Goal: Task Accomplishment & Management: Manage account settings

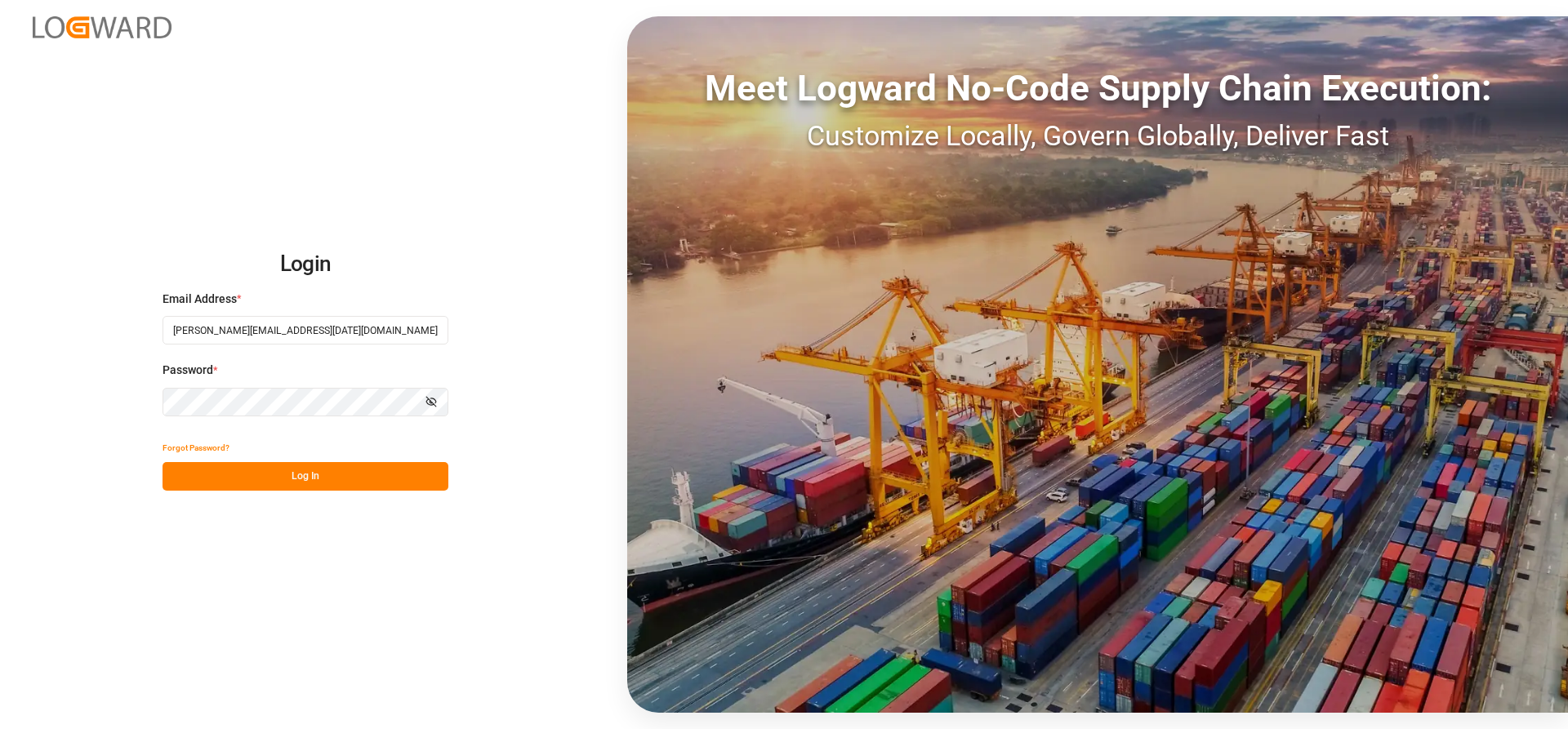
click at [277, 480] on button "Log In" at bounding box center [305, 476] width 286 height 28
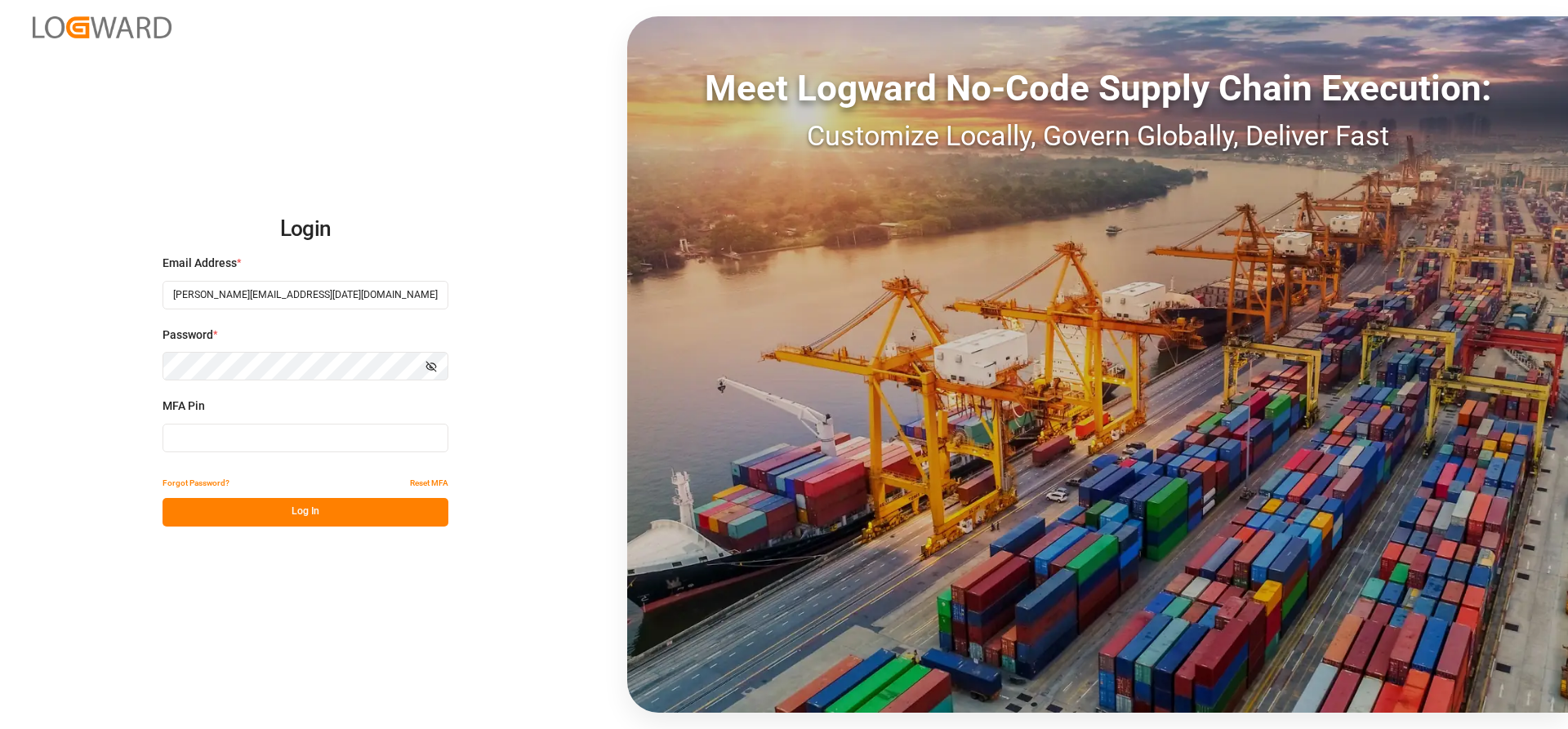
click at [176, 440] on input at bounding box center [305, 438] width 286 height 28
click at [231, 437] on input at bounding box center [305, 438] width 286 height 28
type input "363299"
click at [271, 509] on button "Log In" at bounding box center [305, 512] width 286 height 28
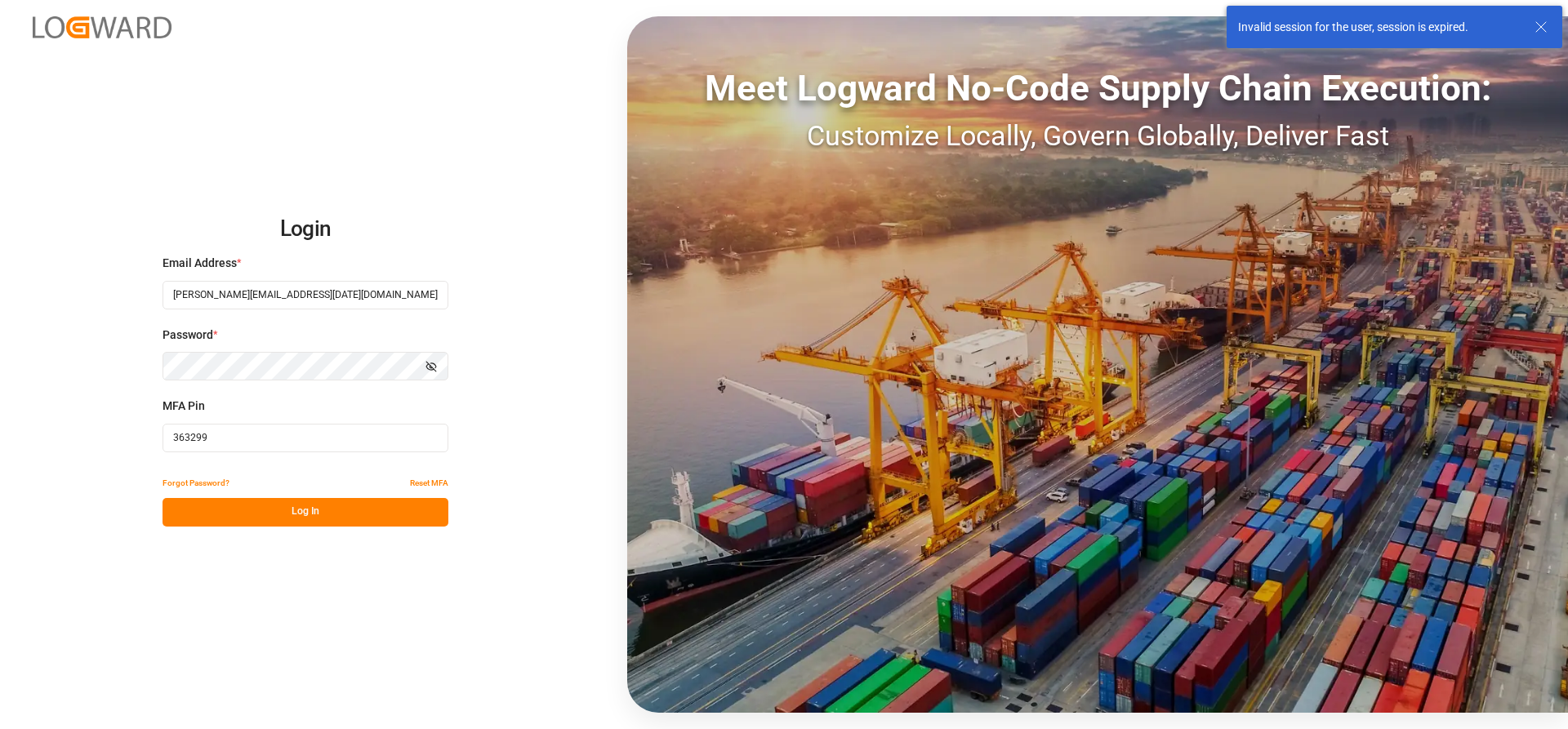
click at [271, 509] on button "Log In" at bounding box center [305, 512] width 286 height 28
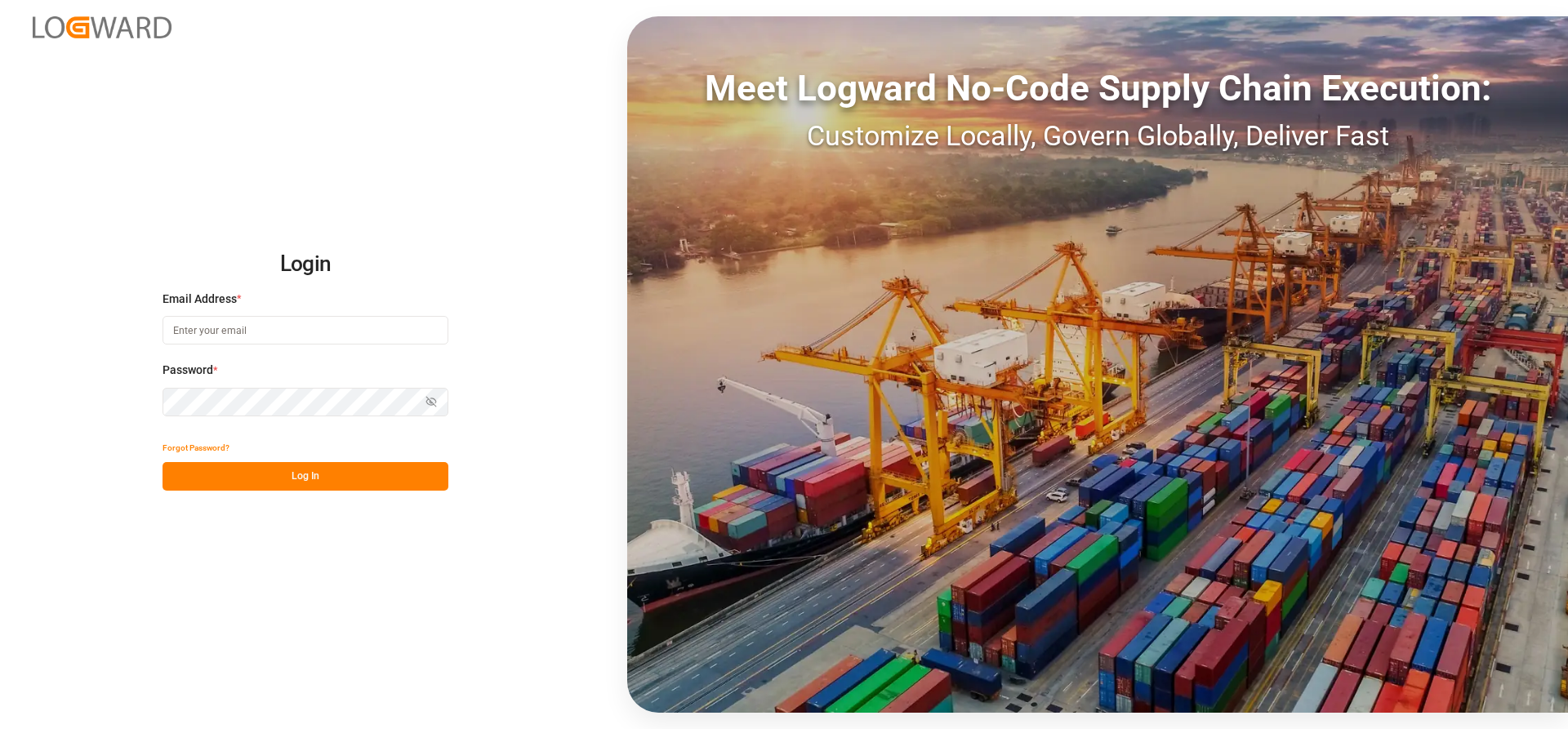
type input "[PERSON_NAME][EMAIL_ADDRESS][DATE][DOMAIN_NAME]"
click at [207, 481] on button "Log In" at bounding box center [305, 476] width 286 height 28
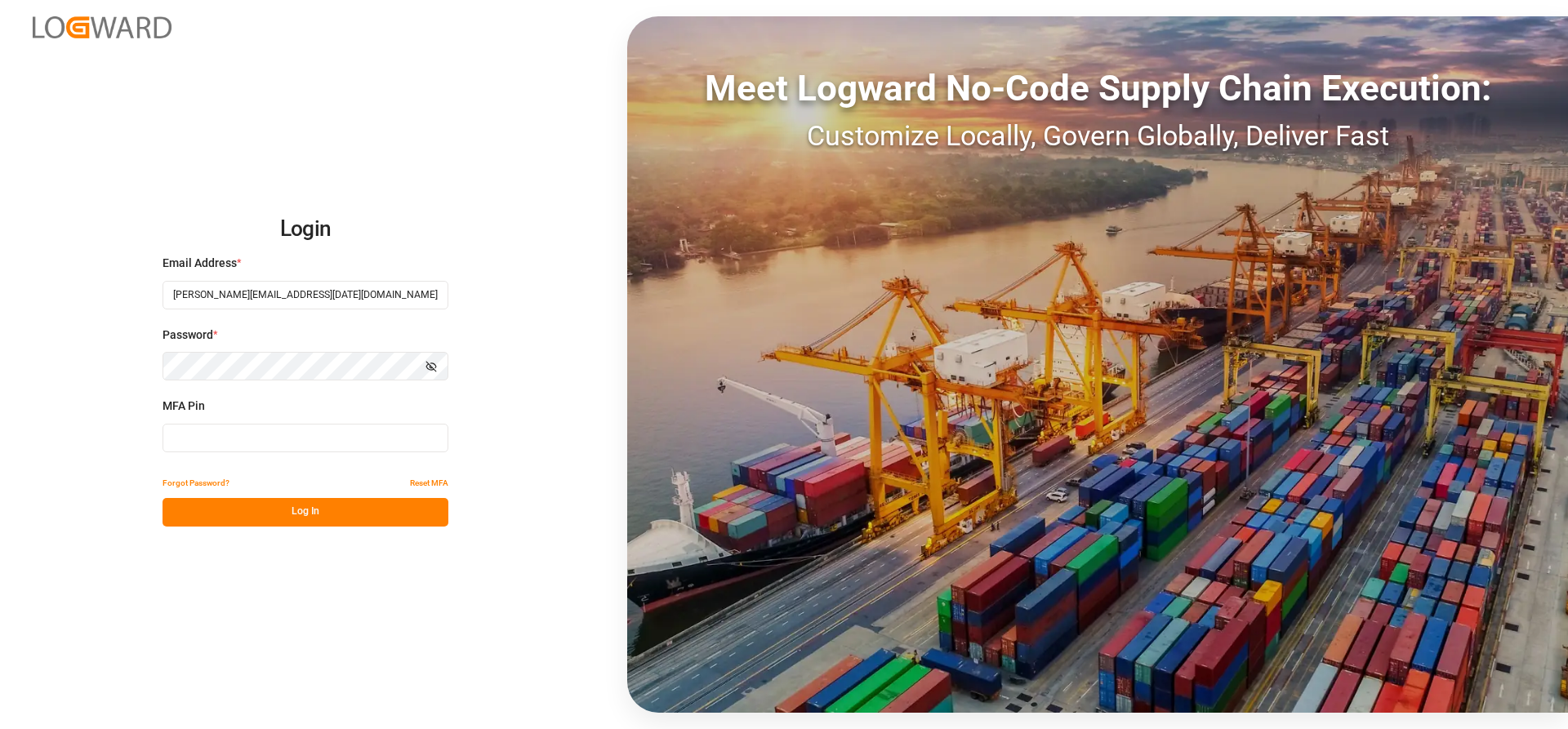
click at [195, 438] on input at bounding box center [305, 438] width 286 height 28
type input "449528"
click at [290, 508] on button "Log In" at bounding box center [305, 512] width 286 height 28
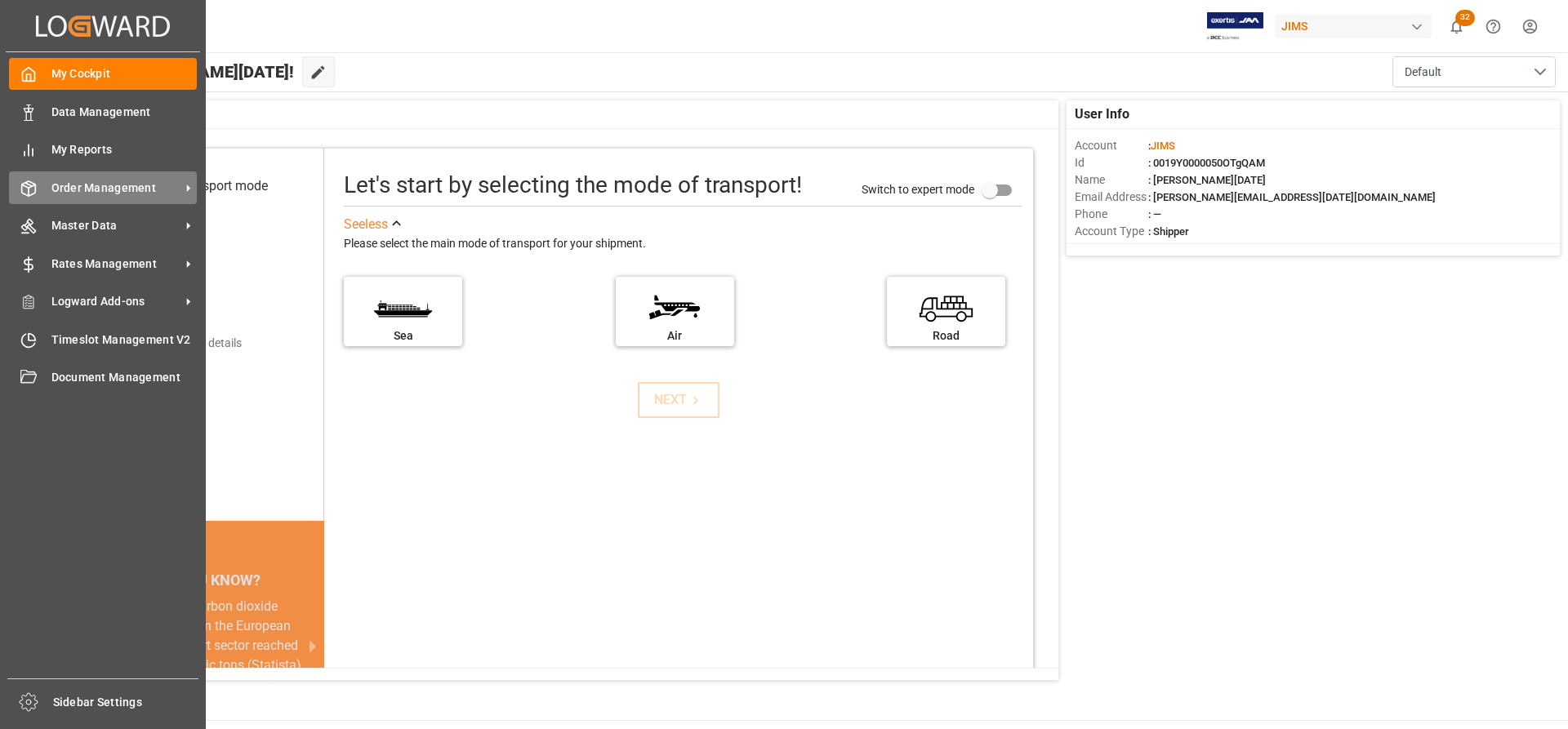
click at [128, 184] on span "Order Management" at bounding box center [115, 187] width 129 height 17
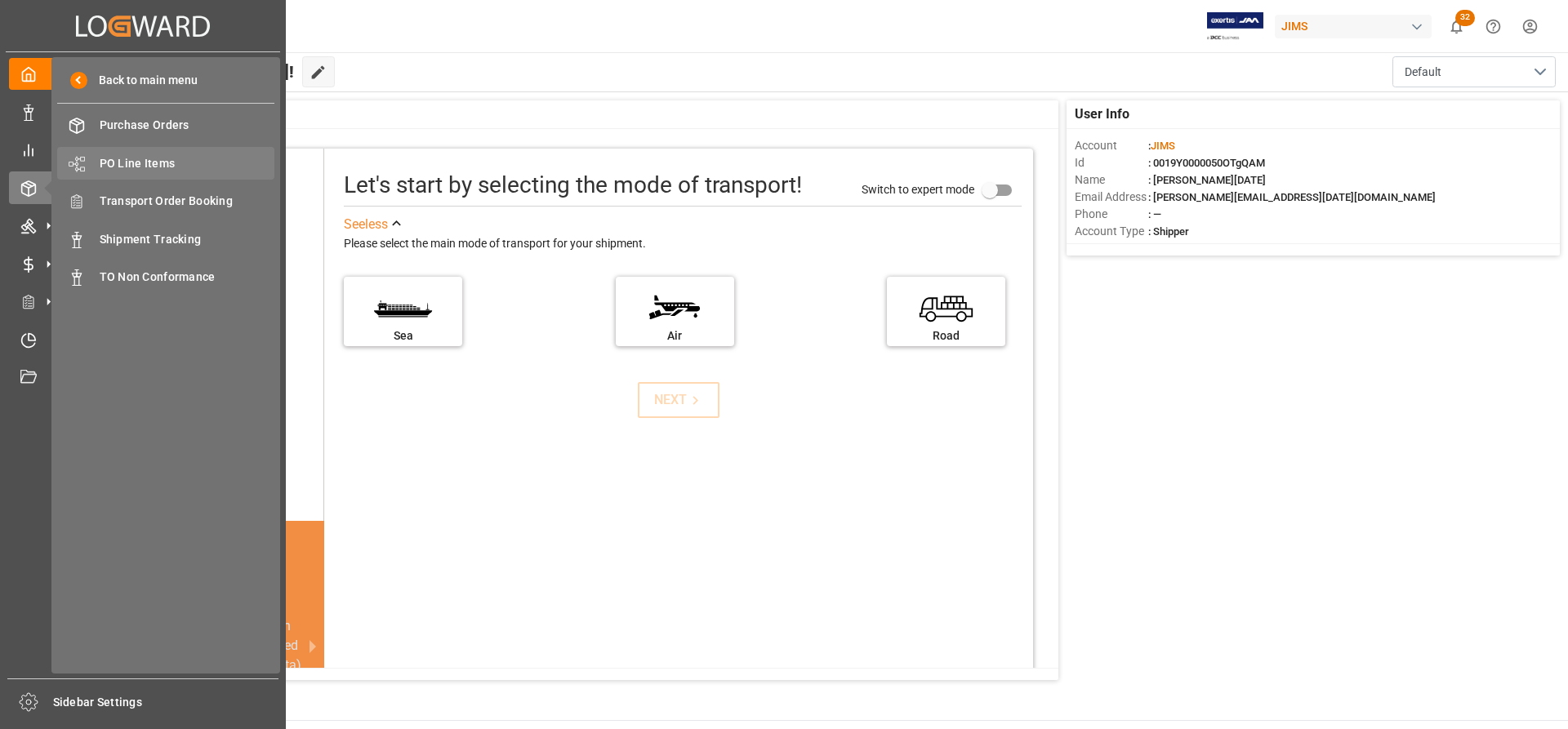
click at [152, 157] on span "PO Line Items" at bounding box center [187, 163] width 175 height 17
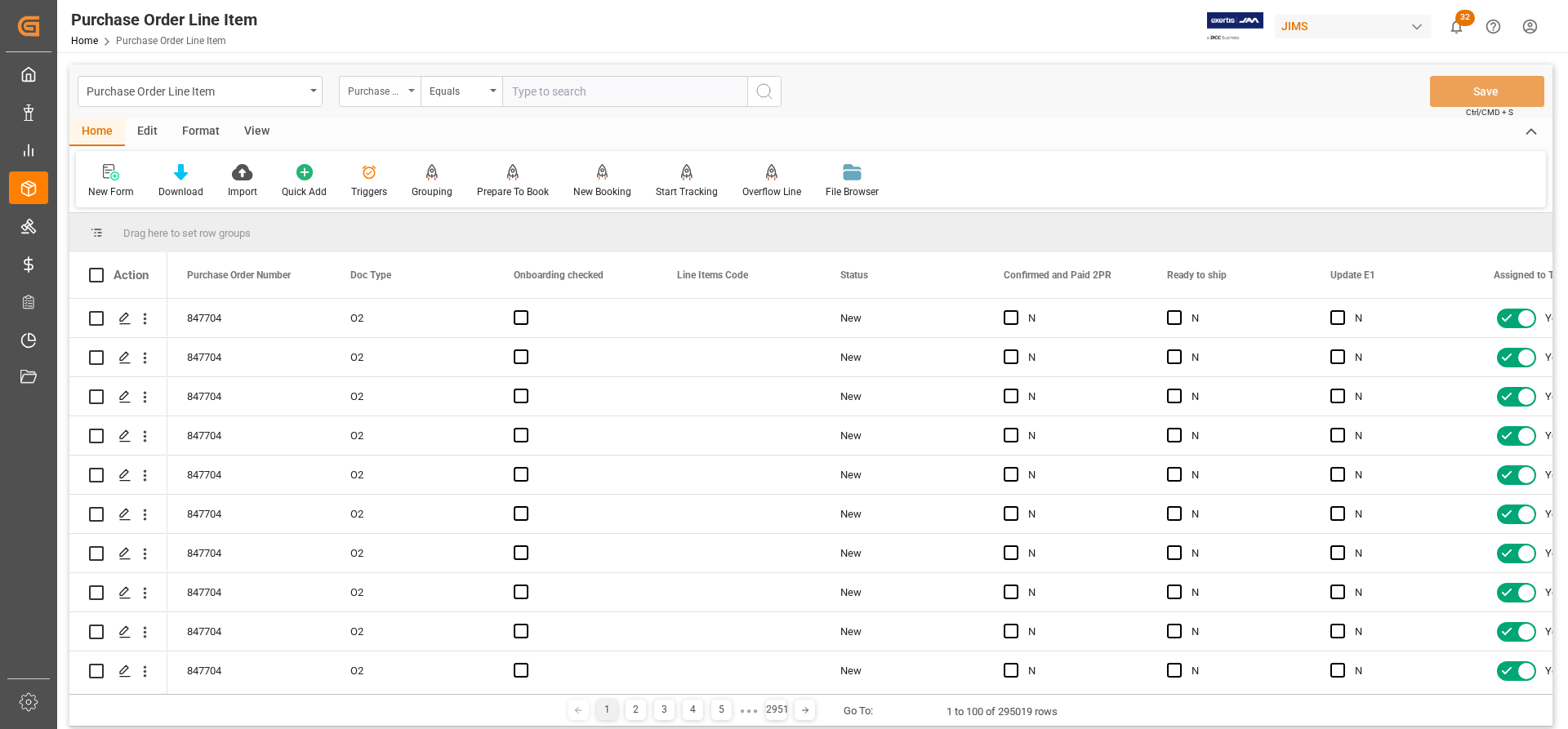
click at [416, 94] on div "Purchase Order Number" at bounding box center [379, 91] width 82 height 31
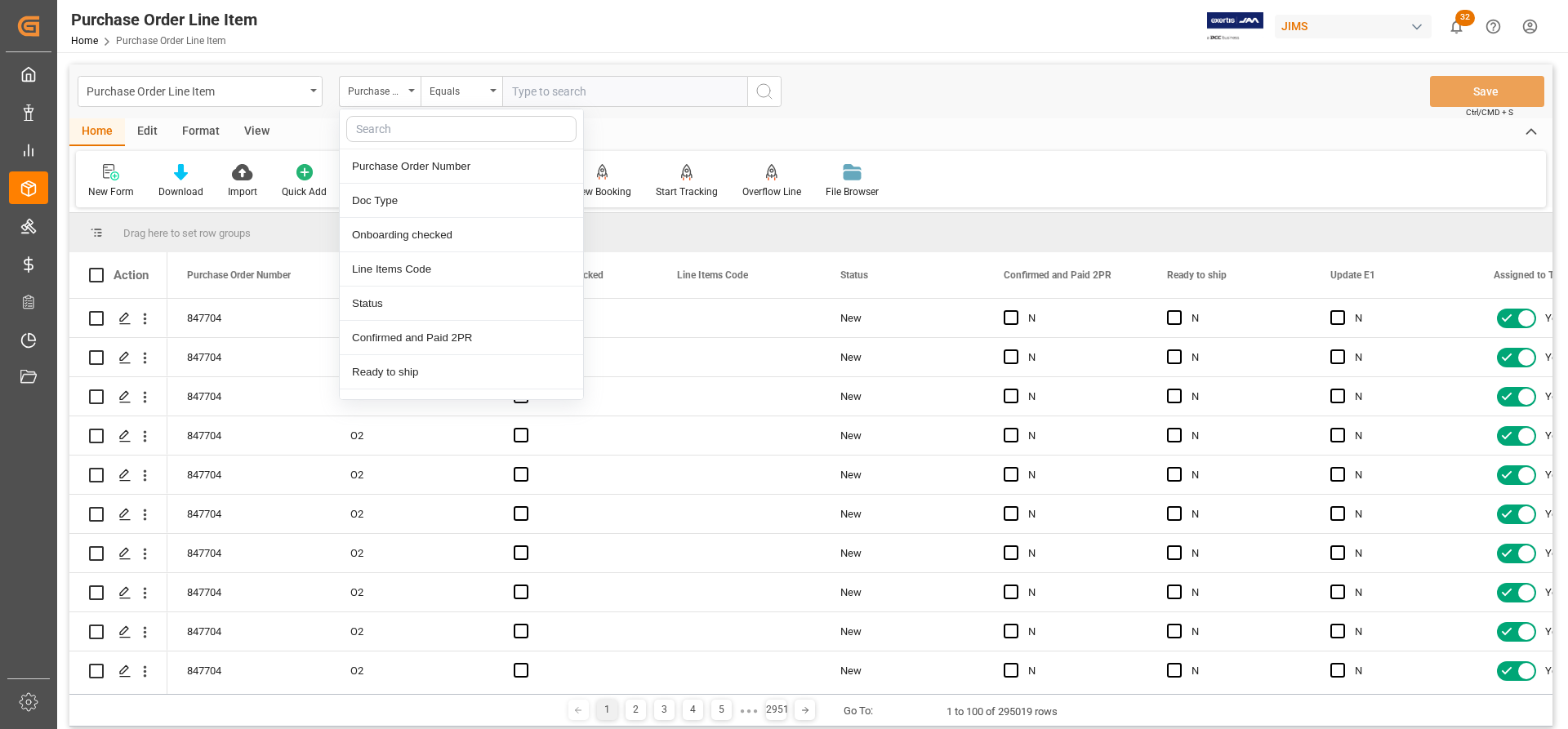
click at [385, 131] on input "text" at bounding box center [461, 129] width 231 height 26
type input "ref"
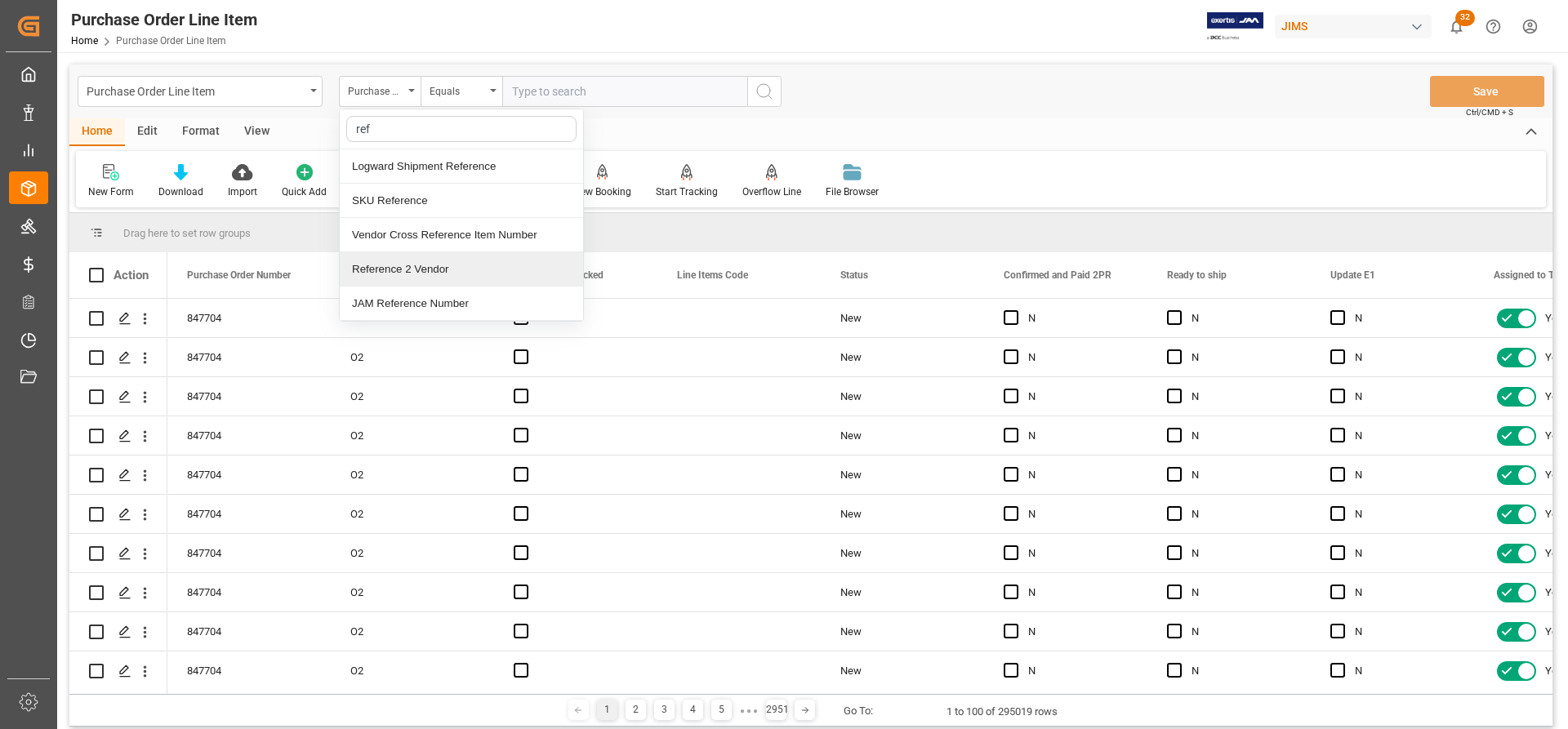
click at [368, 275] on div "Reference 2 Vendor" at bounding box center [461, 269] width 244 height 34
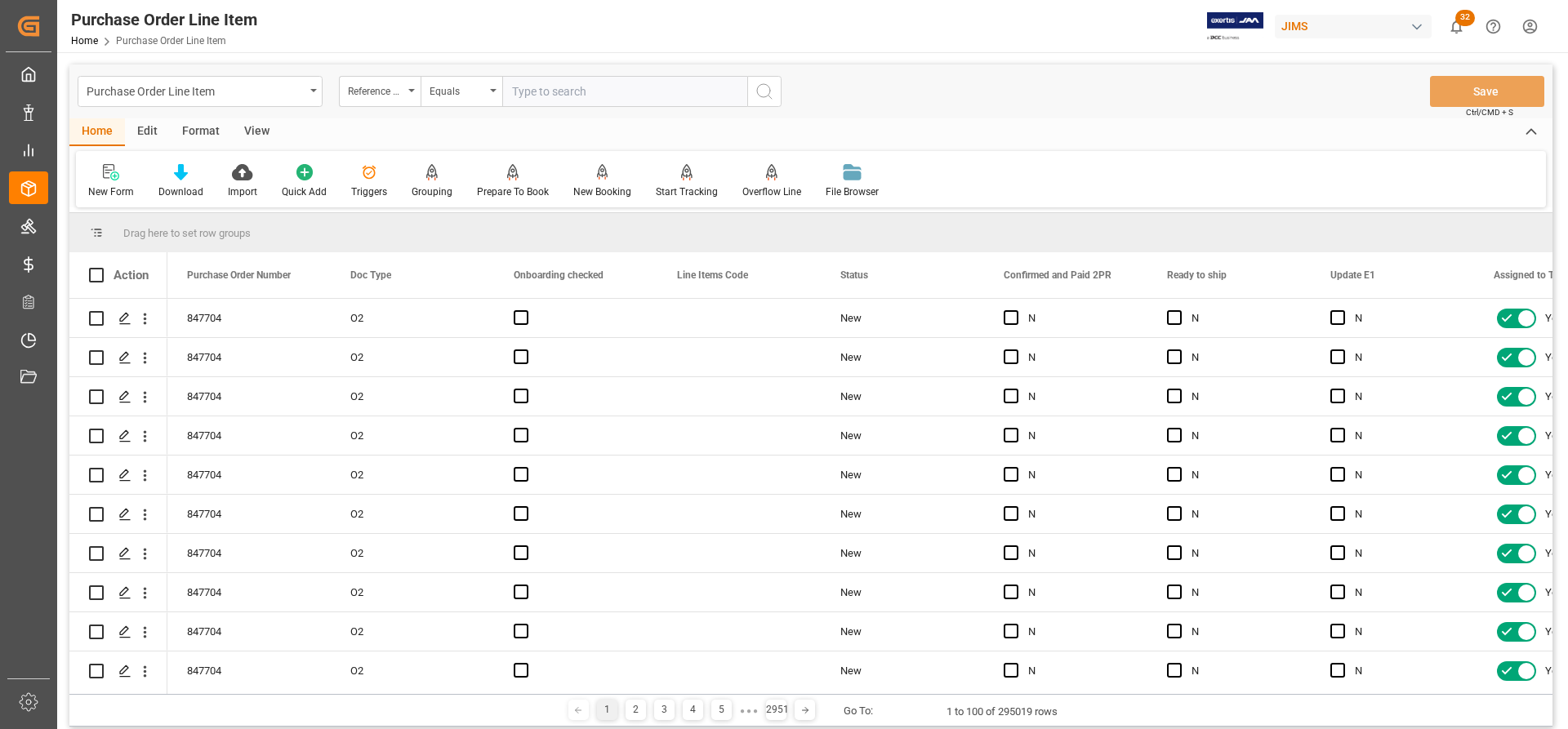
click at [533, 90] on input "text" at bounding box center [625, 91] width 245 height 31
paste input "77-11055-US"
click at [514, 86] on input "77-11055-US" at bounding box center [625, 91] width 245 height 31
type input "77-11055-US"
click at [764, 92] on icon "search button" at bounding box center [764, 91] width 19 height 19
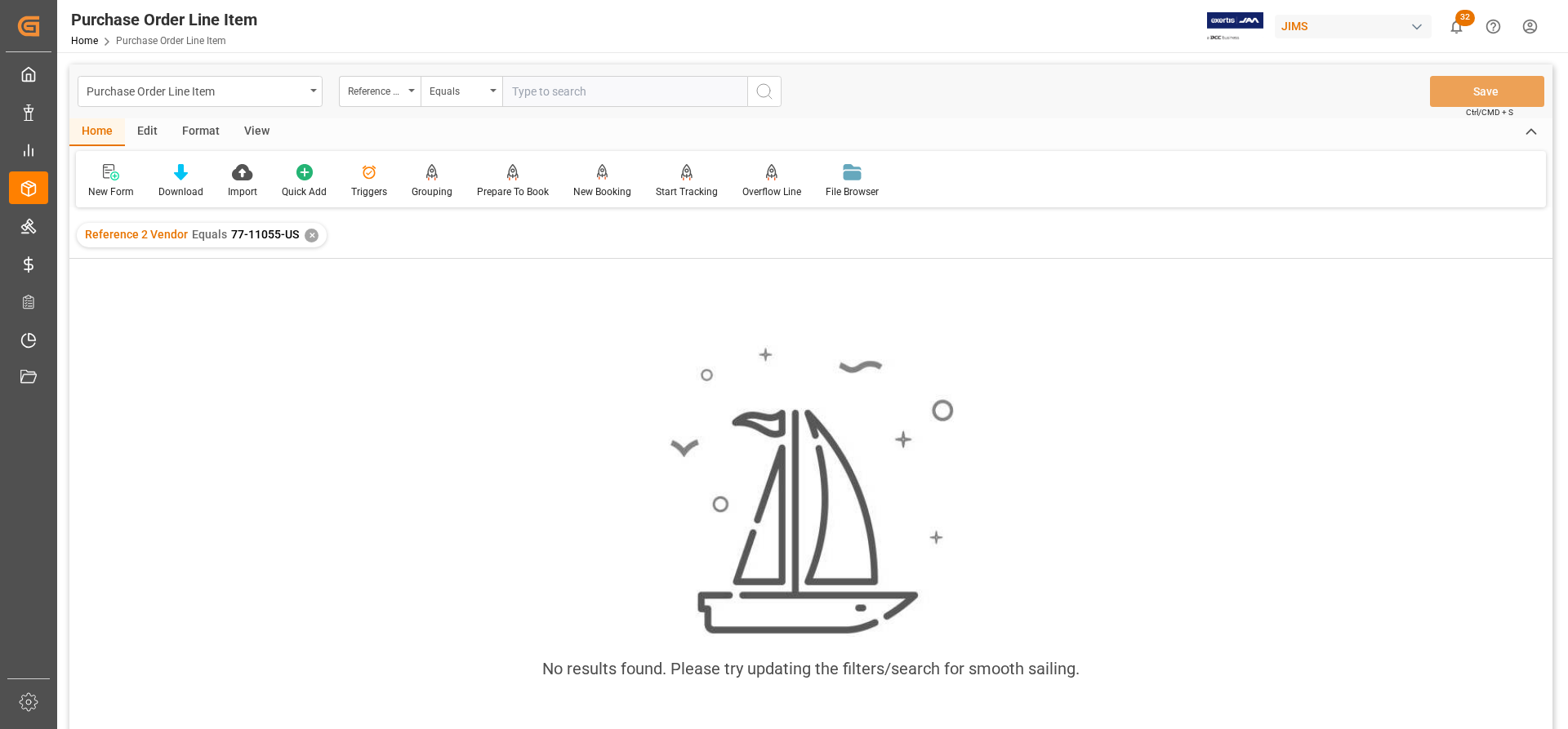
click at [308, 237] on div "✕" at bounding box center [311, 236] width 14 height 14
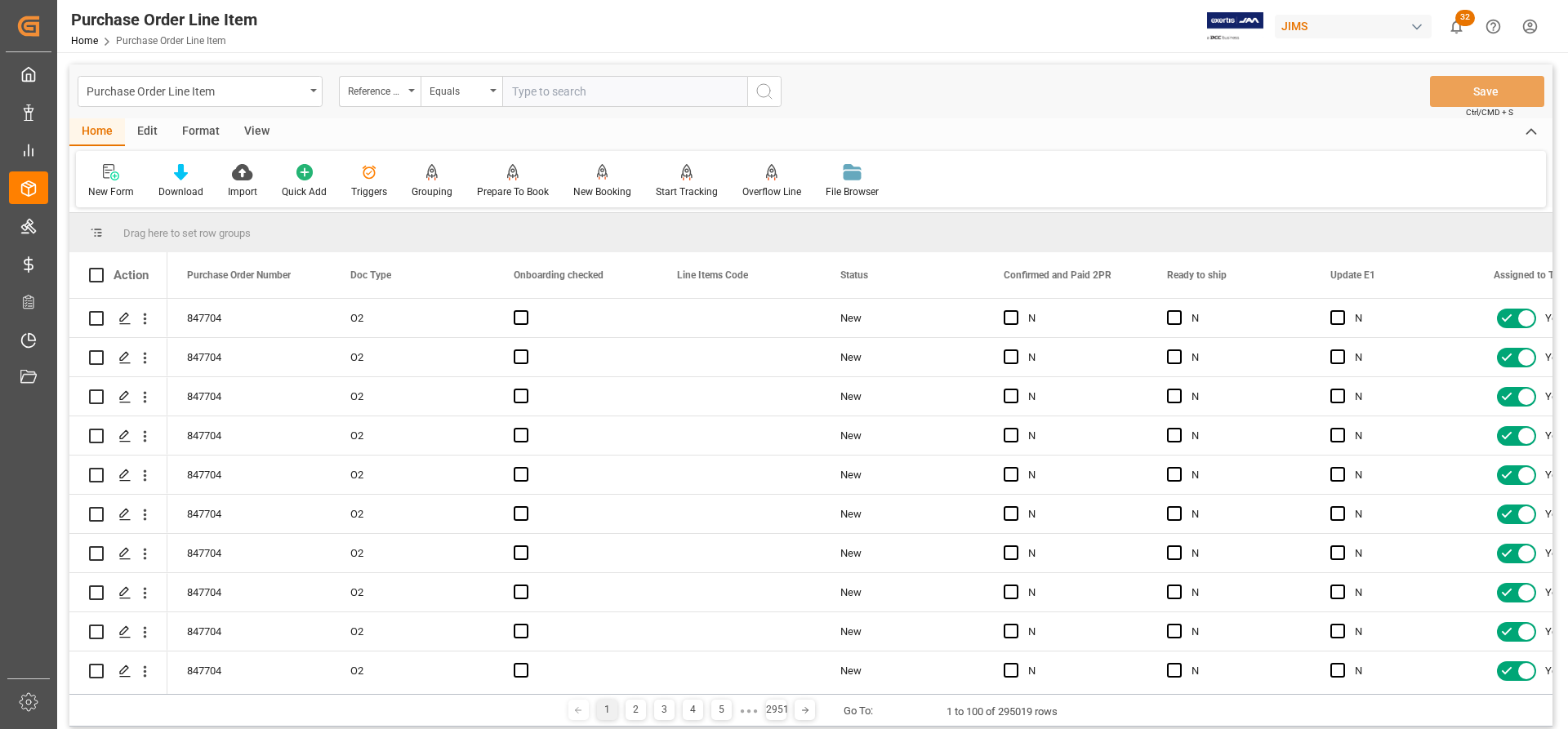
click at [521, 91] on input "text" at bounding box center [625, 91] width 245 height 31
paste input "77-11055-US"
type input "77-11055-US"
click at [760, 96] on icon "search button" at bounding box center [764, 91] width 19 height 19
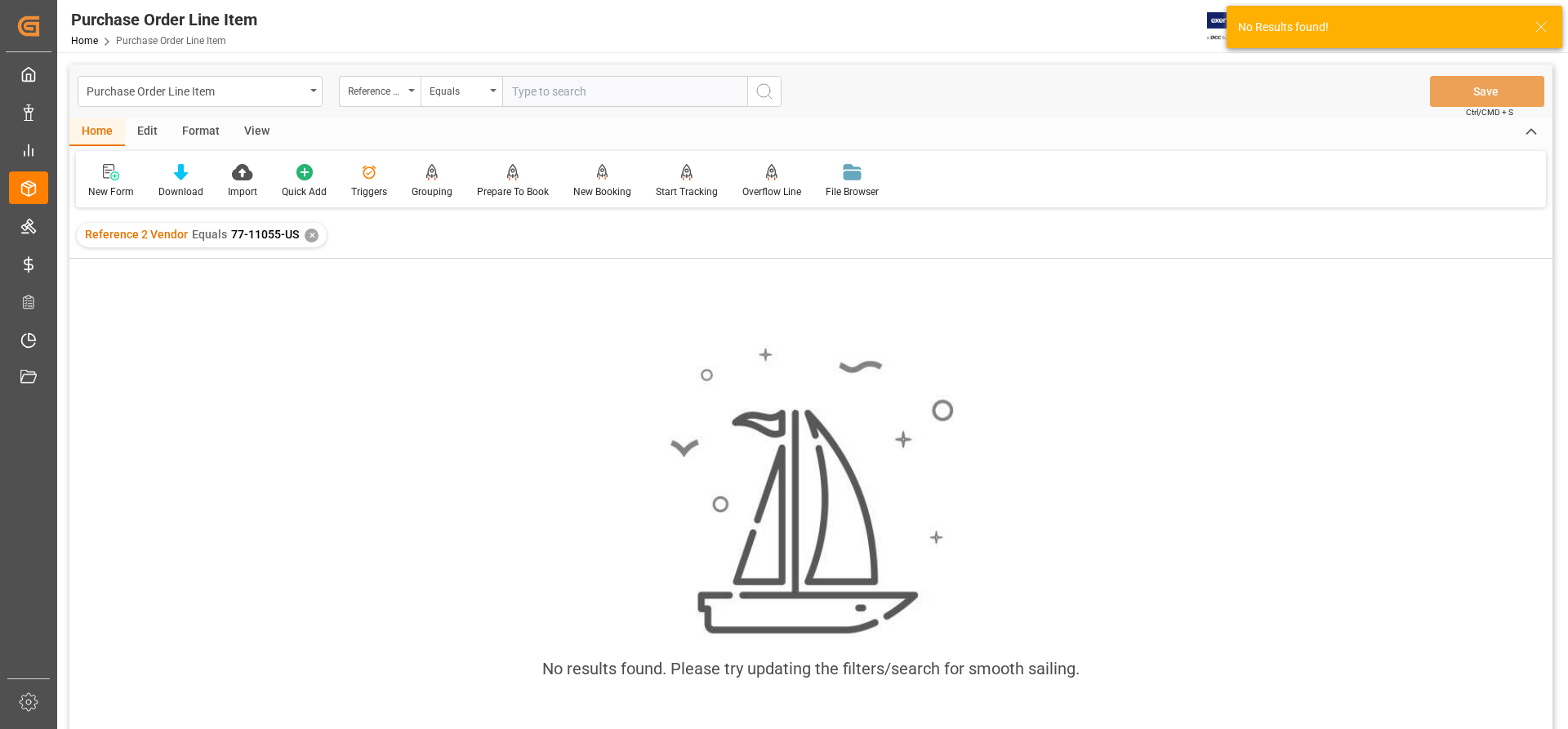
click at [306, 232] on div "✕" at bounding box center [311, 236] width 14 height 14
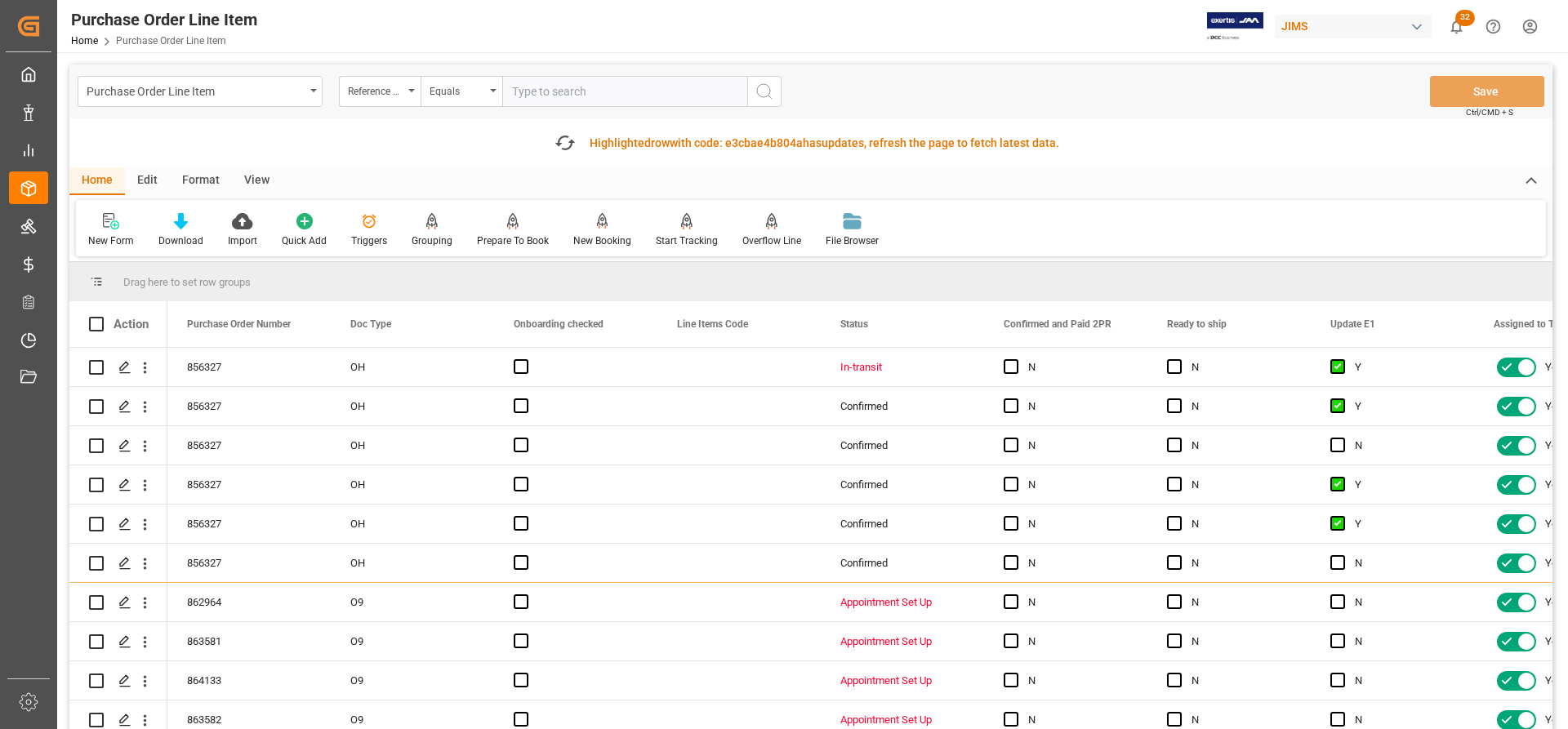
click at [530, 91] on input "text" at bounding box center [625, 91] width 245 height 31
paste input "77-10233-US"
click at [512, 91] on input "77-10233-US" at bounding box center [625, 91] width 245 height 31
type input "77-10233-US"
click at [770, 86] on icon "search button" at bounding box center [764, 91] width 19 height 19
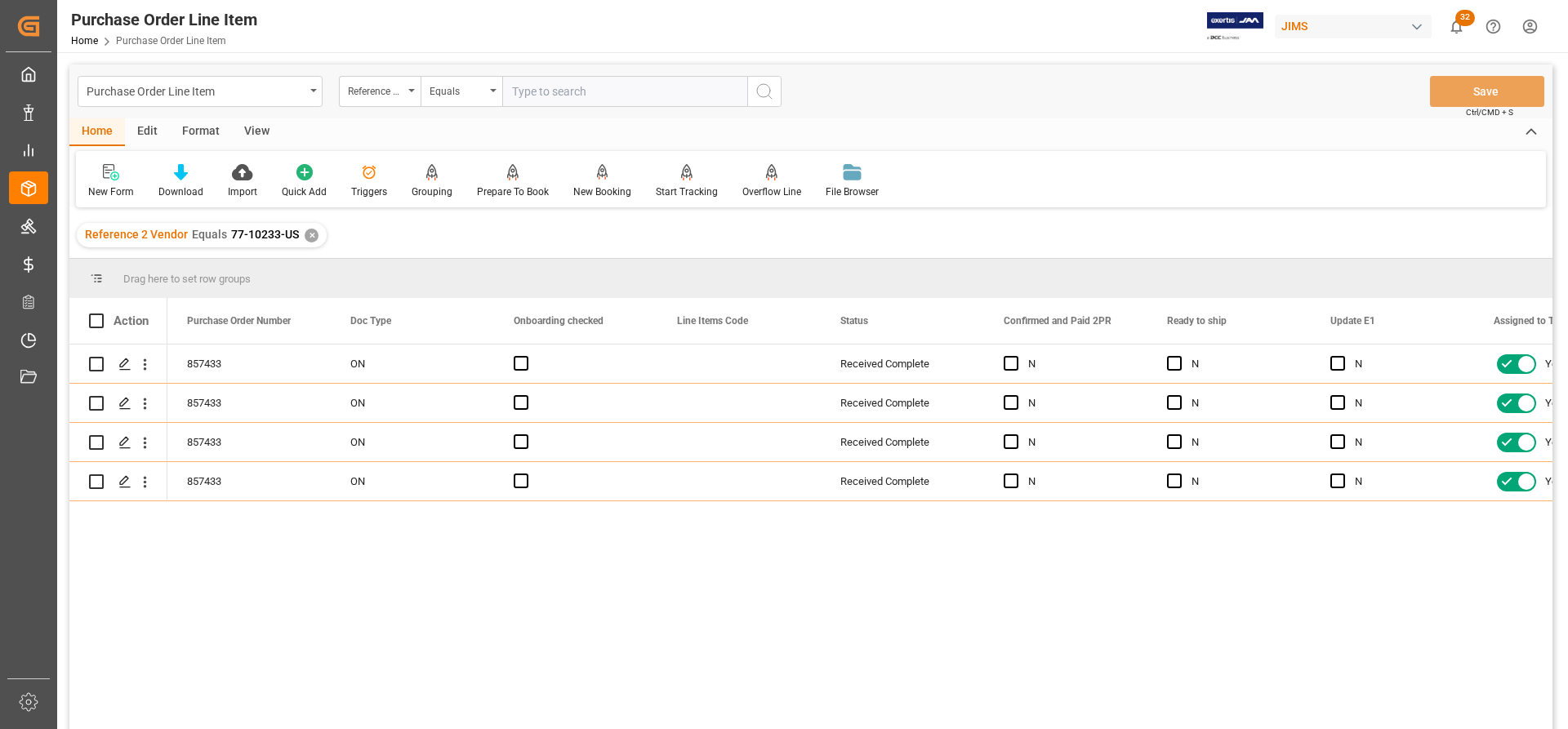
click at [260, 128] on div "View" at bounding box center [257, 133] width 50 height 28
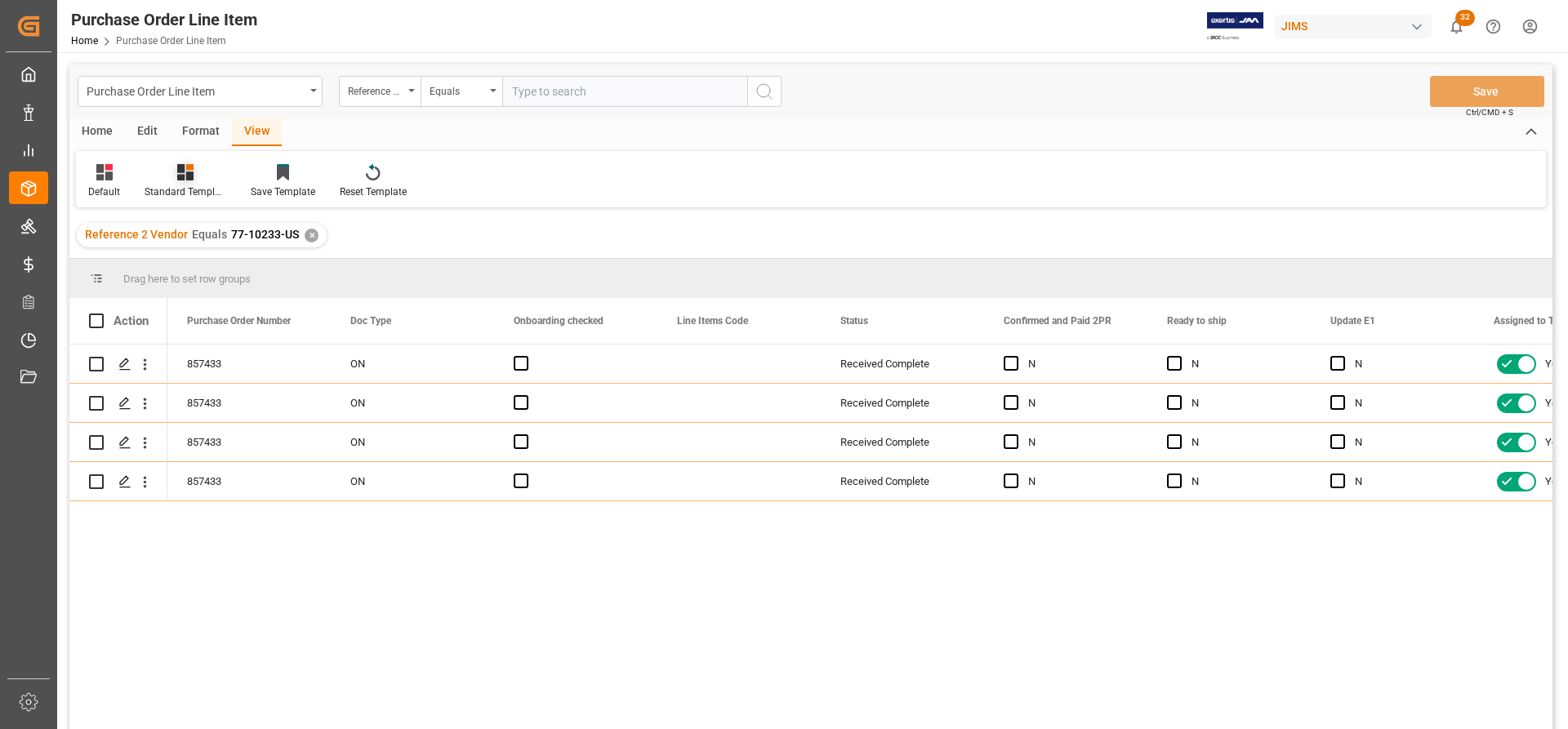
click at [170, 189] on div "Standard Templates" at bounding box center [185, 192] width 82 height 15
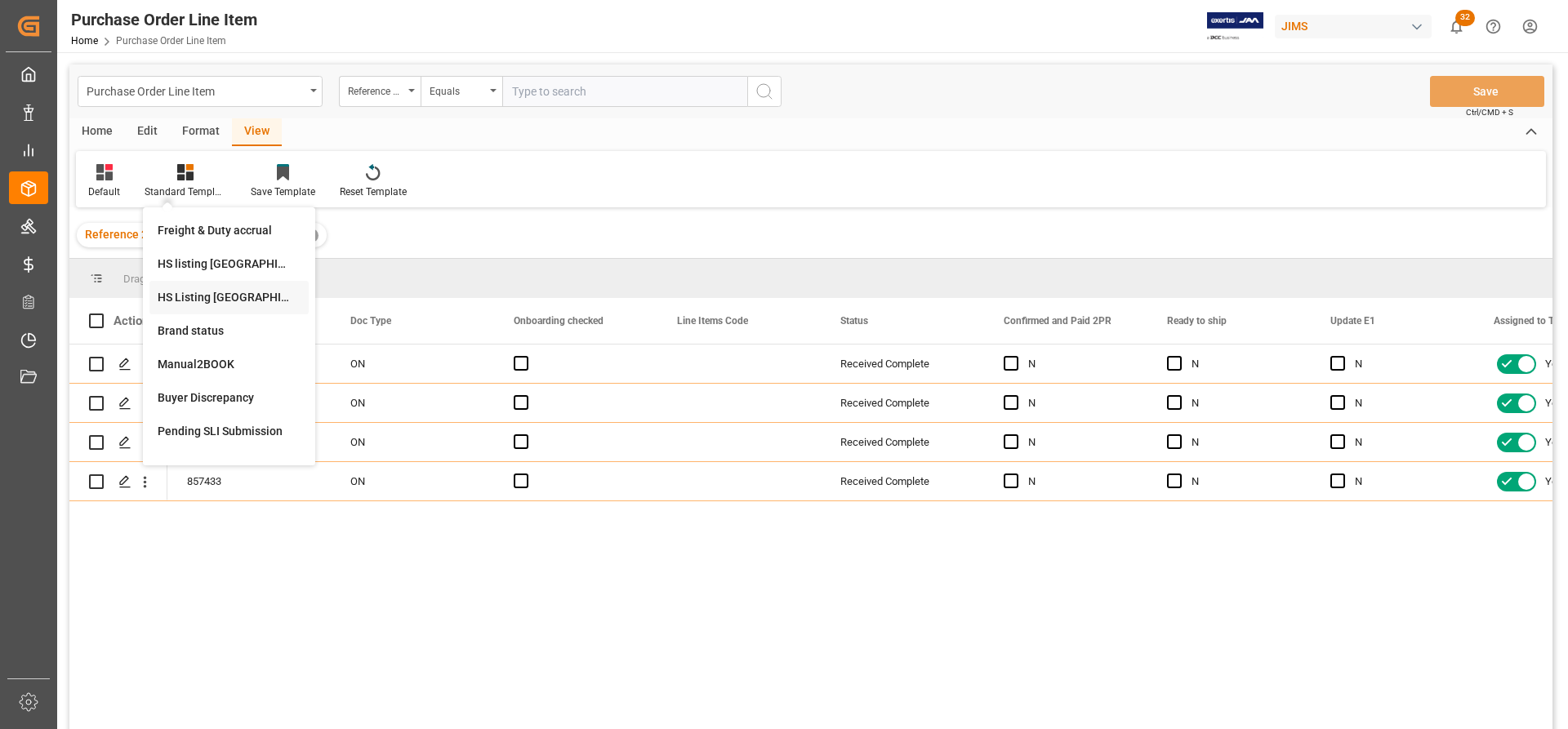
click at [190, 295] on div "HS Listing CANADA" at bounding box center [229, 296] width 143 height 17
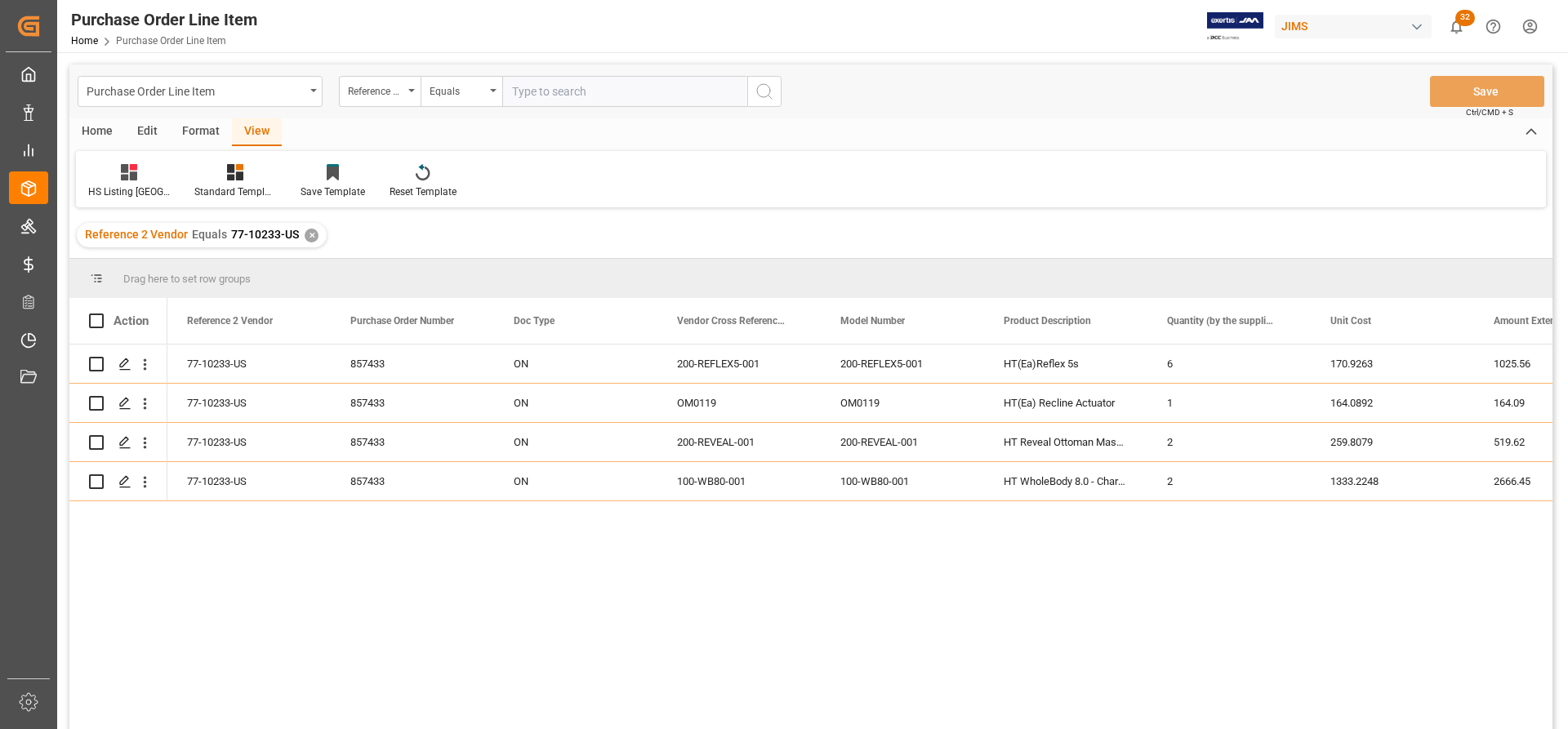
click at [96, 132] on div "Home" at bounding box center [97, 133] width 55 height 28
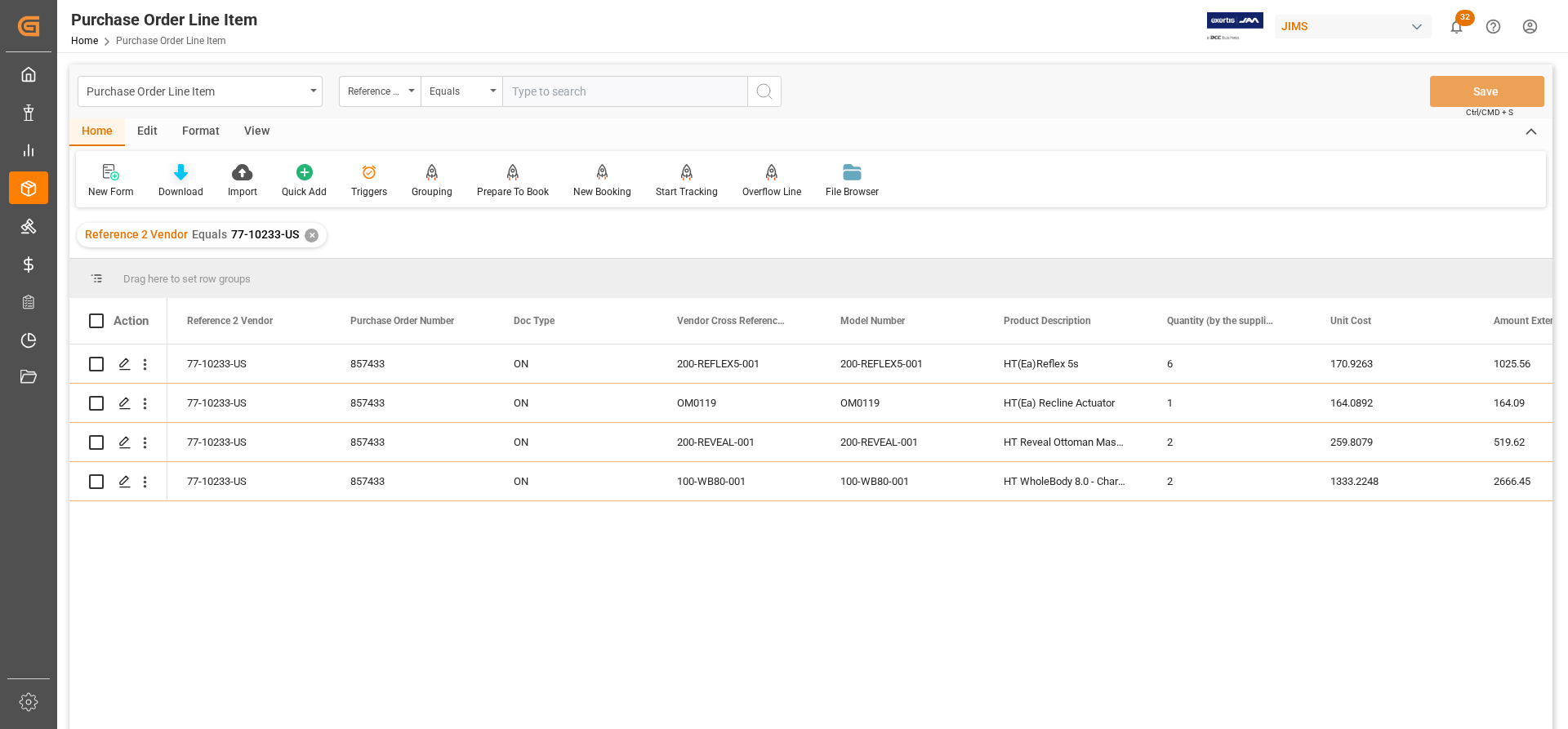
click at [193, 180] on div at bounding box center [180, 171] width 45 height 17
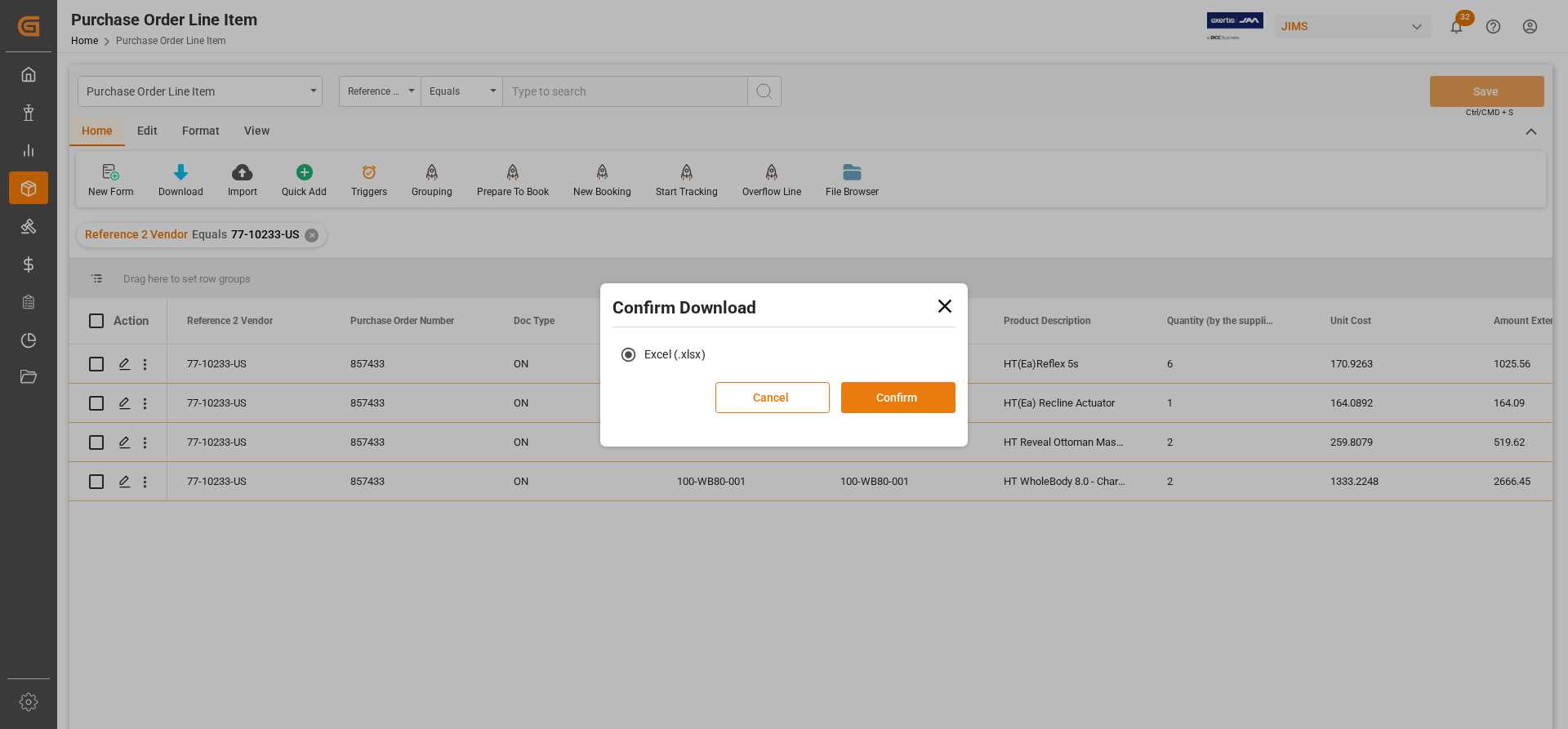
click at [904, 397] on button "Confirm" at bounding box center [898, 397] width 114 height 31
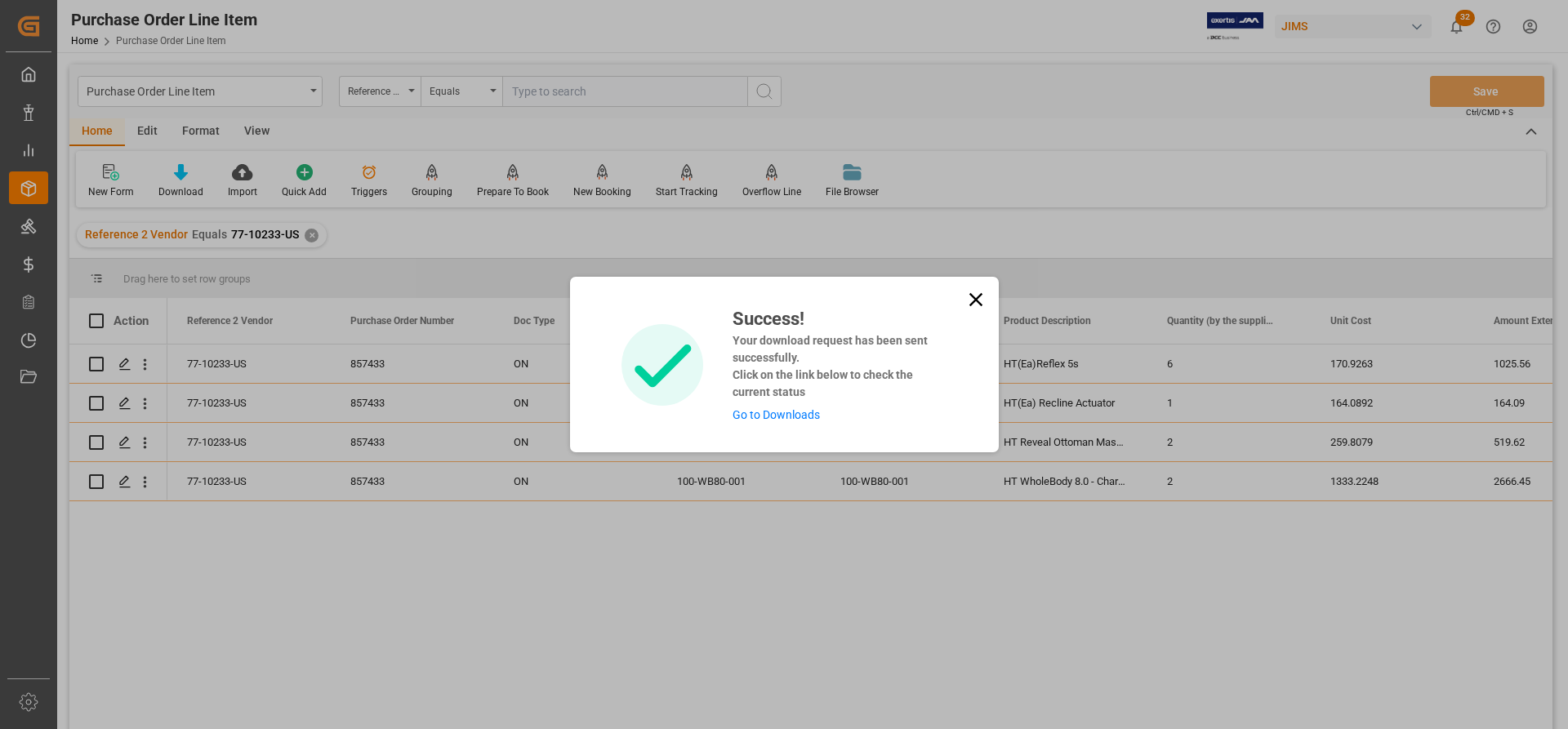
click at [778, 412] on link "Go to Downloads" at bounding box center [775, 414] width 87 height 13
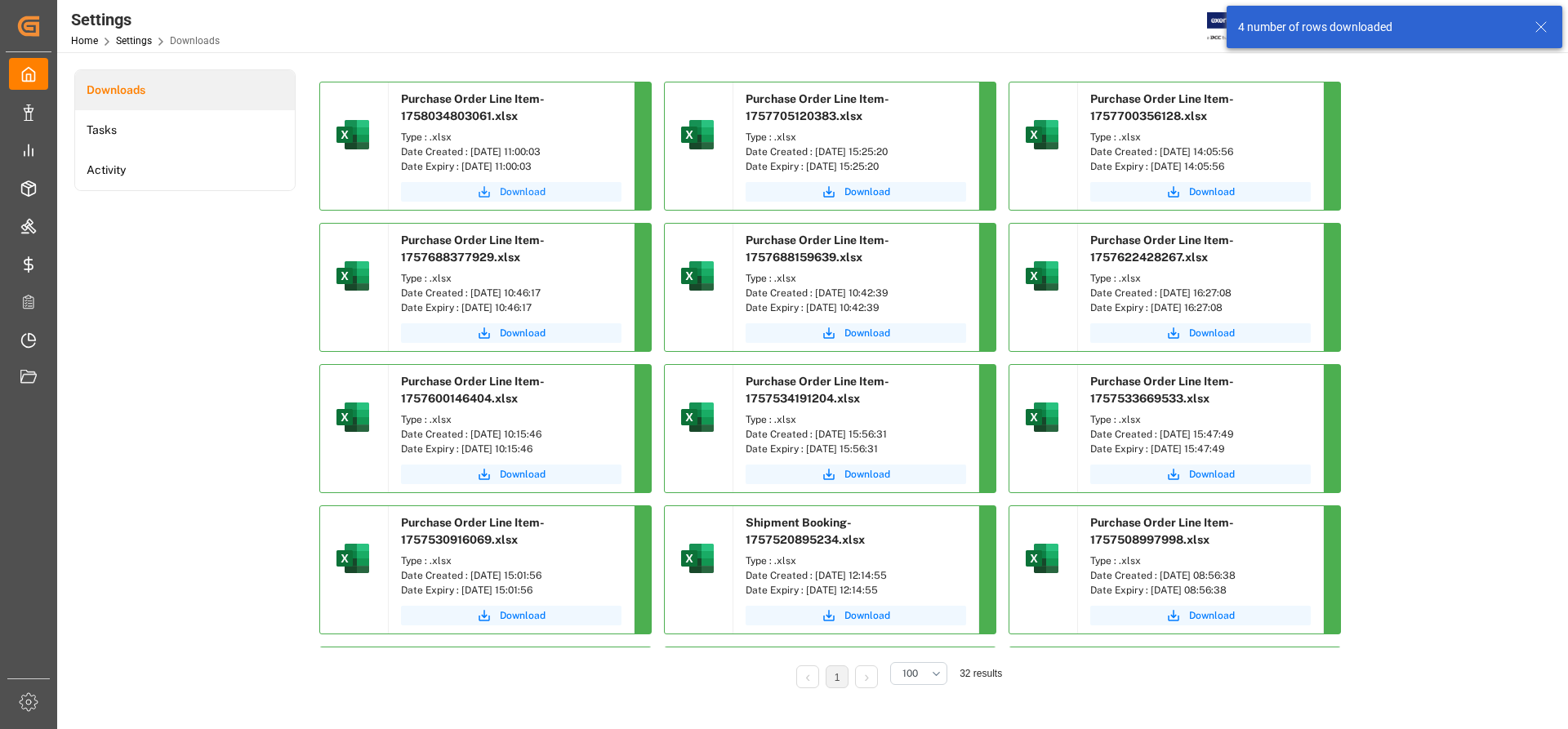
click at [519, 192] on span "Download" at bounding box center [523, 192] width 46 height 15
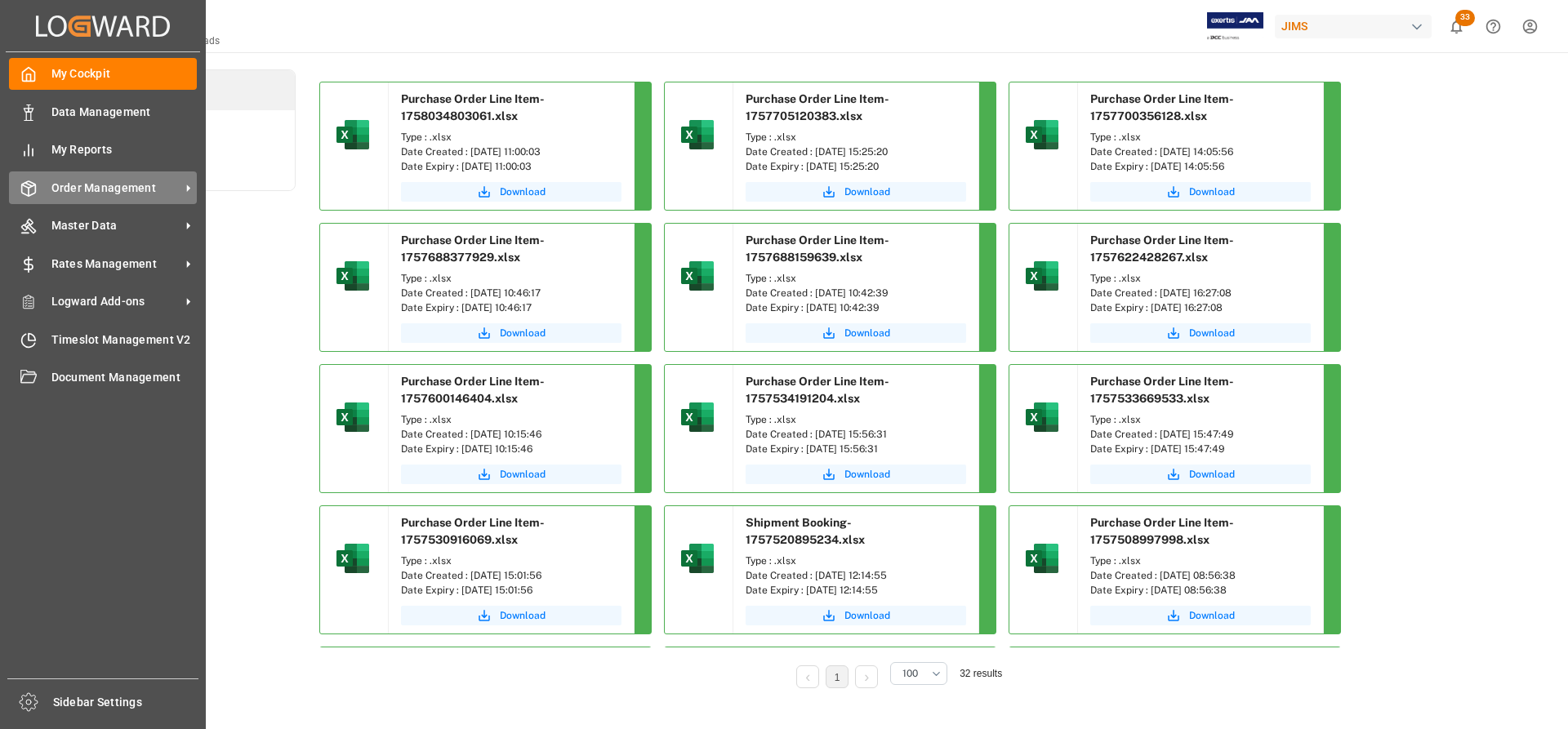
click at [96, 177] on div "Order Management Order Management" at bounding box center [102, 187] width 187 height 32
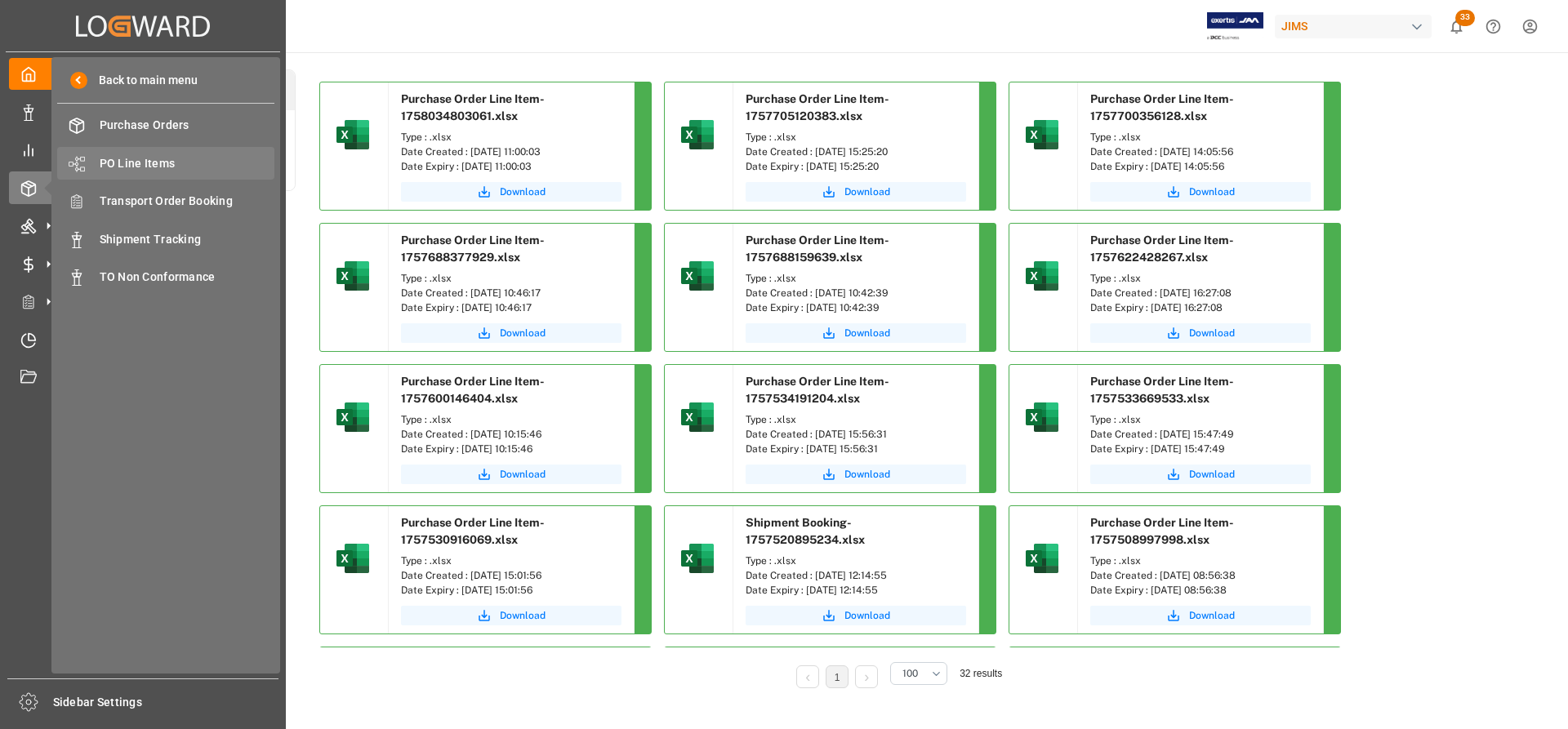
click at [165, 159] on span "PO Line Items" at bounding box center [187, 163] width 175 height 17
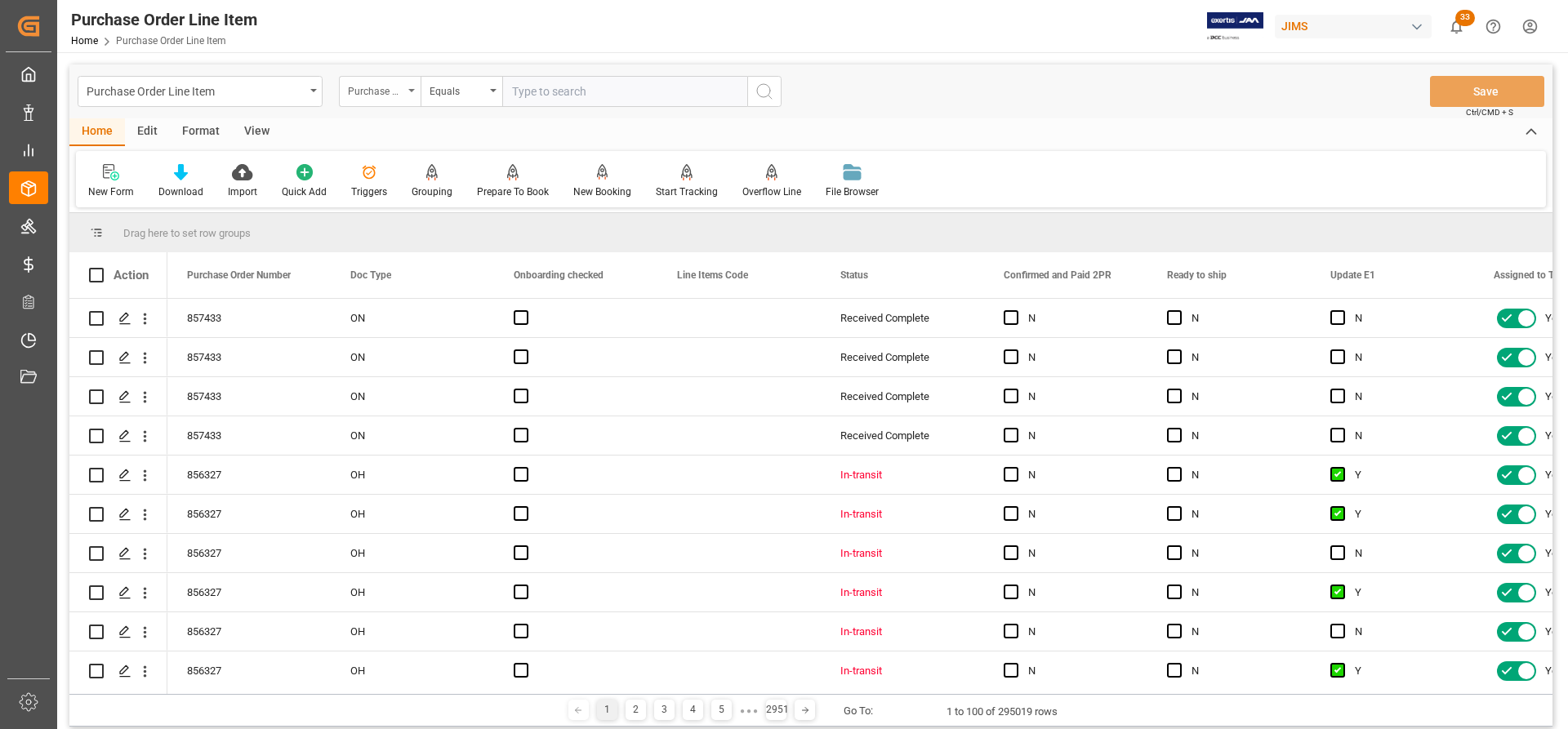
click at [414, 92] on div "Purchase Order Number" at bounding box center [379, 91] width 82 height 31
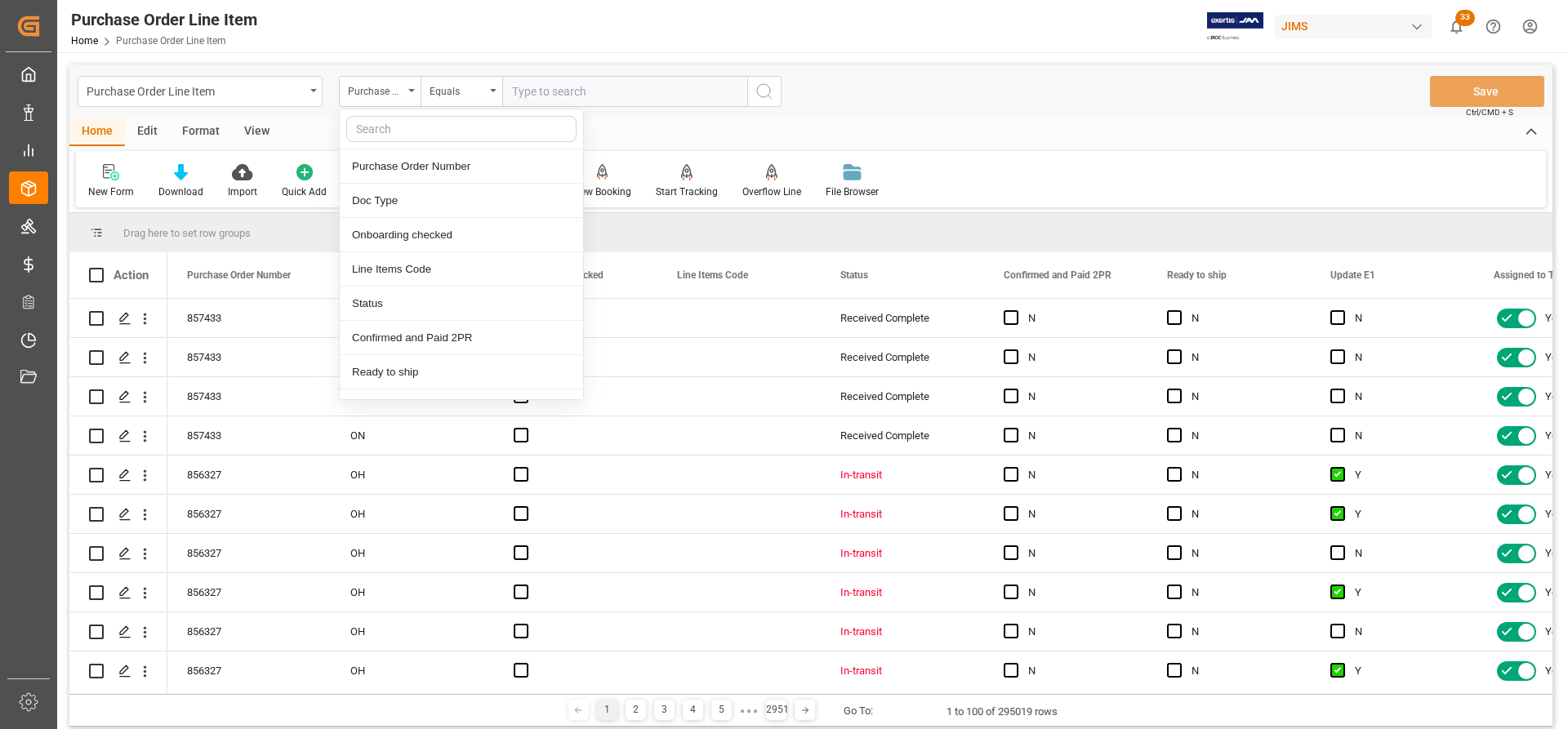
click at [379, 132] on input "text" at bounding box center [461, 129] width 231 height 26
type input "ref"
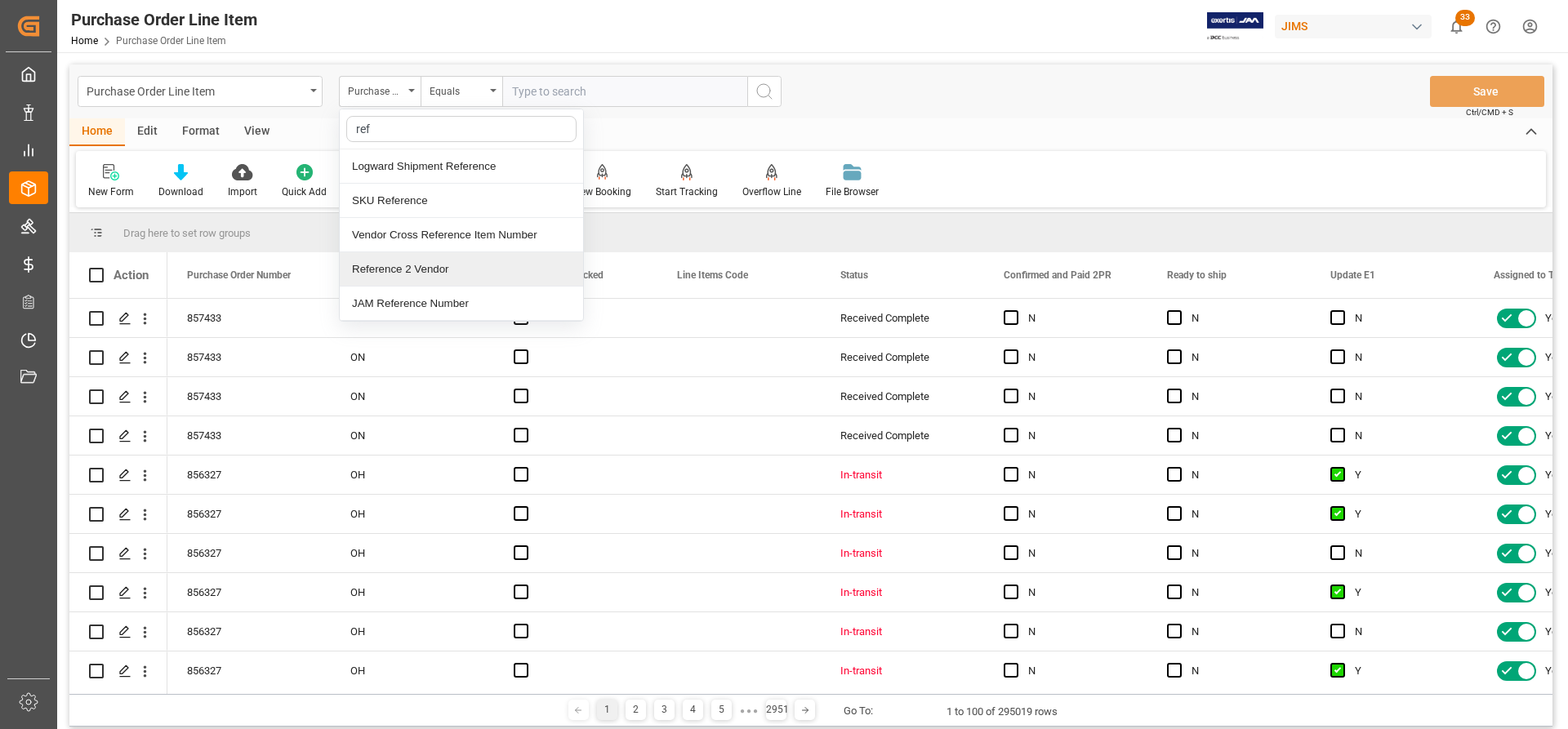
click at [385, 273] on div "Reference 2 Vendor" at bounding box center [461, 269] width 244 height 34
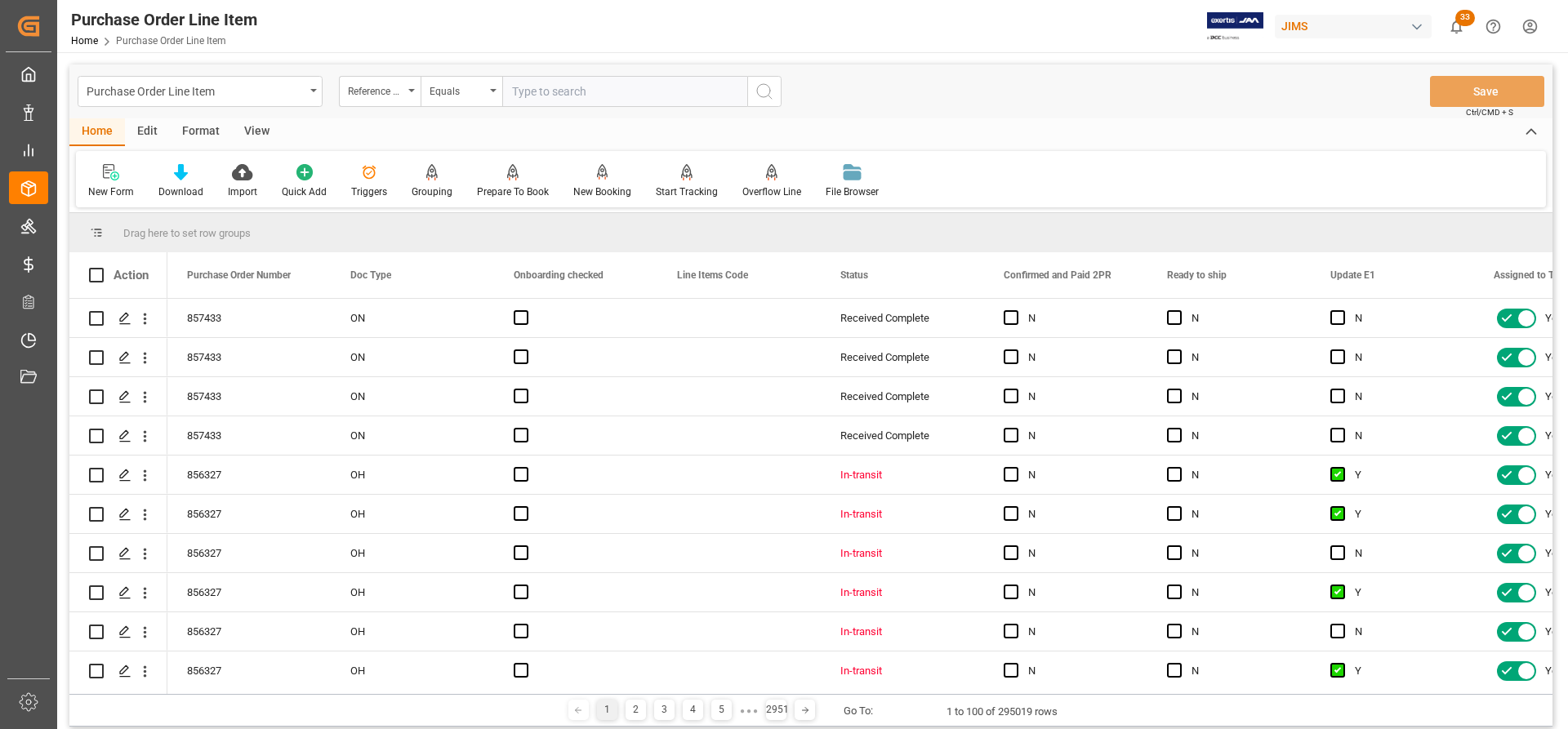
paste input "77-11055-US"
type input "77-11055-US"
click at [761, 93] on icon "search button" at bounding box center [764, 91] width 19 height 19
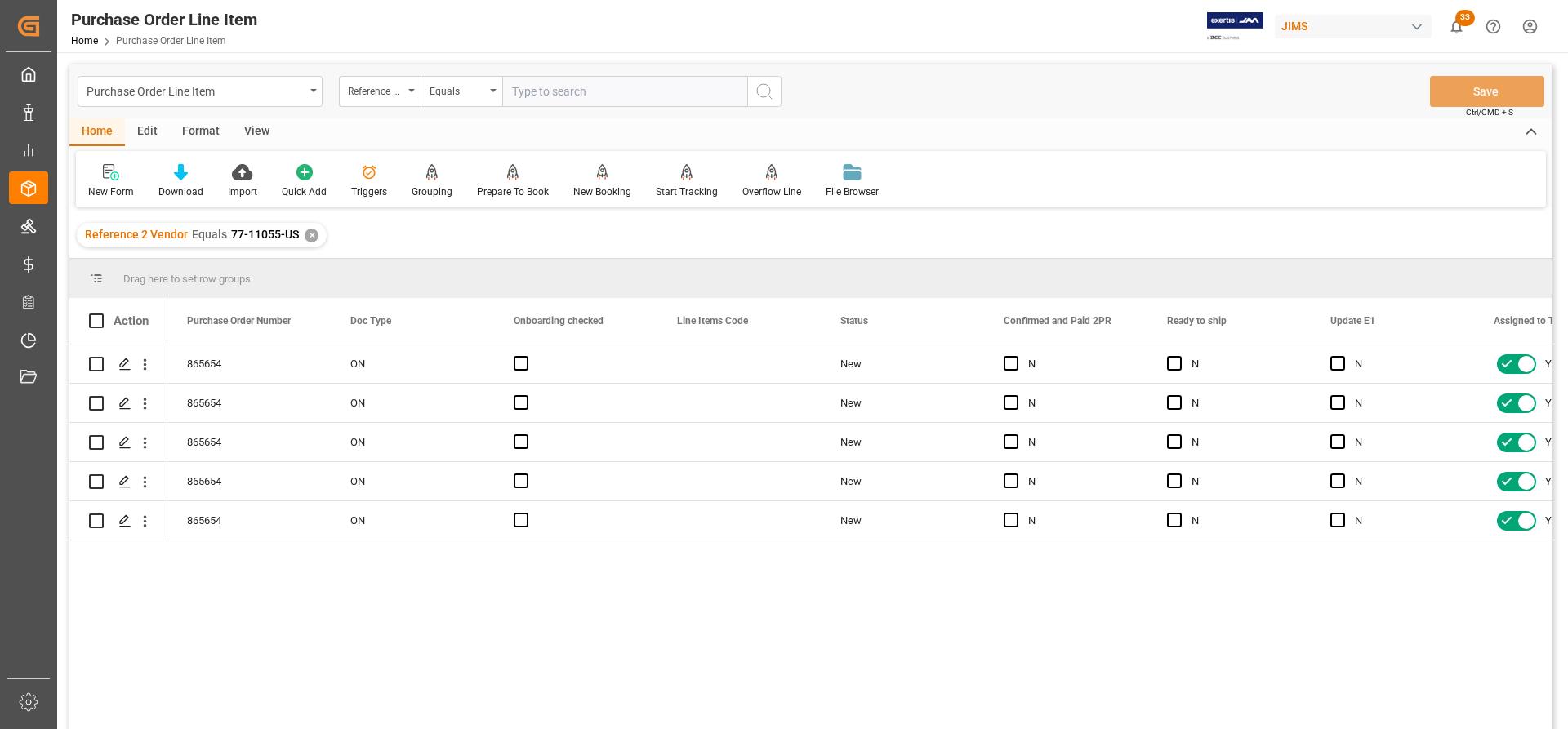
click at [260, 126] on div "View" at bounding box center [257, 133] width 50 height 28
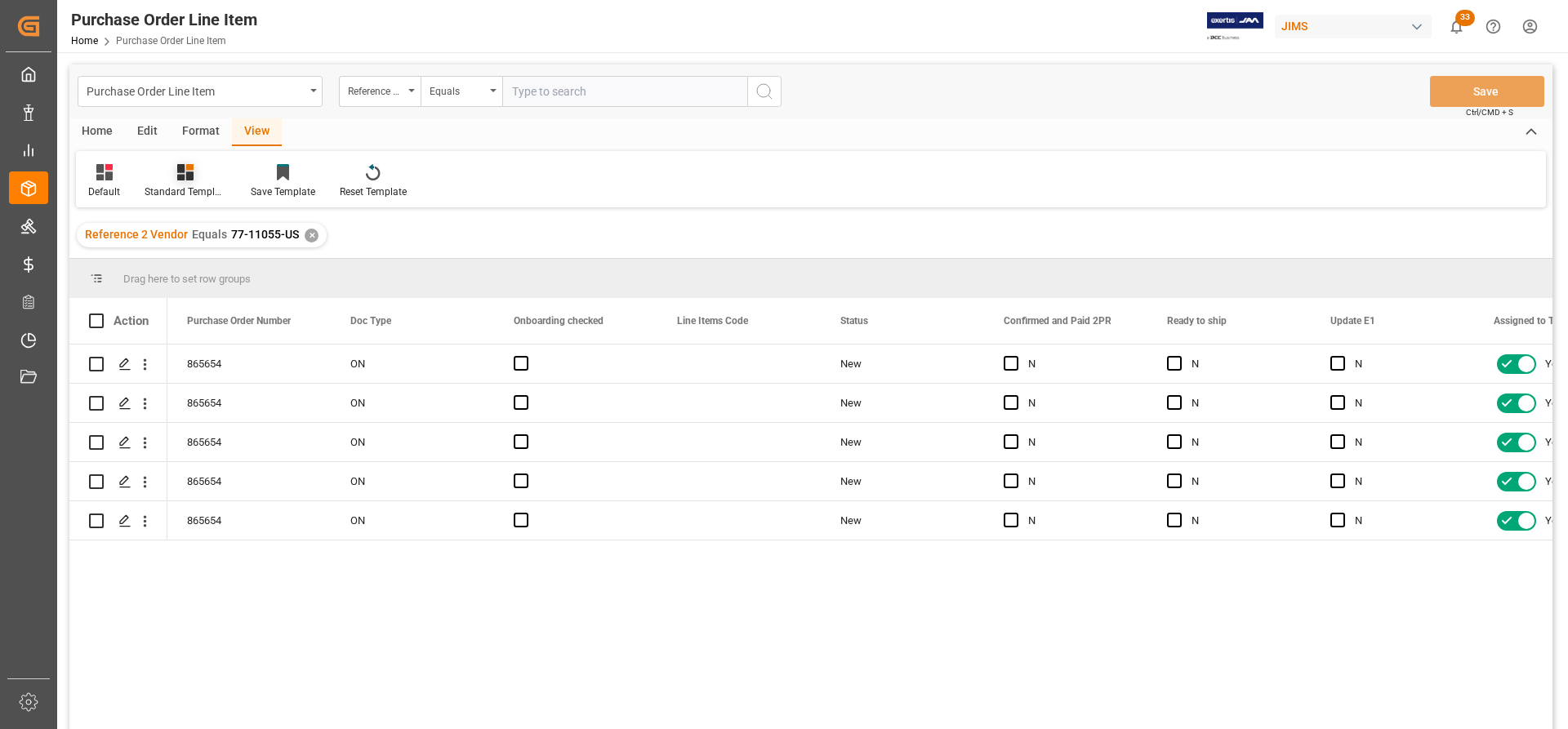
click at [180, 188] on div "Standard Templates" at bounding box center [185, 192] width 82 height 15
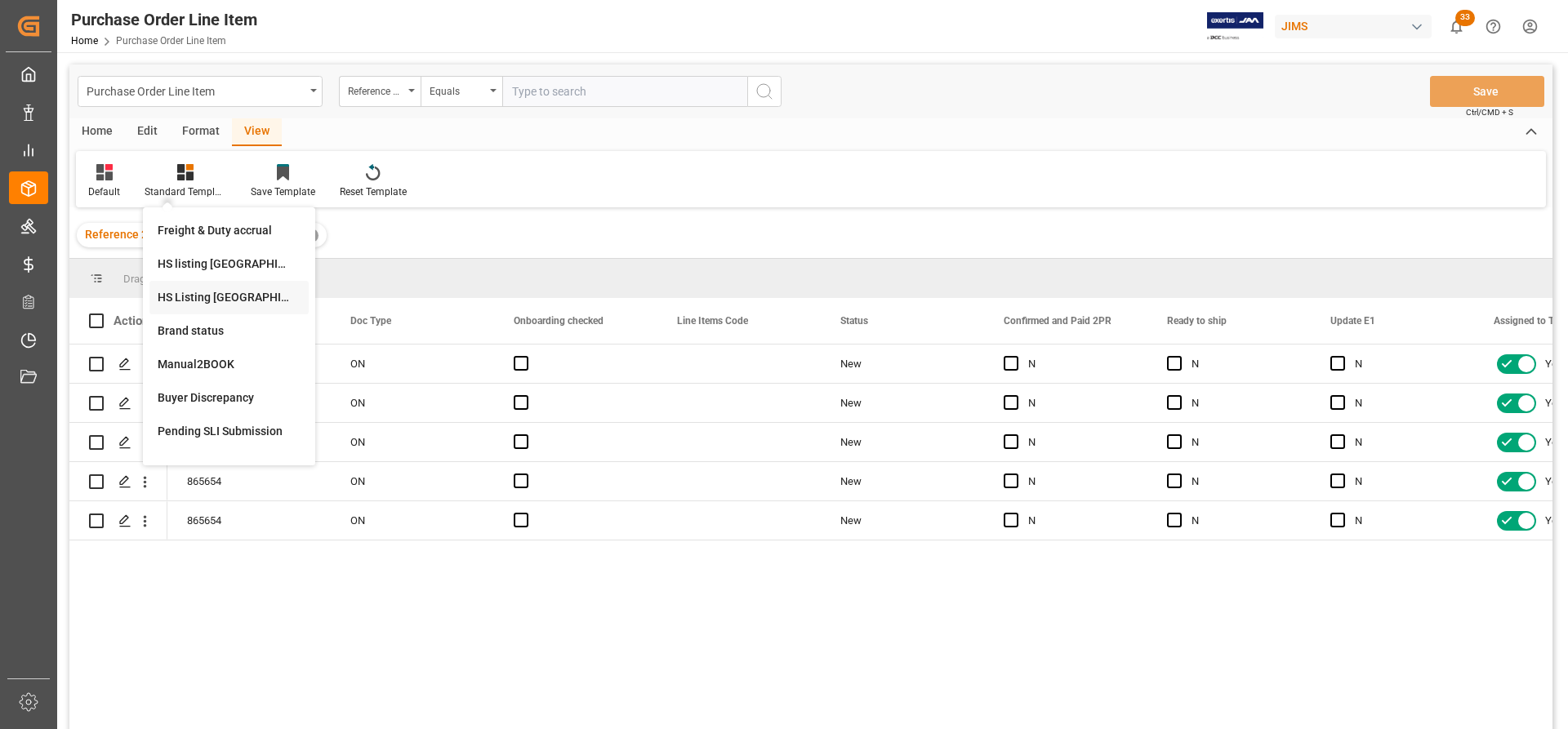
click at [192, 300] on div "HS Listing CANADA" at bounding box center [229, 296] width 143 height 17
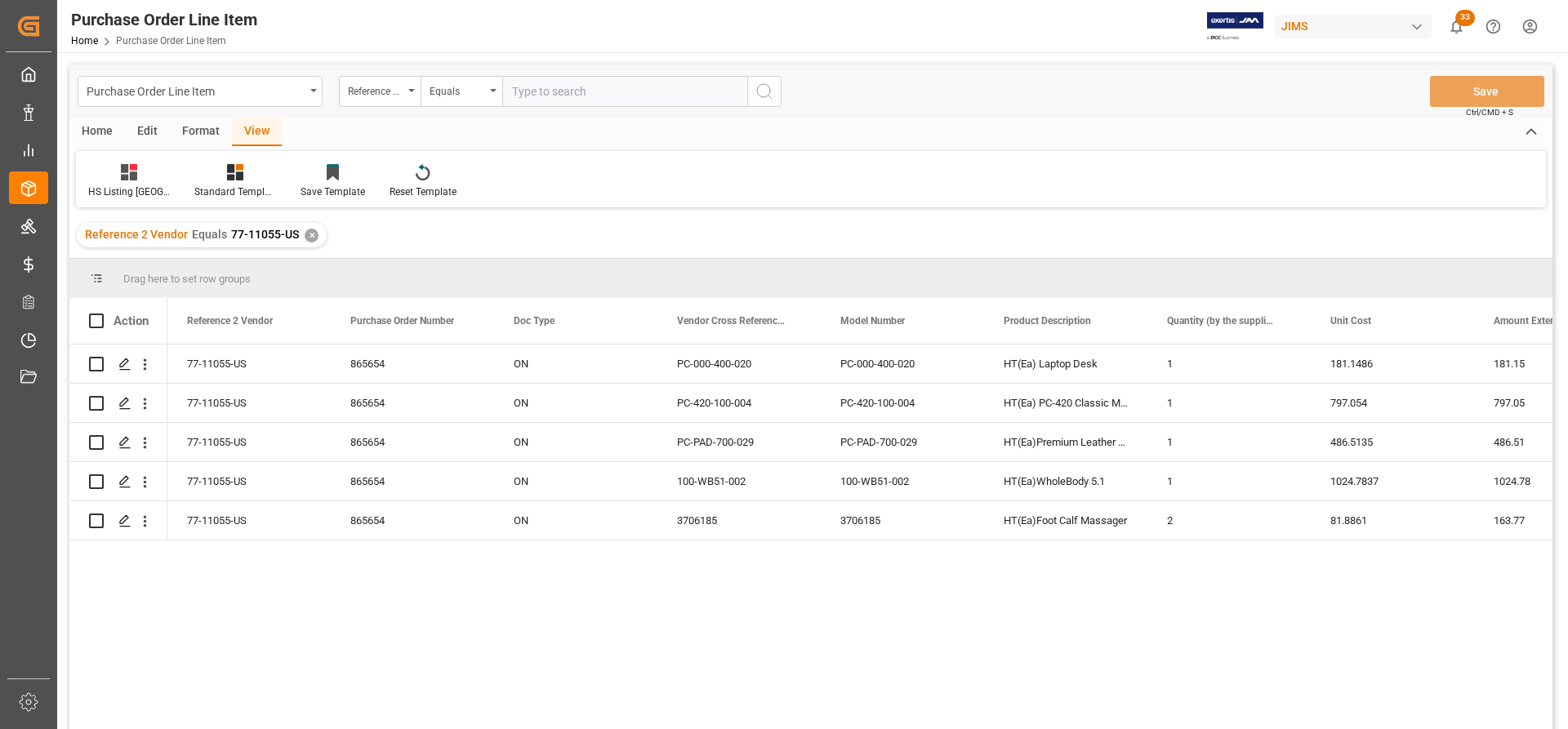
click at [96, 135] on div "Home" at bounding box center [97, 133] width 55 height 28
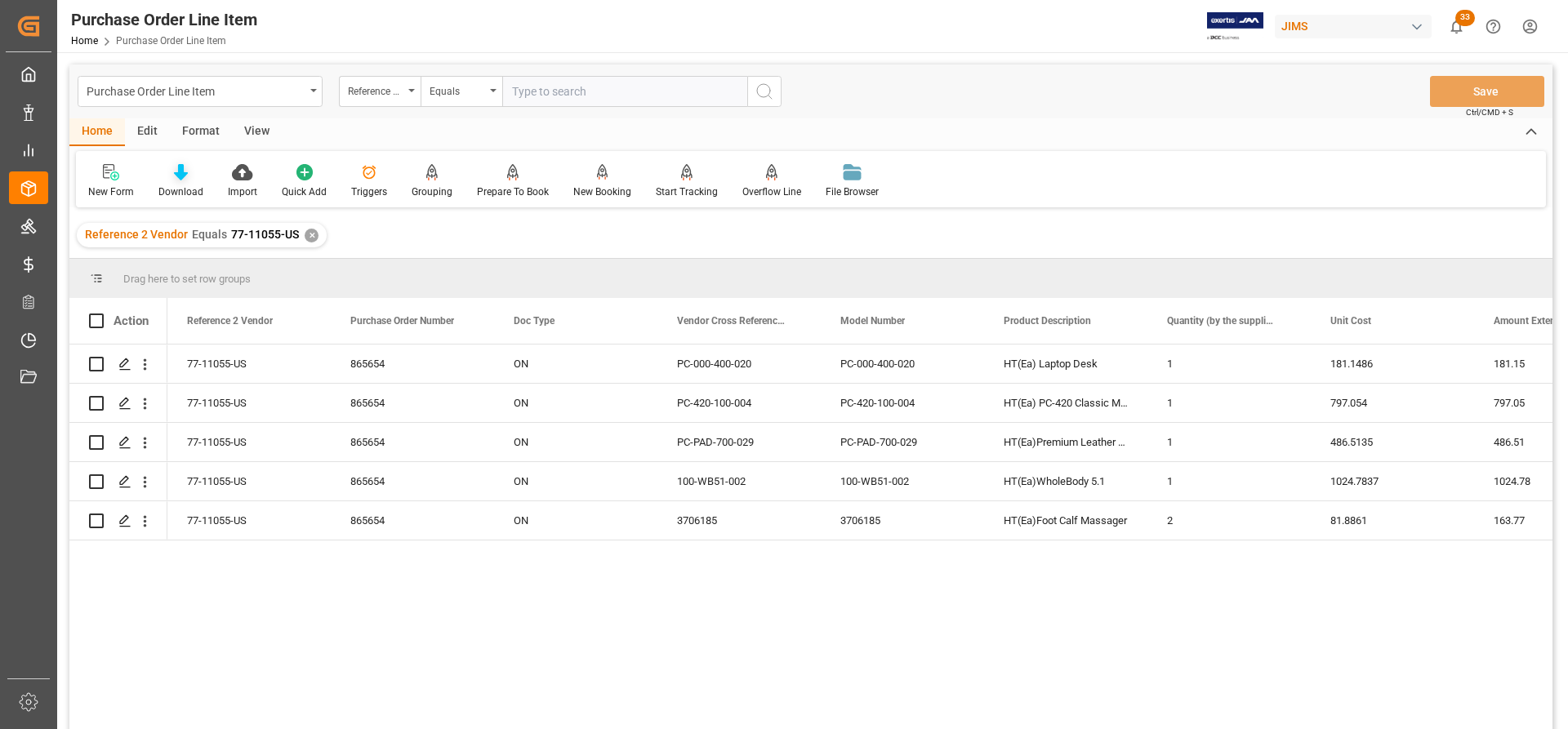
click at [189, 175] on div at bounding box center [180, 171] width 45 height 17
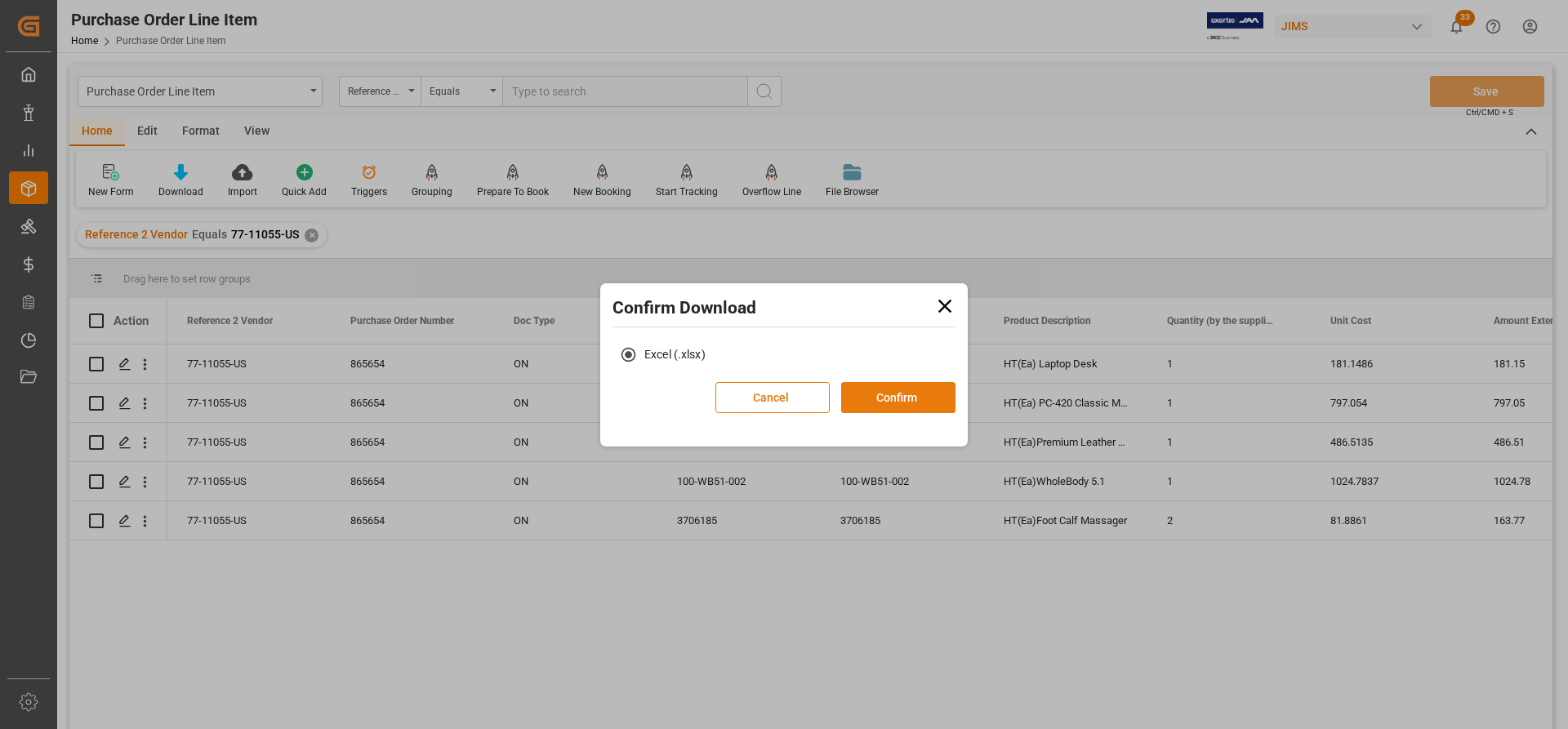
click at [883, 397] on button "Confirm" at bounding box center [898, 397] width 114 height 31
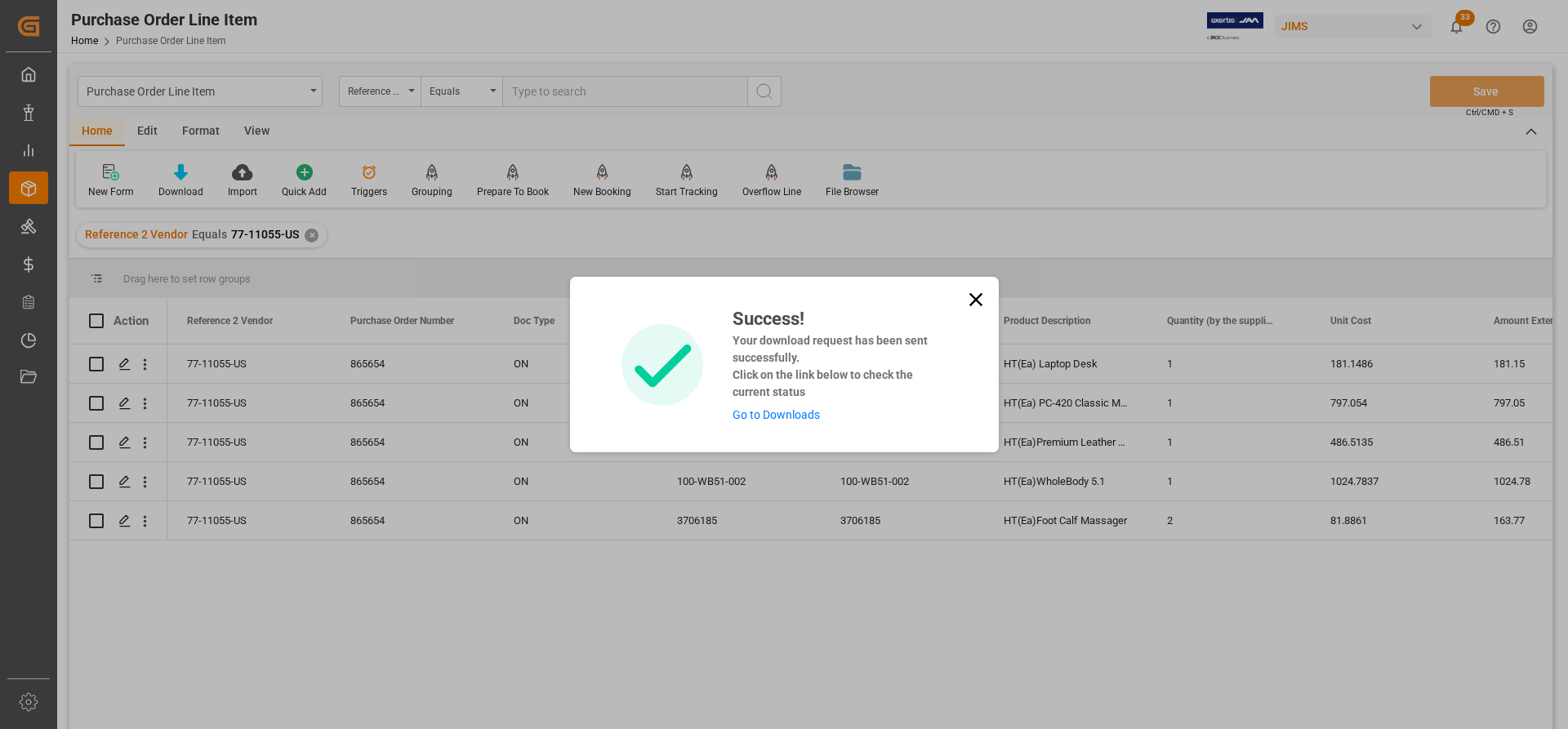
click at [741, 413] on link "Go to Downloads" at bounding box center [775, 414] width 87 height 13
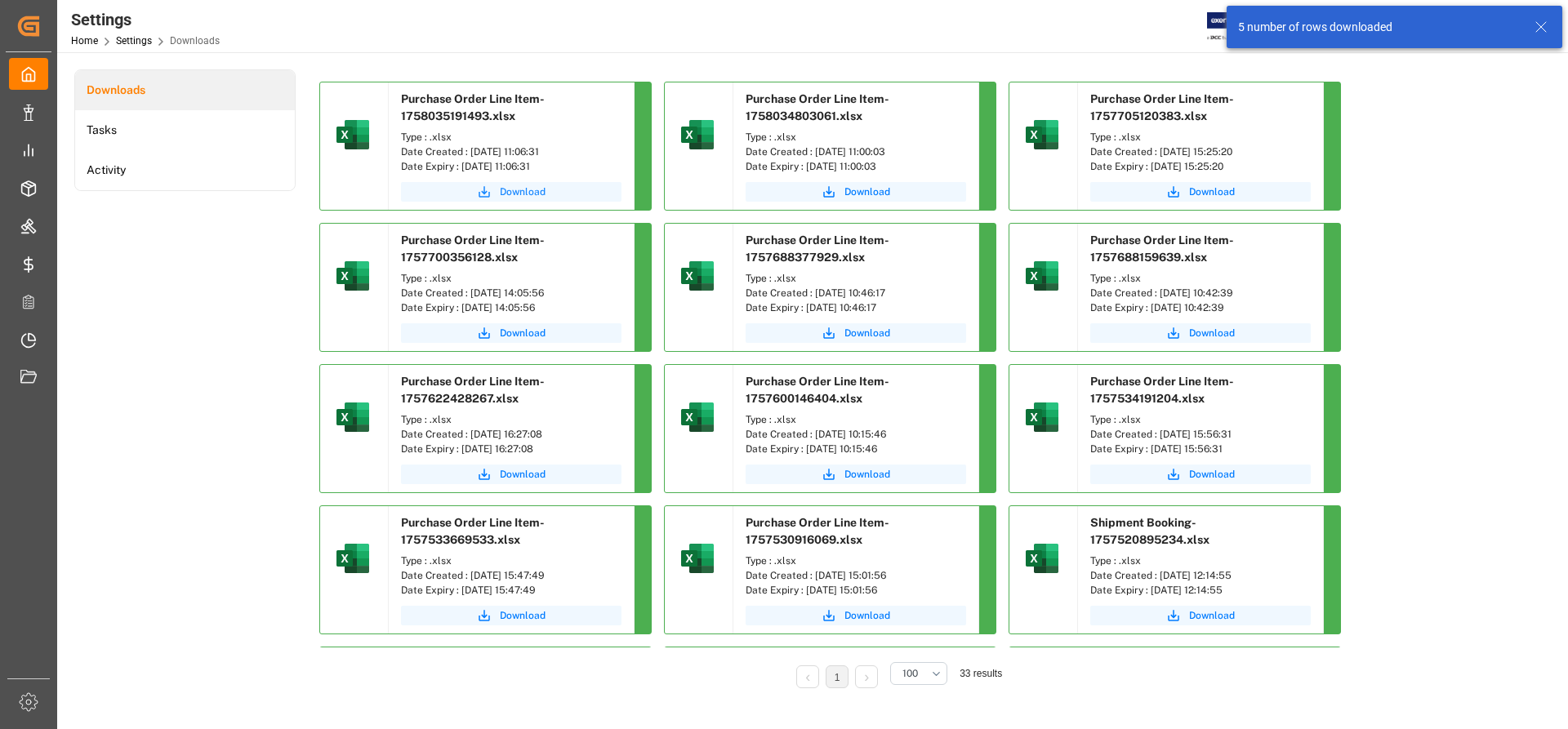
click at [506, 194] on span "Download" at bounding box center [523, 192] width 46 height 15
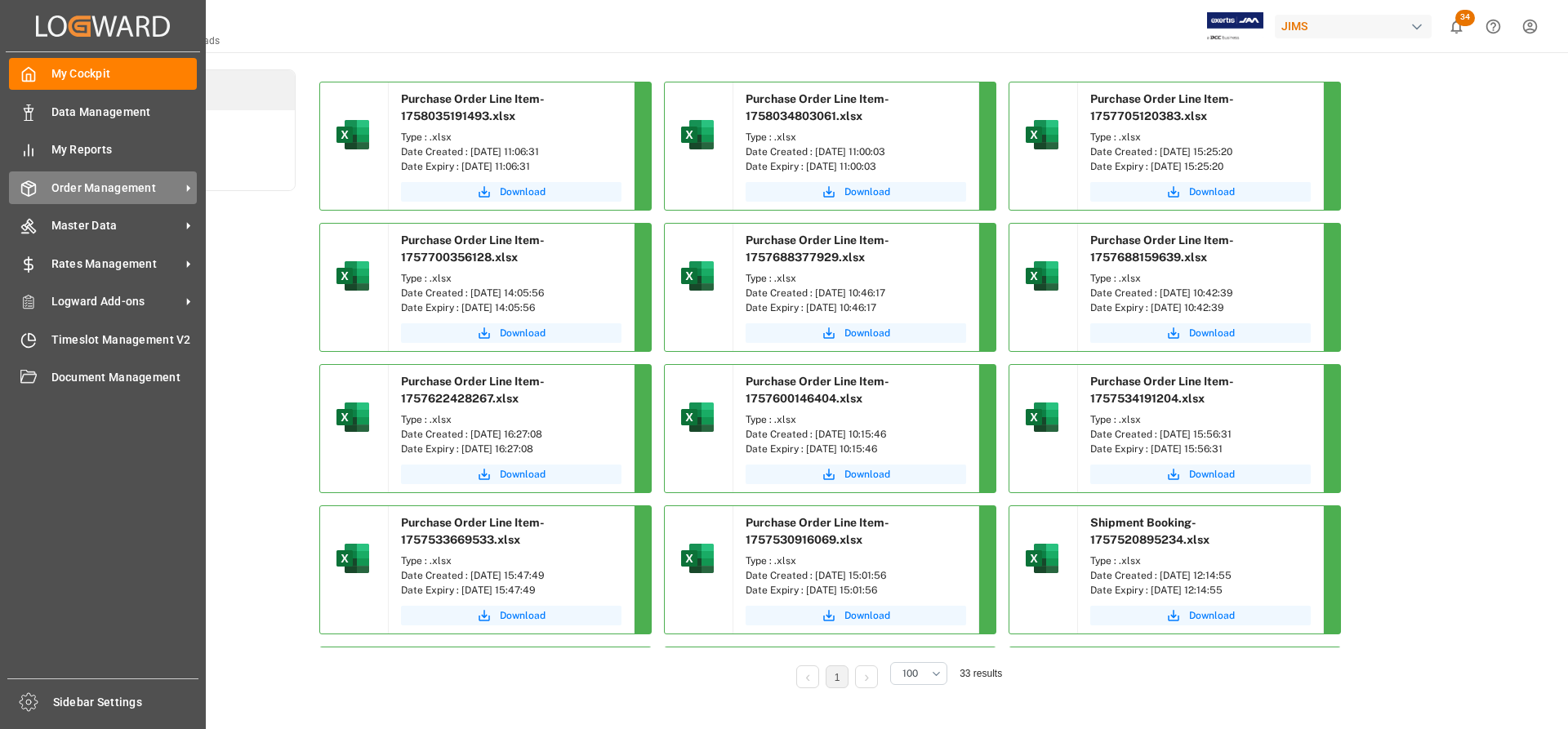
click at [107, 179] on span "Order Management" at bounding box center [115, 187] width 129 height 17
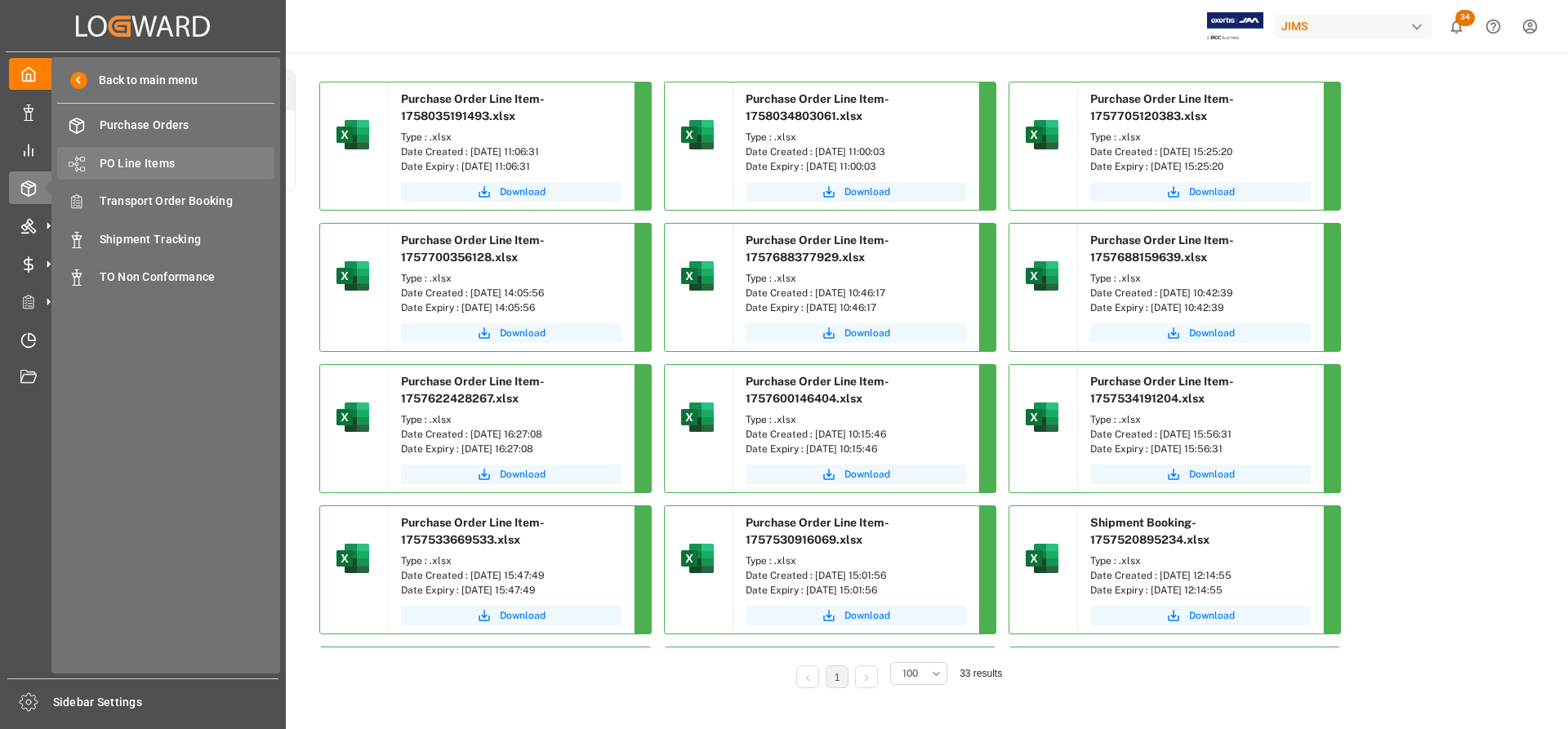
click at [132, 171] on span "PO Line Items" at bounding box center [187, 163] width 175 height 17
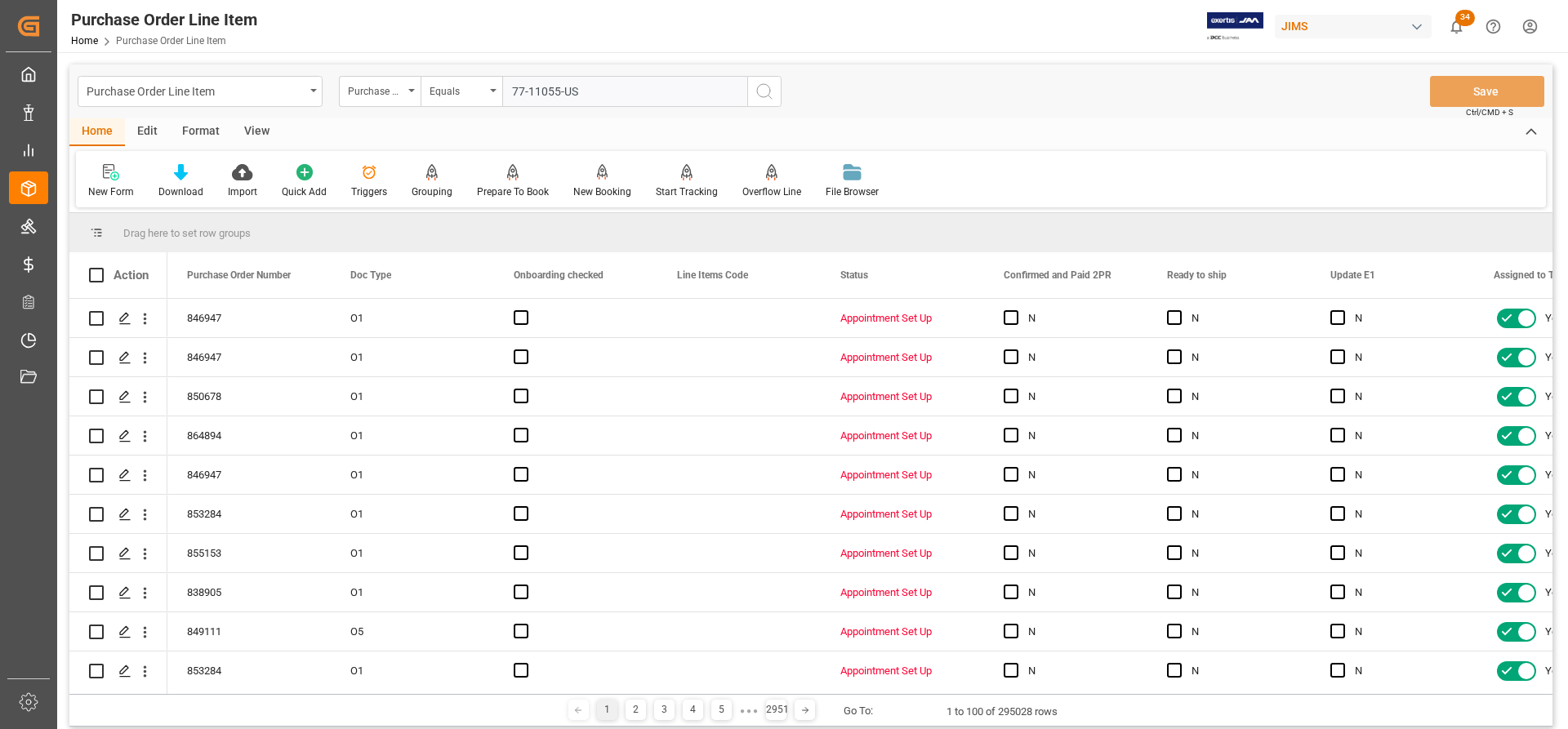
type input "77-11055-US"
click at [768, 91] on icon "search button" at bounding box center [764, 91] width 19 height 19
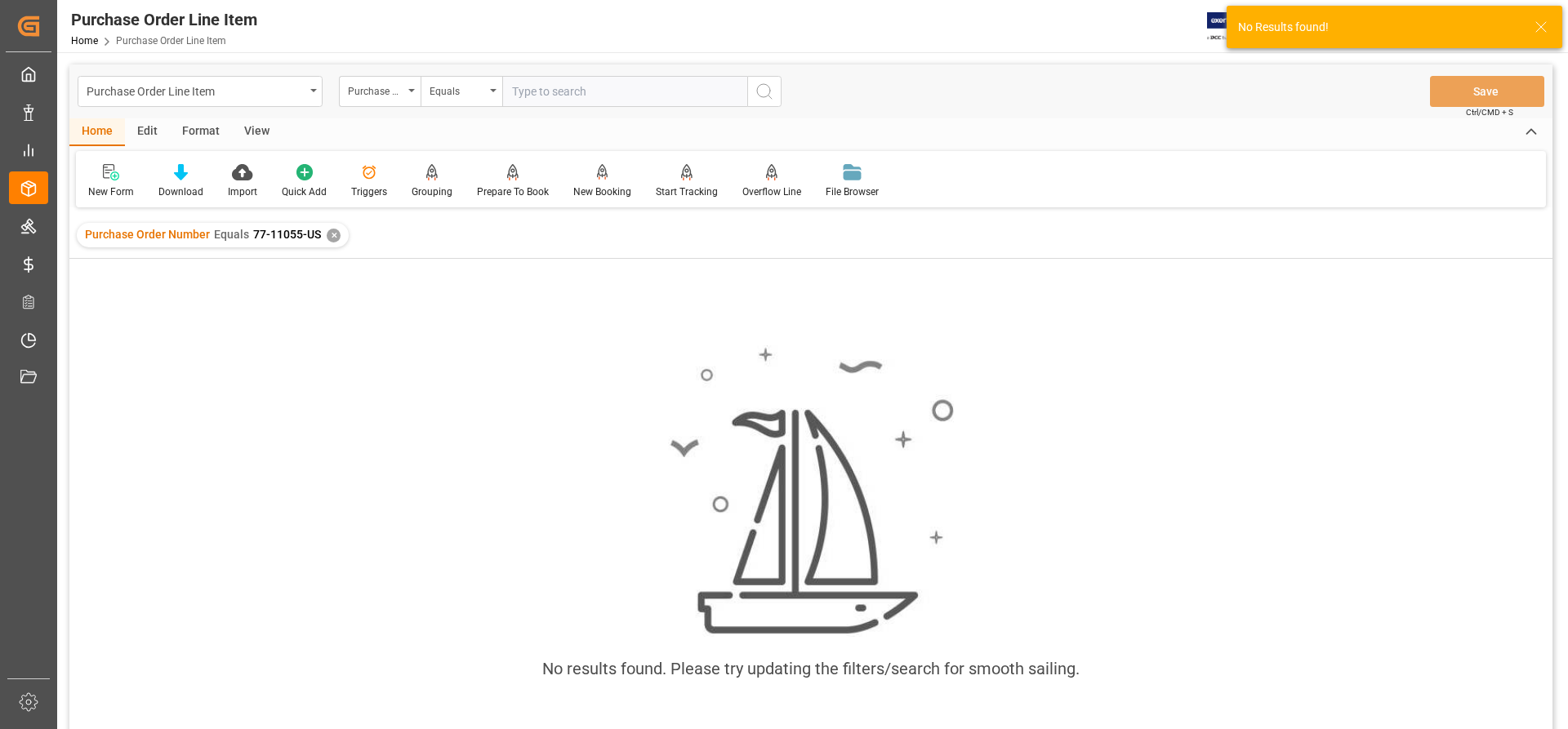
click at [331, 229] on div "✕" at bounding box center [333, 236] width 14 height 14
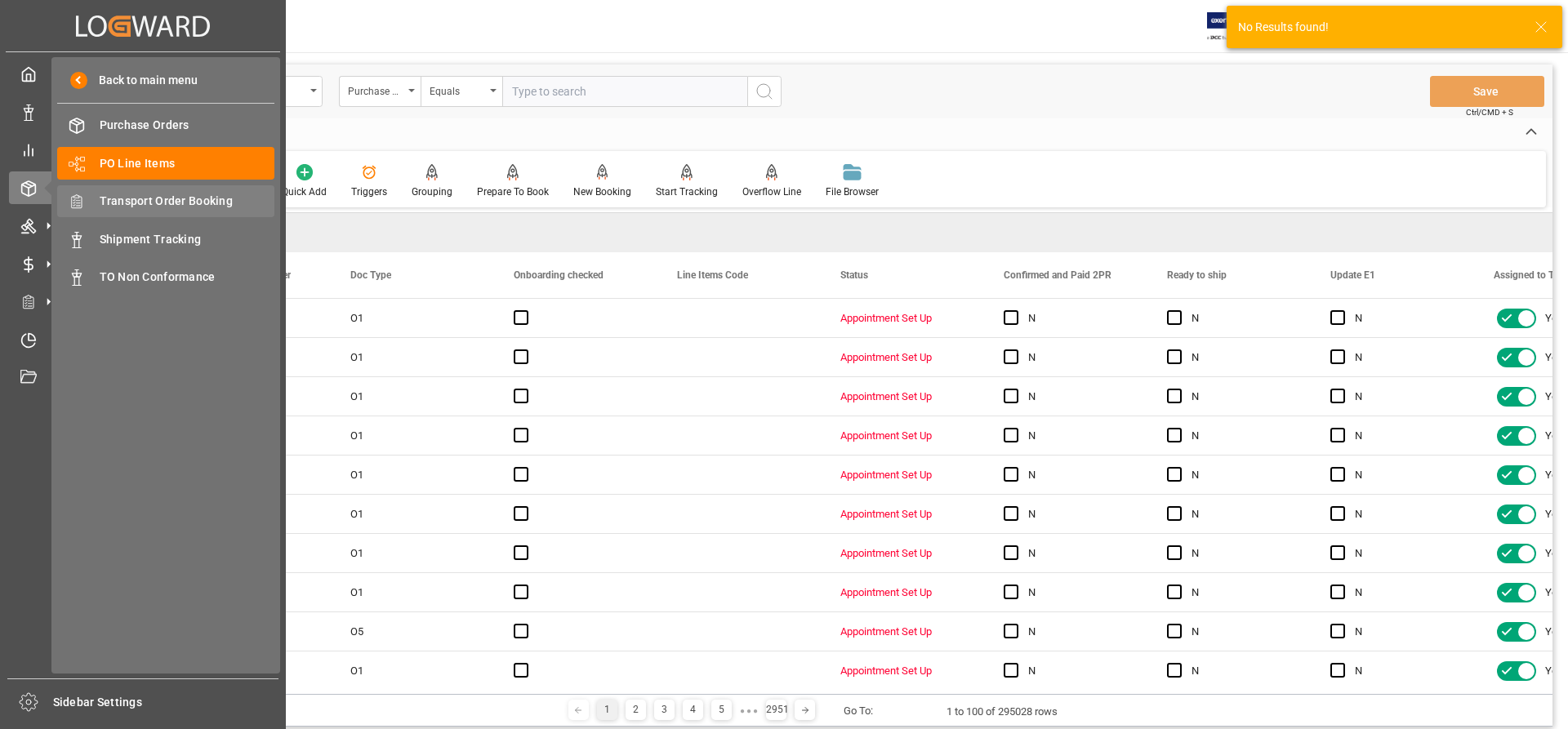
click at [139, 203] on span "Transport Order Booking" at bounding box center [187, 200] width 175 height 17
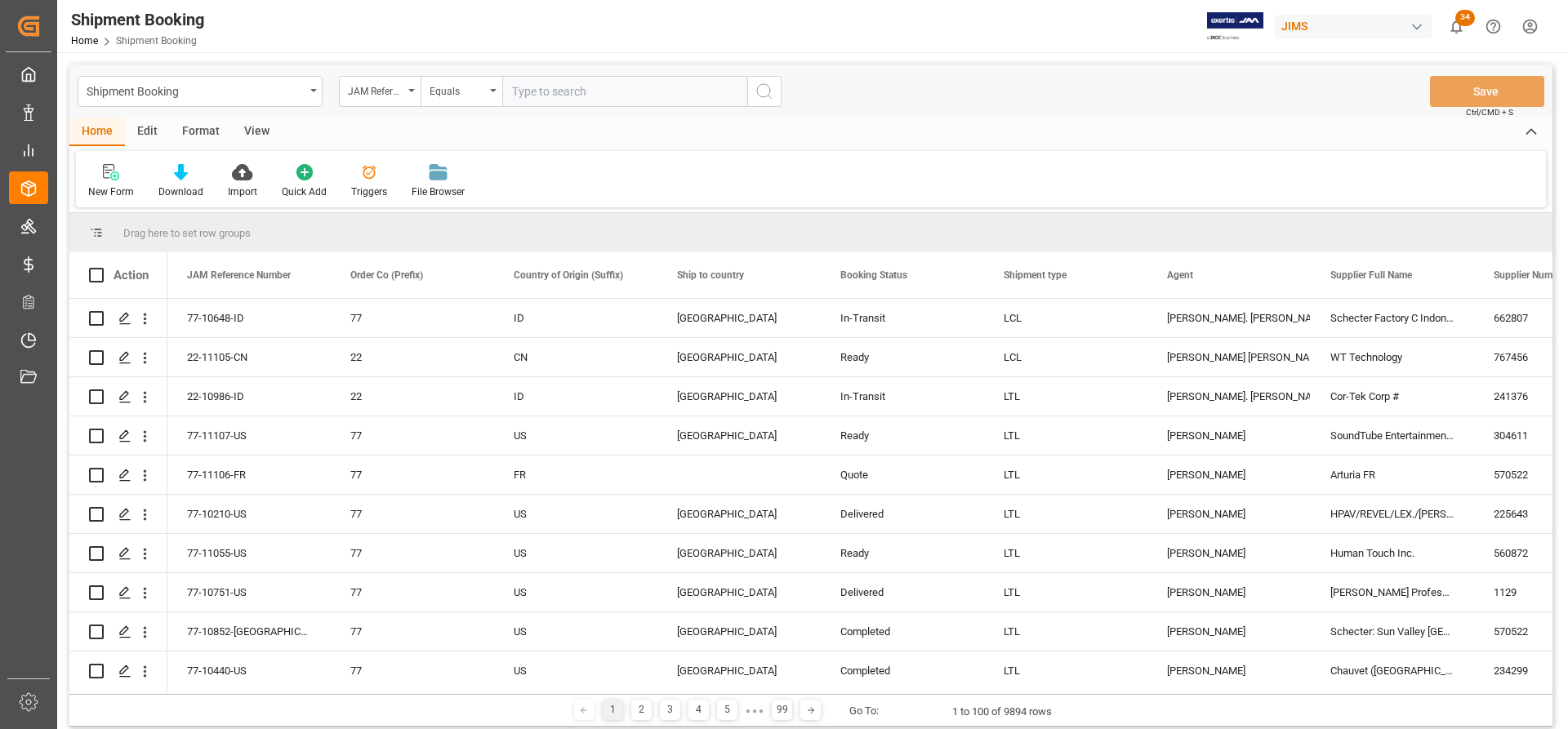
paste input "77-11055-US"
type input "77-11055-US"
click at [765, 91] on icon "search button" at bounding box center [764, 91] width 19 height 19
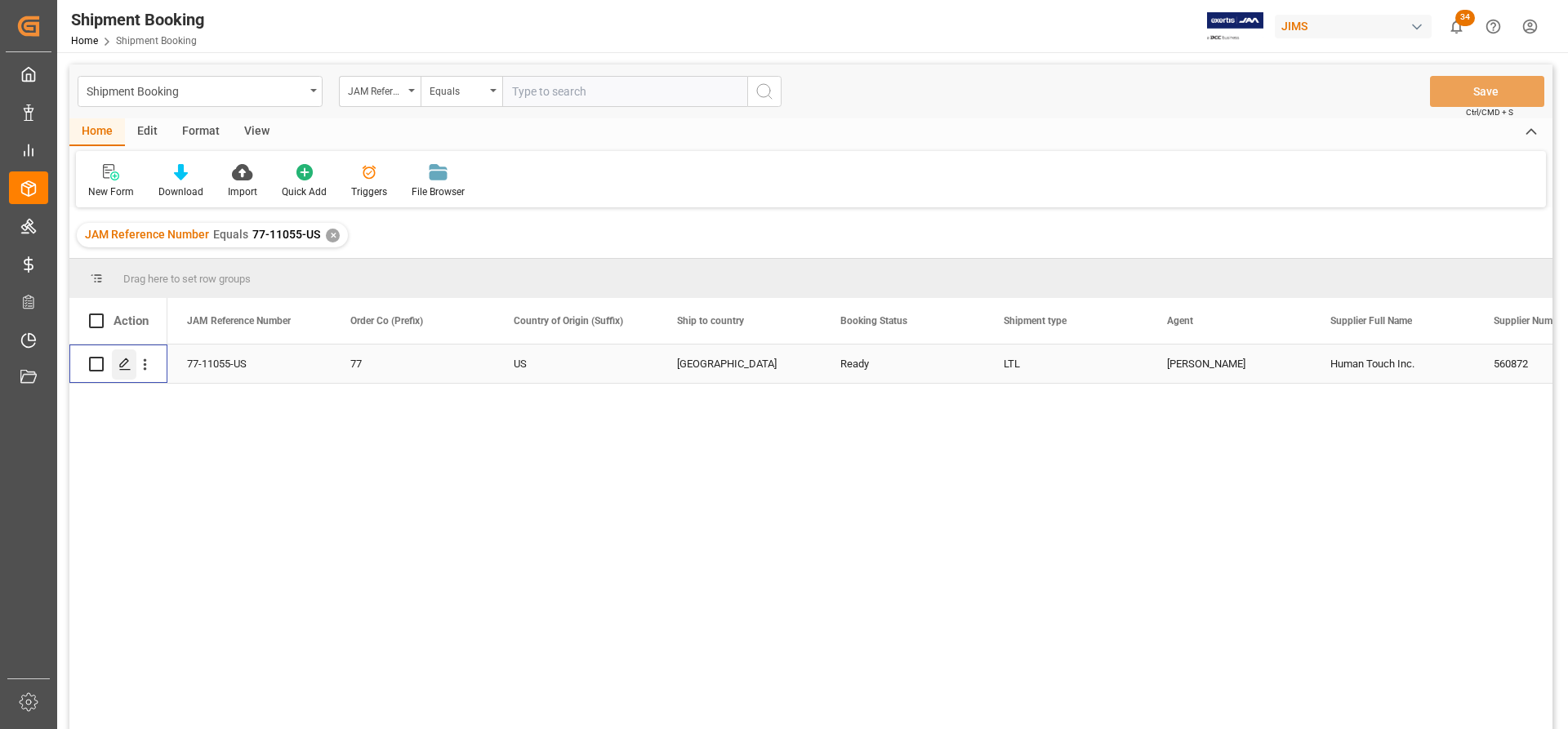
click at [132, 367] on div "Press SPACE to select this row." at bounding box center [124, 364] width 25 height 30
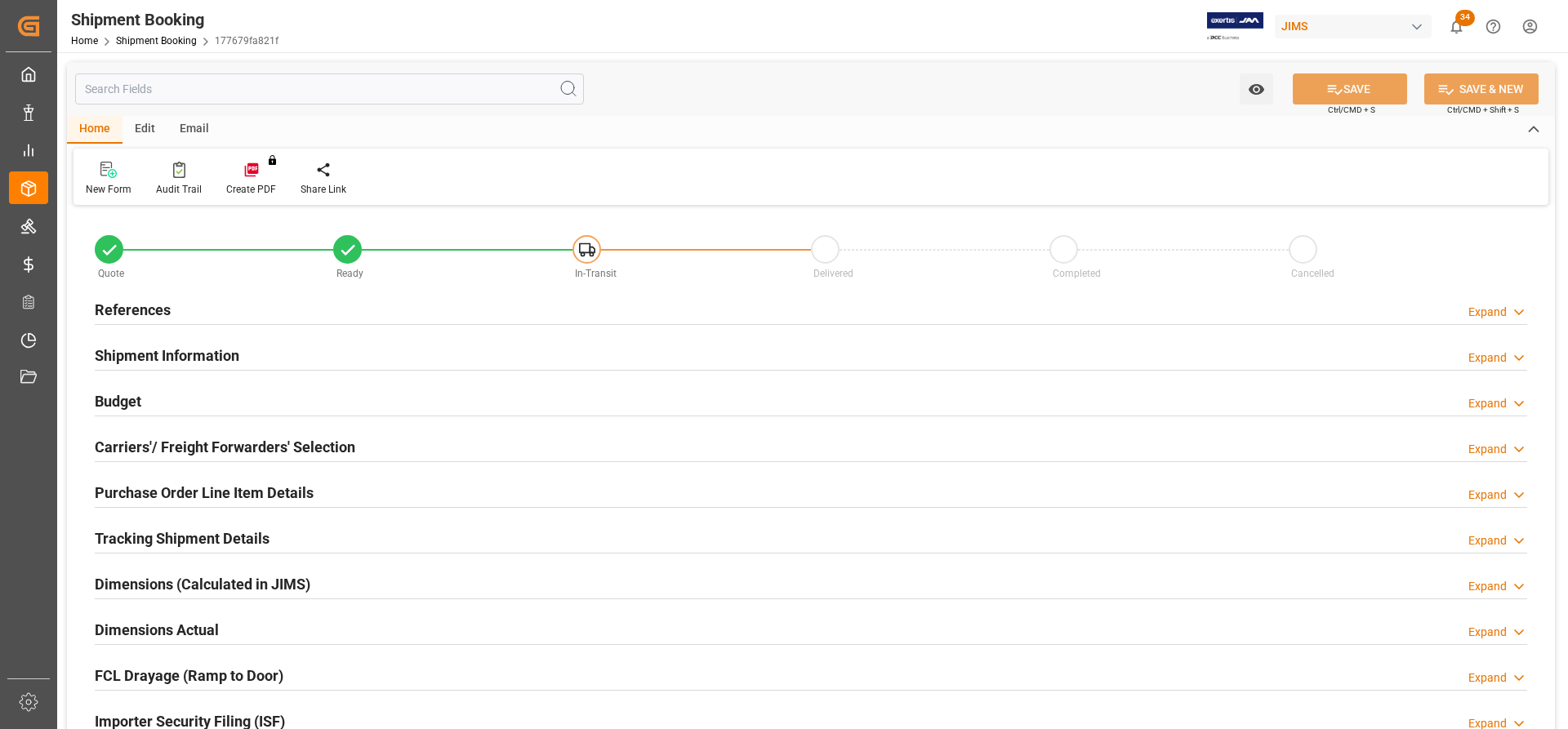
type input "14"
click at [133, 320] on h2 "References" at bounding box center [133, 310] width 76 height 22
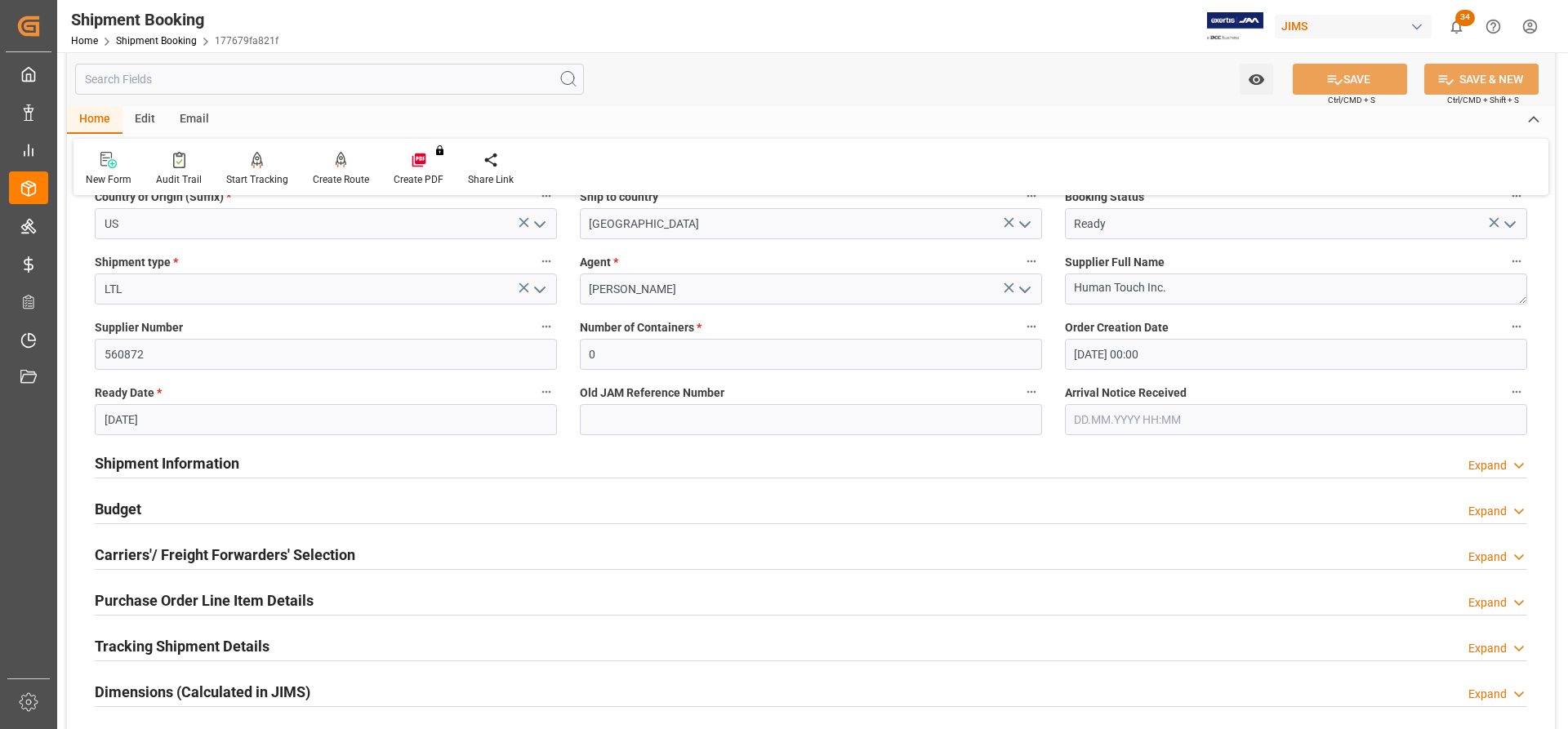
scroll to position [244, 0]
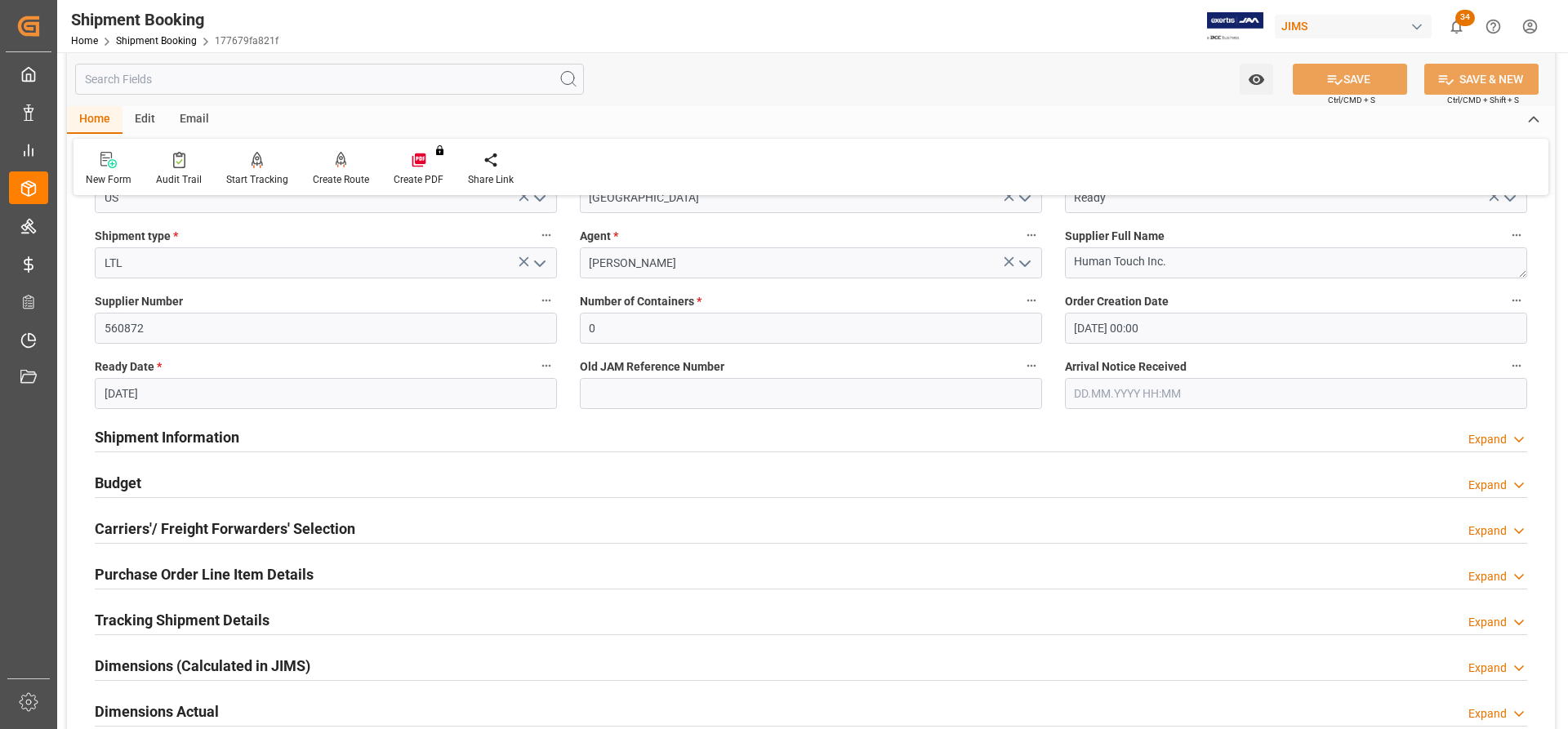
click at [136, 439] on h2 "Shipment Information" at bounding box center [167, 436] width 144 height 22
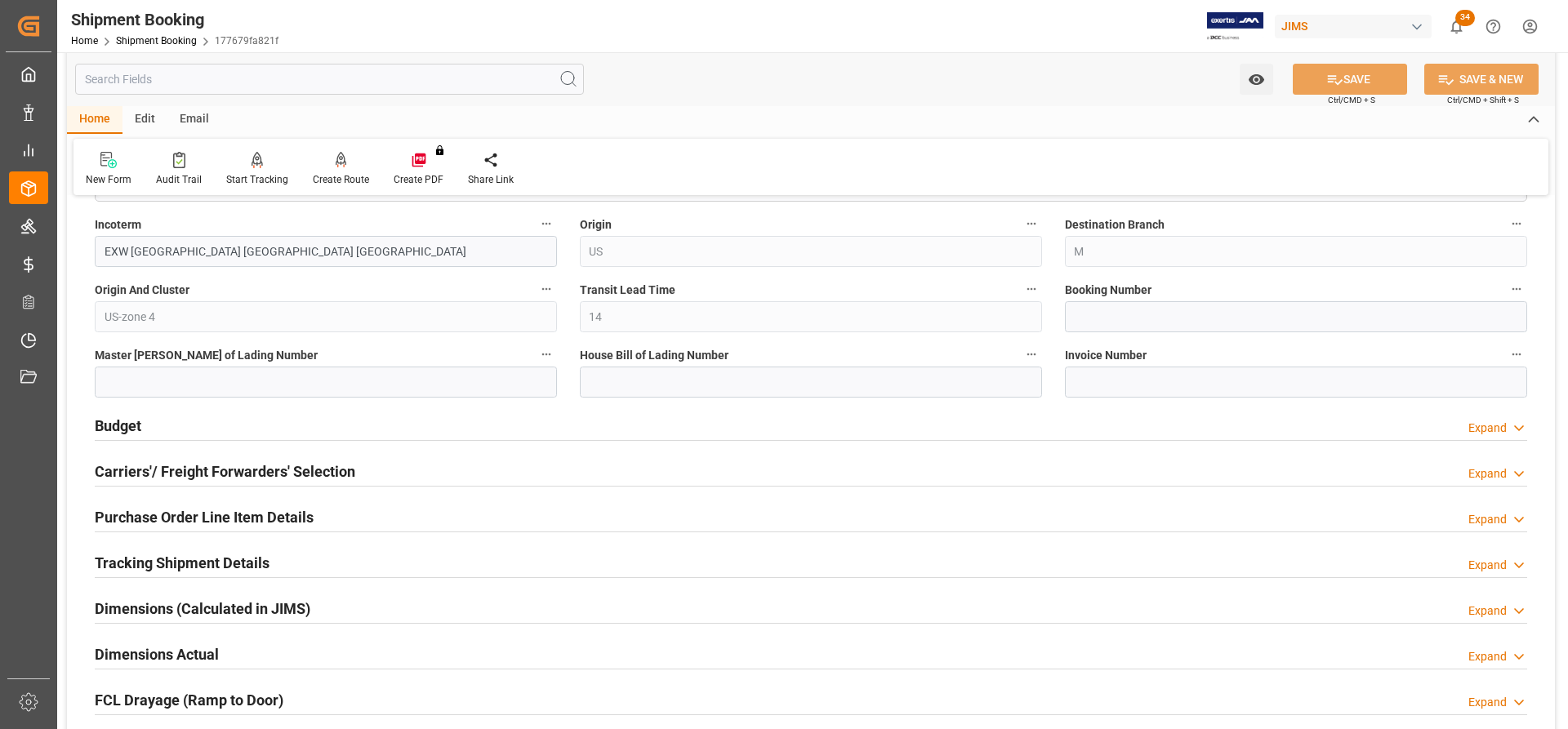
scroll to position [979, 0]
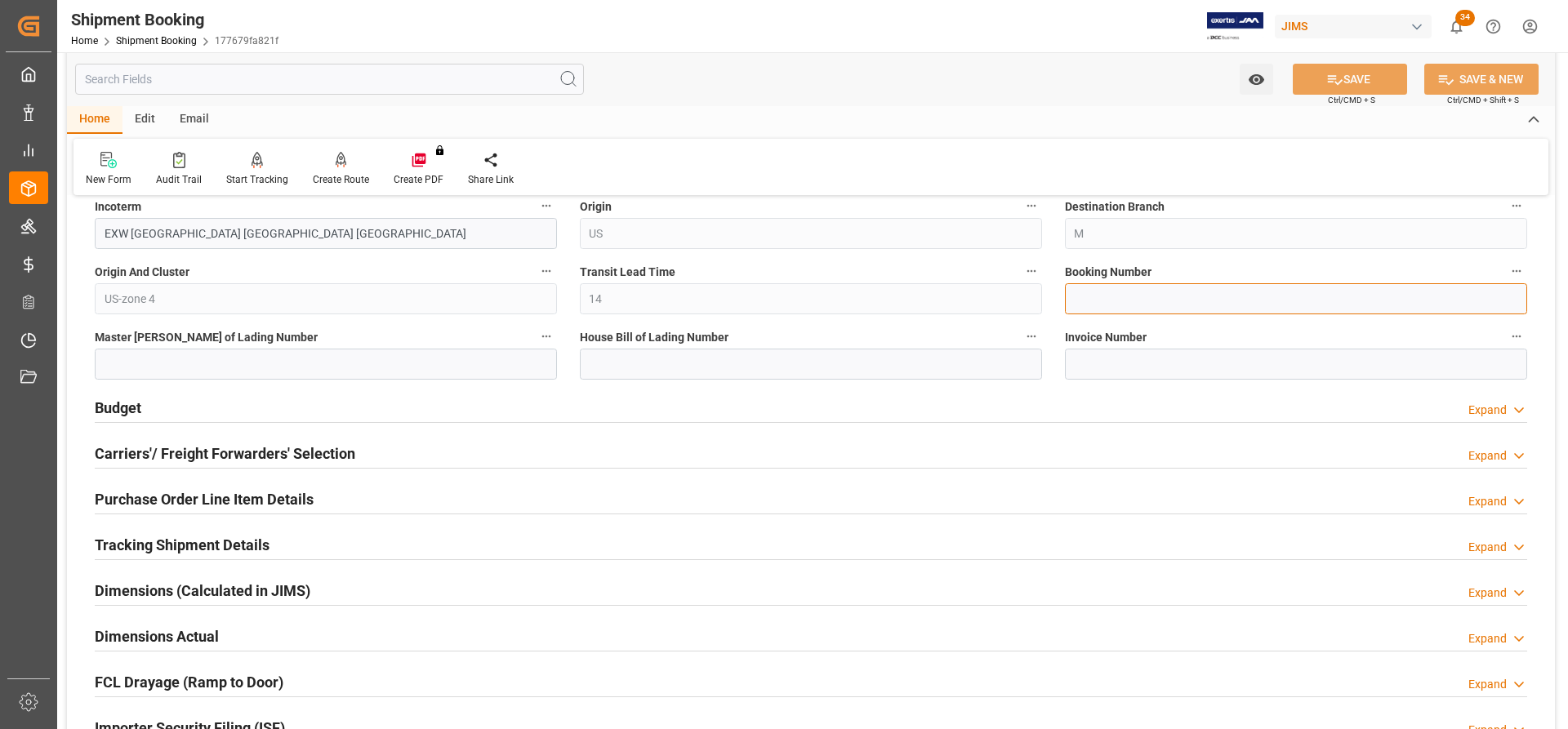
paste input "C1406479"
type input "C1406479"
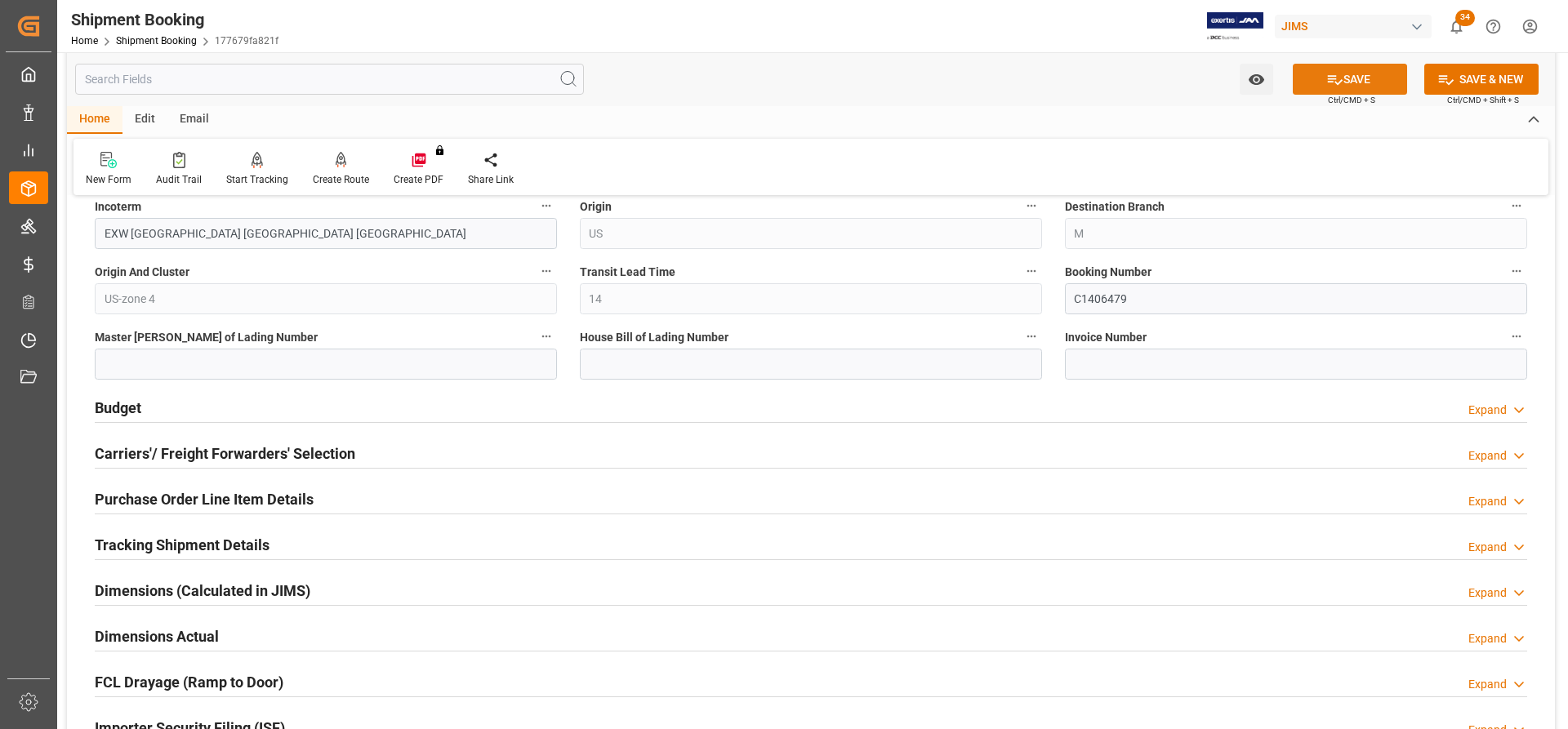
click at [1365, 77] on button "SAVE" at bounding box center [1350, 78] width 114 height 31
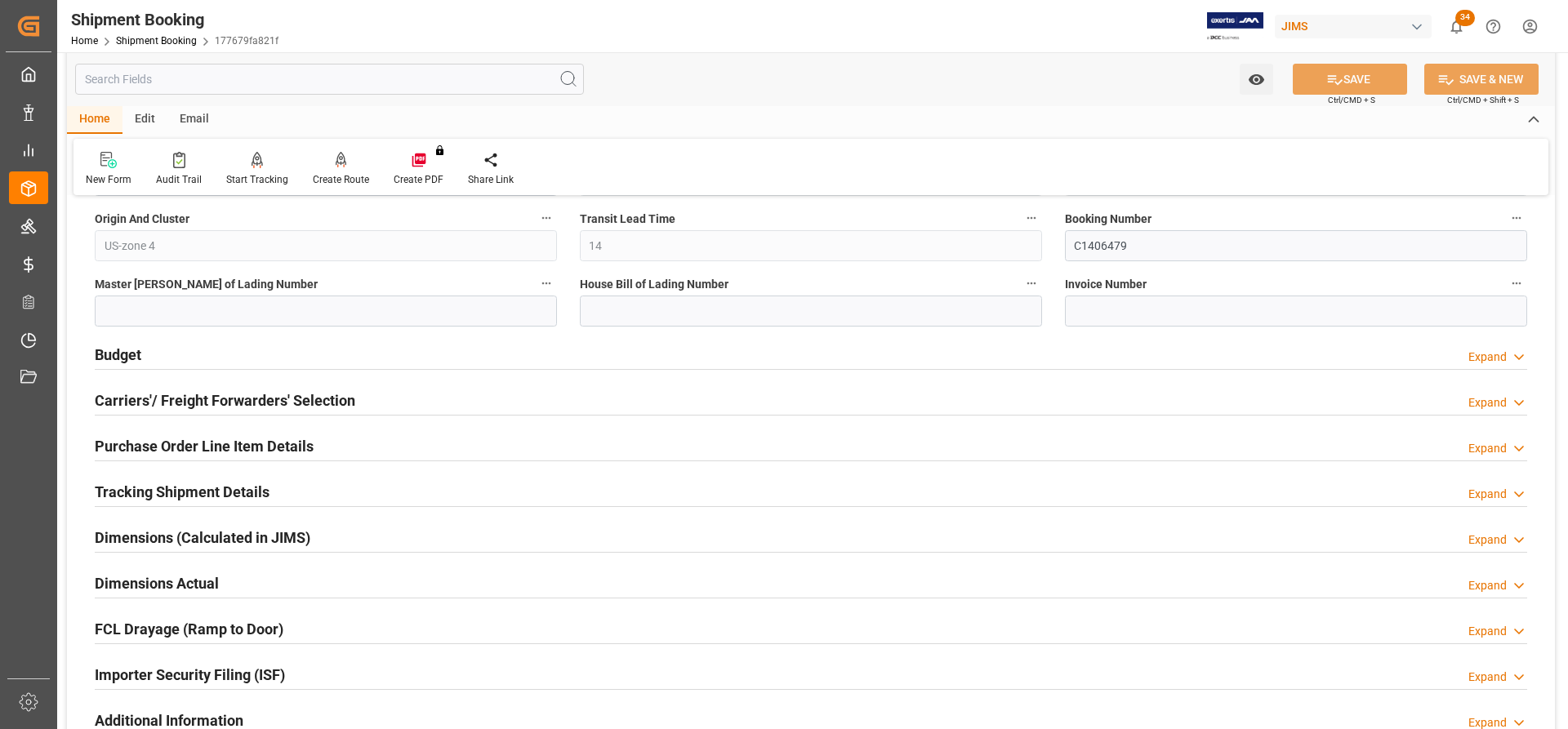
scroll to position [1061, 0]
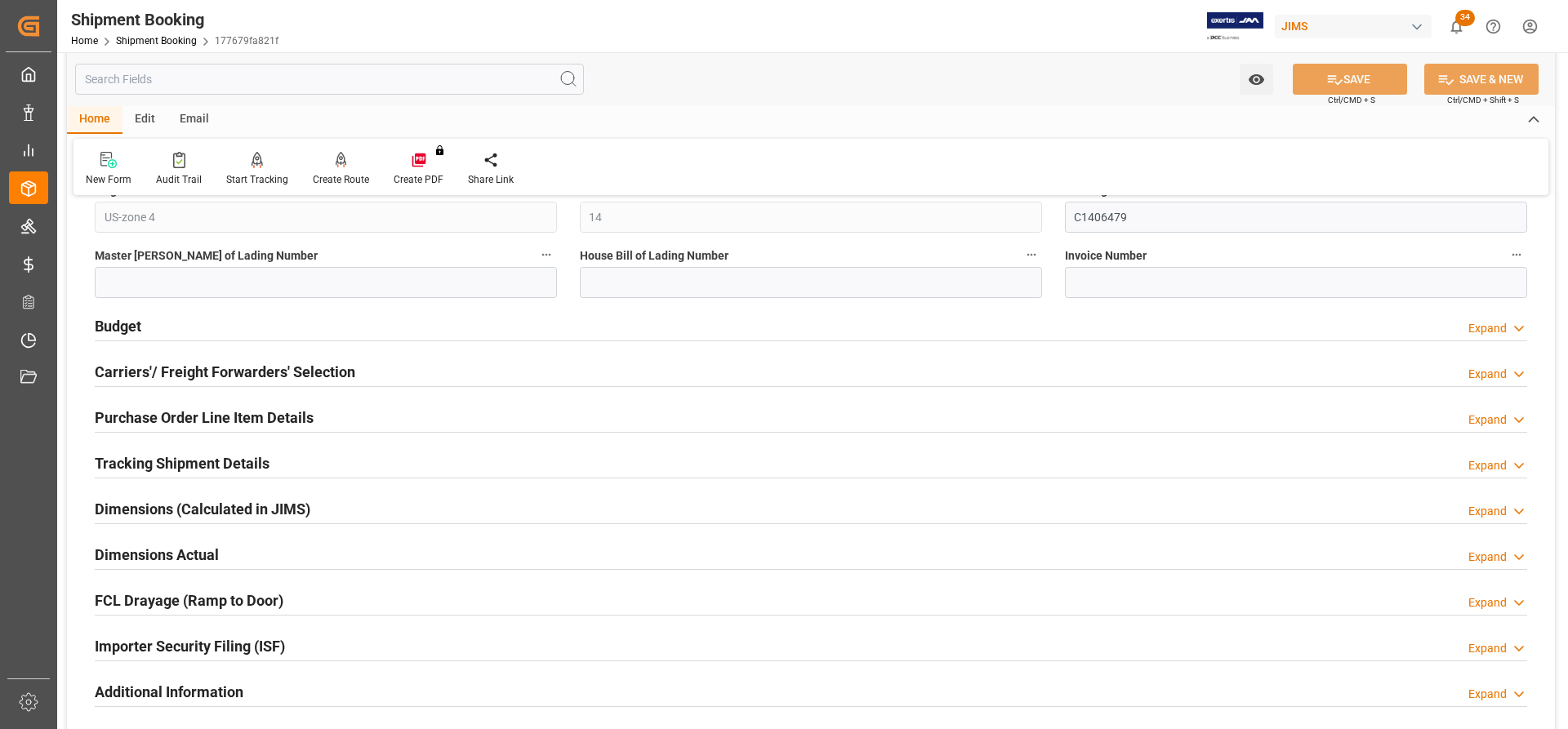
click at [112, 329] on h2 "Budget" at bounding box center [118, 325] width 47 height 22
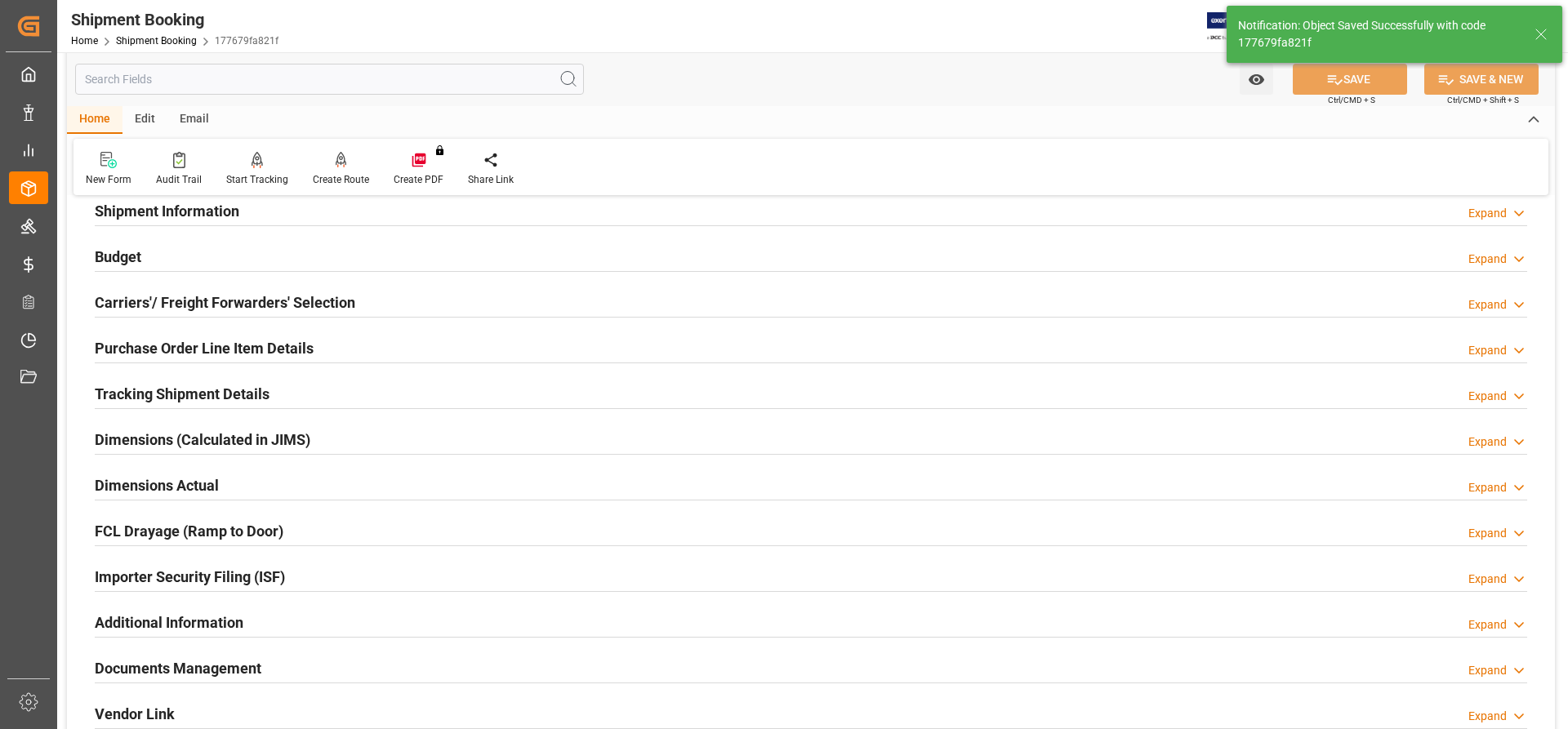
scroll to position [0, 0]
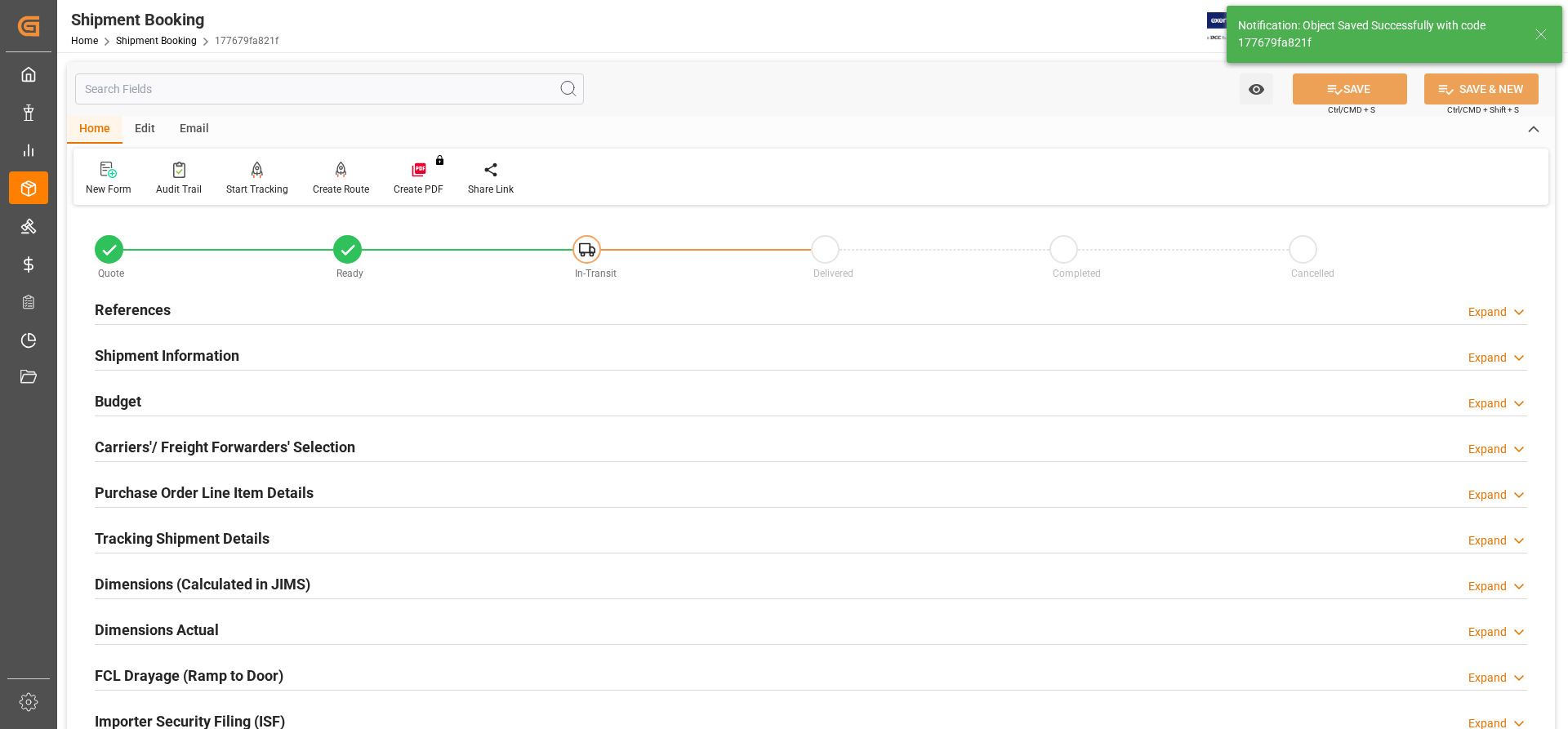
click at [154, 356] on h2 "Shipment Information" at bounding box center [167, 355] width 144 height 22
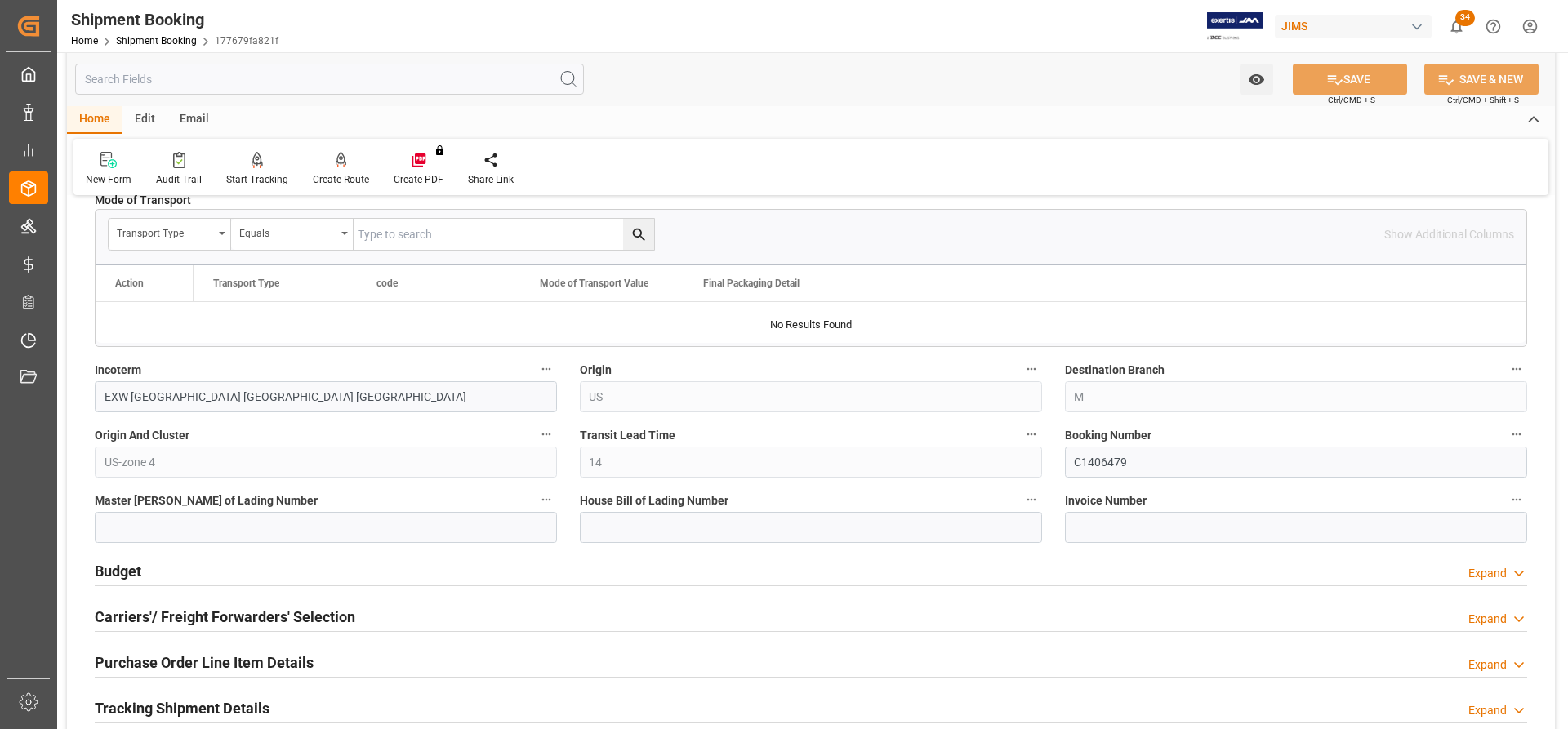
scroll to position [572, 0]
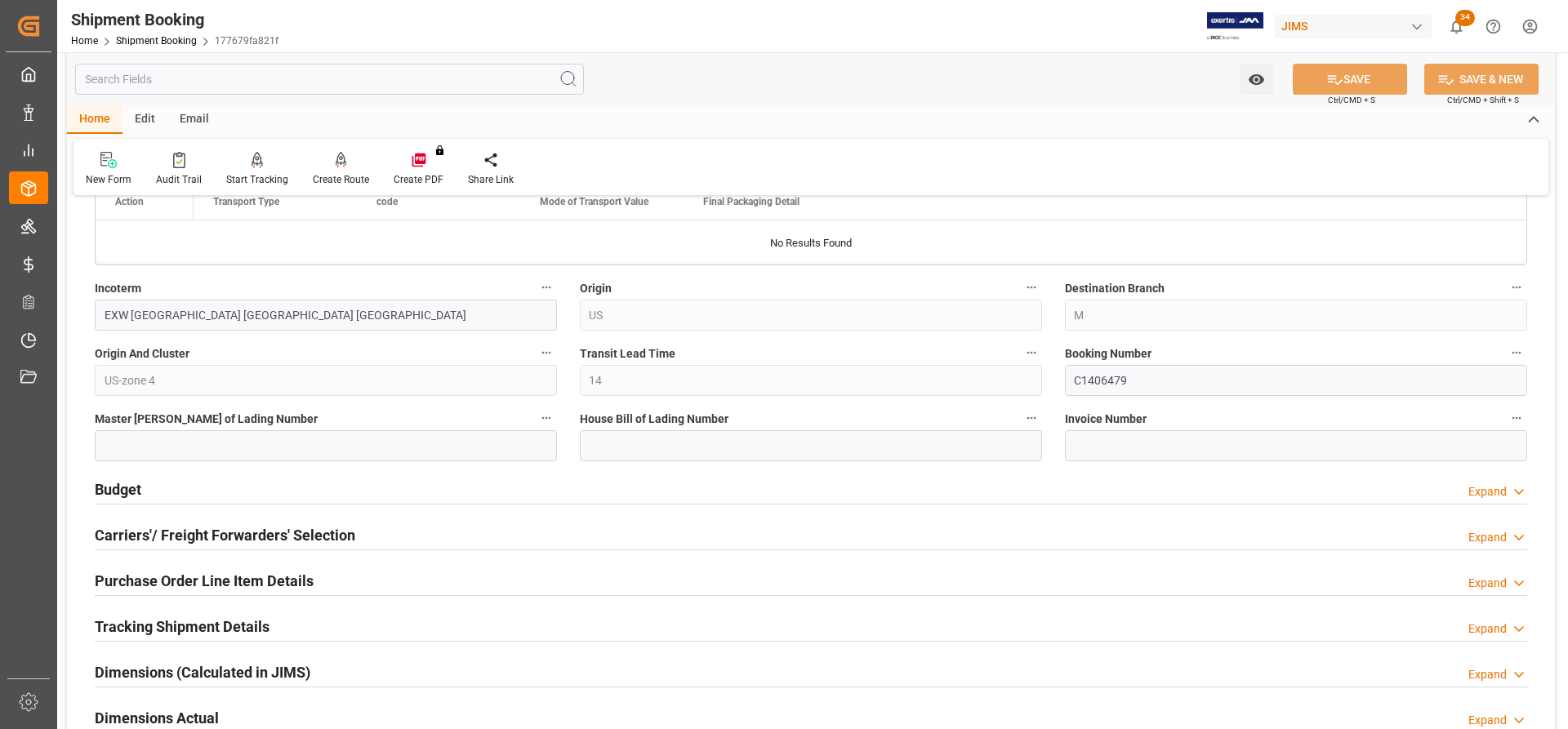
click at [122, 477] on div "Budget" at bounding box center [118, 487] width 47 height 31
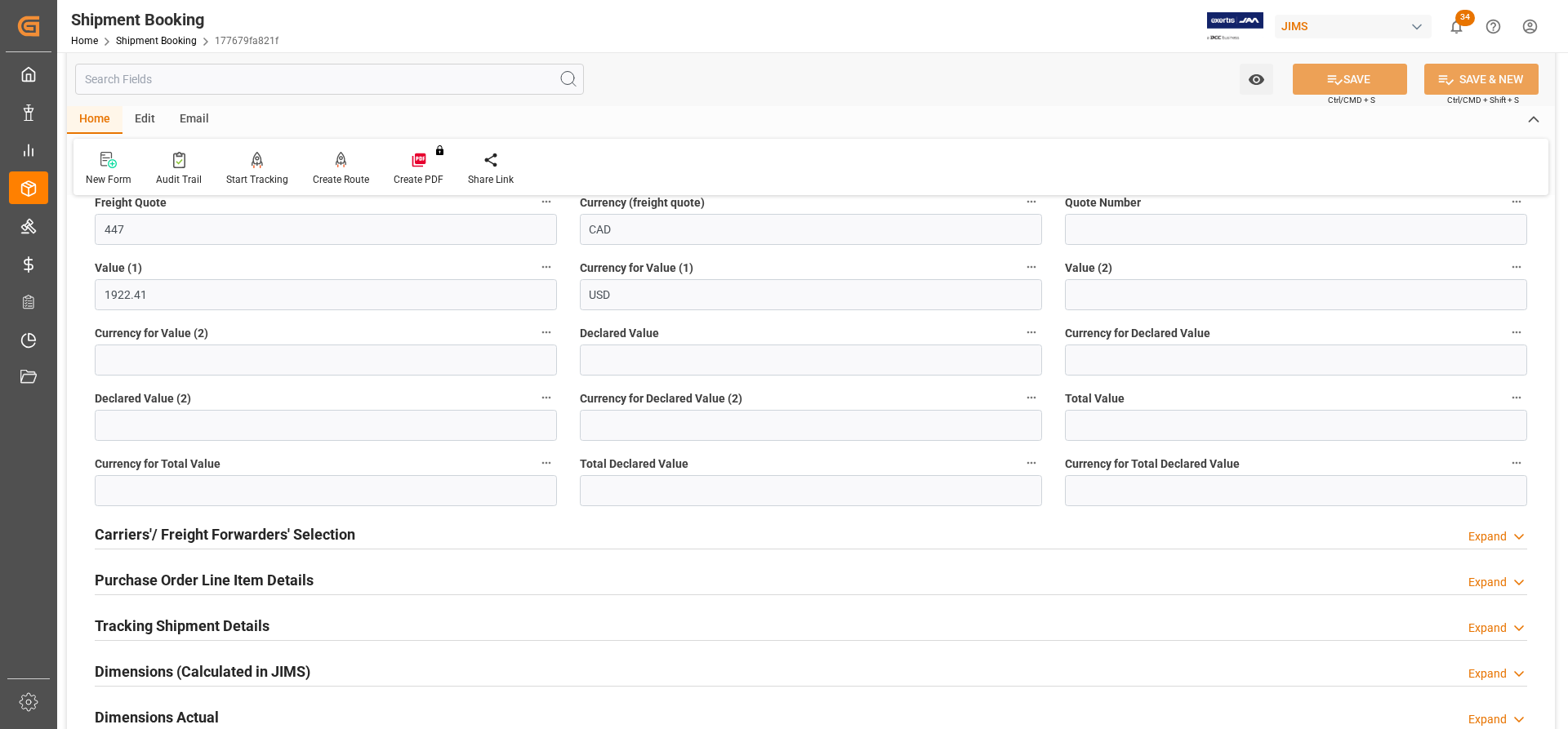
scroll to position [979, 0]
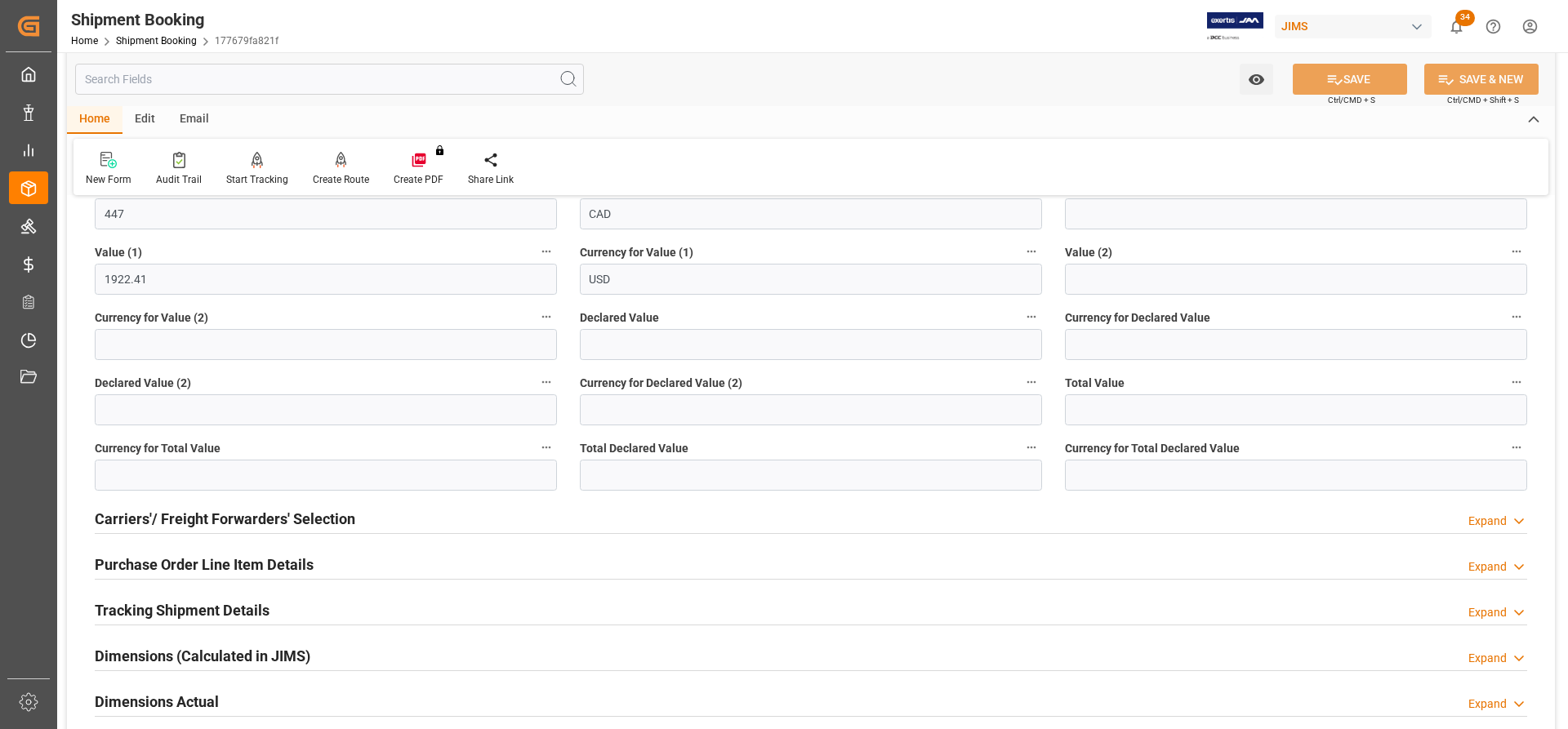
click at [149, 512] on h2 "Carriers'/ Freight Forwarders' Selection" at bounding box center [225, 518] width 260 height 22
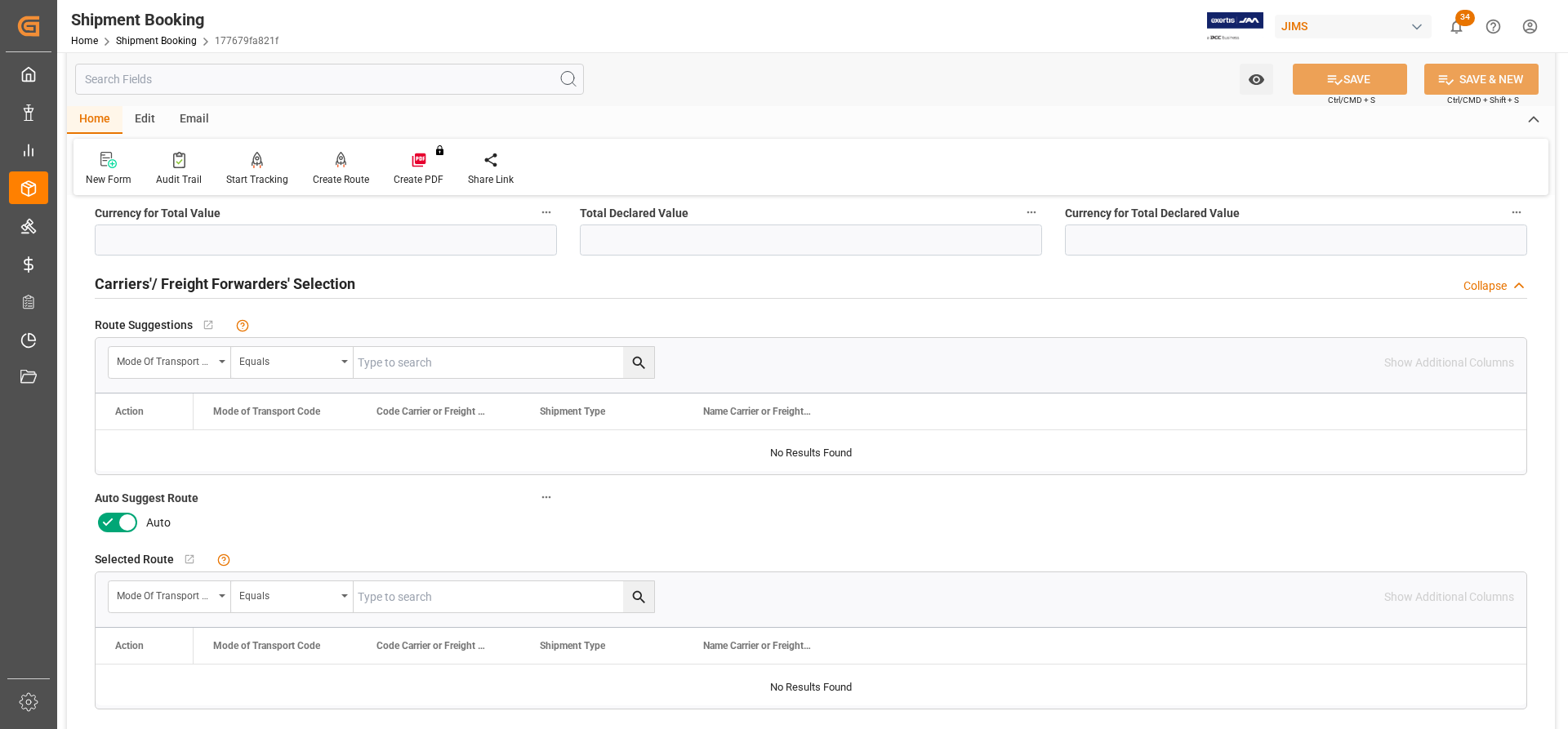
scroll to position [1224, 0]
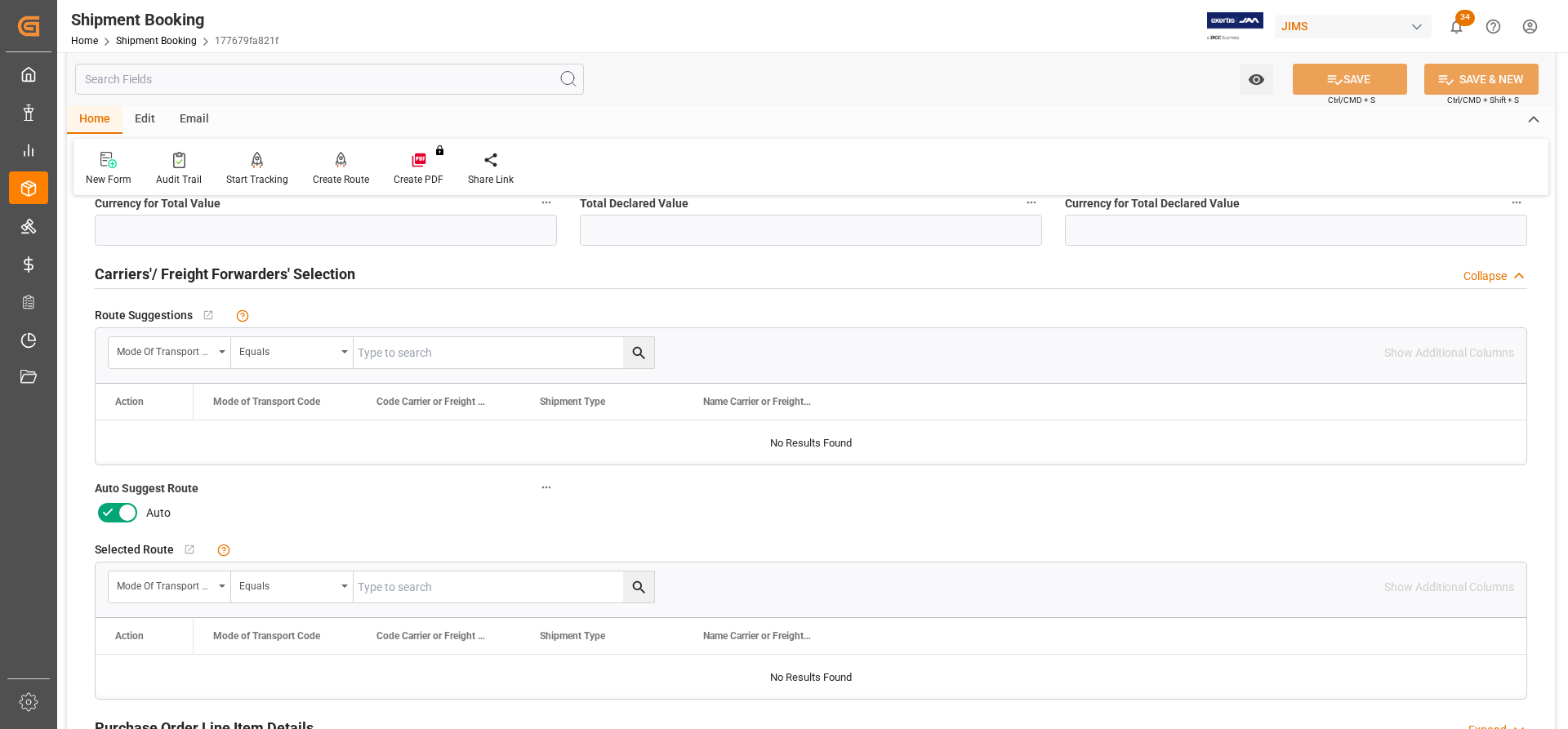
click at [118, 506] on icon at bounding box center [128, 513] width 19 height 19
click at [0, 0] on input "checkbox" at bounding box center [0, 0] width 0 height 0
click at [1357, 78] on button "SAVE" at bounding box center [1350, 78] width 114 height 31
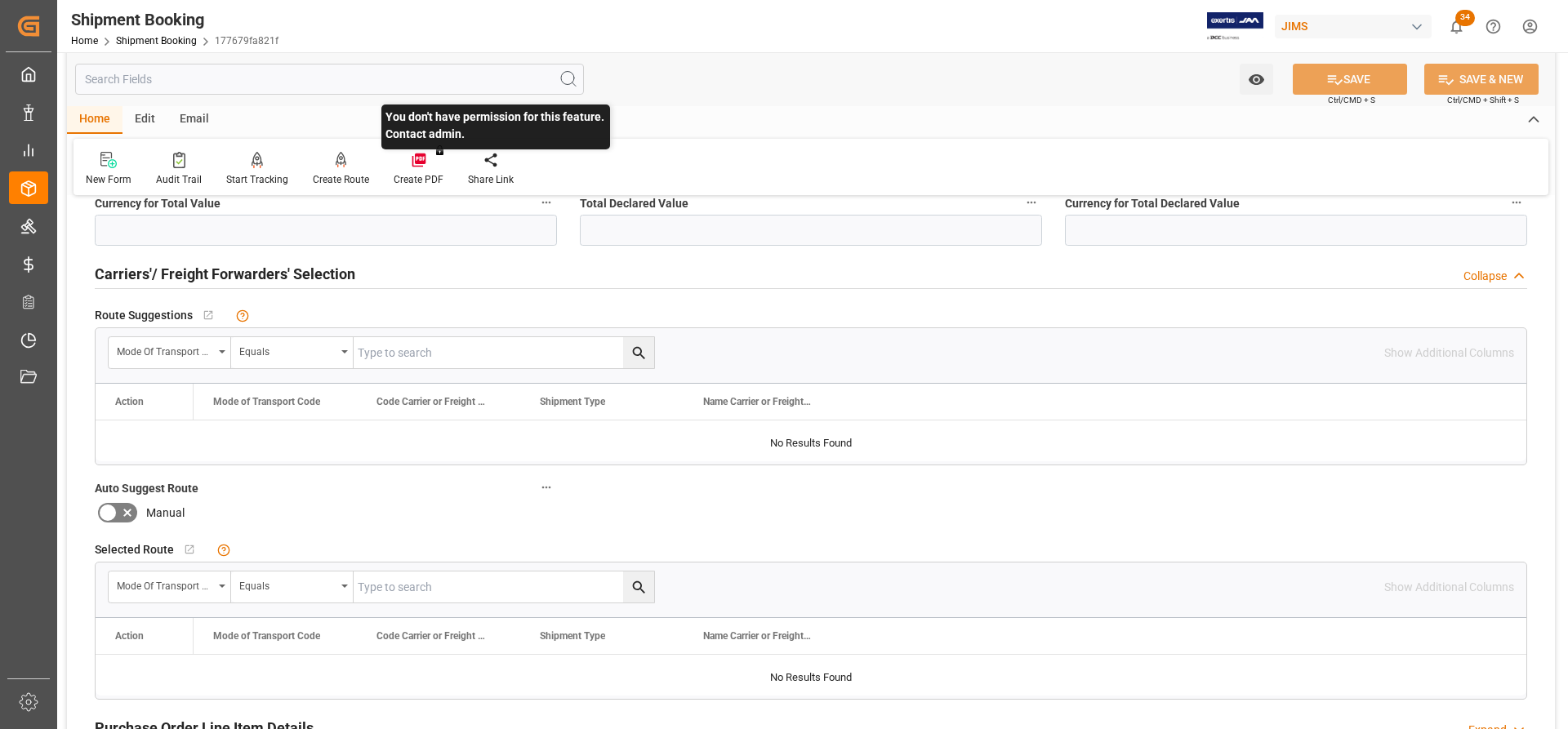
scroll to position [1142, 0]
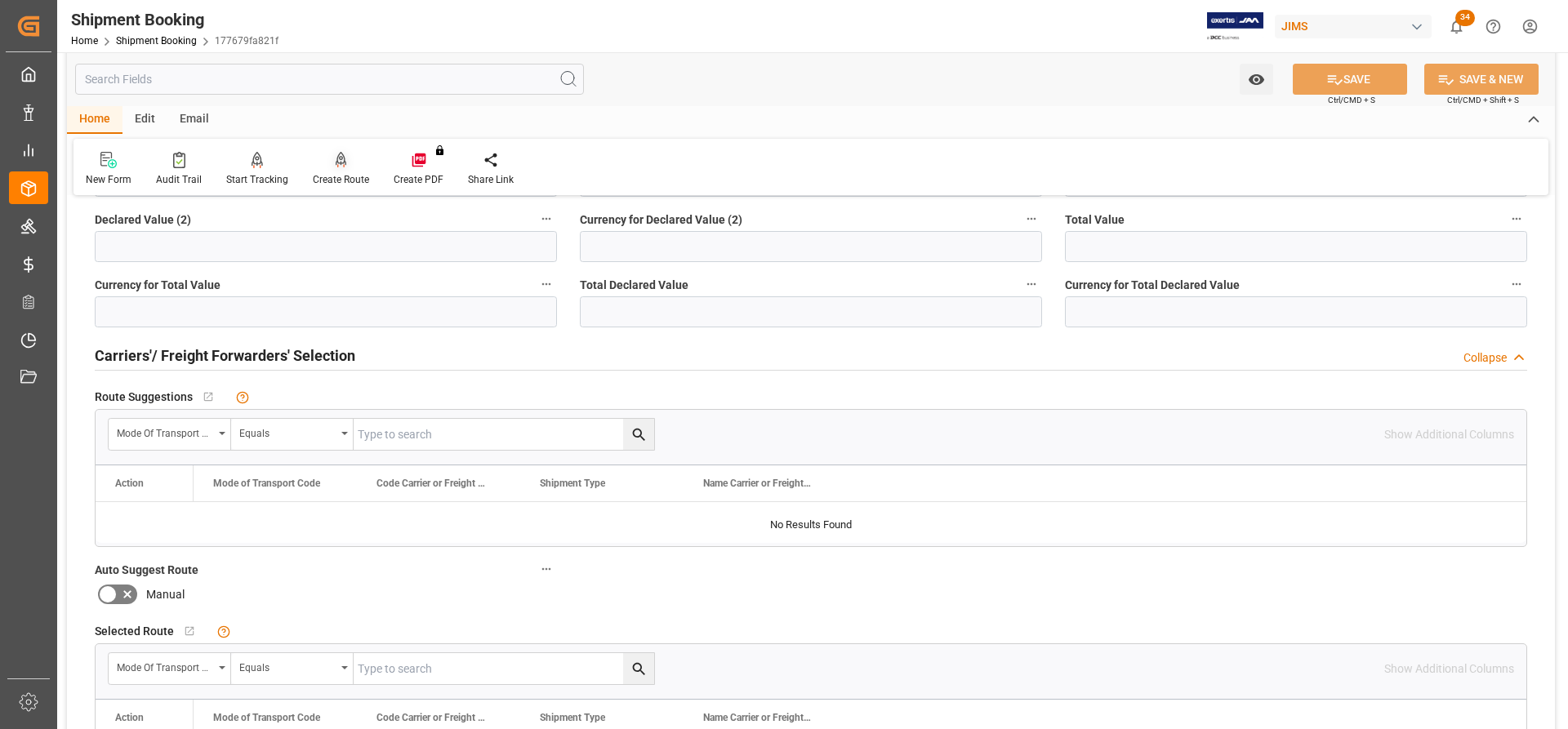
click at [343, 164] on div at bounding box center [341, 159] width 56 height 17
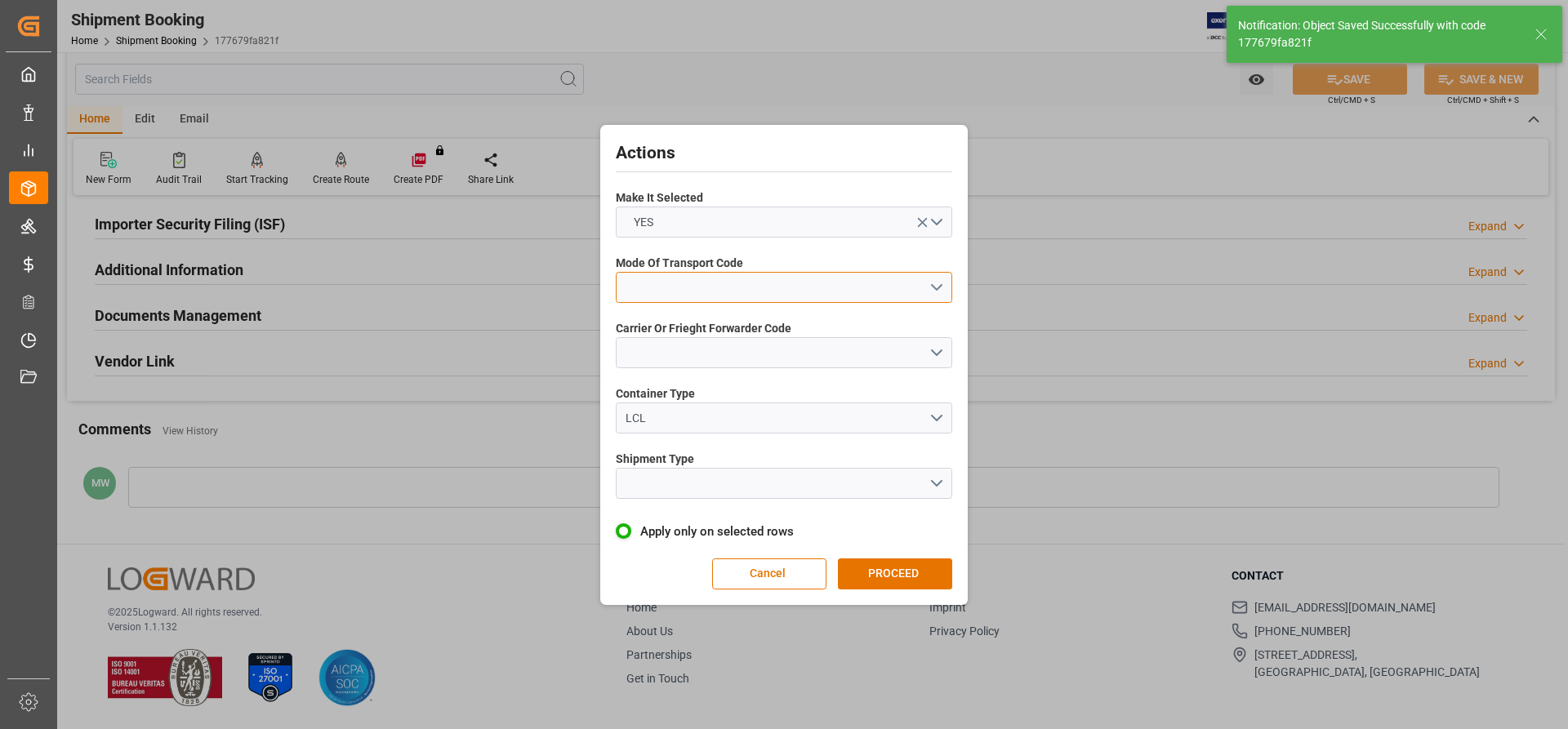
scroll to position [91, 0]
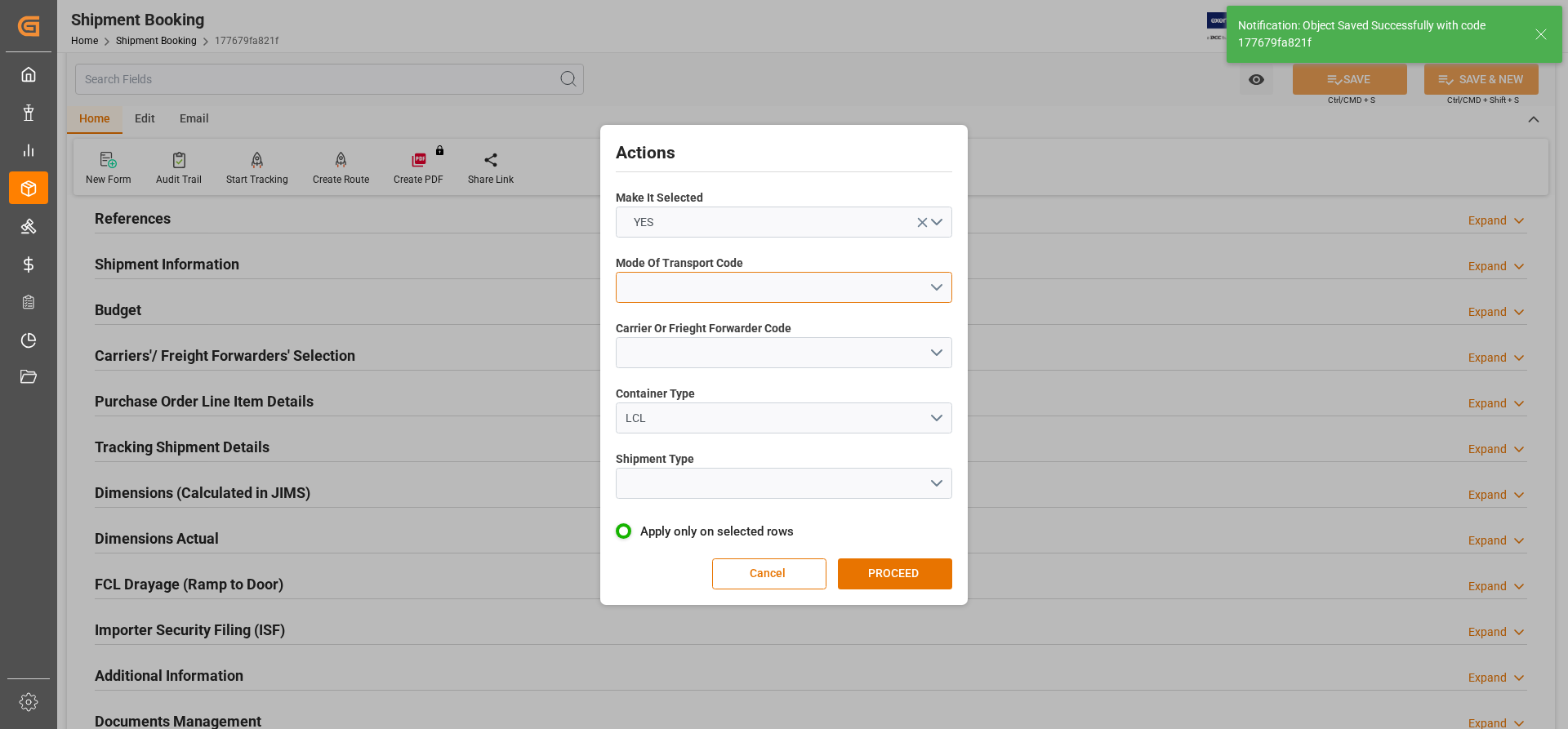
click at [927, 286] on button "open menu" at bounding box center [784, 287] width 336 height 31
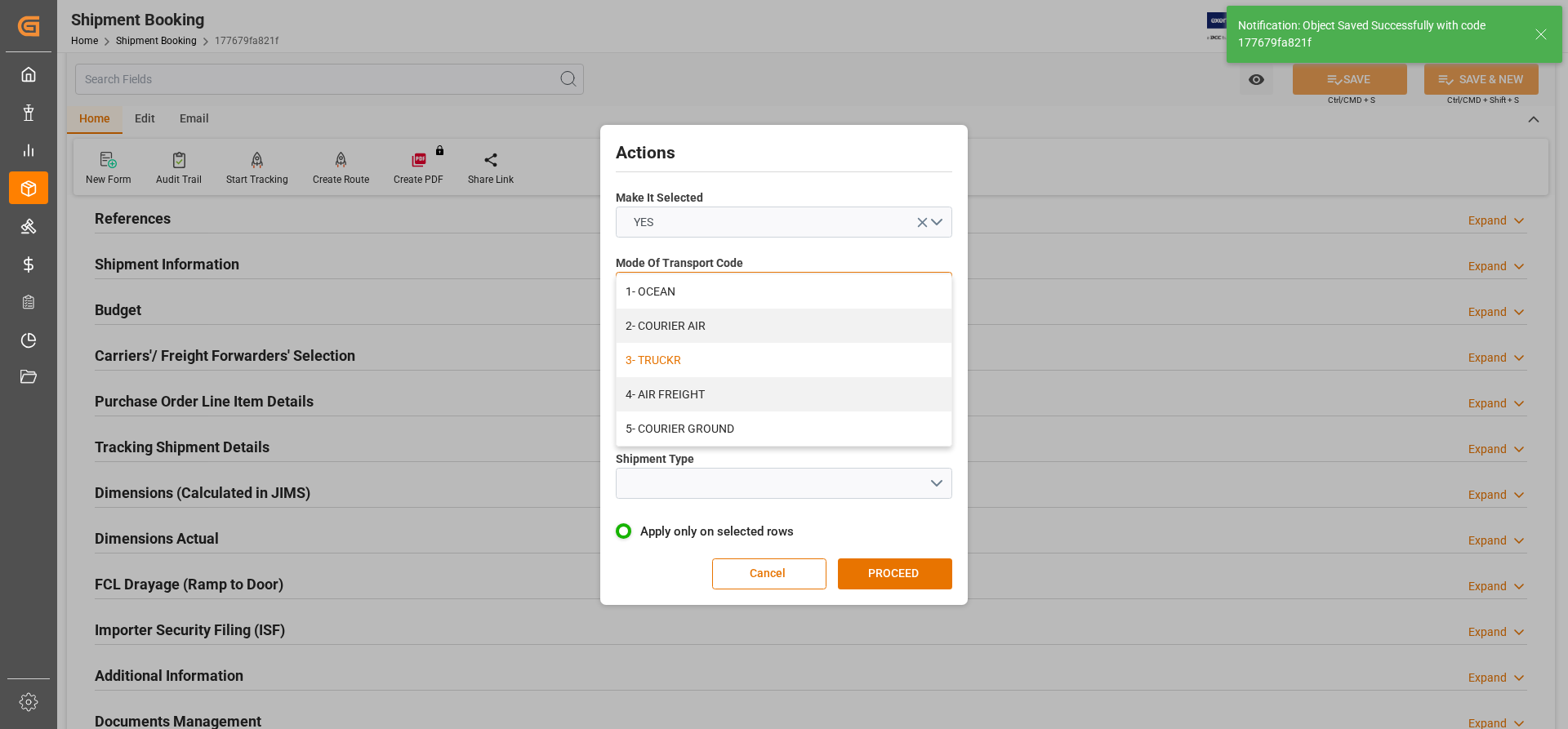
click at [672, 356] on div "3- TRUCKR" at bounding box center [784, 360] width 334 height 34
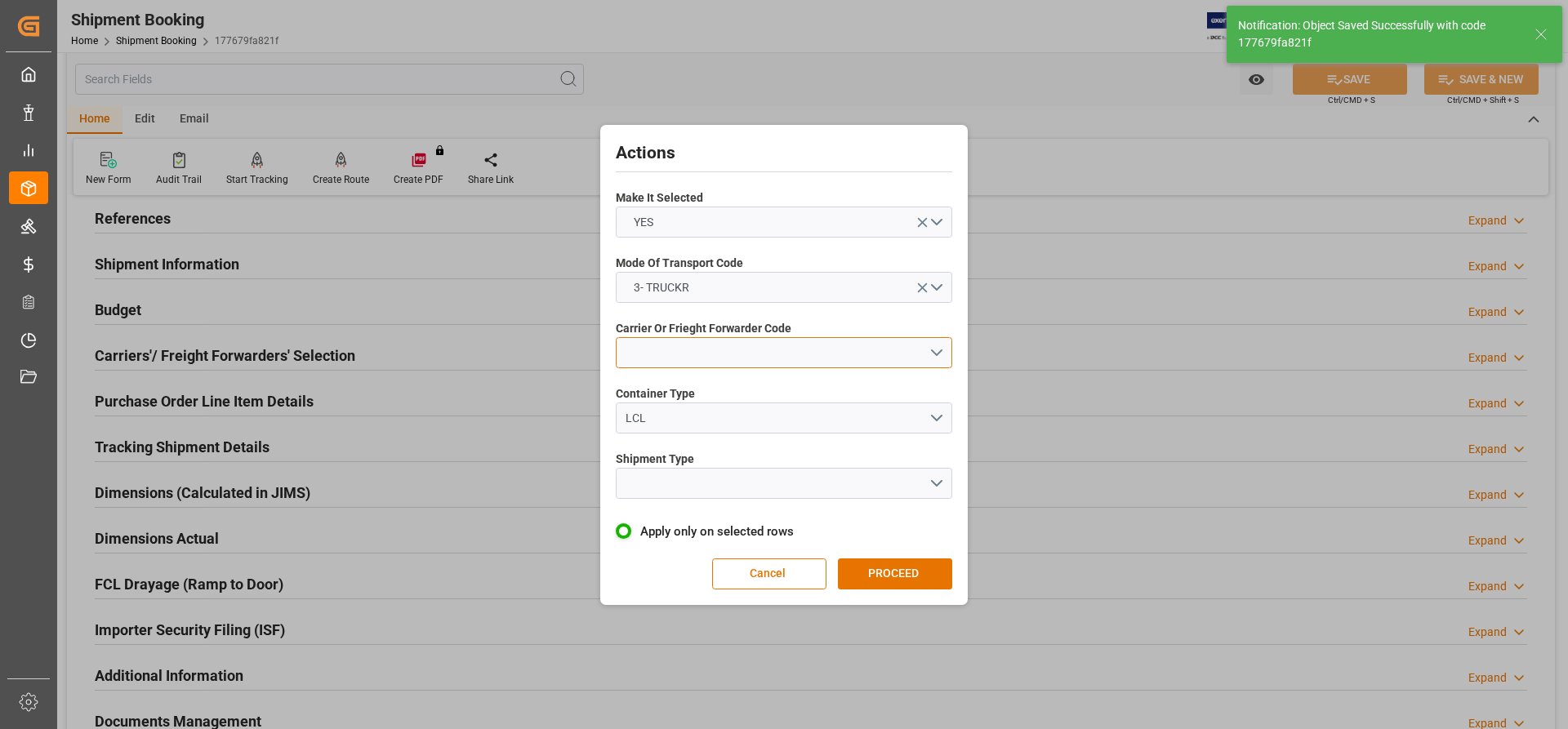
click at [698, 365] on button "open menu" at bounding box center [784, 352] width 336 height 31
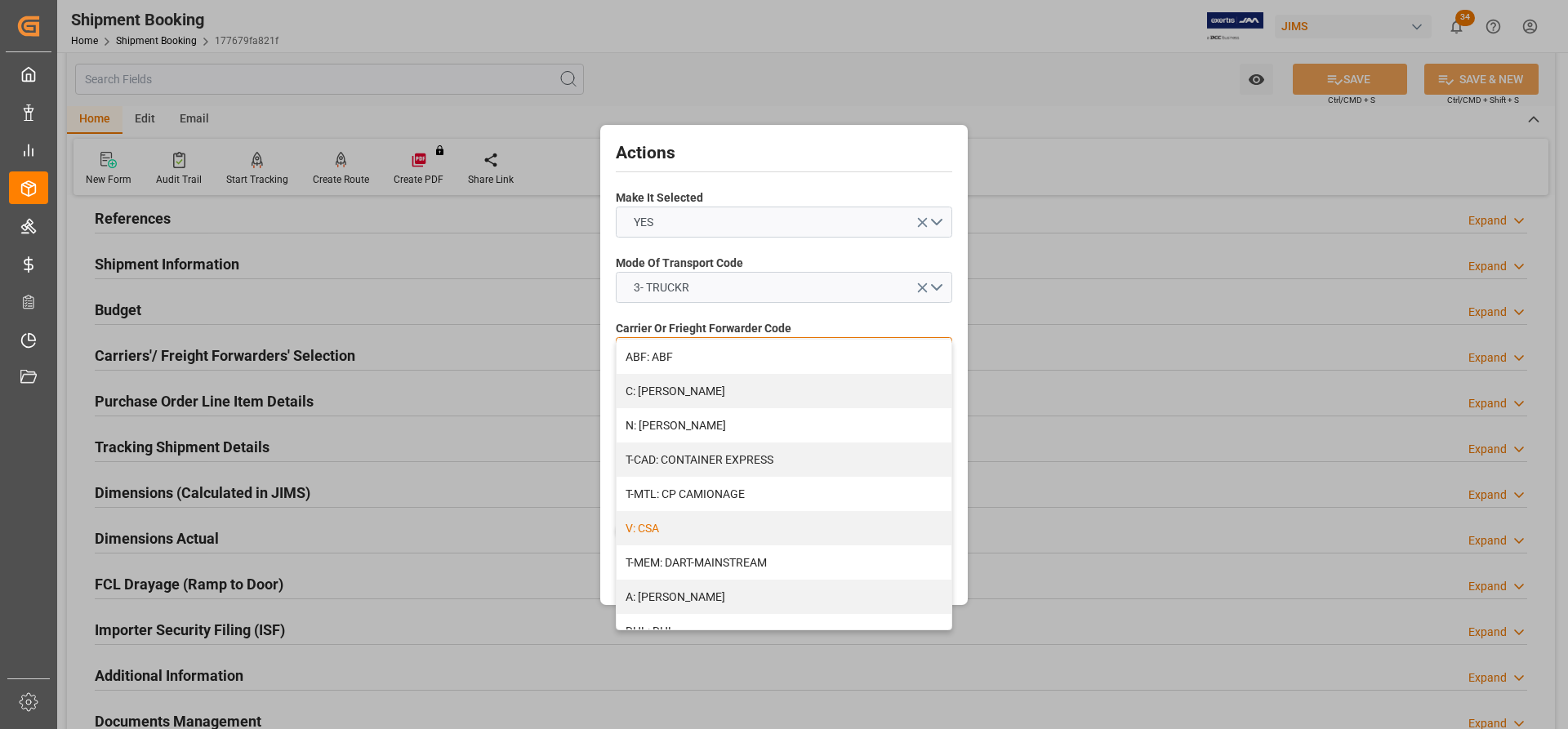
click at [662, 529] on div "V: CSA" at bounding box center [784, 528] width 334 height 34
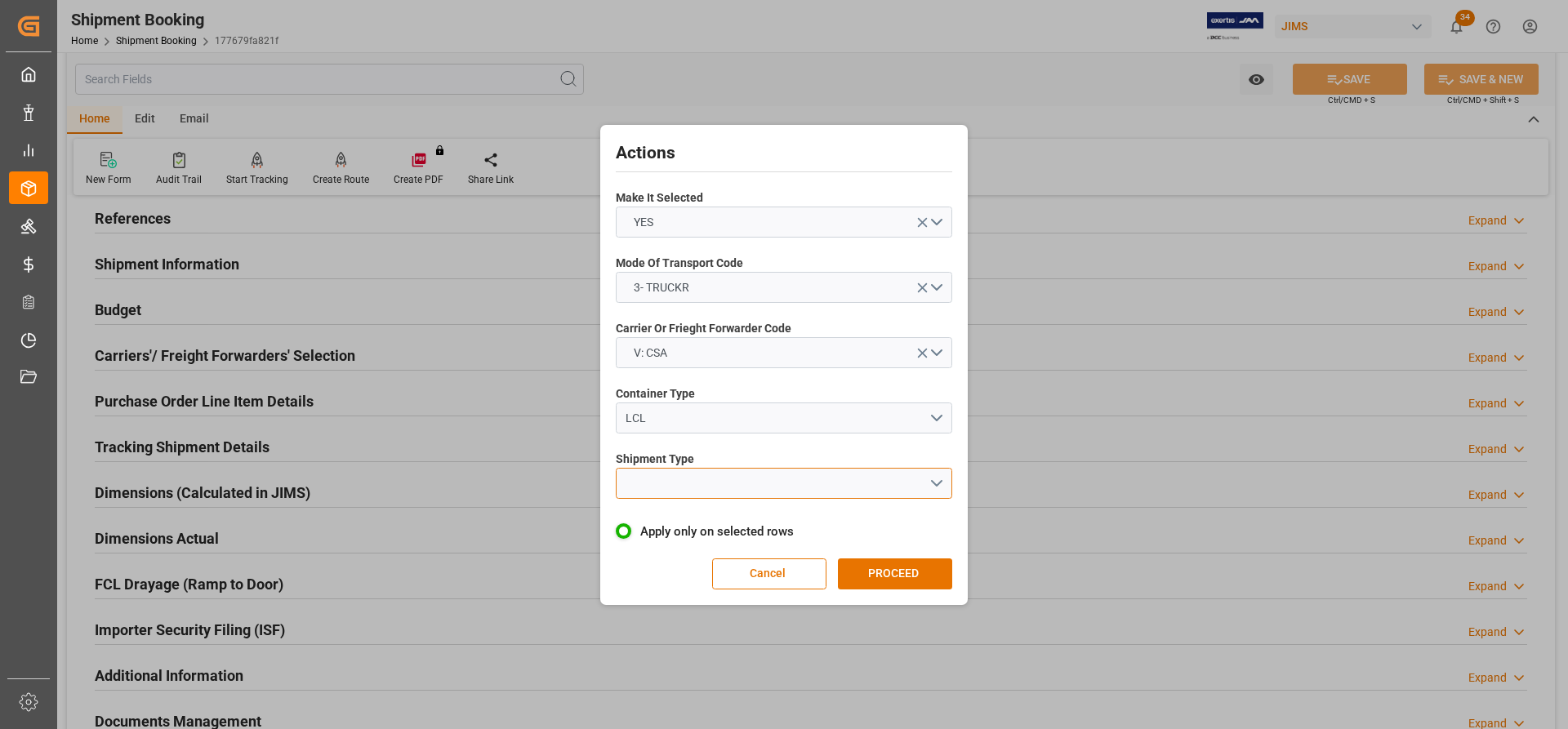
click at [688, 469] on button "open menu" at bounding box center [784, 483] width 336 height 31
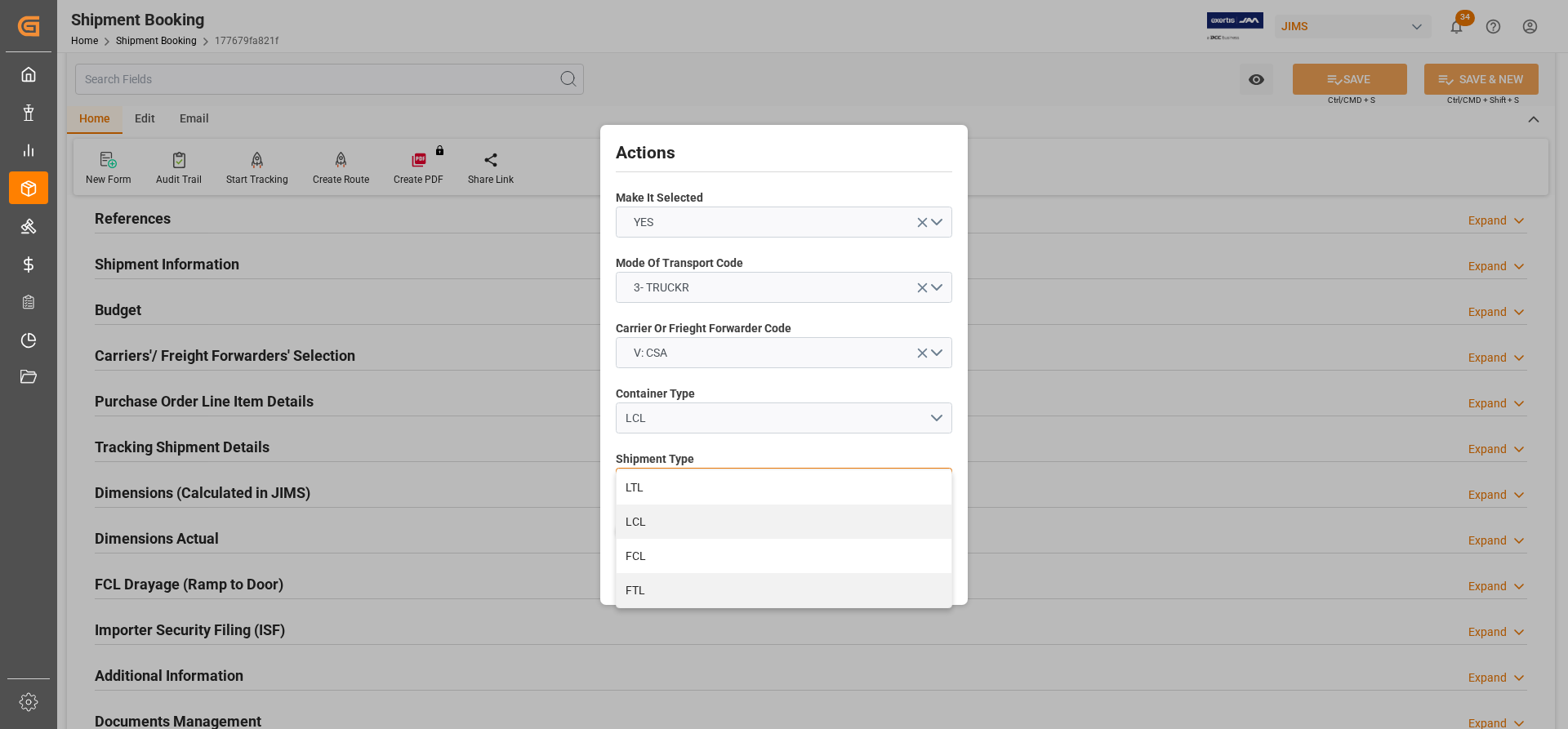
drag, startPoint x: 644, startPoint y: 485, endPoint x: 701, endPoint y: 510, distance: 62.2
click at [645, 485] on div "LTL" at bounding box center [784, 486] width 334 height 34
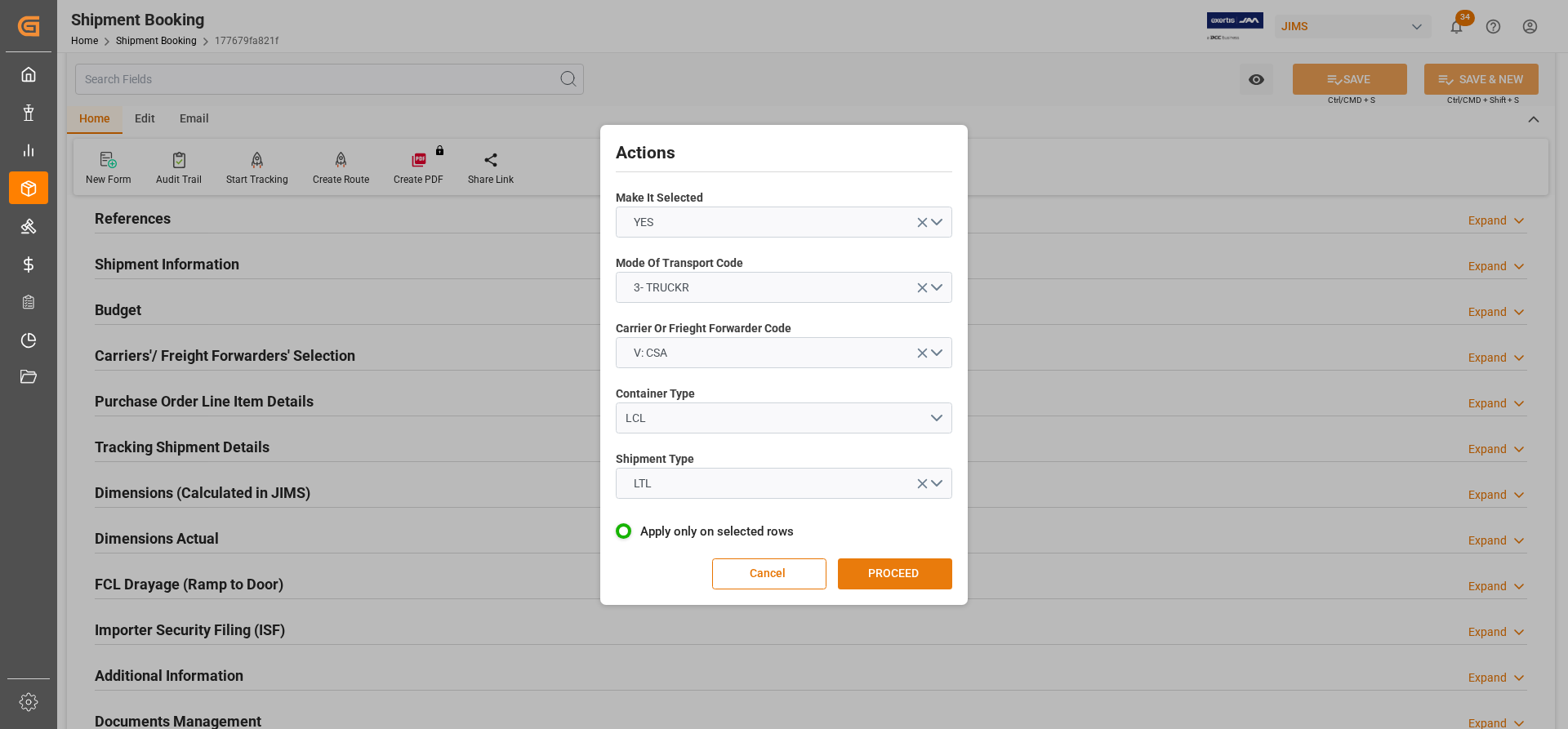
click at [897, 571] on button "PROCEED" at bounding box center [895, 573] width 114 height 31
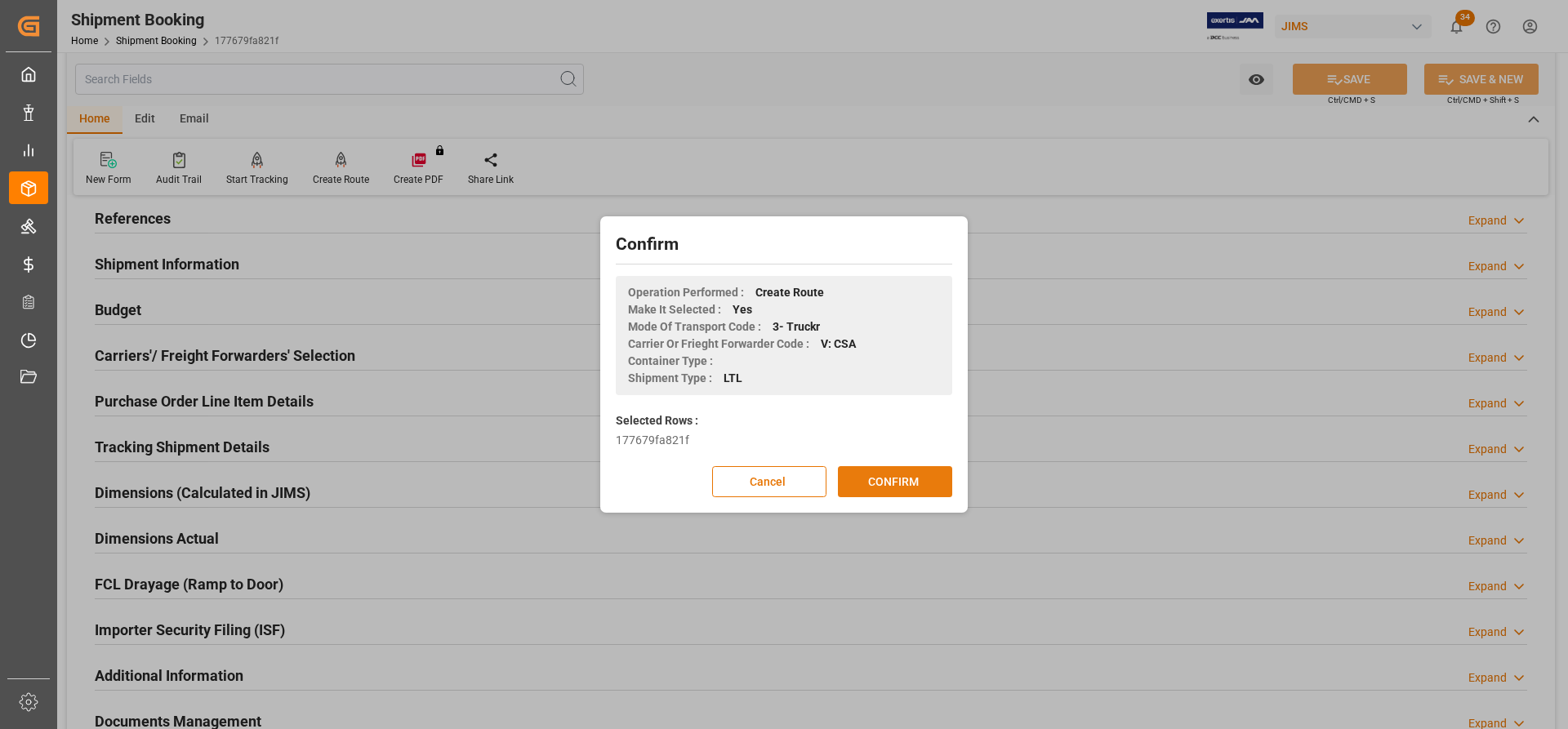
click at [880, 492] on button "CONFIRM" at bounding box center [895, 481] width 114 height 31
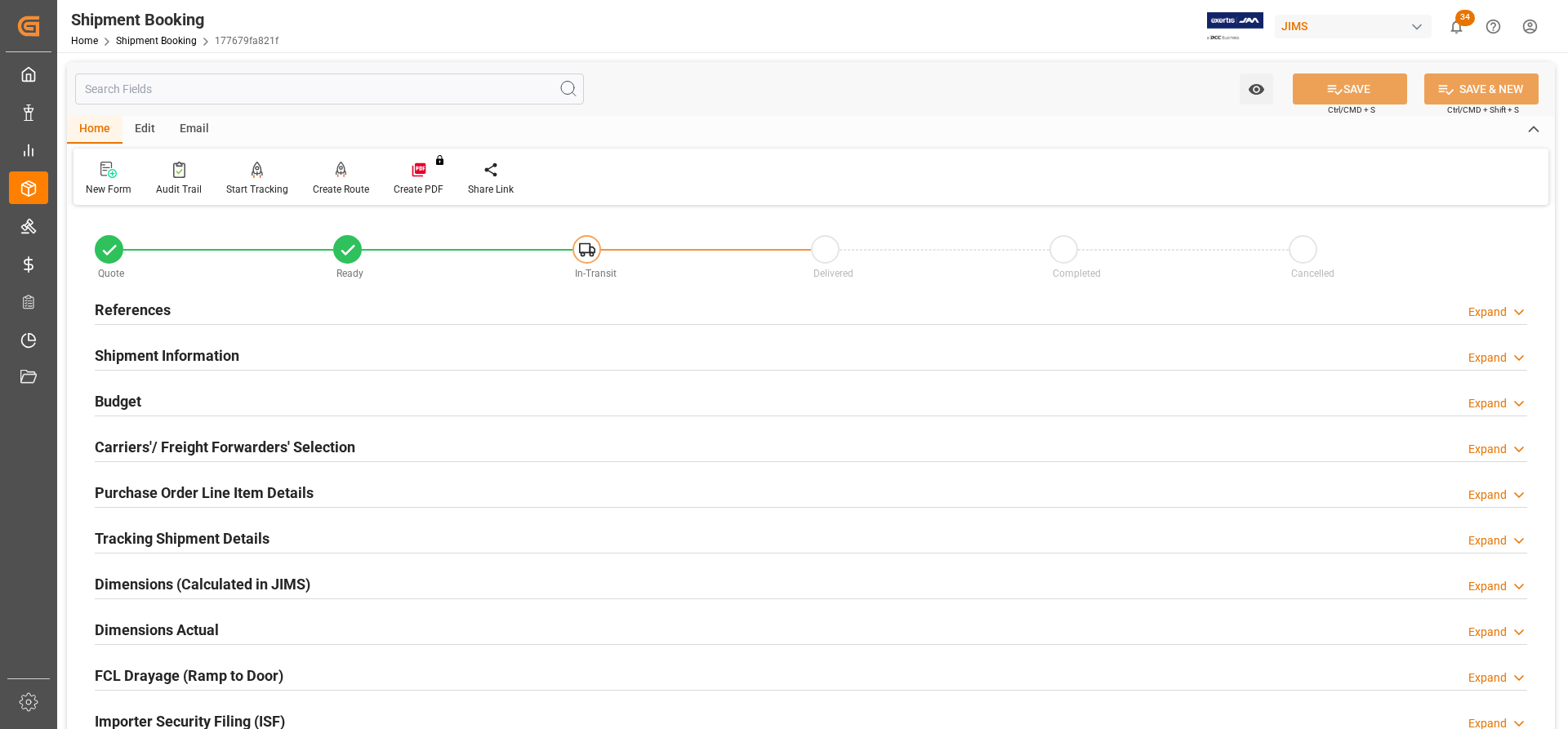
scroll to position [82, 0]
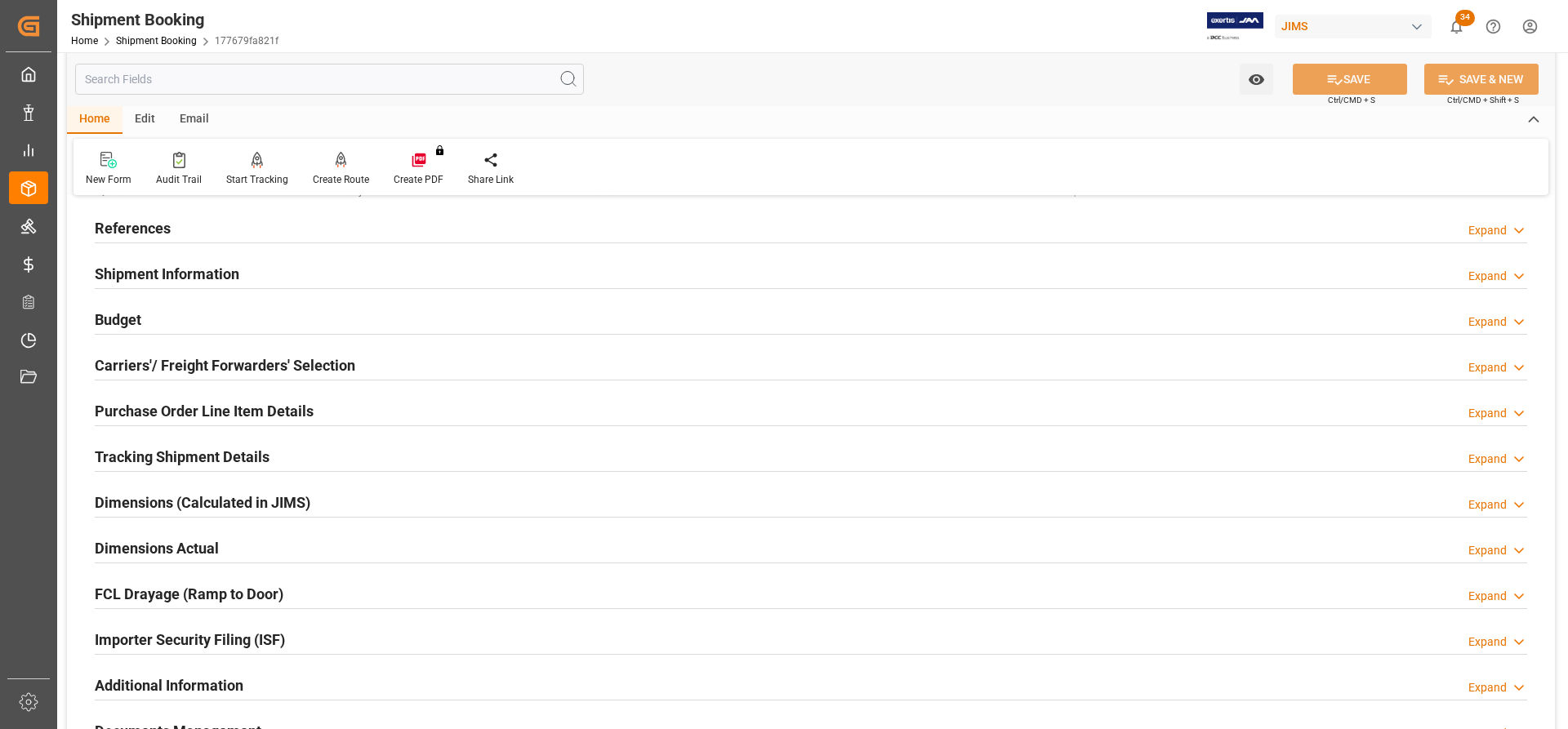
click at [126, 356] on h2 "Carriers'/ Freight Forwarders' Selection" at bounding box center [225, 365] width 260 height 22
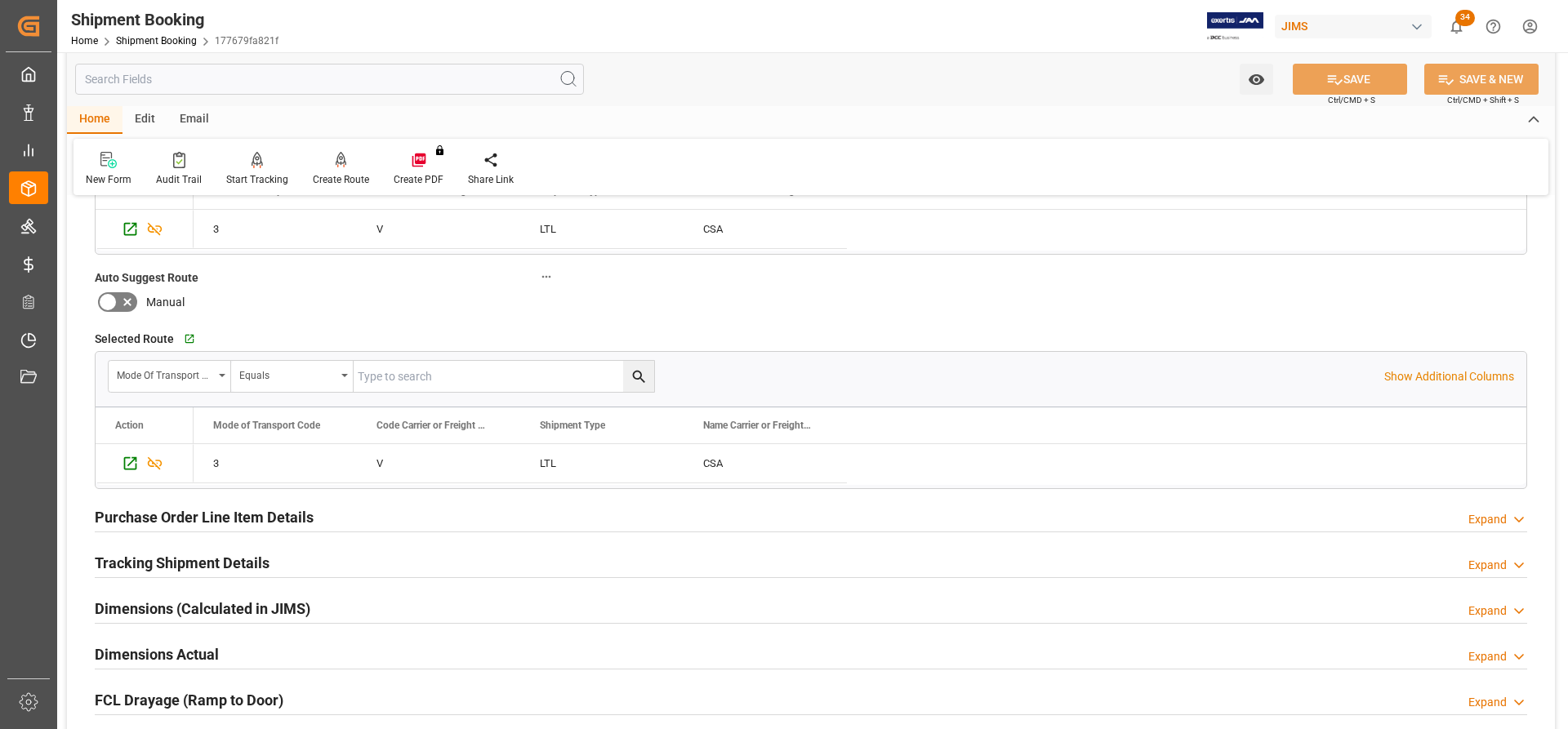
scroll to position [408, 0]
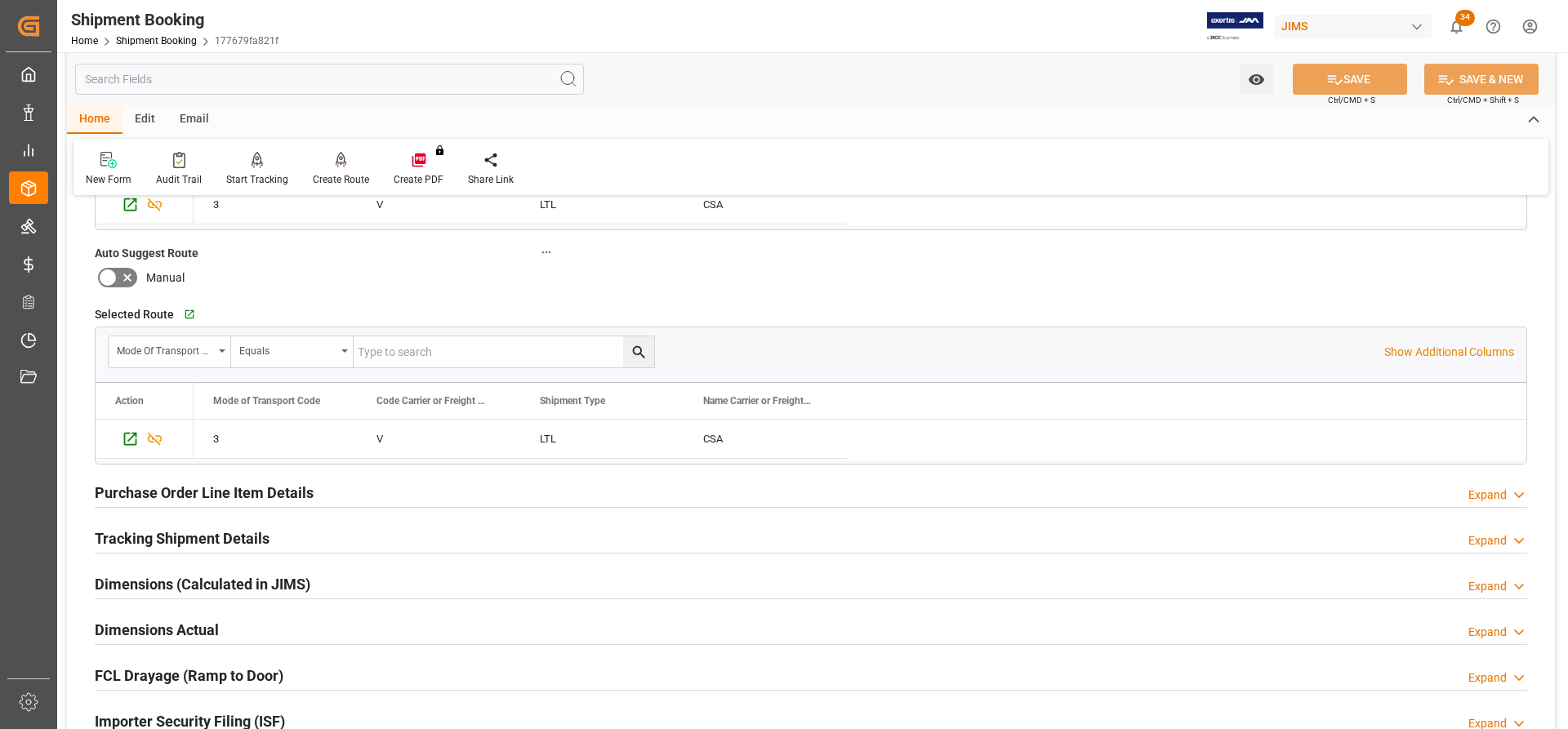
click at [130, 529] on h2 "Tracking Shipment Details" at bounding box center [182, 537] width 175 height 22
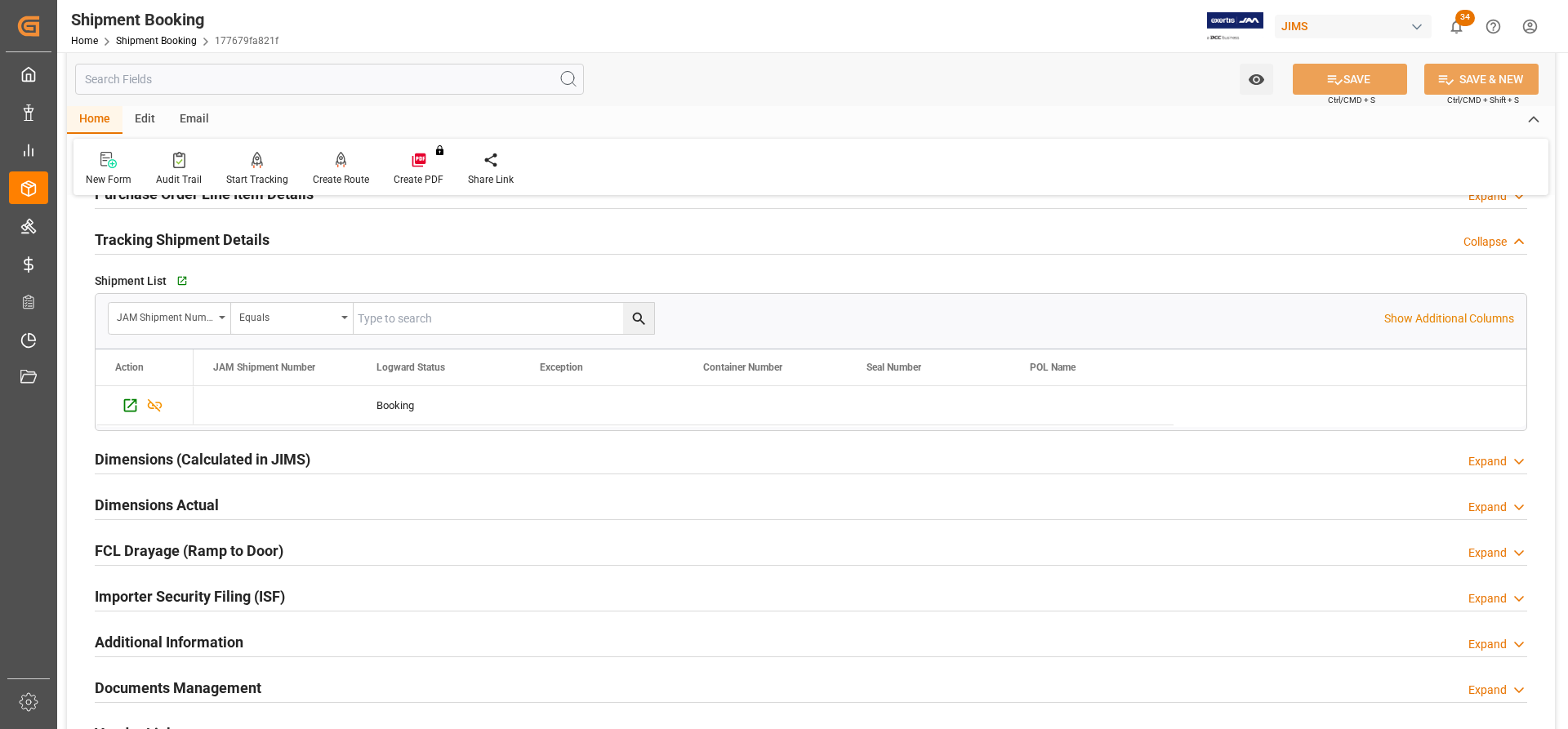
scroll to position [734, 0]
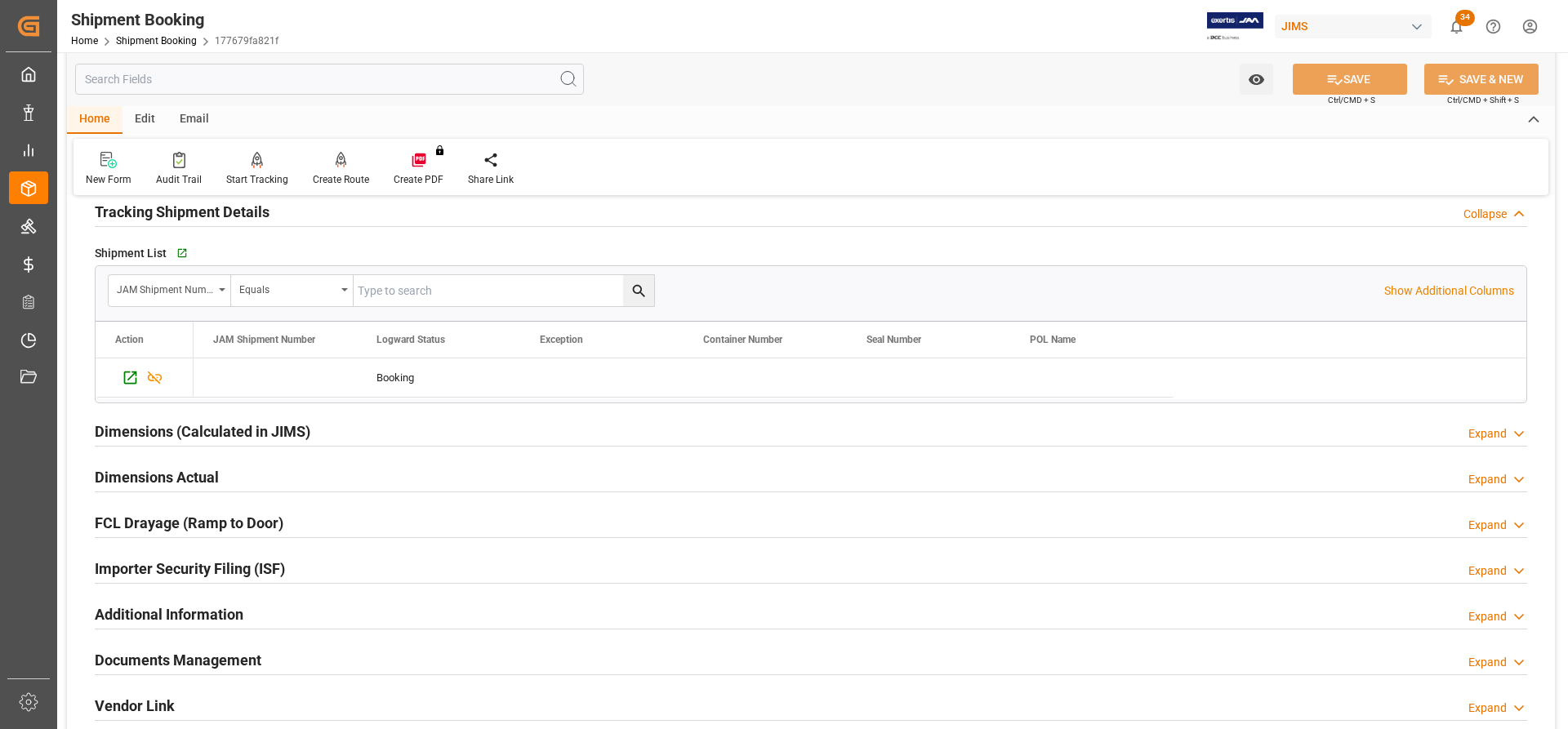
click at [131, 477] on h2 "Dimensions Actual" at bounding box center [157, 477] width 124 height 22
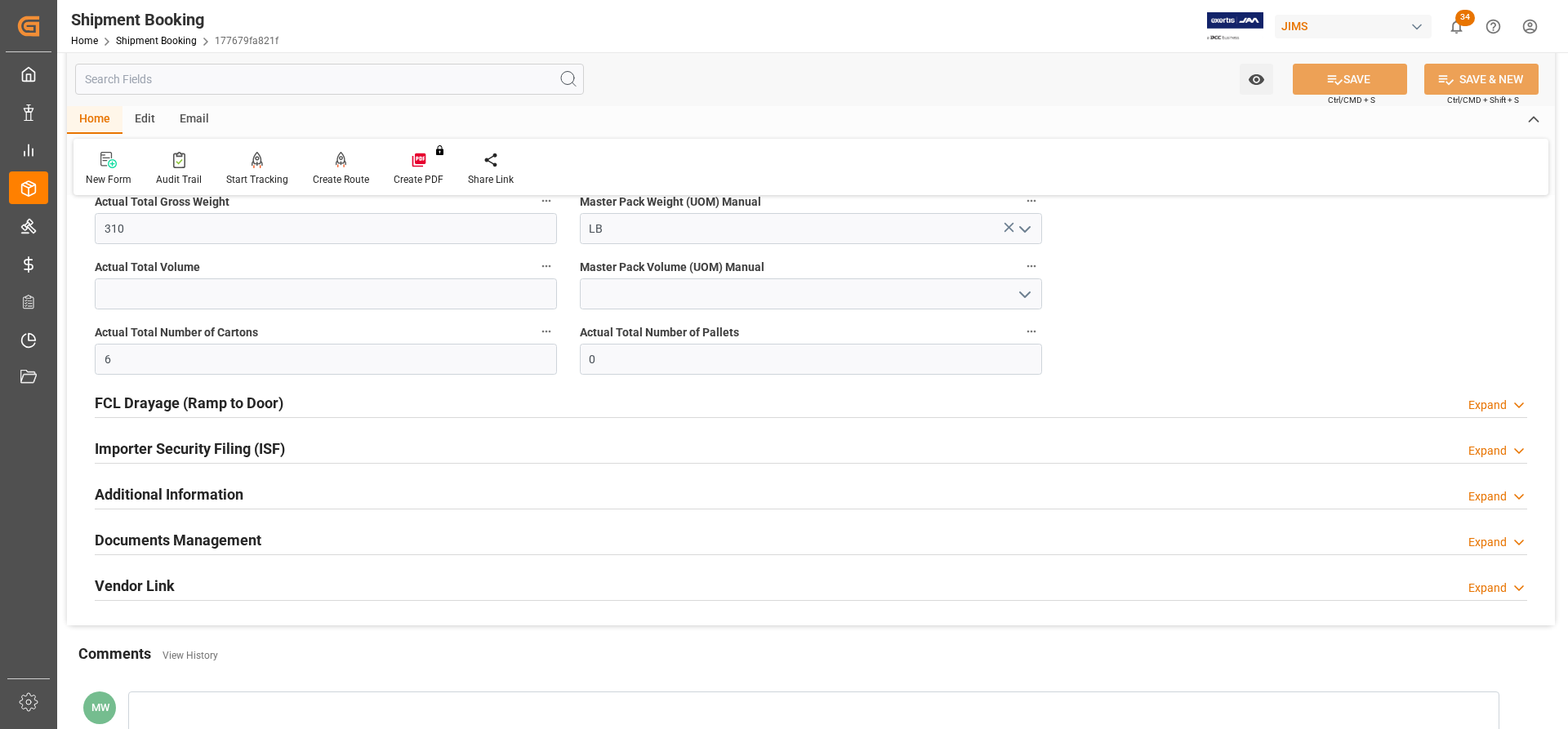
scroll to position [1061, 0]
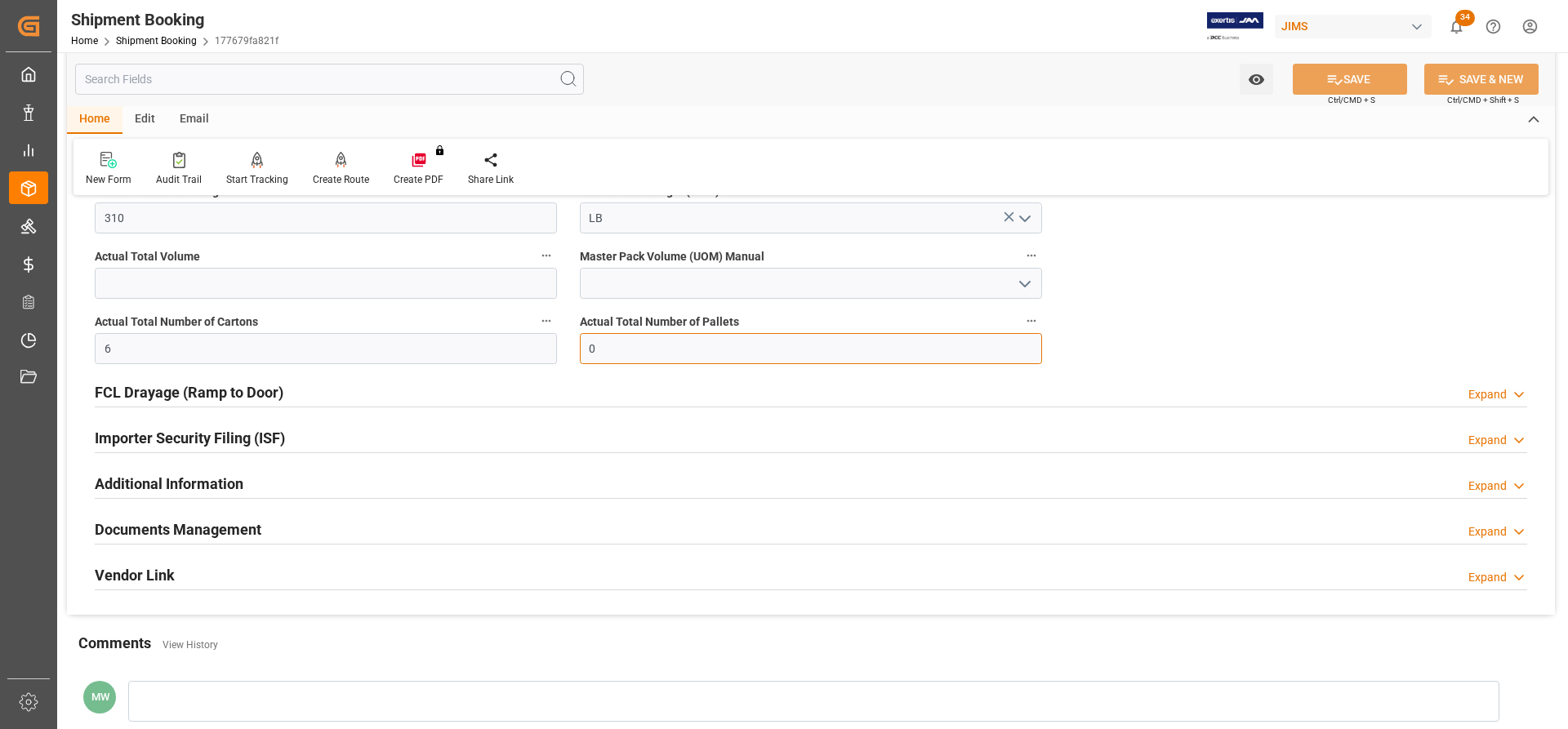
drag, startPoint x: 622, startPoint y: 352, endPoint x: 548, endPoint y: 353, distance: 74.0
type input "1"
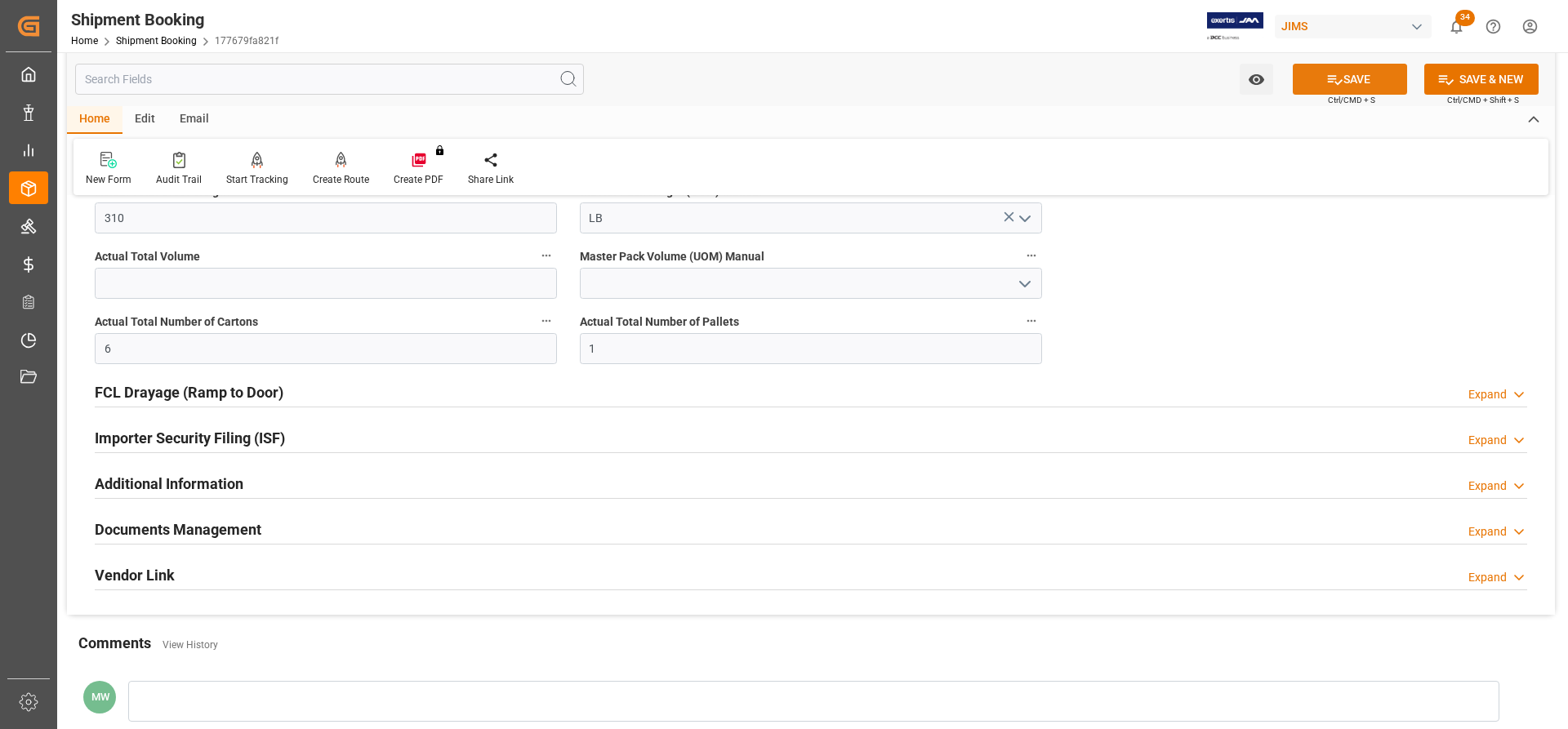
click at [1364, 86] on button "SAVE" at bounding box center [1350, 78] width 114 height 31
click at [158, 479] on h2 "Additional Information" at bounding box center [169, 483] width 149 height 22
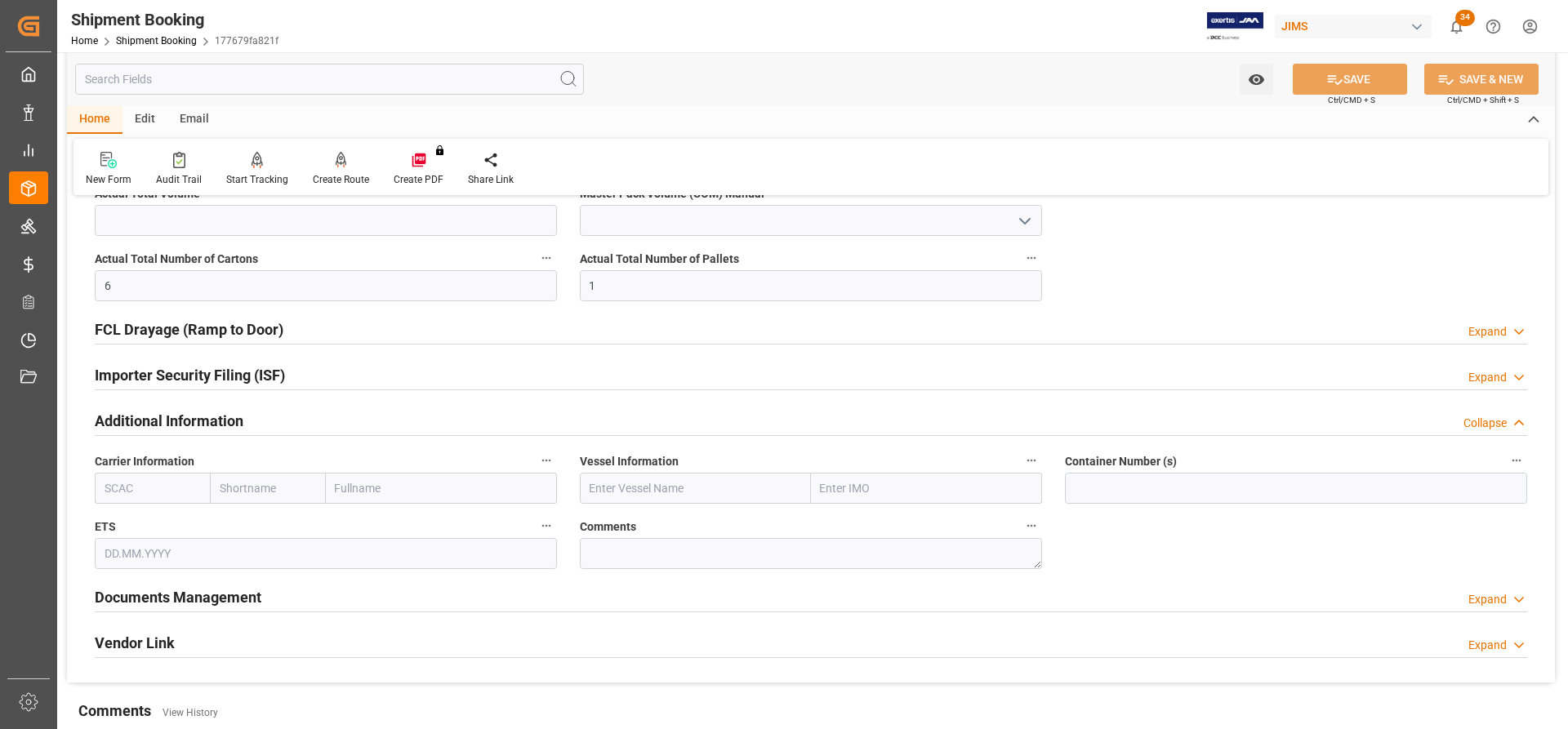
scroll to position [1224, 0]
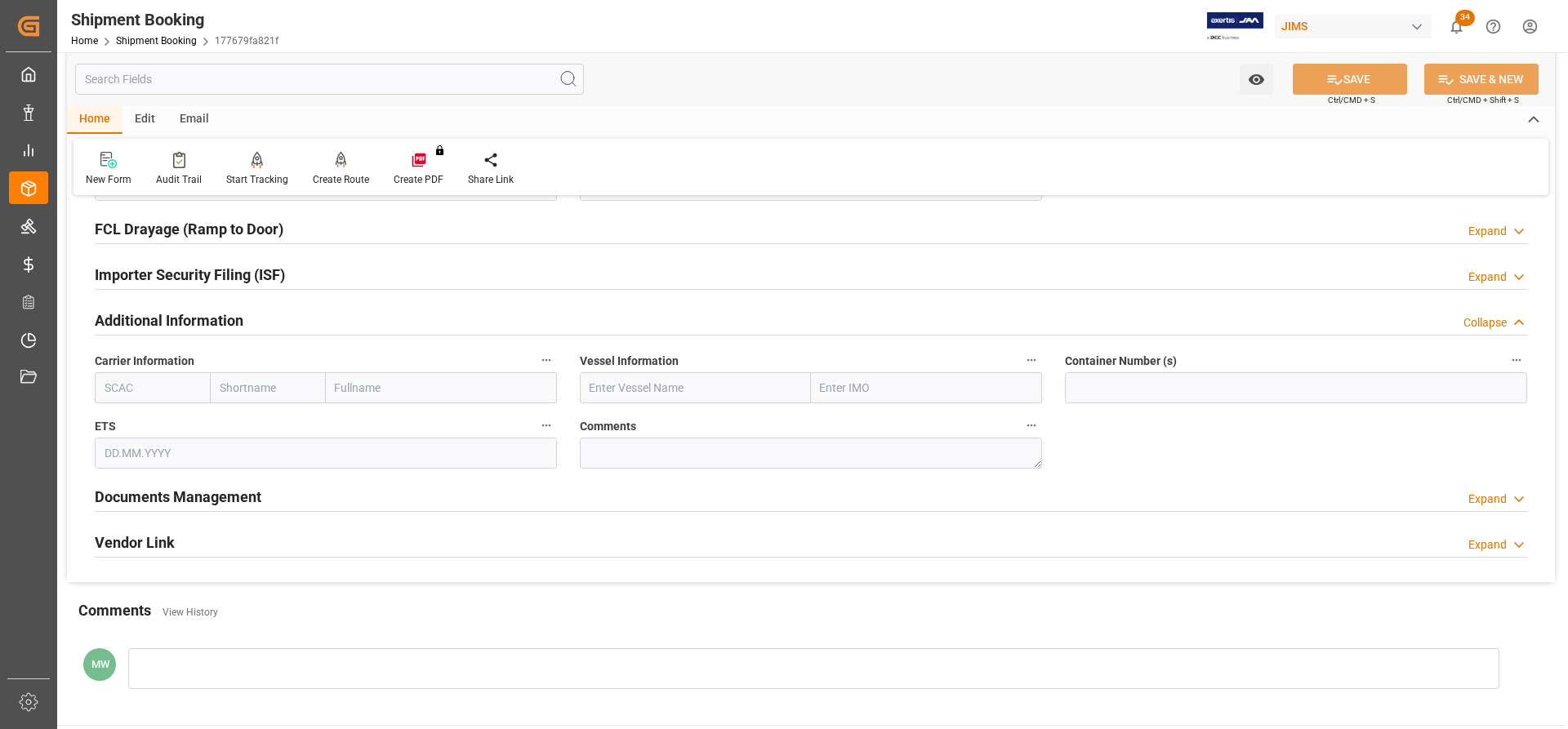
click at [161, 492] on h2 "Documents Management" at bounding box center [178, 496] width 166 height 22
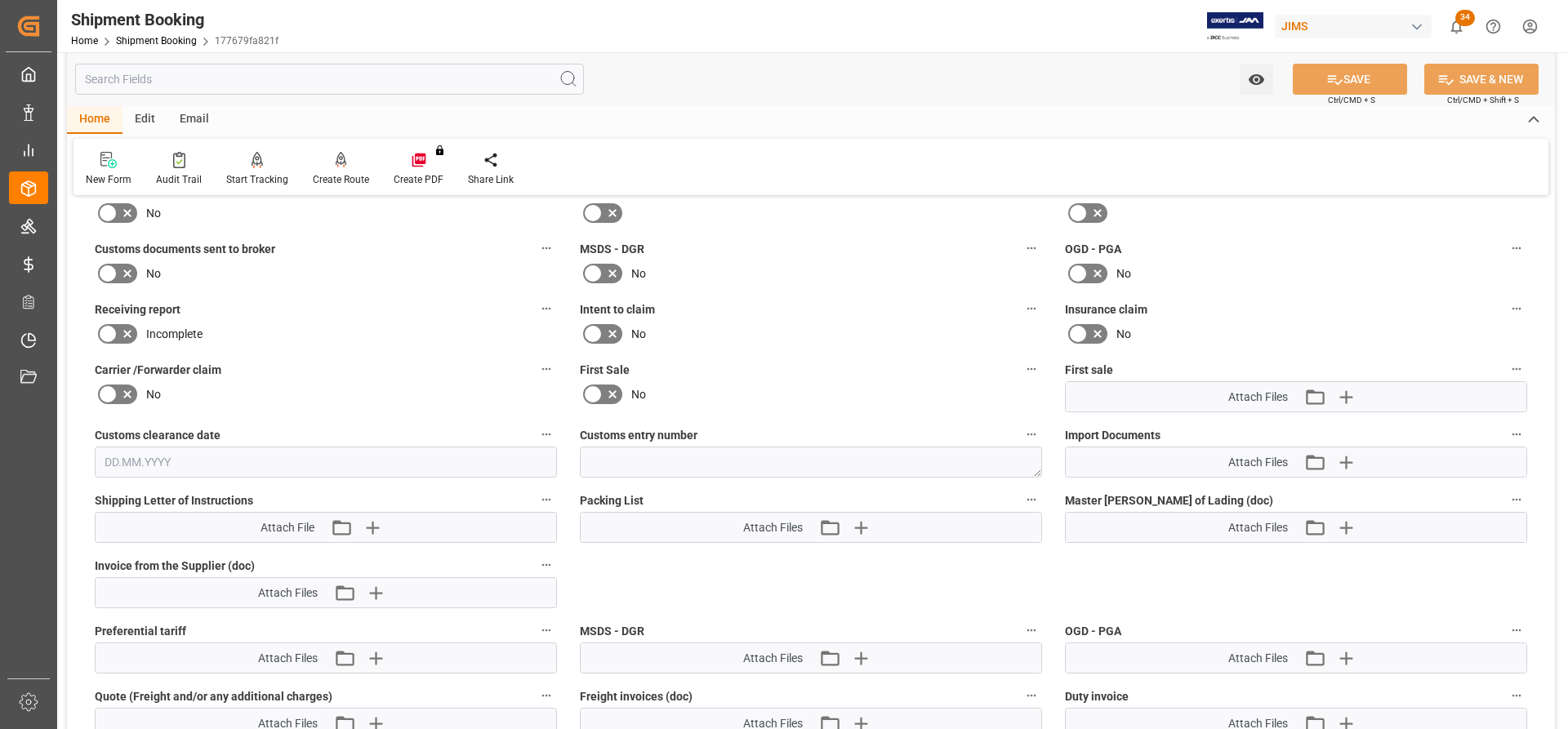
scroll to position [628, 0]
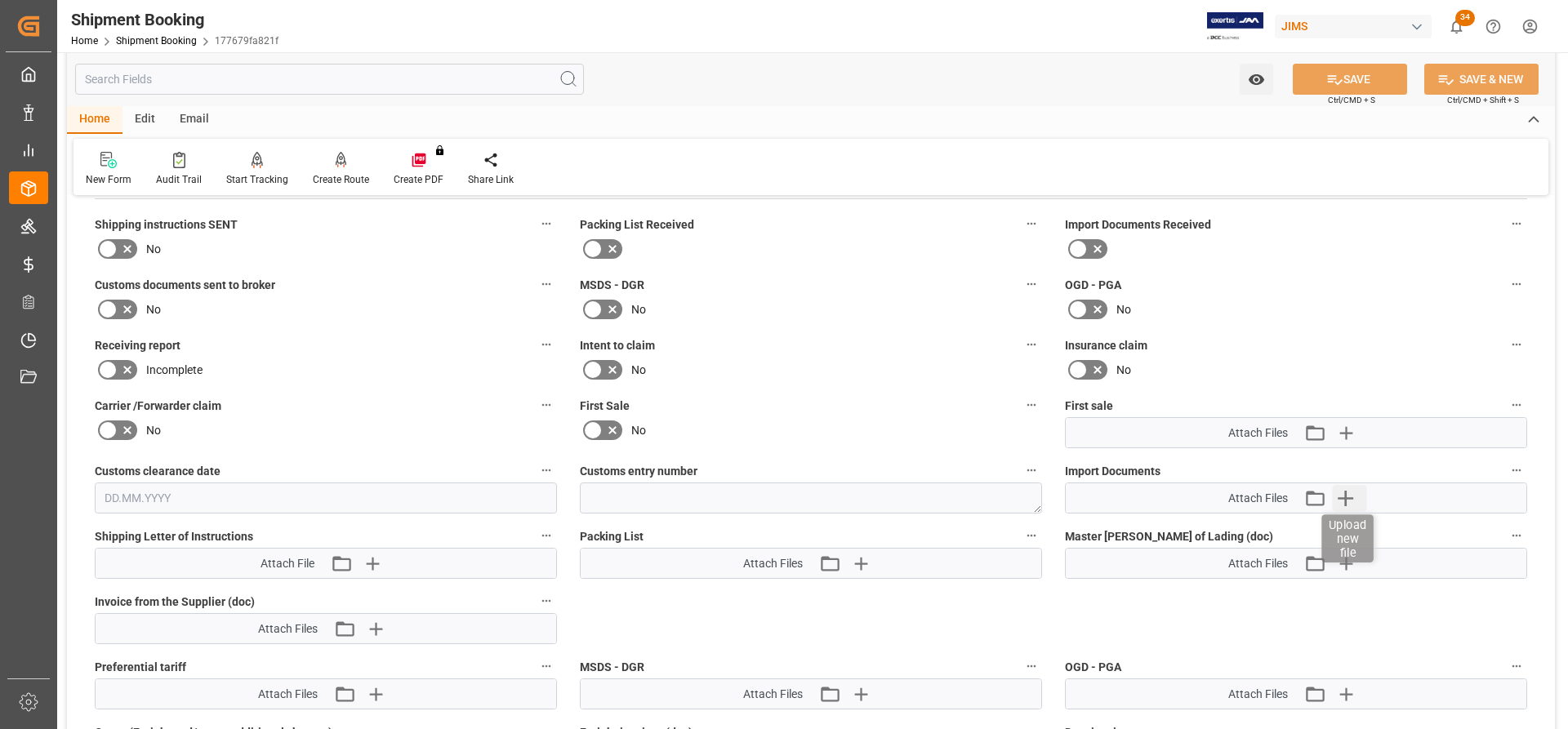
click at [1347, 503] on icon "button" at bounding box center [1345, 498] width 26 height 26
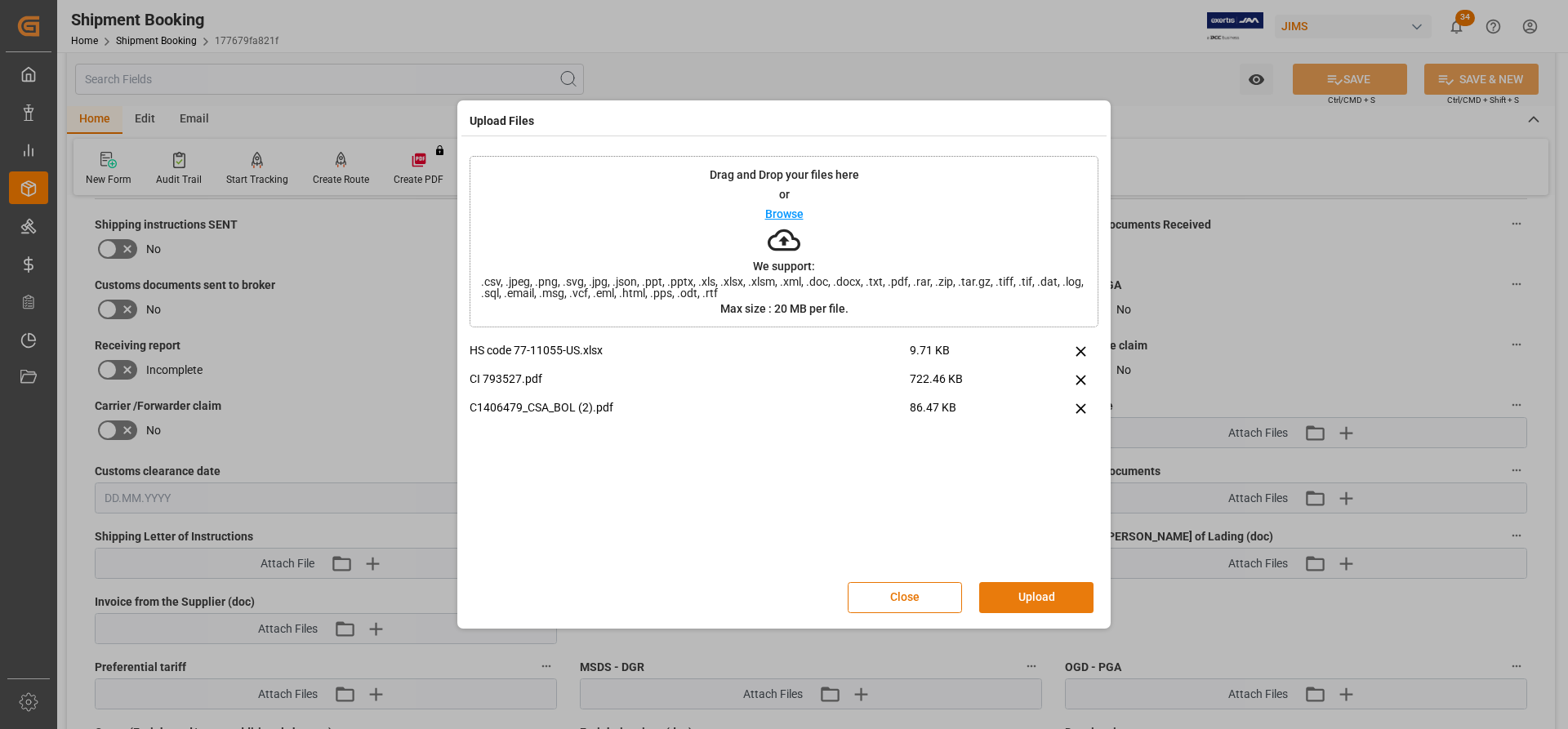
click at [1047, 583] on button "Upload" at bounding box center [1037, 597] width 114 height 31
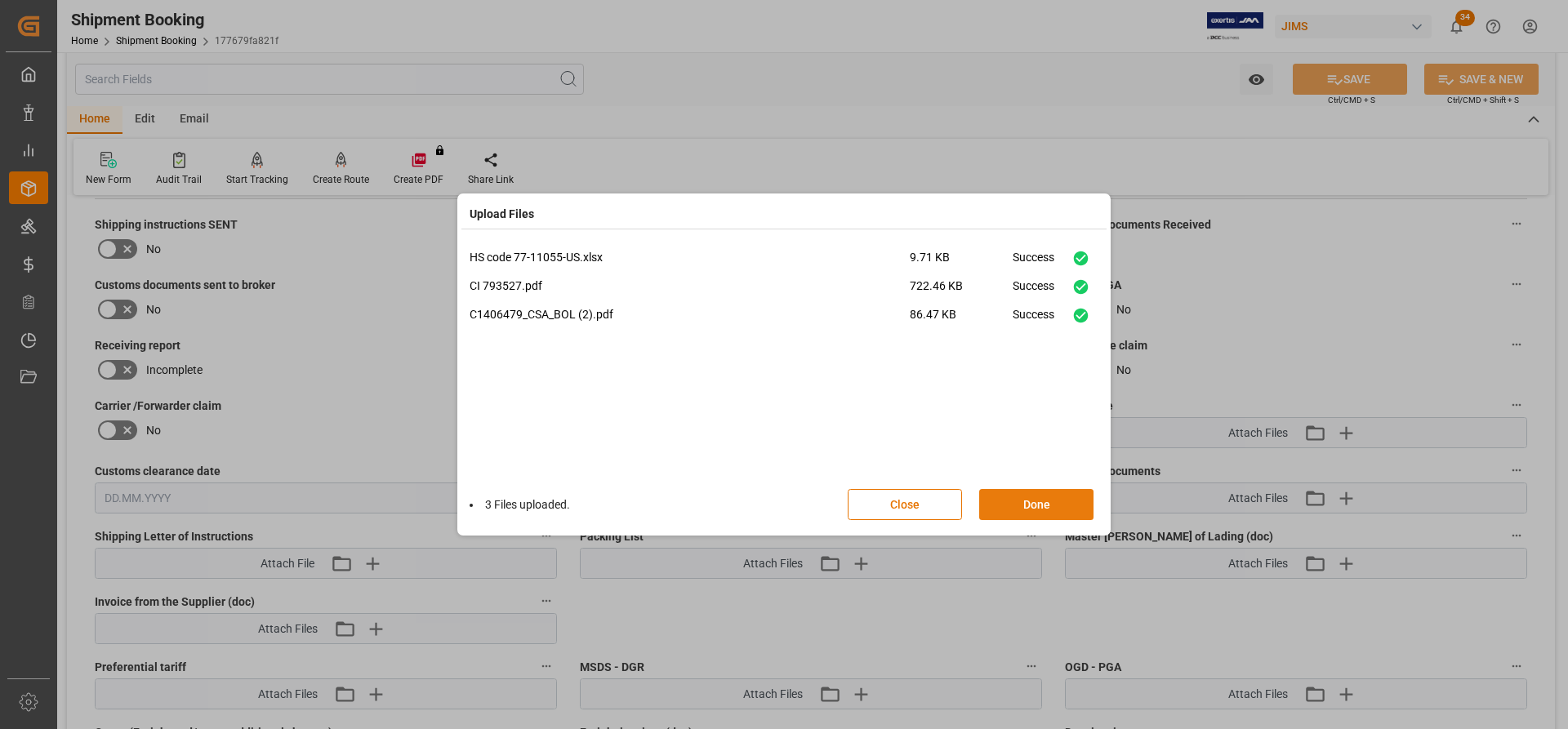
click at [1002, 513] on button "Done" at bounding box center [1037, 504] width 114 height 31
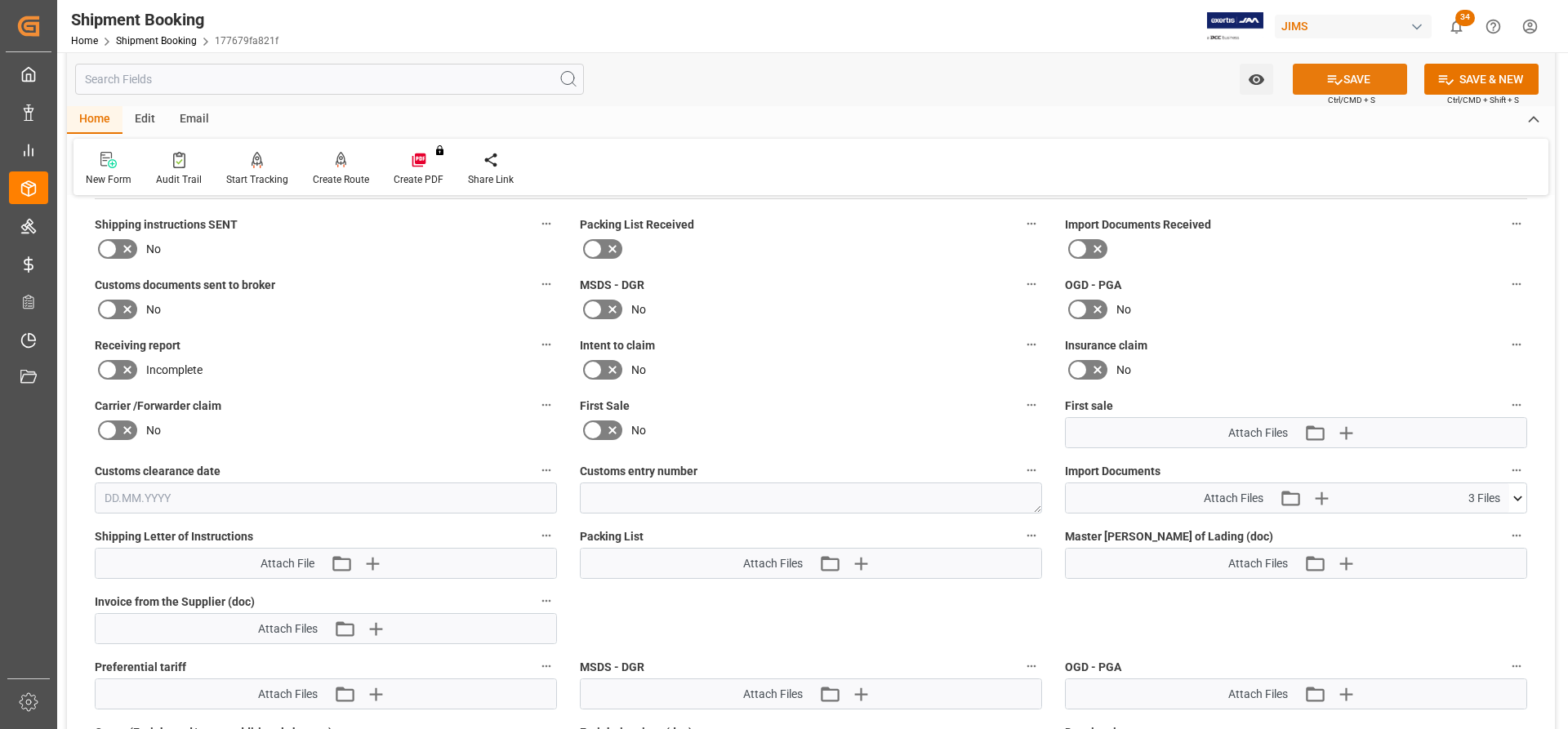
click at [1357, 79] on button "SAVE" at bounding box center [1350, 78] width 114 height 31
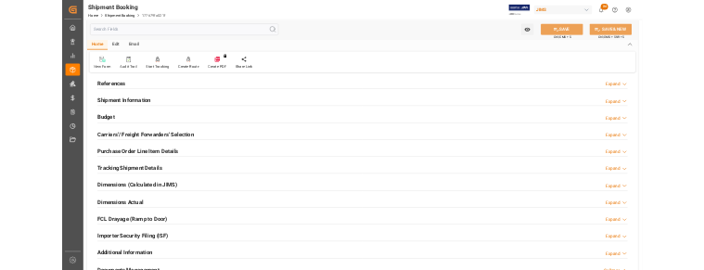
scroll to position [65, 0]
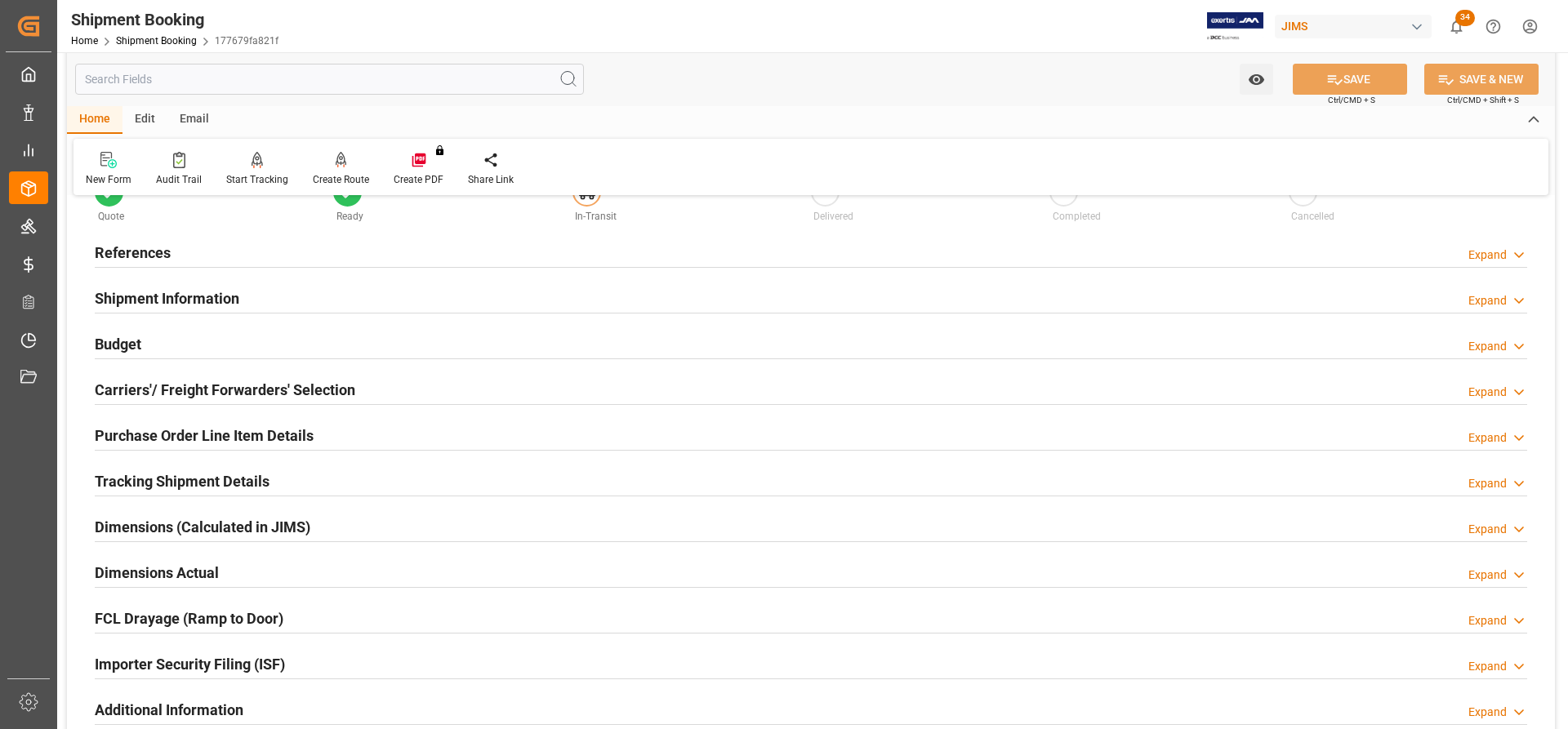
click at [121, 255] on h2 "References" at bounding box center [133, 252] width 76 height 22
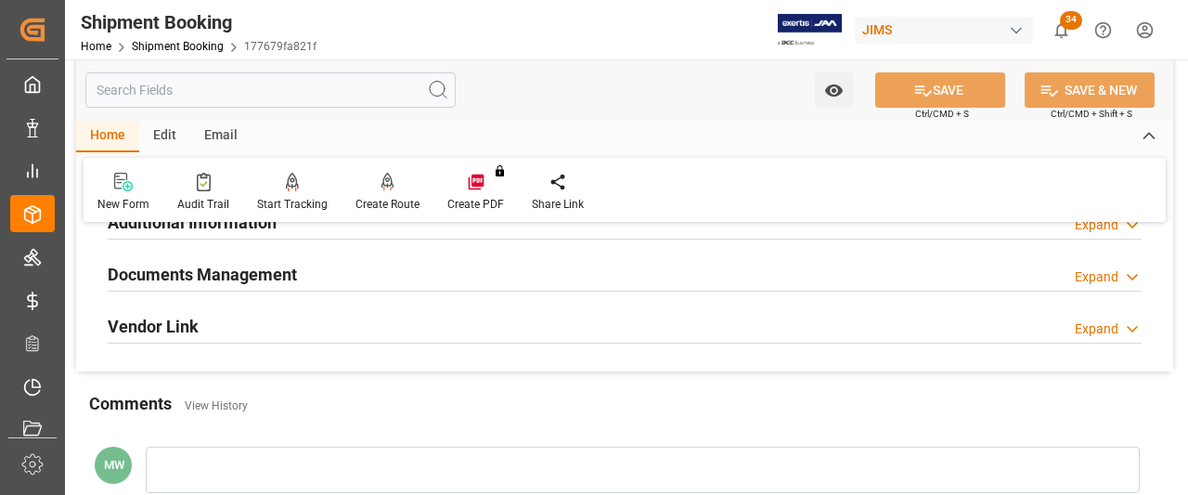
scroll to position [993, 0]
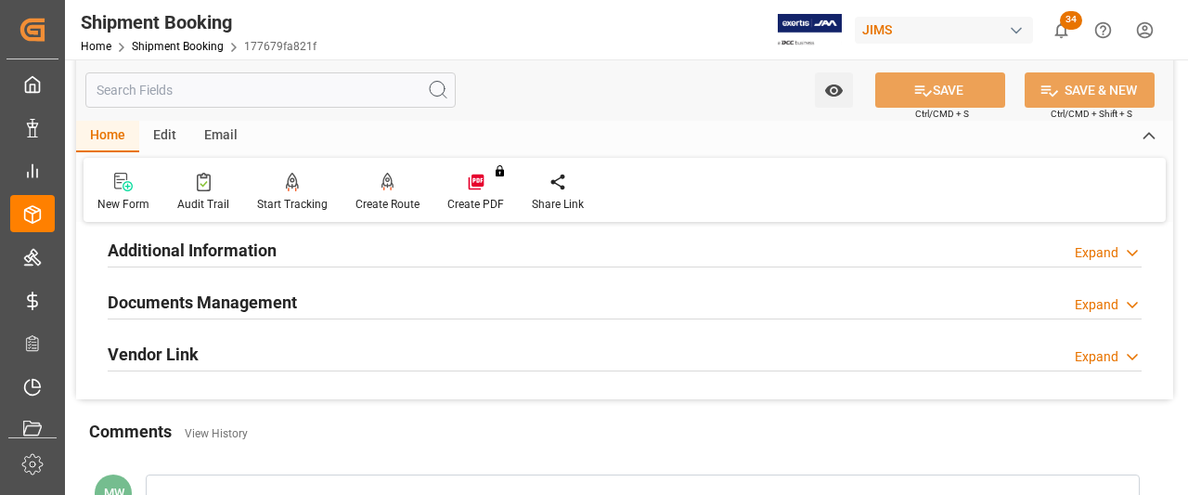
click at [1126, 295] on icon at bounding box center [1132, 304] width 19 height 19
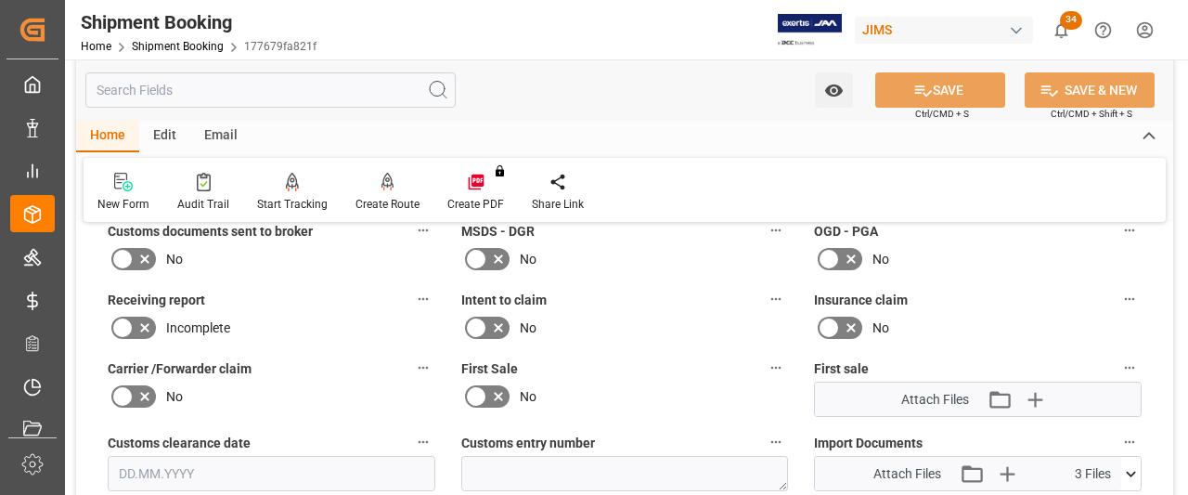
scroll to position [1271, 0]
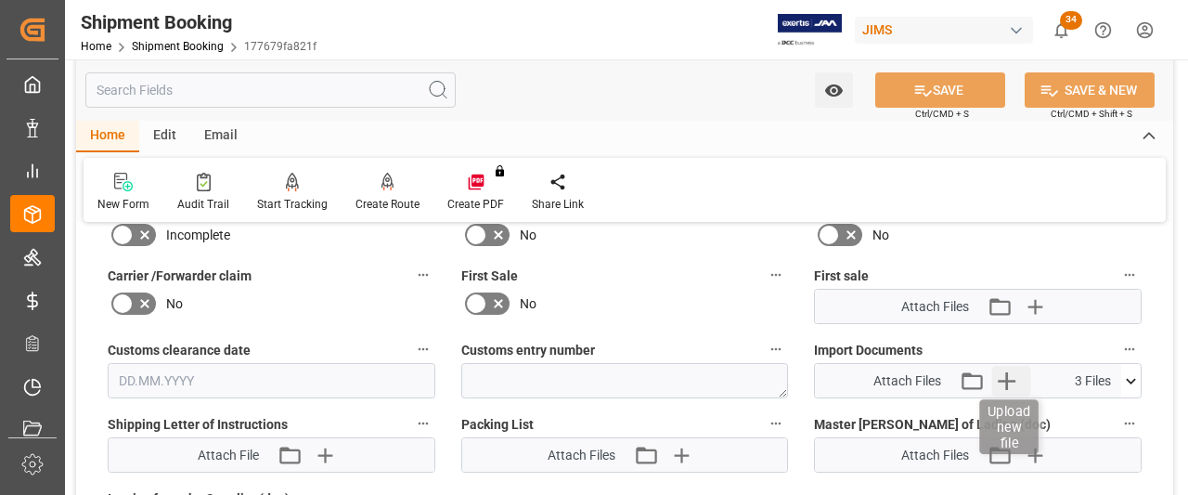
click at [1000, 372] on icon "button" at bounding box center [1006, 381] width 30 height 30
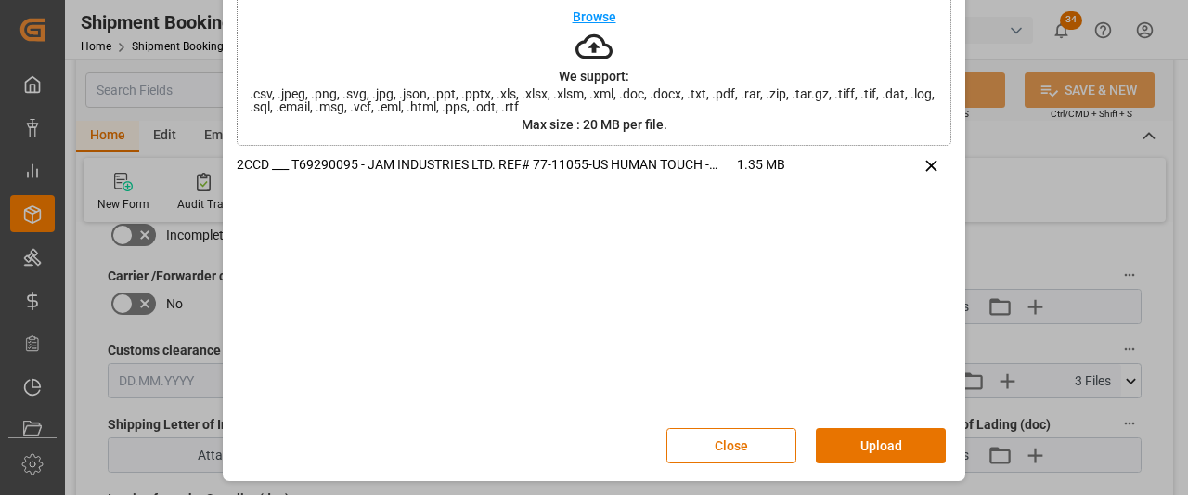
scroll to position [128, 0]
click at [871, 440] on button "Upload" at bounding box center [881, 445] width 130 height 35
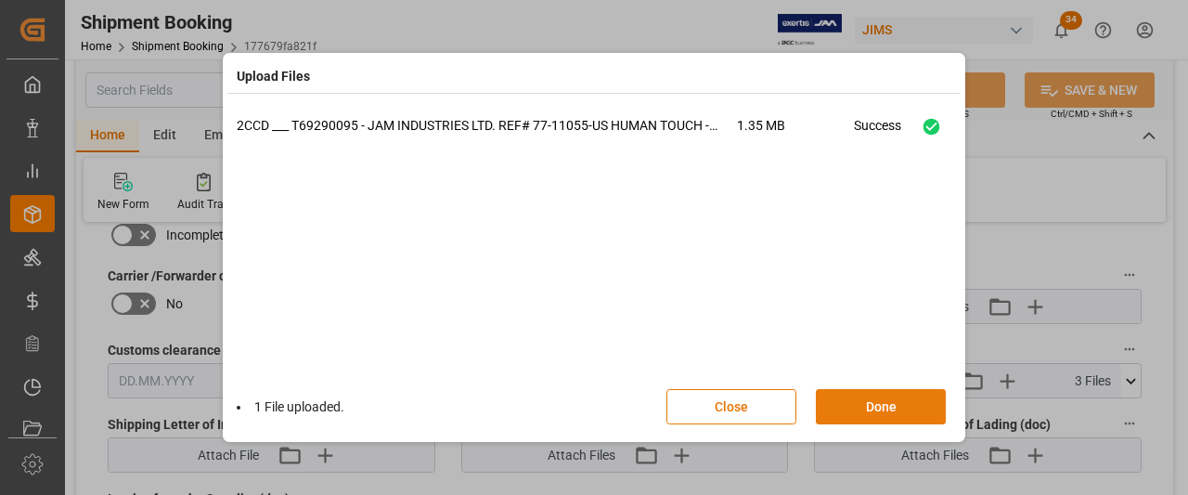
click at [881, 400] on button "Done" at bounding box center [881, 406] width 130 height 35
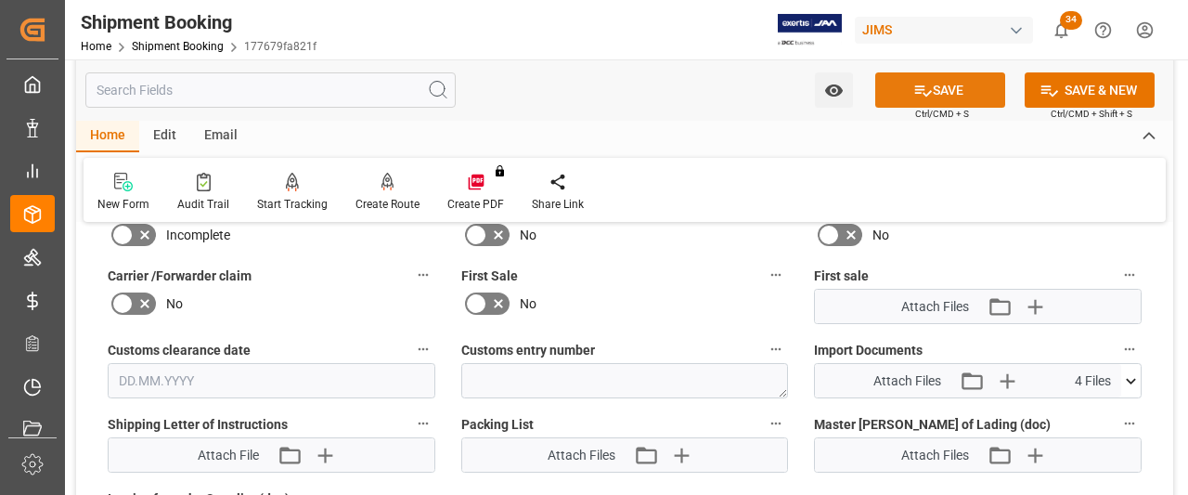
click at [933, 84] on button "SAVE" at bounding box center [940, 89] width 130 height 35
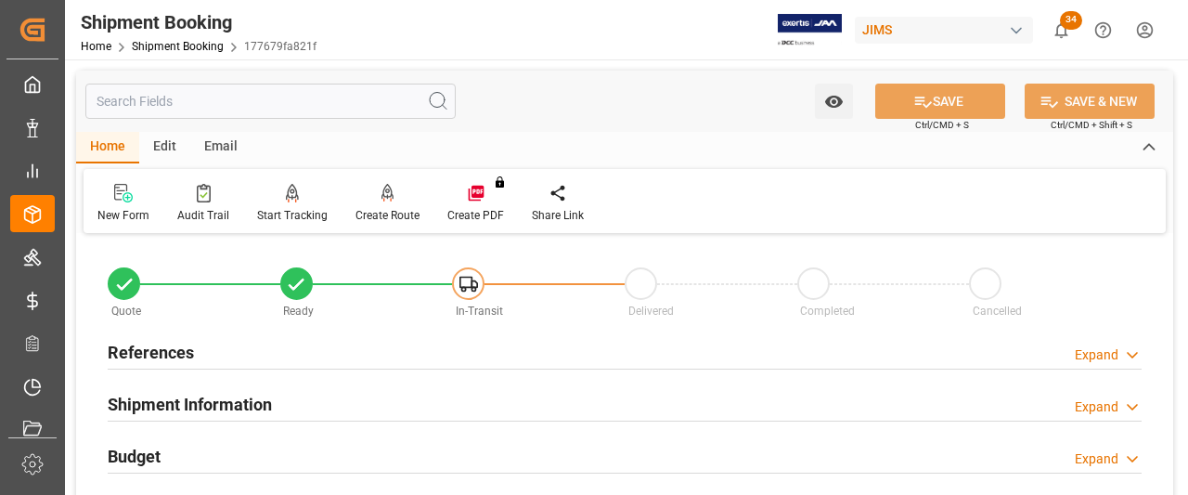
drag, startPoint x: 138, startPoint y: 354, endPoint x: 164, endPoint y: 352, distance: 26.0
click at [141, 352] on h2 "References" at bounding box center [151, 352] width 86 height 25
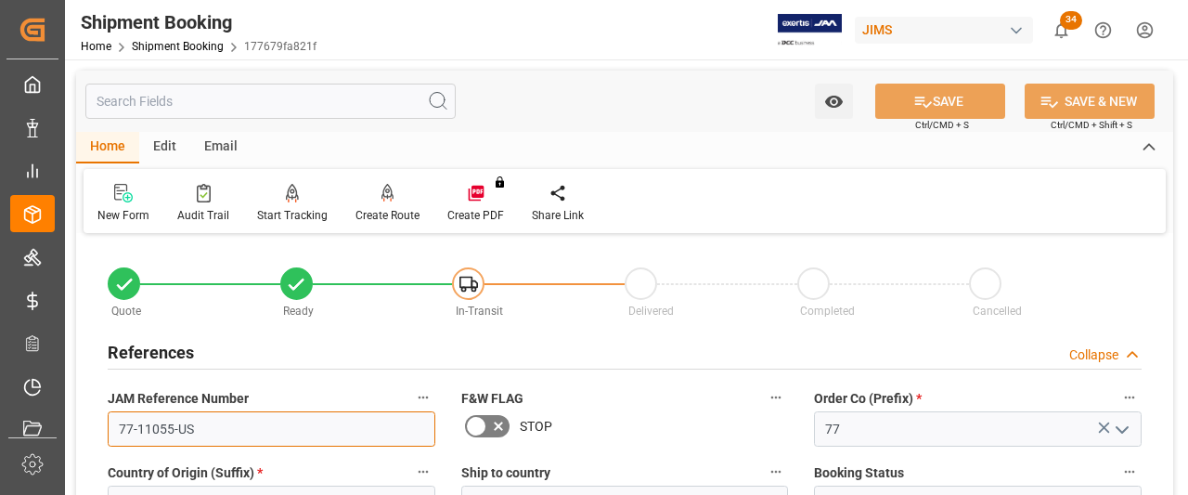
drag, startPoint x: 197, startPoint y: 423, endPoint x: 139, endPoint y: 422, distance: 57.5
click at [121, 414] on input "77-11055-US" at bounding box center [272, 428] width 328 height 35
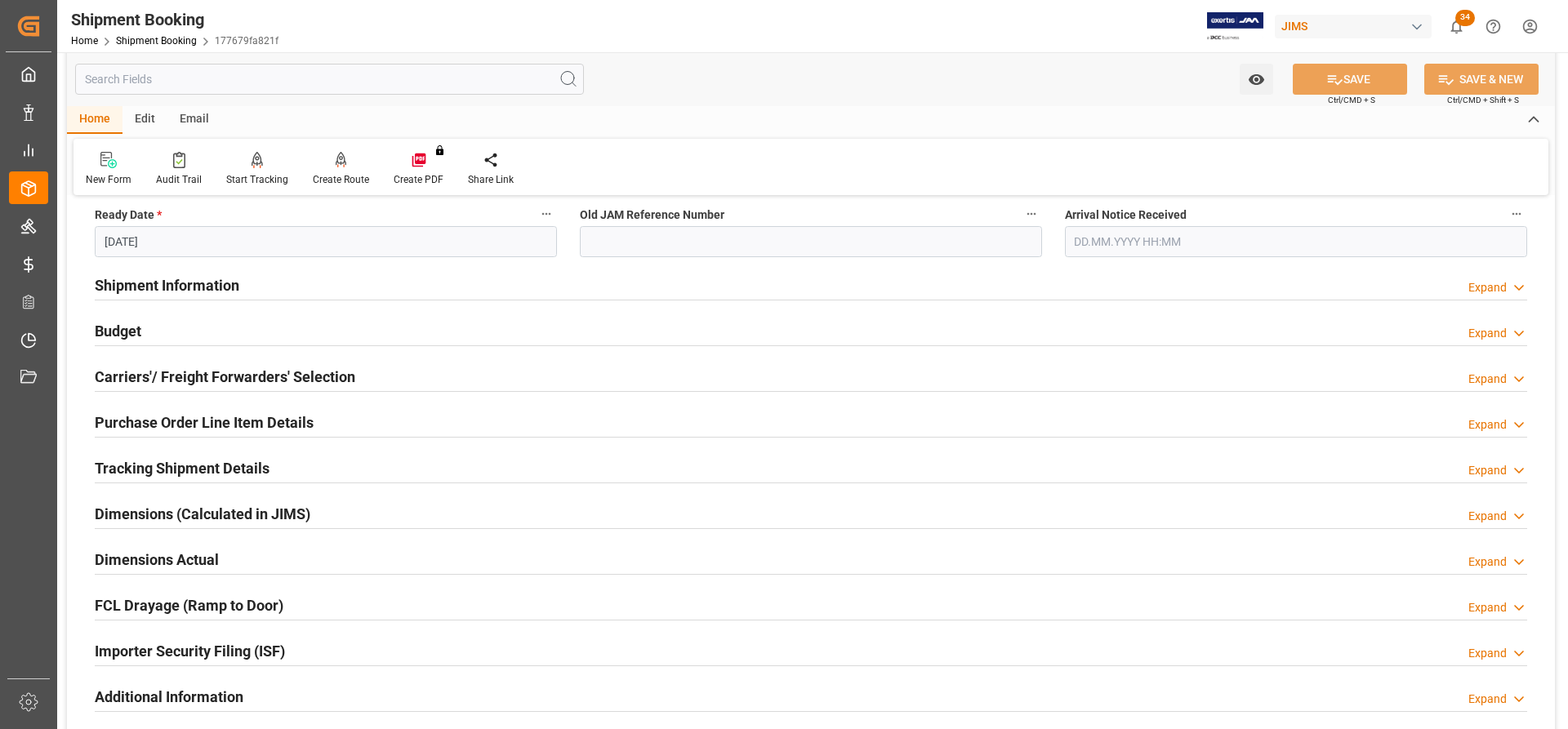
scroll to position [408, 0]
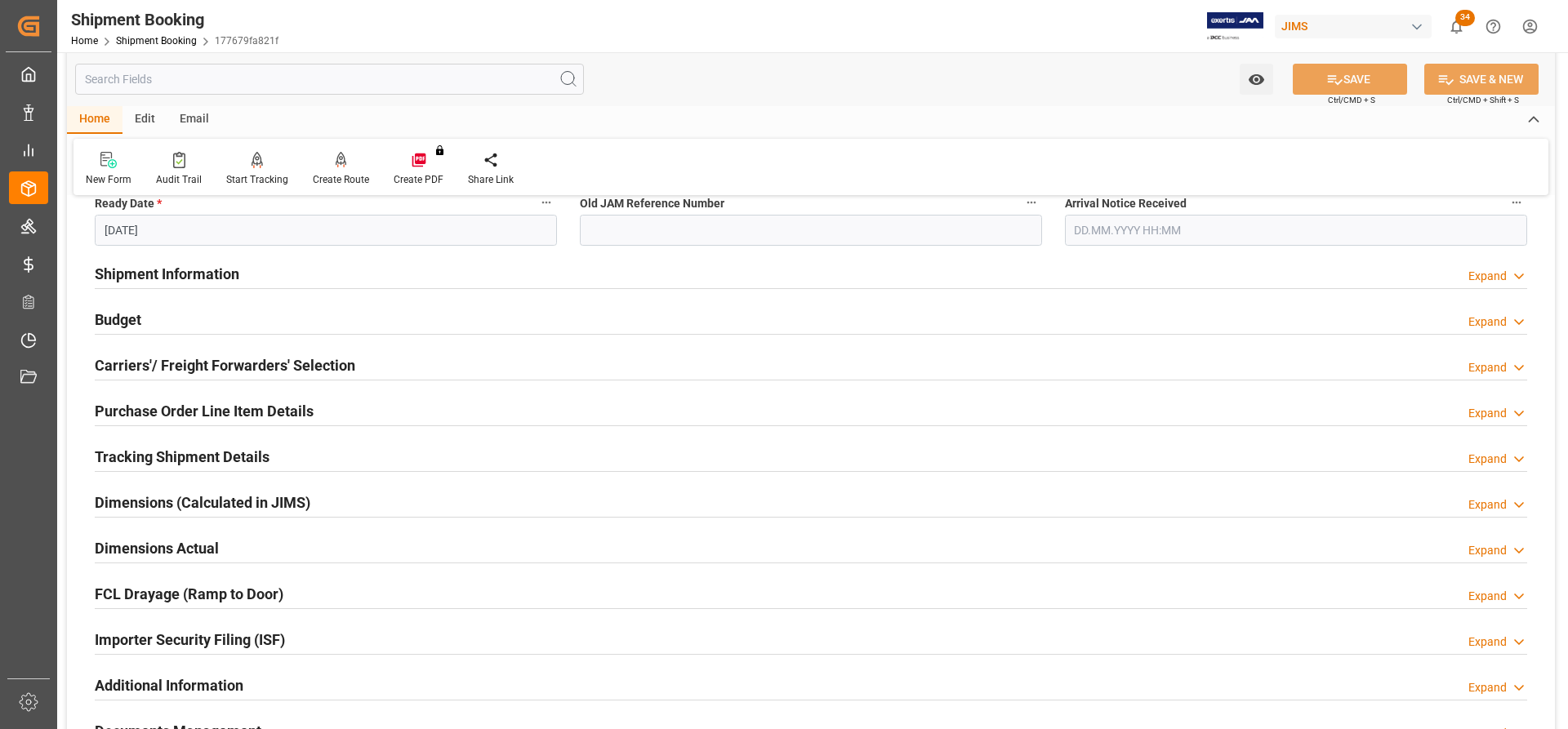
click at [132, 446] on h2 "Tracking Shipment Details" at bounding box center [182, 456] width 175 height 22
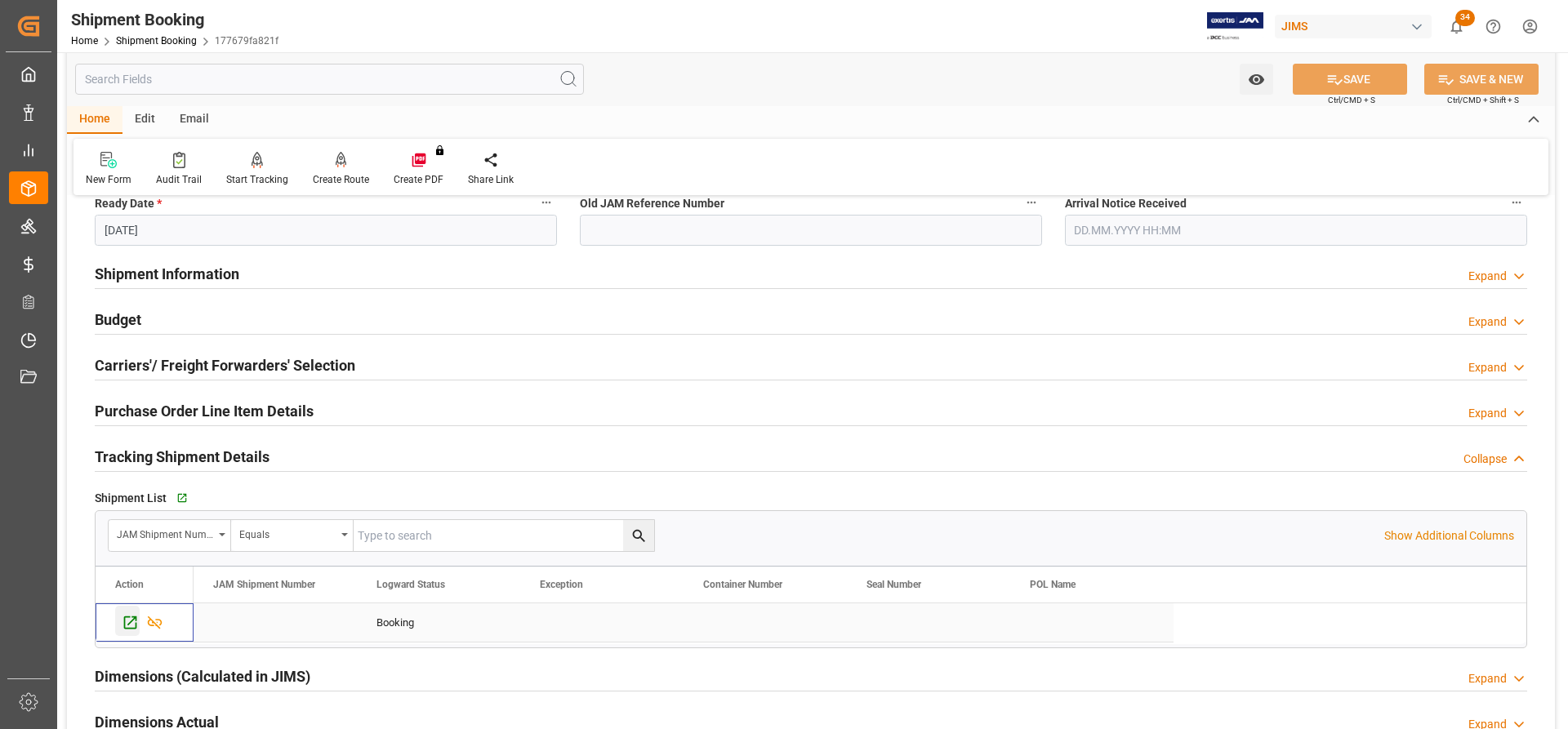
click at [128, 619] on icon "Press SPACE to select this row." at bounding box center [129, 622] width 17 height 17
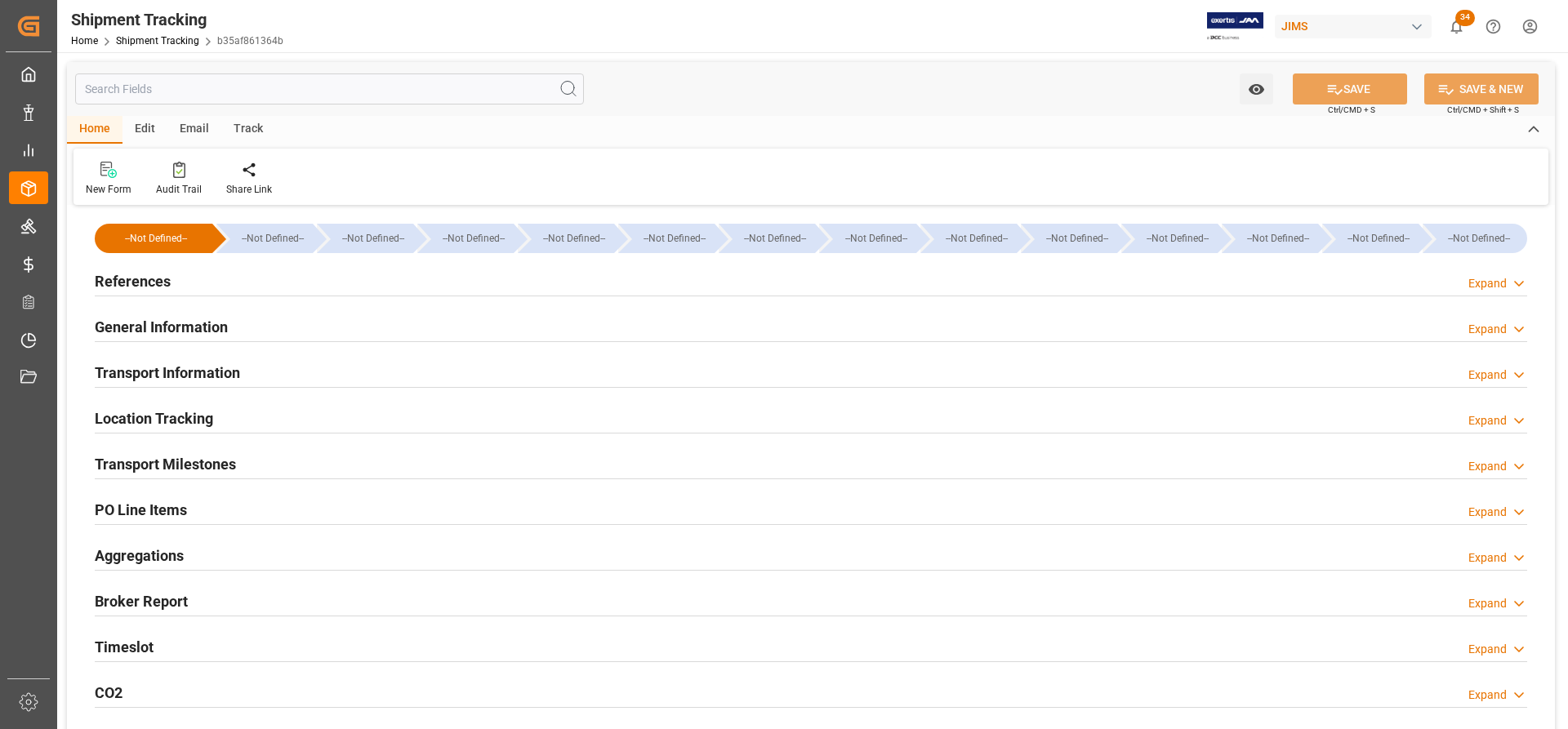
type input "[DATE]"
click at [124, 273] on h2 "References" at bounding box center [133, 281] width 76 height 22
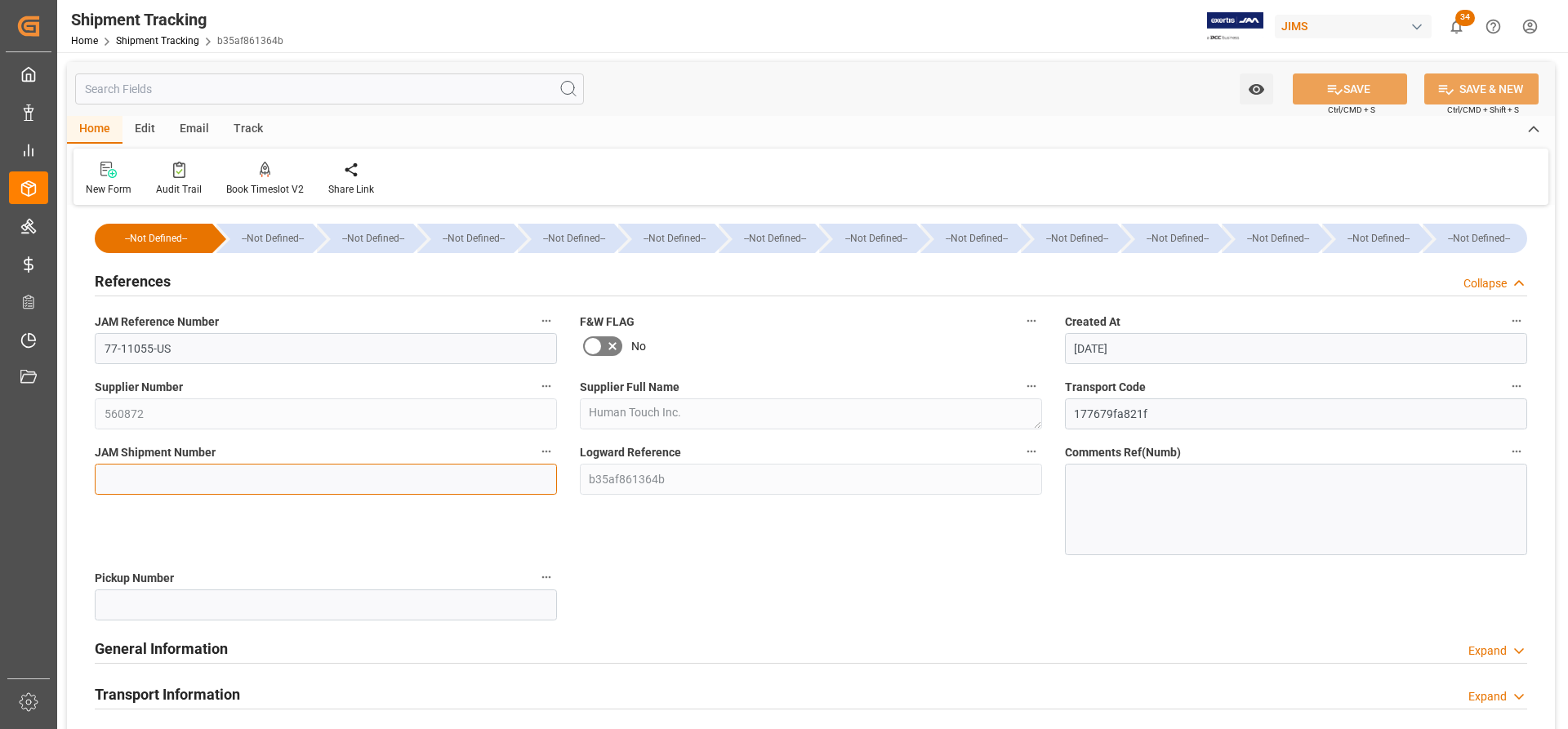
click at [105, 485] on input at bounding box center [326, 478] width 462 height 31
paste input "73051"
type input "73051"
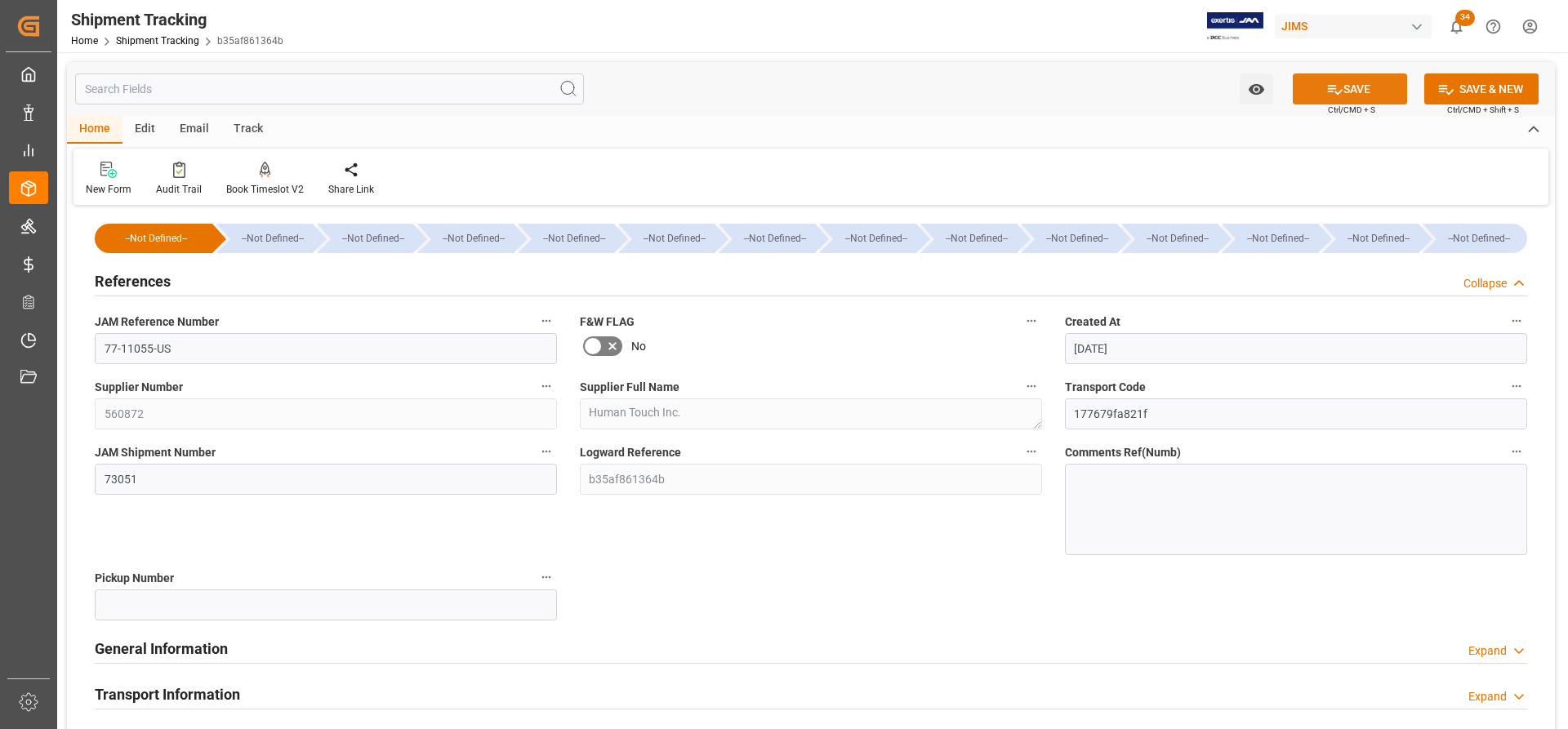
click at [1356, 87] on button "SAVE" at bounding box center [1350, 89] width 114 height 31
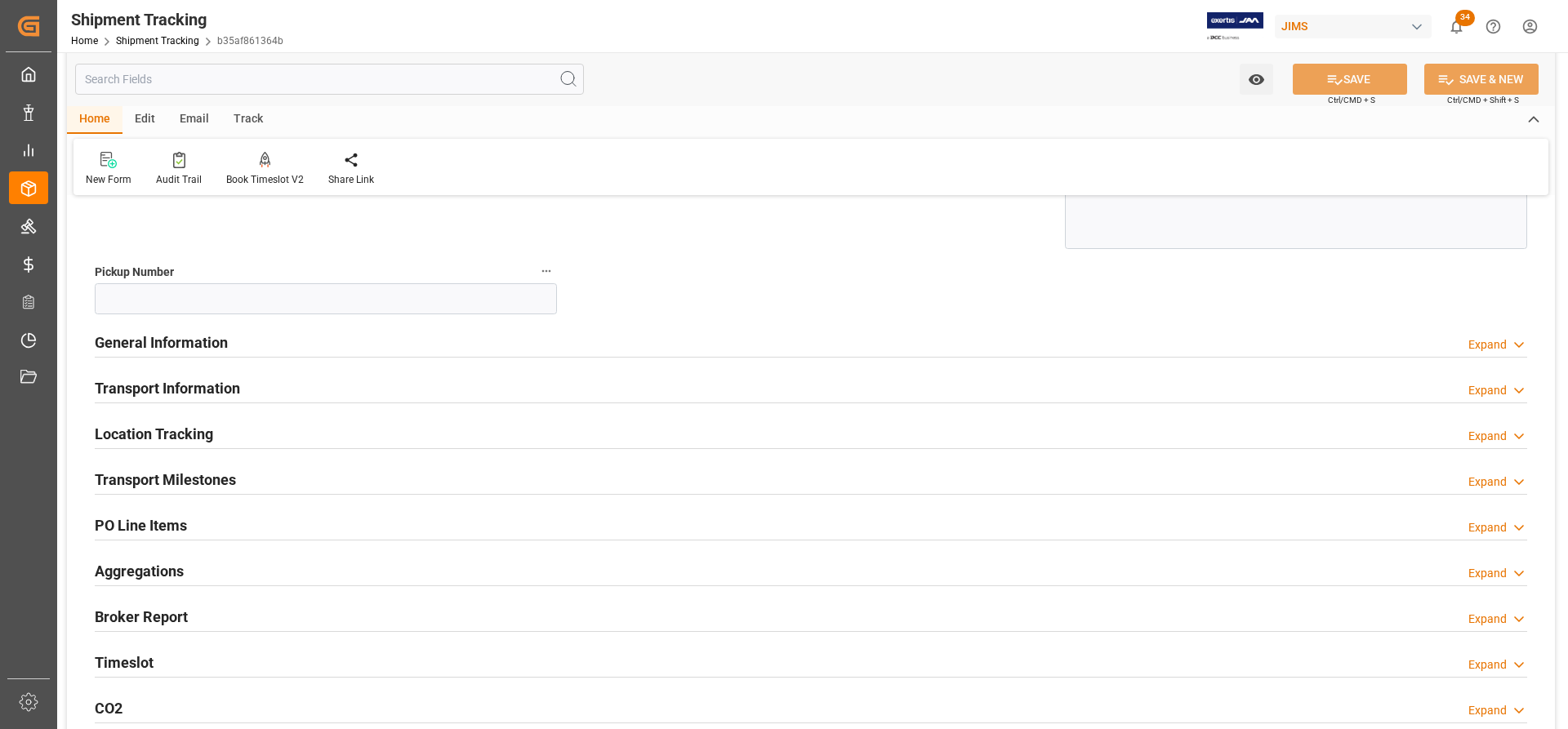
scroll to position [326, 0]
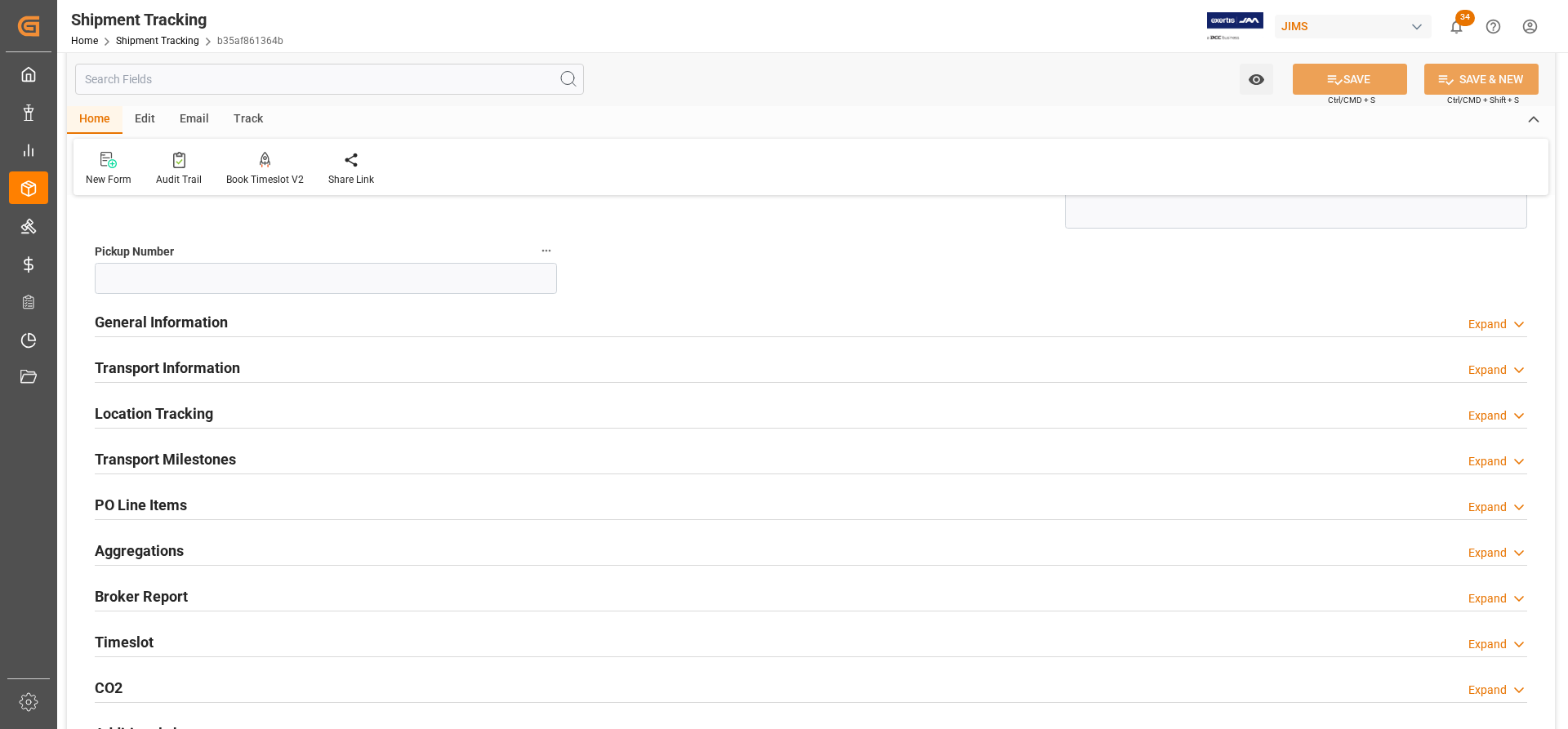
click at [192, 460] on h2 "Transport Milestones" at bounding box center [165, 458] width 142 height 22
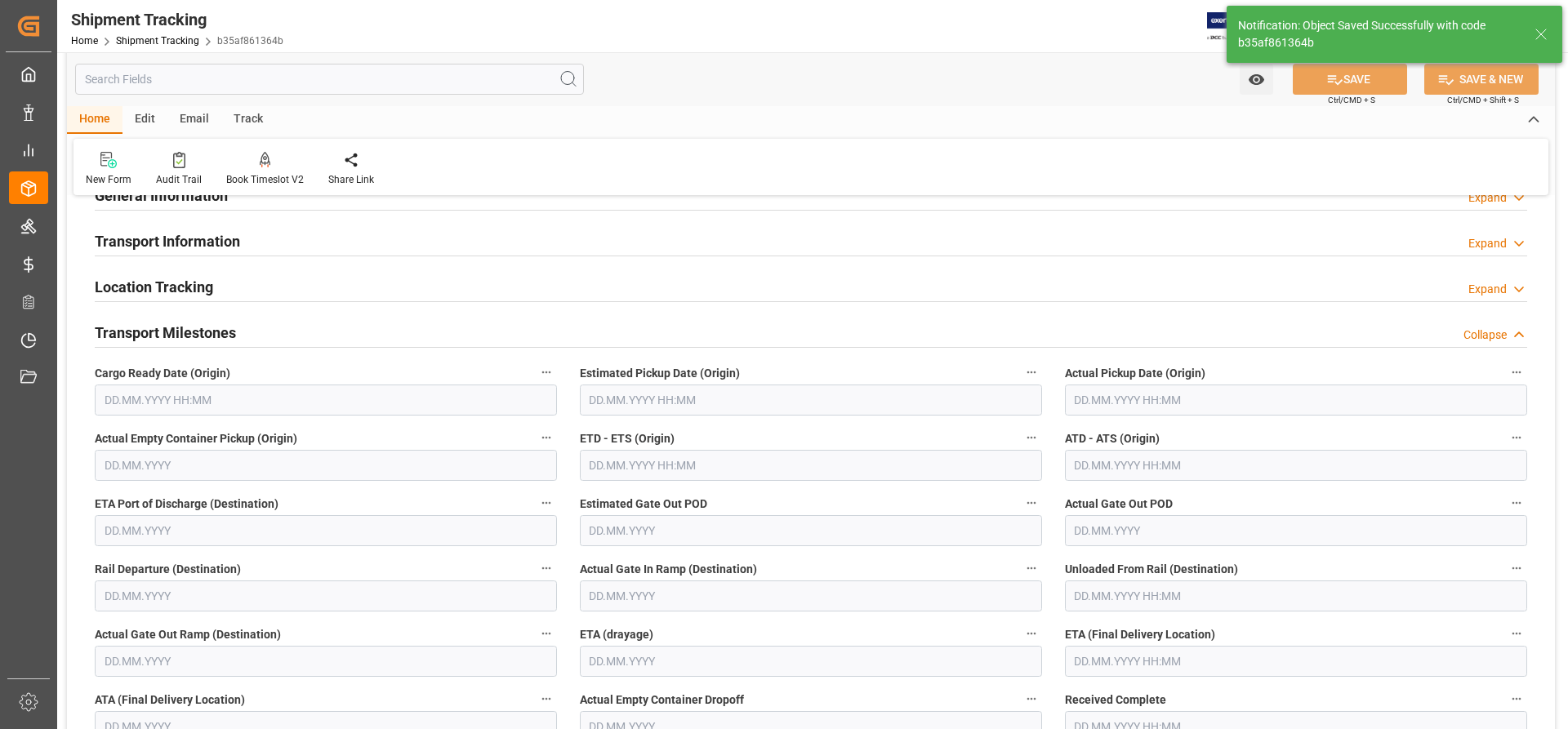
scroll to position [168, 0]
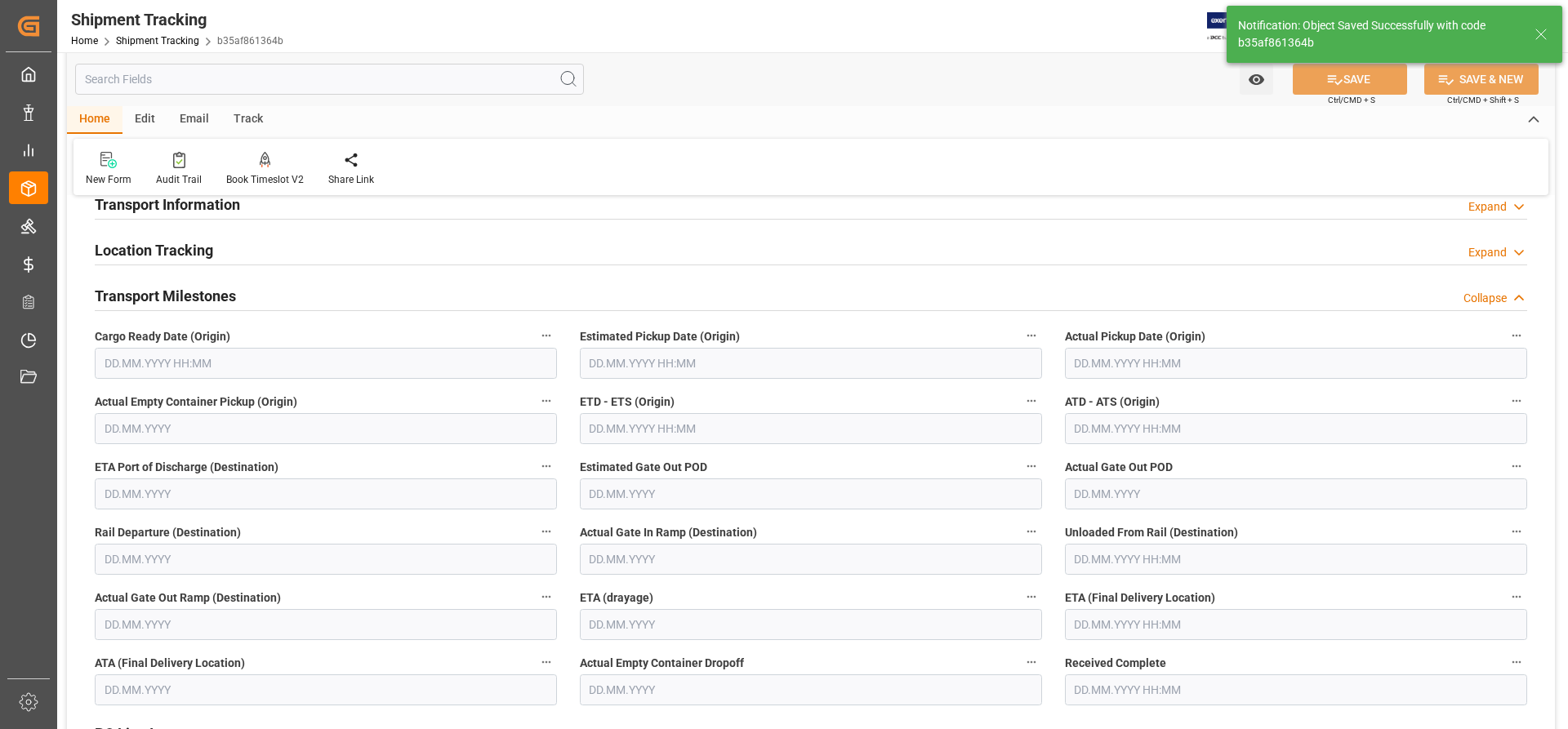
click at [152, 360] on input "text" at bounding box center [326, 362] width 462 height 31
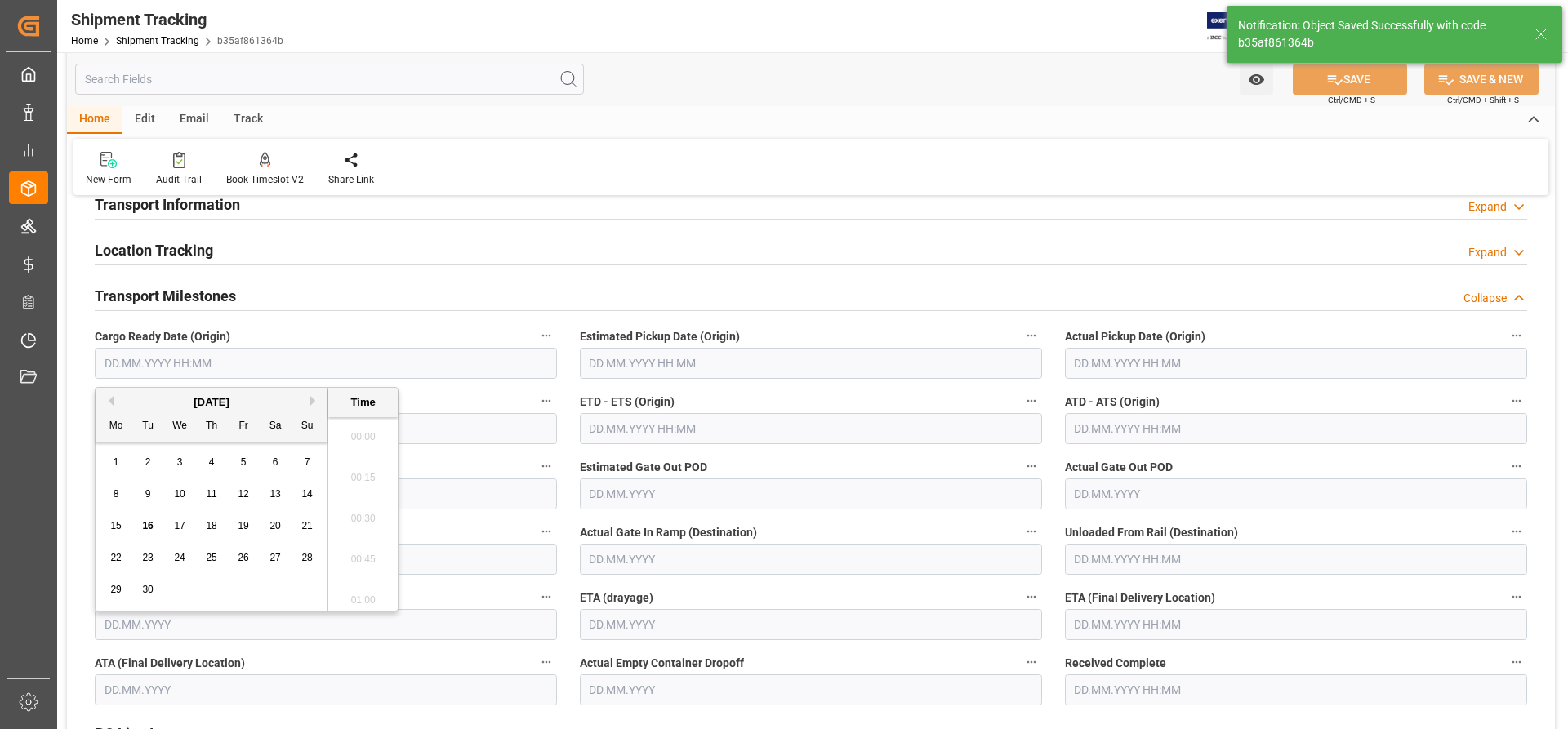
scroll to position [1760, 0]
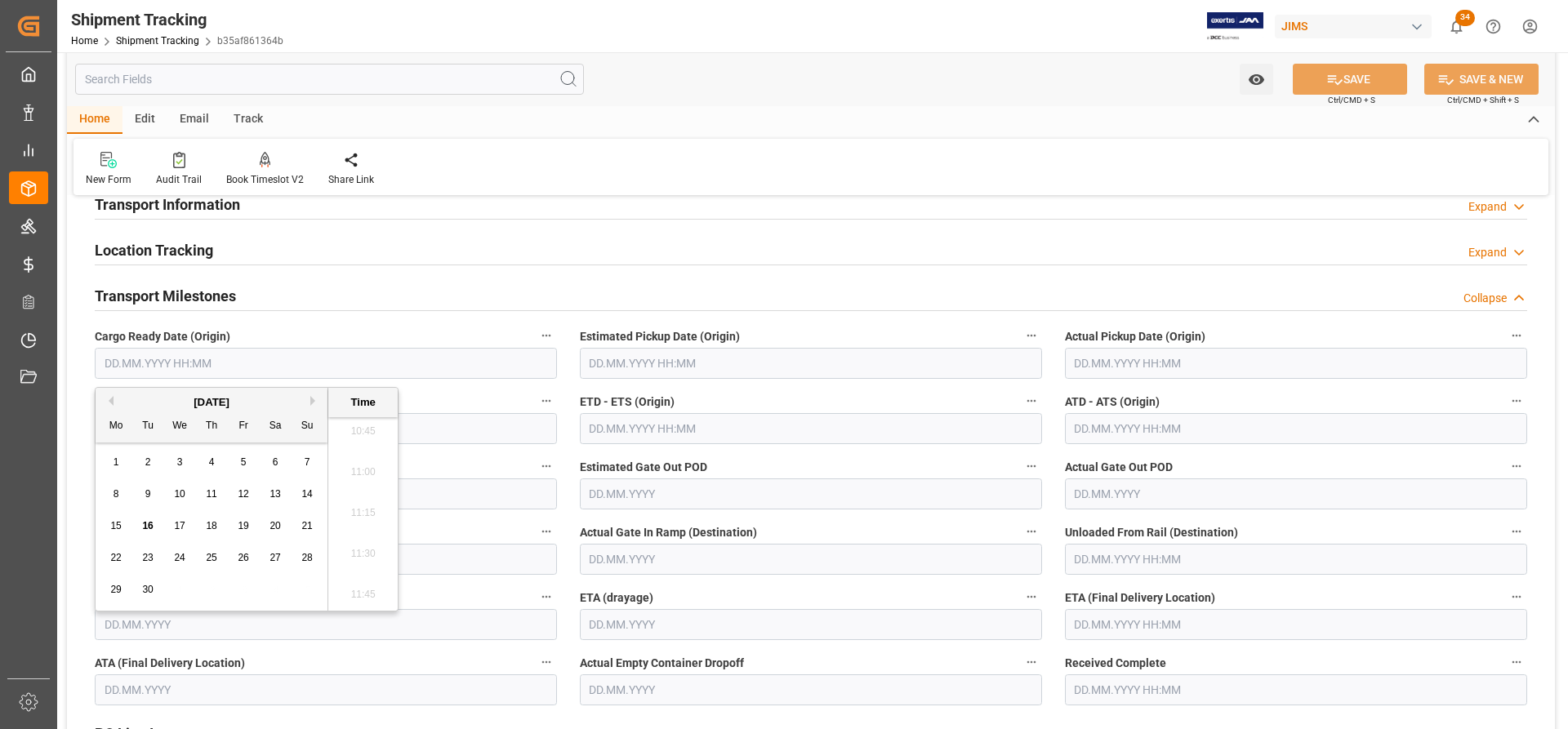
click at [123, 528] on div "15" at bounding box center [116, 526] width 20 height 19
type input "[DATE] 00:00"
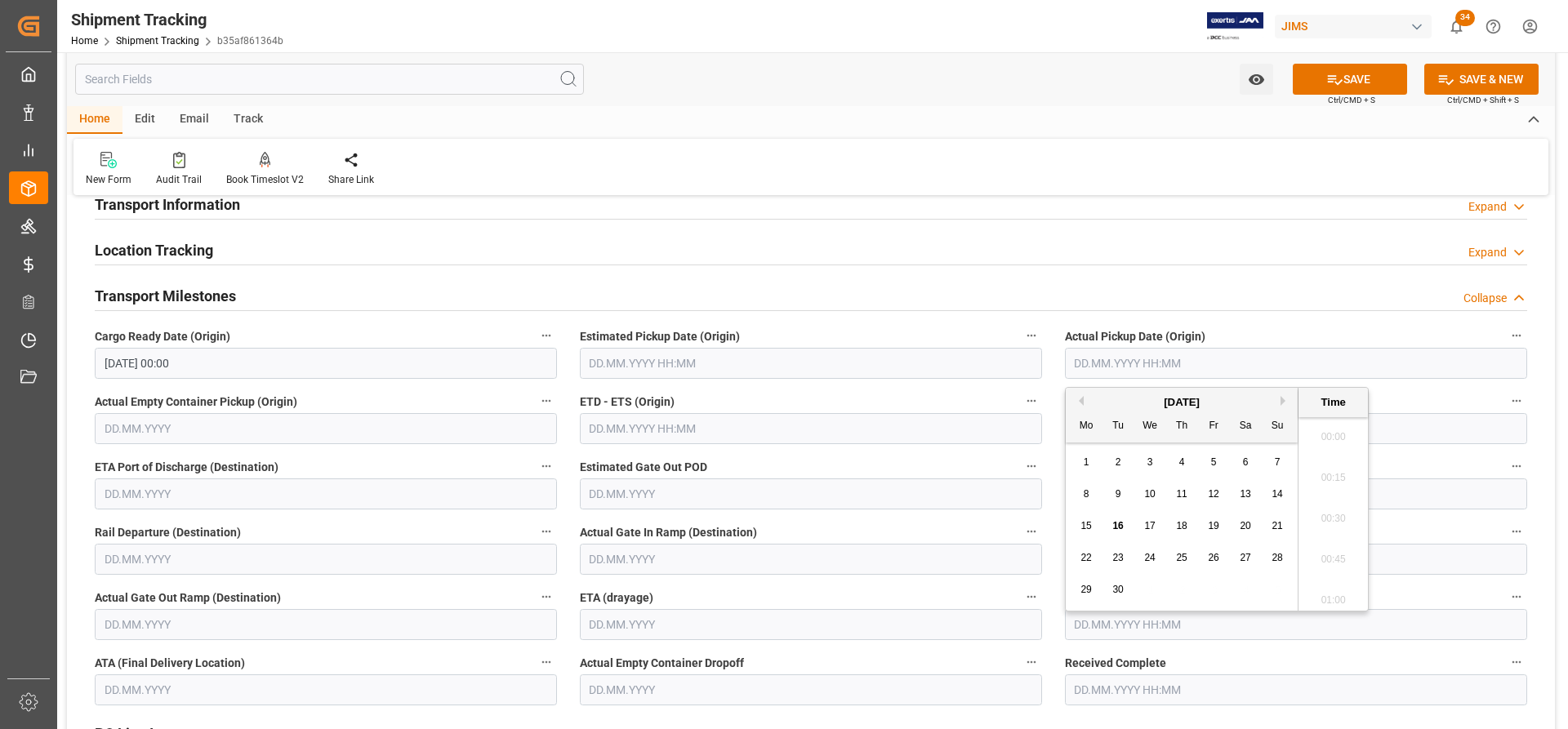
click at [1132, 368] on input "text" at bounding box center [1295, 362] width 462 height 31
click at [1123, 527] on span "16" at bounding box center [1117, 525] width 11 height 11
type input "[DATE] 00:00"
click at [787, 492] on input "text" at bounding box center [810, 493] width 462 height 31
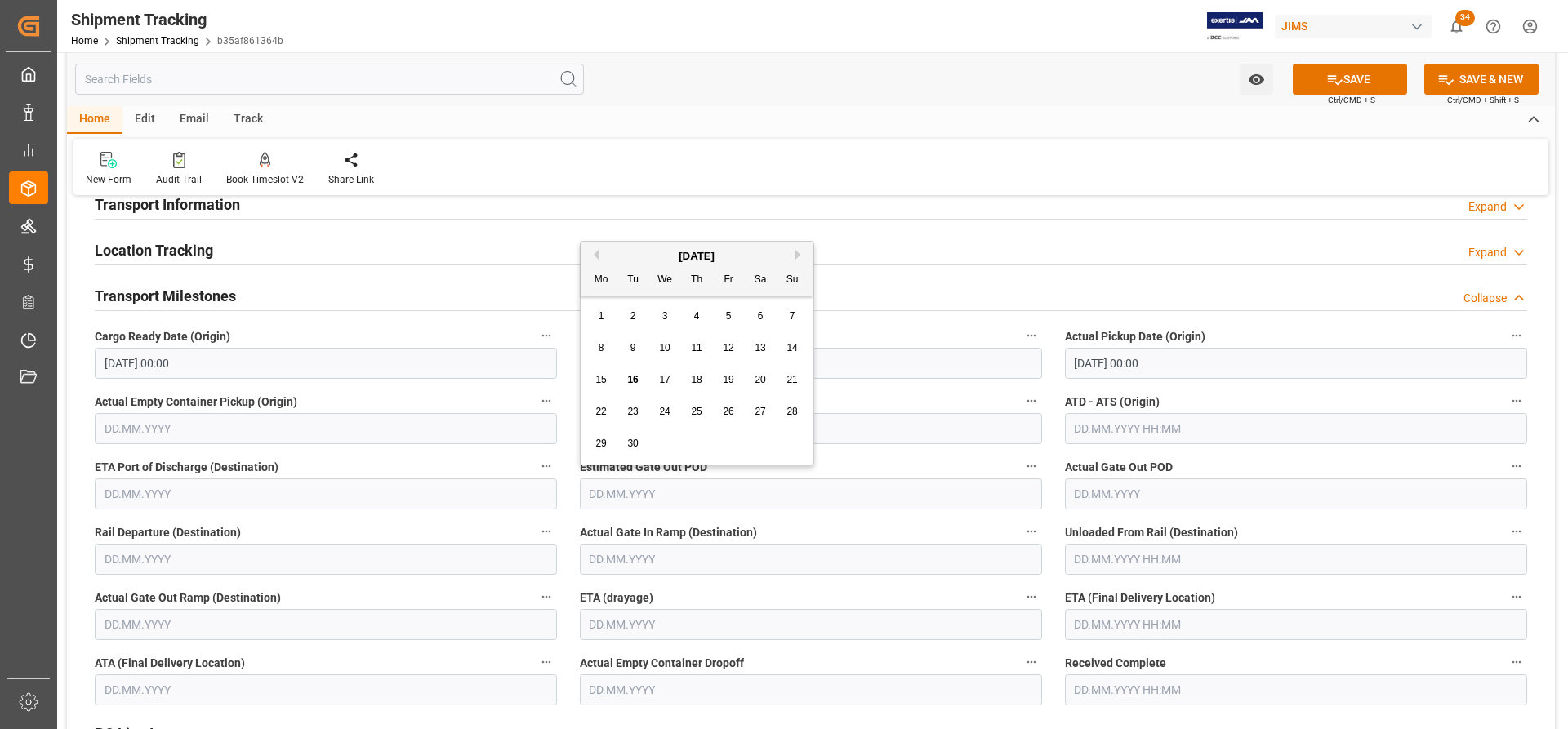
click at [1088, 430] on input "text" at bounding box center [1295, 428] width 462 height 31
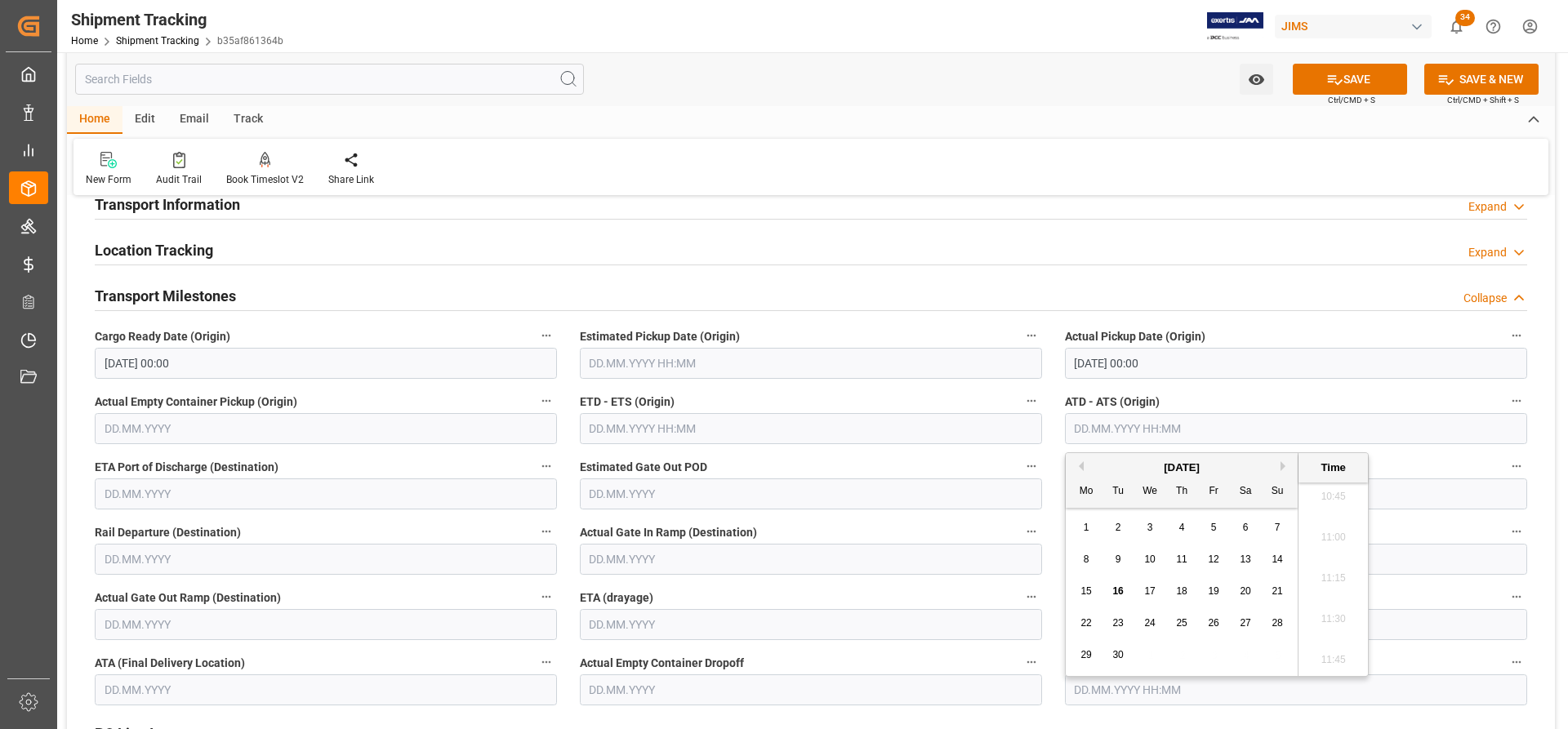
click at [1116, 596] on span "16" at bounding box center [1117, 590] width 11 height 11
type input "[DATE] 00:00"
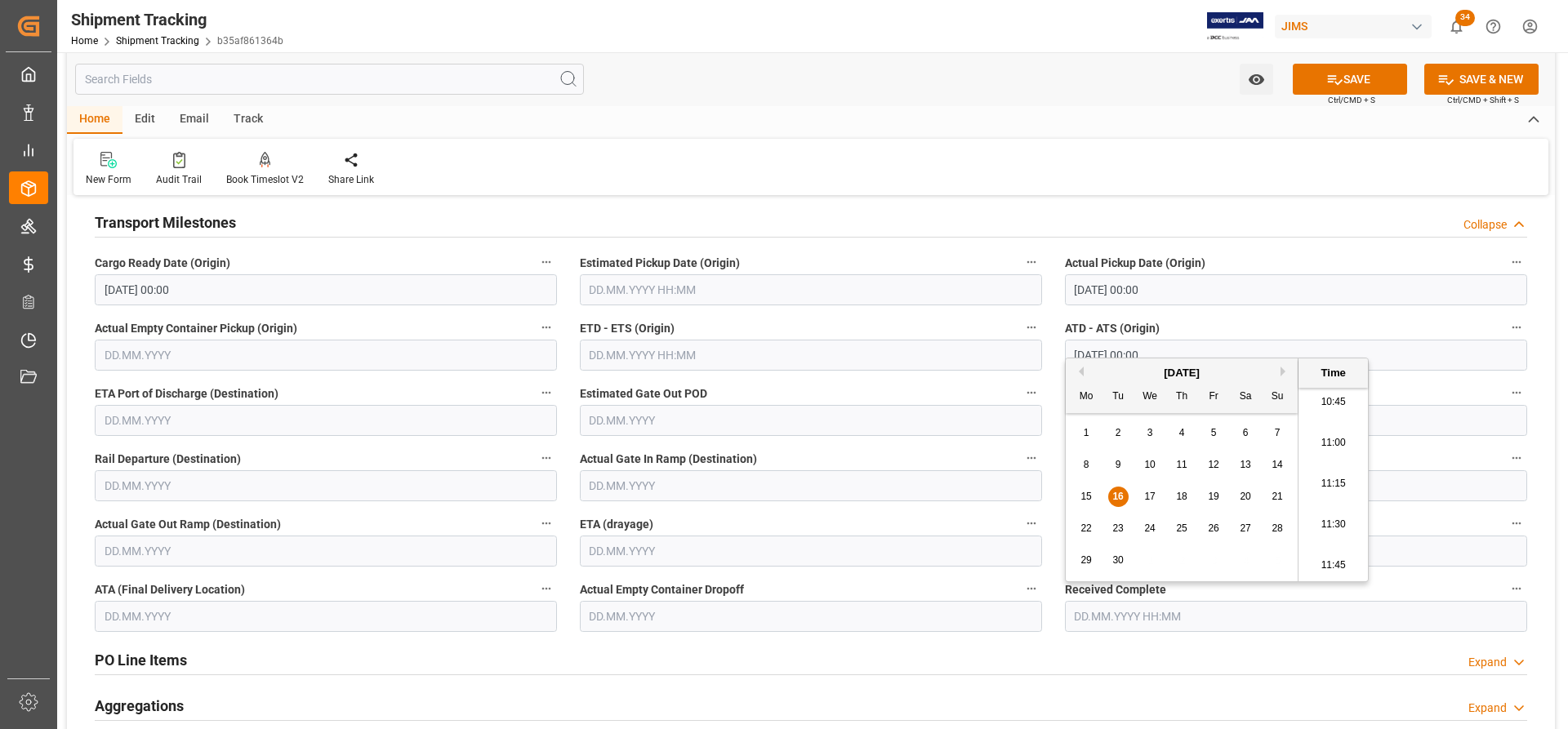
scroll to position [332, 0]
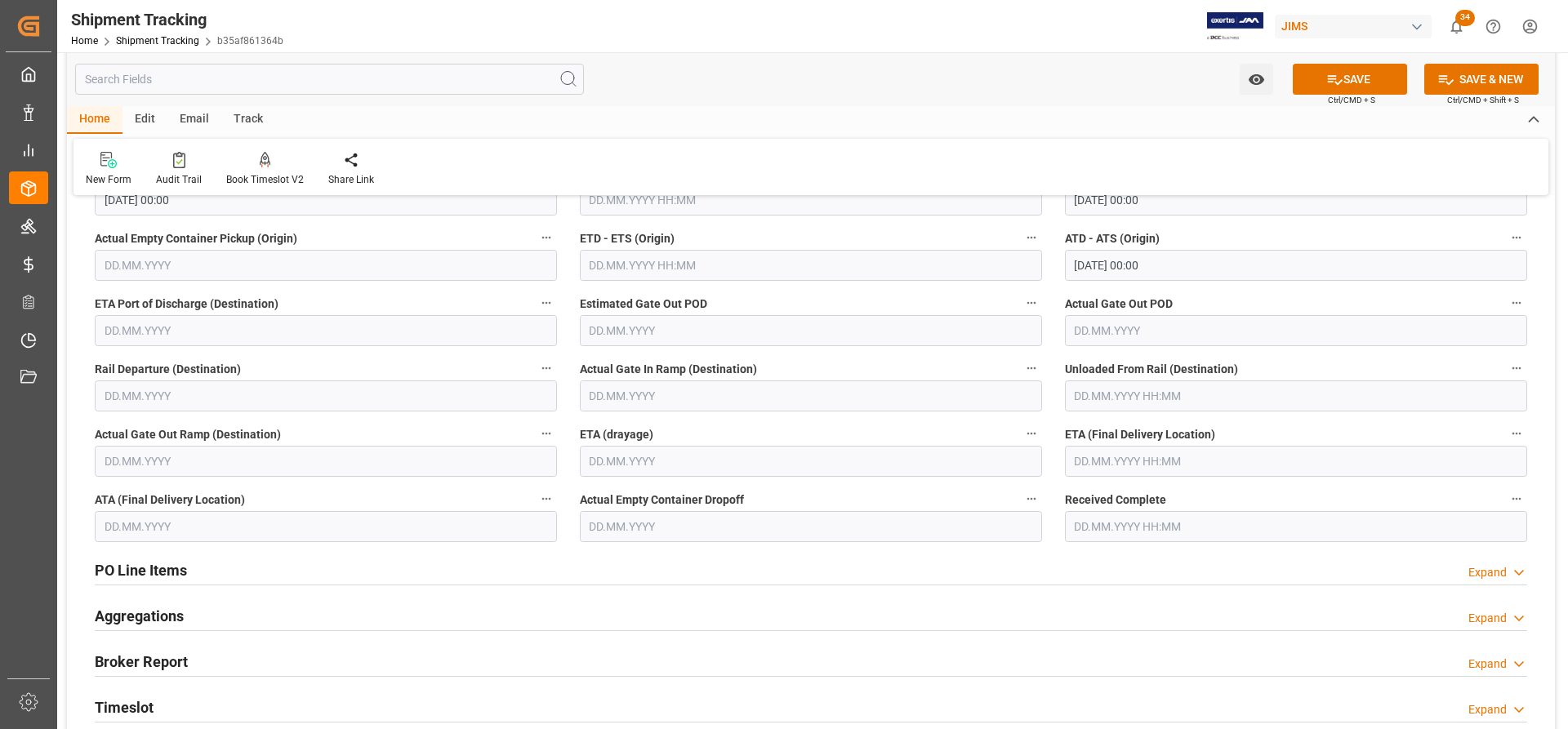
click at [1180, 618] on div "Aggregations Expand" at bounding box center [811, 614] width 1432 height 31
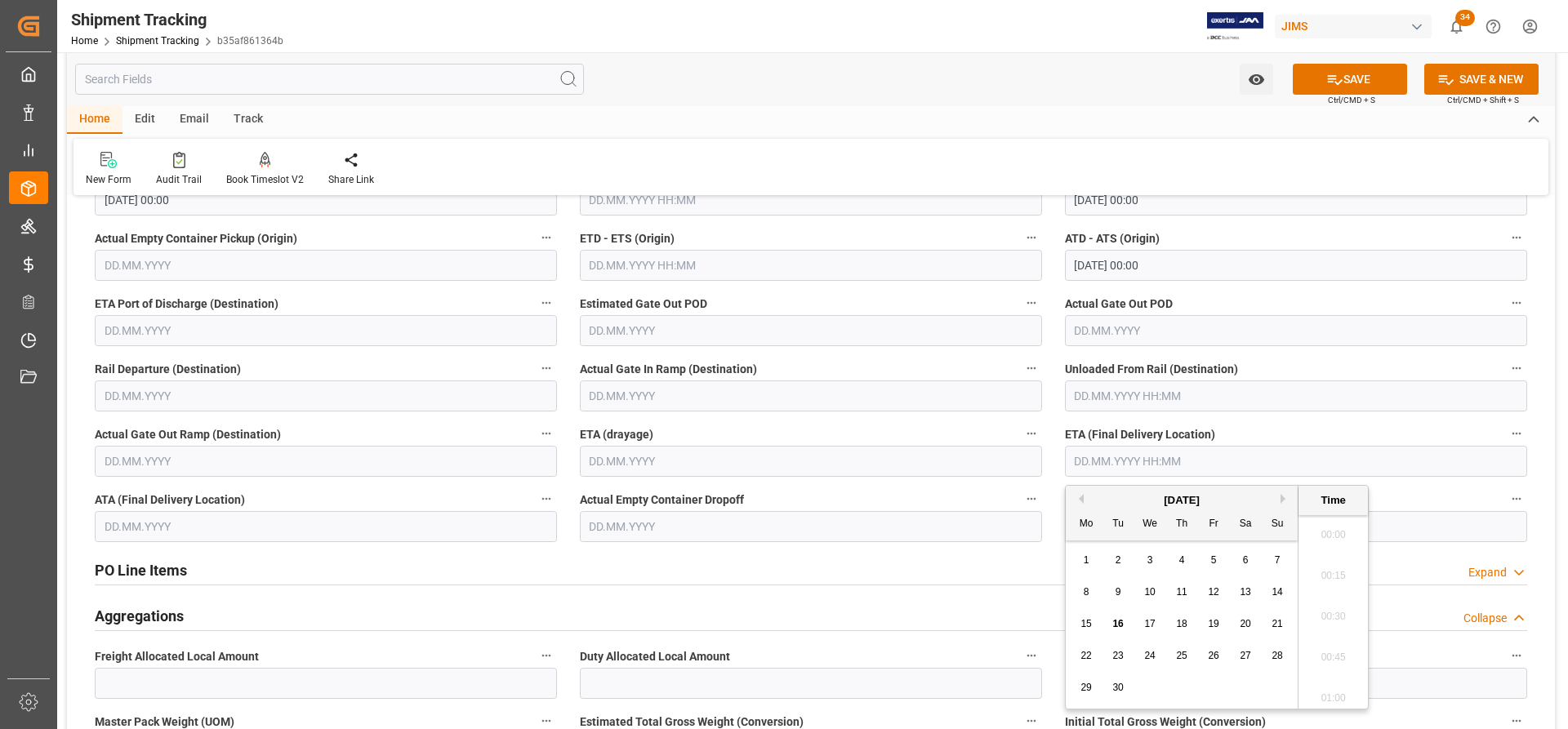
click at [1100, 461] on input "text" at bounding box center [1295, 461] width 462 height 31
click at [1249, 623] on span "20" at bounding box center [1245, 623] width 11 height 11
type input "20.09.2025 00:00"
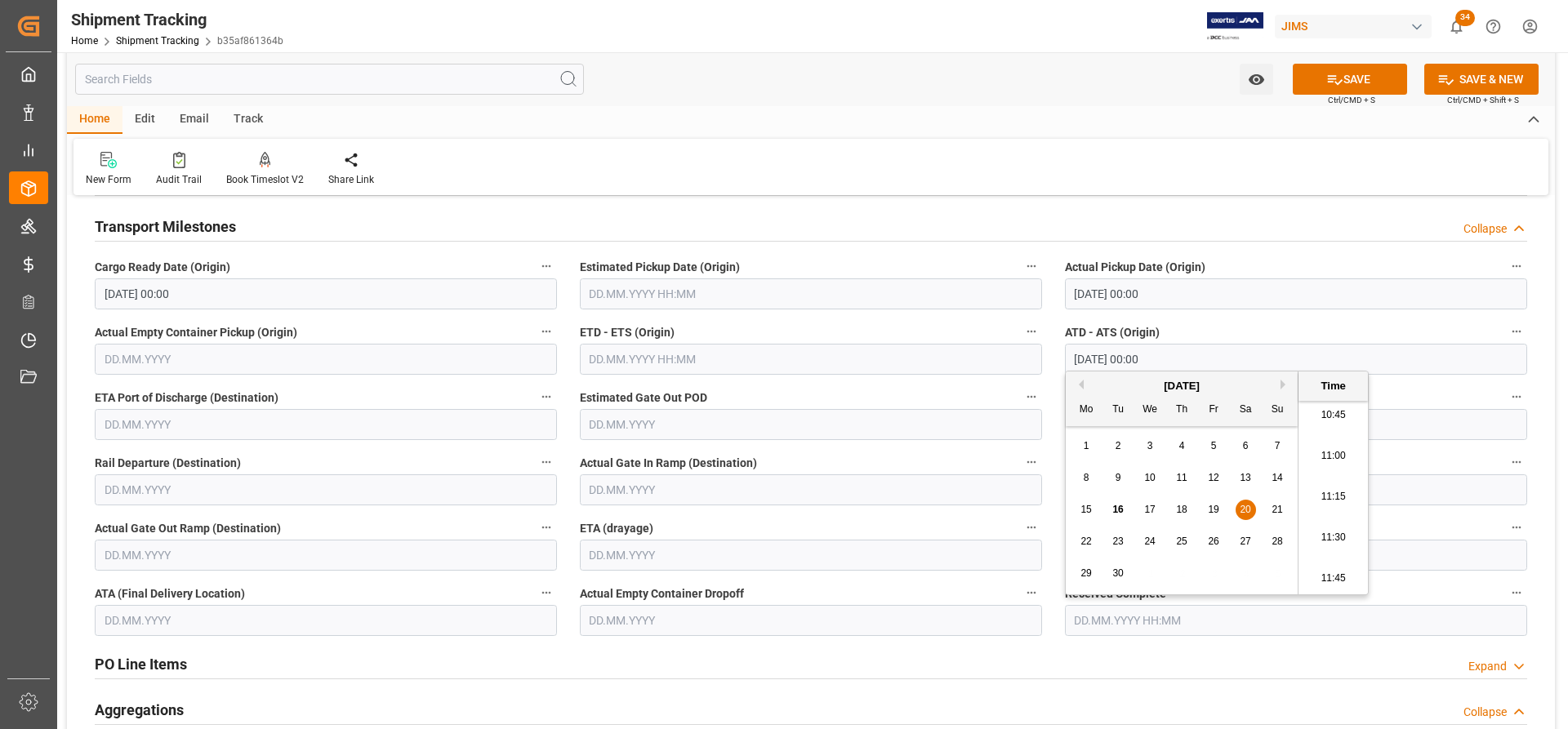
scroll to position [168, 0]
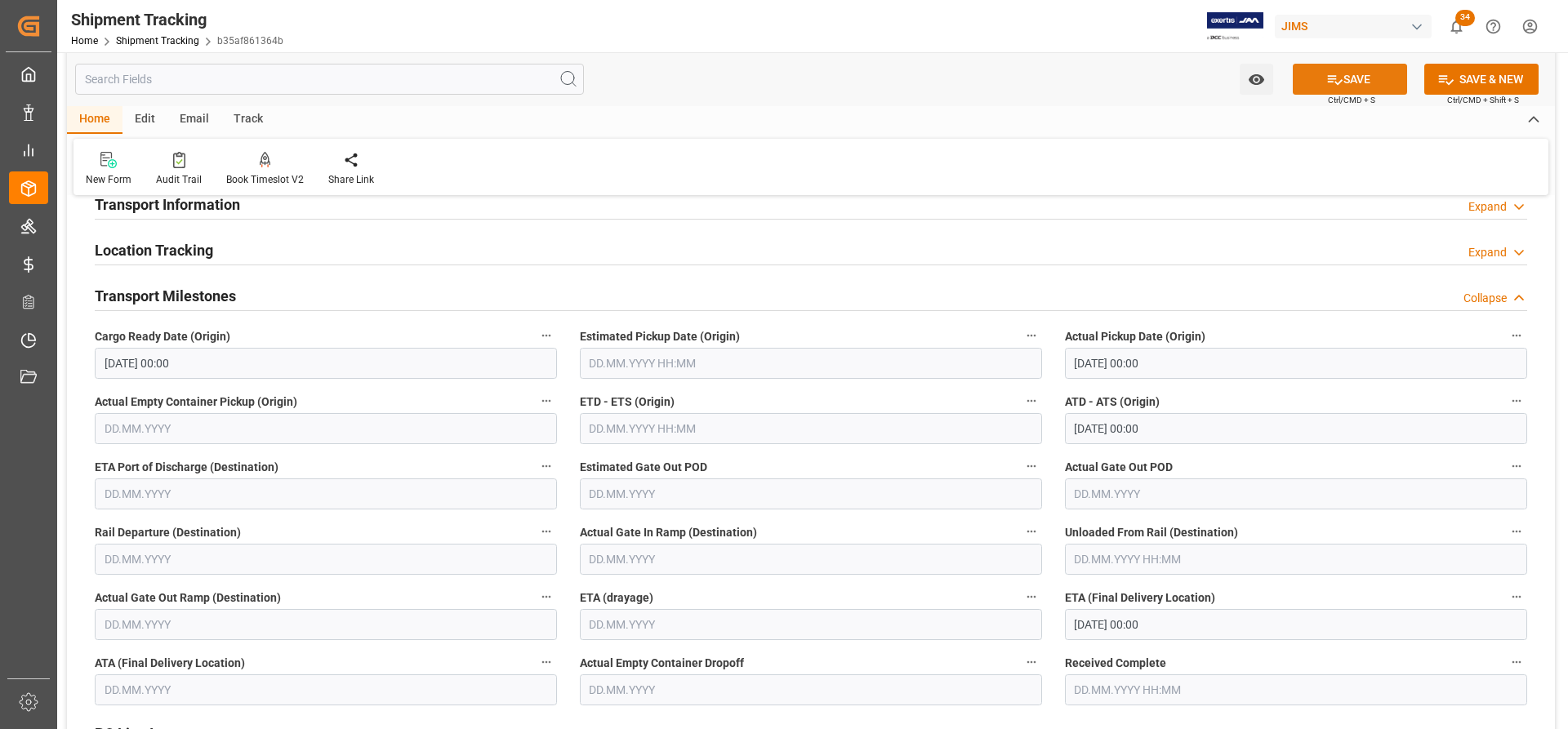
click at [1372, 78] on button "SAVE" at bounding box center [1350, 78] width 114 height 31
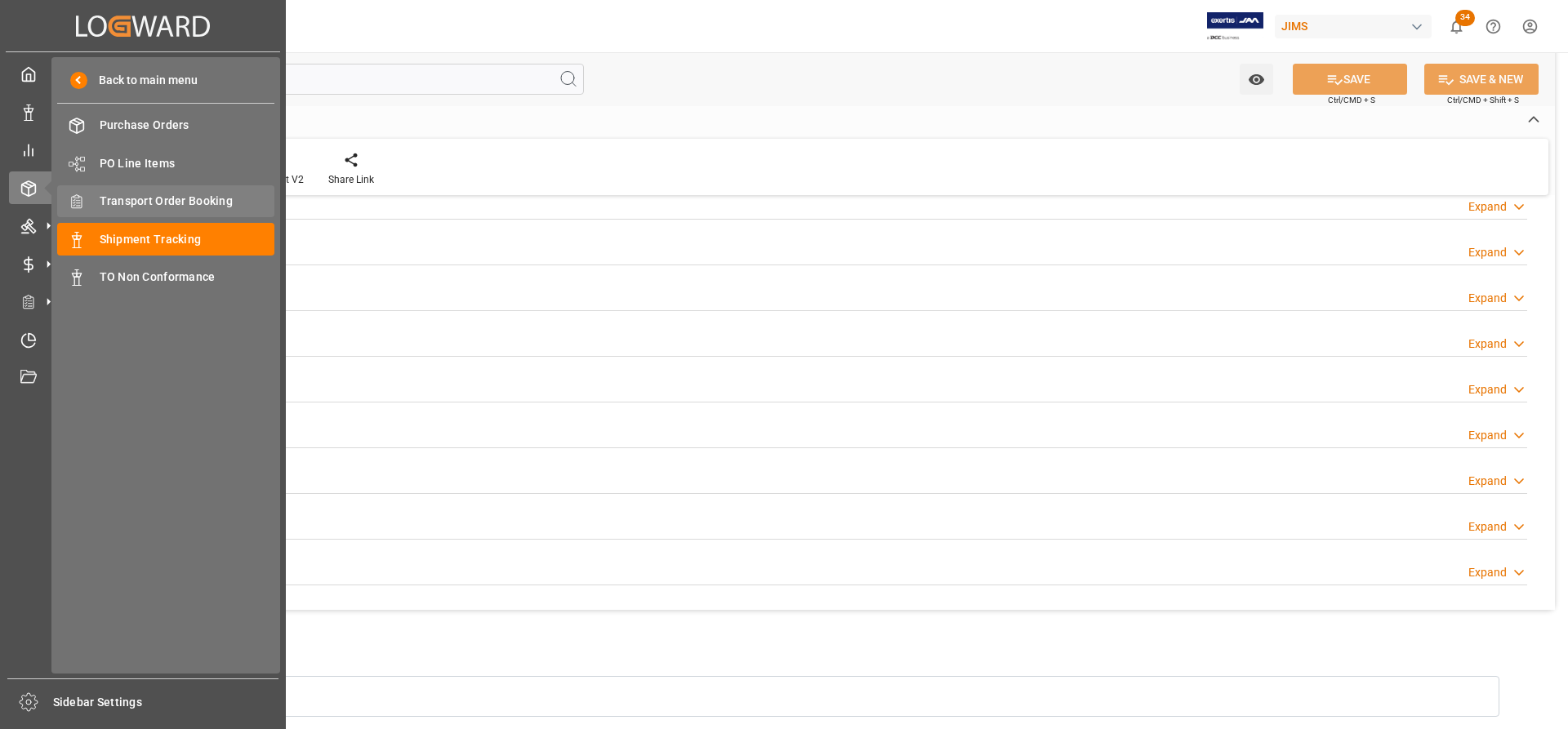
click at [160, 205] on span "Transport Order Booking" at bounding box center [187, 200] width 175 height 17
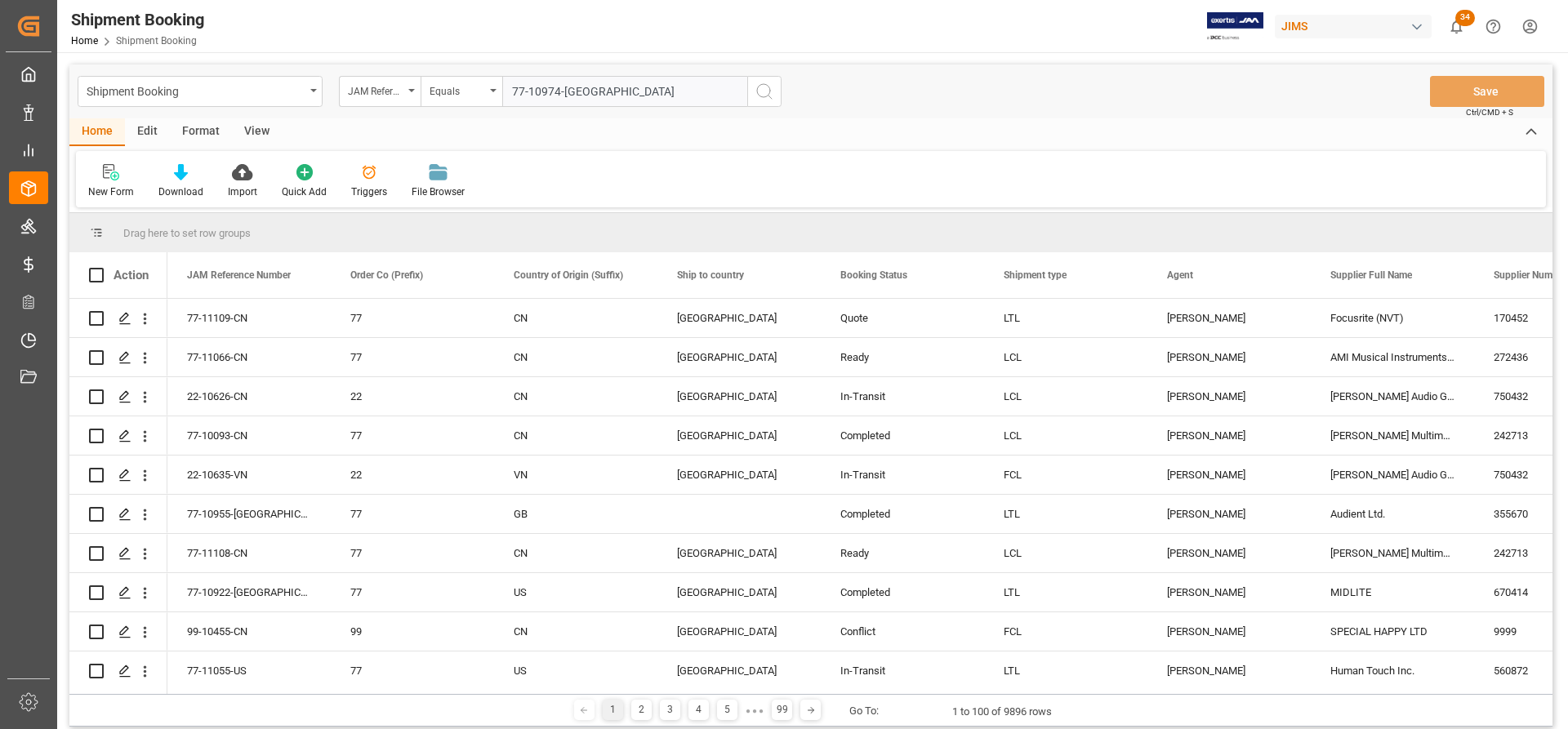
type input "77-10974-[GEOGRAPHIC_DATA]"
click at [766, 90] on icon "search button" at bounding box center [764, 91] width 19 height 19
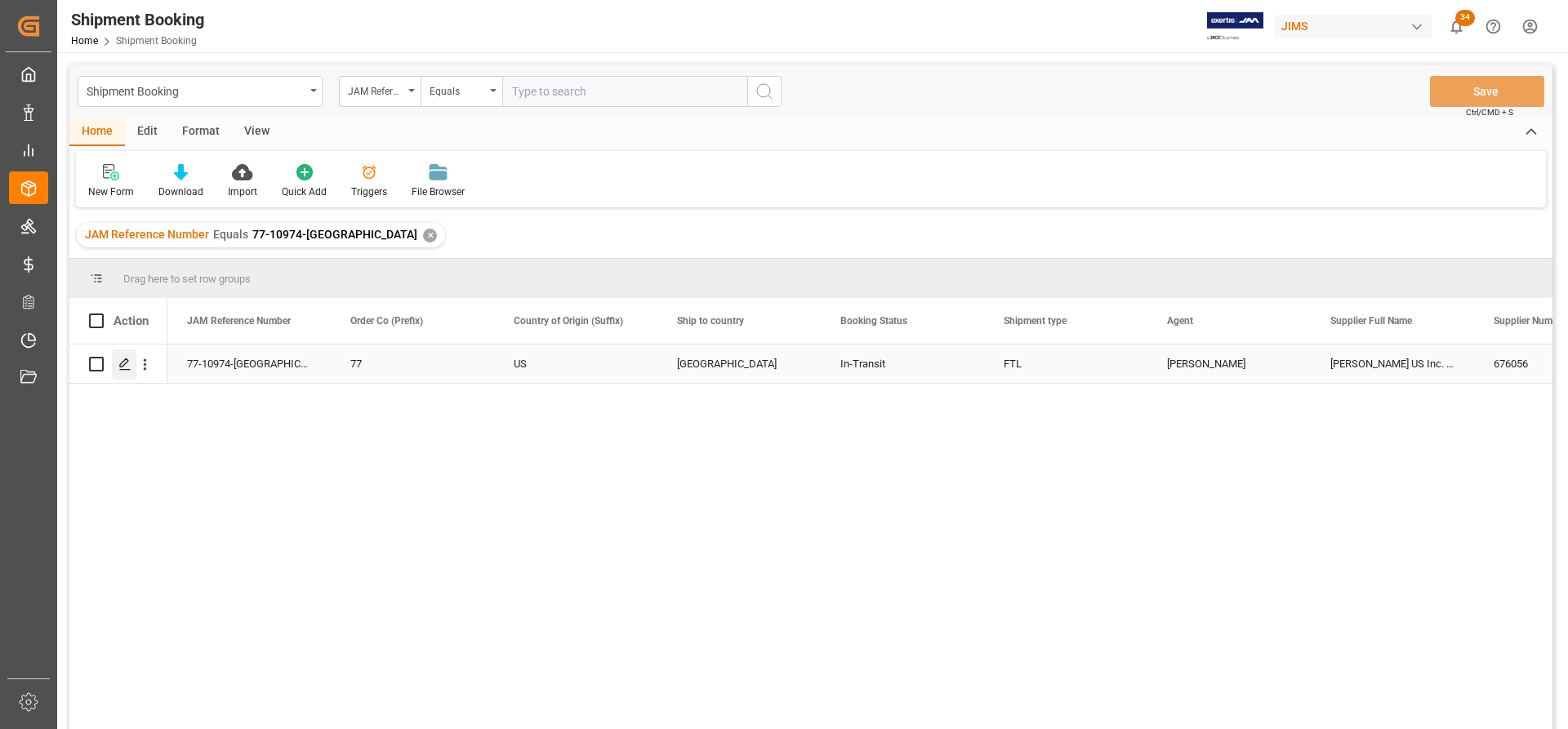
click at [120, 362] on icon "Press SPACE to select this row." at bounding box center [125, 363] width 13 height 13
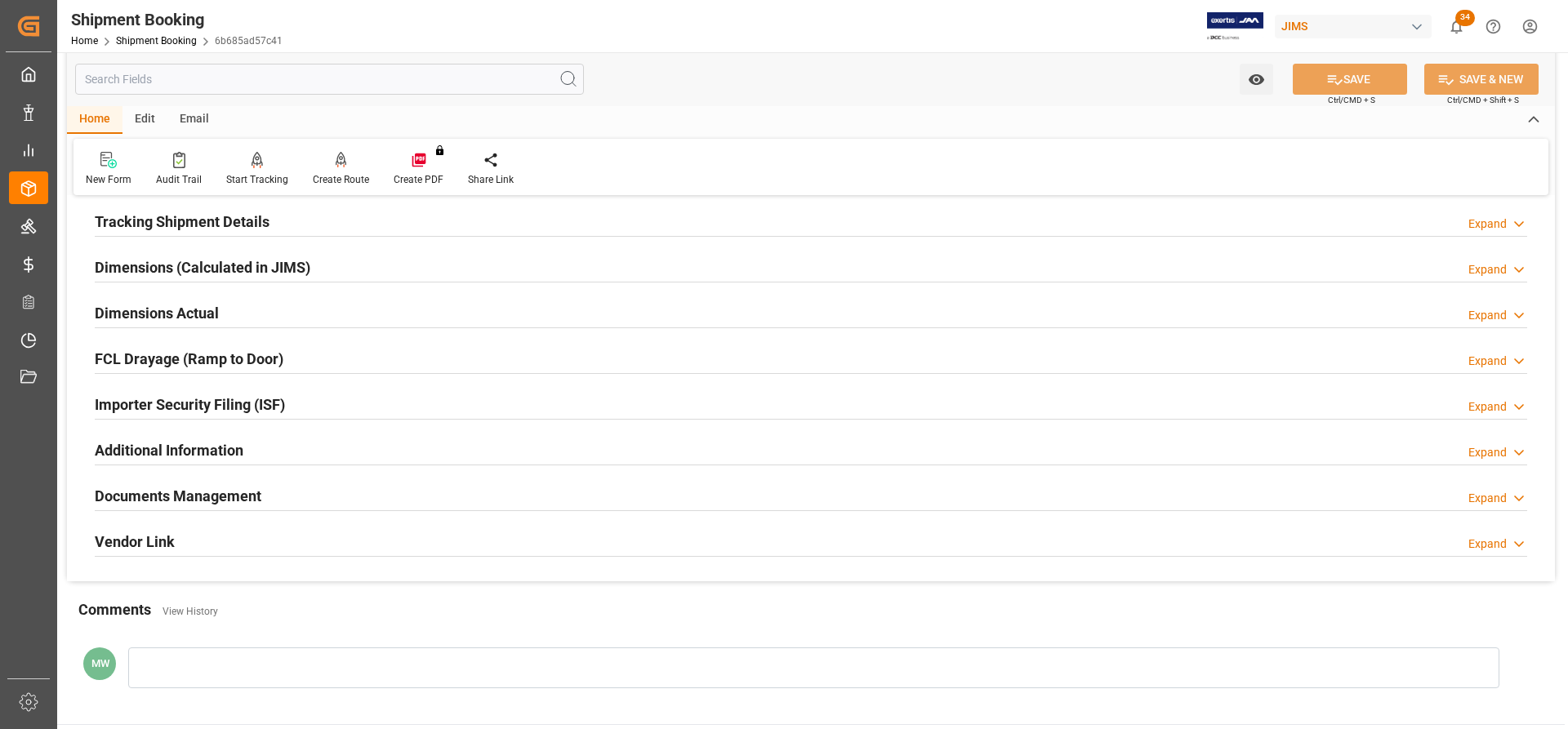
scroll to position [326, 0]
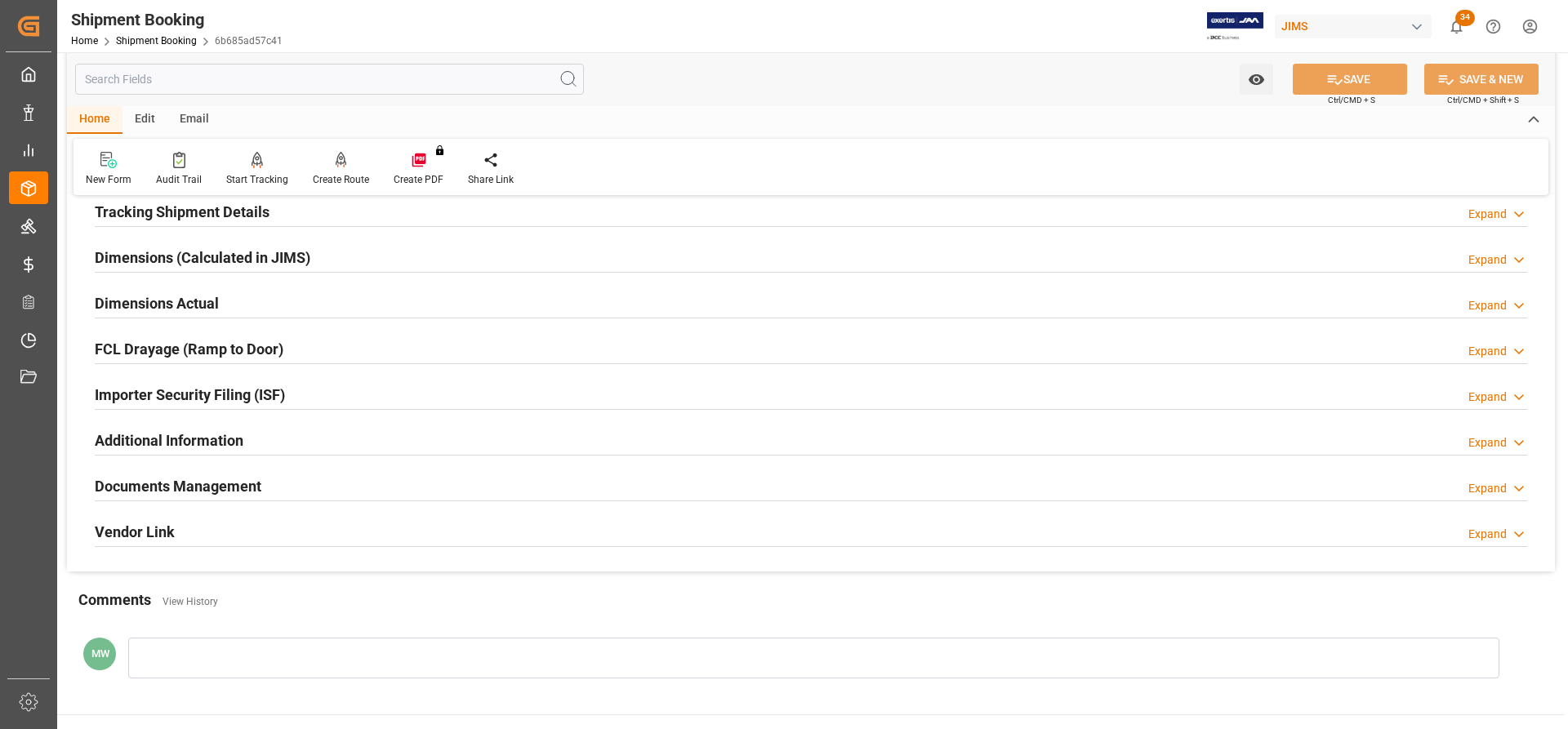
click at [179, 487] on h2 "Documents Management" at bounding box center [178, 485] width 166 height 22
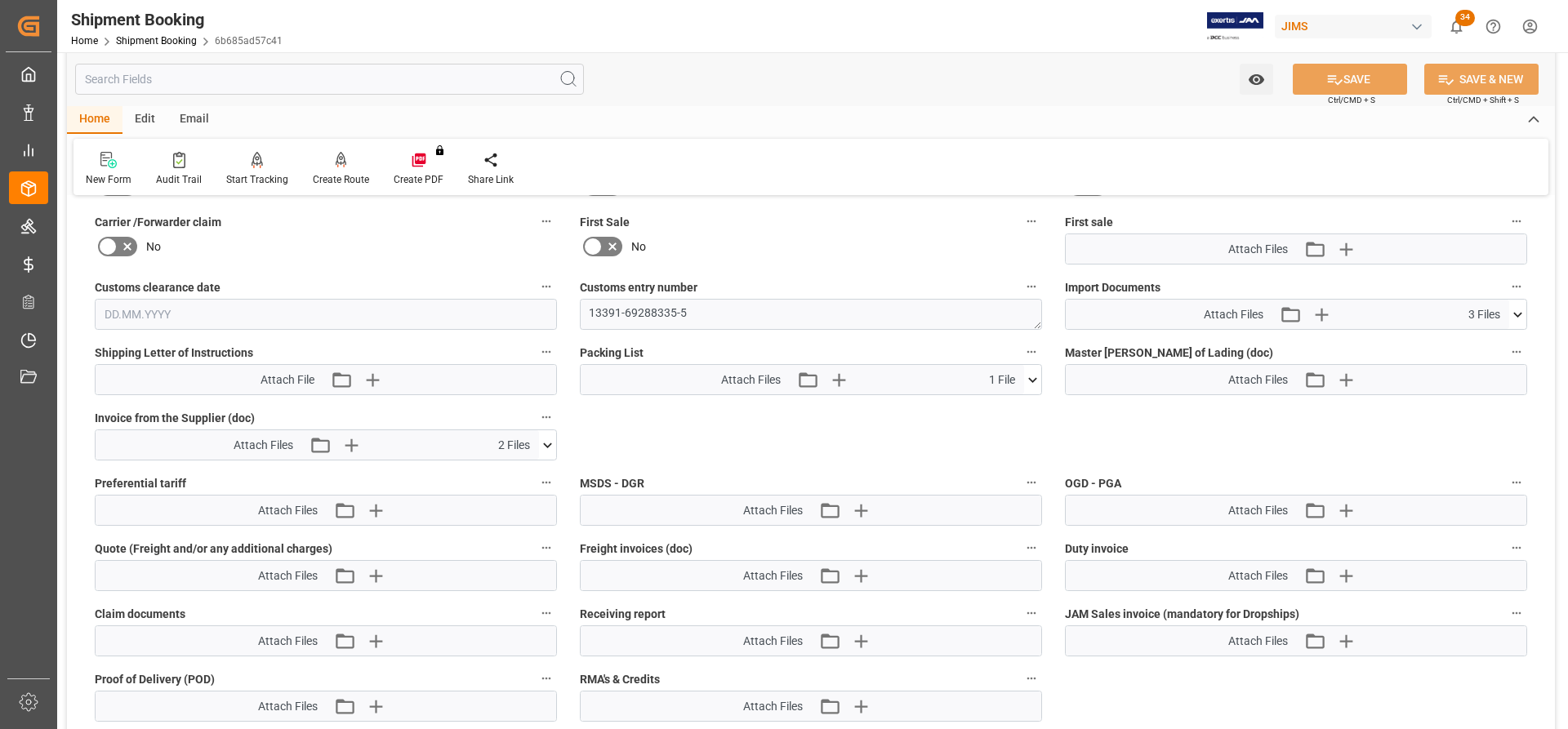
scroll to position [816, 0]
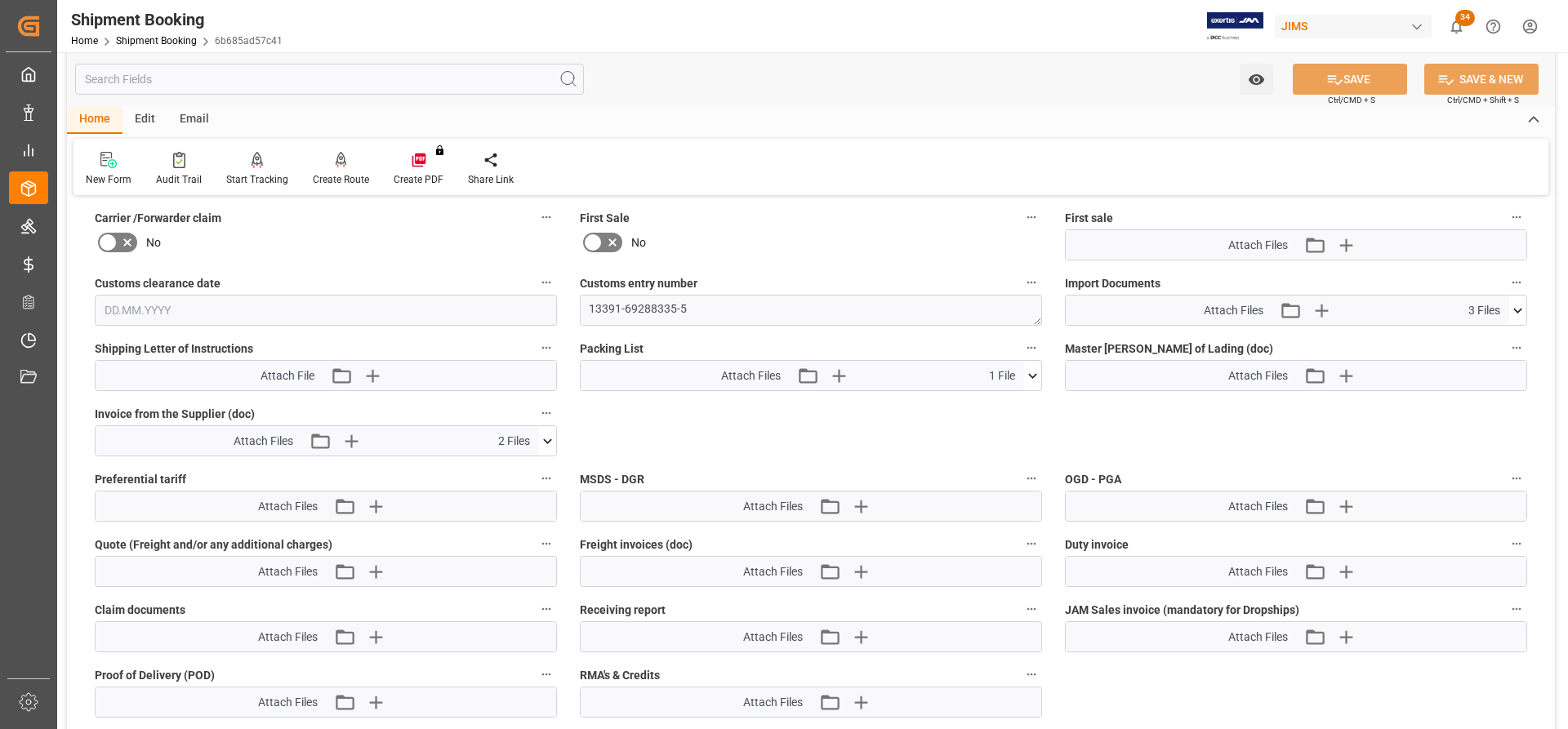
click at [1522, 309] on icon at bounding box center [1517, 310] width 17 height 17
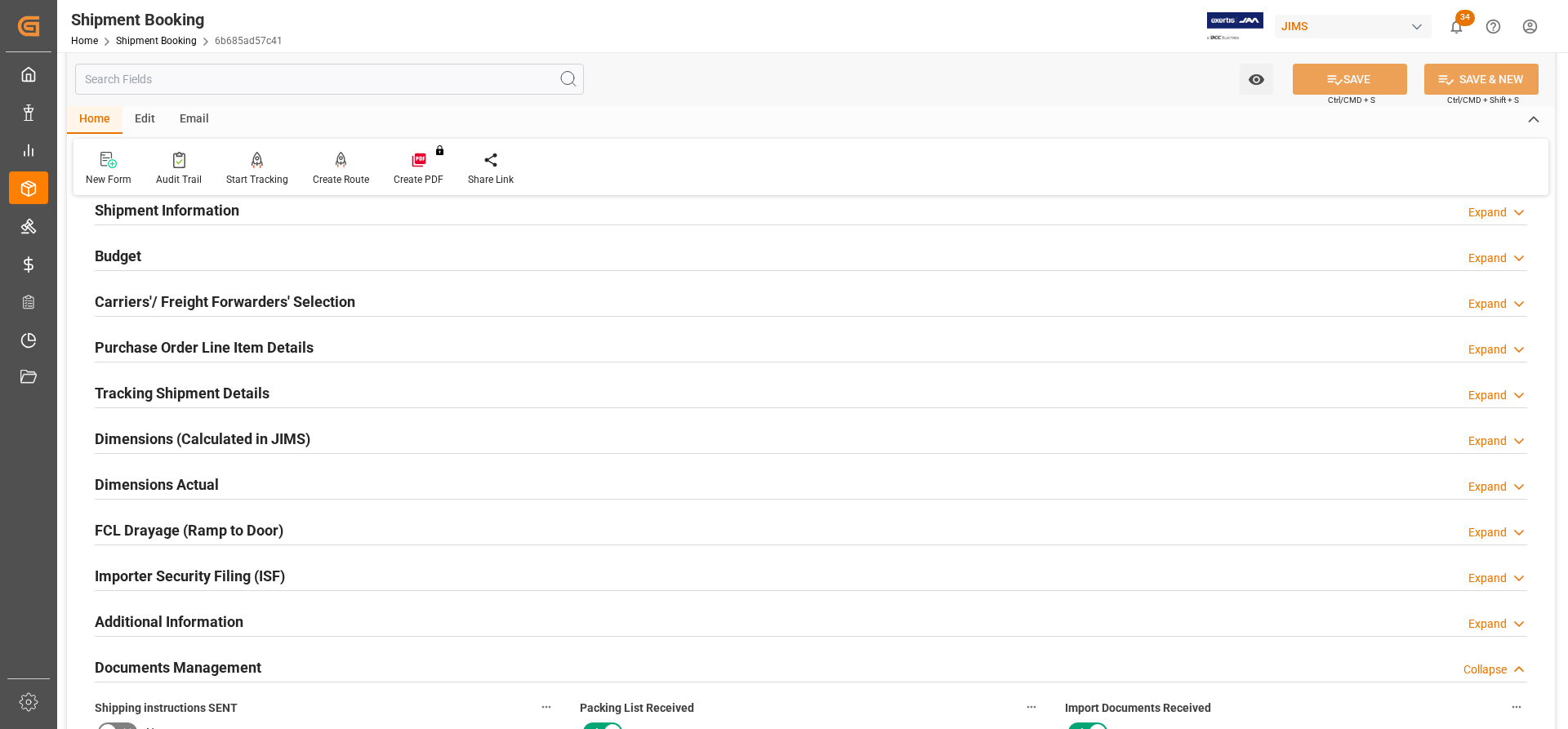
scroll to position [82, 0]
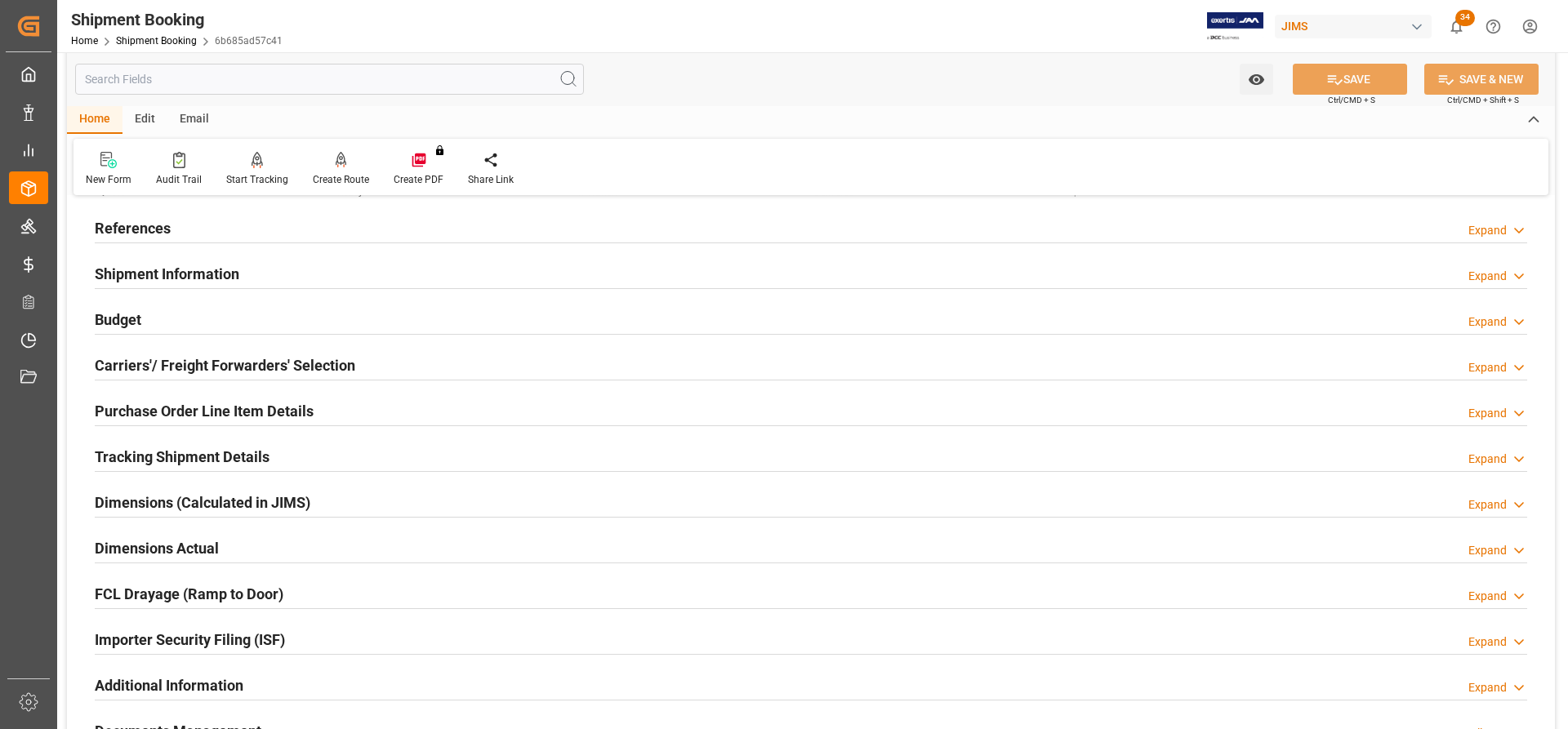
click at [106, 454] on h2 "Tracking Shipment Details" at bounding box center [182, 456] width 175 height 22
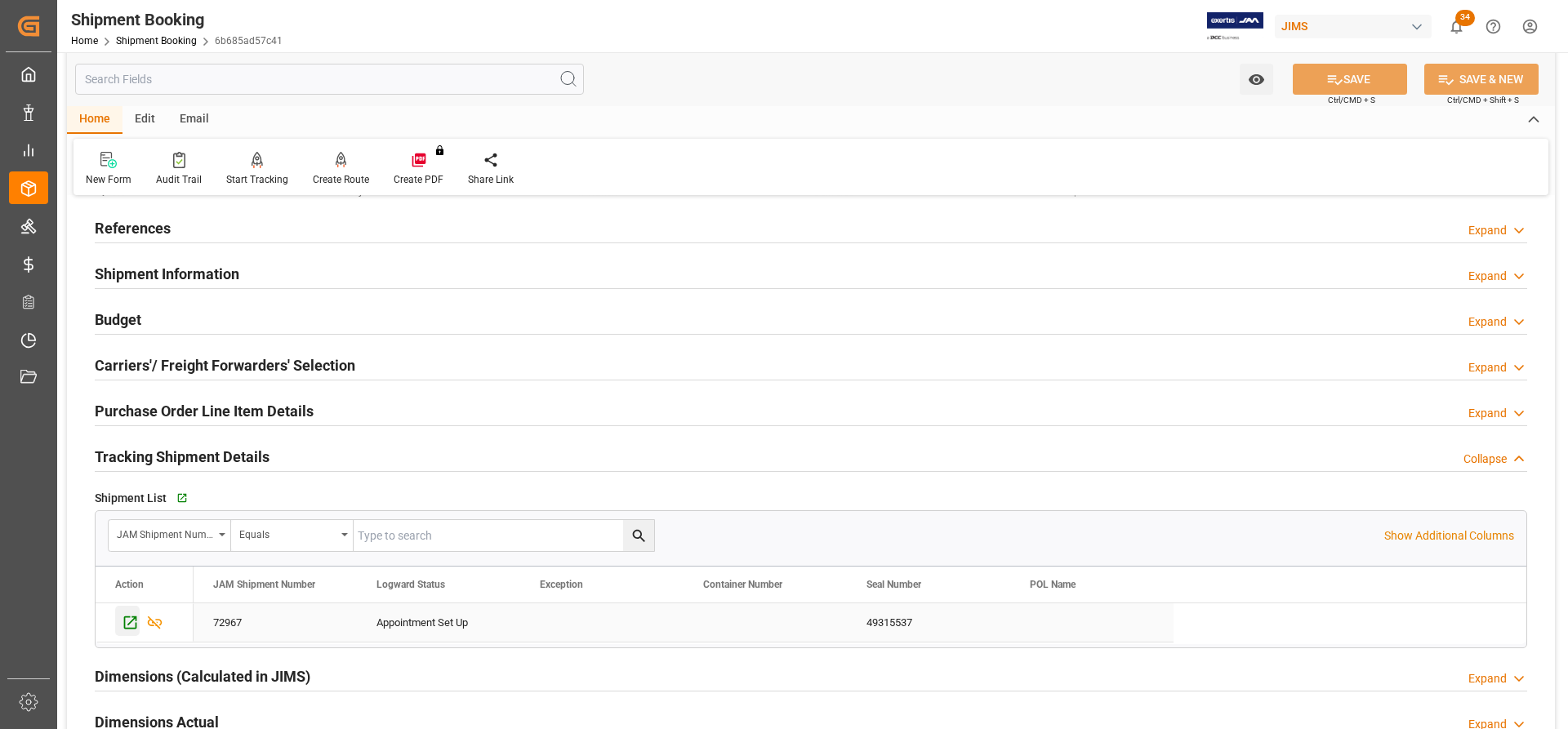
click at [121, 623] on icon "Press SPACE to select this row." at bounding box center [129, 622] width 17 height 17
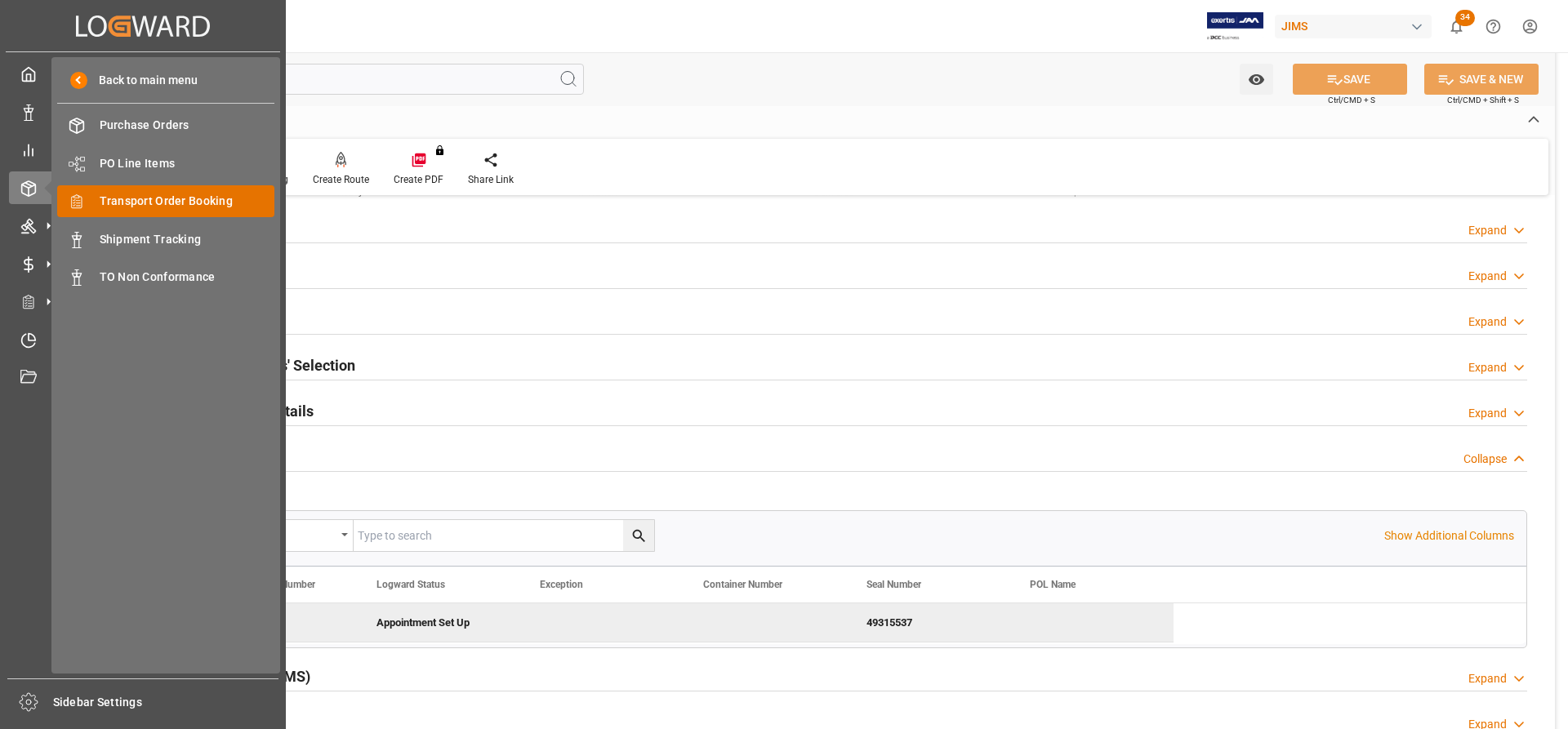
click at [142, 204] on span "Transport Order Booking" at bounding box center [187, 200] width 175 height 17
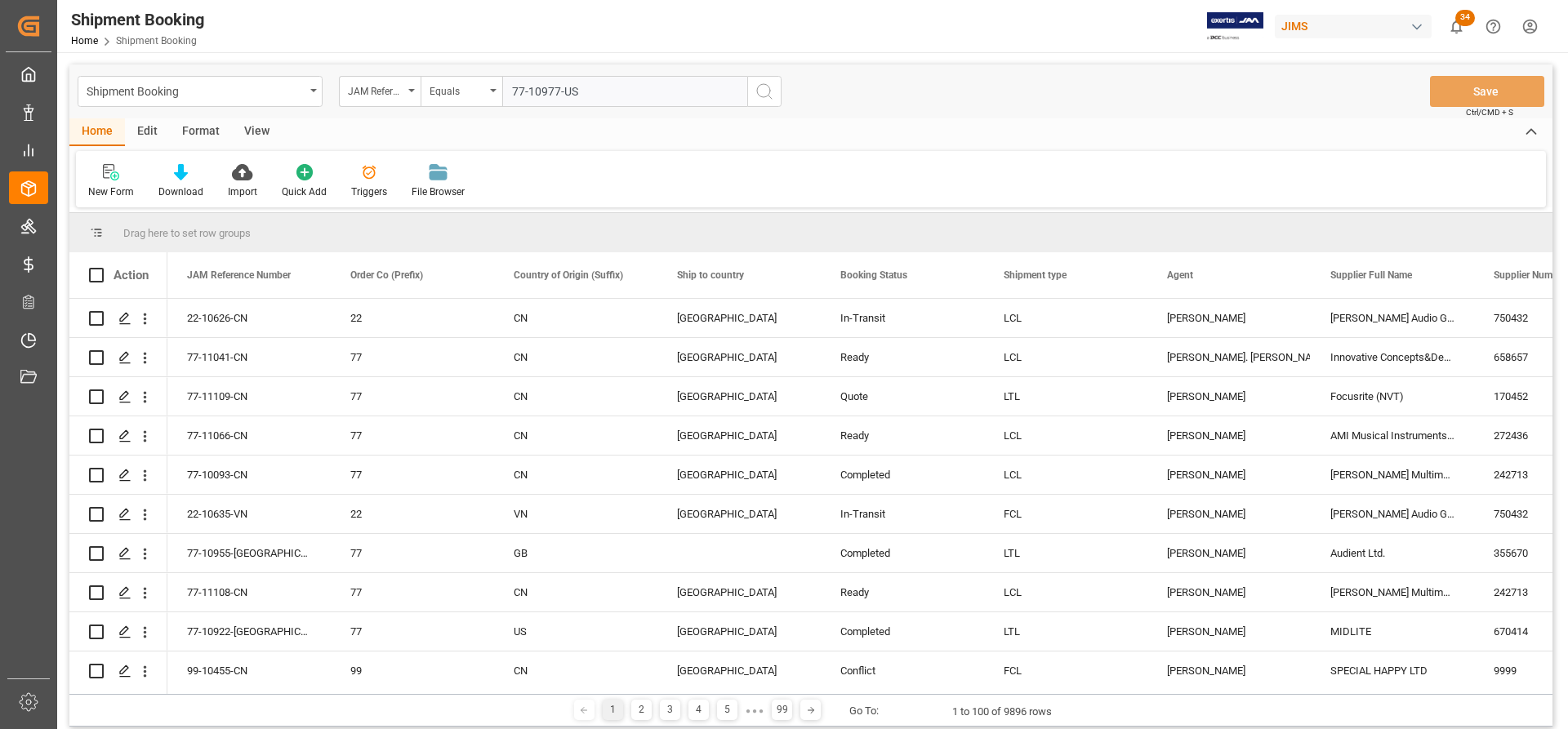
type input "77-10977-US"
click at [764, 95] on icon "search button" at bounding box center [764, 91] width 19 height 19
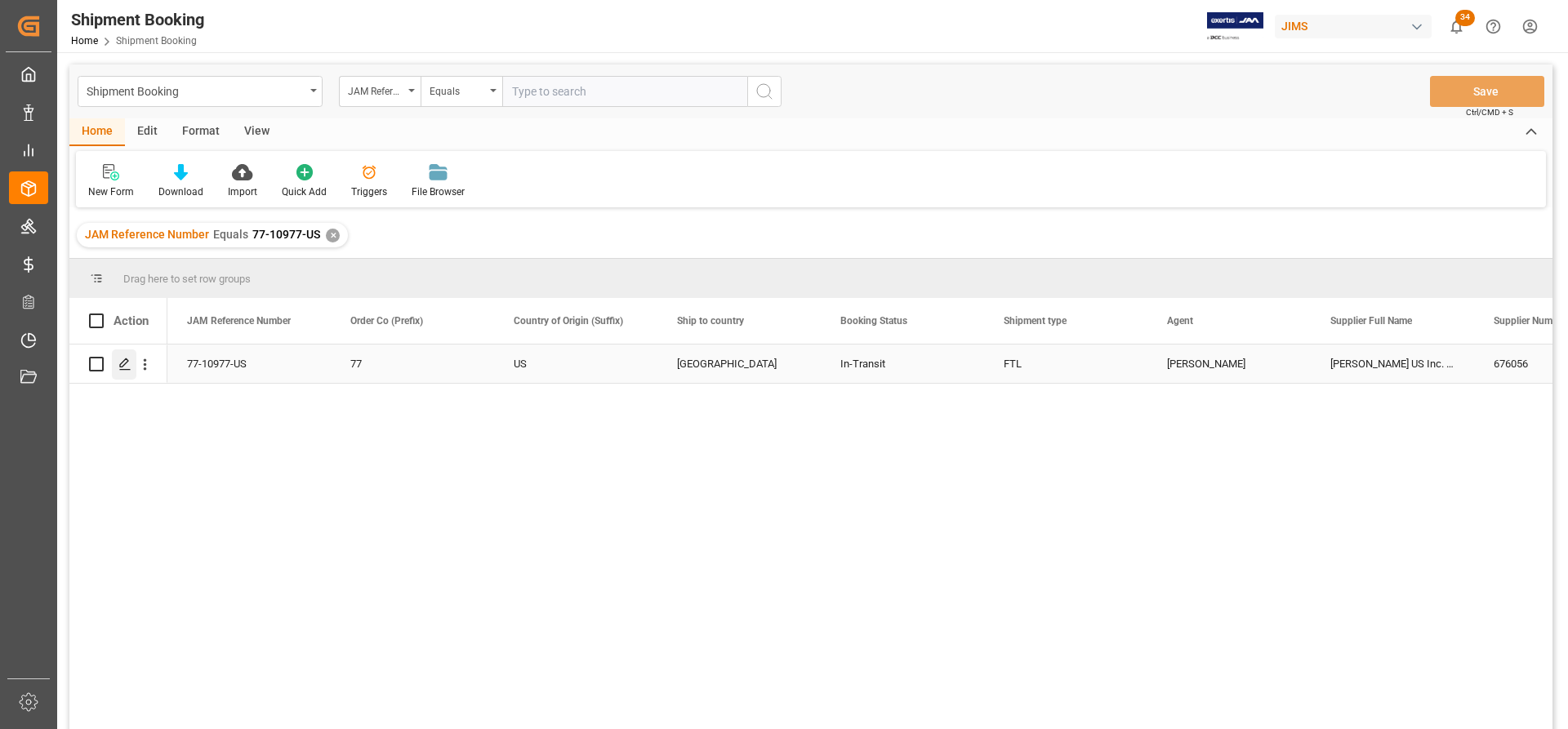
click at [121, 365] on icon "Press SPACE to select this row." at bounding box center [125, 363] width 13 height 13
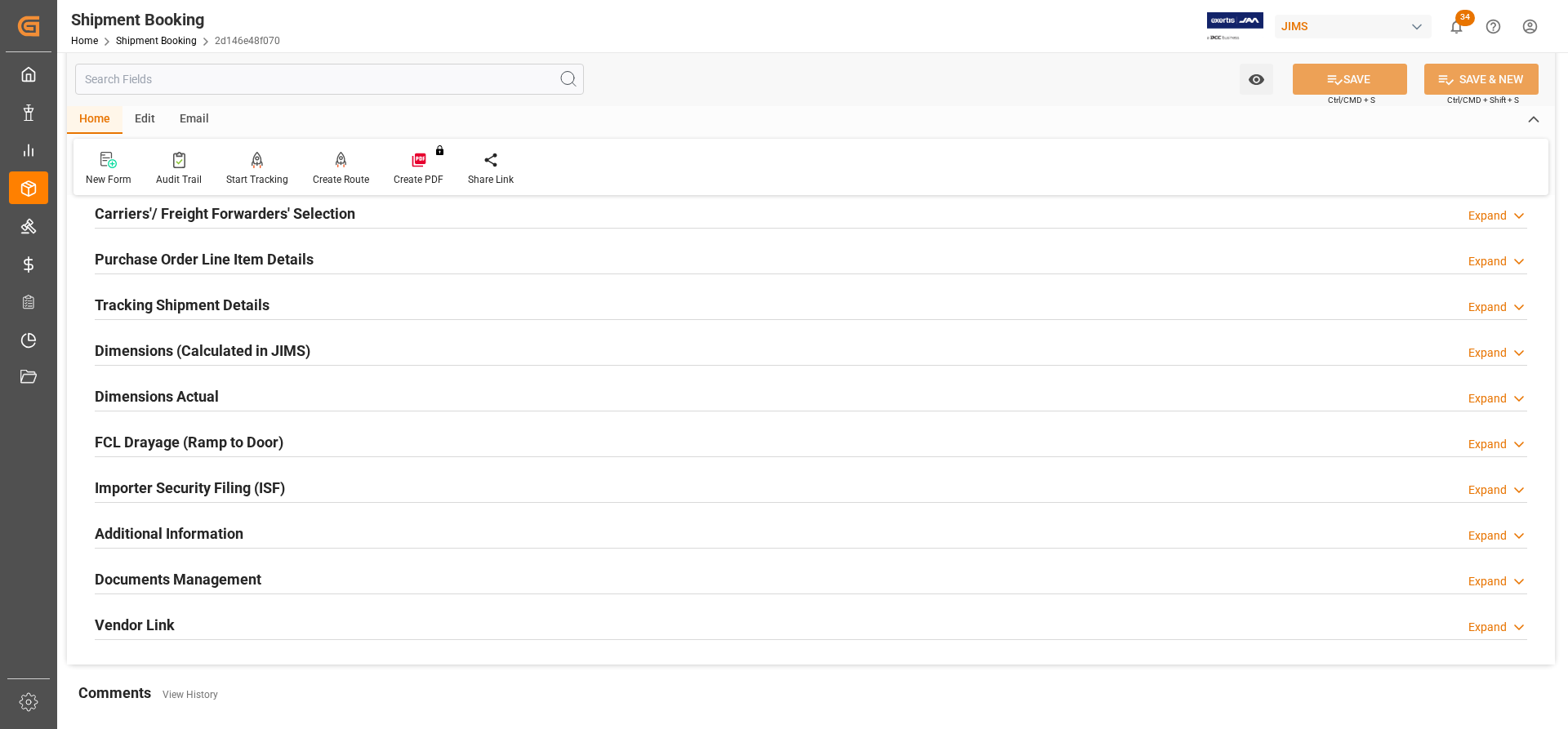
scroll to position [244, 0]
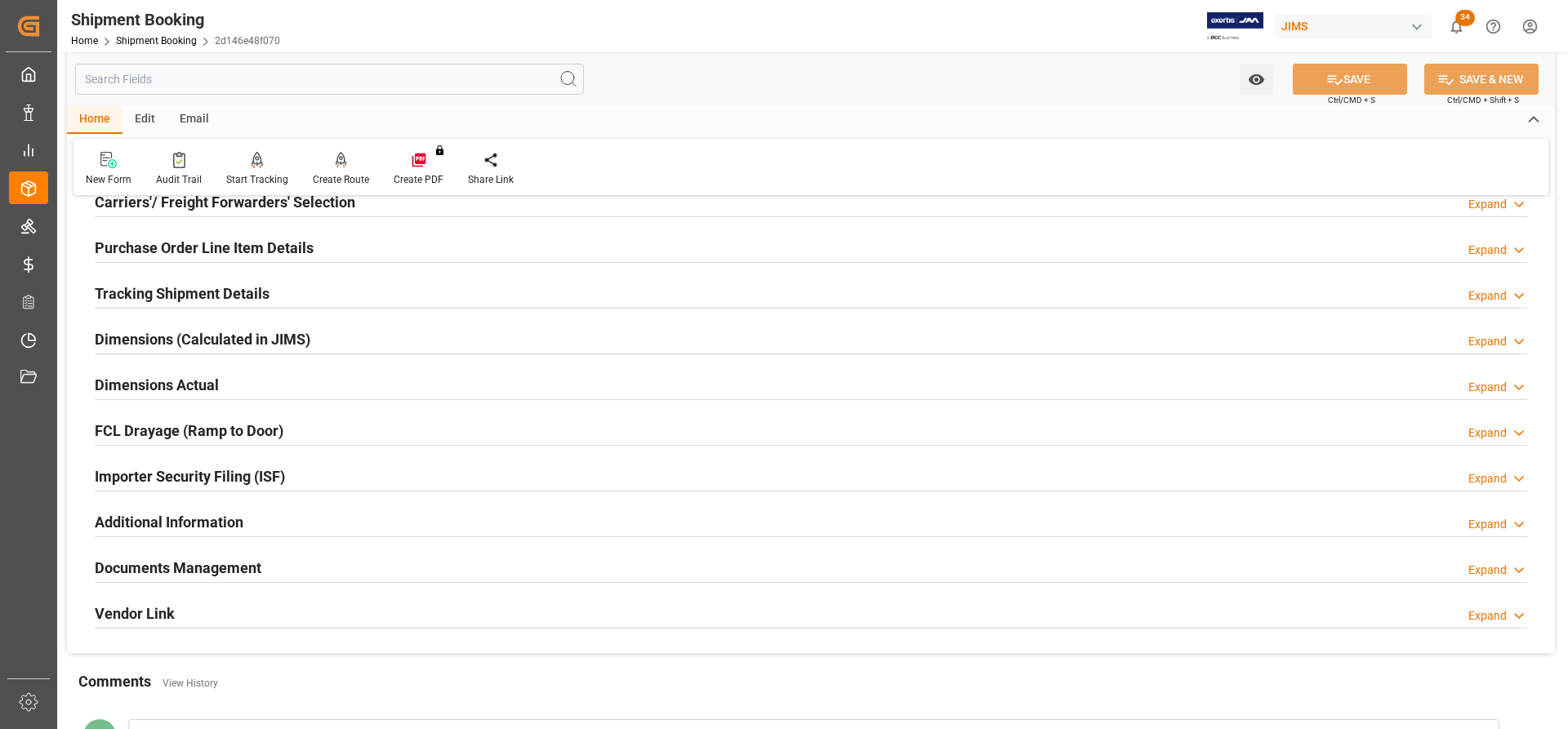
click at [146, 293] on h2 "Tracking Shipment Details" at bounding box center [182, 293] width 175 height 22
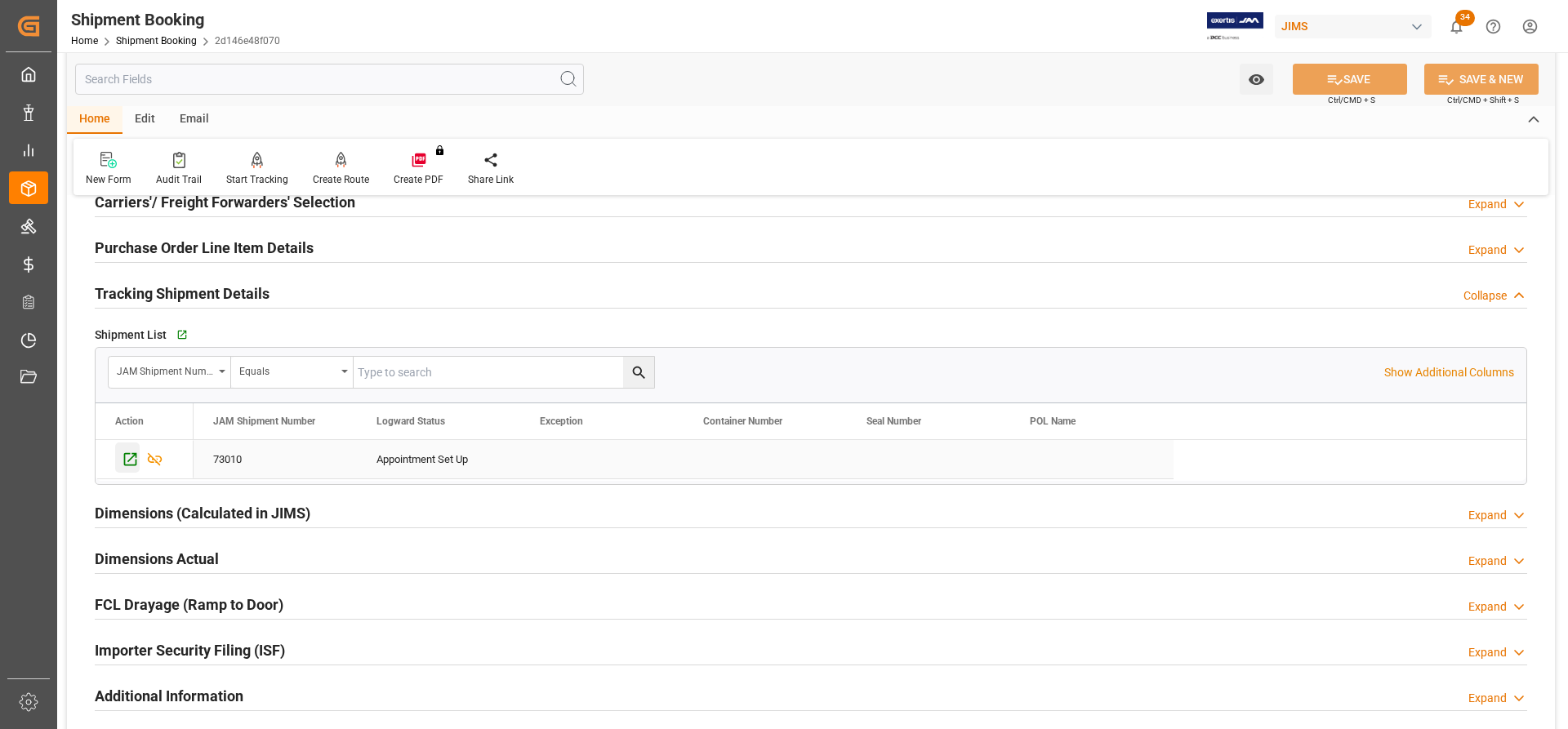
click at [126, 458] on icon "Press SPACE to select this row." at bounding box center [129, 458] width 17 height 17
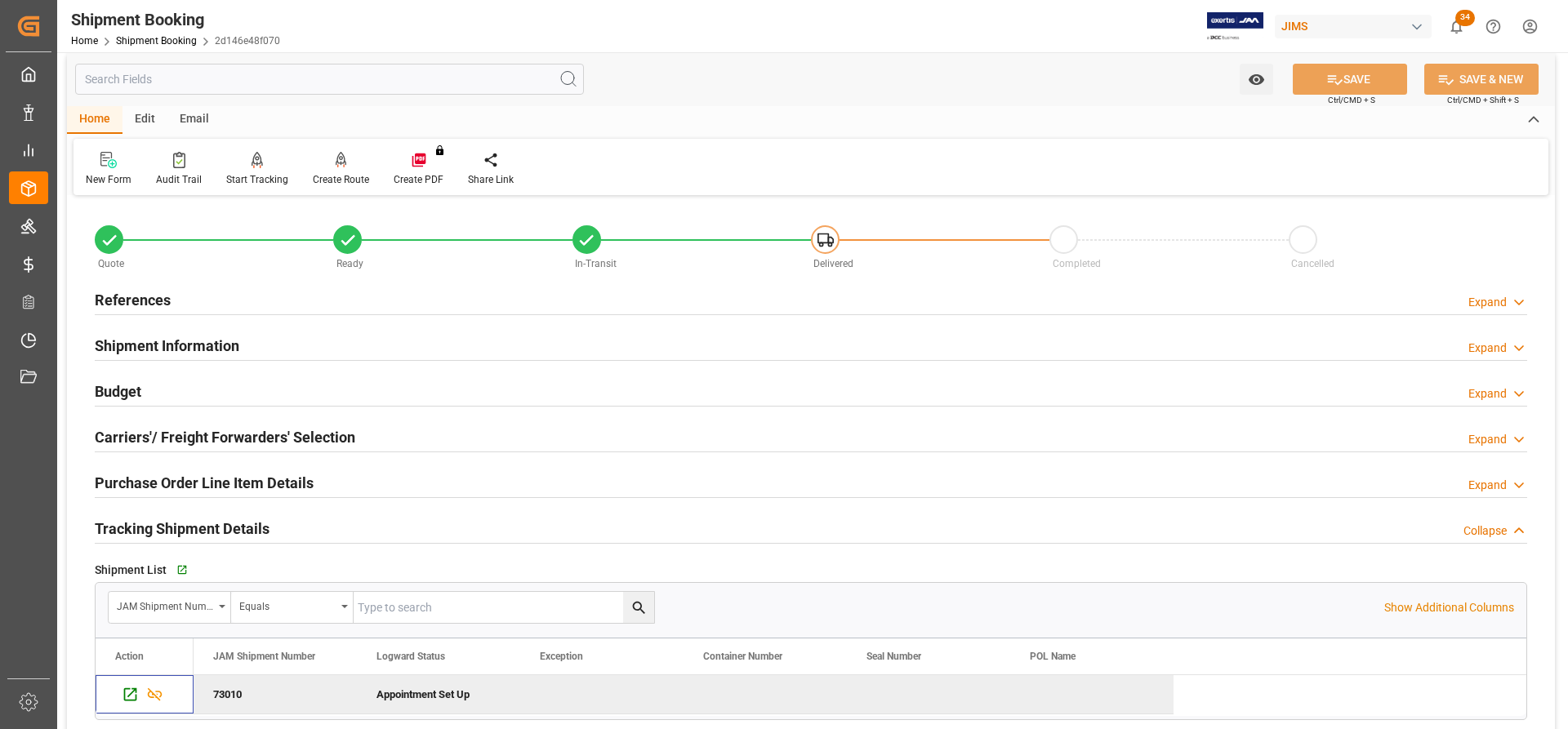
scroll to position [0, 0]
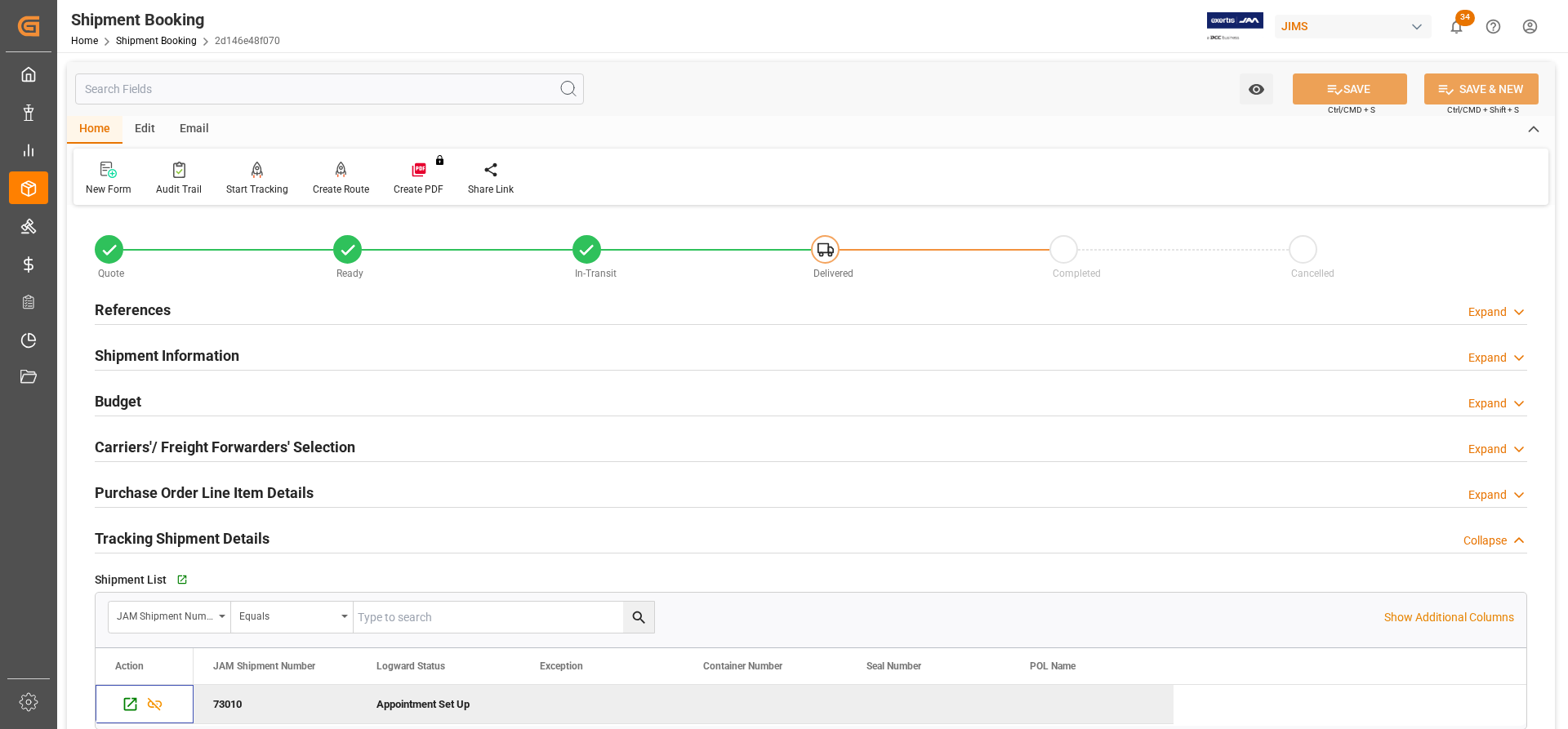
click at [138, 301] on h2 "References" at bounding box center [133, 310] width 76 height 22
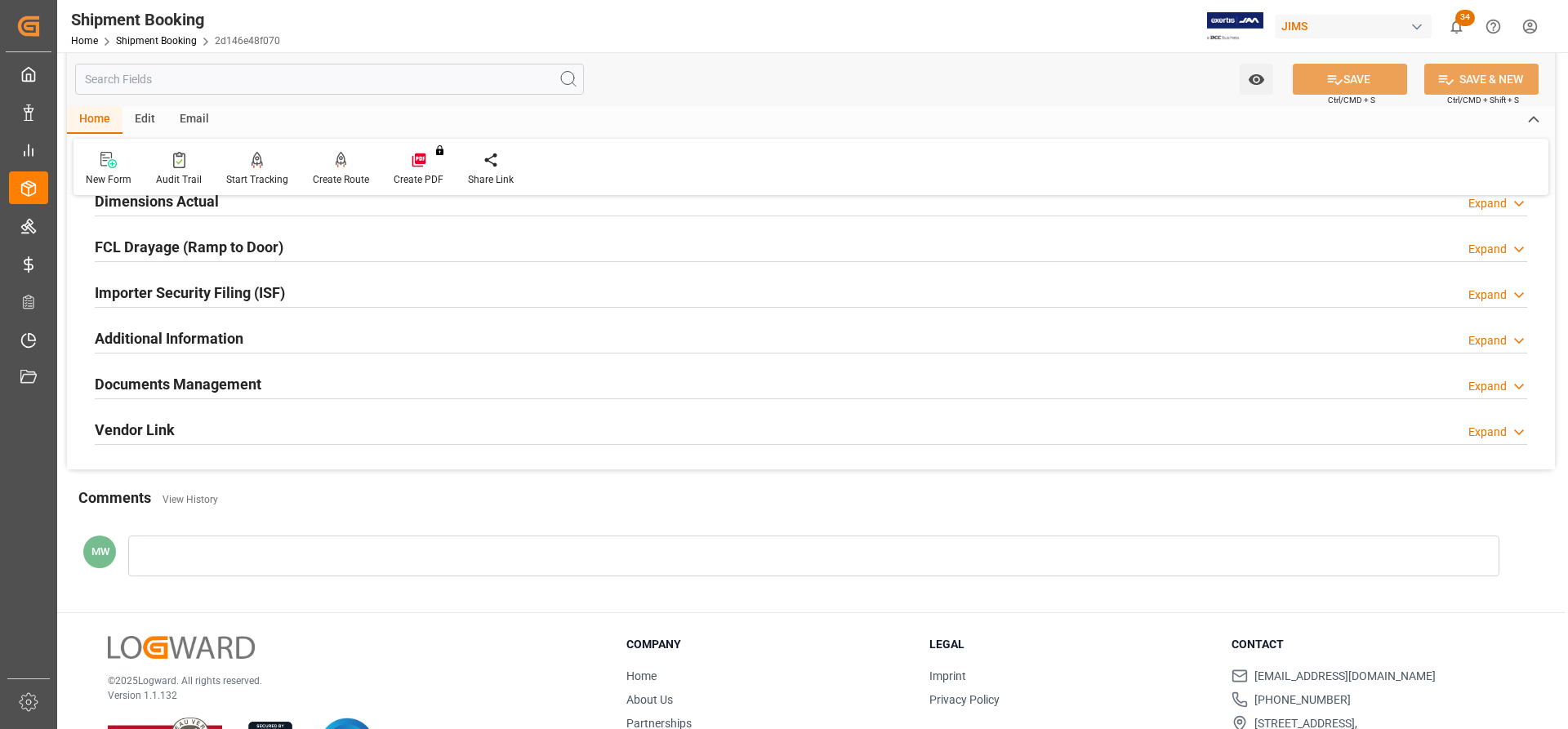
scroll to position [996, 0]
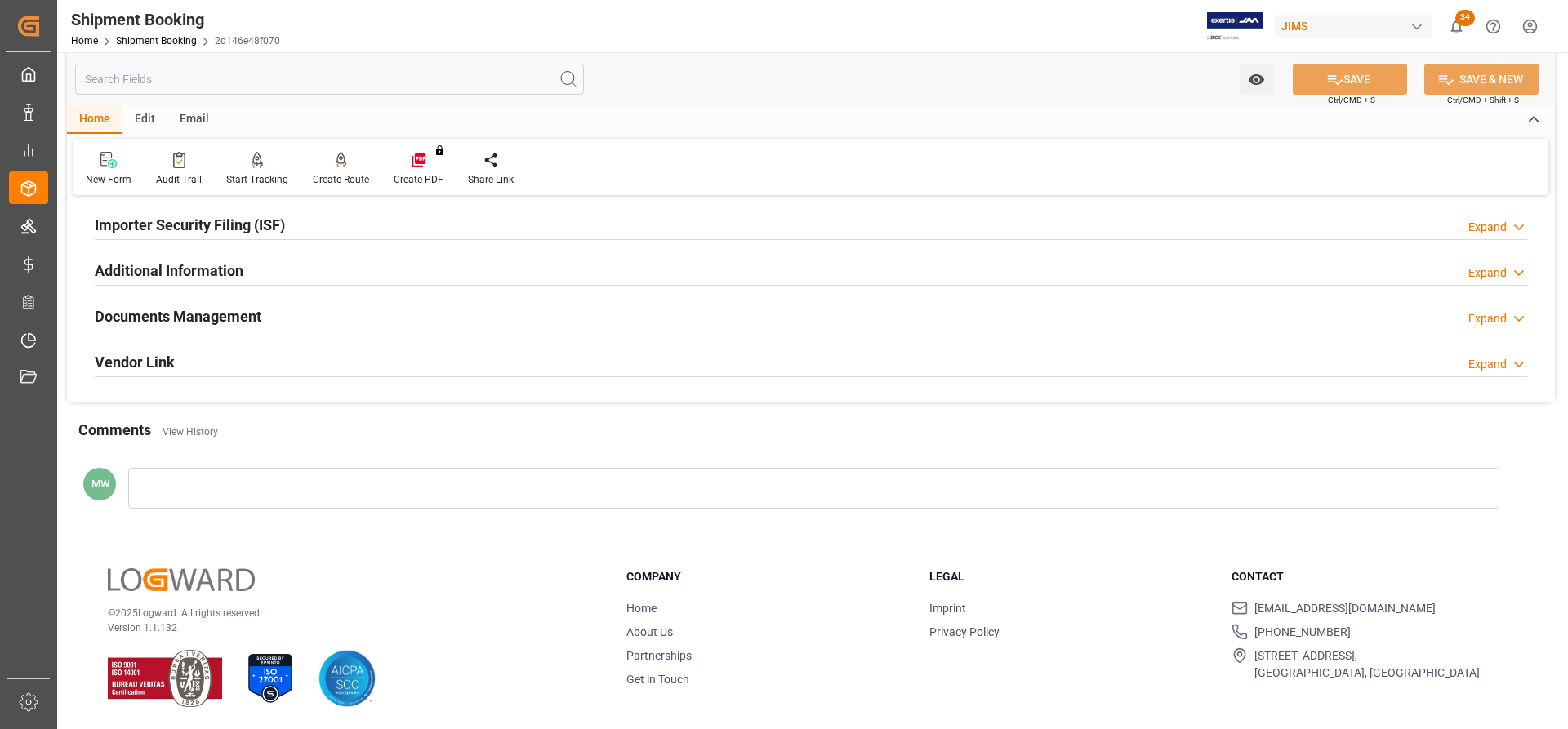
click at [172, 310] on h2 "Documents Management" at bounding box center [178, 316] width 166 height 22
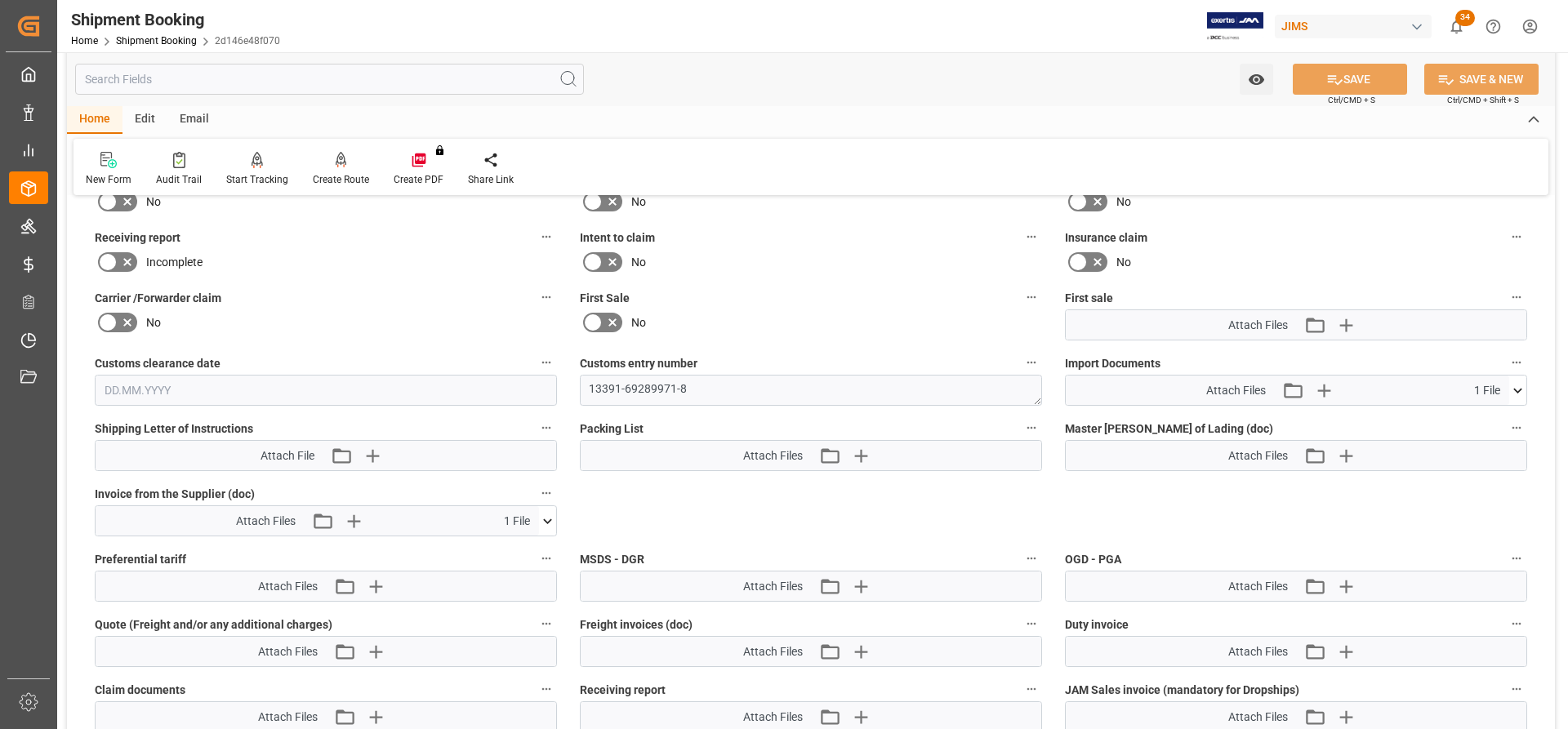
scroll to position [1241, 0]
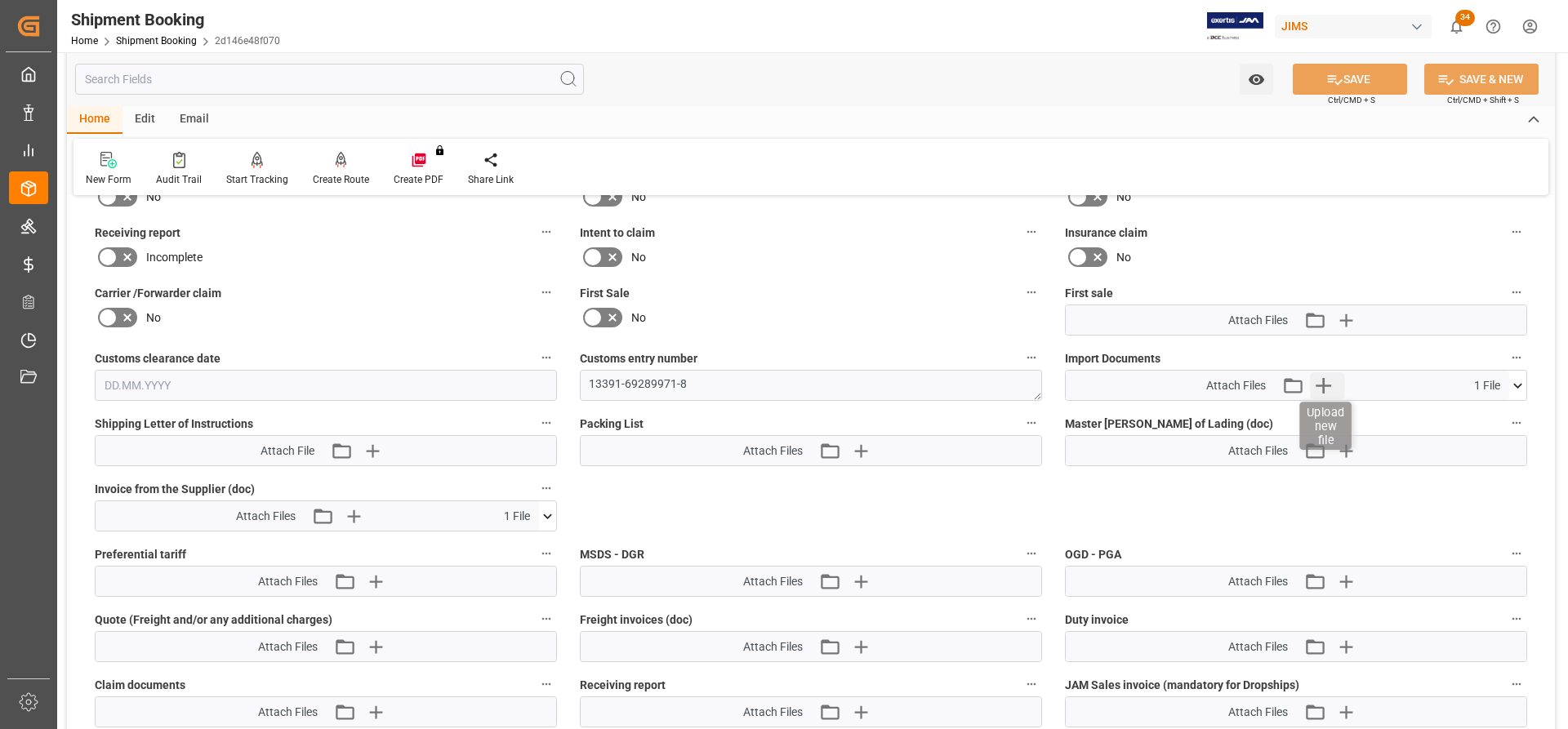
click at [1330, 393] on icon "button" at bounding box center [1323, 385] width 26 height 26
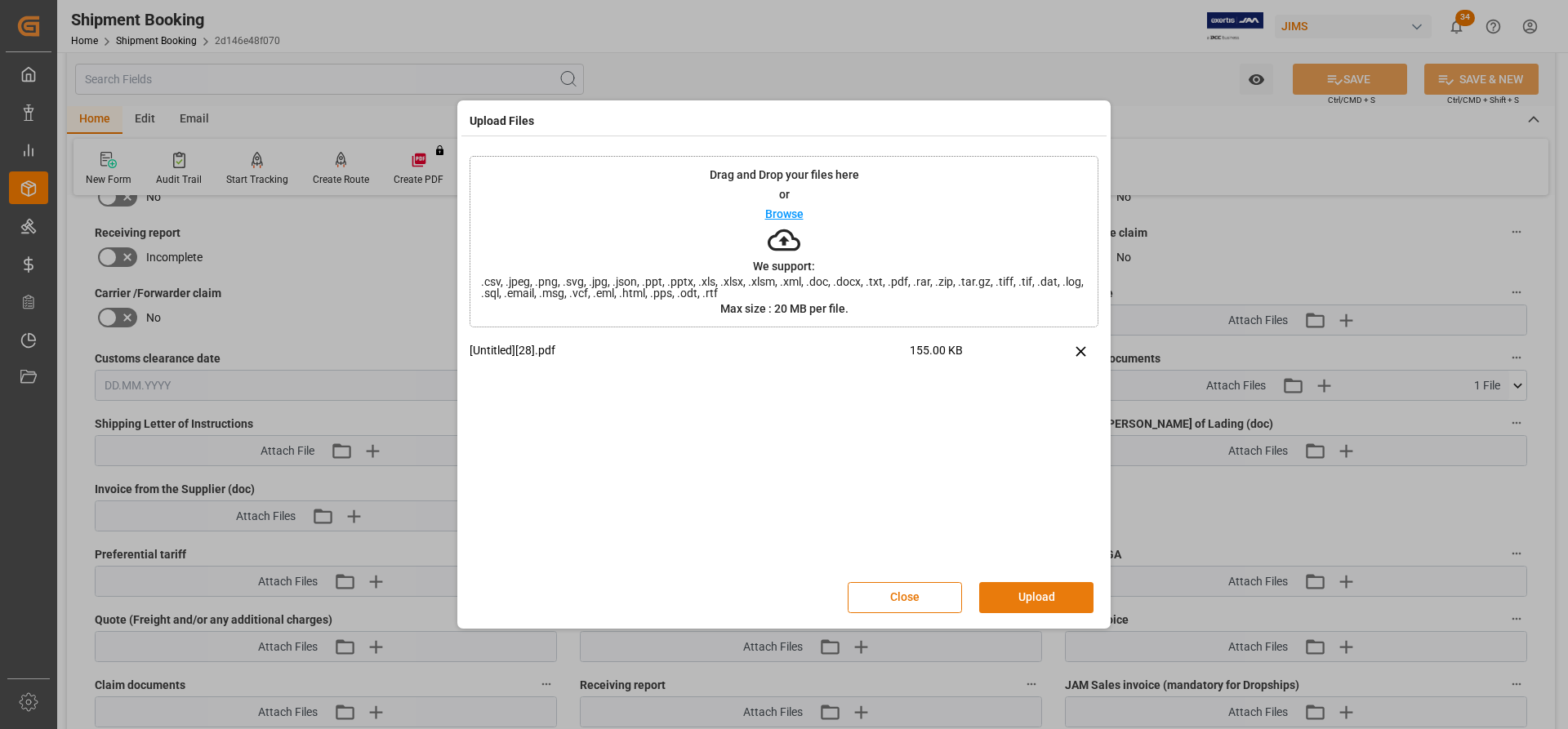
click at [1047, 593] on button "Upload" at bounding box center [1037, 597] width 114 height 31
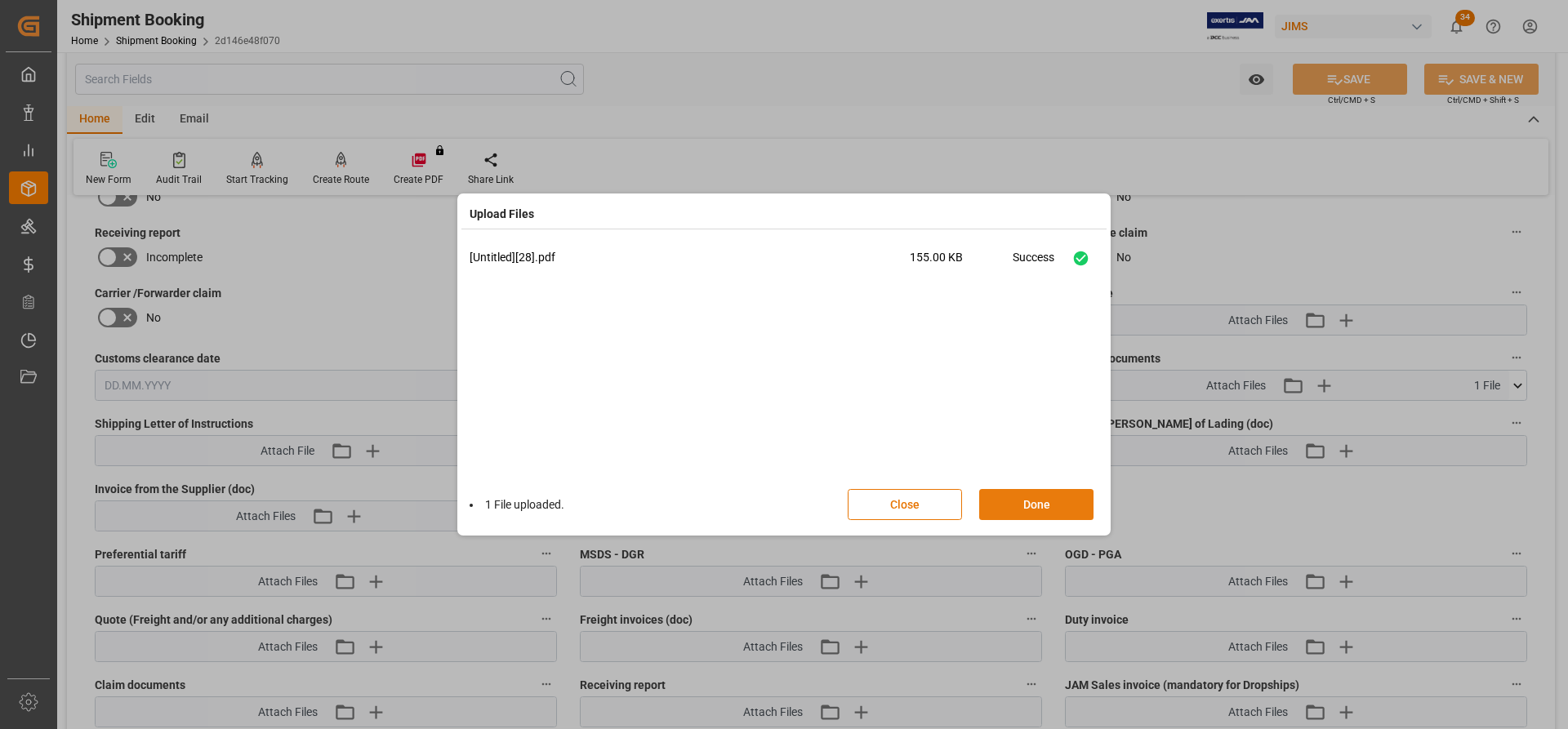
click at [1018, 504] on button "Done" at bounding box center [1037, 504] width 114 height 31
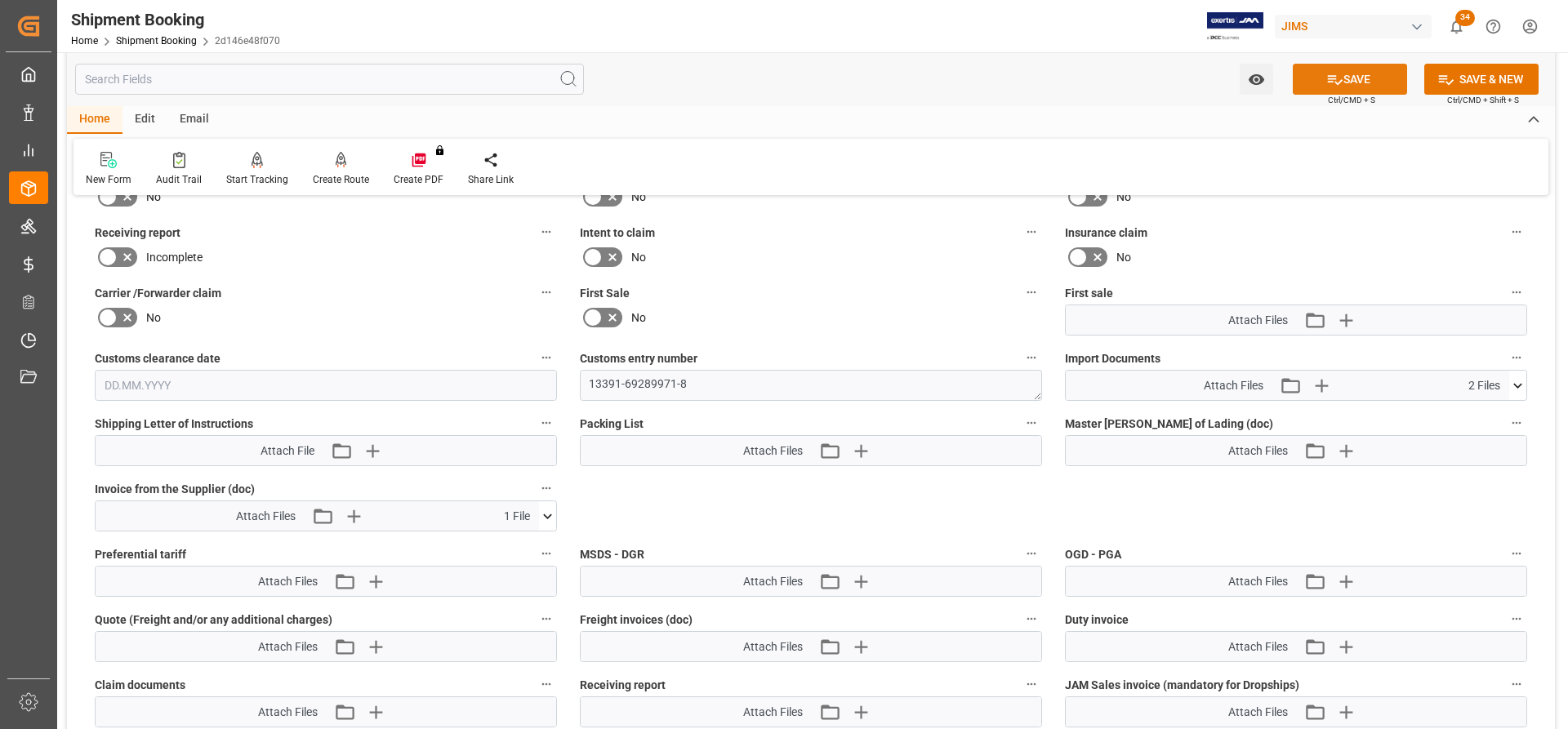
click at [1367, 84] on button "SAVE" at bounding box center [1350, 78] width 114 height 31
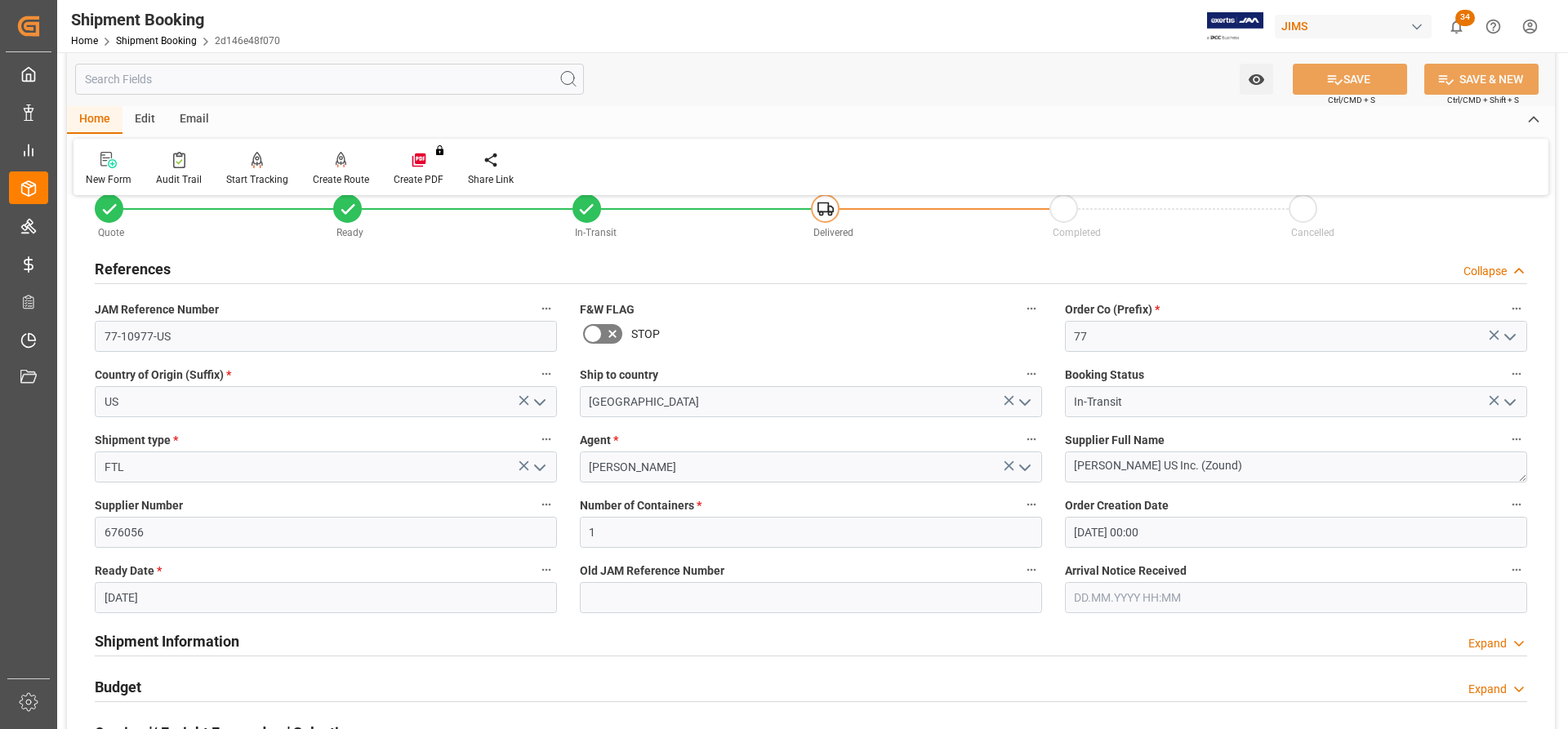
scroll to position [0, 0]
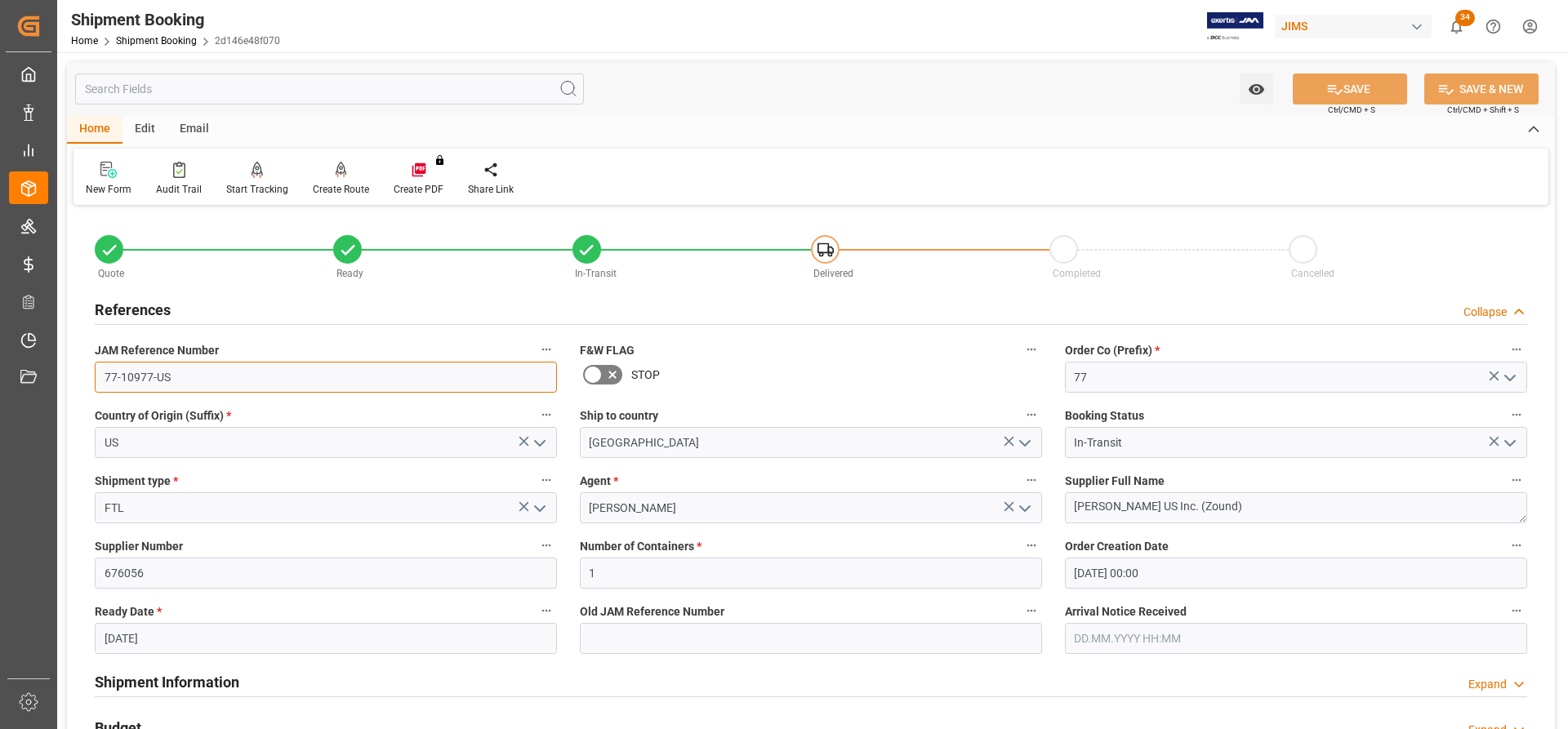
drag, startPoint x: 184, startPoint y: 379, endPoint x: 80, endPoint y: 371, distance: 104.3
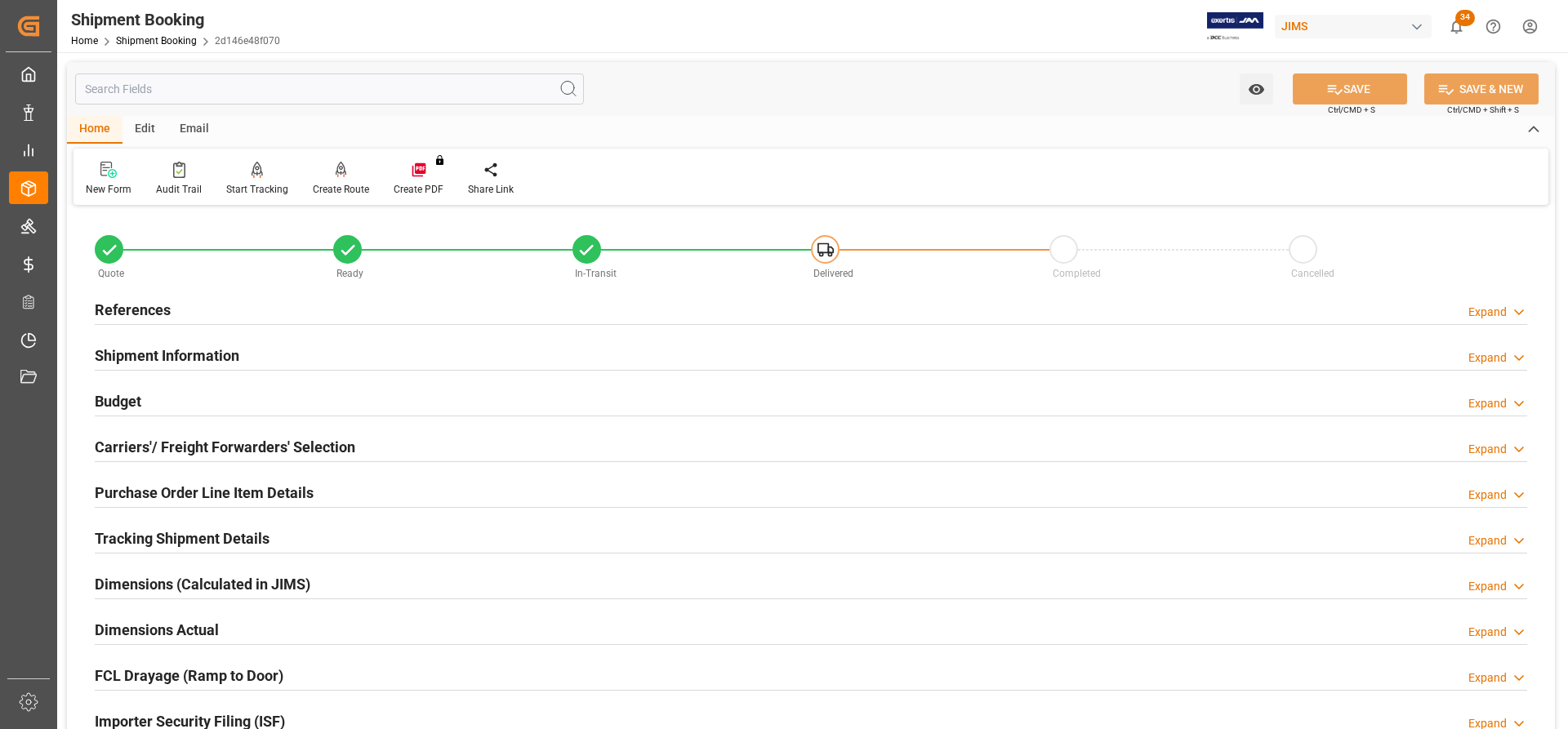
click at [130, 299] on h2 "References" at bounding box center [133, 310] width 76 height 22
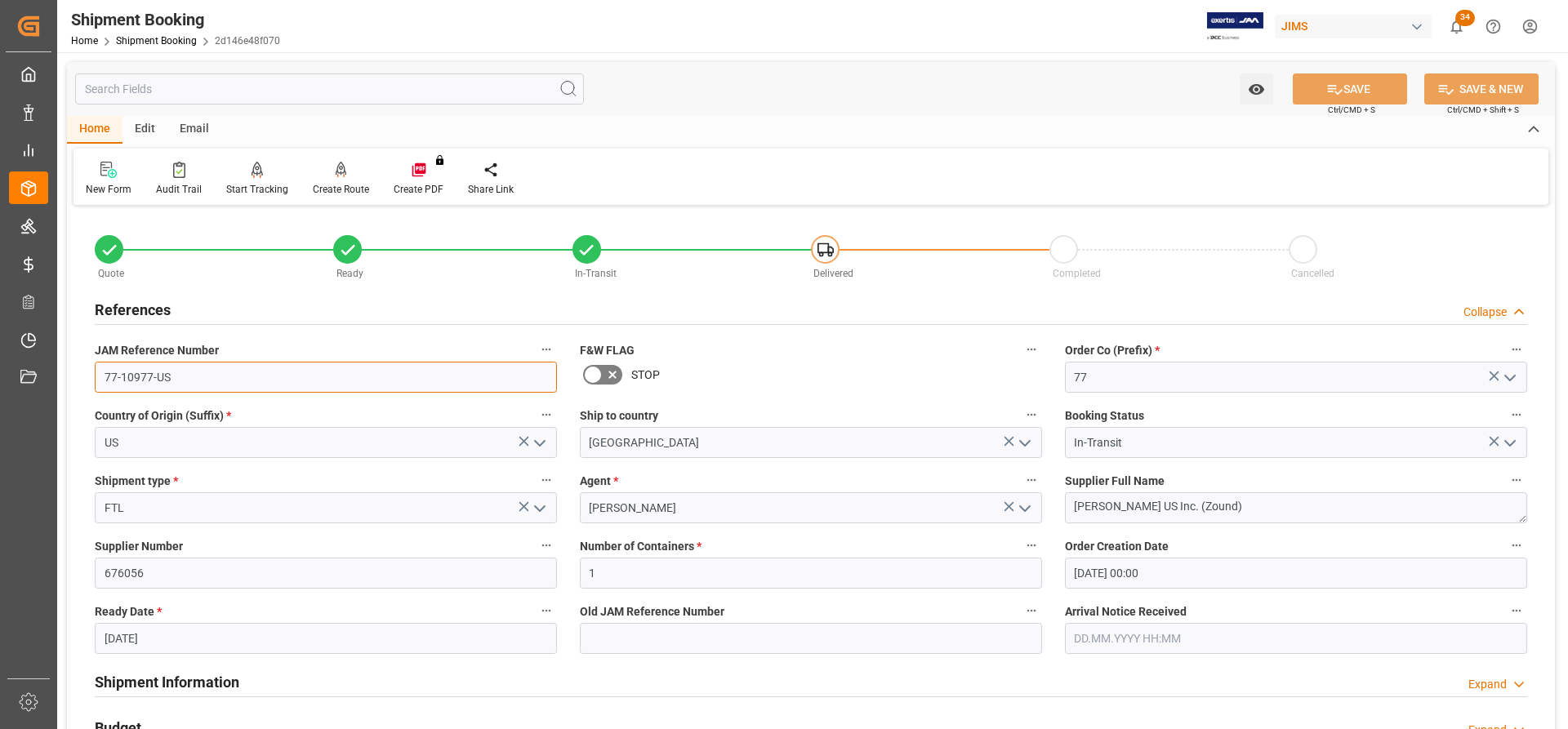
drag, startPoint x: 172, startPoint y: 383, endPoint x: 100, endPoint y: 375, distance: 72.4
click at [100, 375] on input "77-10977-US" at bounding box center [326, 376] width 462 height 31
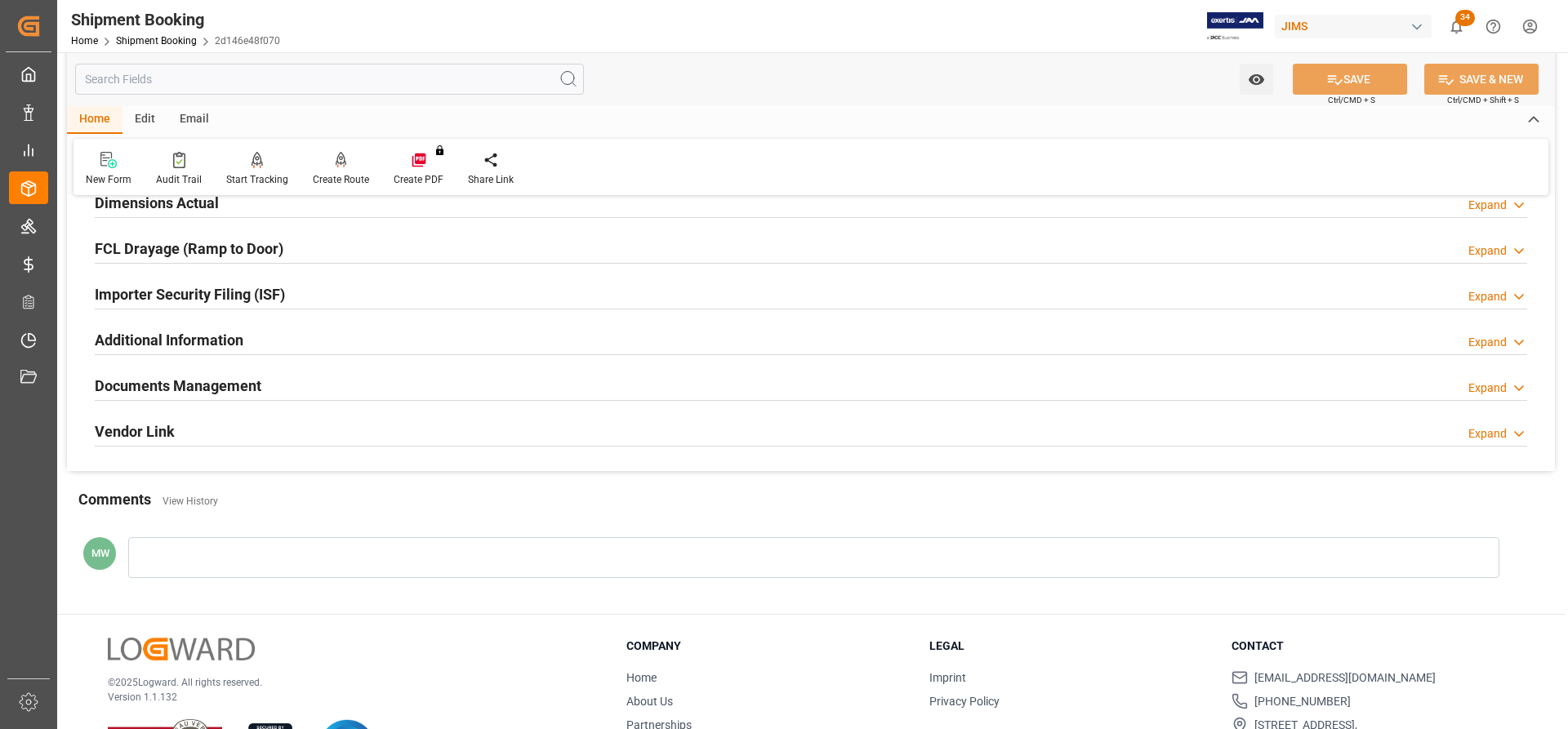
scroll to position [822, 0]
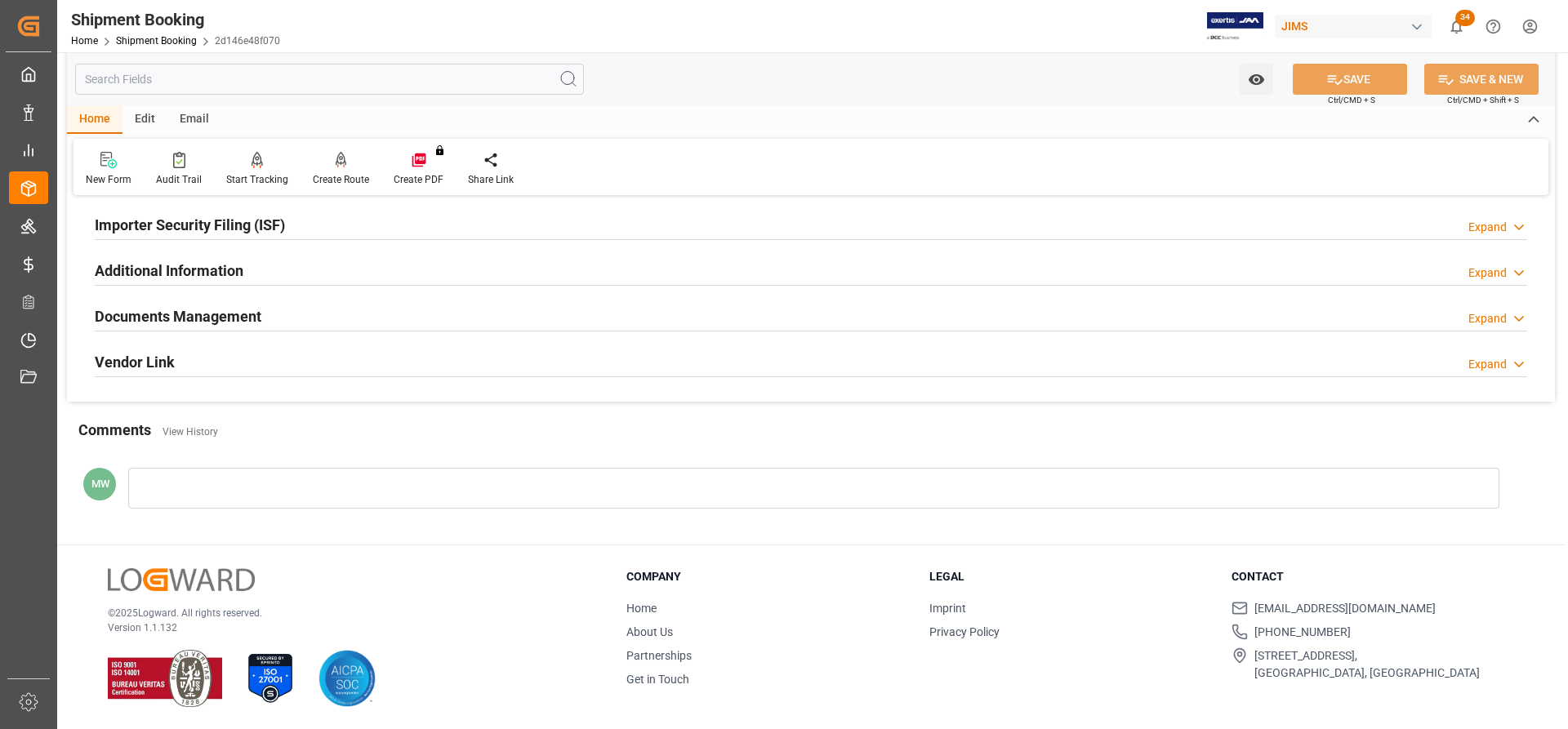
drag, startPoint x: 337, startPoint y: 317, endPoint x: 495, endPoint y: 360, distance: 163.7
click at [337, 317] on div "Documents Management Expand" at bounding box center [811, 315] width 1432 height 31
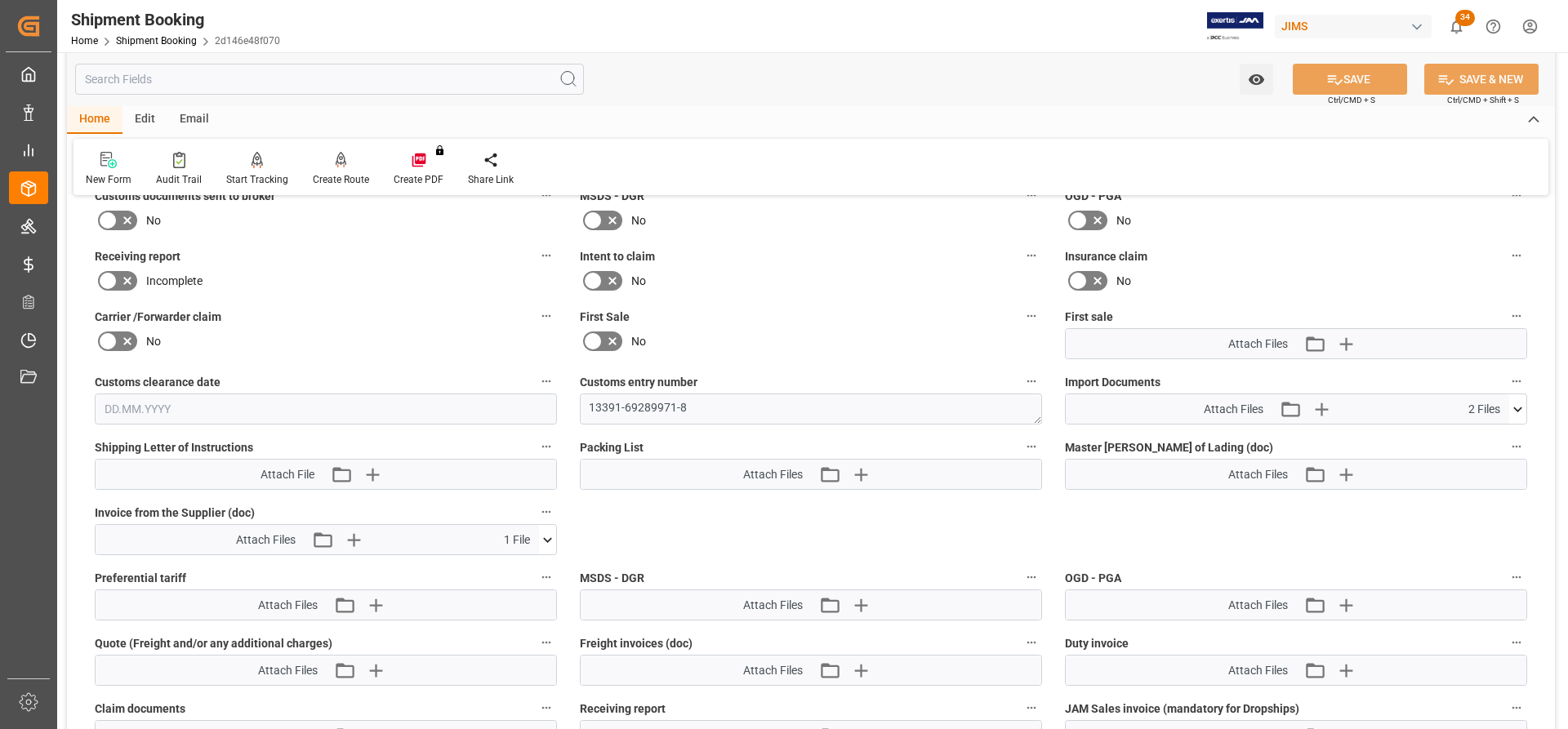
scroll to position [1068, 0]
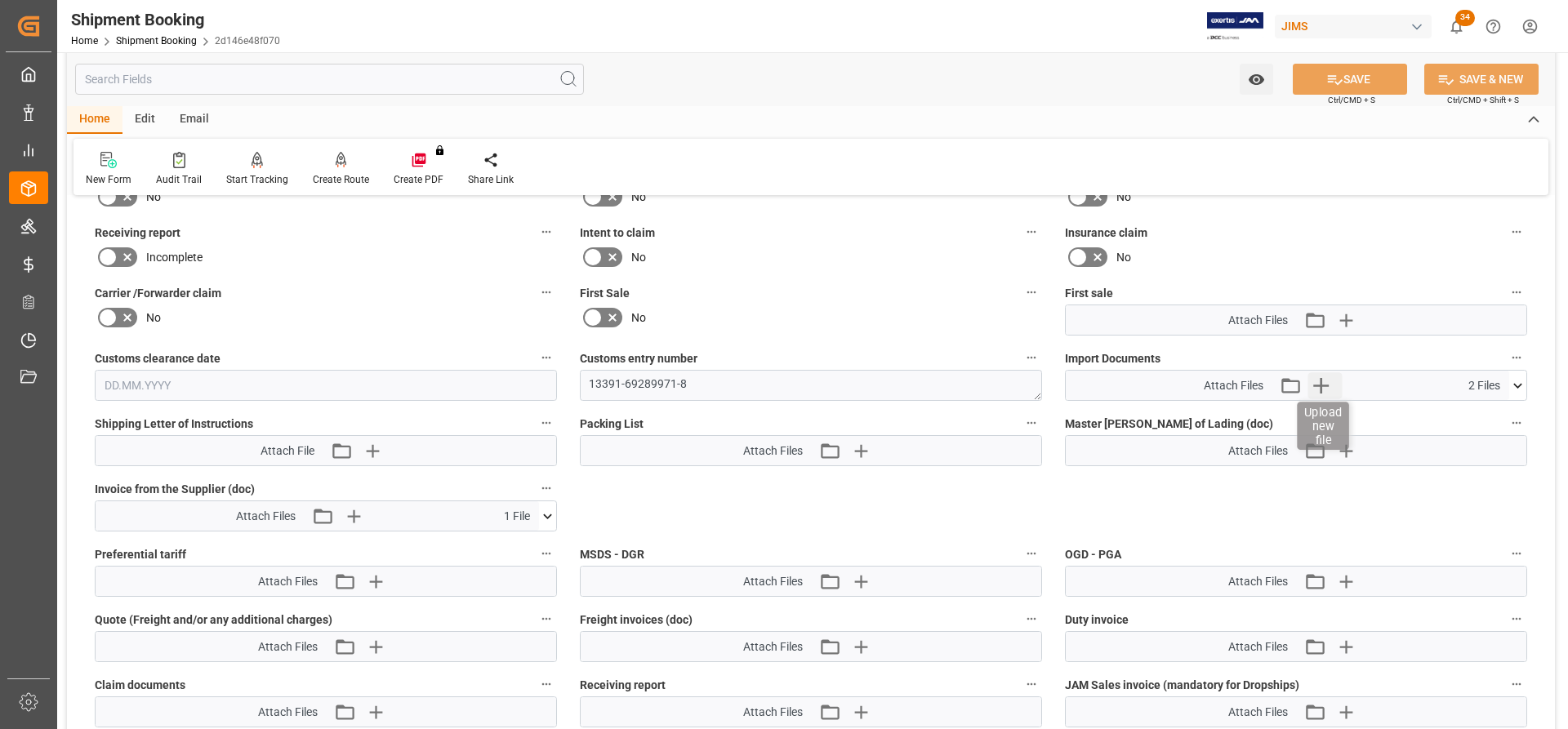
click at [1318, 383] on icon "button" at bounding box center [1321, 385] width 26 height 26
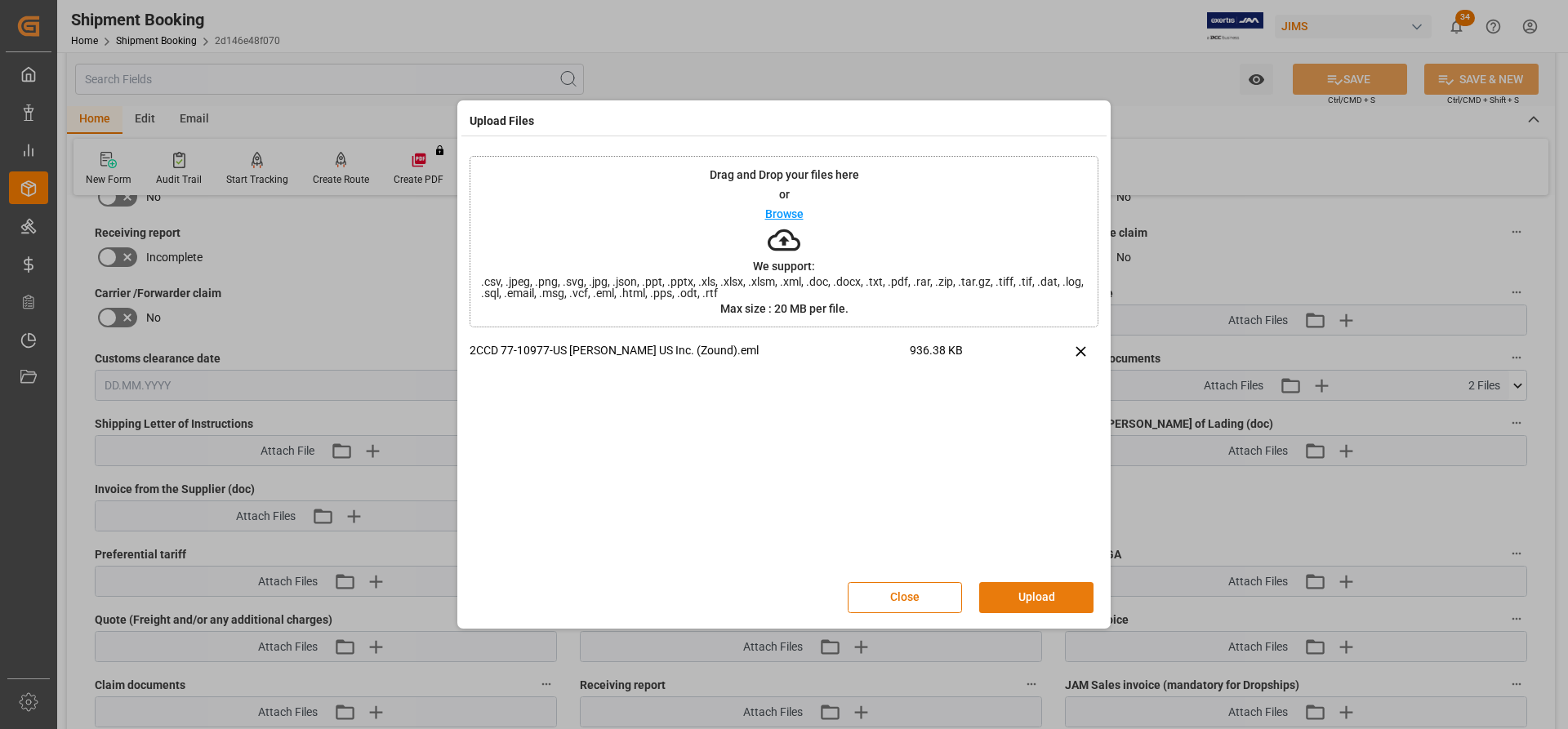
click at [1007, 588] on button "Upload" at bounding box center [1037, 597] width 114 height 31
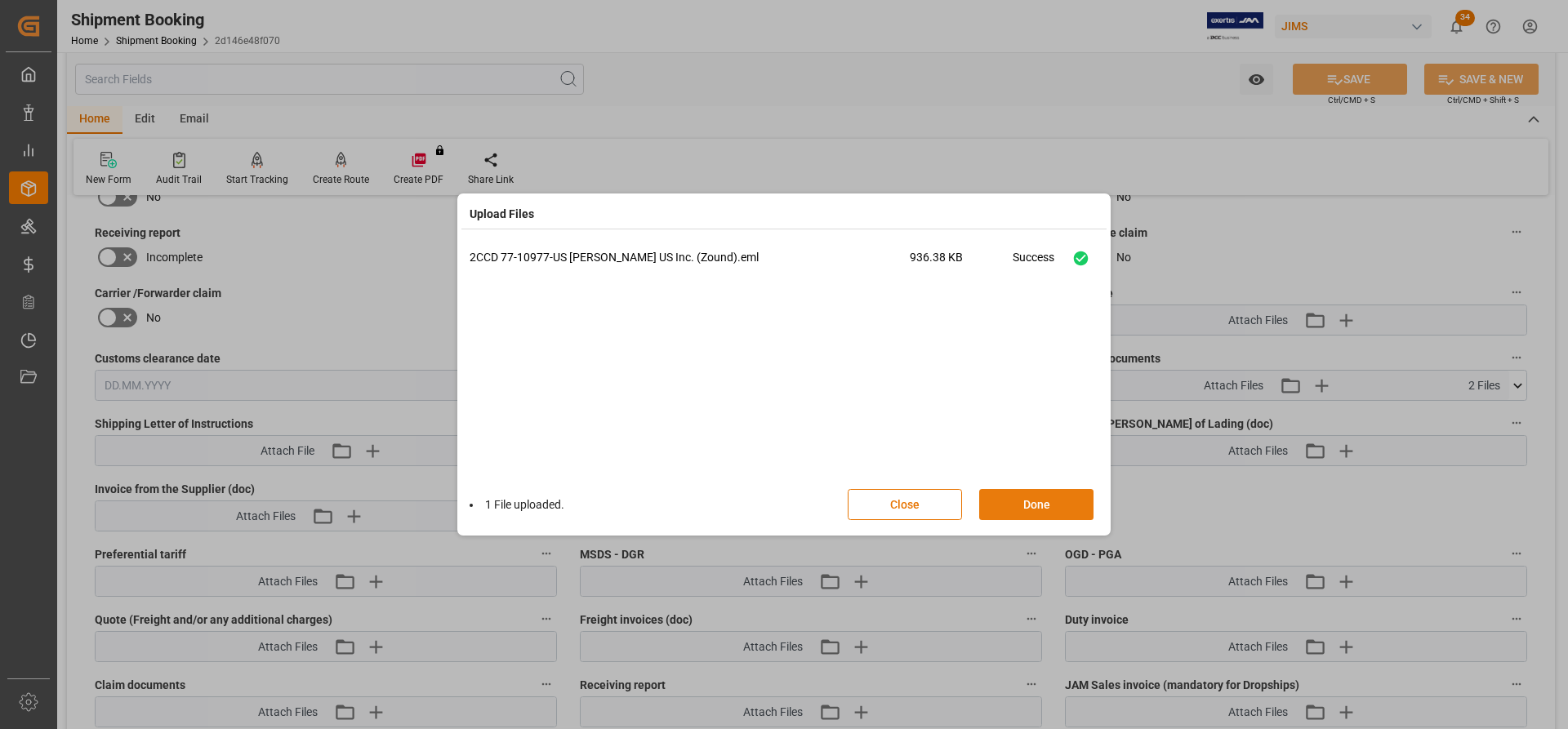
click at [1013, 499] on button "Done" at bounding box center [1037, 504] width 114 height 31
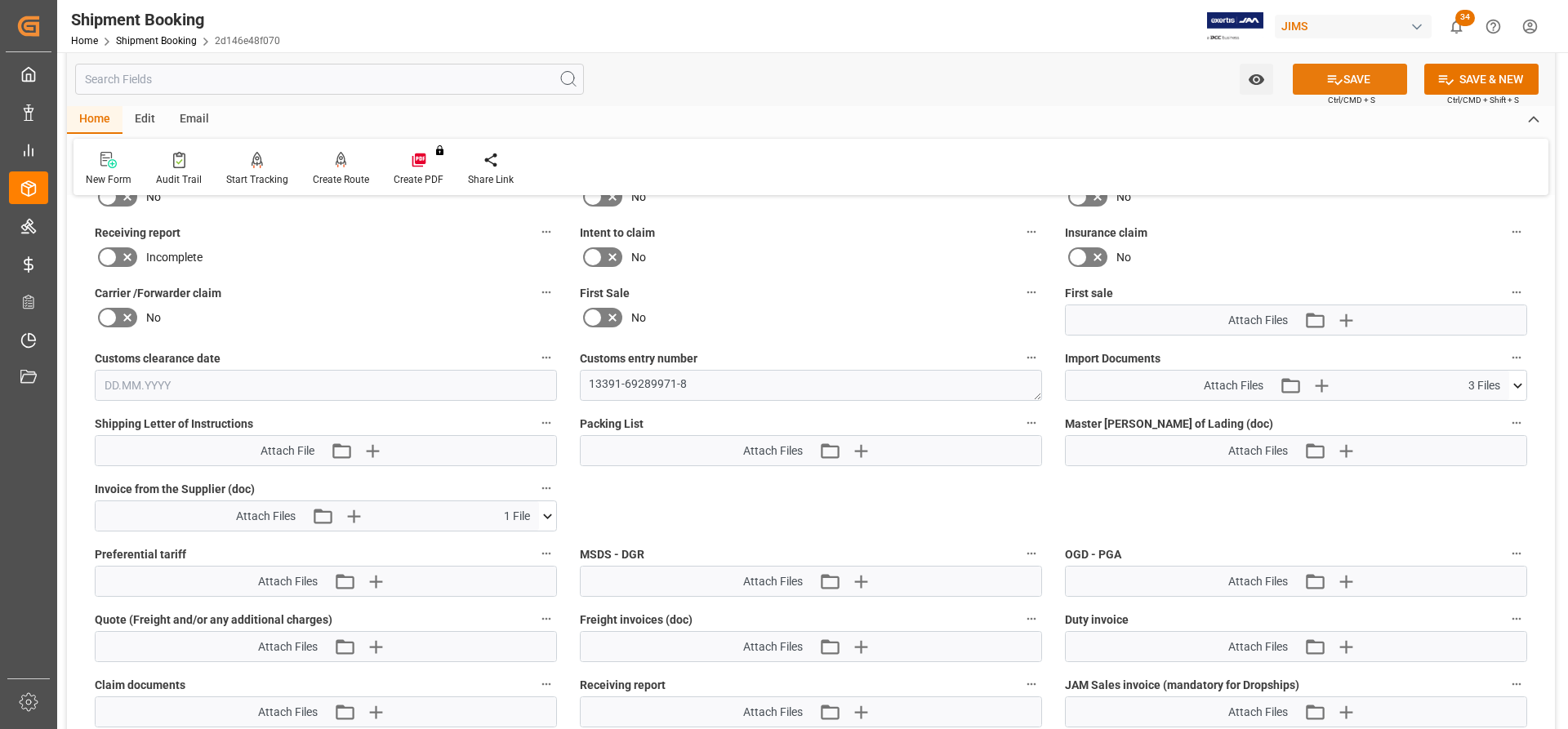
click at [1373, 69] on button "SAVE" at bounding box center [1350, 78] width 114 height 31
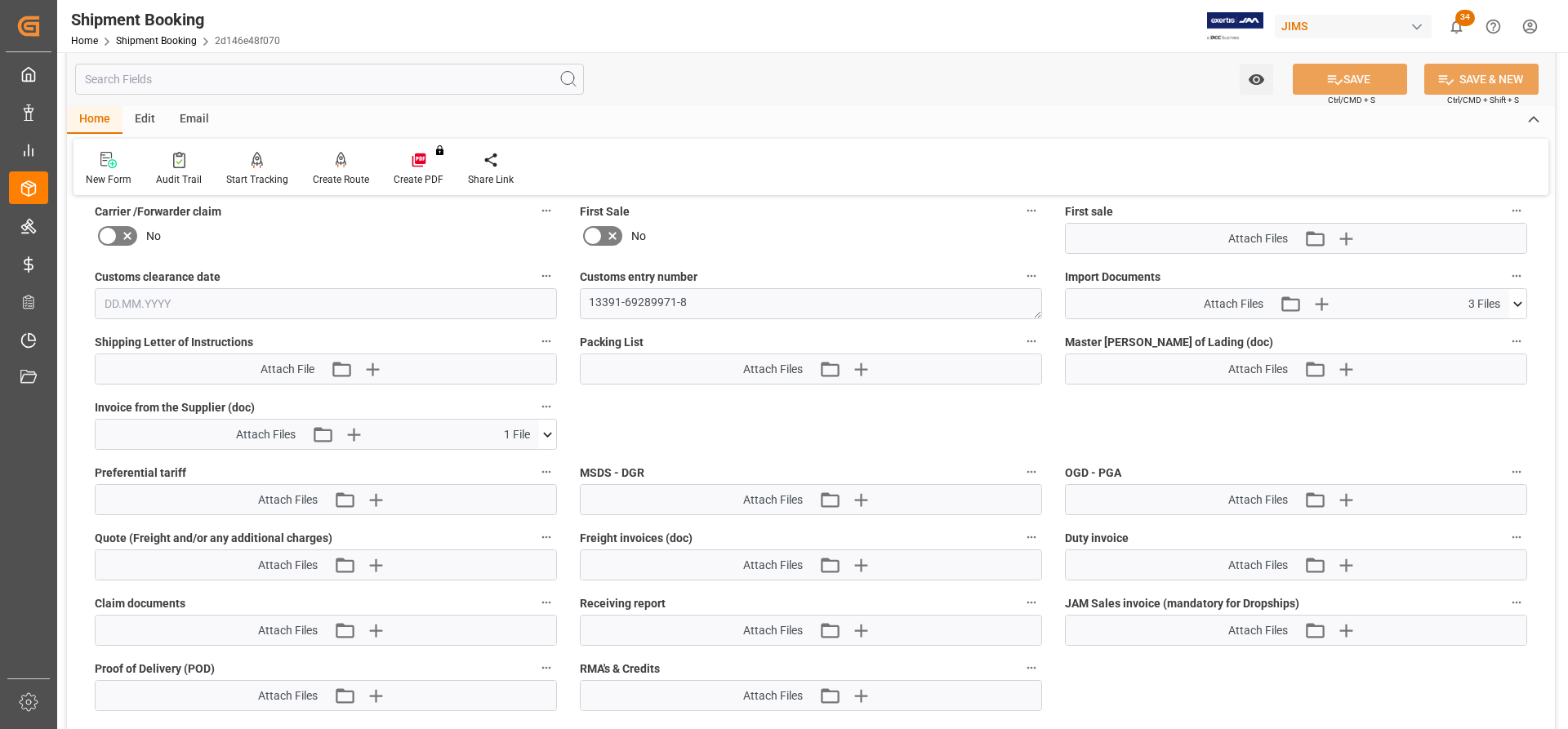
scroll to position [1230, 0]
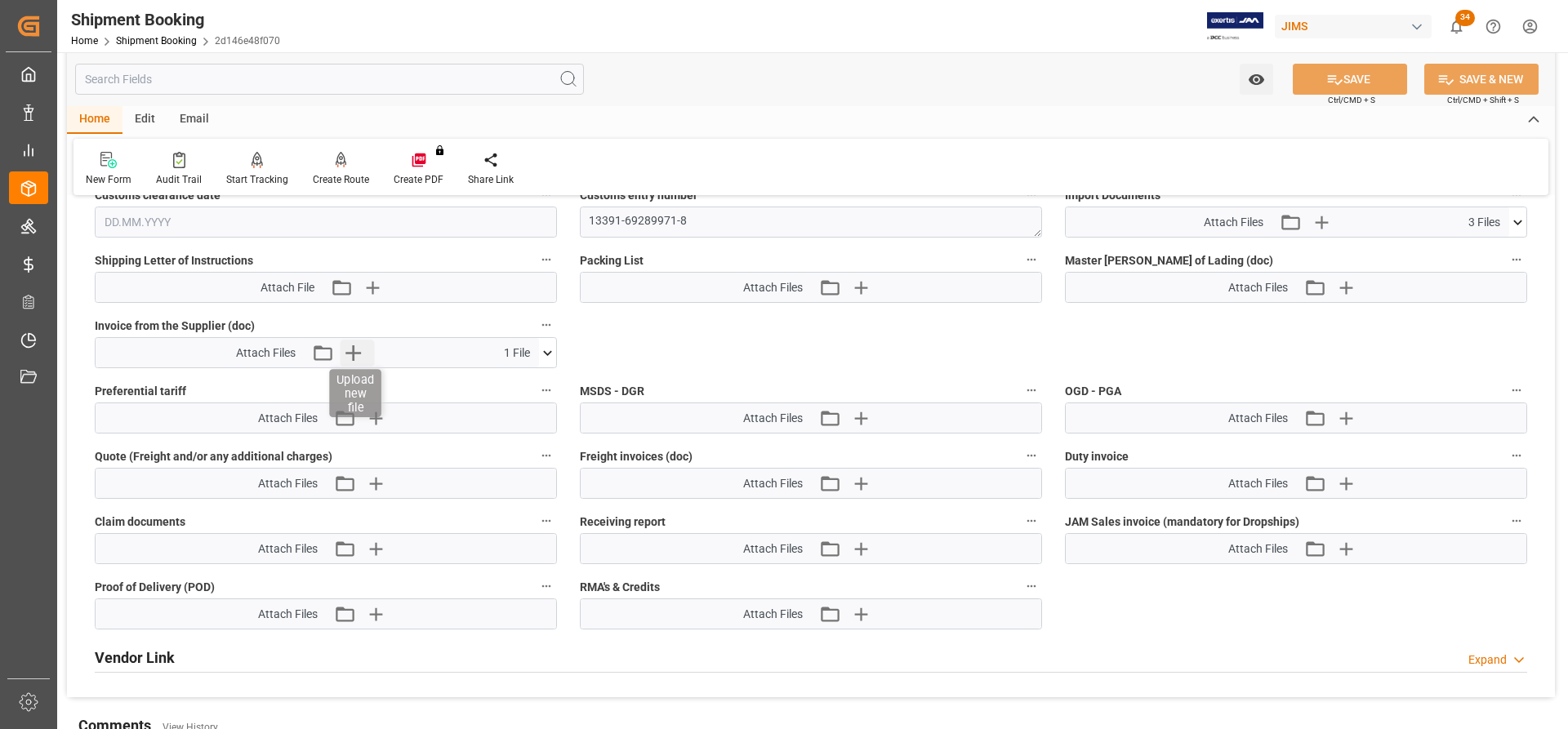
click at [352, 360] on icon "button" at bounding box center [354, 353] width 26 height 26
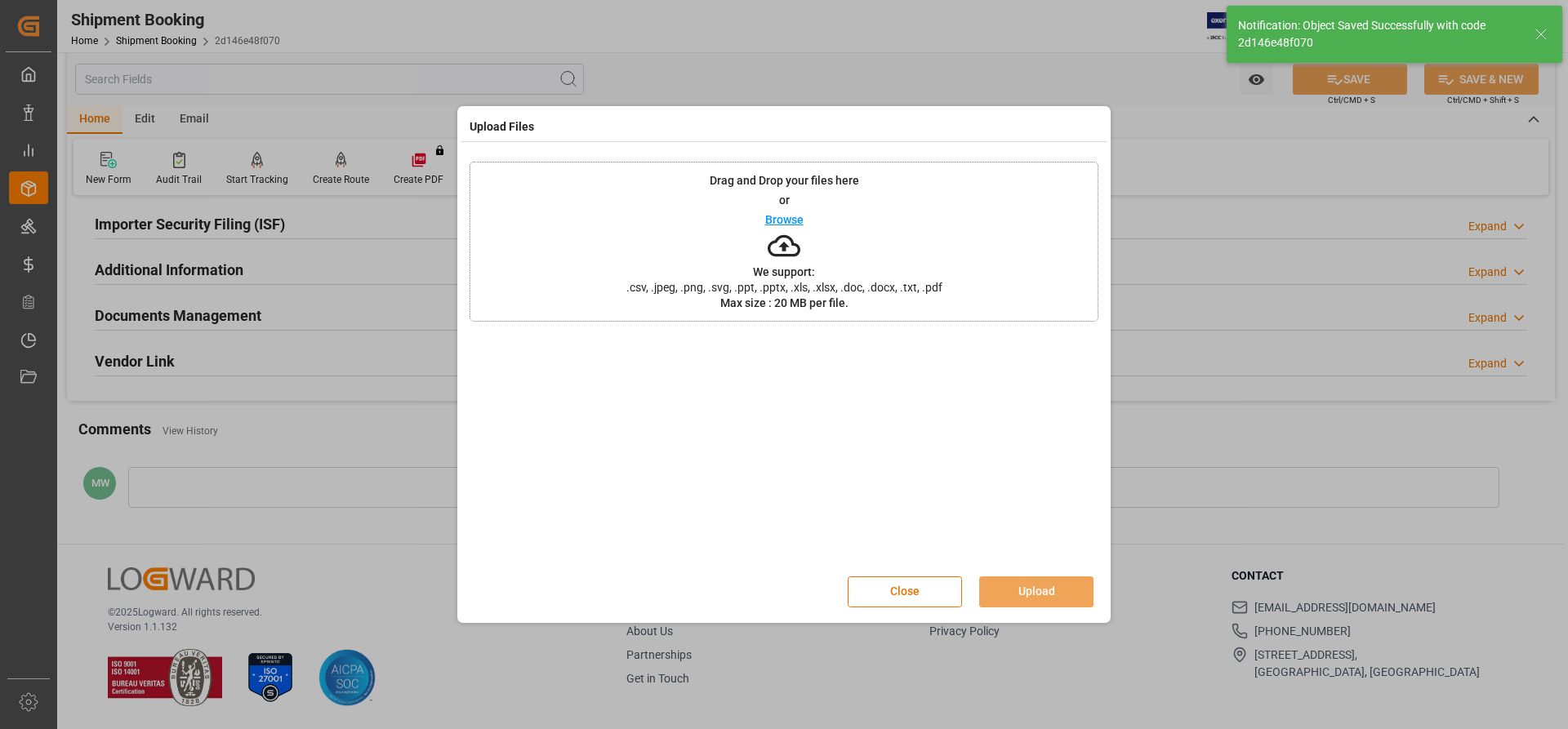
scroll to position [200, 0]
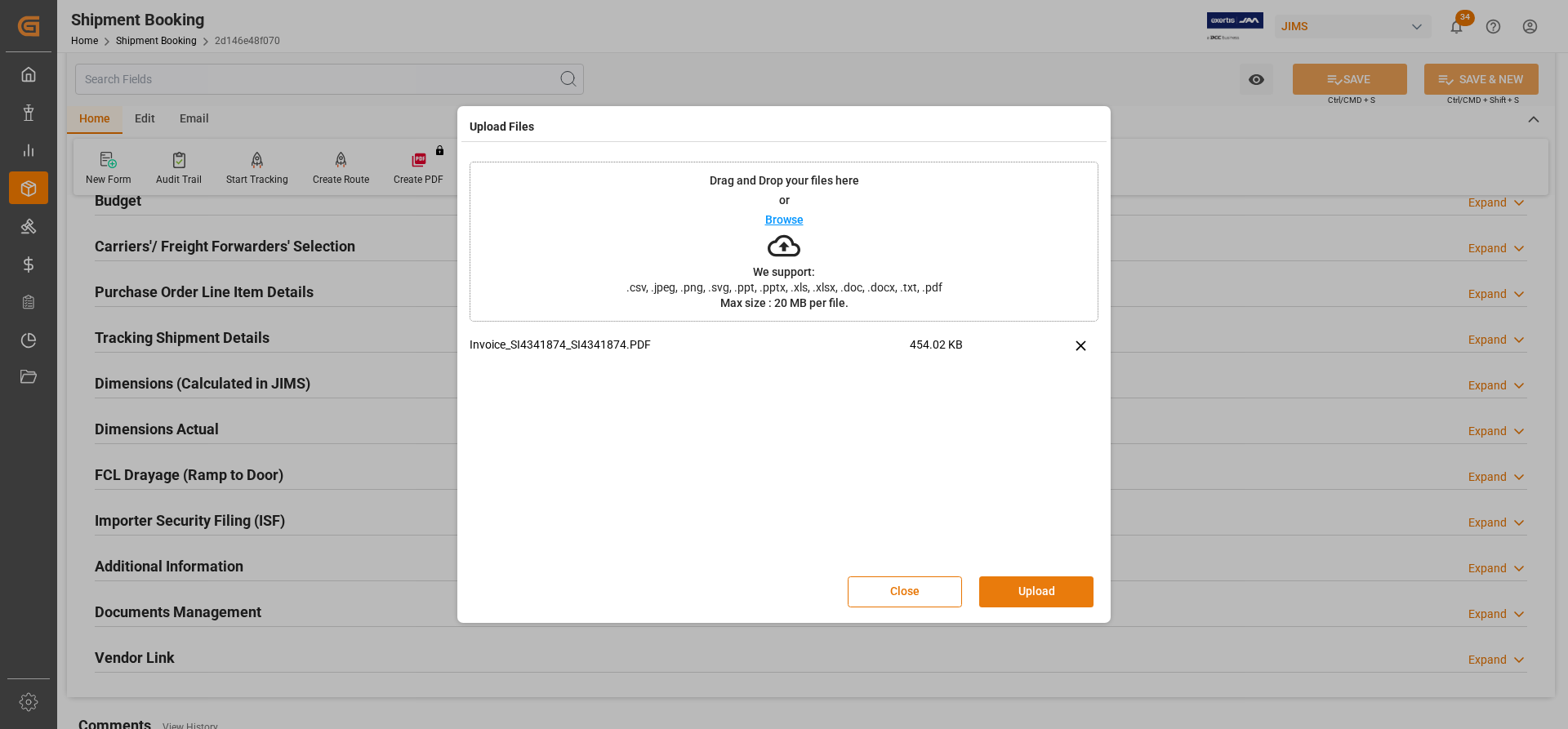
click at [1009, 587] on button "Upload" at bounding box center [1037, 591] width 114 height 31
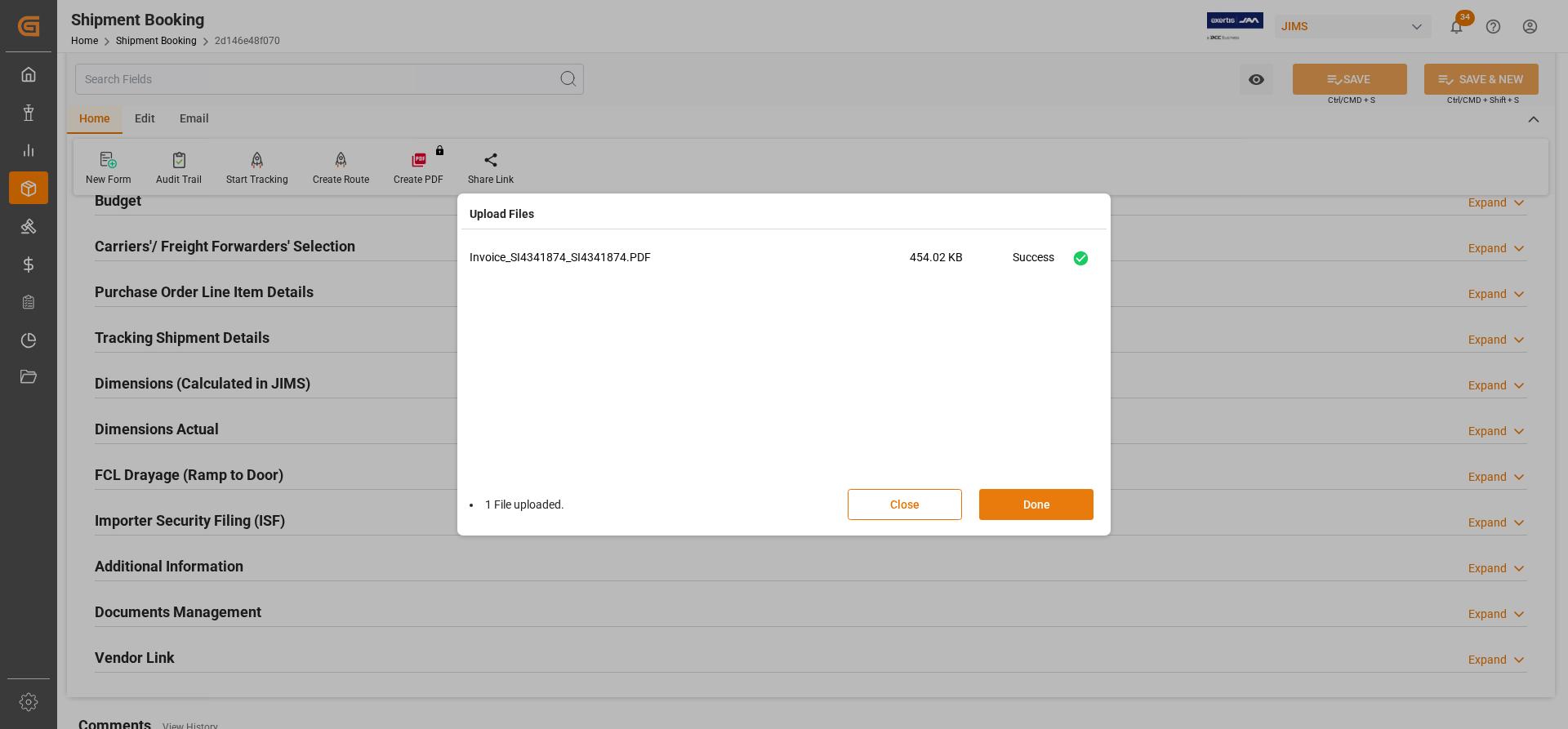
click at [1005, 499] on button "Done" at bounding box center [1037, 504] width 114 height 31
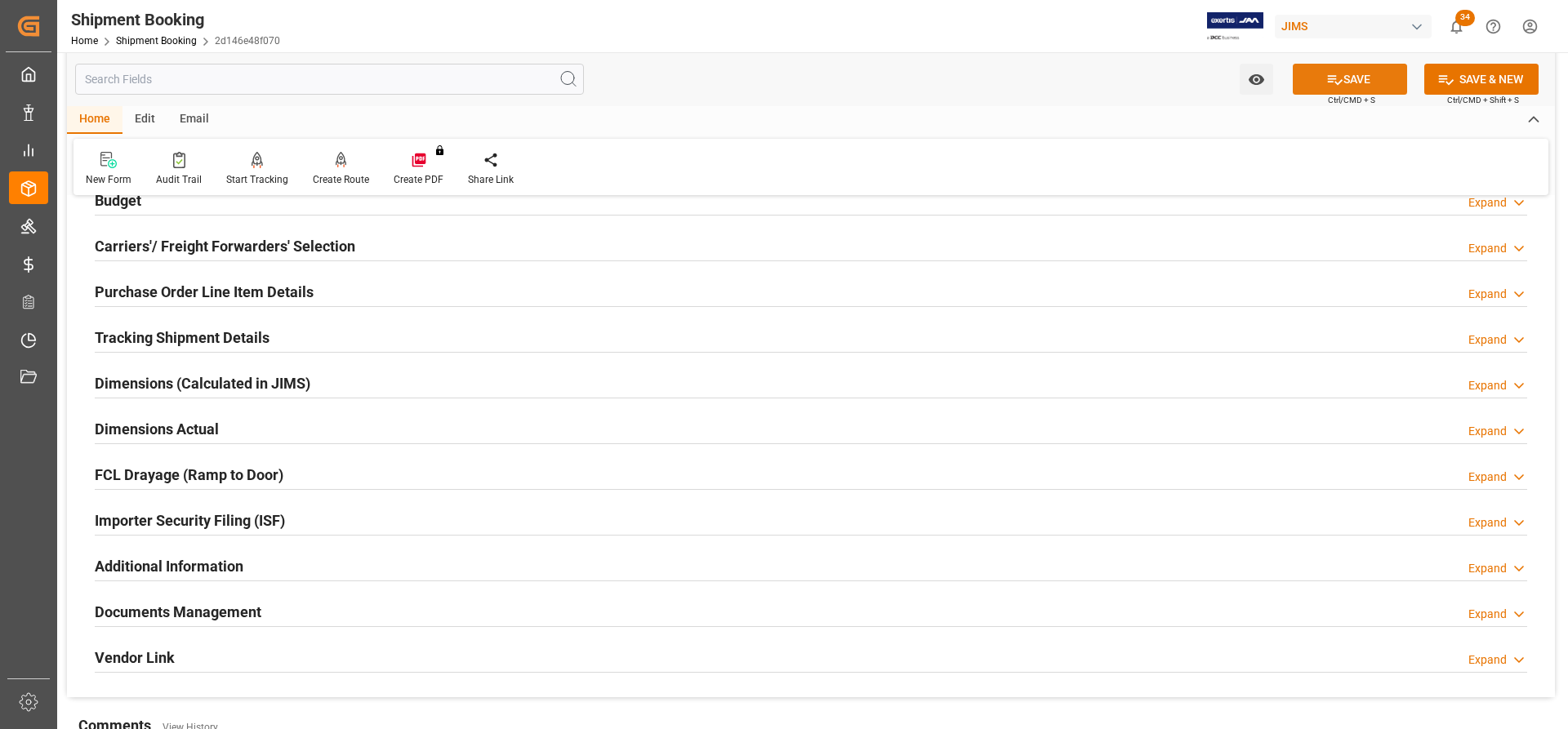
click at [1371, 79] on button "SAVE" at bounding box center [1350, 78] width 114 height 31
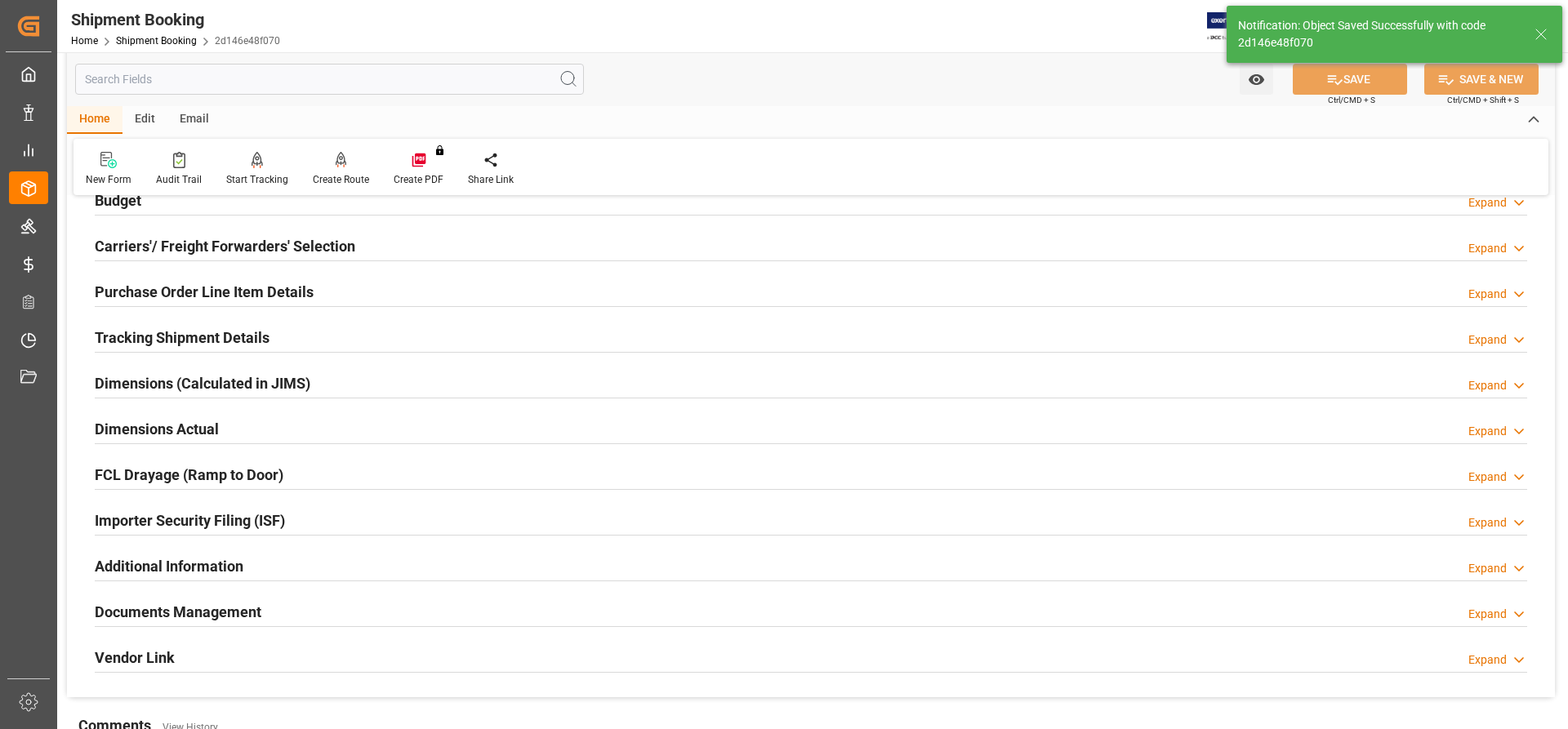
click at [165, 432] on h2 "Dimensions Actual" at bounding box center [157, 428] width 124 height 22
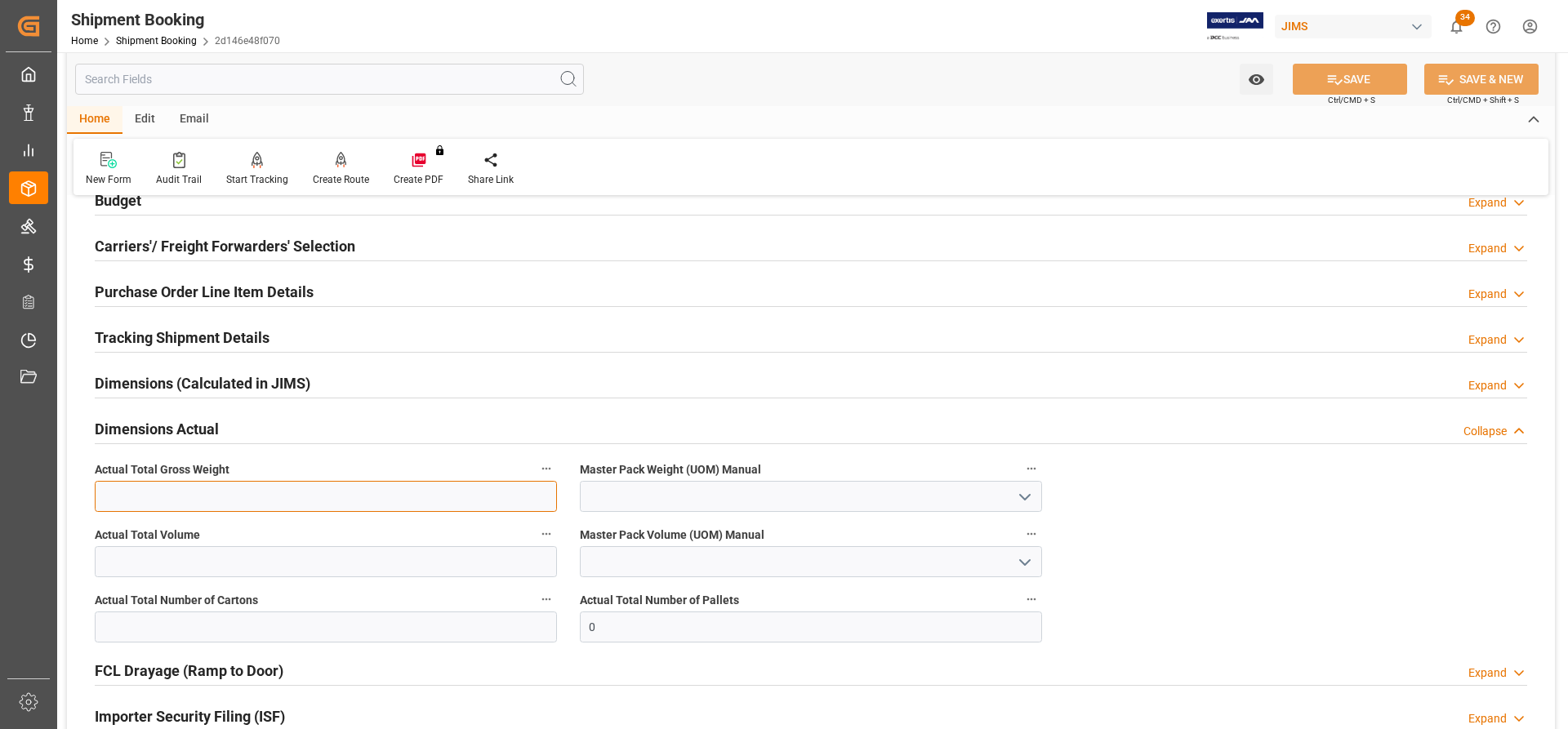
click at [187, 492] on input "text" at bounding box center [326, 496] width 462 height 31
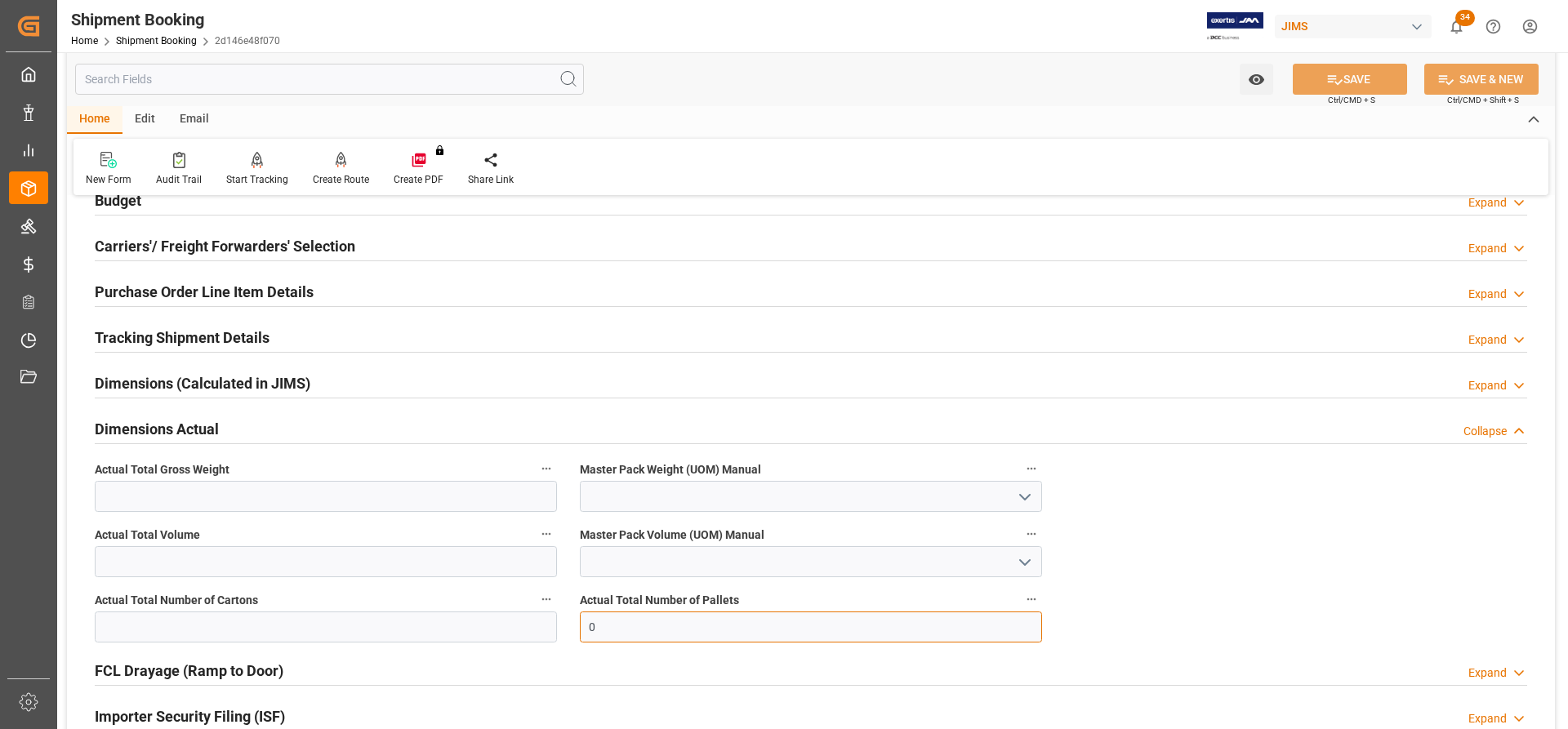
drag, startPoint x: 615, startPoint y: 632, endPoint x: 561, endPoint y: 628, distance: 54.1
click at [561, 628] on div "Quote Ready In-Transit Delivered Completed Cancelled References Expand JAM Refe…" at bounding box center [810, 450] width 1488 height 884
type input "16"
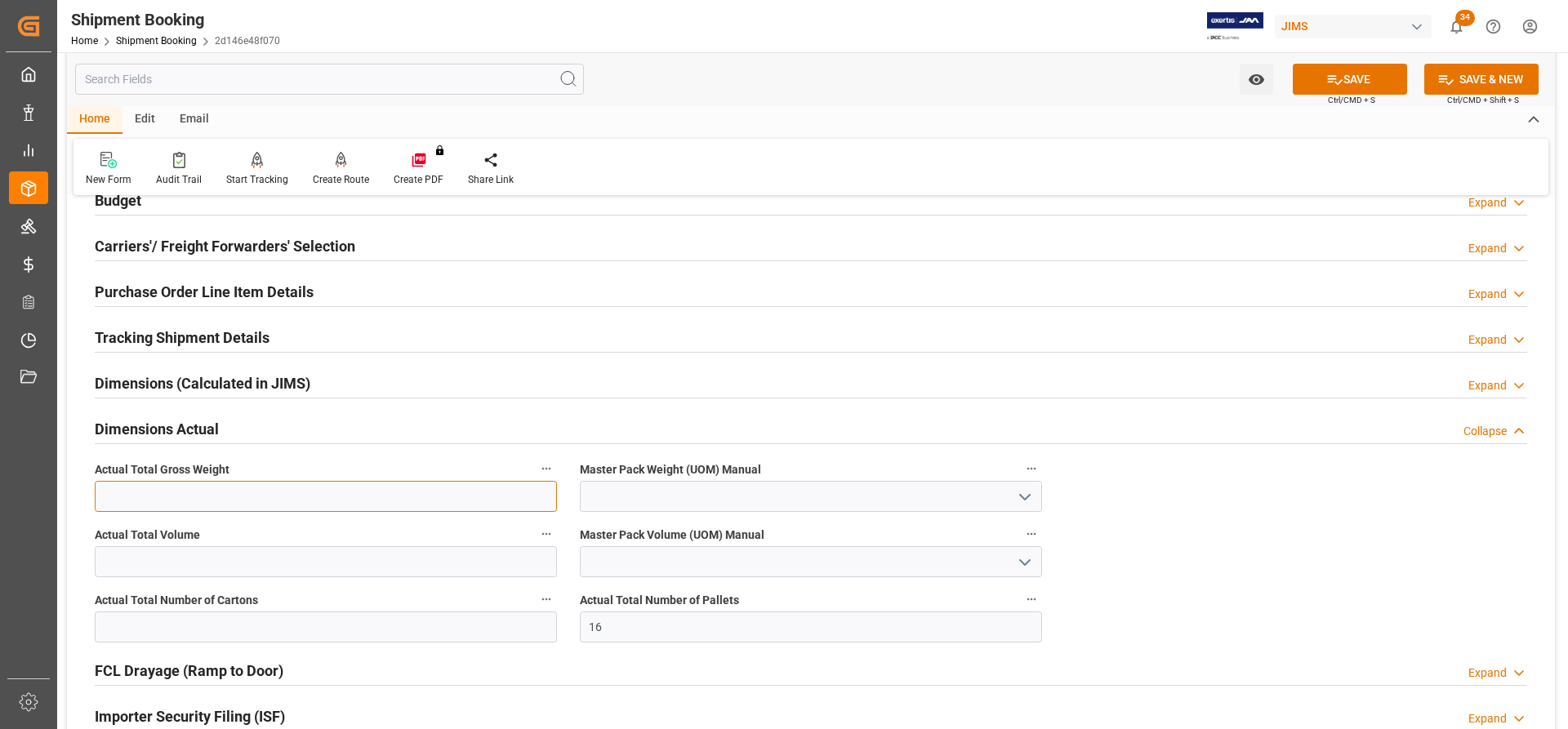
click at [143, 495] on input "text" at bounding box center [326, 496] width 462 height 31
paste input "14903"
type input "14903"
click at [1020, 491] on icon "open menu" at bounding box center [1024, 497] width 19 height 19
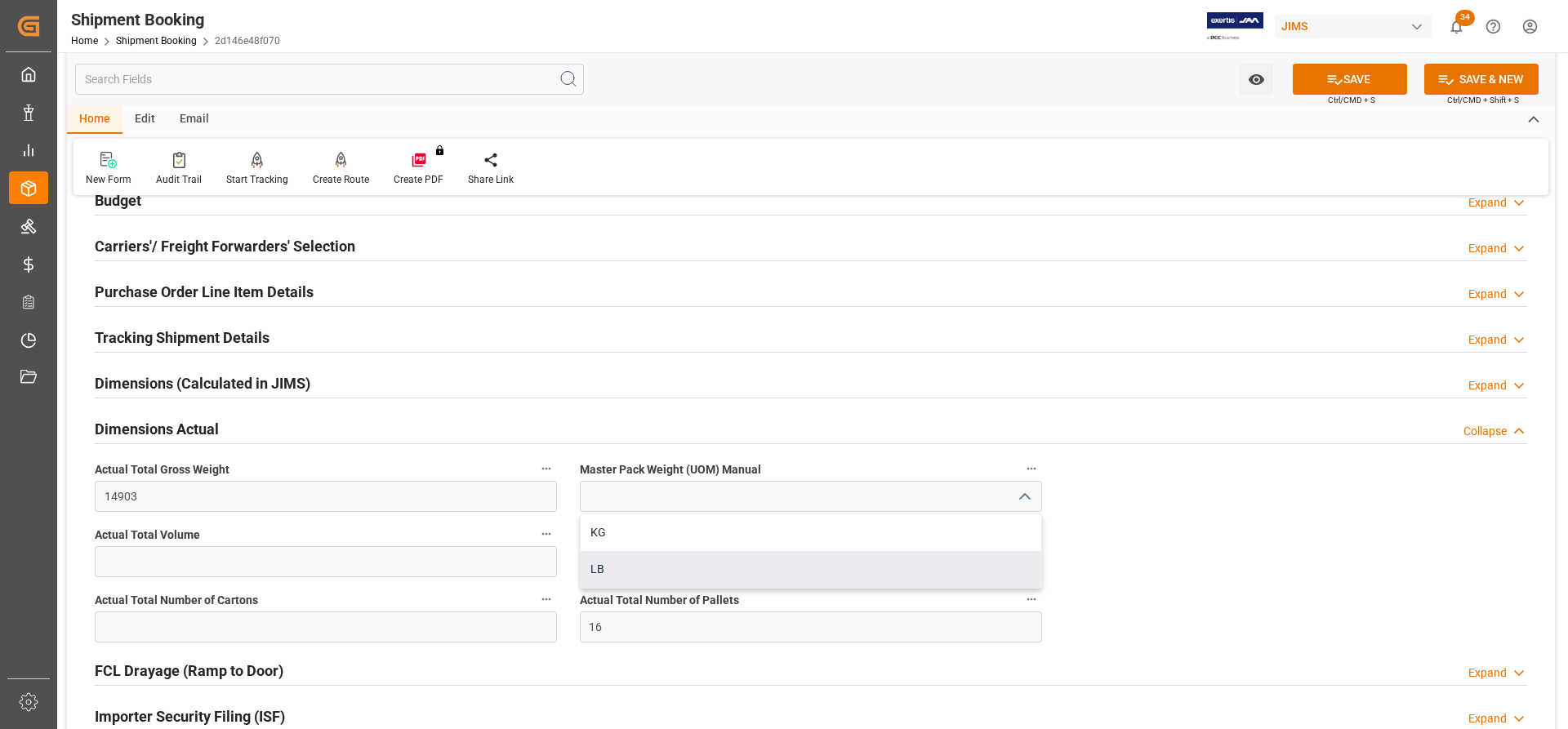
click at [604, 572] on div "LB" at bounding box center [810, 569] width 460 height 37
type input "LB"
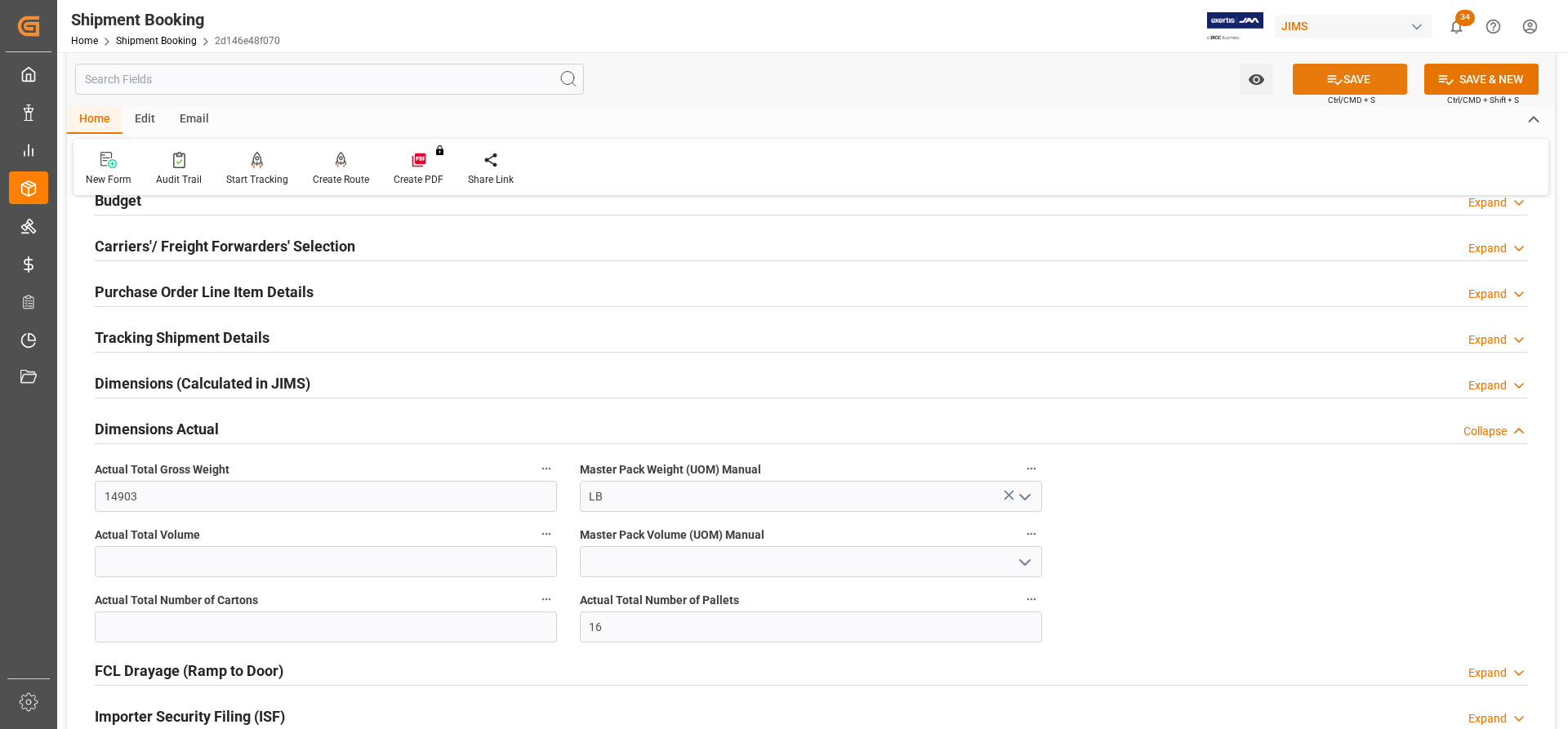
click at [1375, 79] on button "SAVE" at bounding box center [1350, 78] width 114 height 31
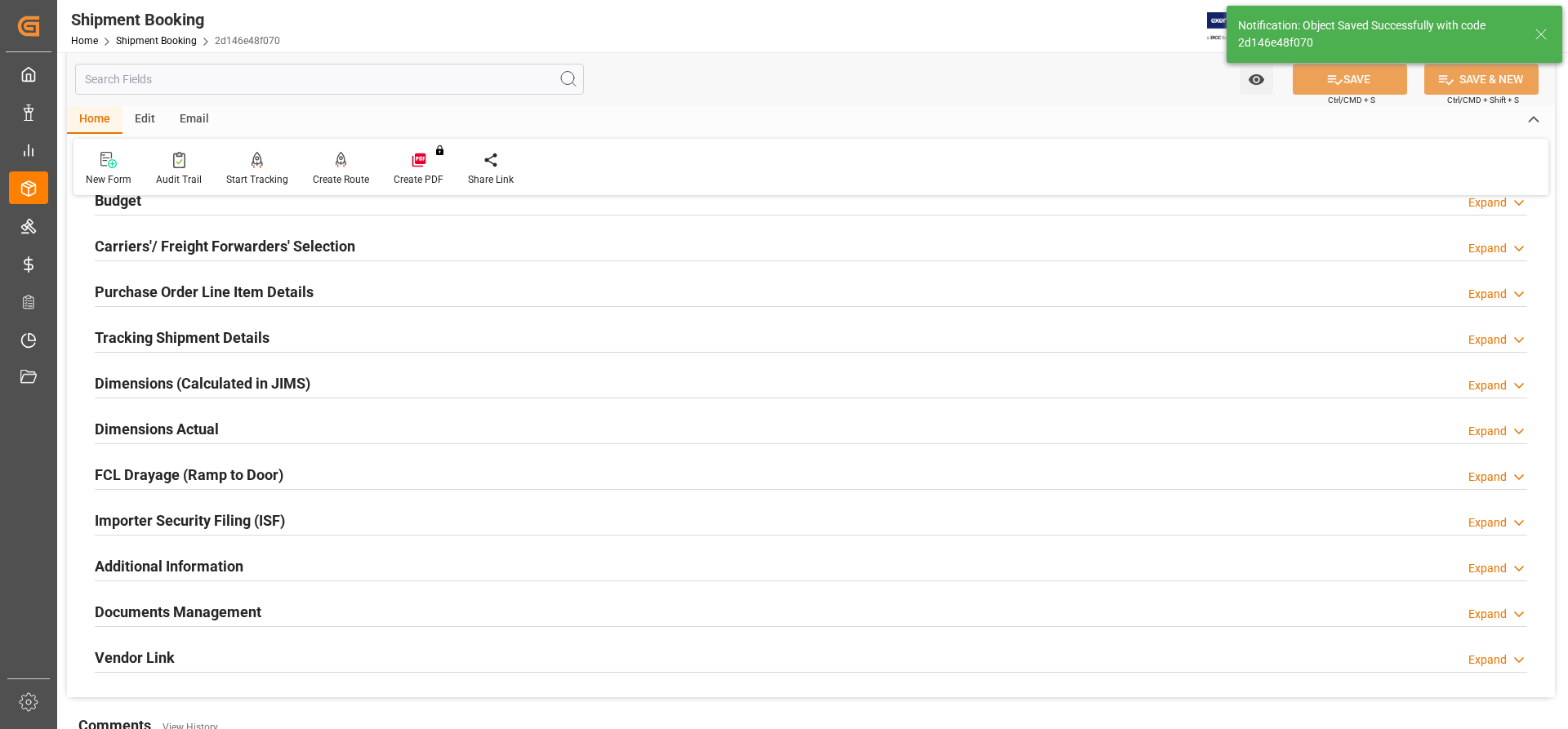
scroll to position [282, 0]
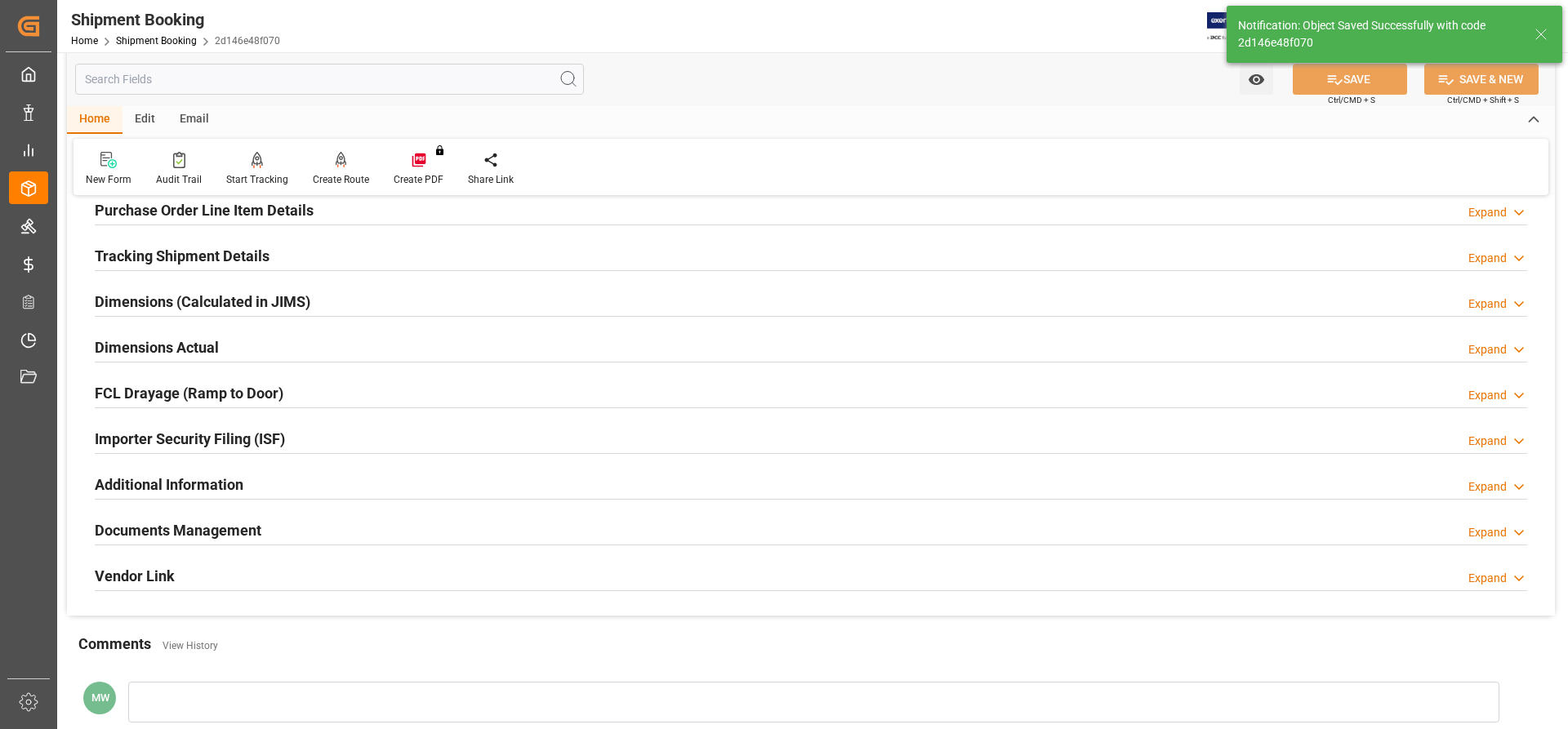
click at [182, 528] on h2 "Documents Management" at bounding box center [178, 529] width 166 height 22
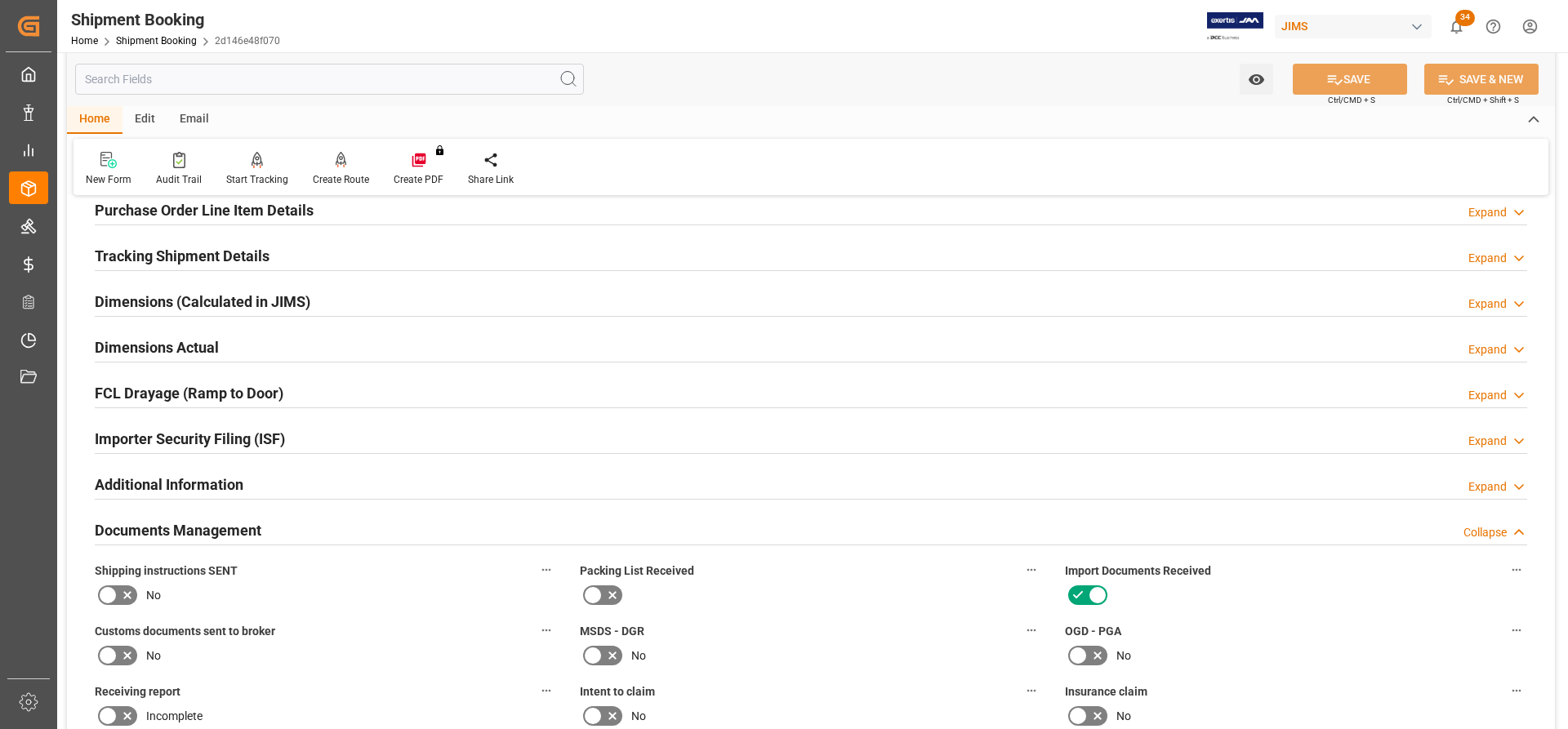
click at [218, 448] on h2 "Importer Security Filing (ISF)" at bounding box center [190, 438] width 190 height 22
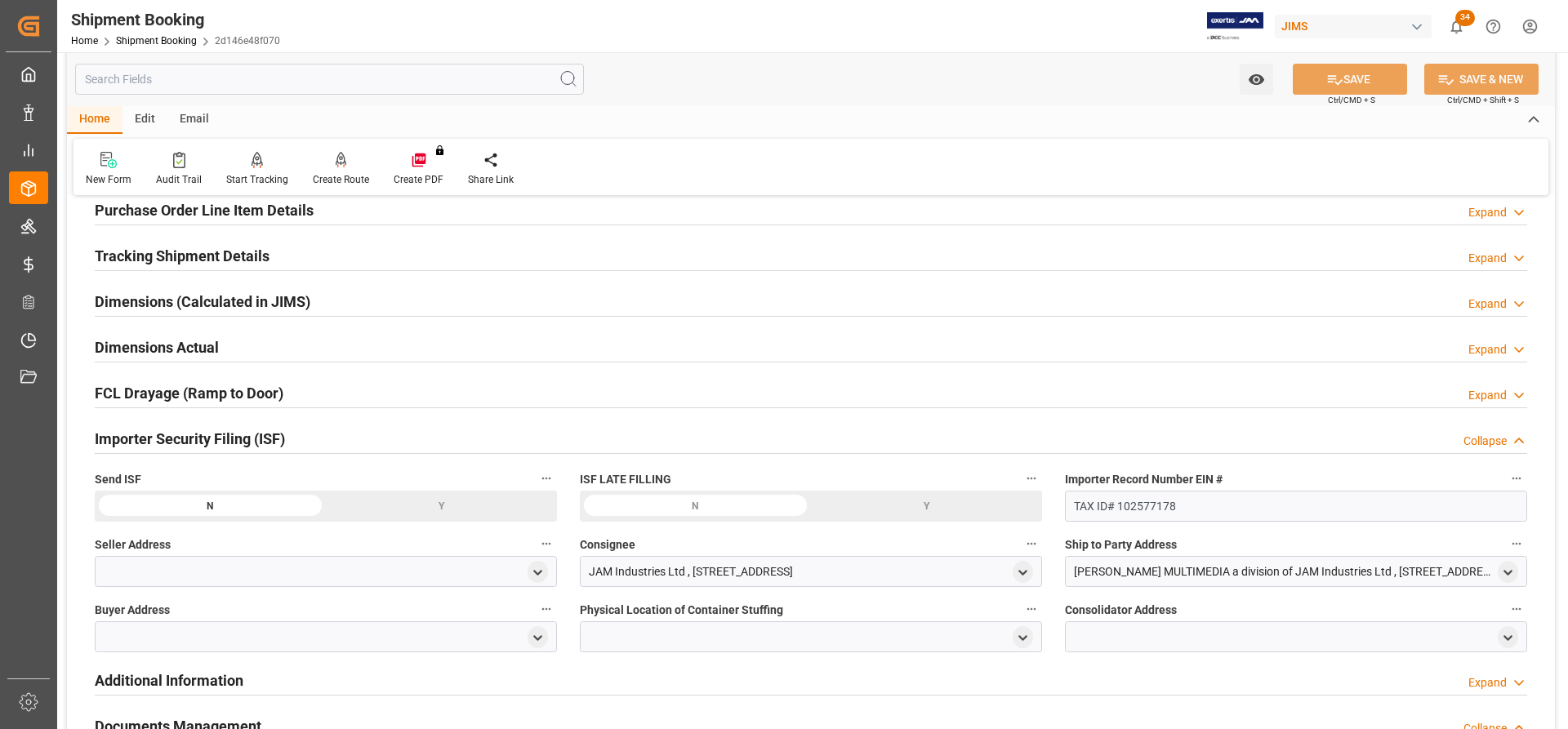
click at [175, 375] on div "FCL Drayage (Ramp to Door) Expand" at bounding box center [811, 393] width 1455 height 46
click at [175, 346] on h2 "Dimensions Actual" at bounding box center [157, 346] width 124 height 22
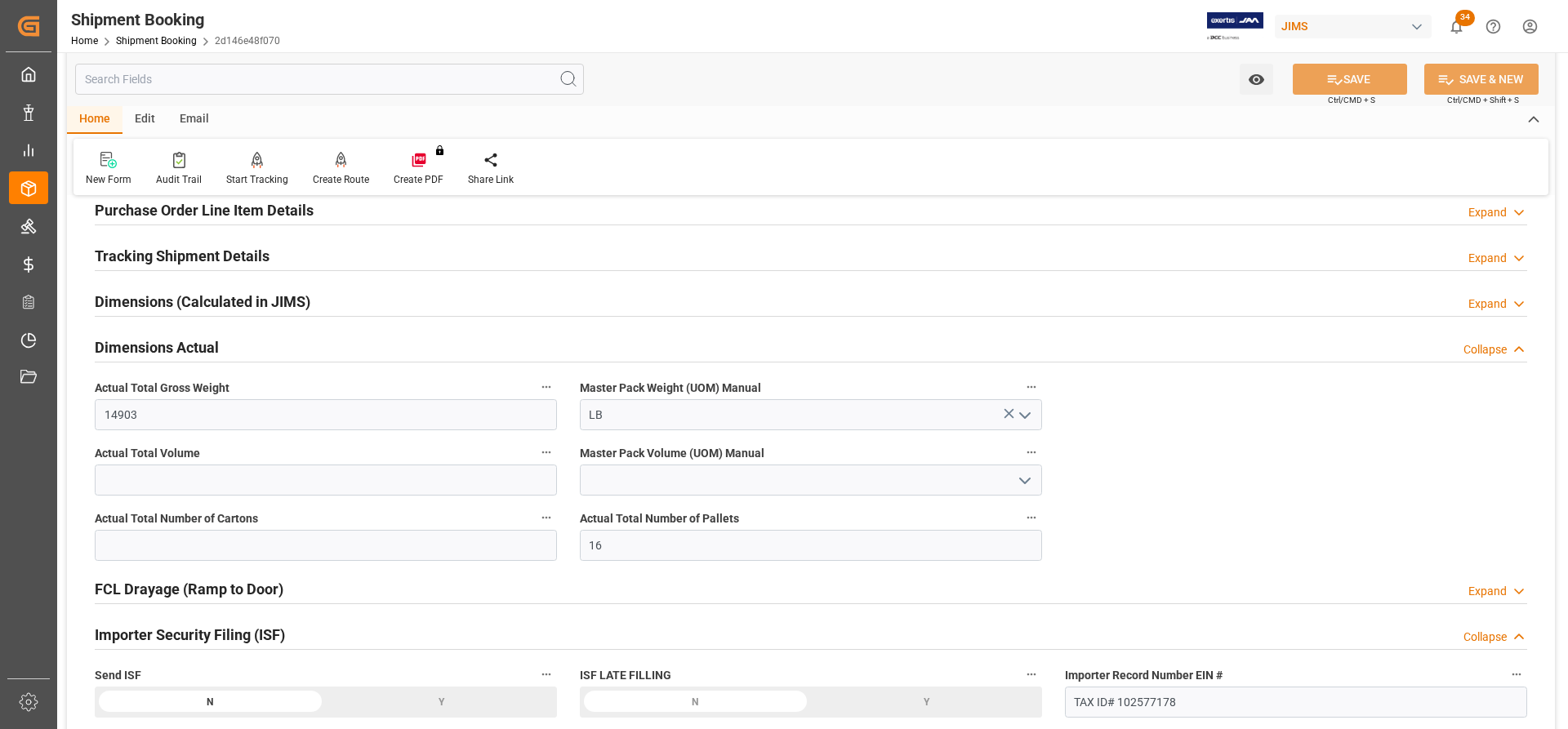
click at [136, 303] on h2 "Dimensions (Calculated in JIMS)" at bounding box center [202, 301] width 216 height 22
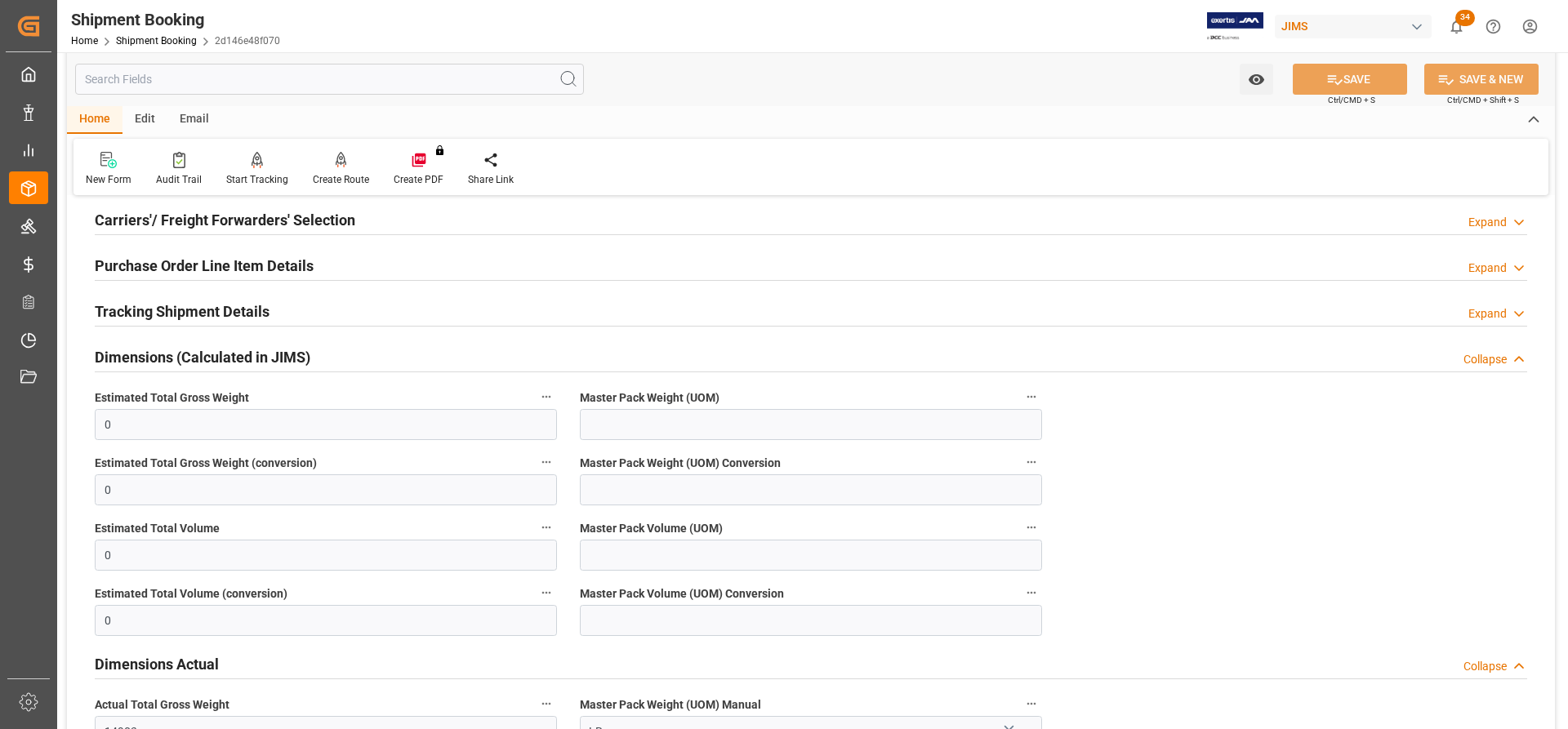
scroll to position [200, 0]
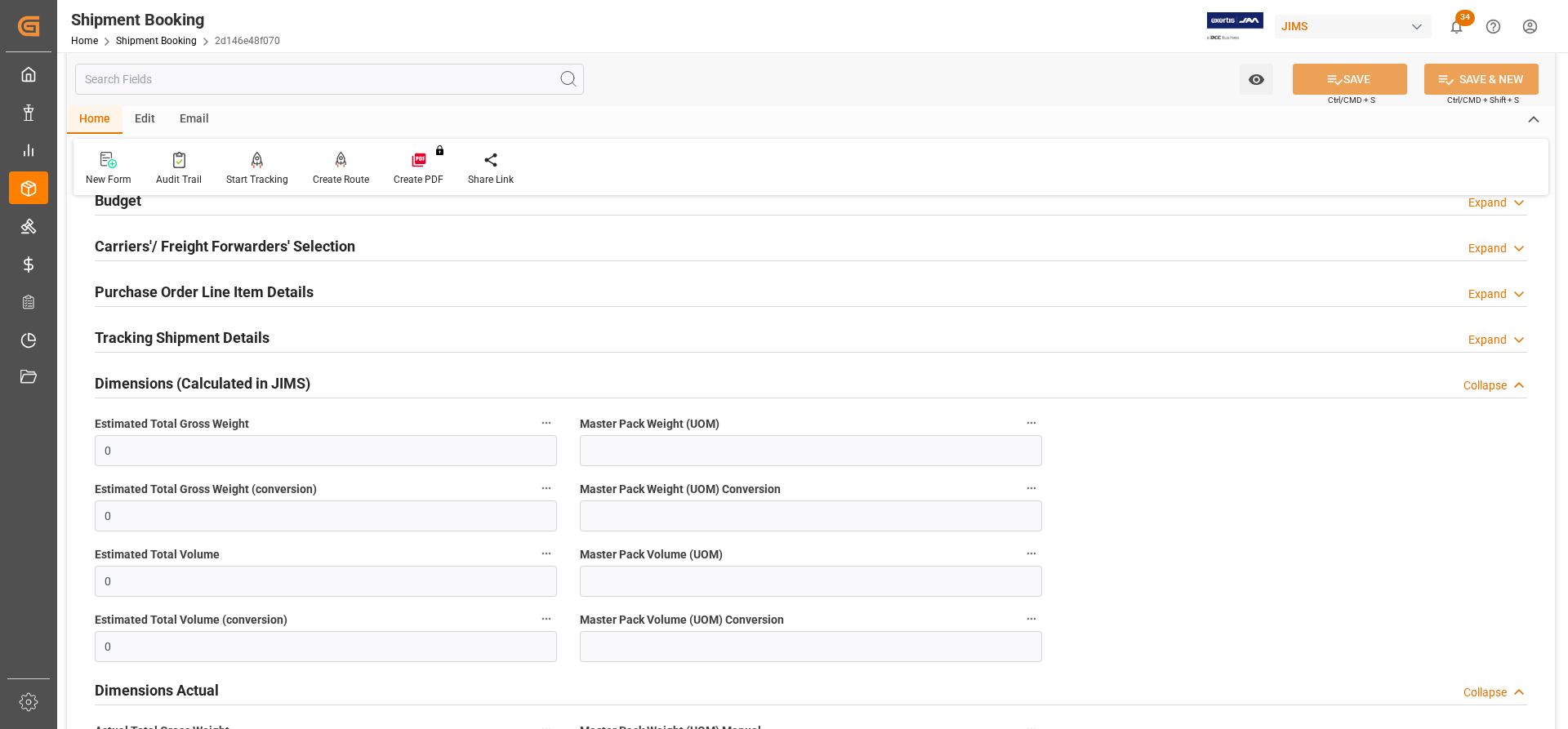
click at [180, 335] on h2 "Tracking Shipment Details" at bounding box center [182, 337] width 175 height 22
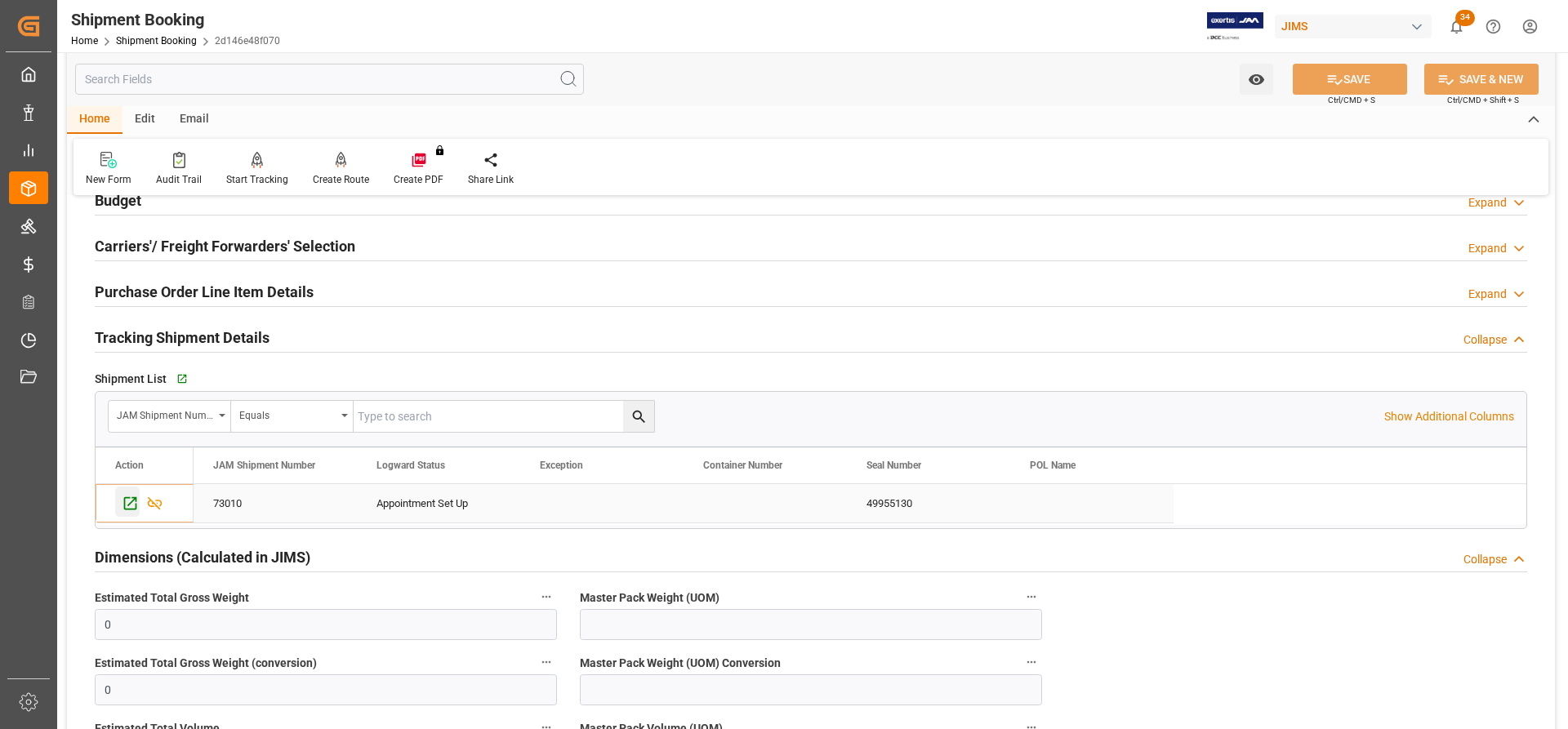
click at [129, 505] on icon "Press SPACE to select this row." at bounding box center [129, 502] width 17 height 17
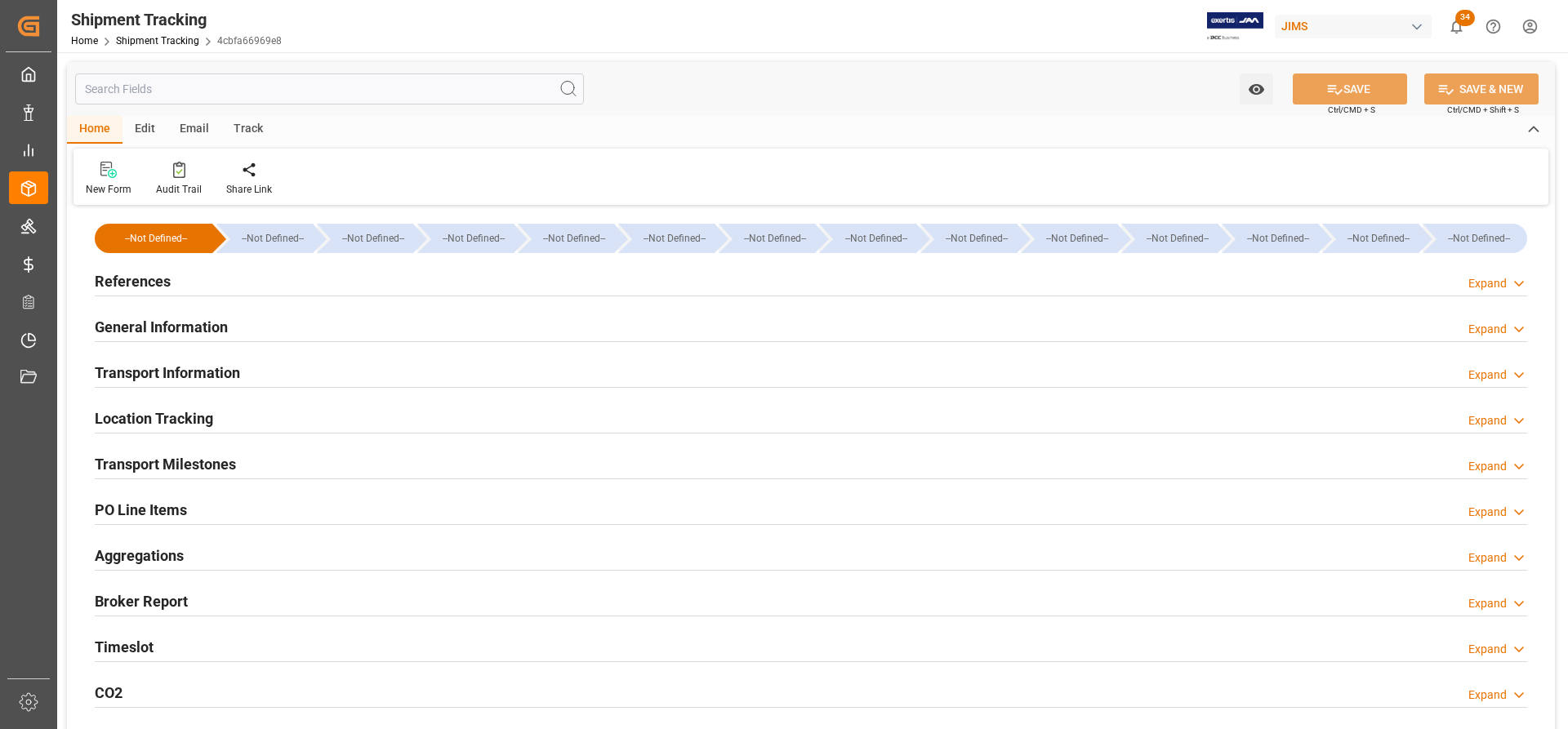
type input "238018.56"
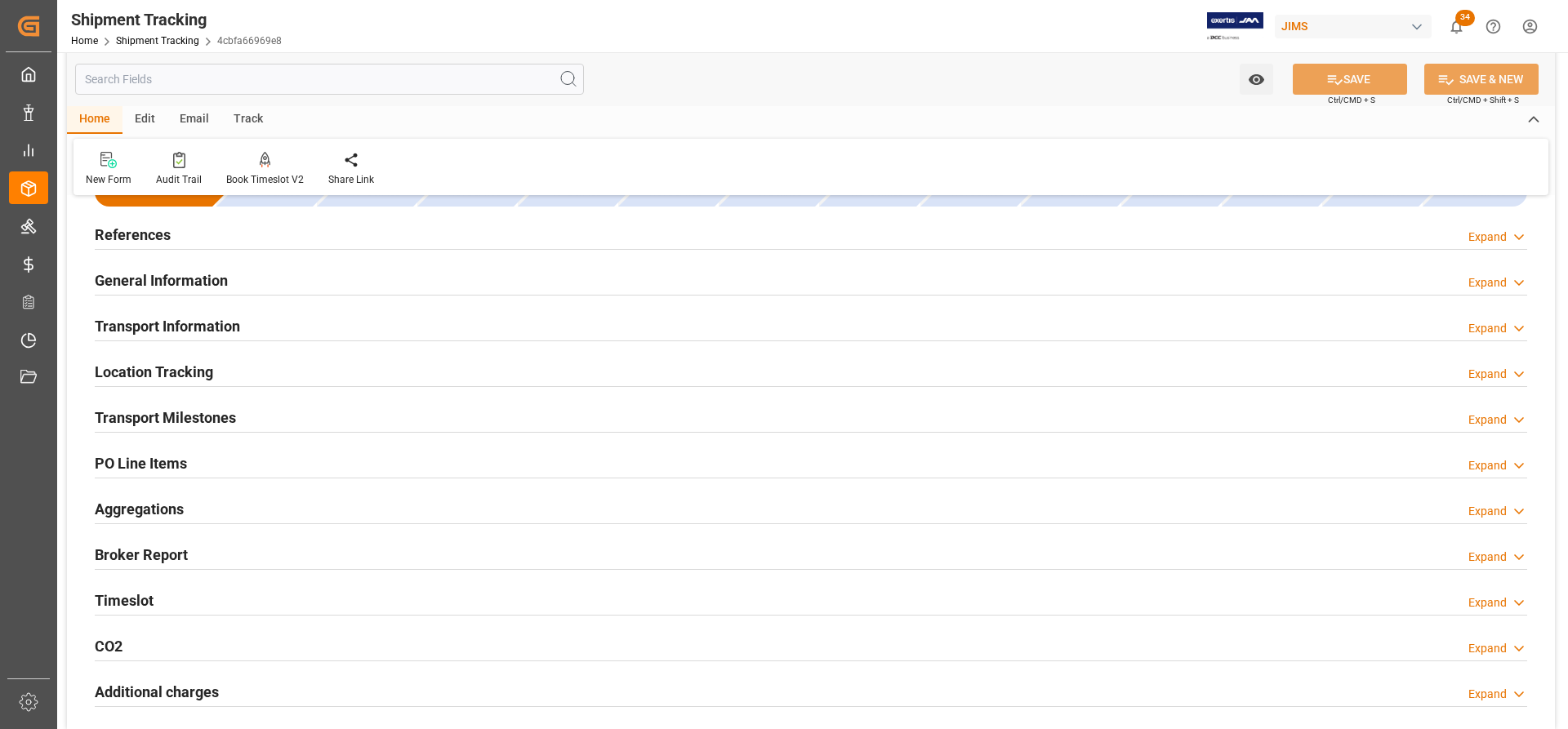
scroll to position [82, 0]
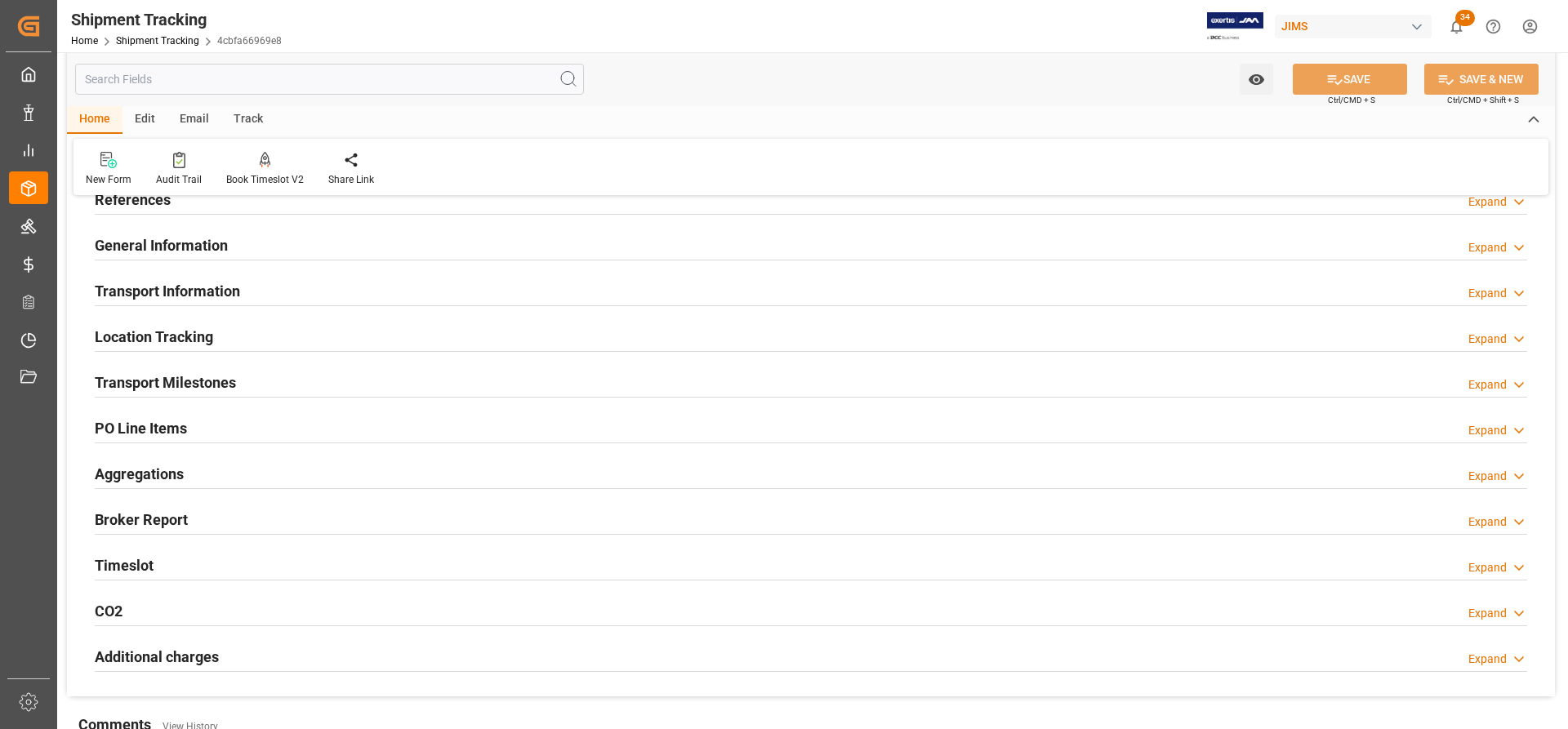
click at [151, 288] on h2 "Transport Information" at bounding box center [167, 290] width 145 height 22
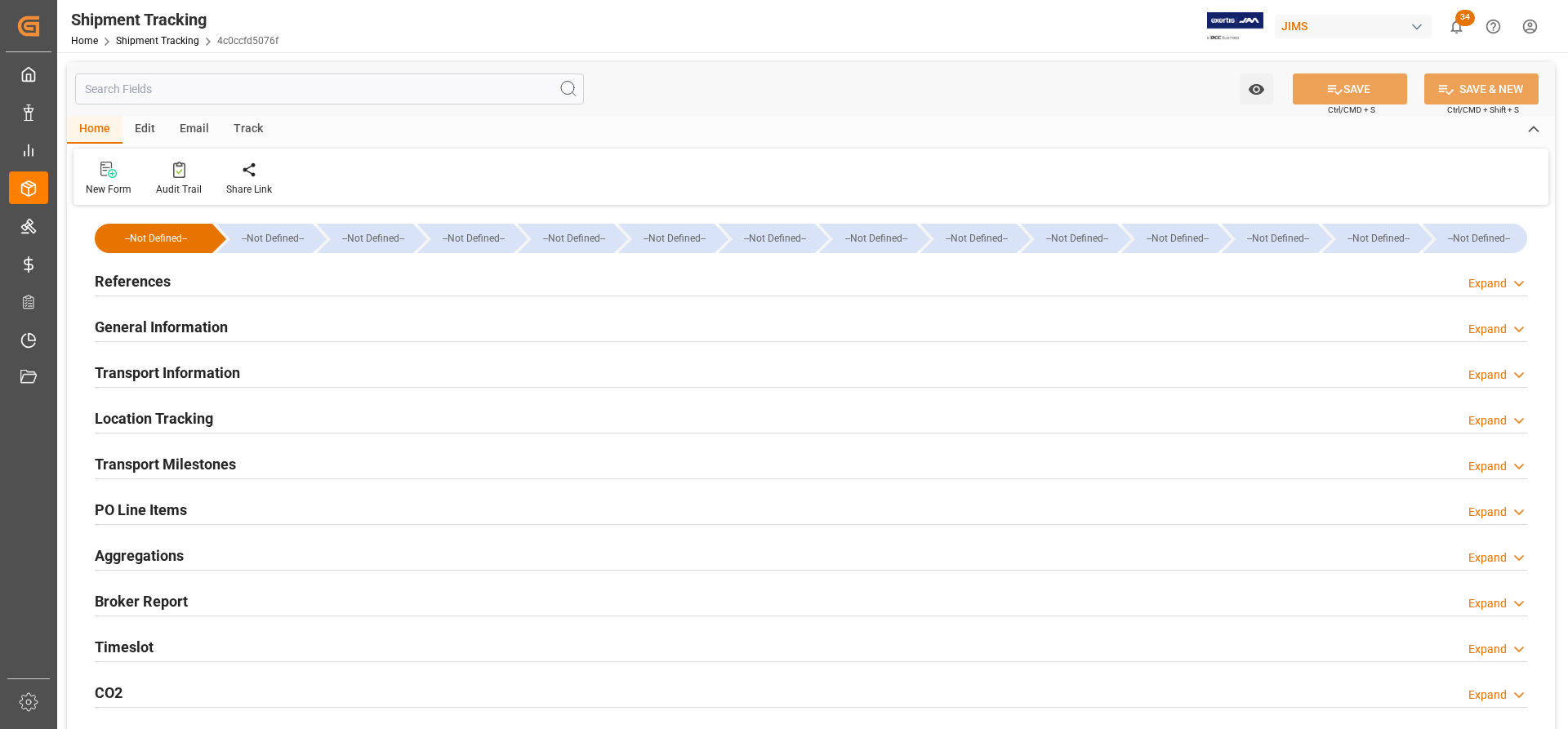
type input "218084.5"
type input "[DATE] 00:00"
click at [171, 323] on h2 "General Information" at bounding box center [161, 326] width 133 height 22
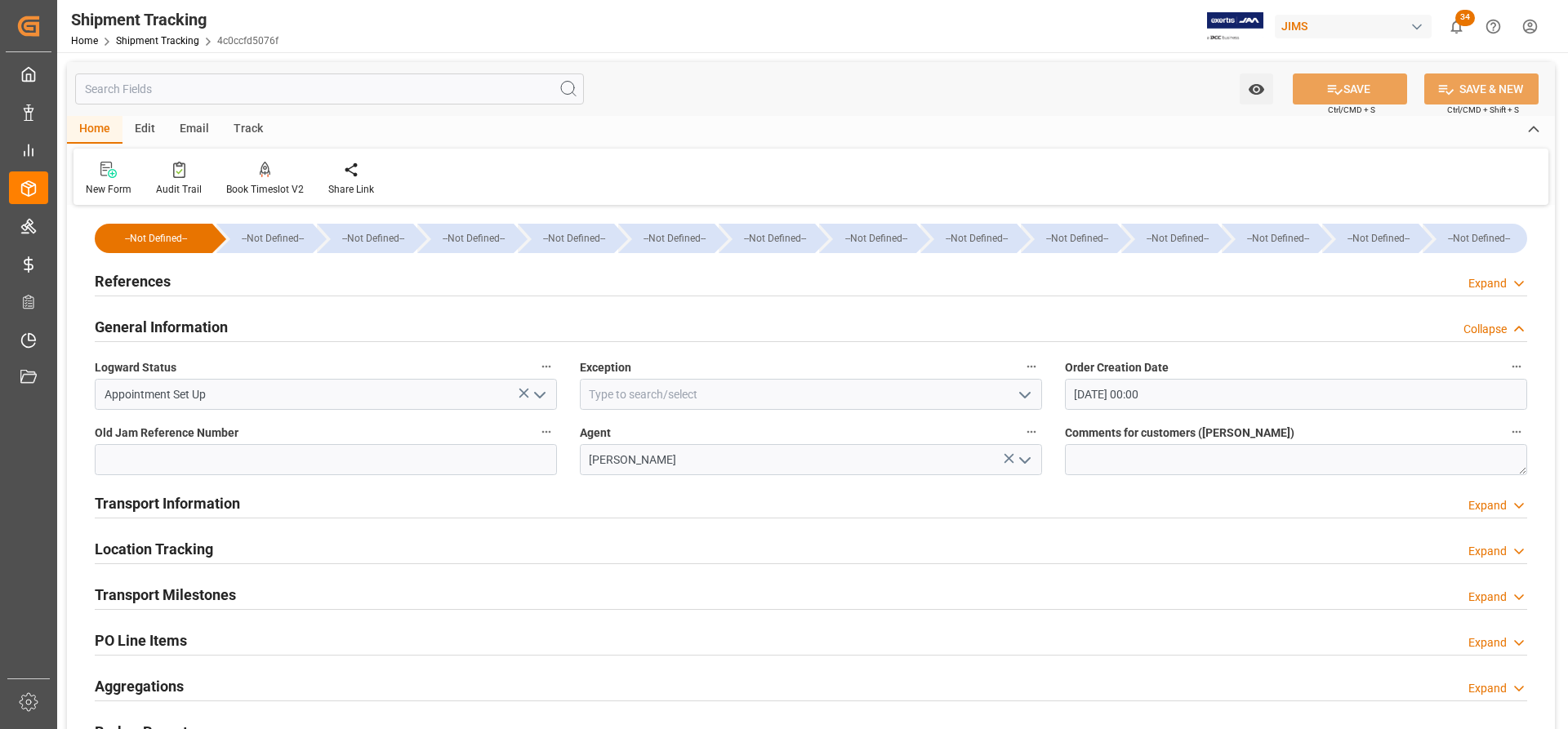
click at [152, 503] on h2 "Transport Information" at bounding box center [167, 503] width 145 height 22
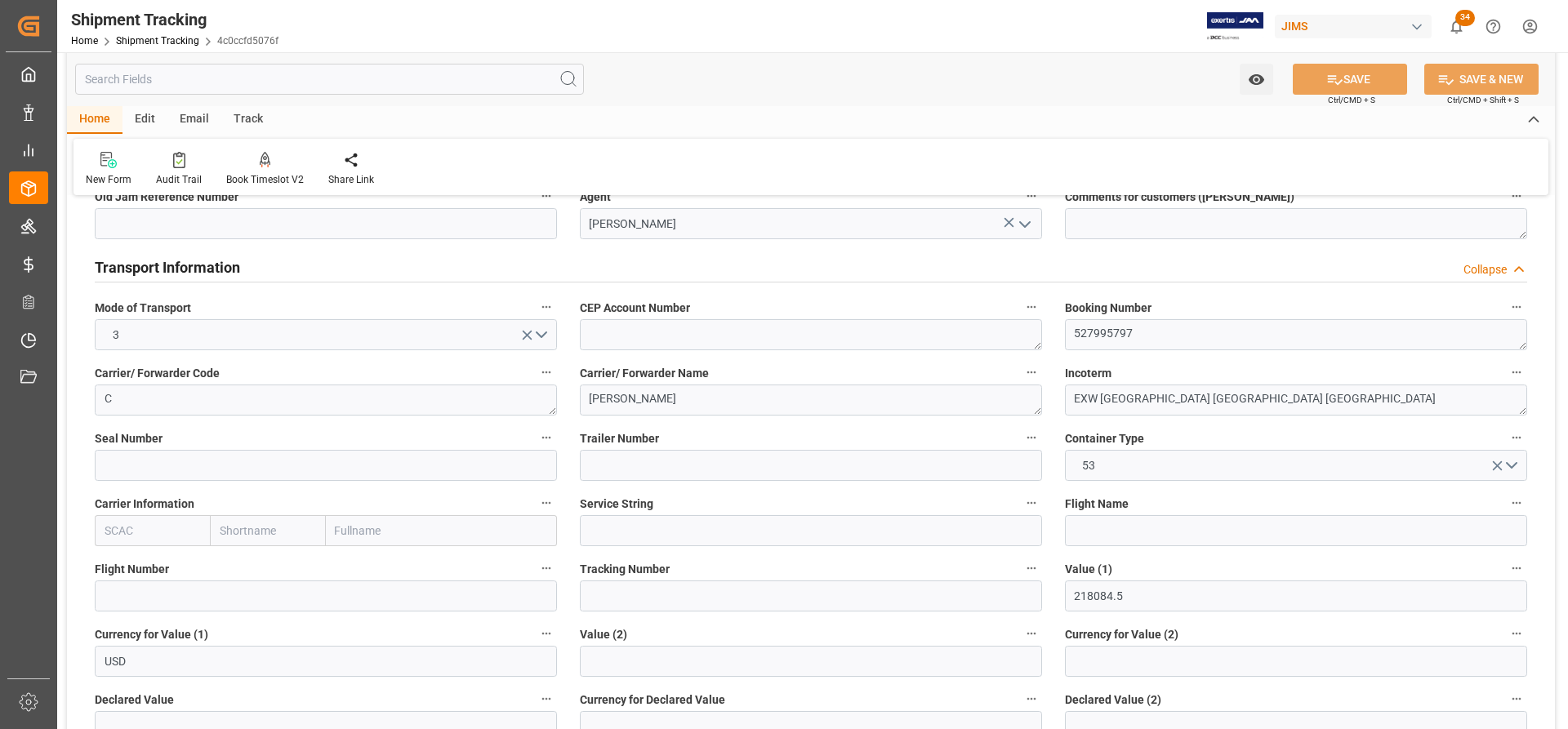
scroll to position [326, 0]
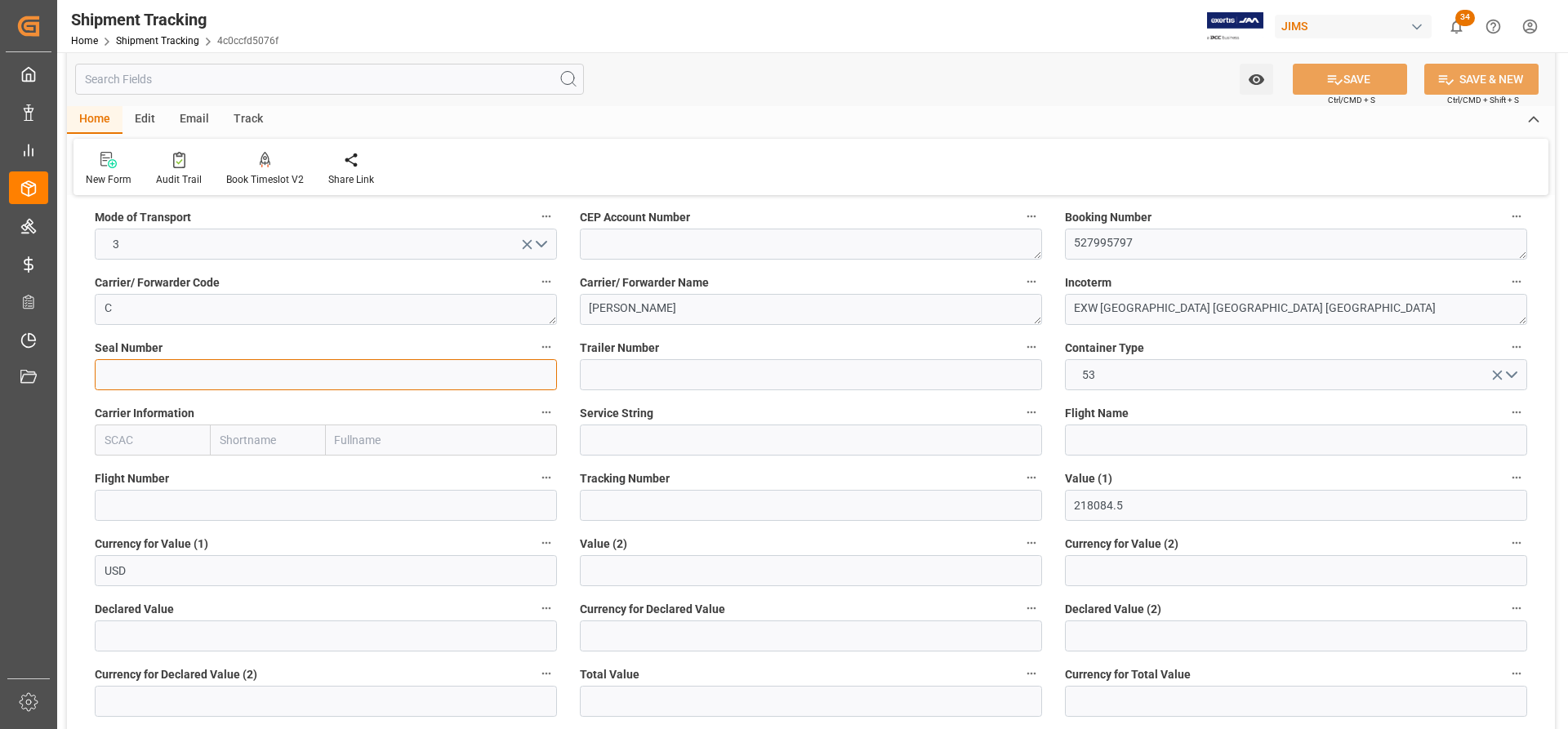
click at [110, 375] on input at bounding box center [326, 374] width 462 height 31
type input "49955130"
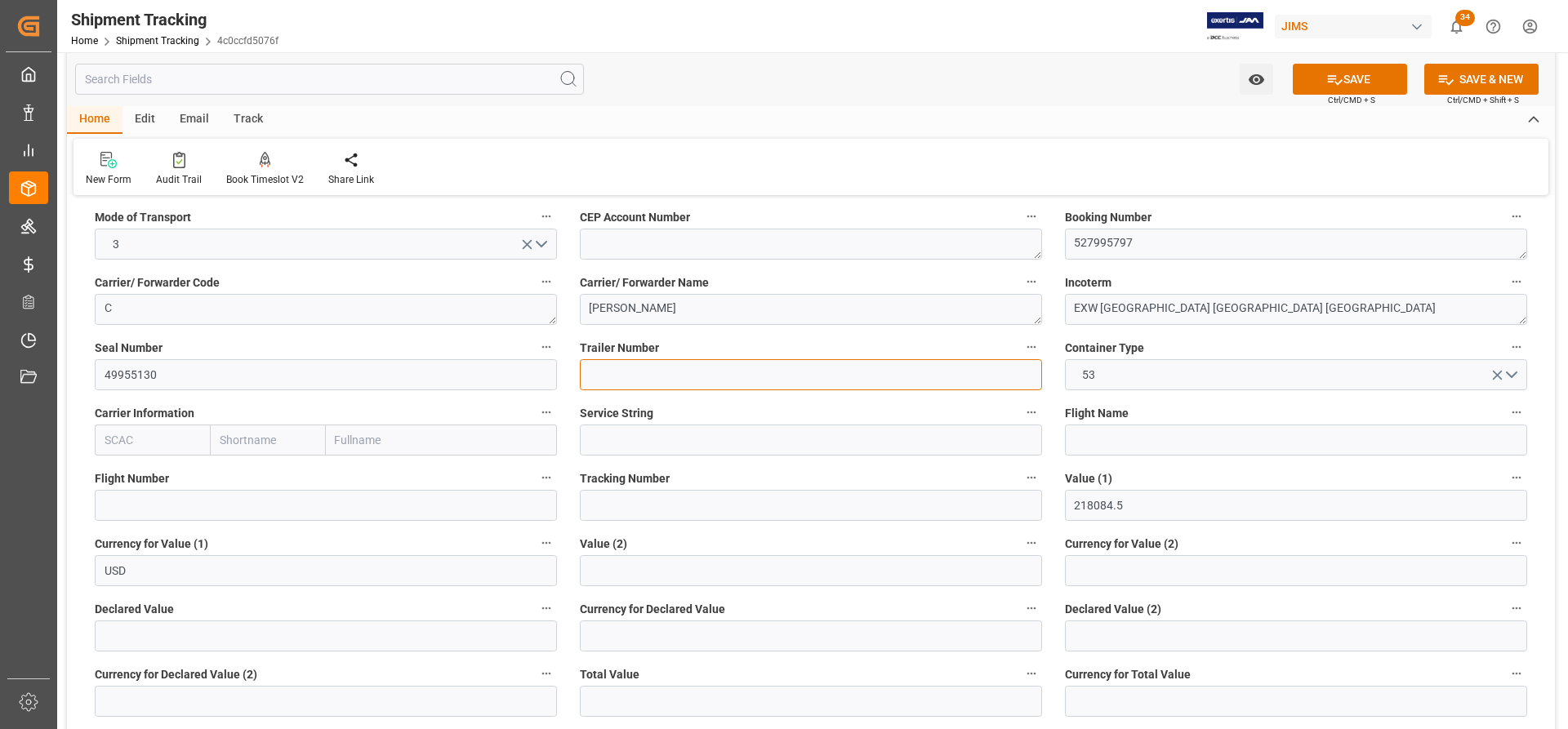
click at [620, 372] on input at bounding box center [810, 374] width 462 height 31
type input "2579"
click at [1359, 83] on button "SAVE" at bounding box center [1350, 78] width 114 height 31
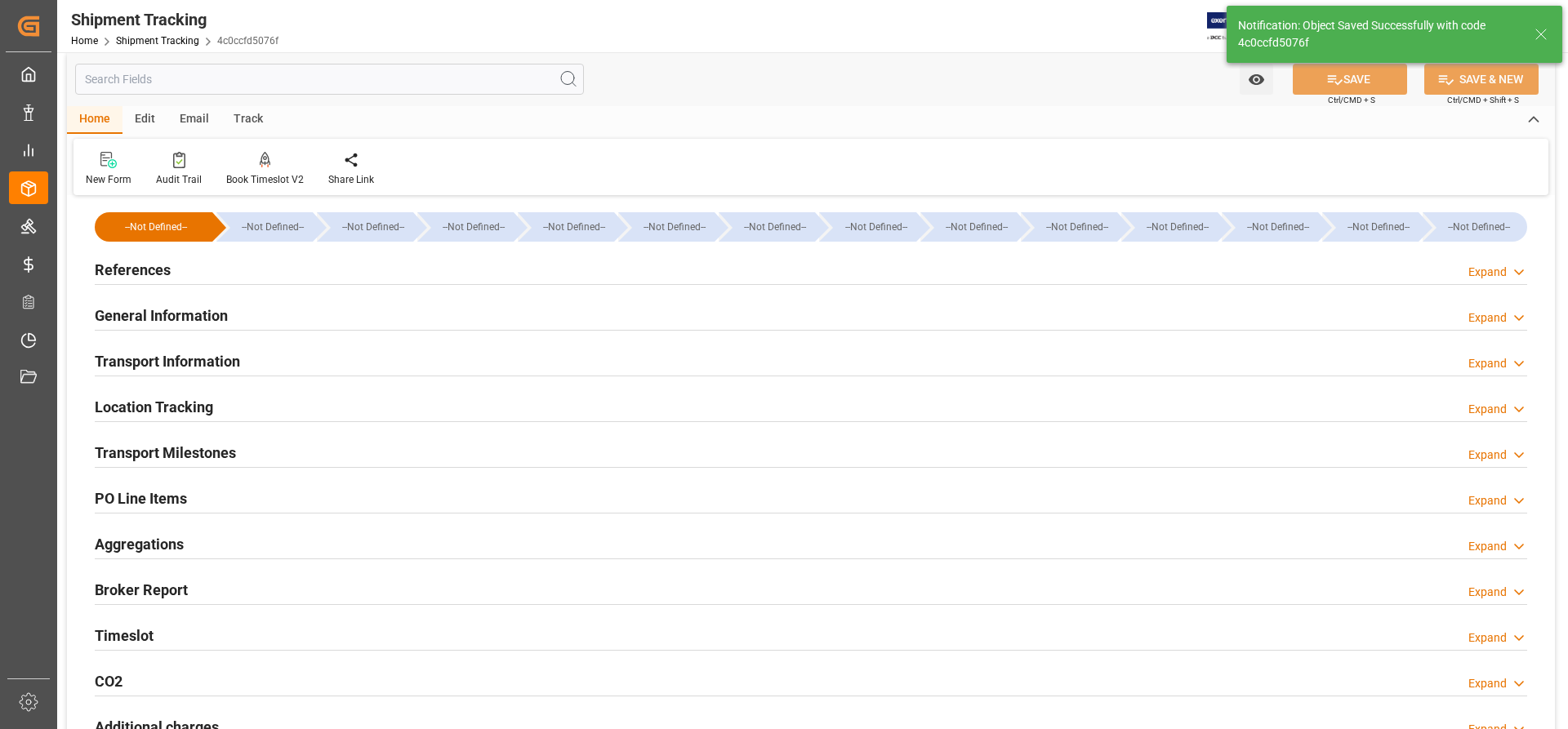
scroll to position [0, 0]
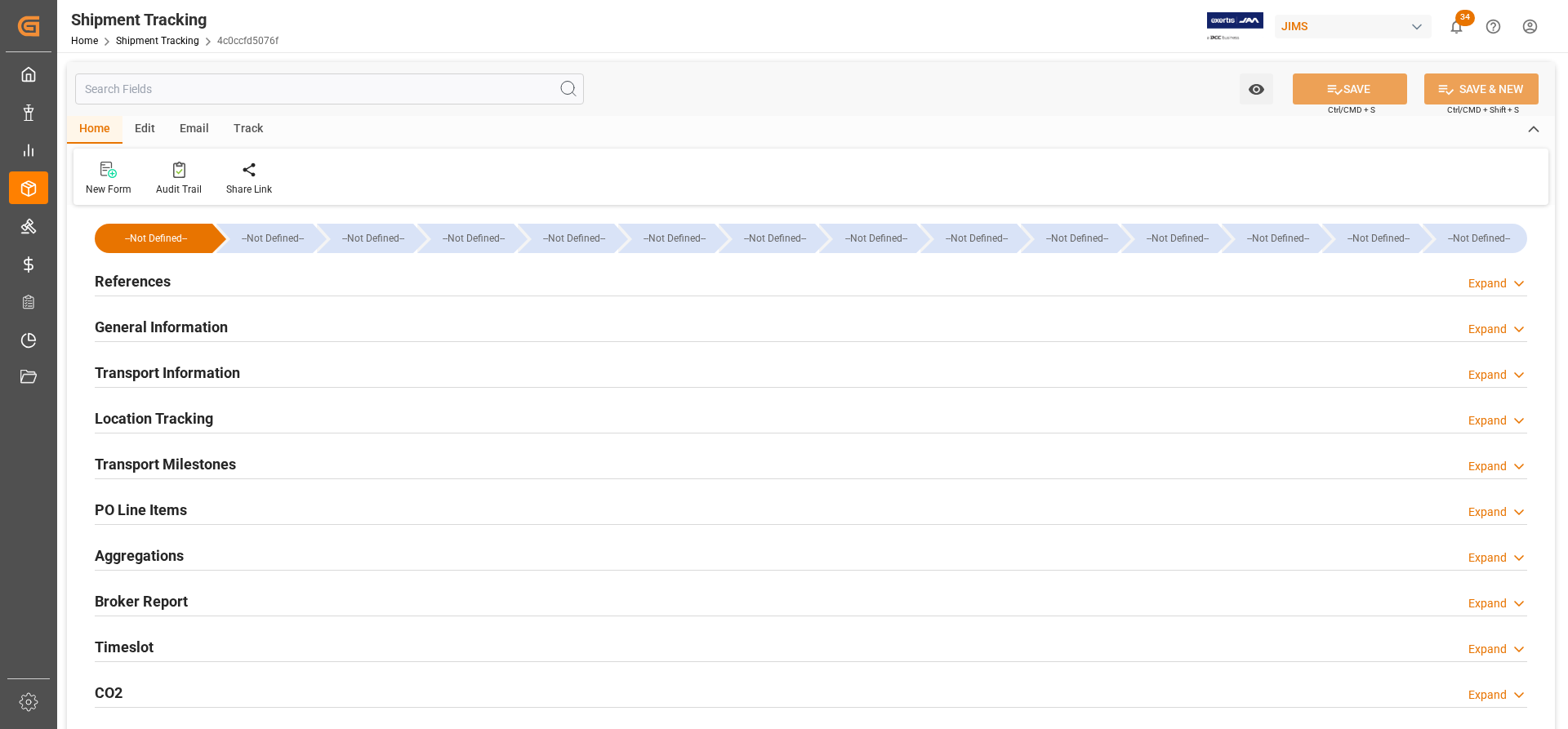
type input "[DATE] 00:00"
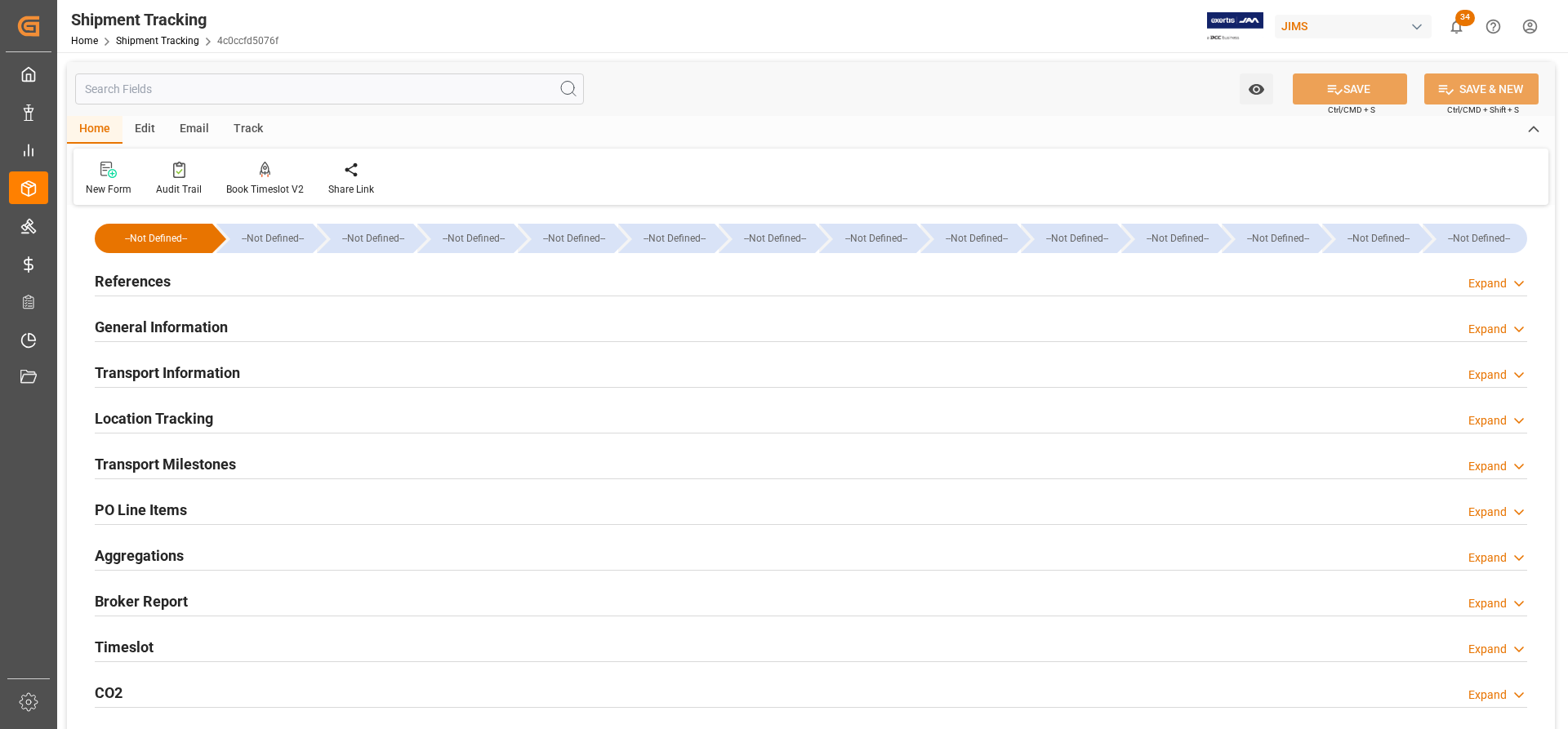
click at [203, 467] on h2 "Transport Milestones" at bounding box center [165, 463] width 142 height 22
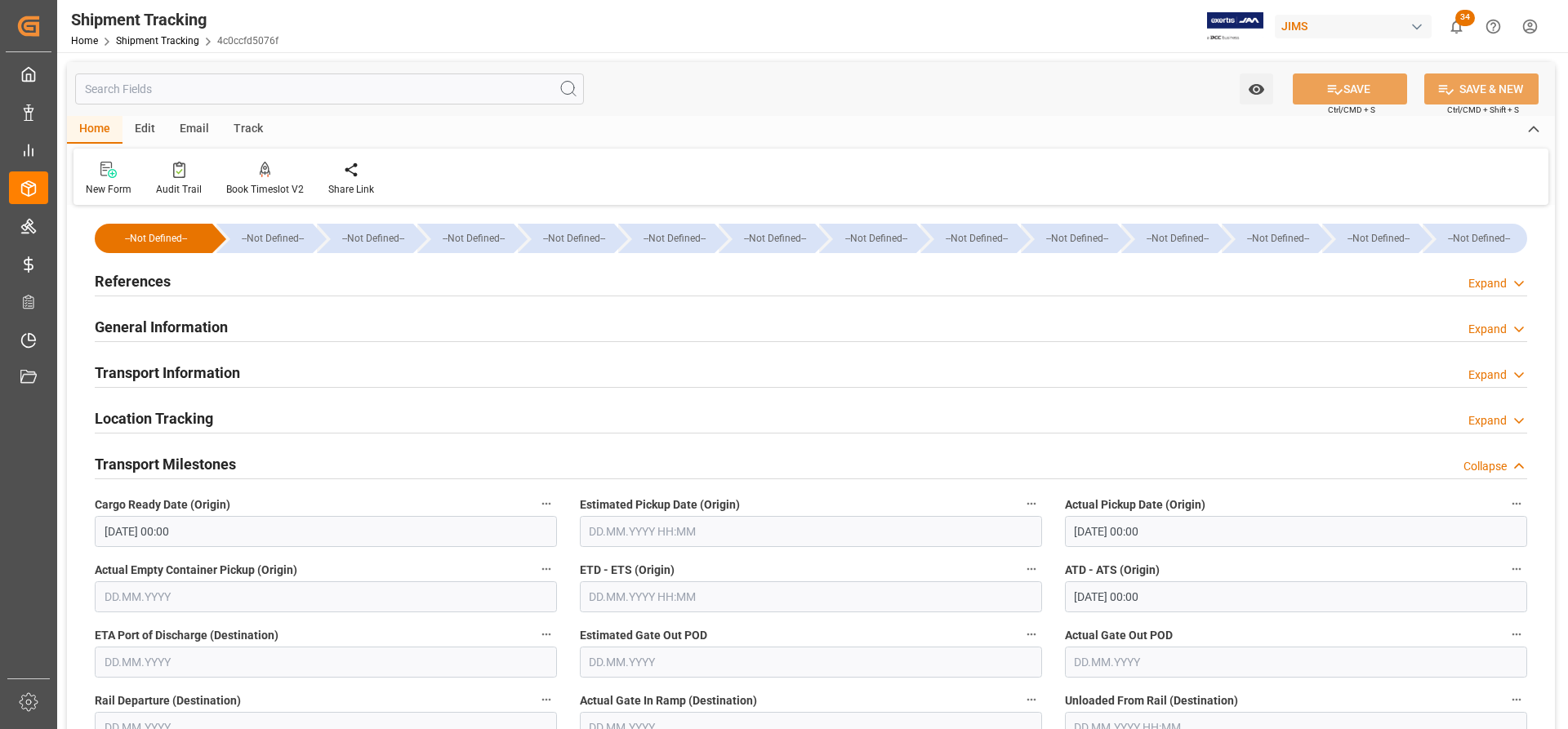
click at [174, 326] on h2 "General Information" at bounding box center [161, 326] width 133 height 22
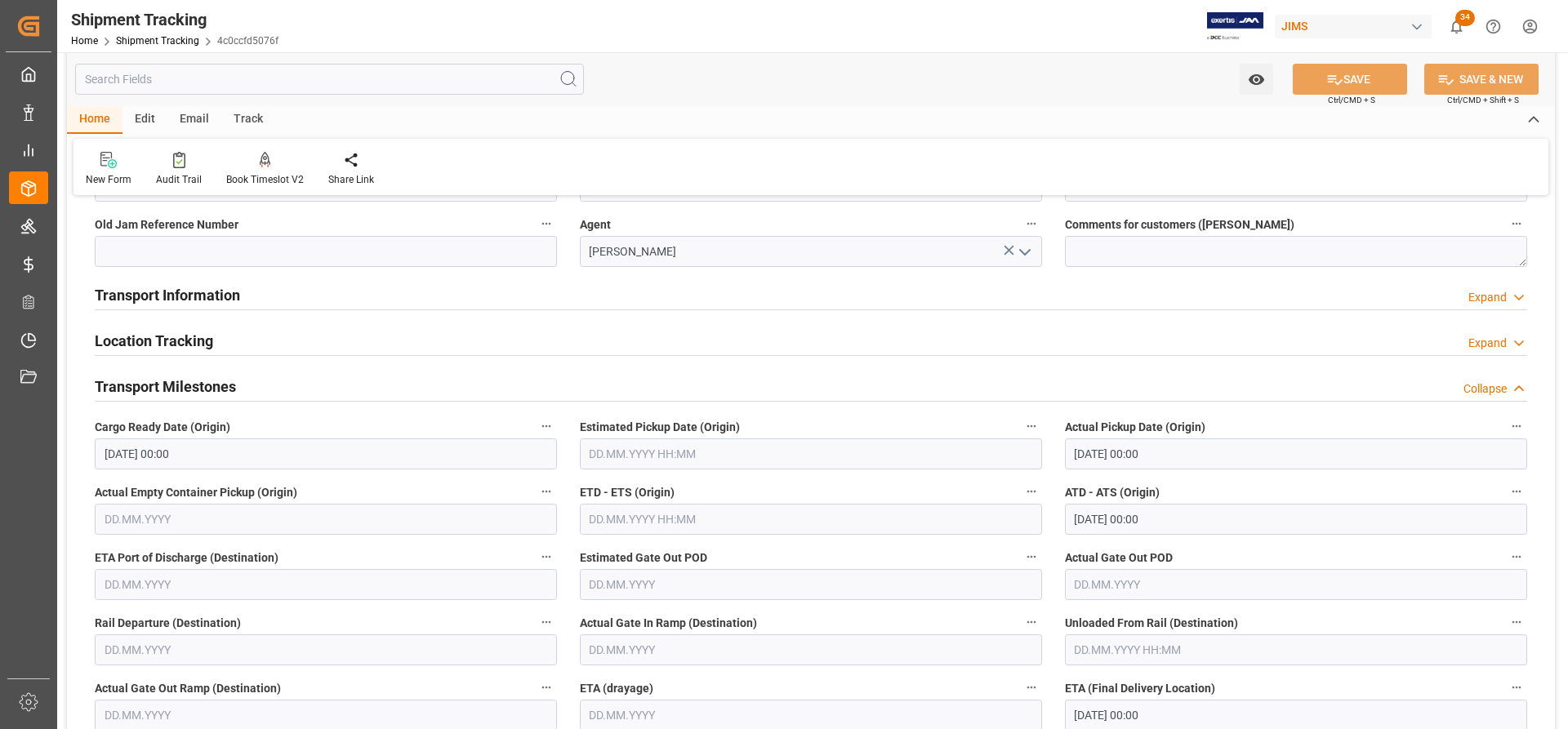
scroll to position [244, 0]
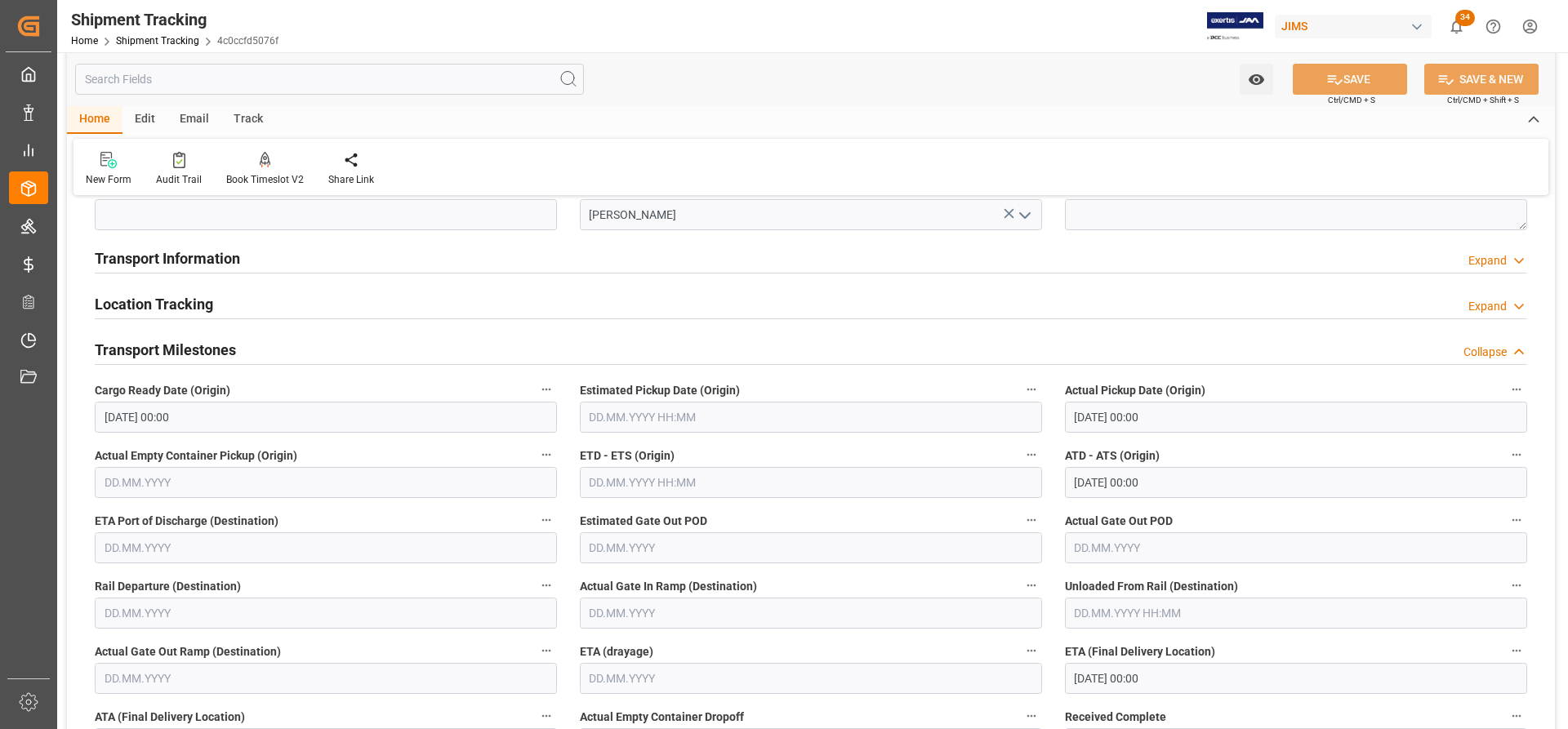
click at [191, 252] on h2 "Transport Information" at bounding box center [167, 258] width 145 height 22
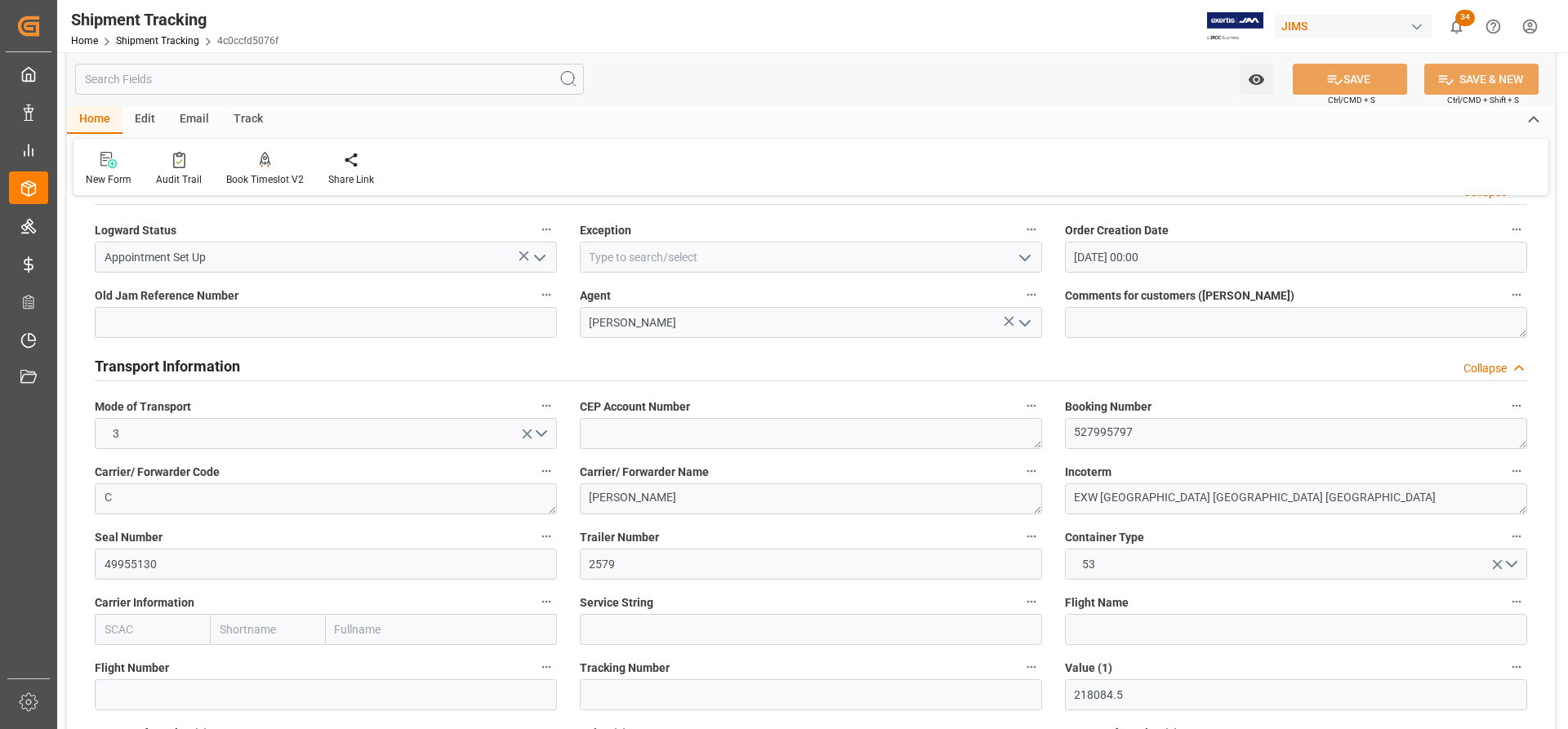
scroll to position [0, 0]
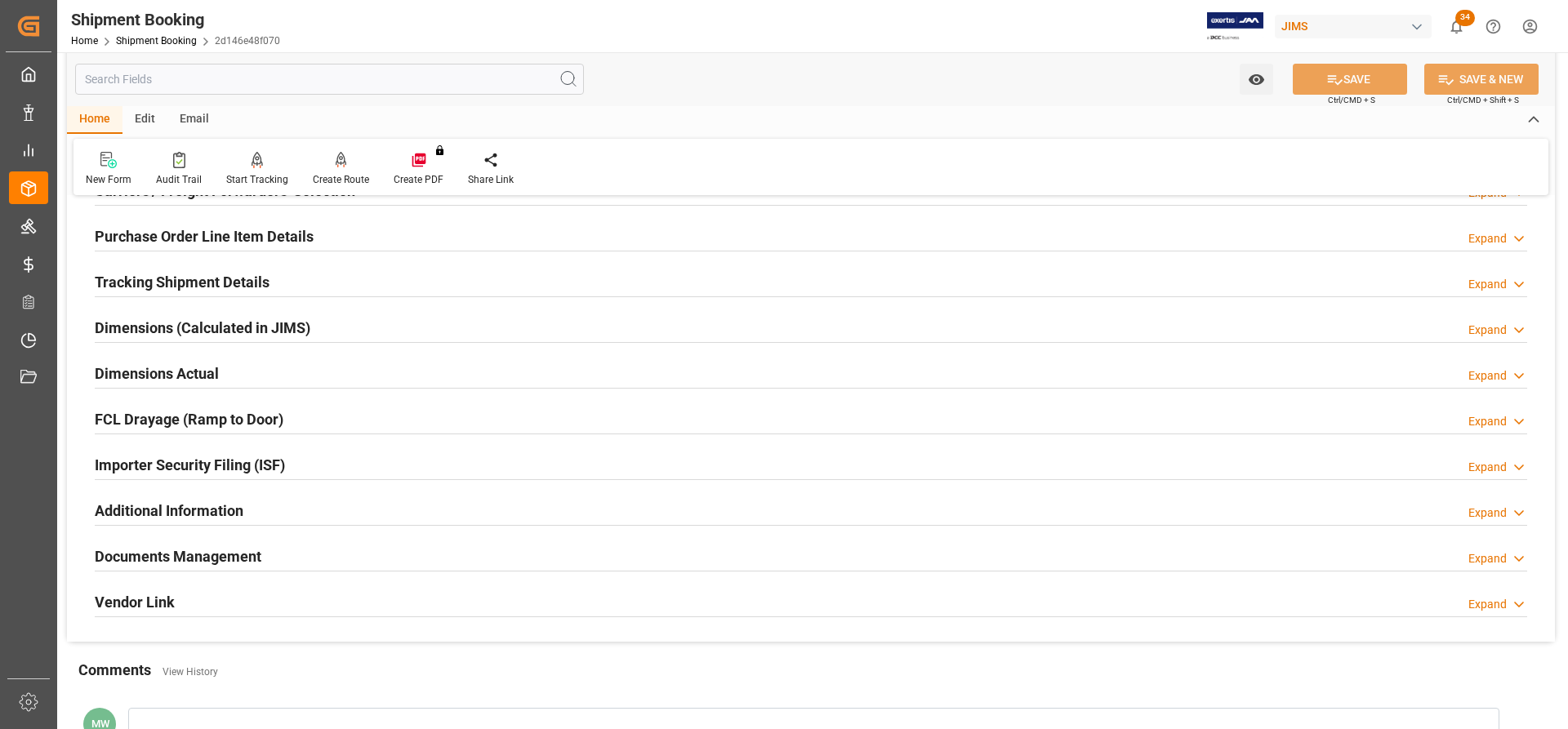
scroll to position [326, 0]
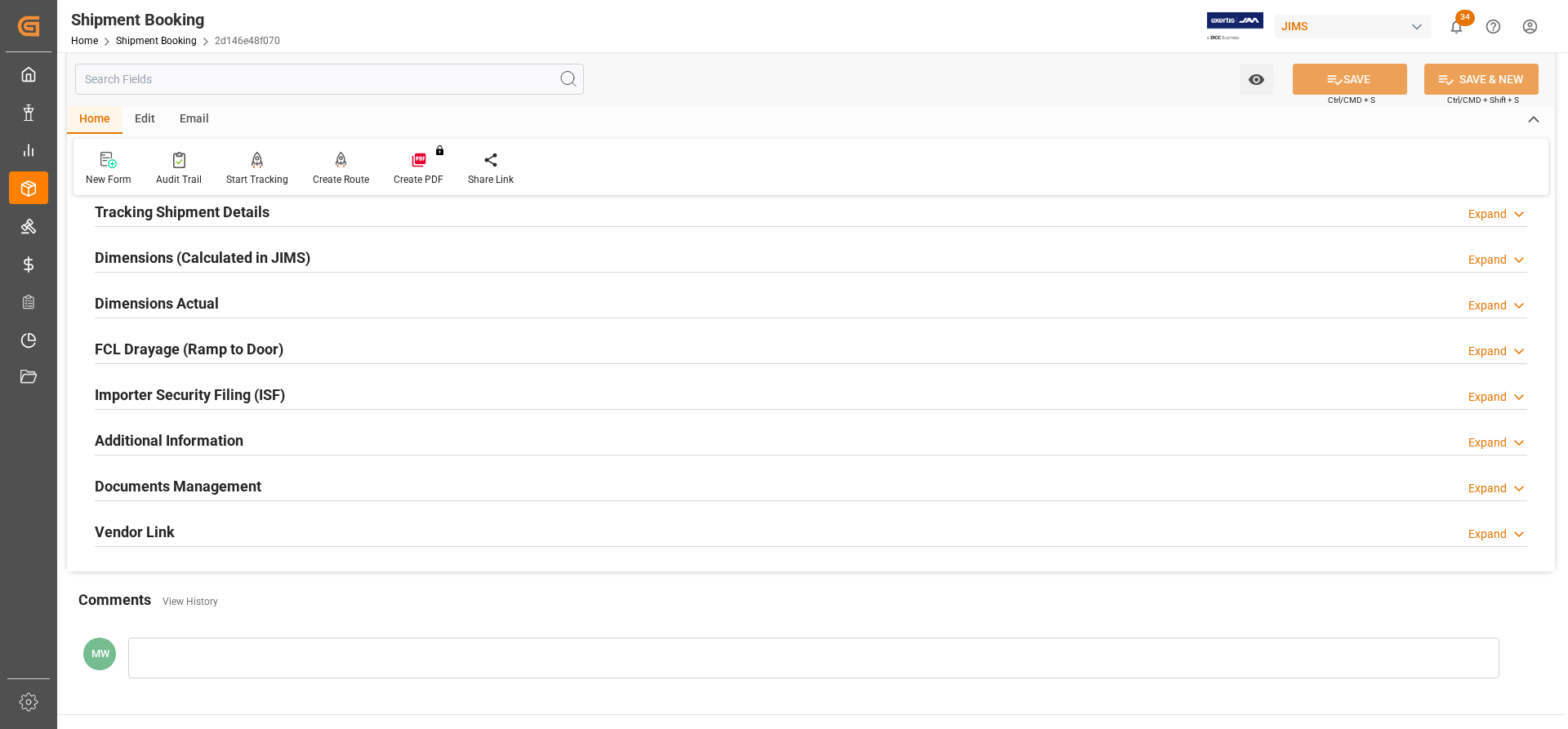
click at [216, 490] on h2 "Documents Management" at bounding box center [178, 485] width 166 height 22
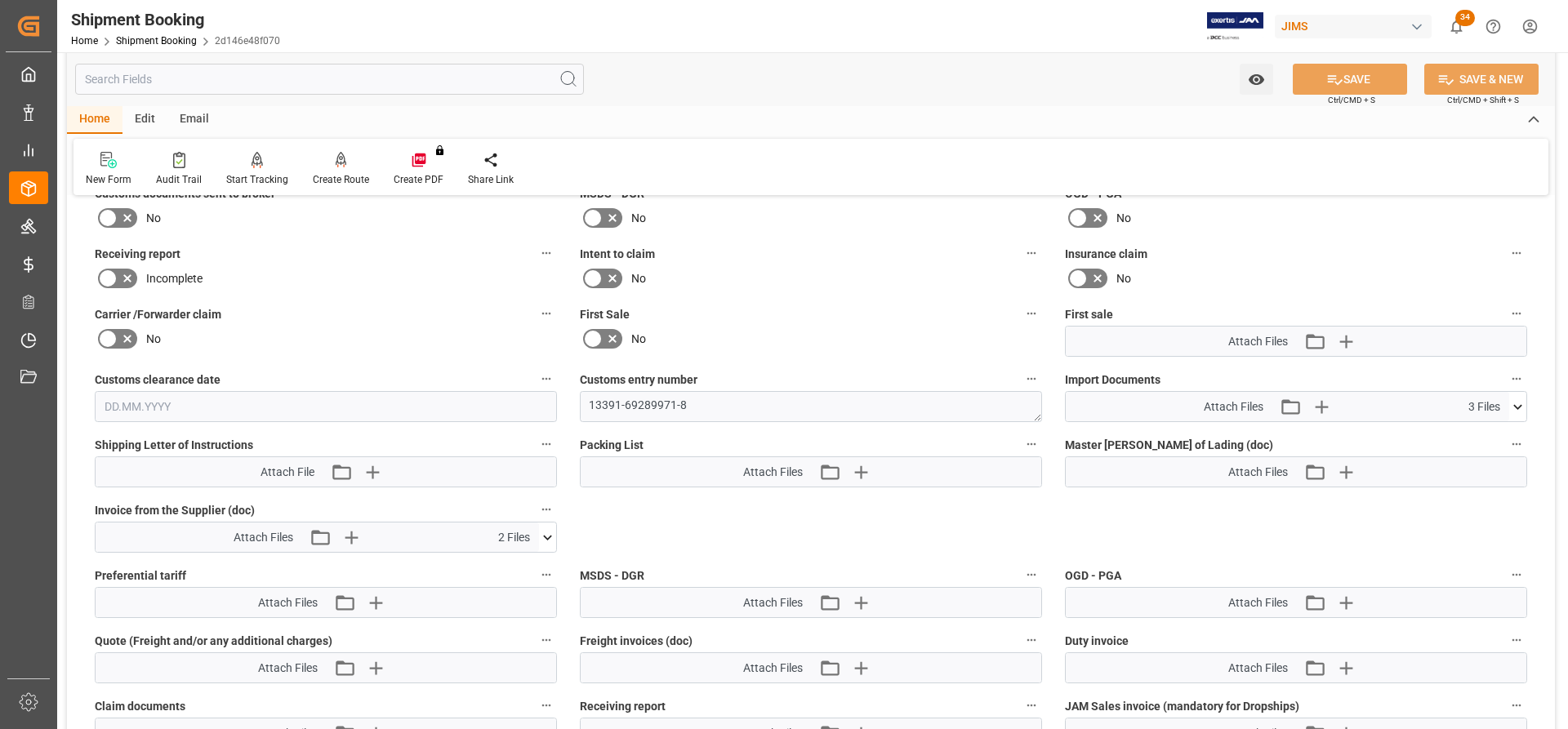
scroll to position [734, 0]
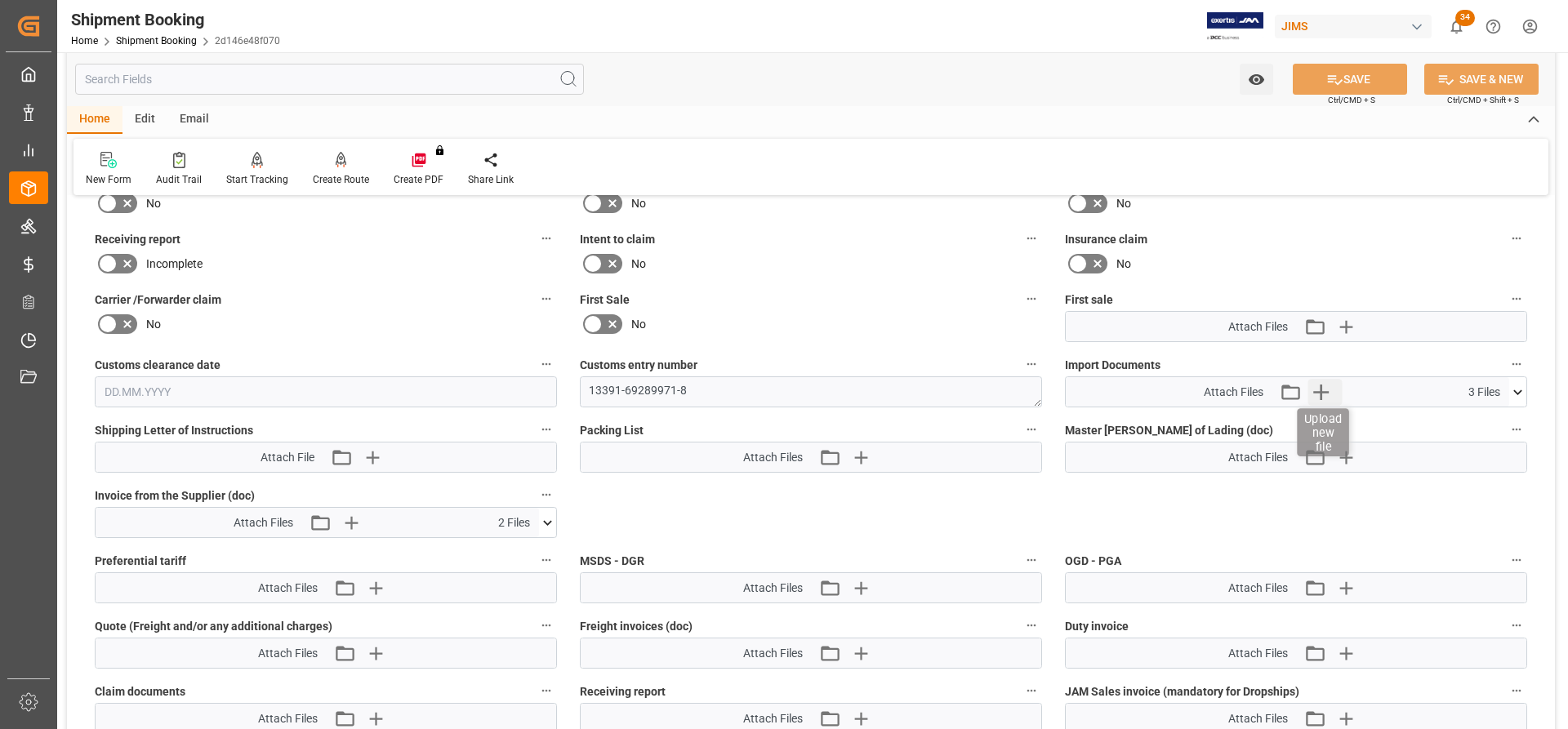
click at [1318, 392] on icon "button" at bounding box center [1321, 392] width 26 height 26
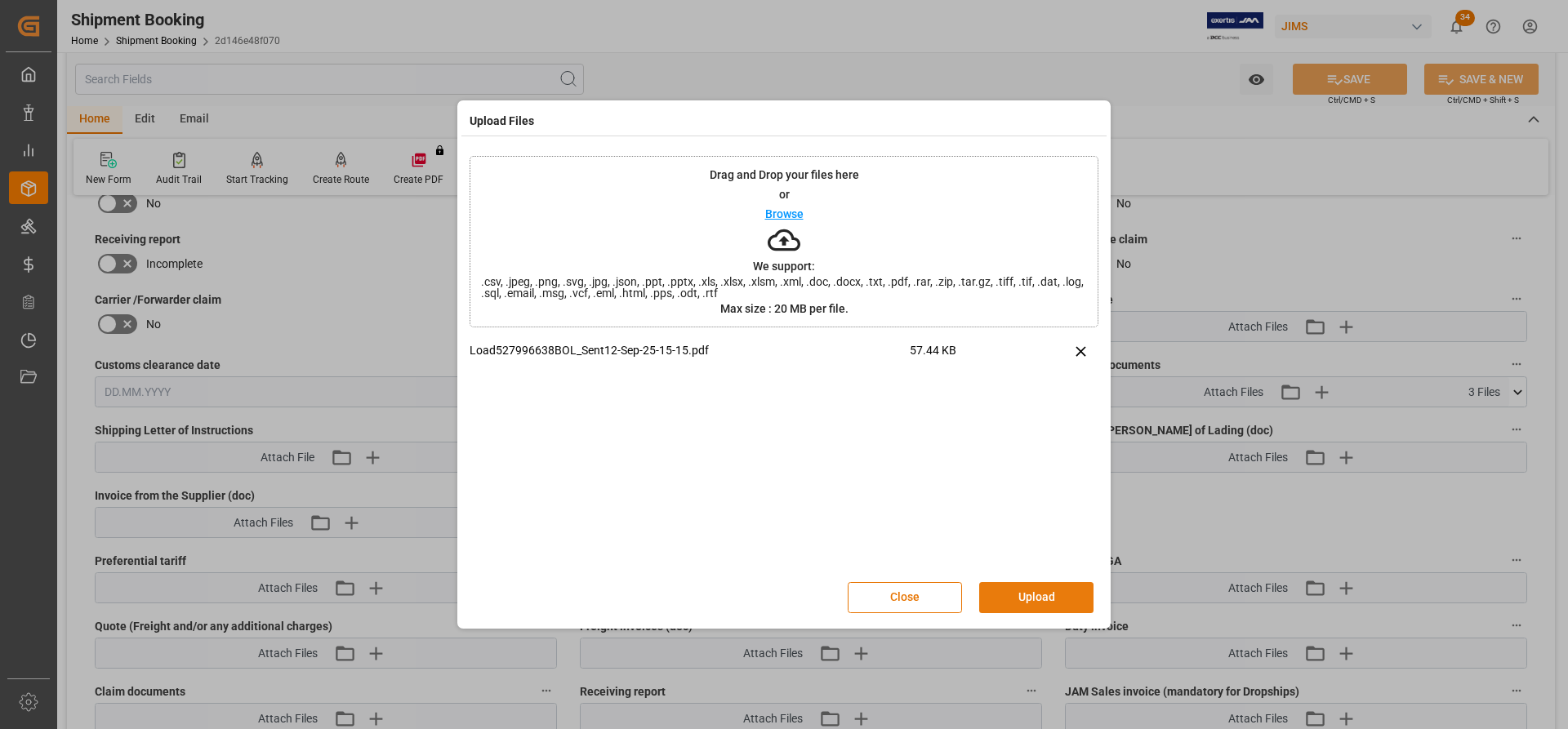
click at [1025, 604] on button "Upload" at bounding box center [1037, 597] width 114 height 31
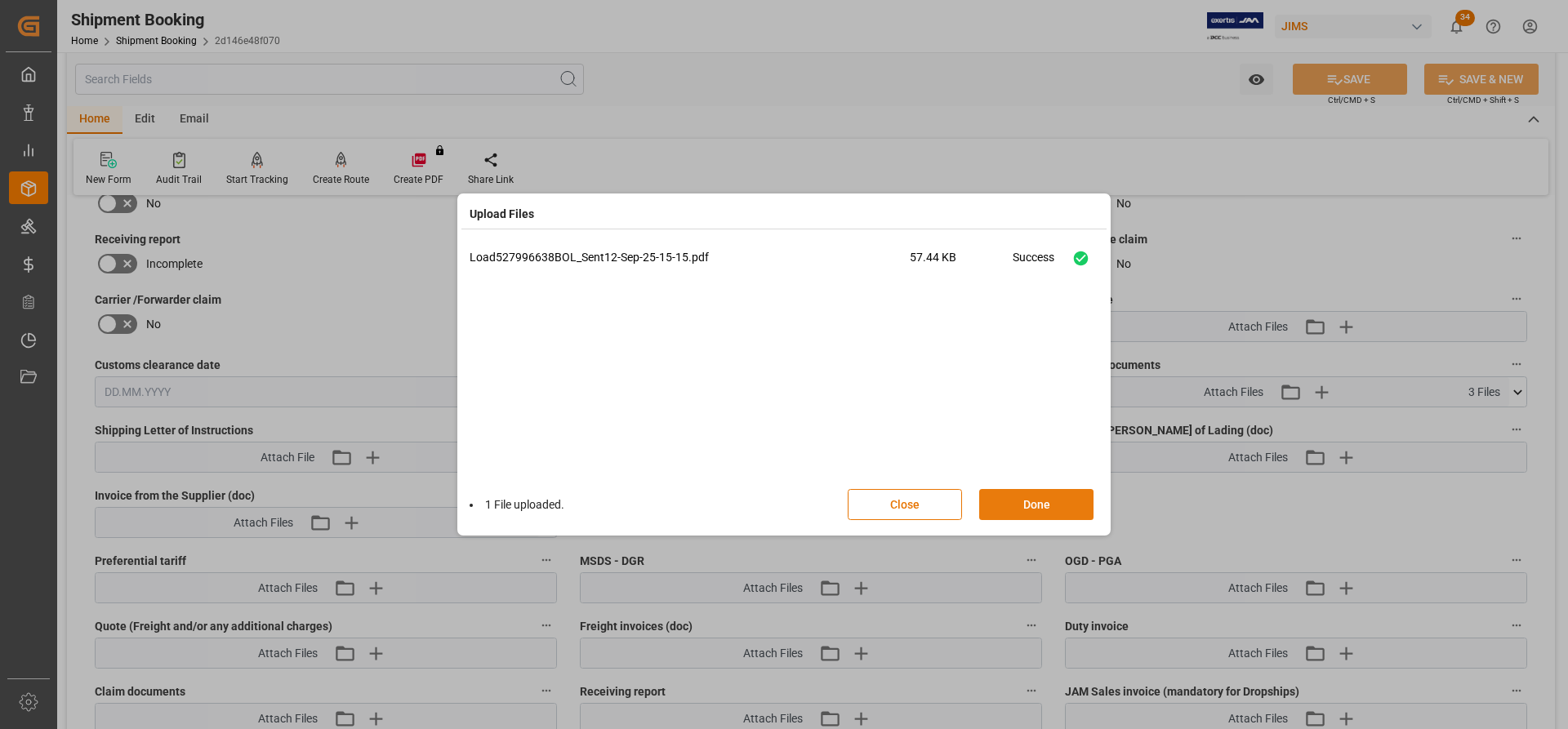
click at [1028, 511] on button "Done" at bounding box center [1037, 504] width 114 height 31
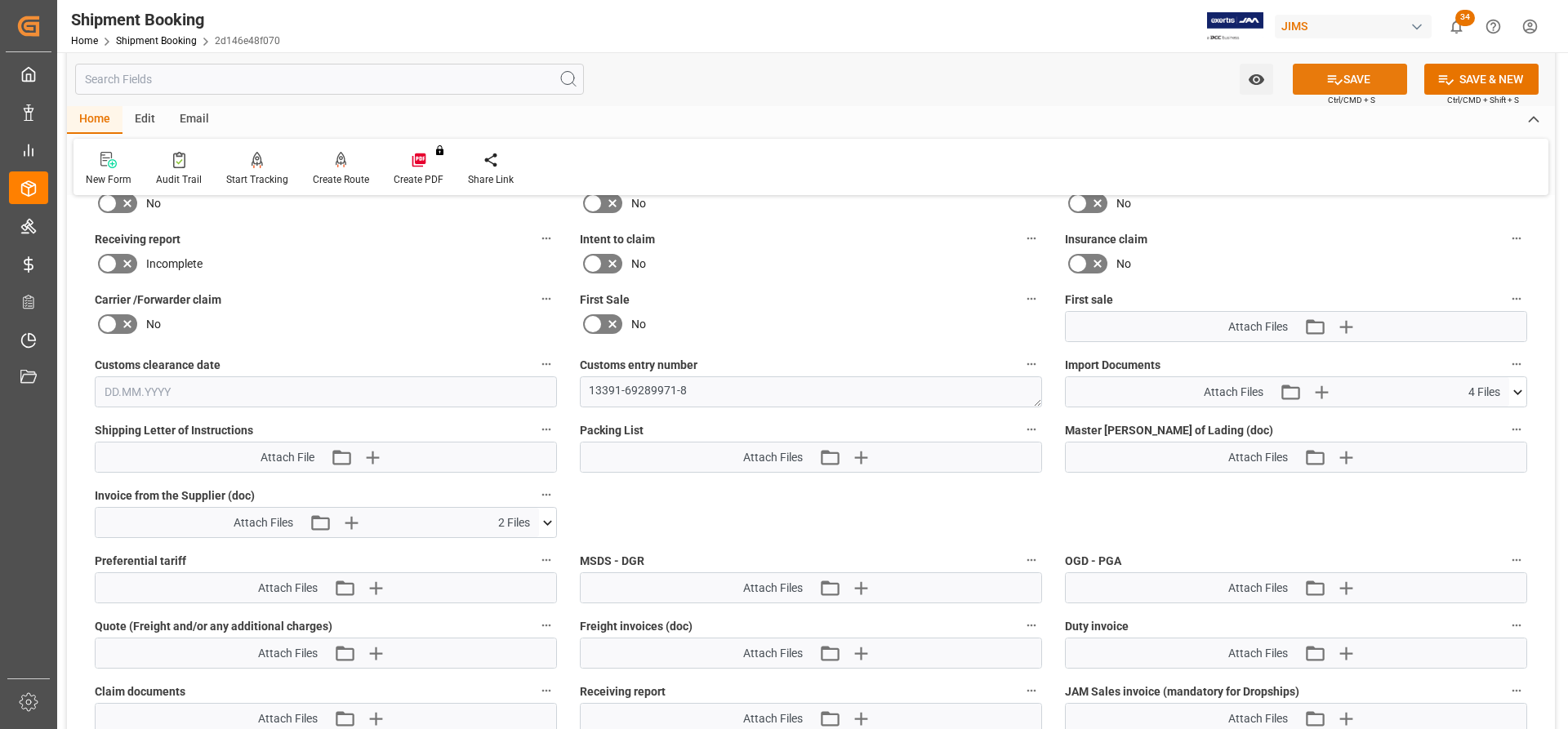
click at [1381, 74] on button "SAVE" at bounding box center [1350, 78] width 114 height 31
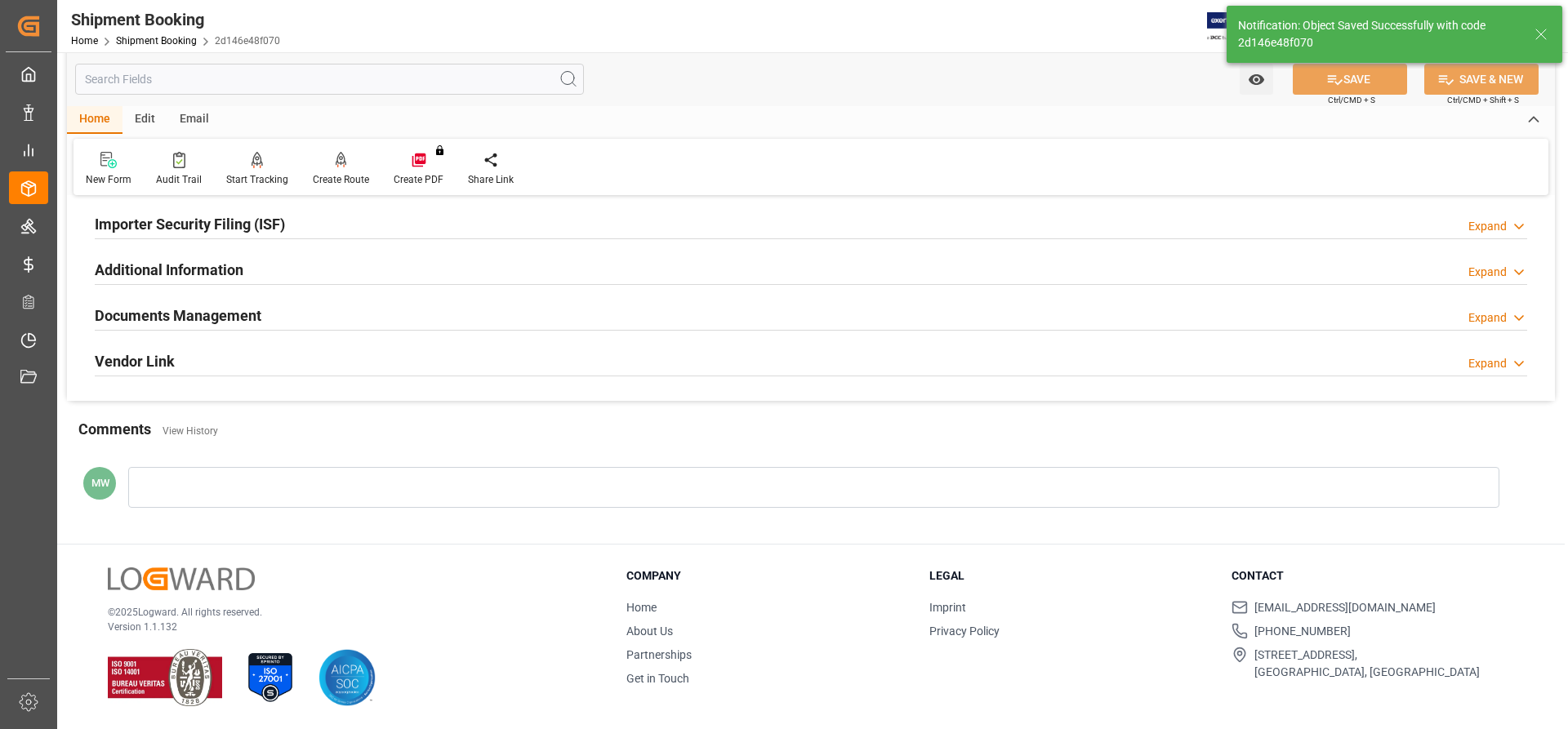
scroll to position [496, 0]
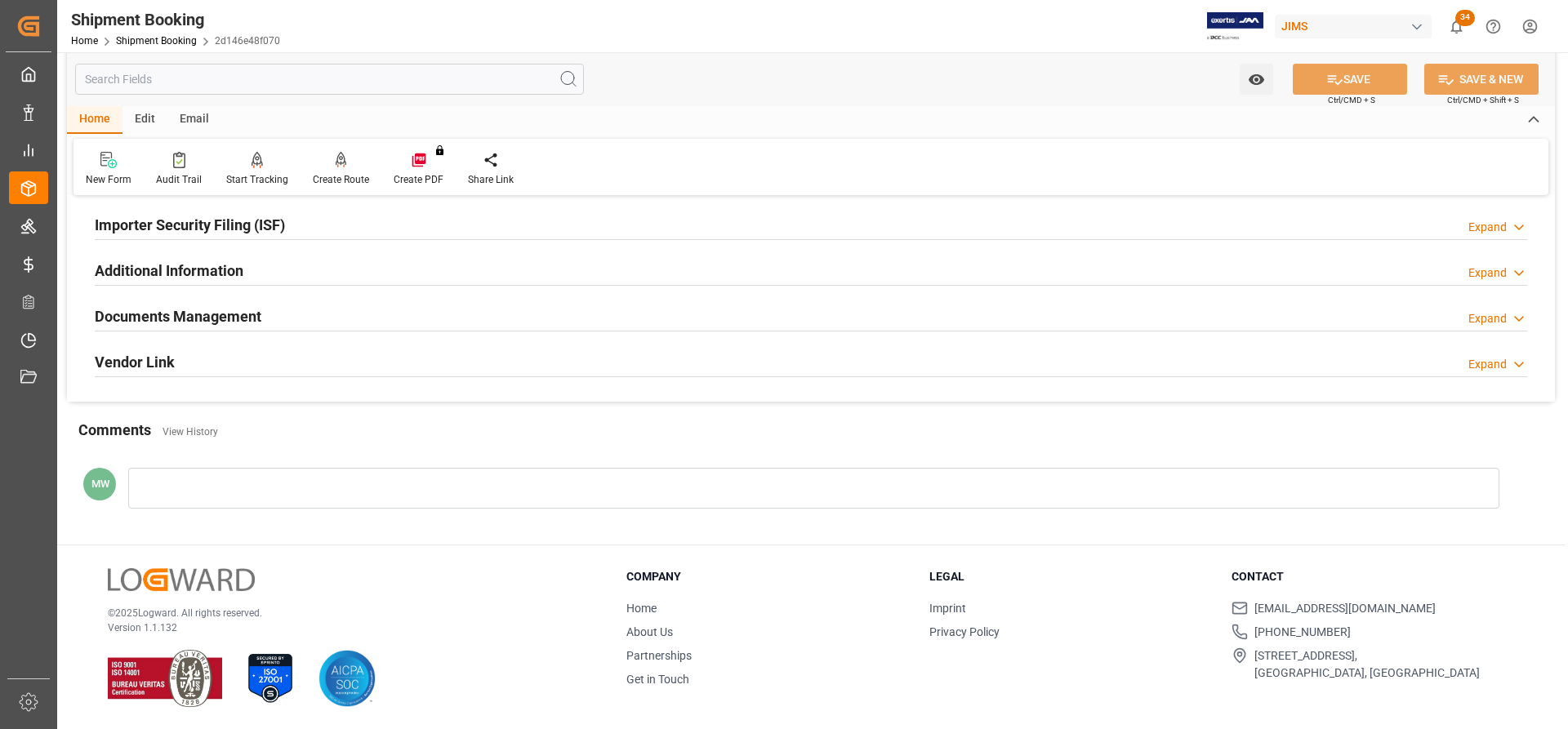
drag, startPoint x: 157, startPoint y: 308, endPoint x: 187, endPoint y: 307, distance: 30.0
click at [157, 308] on h2 "Documents Management" at bounding box center [178, 316] width 166 height 22
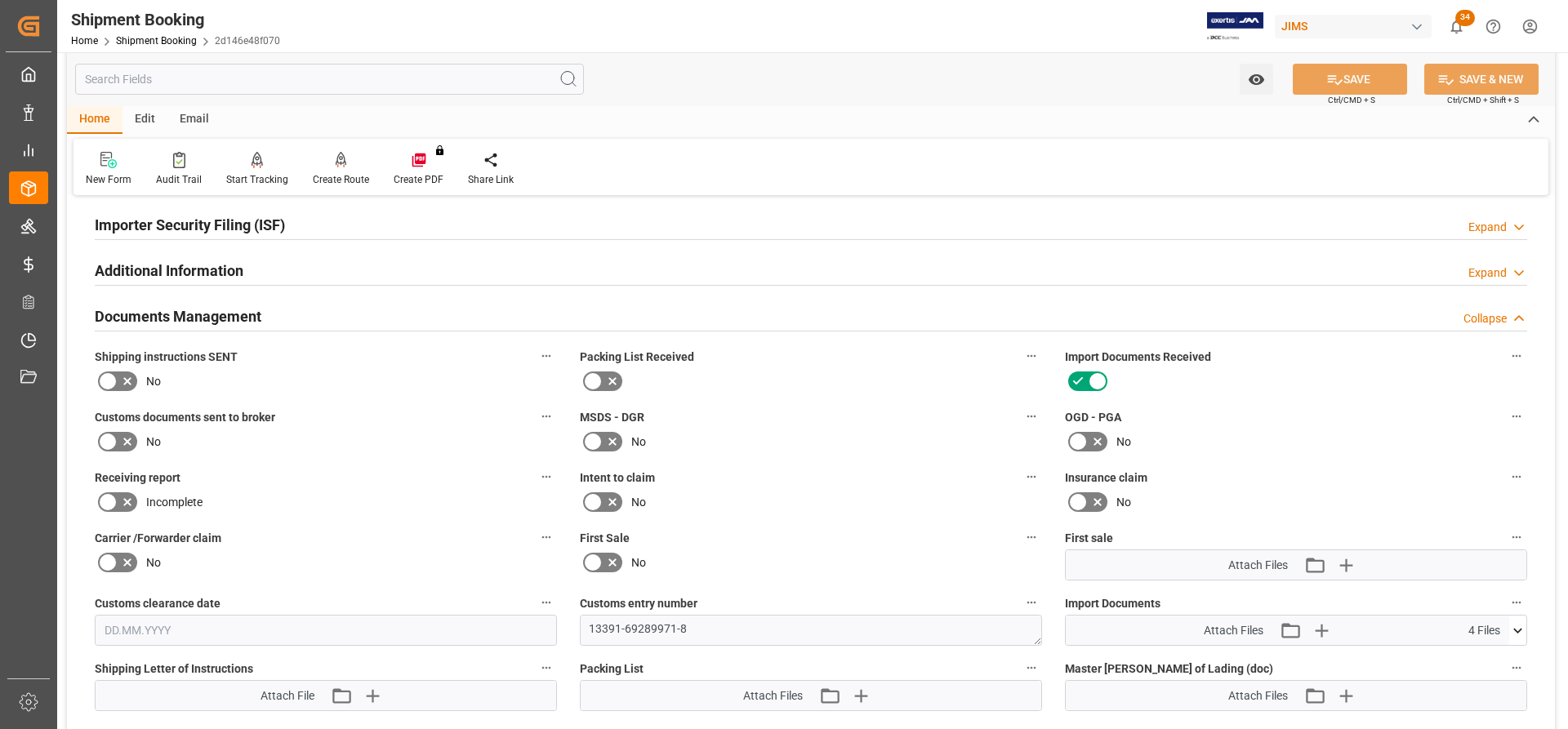
scroll to position [734, 0]
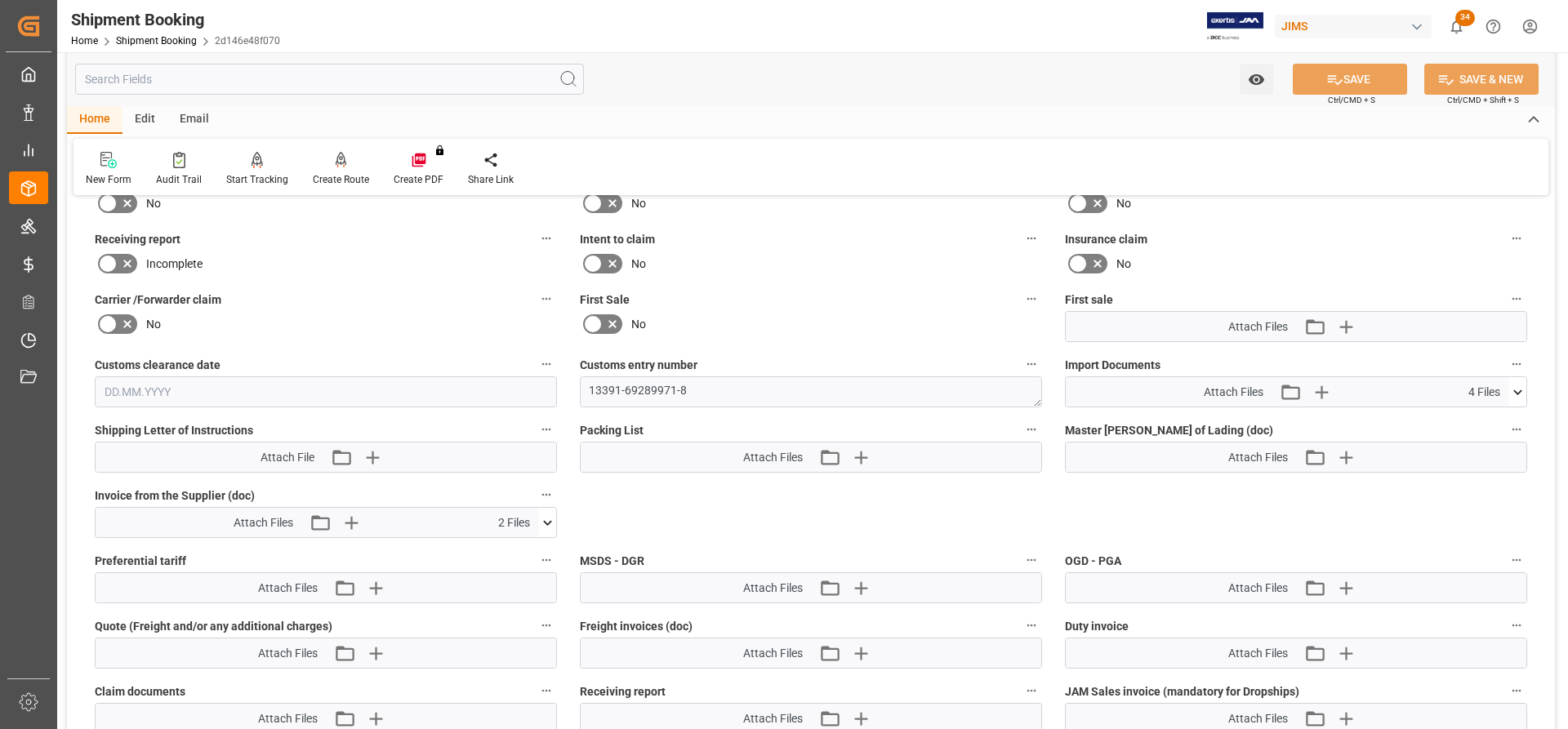
click at [1519, 390] on icon at bounding box center [1517, 391] width 17 height 17
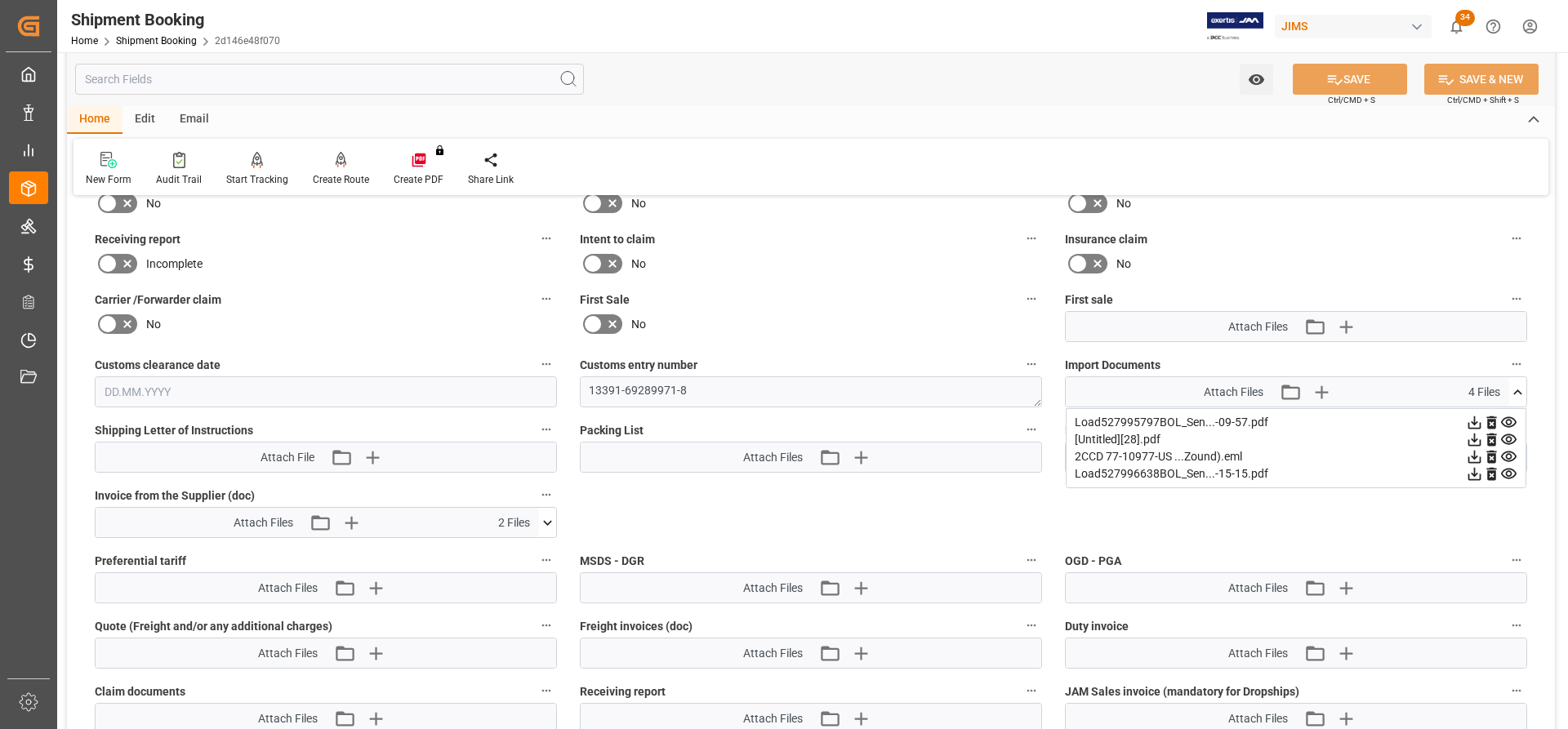
click at [1477, 474] on icon at bounding box center [1474, 473] width 17 height 17
click at [1476, 476] on icon at bounding box center [1474, 473] width 17 height 17
click at [1512, 474] on icon at bounding box center [1508, 474] width 16 height 11
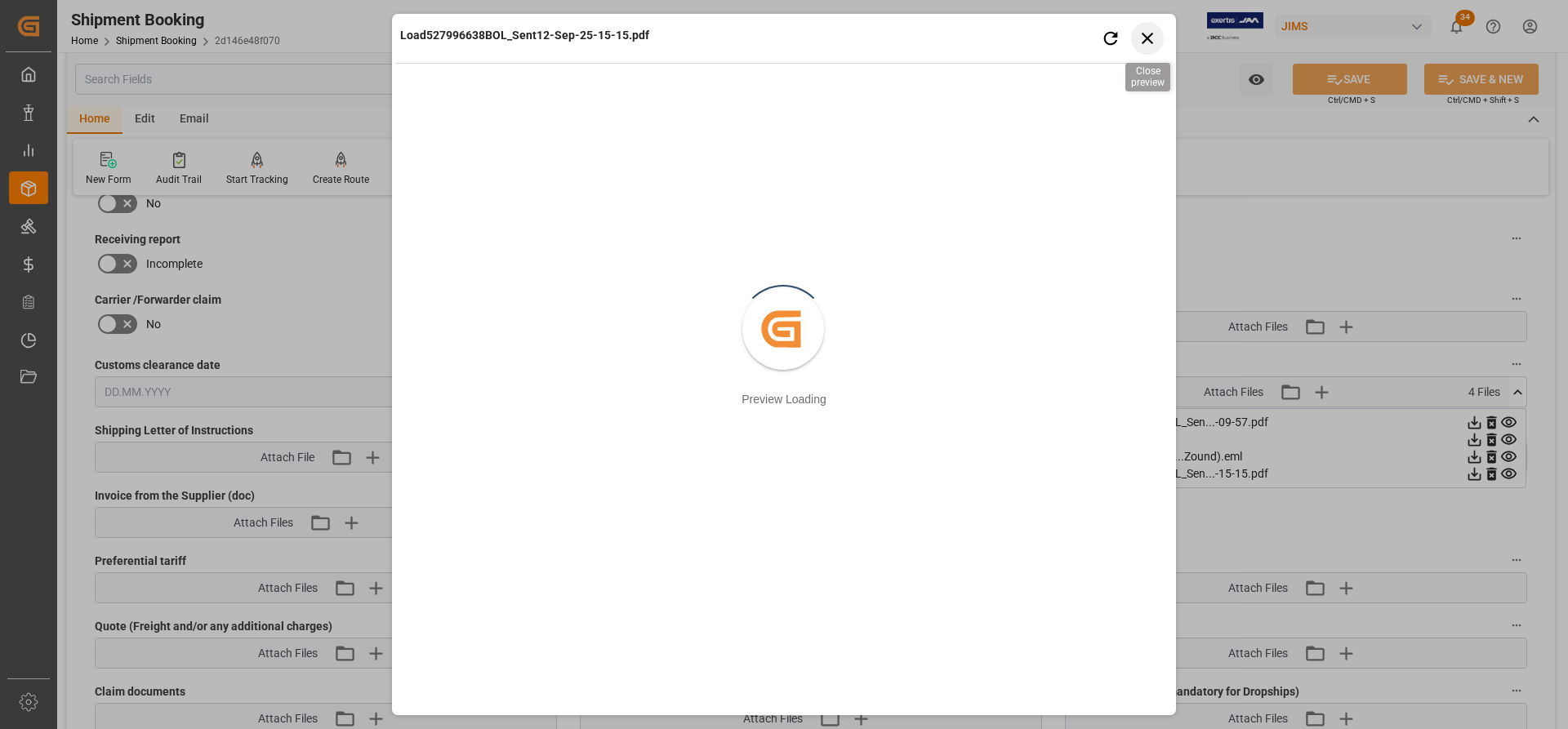
click at [1150, 38] on icon "button" at bounding box center [1147, 38] width 20 height 20
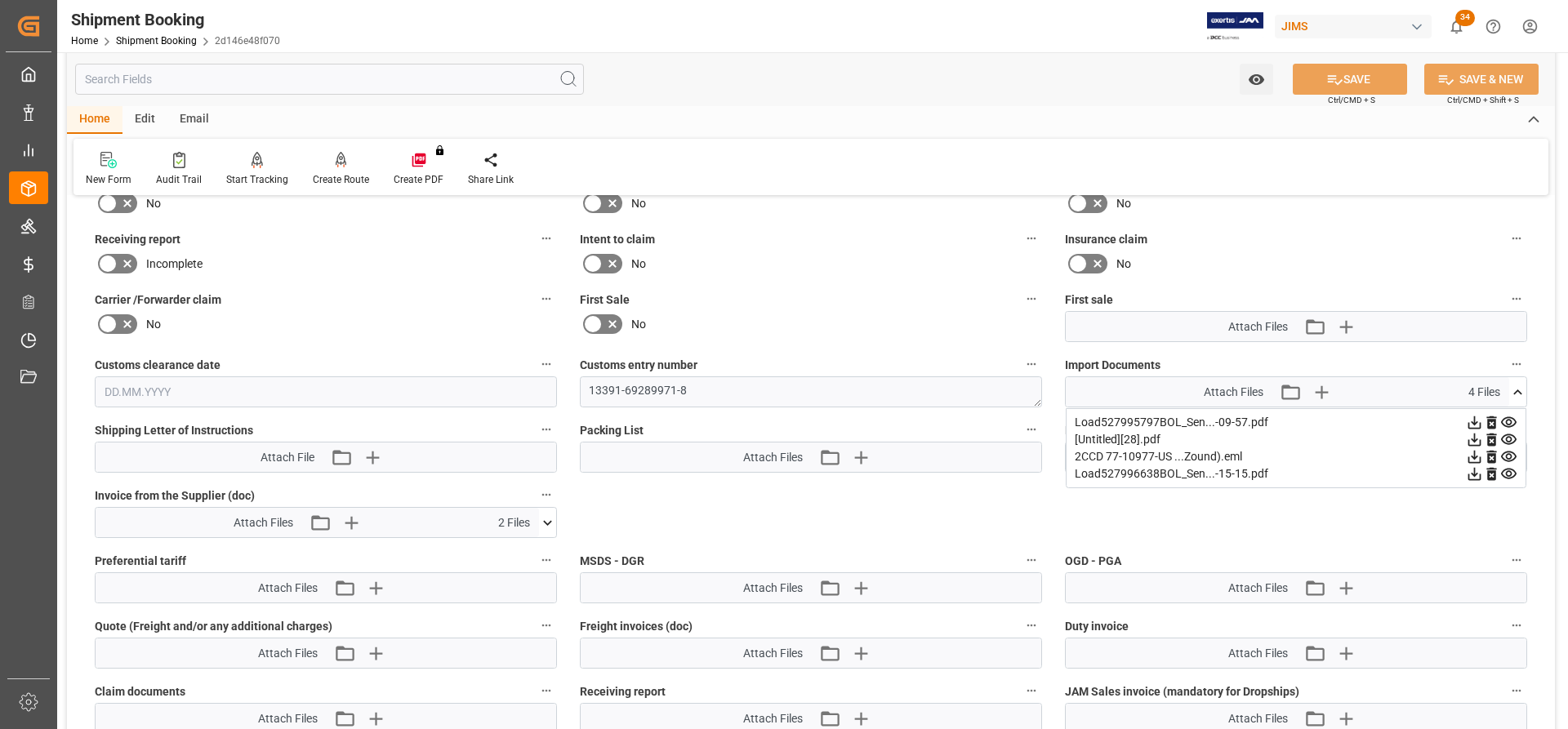
click at [1490, 477] on icon at bounding box center [1491, 474] width 10 height 13
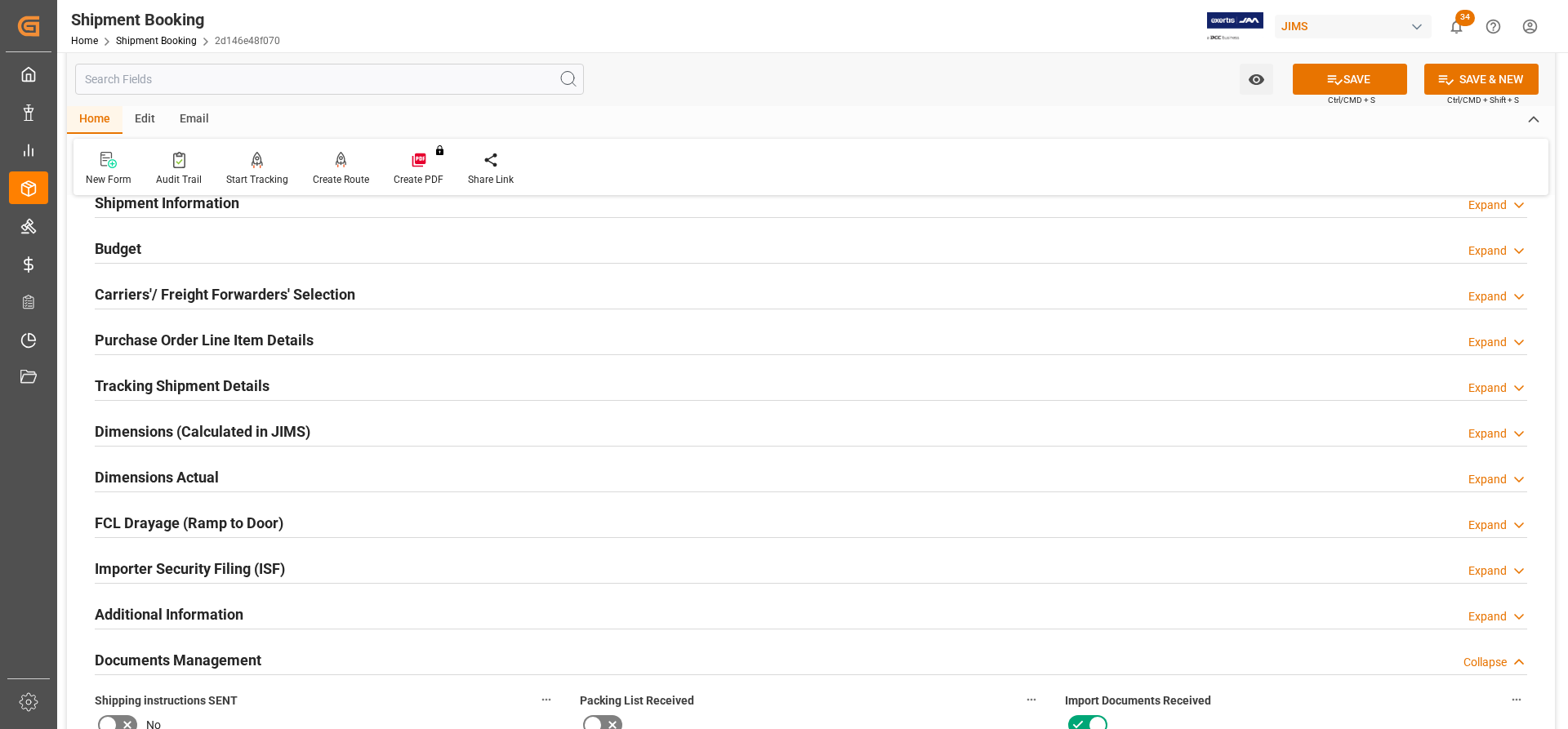
scroll to position [0, 0]
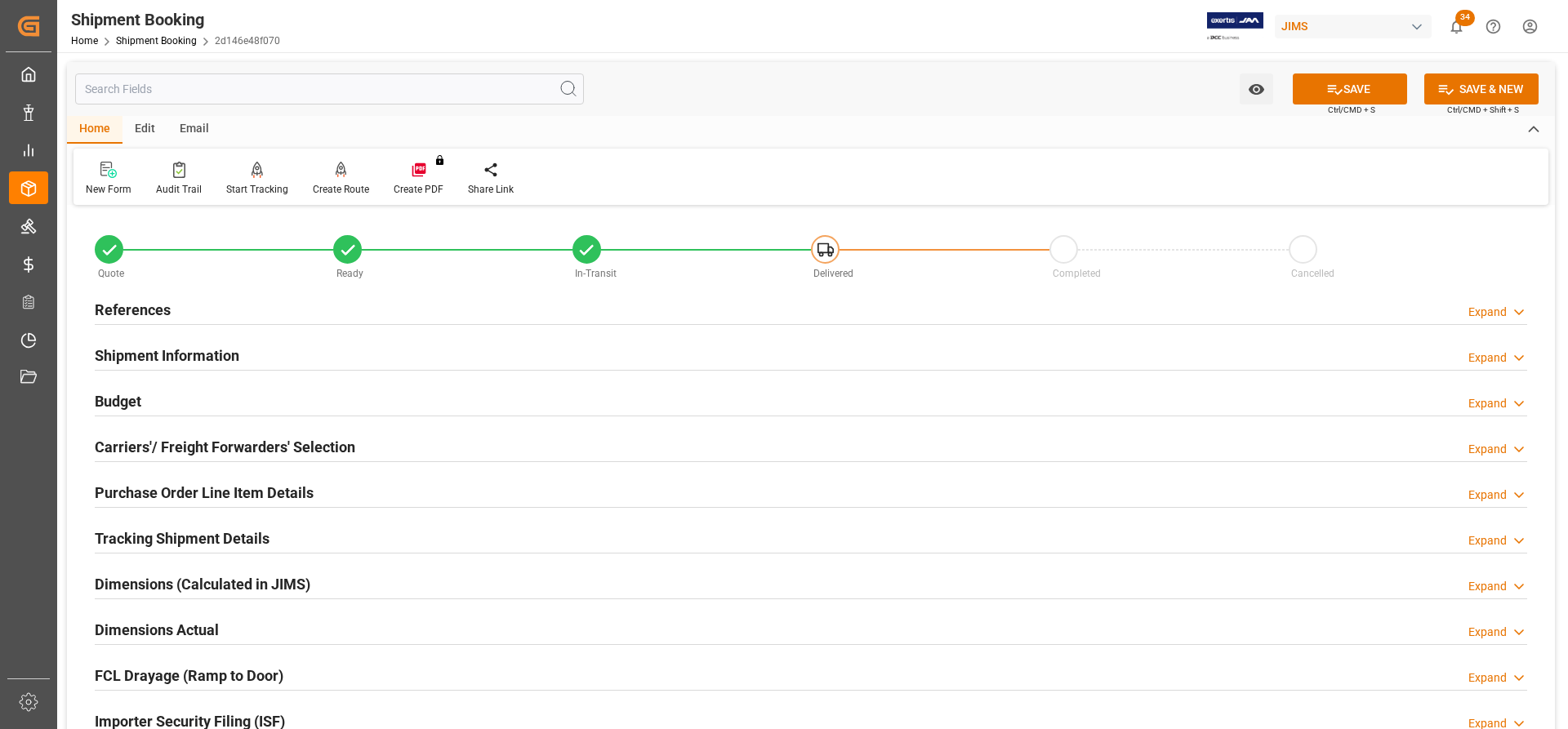
click at [126, 311] on h2 "References" at bounding box center [133, 310] width 76 height 22
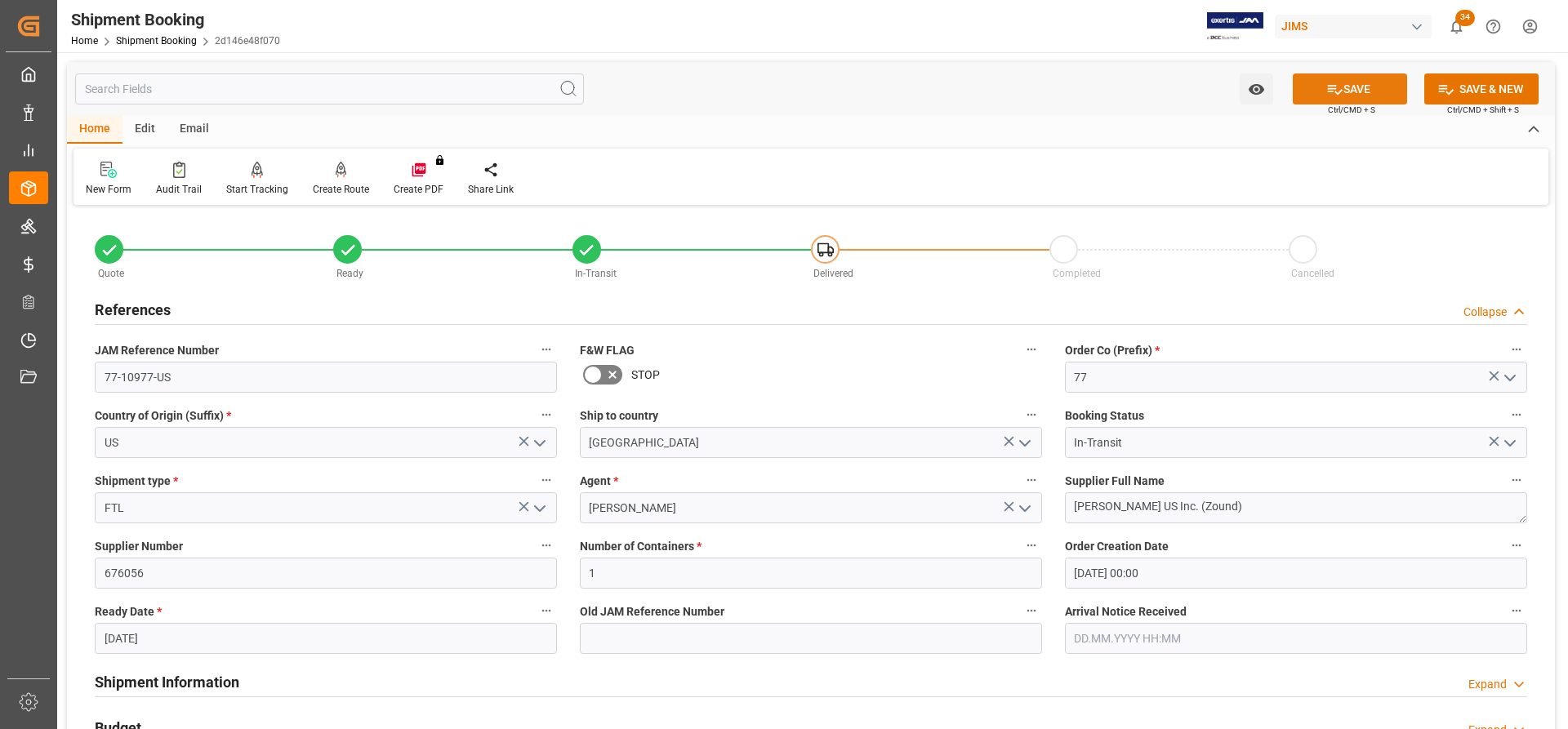
click at [1347, 91] on button "SAVE" at bounding box center [1350, 89] width 114 height 31
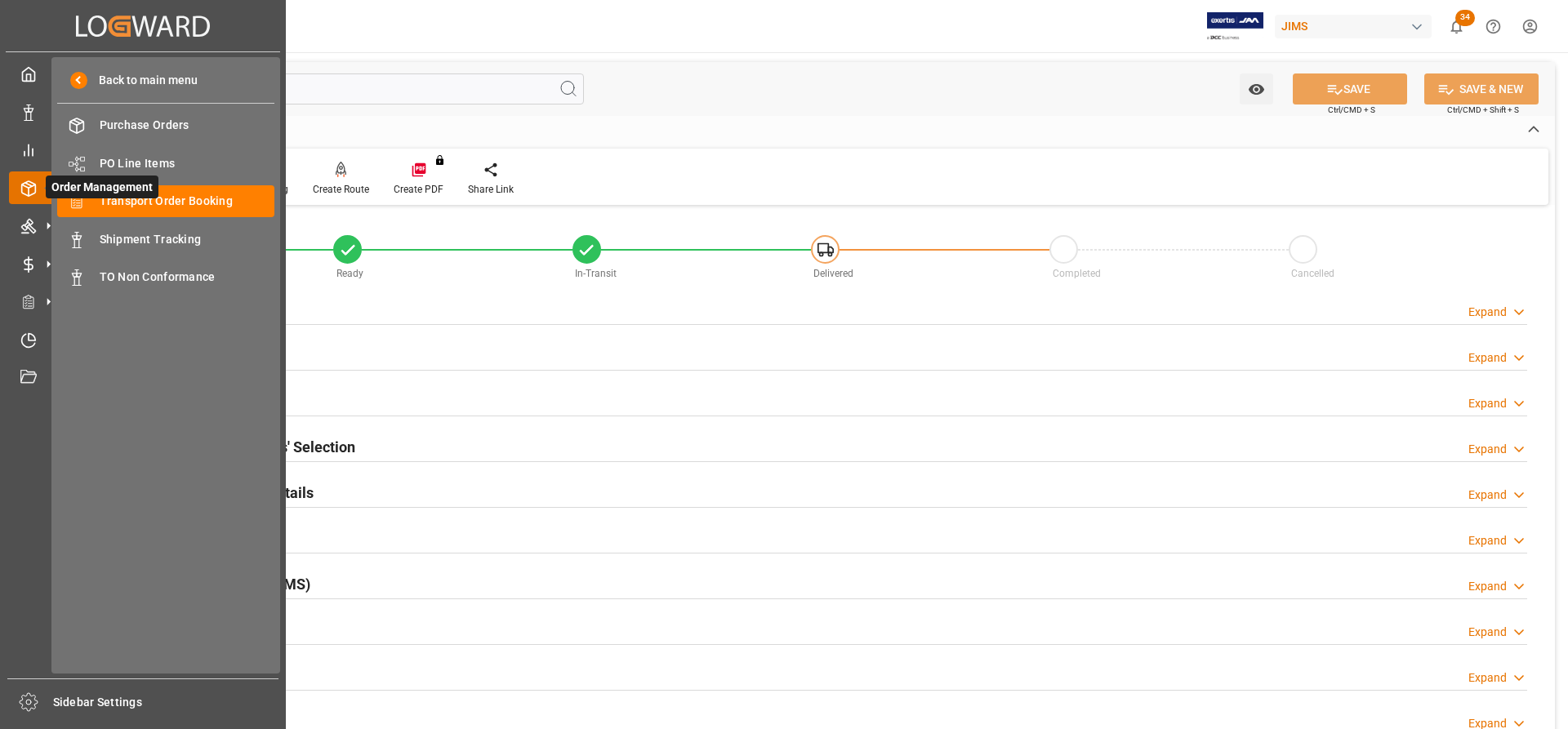
click at [128, 197] on span "Order Management" at bounding box center [102, 186] width 113 height 23
click at [167, 198] on span "Transport Order Booking" at bounding box center [187, 200] width 175 height 17
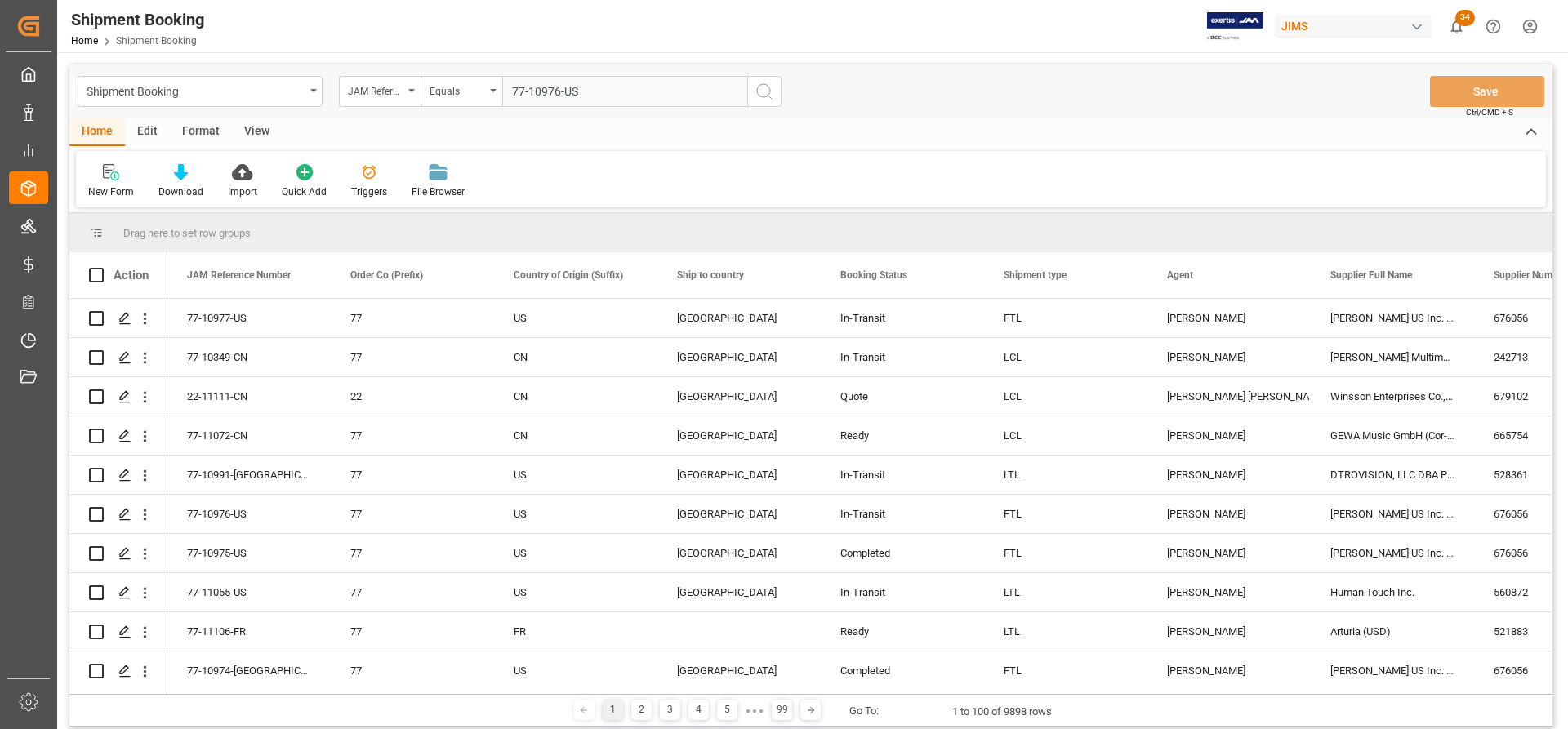
type input "77-10976-US"
click at [764, 98] on icon "search button" at bounding box center [764, 91] width 19 height 19
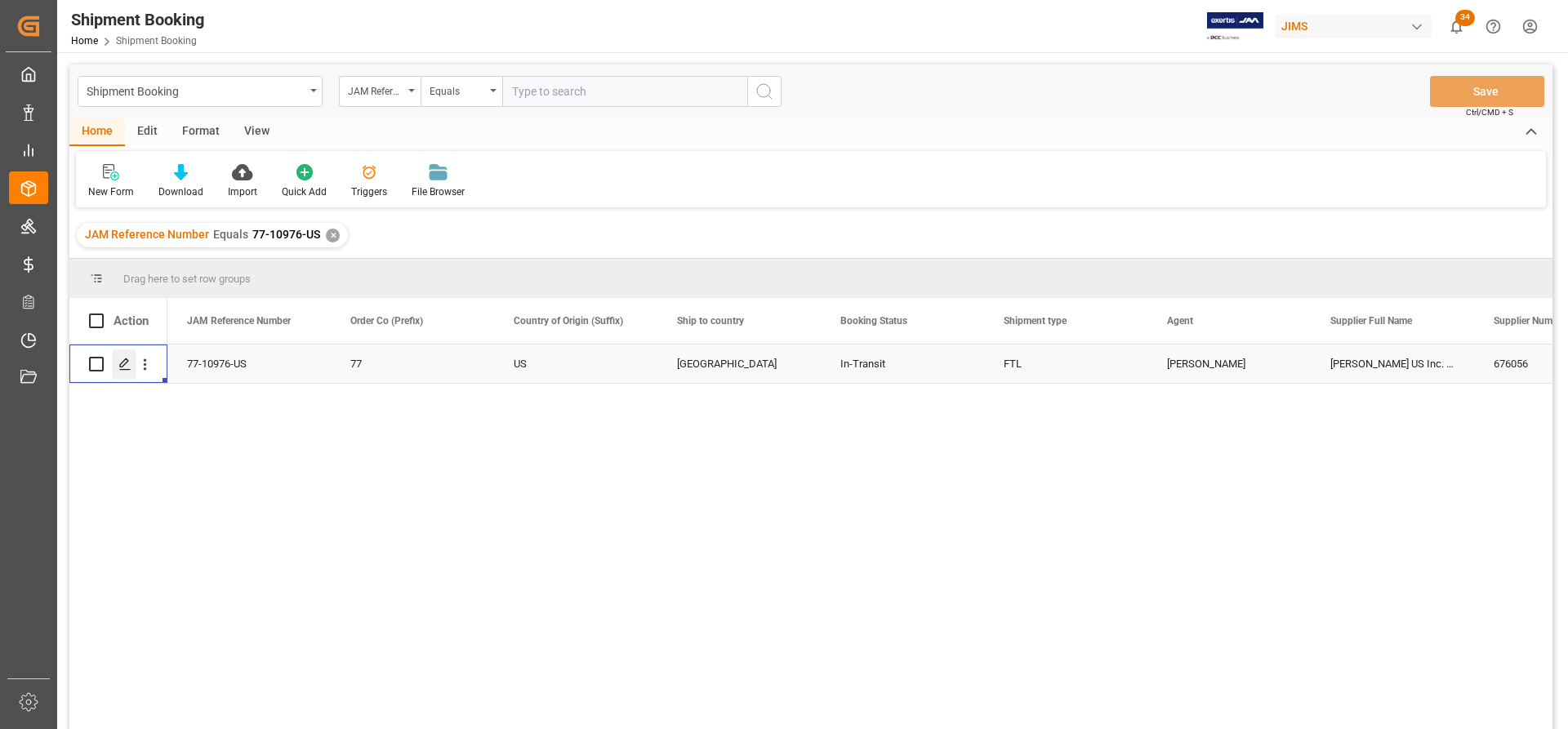
click at [115, 368] on div "Press SPACE to select this row." at bounding box center [124, 364] width 25 height 30
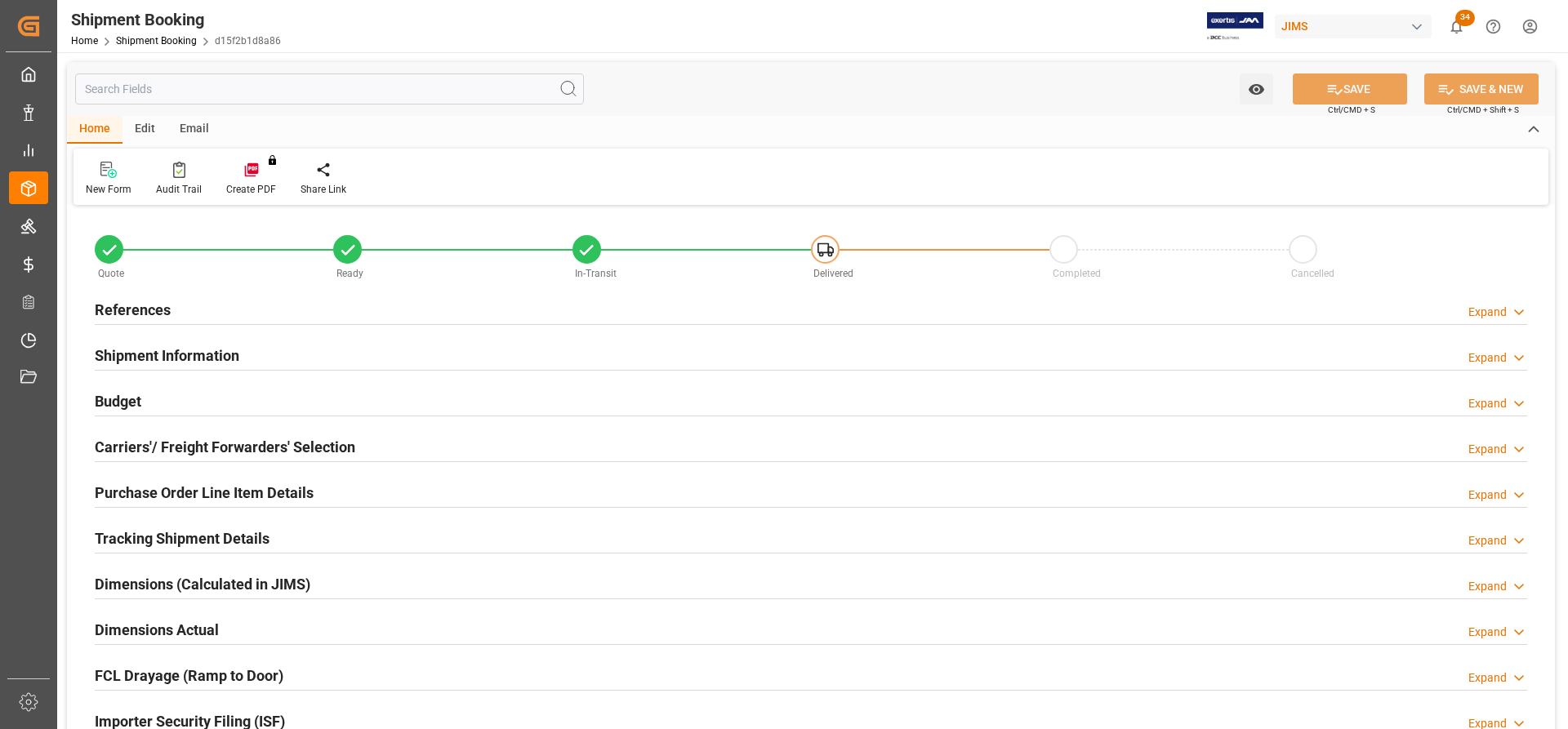
type input "1"
type input "3"
type input "[DATE] 00:00"
type input "10.09.2025"
click at [135, 305] on h2 "References" at bounding box center [133, 310] width 76 height 22
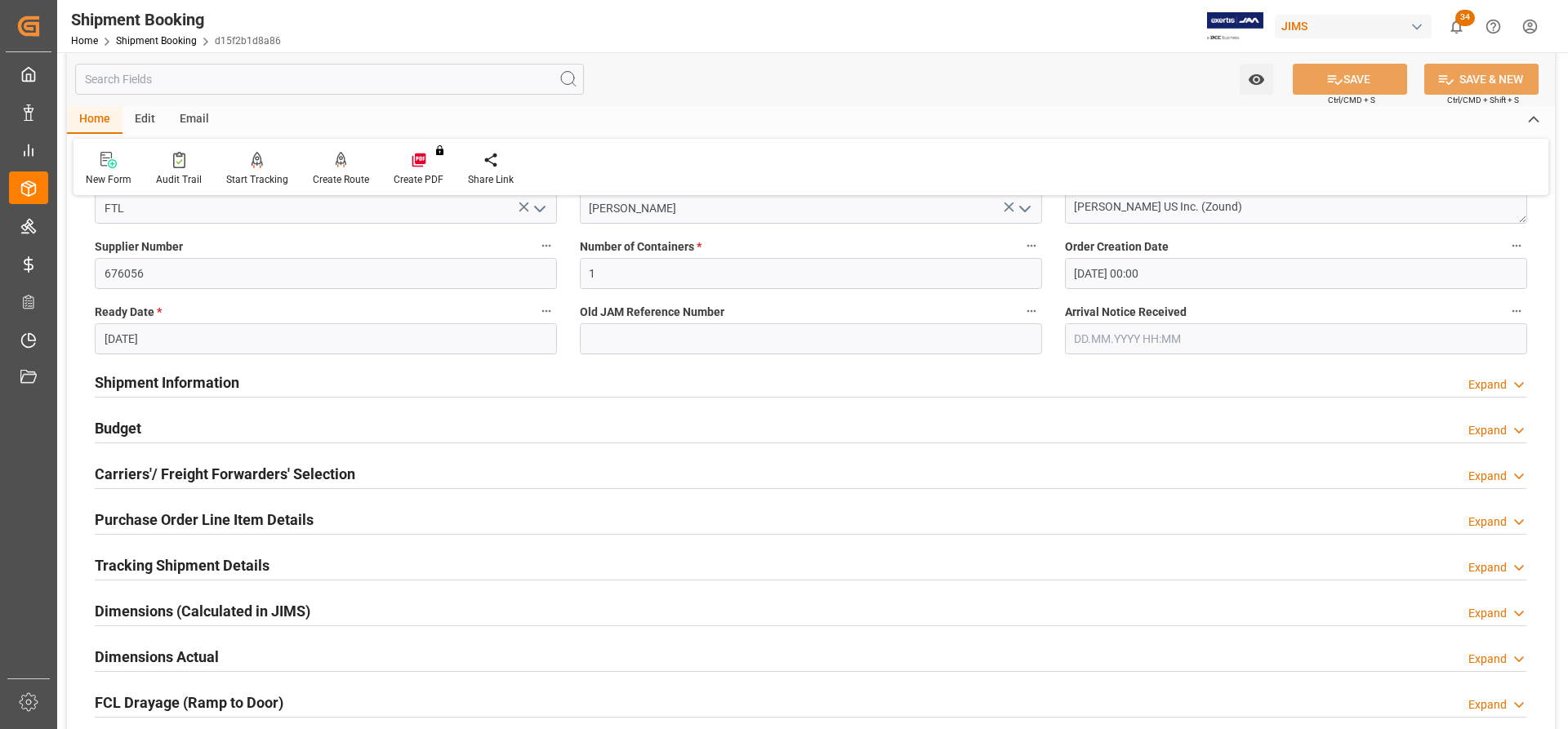
scroll to position [326, 0]
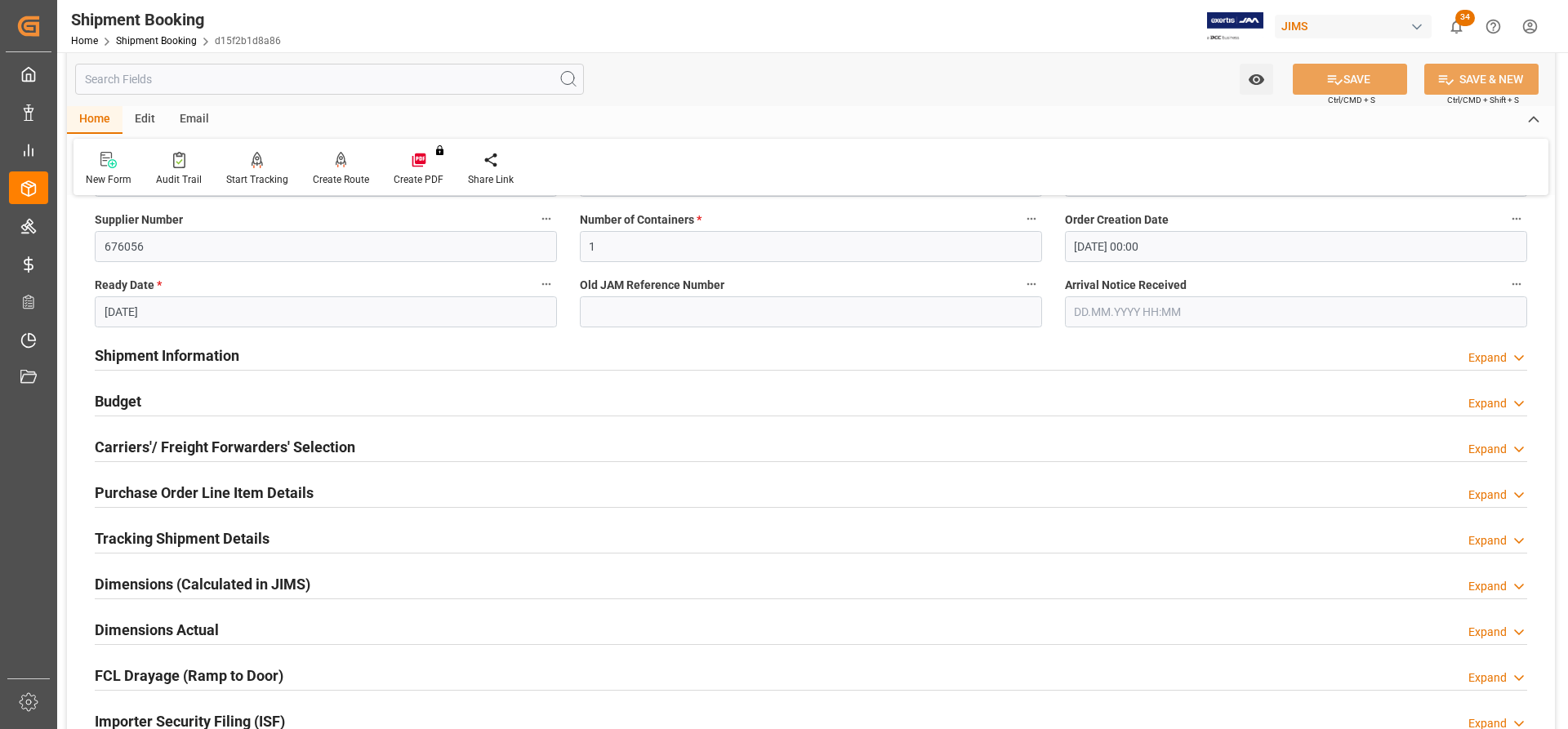
click at [122, 341] on div "Shipment Information" at bounding box center [167, 354] width 144 height 31
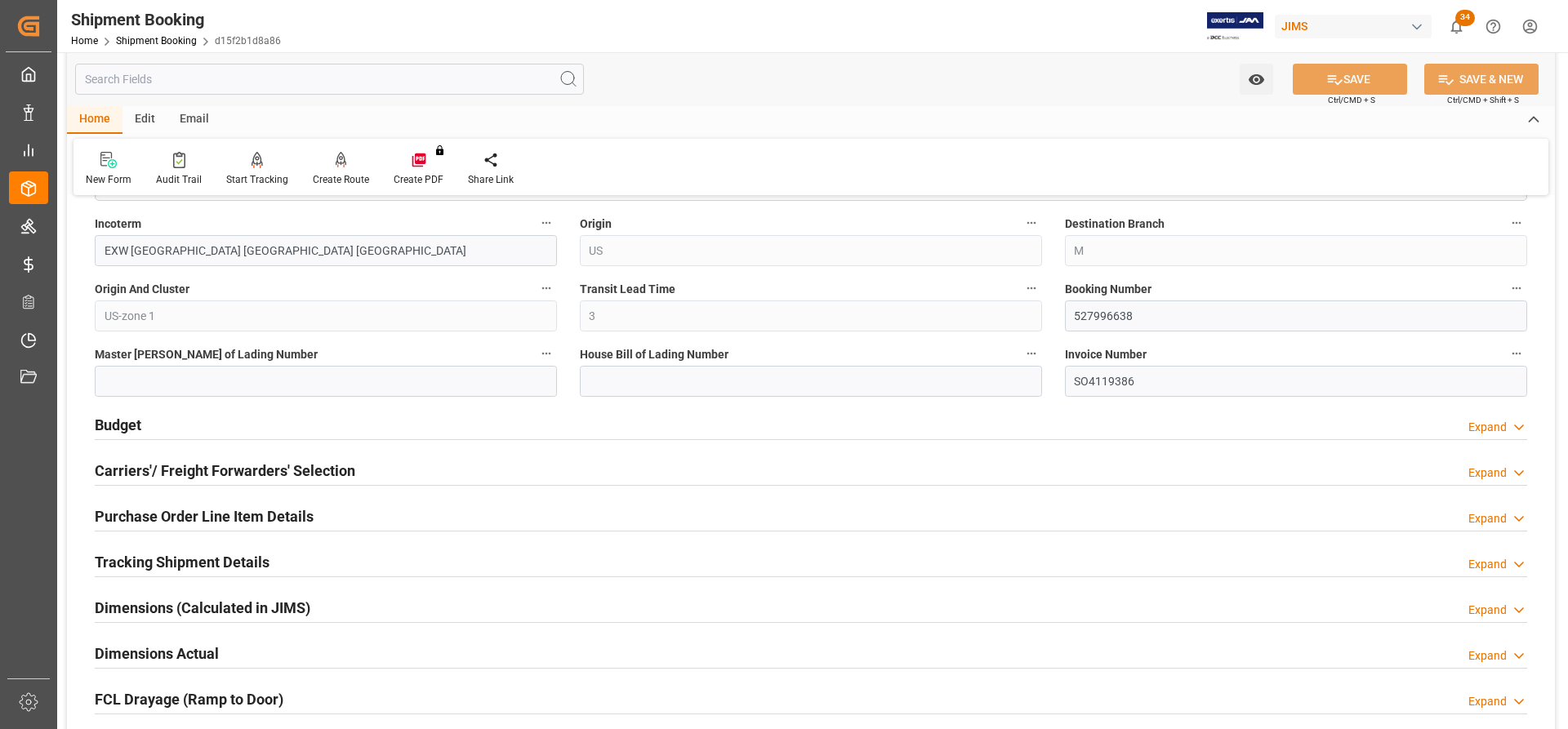
scroll to position [979, 0]
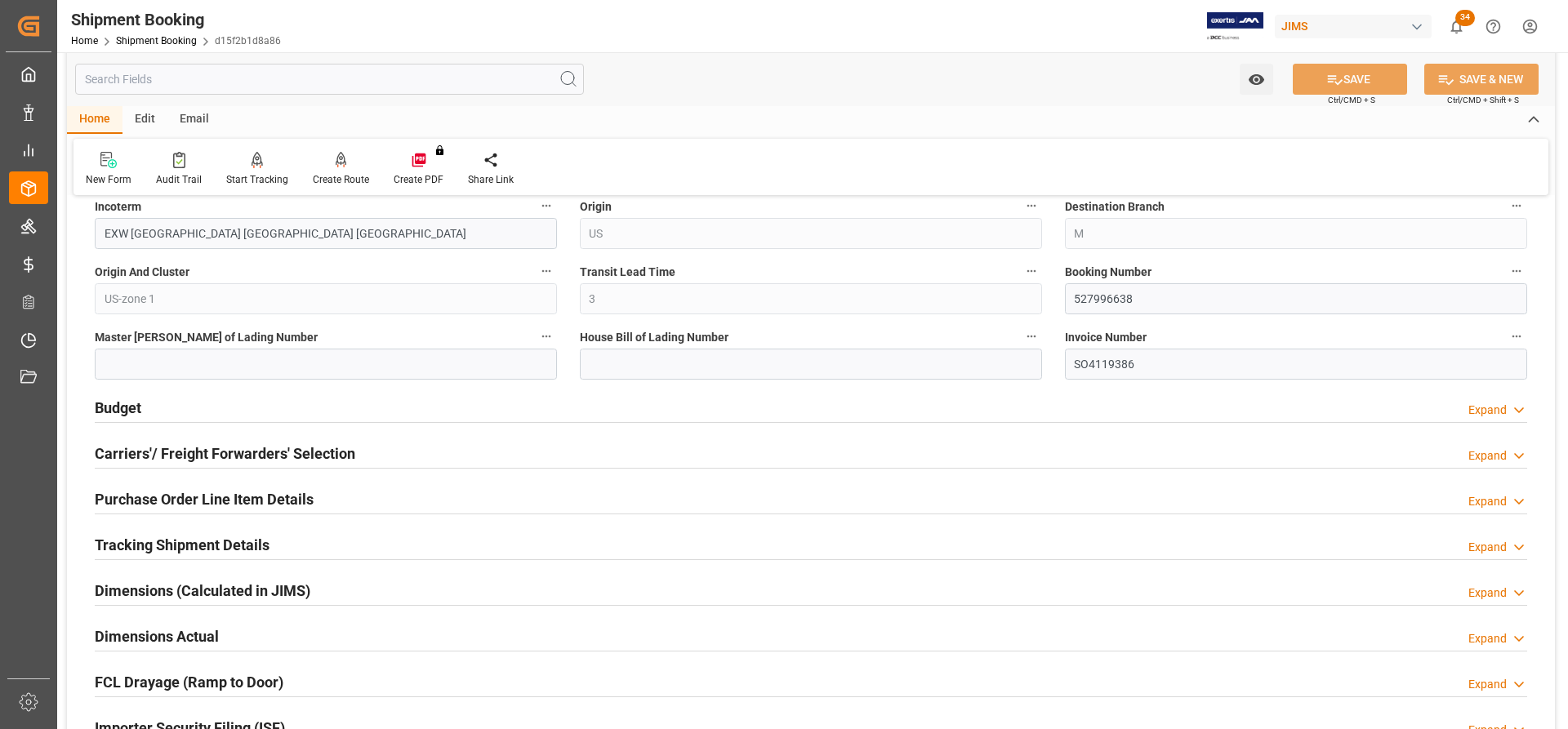
click at [119, 468] on div at bounding box center [811, 468] width 1432 height 1
click at [146, 456] on h2 "Carriers'/ Freight Forwarders' Selection" at bounding box center [225, 453] width 260 height 22
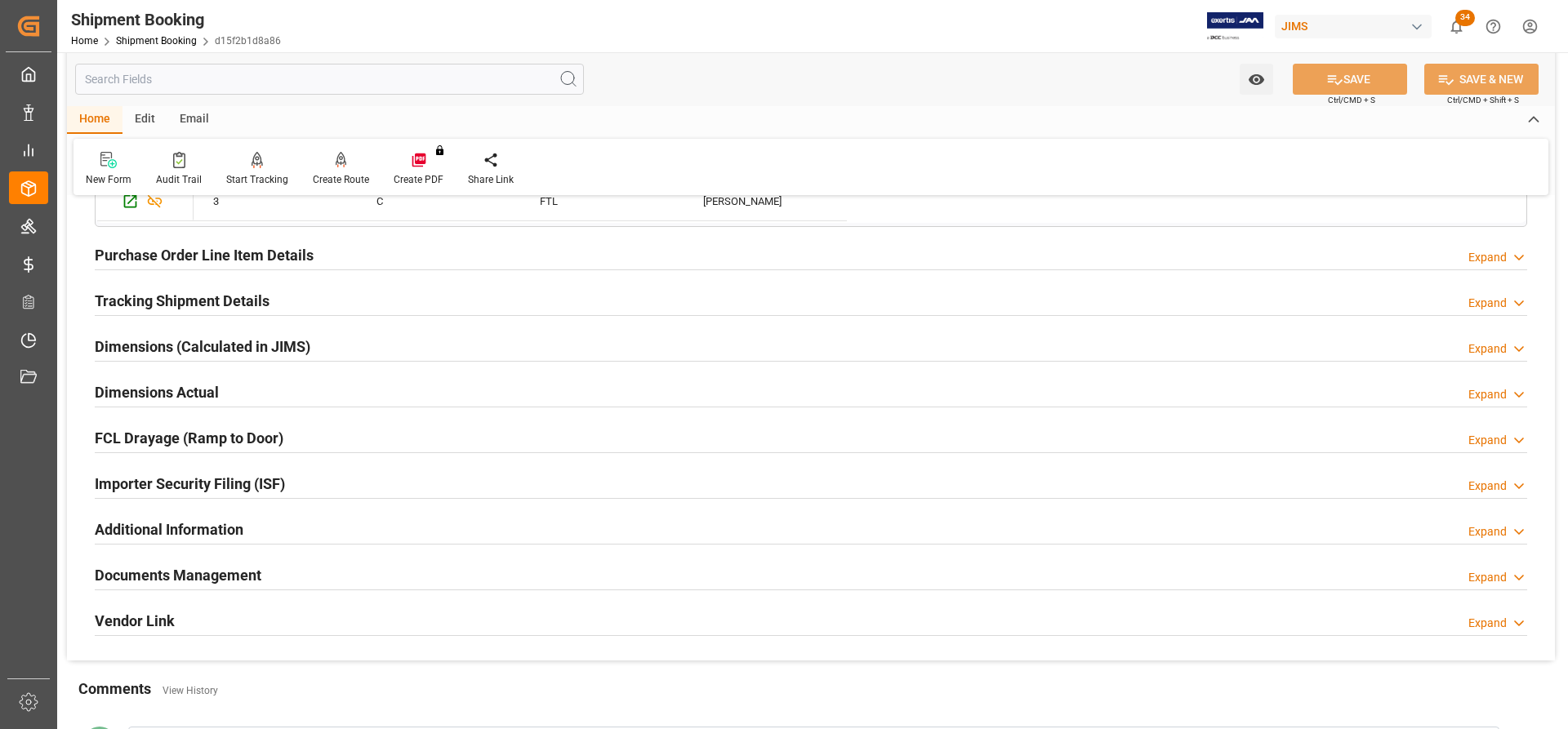
scroll to position [1632, 0]
click at [158, 303] on h2 "Tracking Shipment Details" at bounding box center [182, 299] width 175 height 22
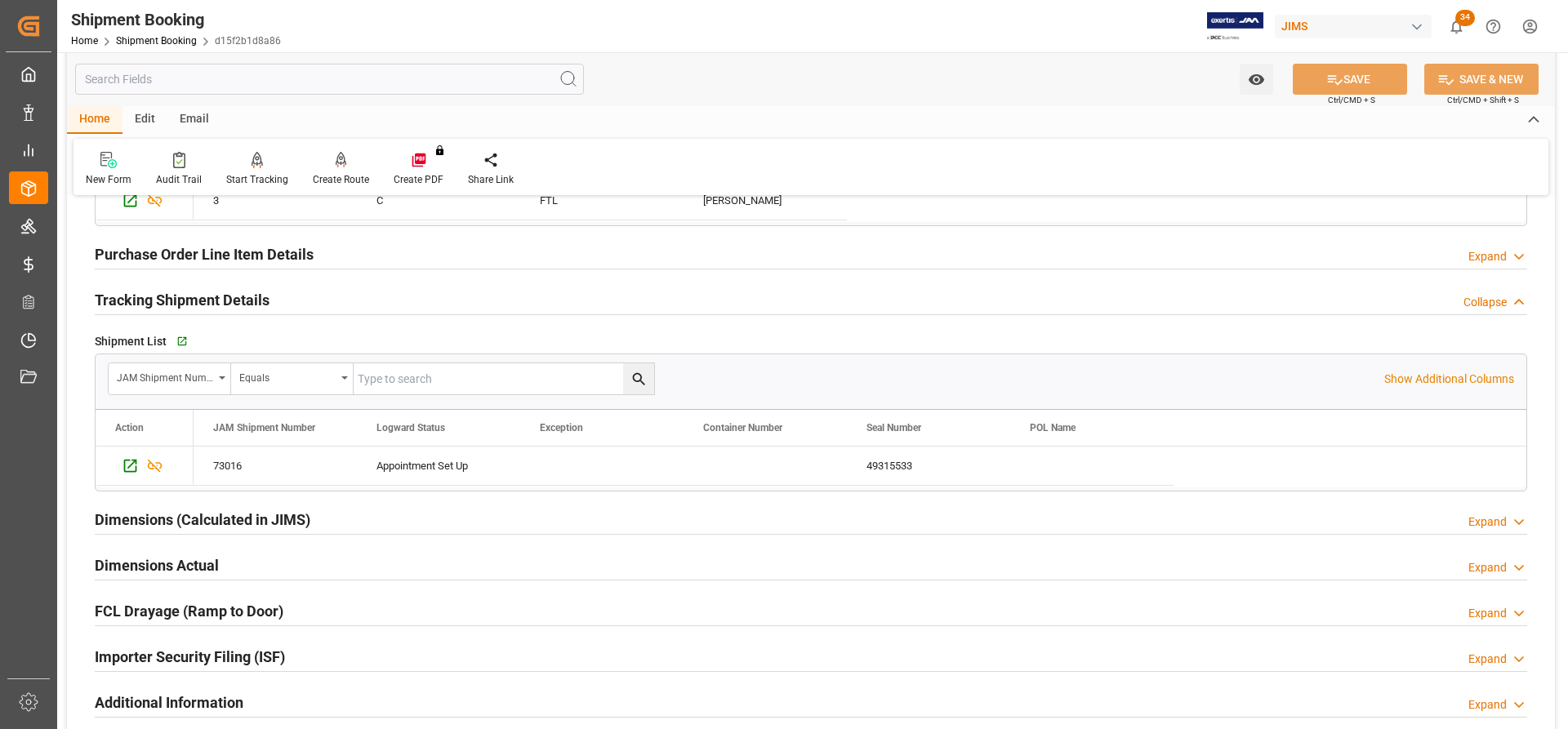
click at [117, 559] on h2 "Dimensions Actual" at bounding box center [157, 565] width 124 height 22
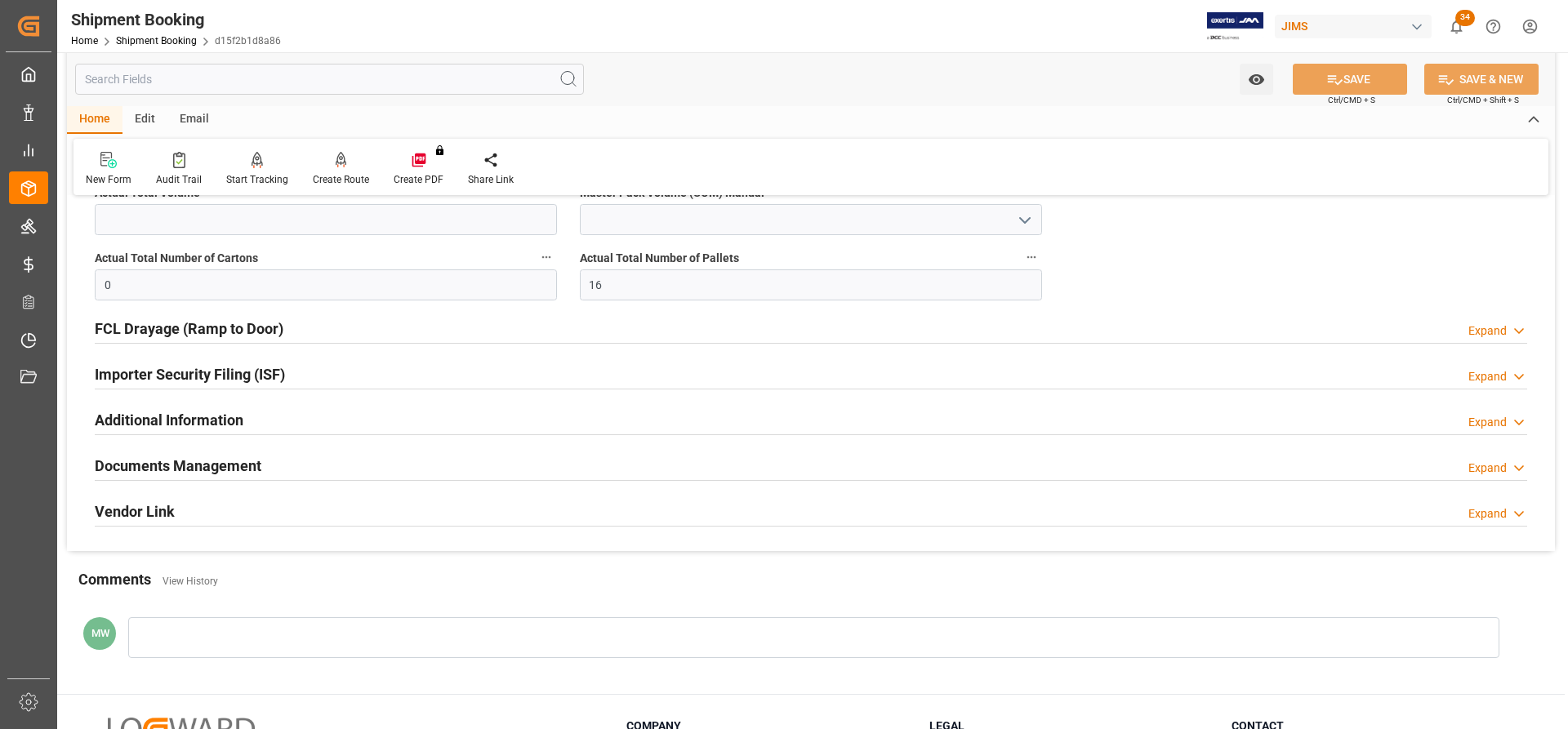
scroll to position [2122, 0]
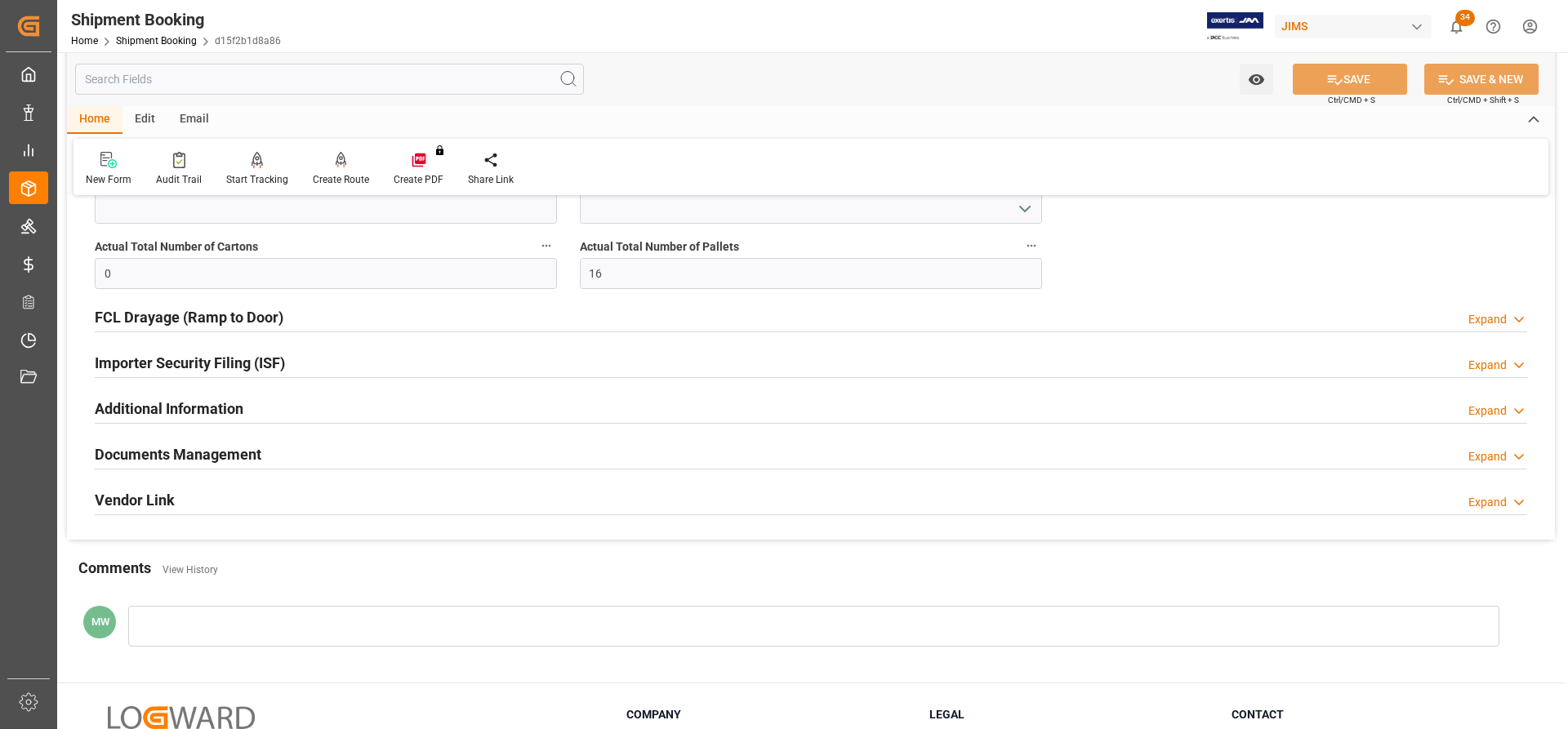
click at [162, 448] on h2 "Documents Management" at bounding box center [178, 454] width 166 height 22
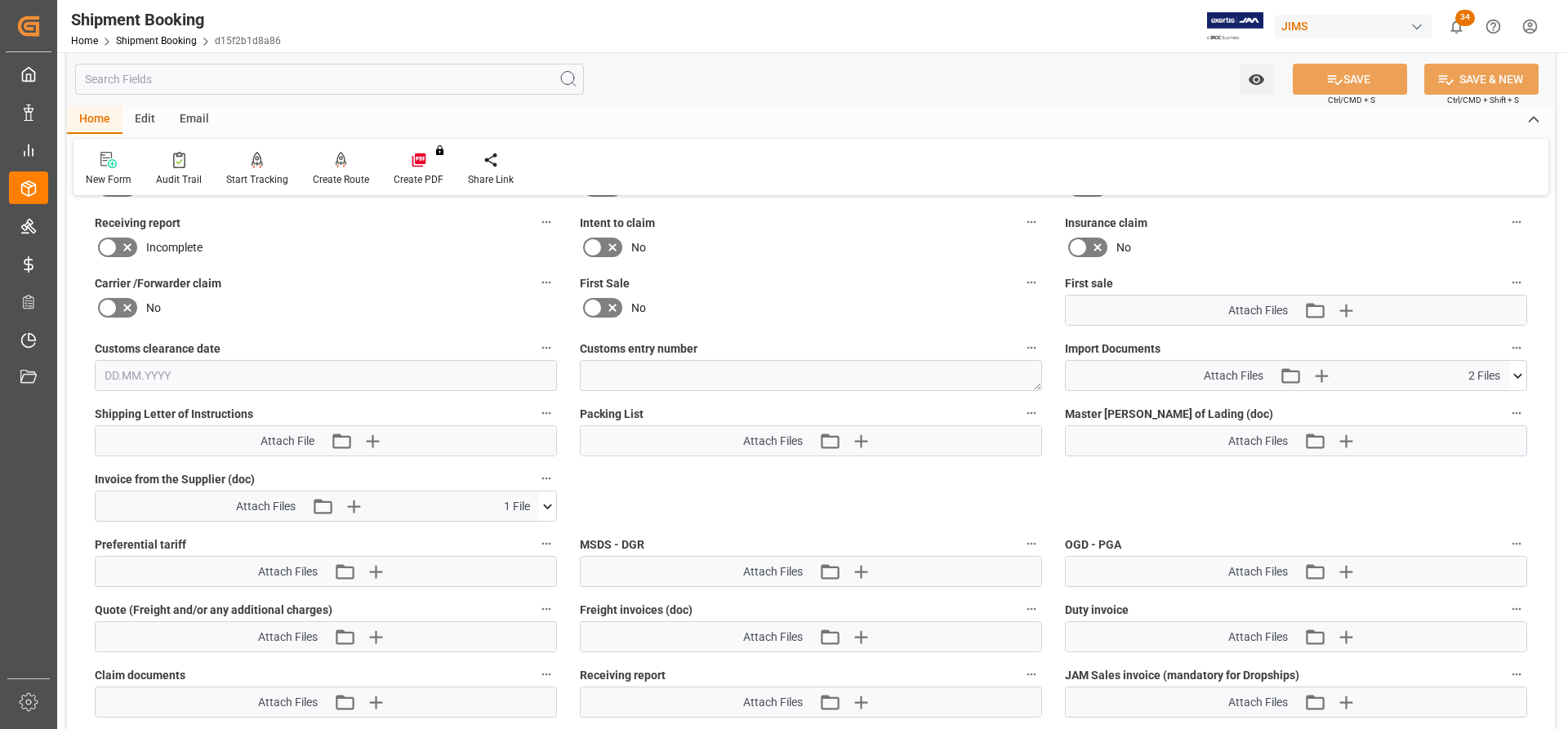
scroll to position [2529, 0]
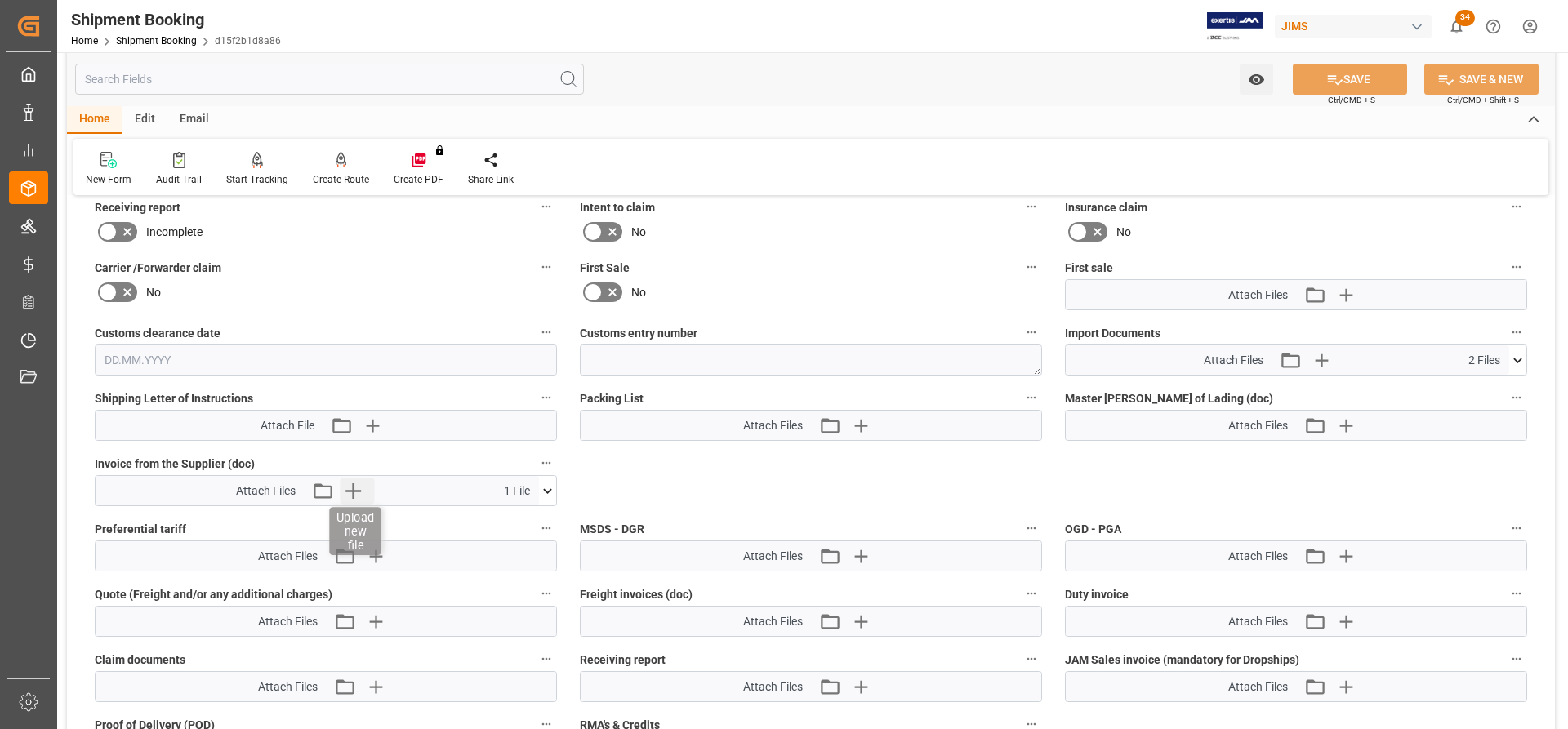
click at [357, 487] on icon "button" at bounding box center [354, 491] width 26 height 26
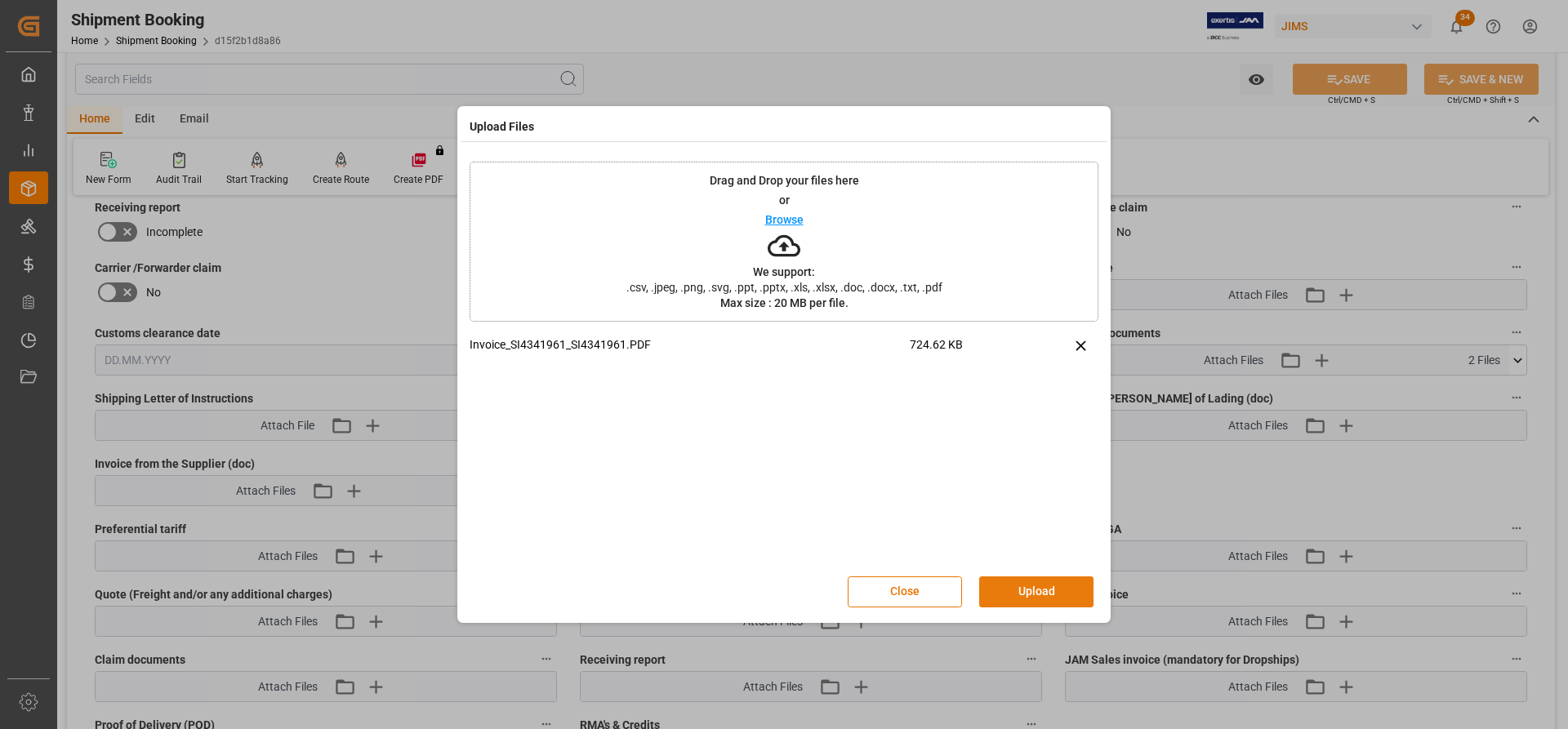
click at [1008, 585] on button "Upload" at bounding box center [1037, 591] width 114 height 31
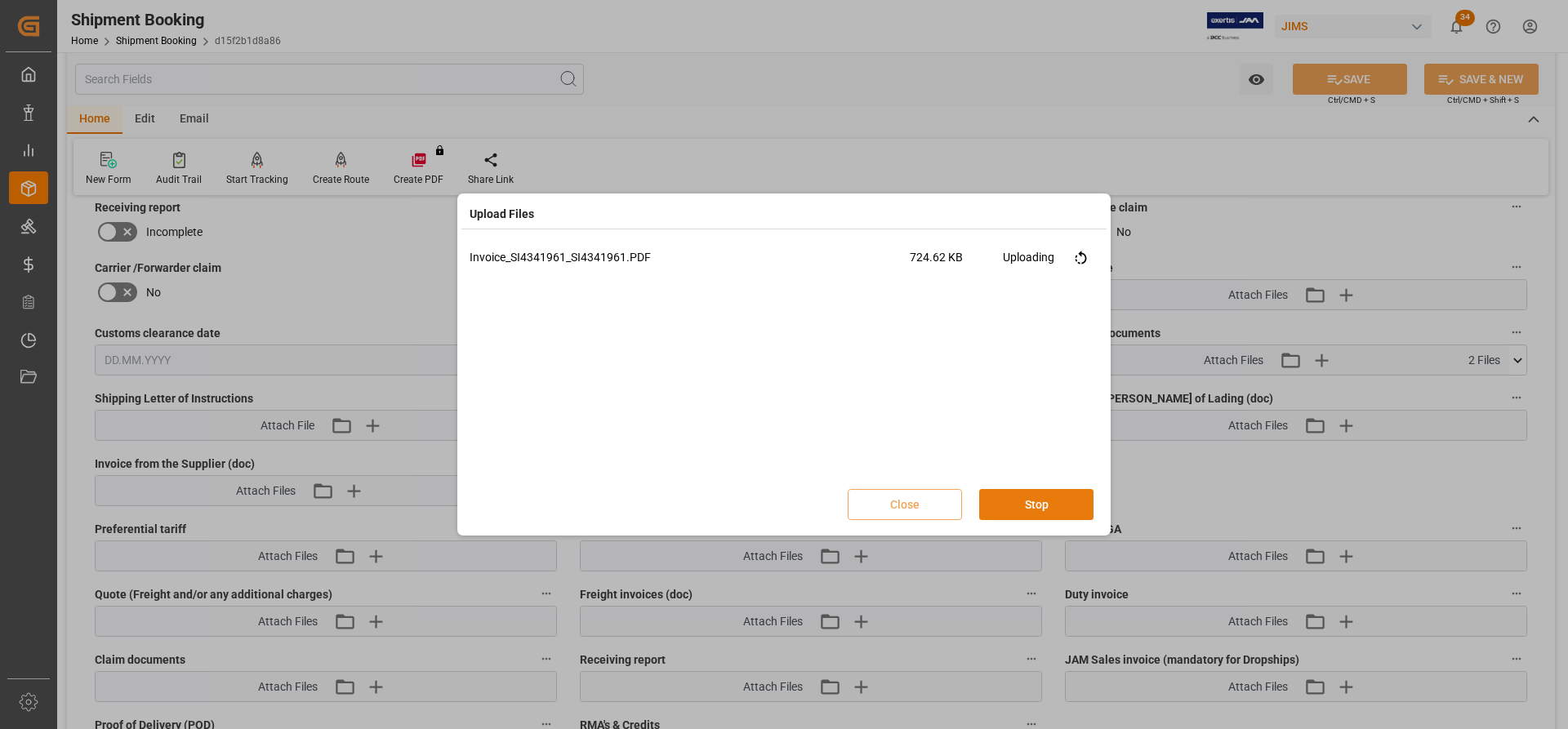
click at [1009, 504] on button "Stop" at bounding box center [1037, 504] width 114 height 31
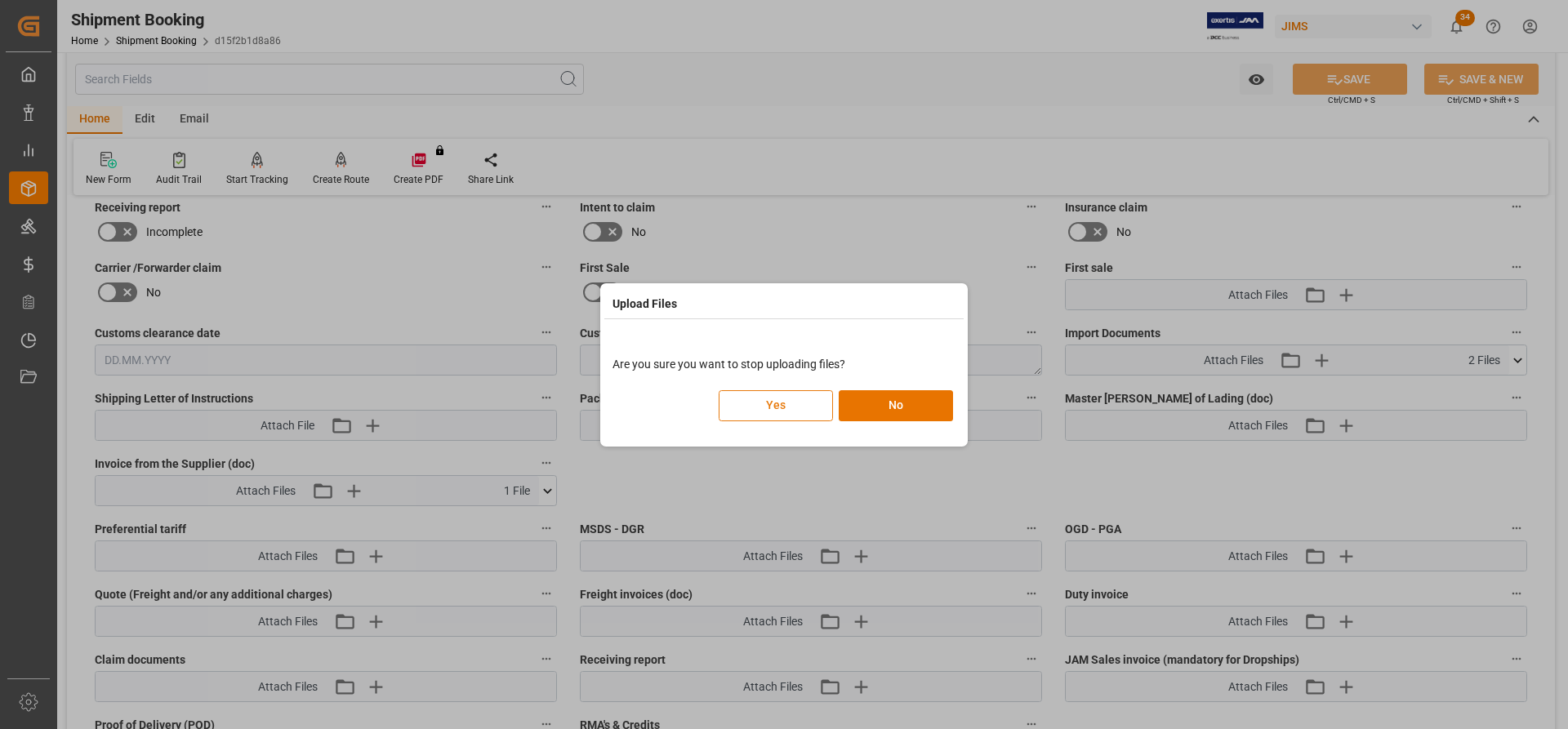
click at [797, 403] on button "Yes" at bounding box center [776, 405] width 114 height 31
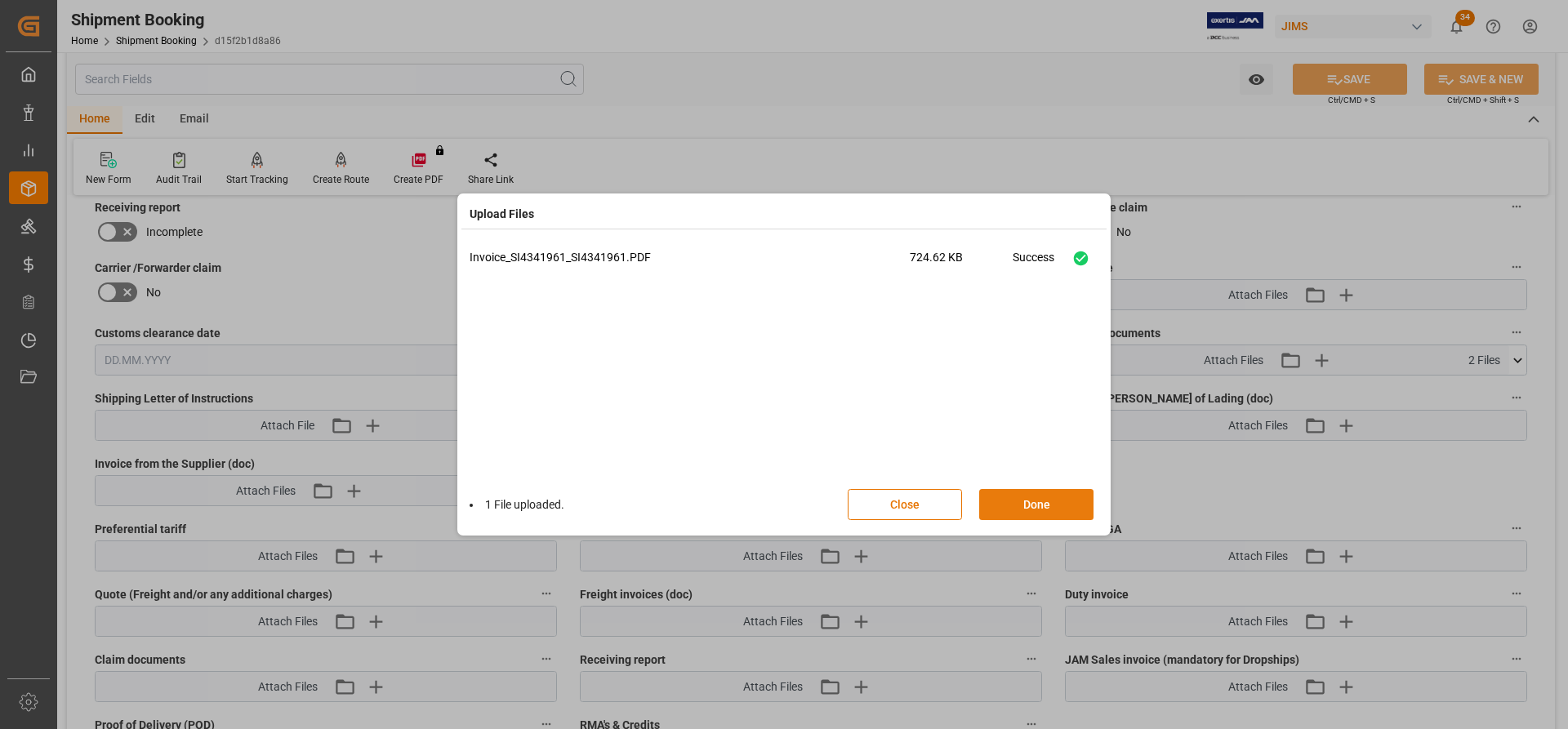
click at [1003, 507] on button "Done" at bounding box center [1037, 504] width 114 height 31
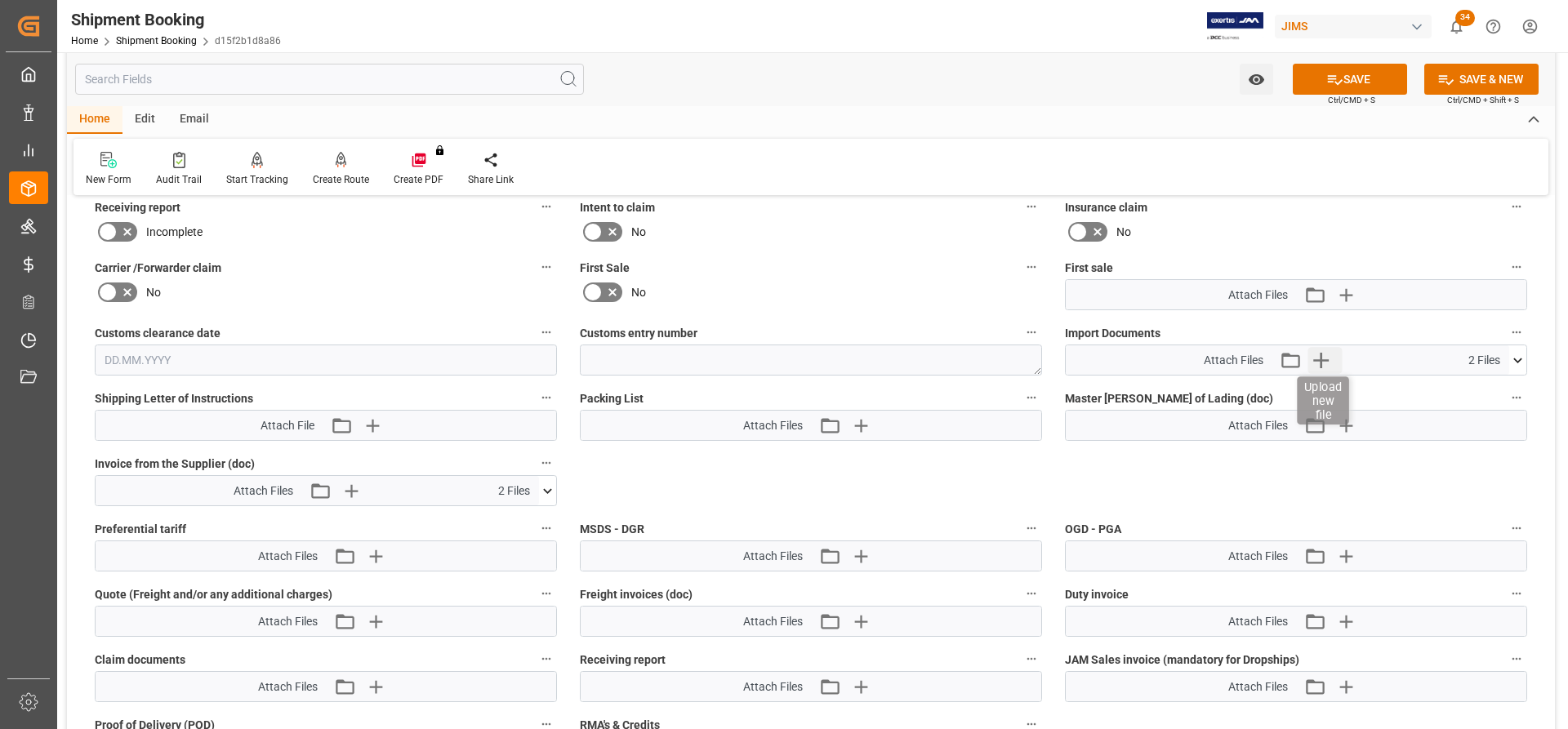
click at [1323, 353] on icon "button" at bounding box center [1321, 360] width 26 height 26
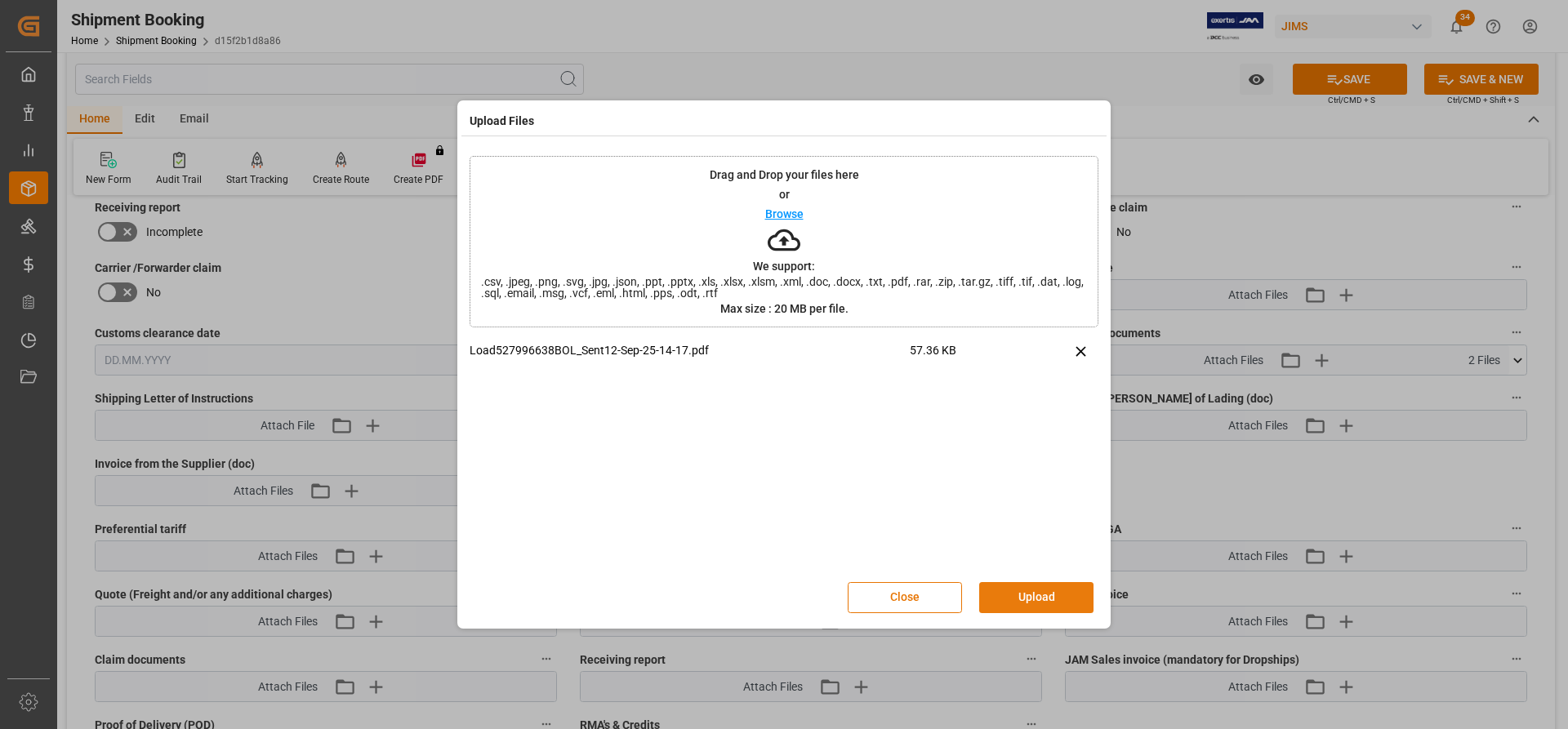
click at [1023, 596] on button "Upload" at bounding box center [1037, 597] width 114 height 31
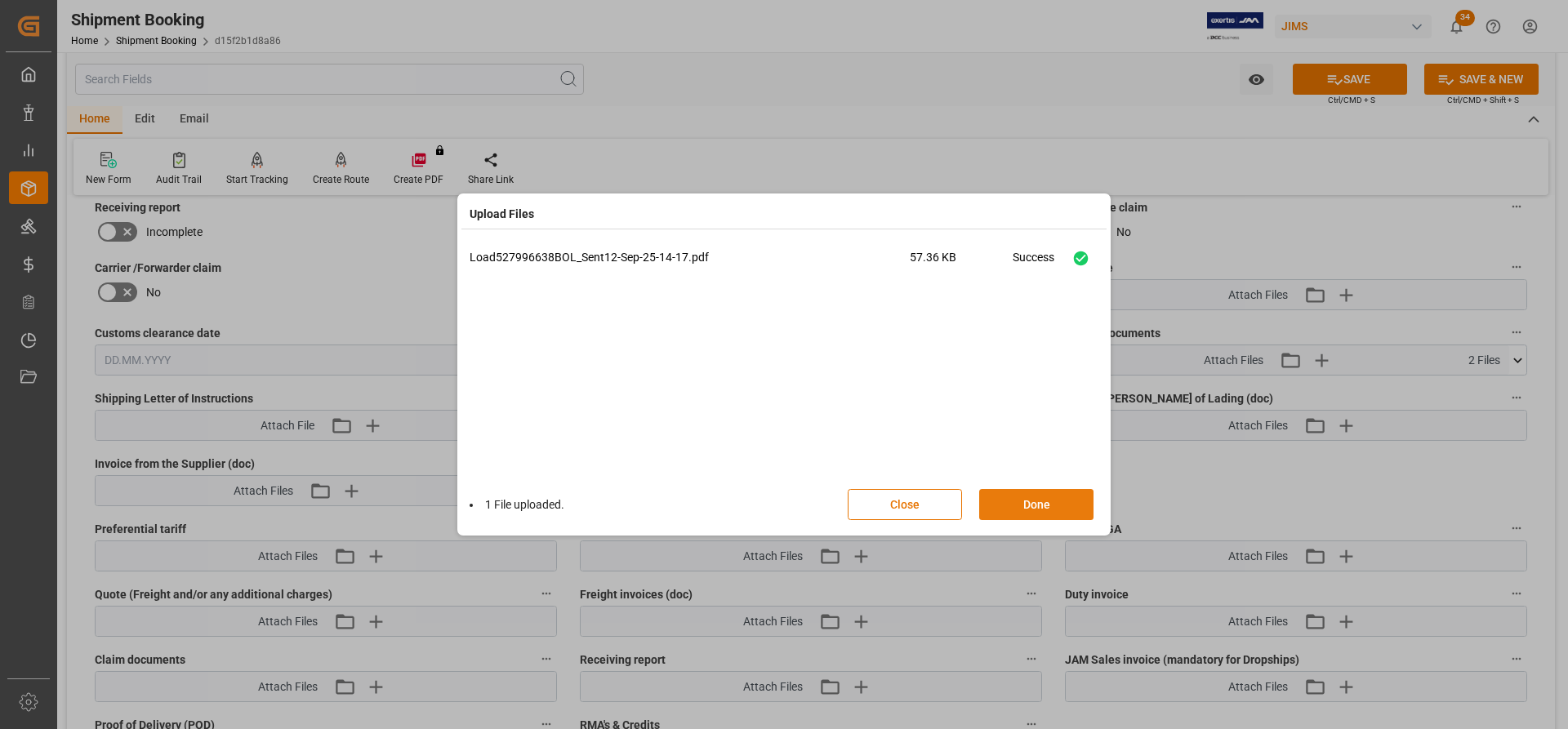
click at [1035, 500] on button "Done" at bounding box center [1037, 504] width 114 height 31
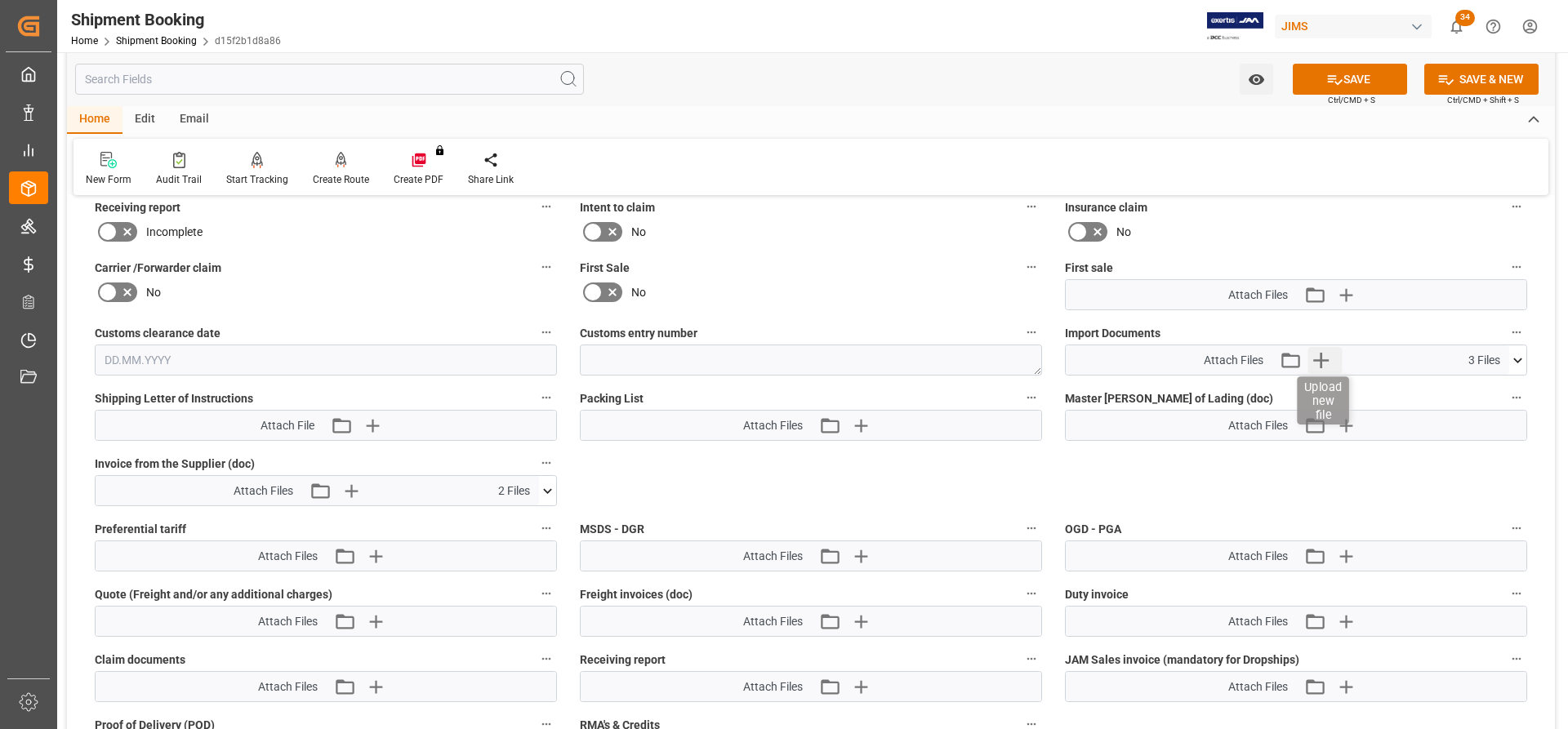
click at [1323, 356] on icon "button" at bounding box center [1321, 360] width 26 height 26
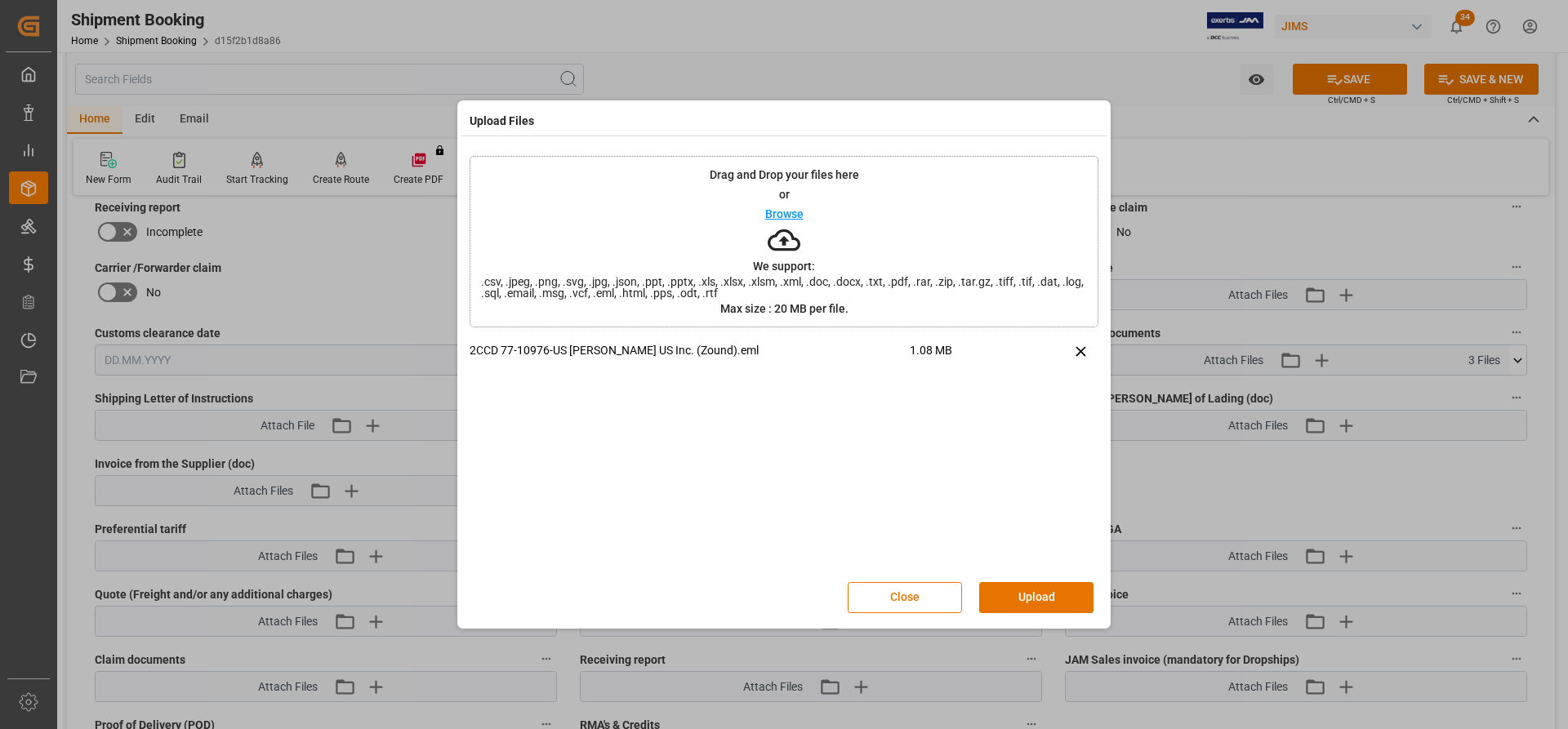
click at [1015, 598] on button "Upload" at bounding box center [1037, 597] width 114 height 31
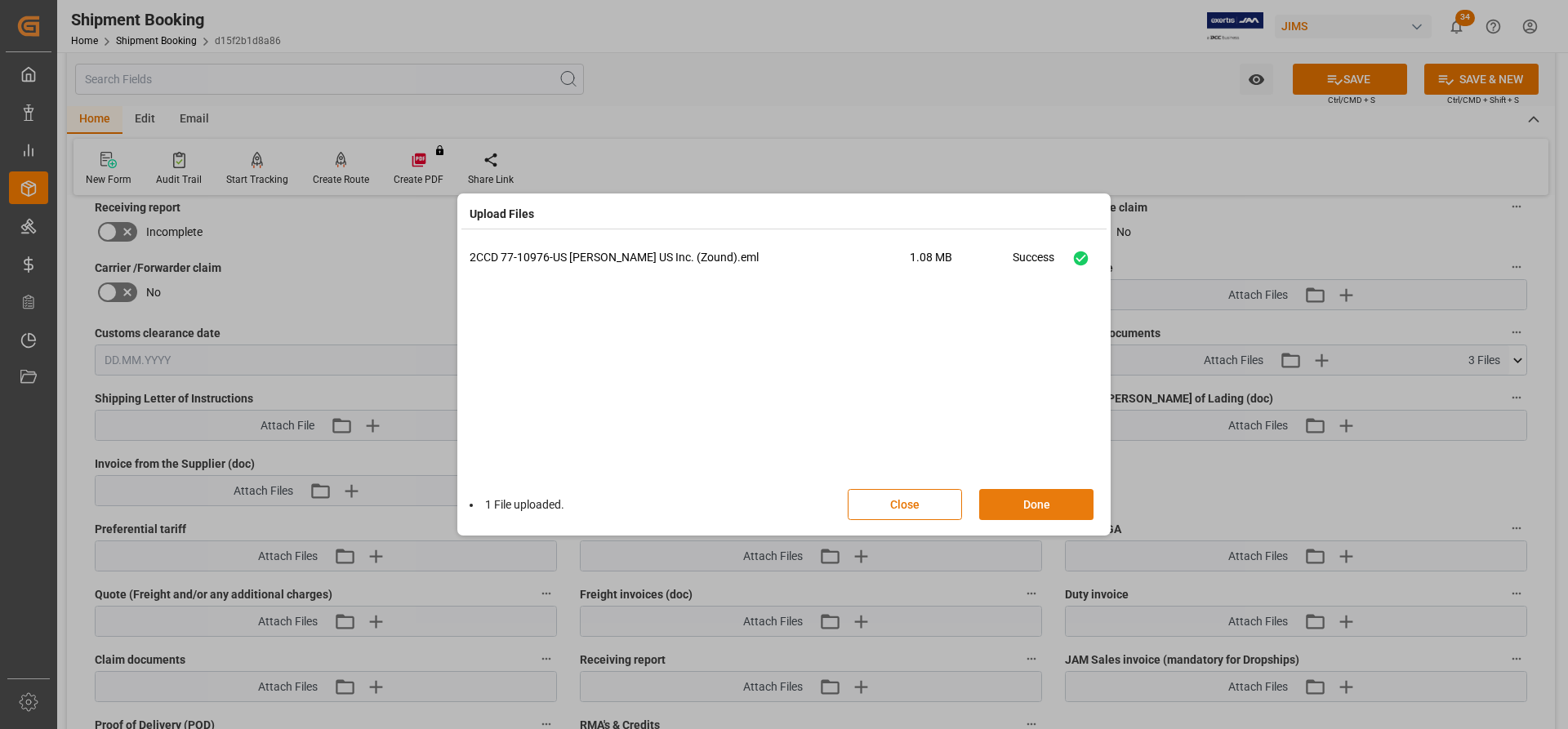
click at [1027, 506] on button "Done" at bounding box center [1037, 504] width 114 height 31
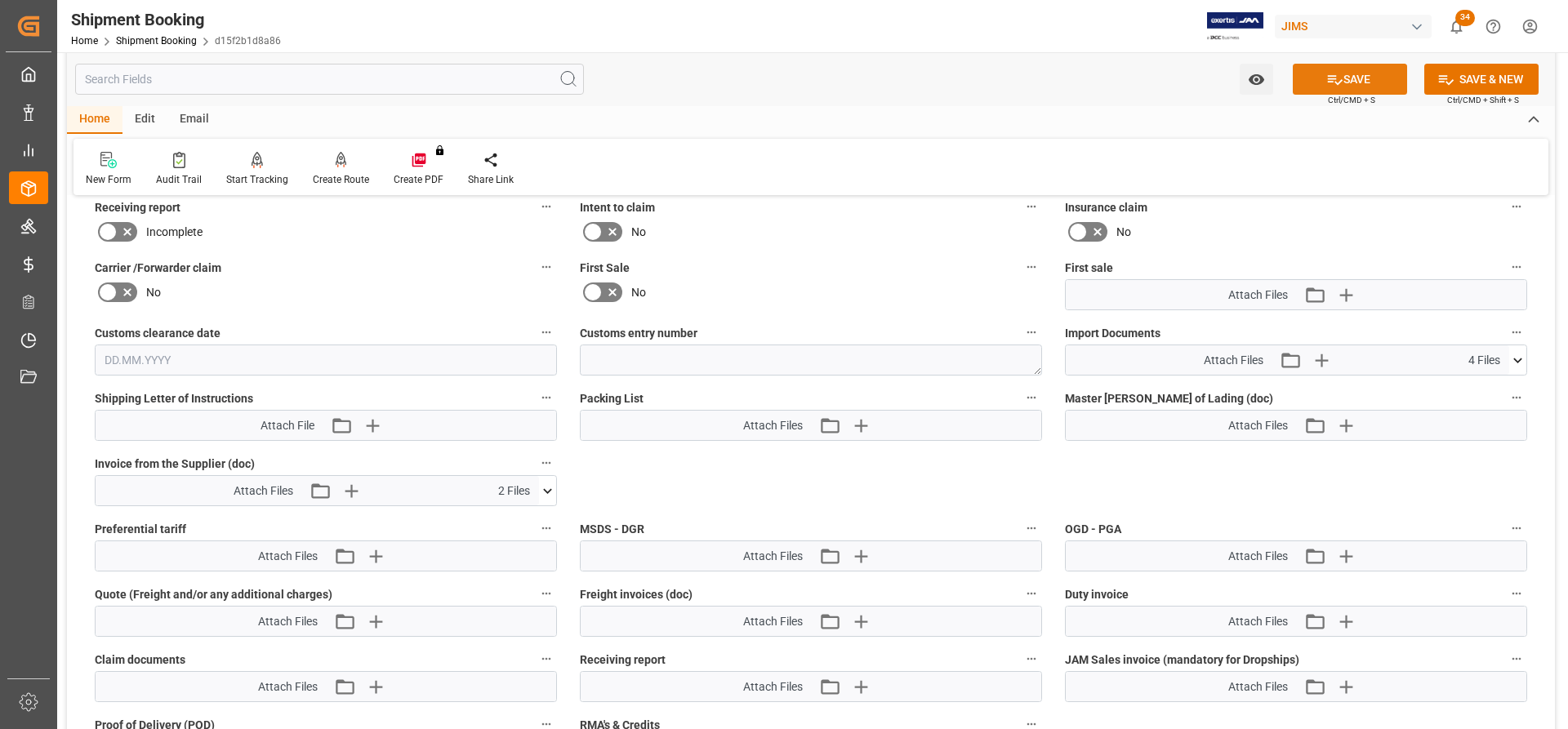
click at [1353, 79] on button "SAVE" at bounding box center [1350, 78] width 114 height 31
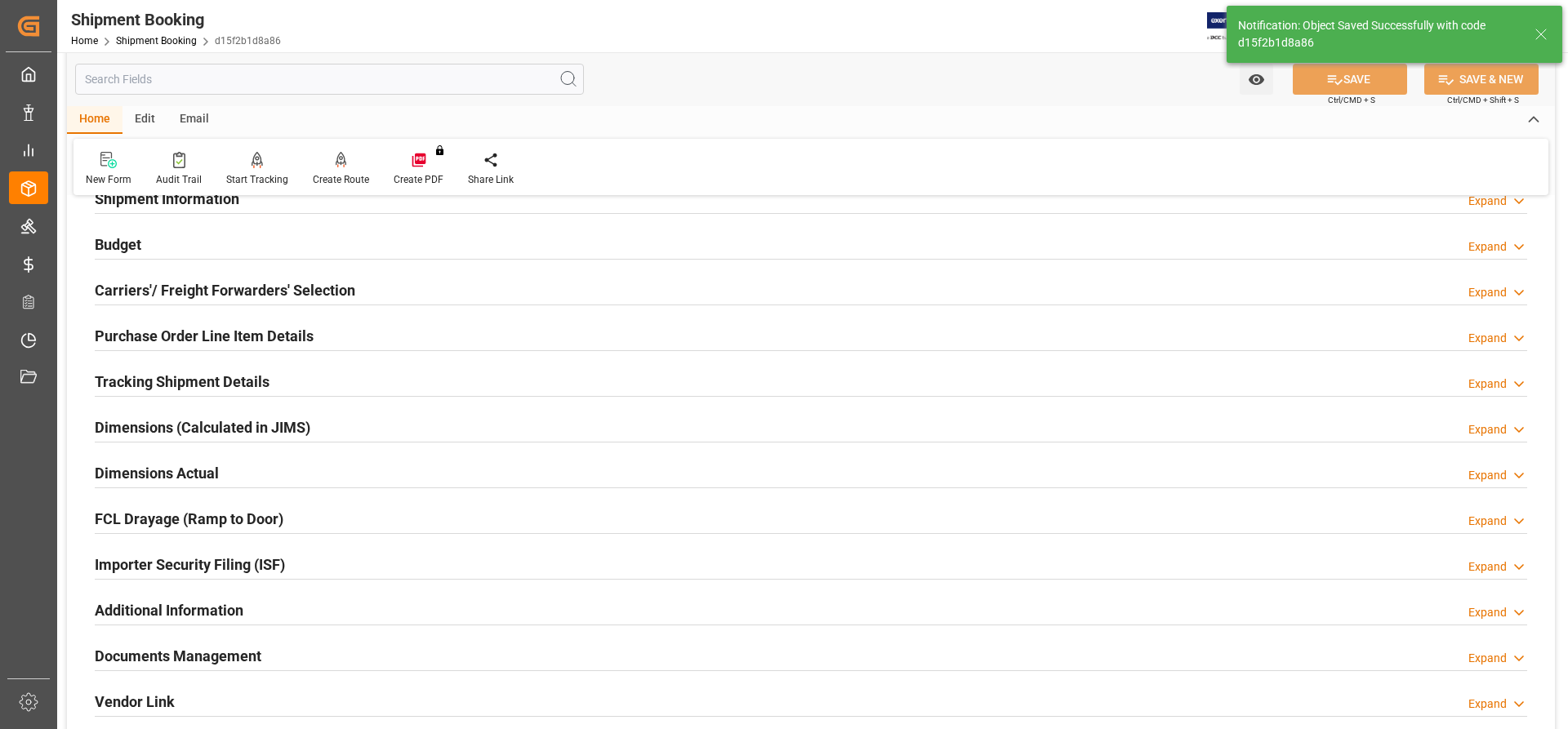
scroll to position [75, 0]
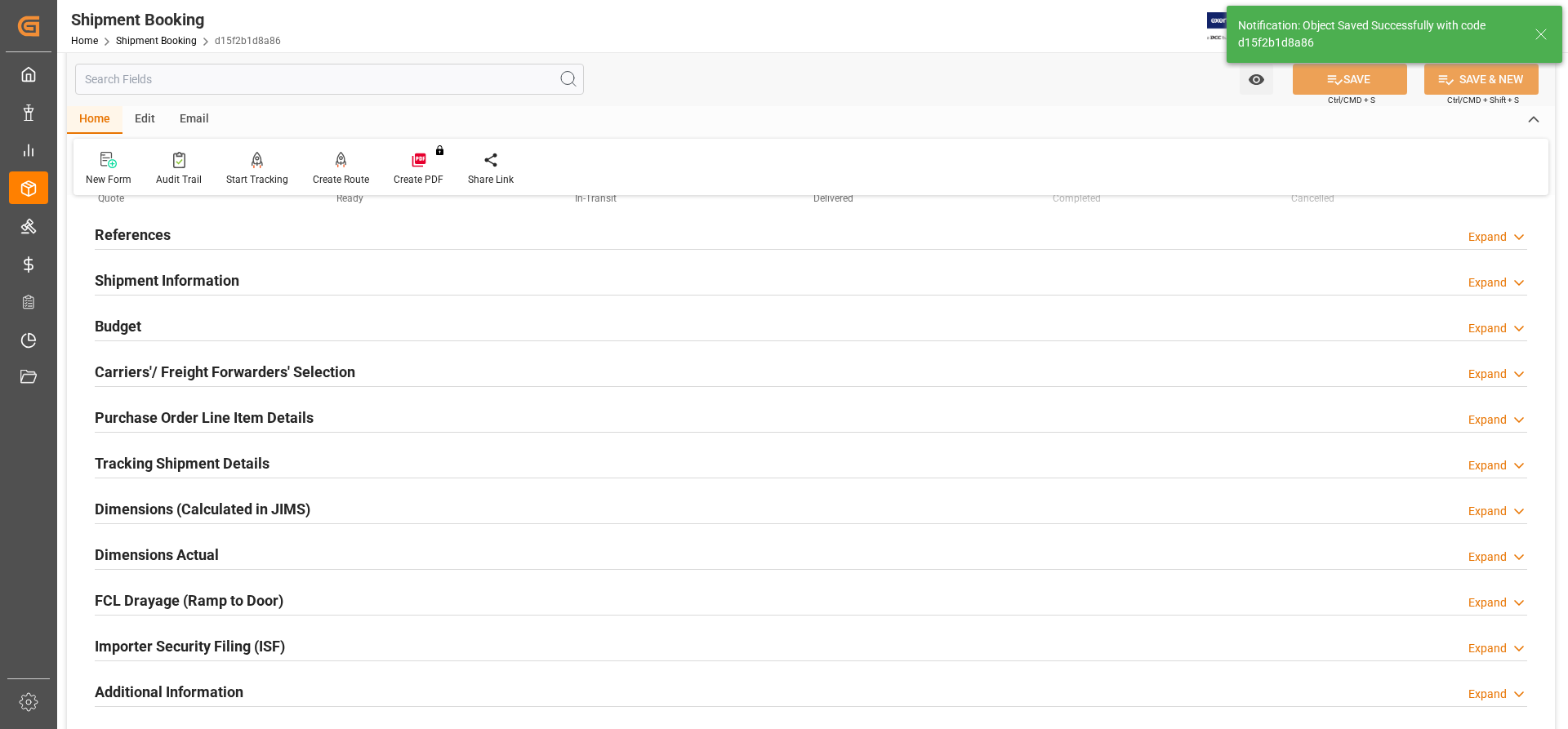
click at [123, 466] on h2 "Tracking Shipment Details" at bounding box center [182, 463] width 175 height 22
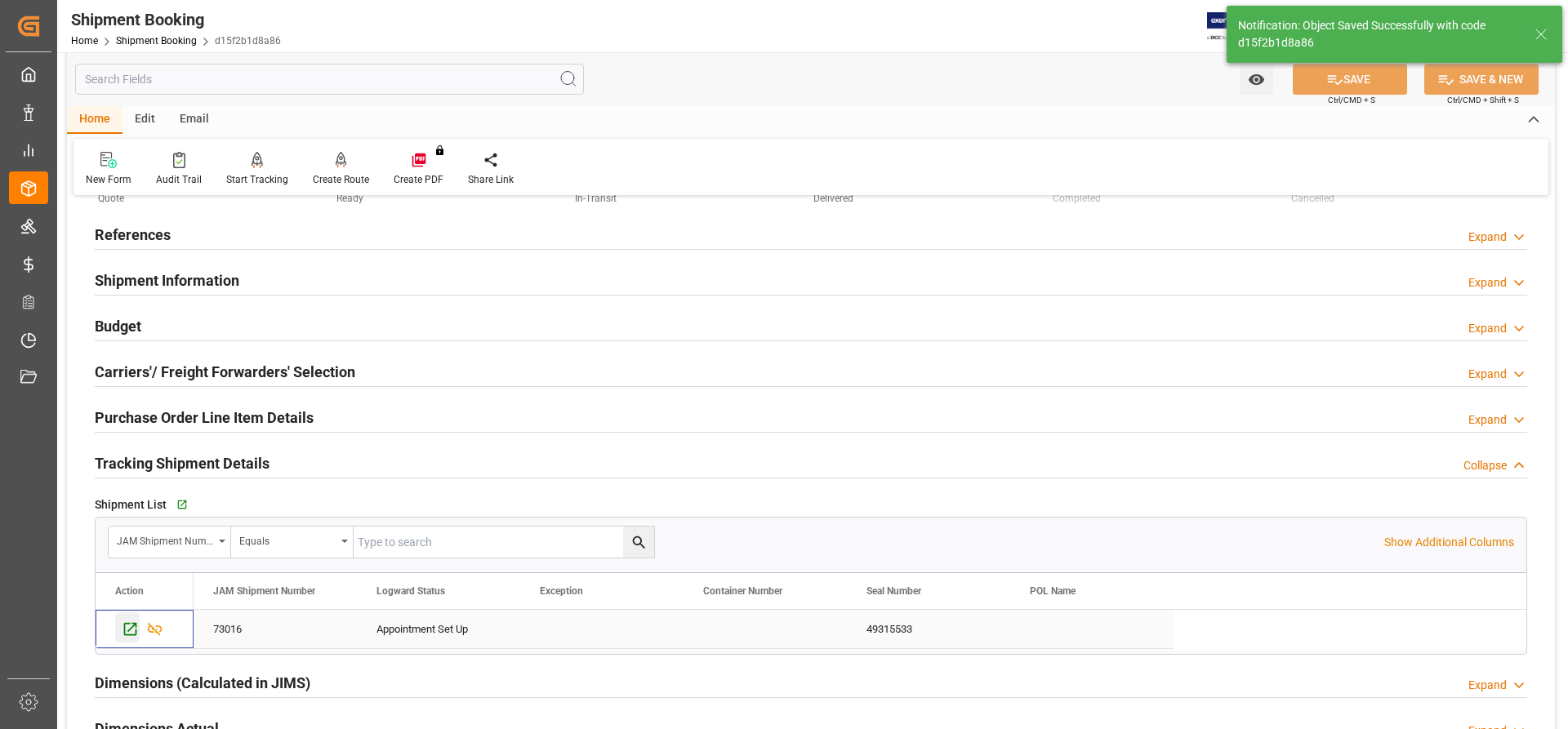
click at [123, 628] on icon "Press SPACE to select this row." at bounding box center [129, 628] width 17 height 17
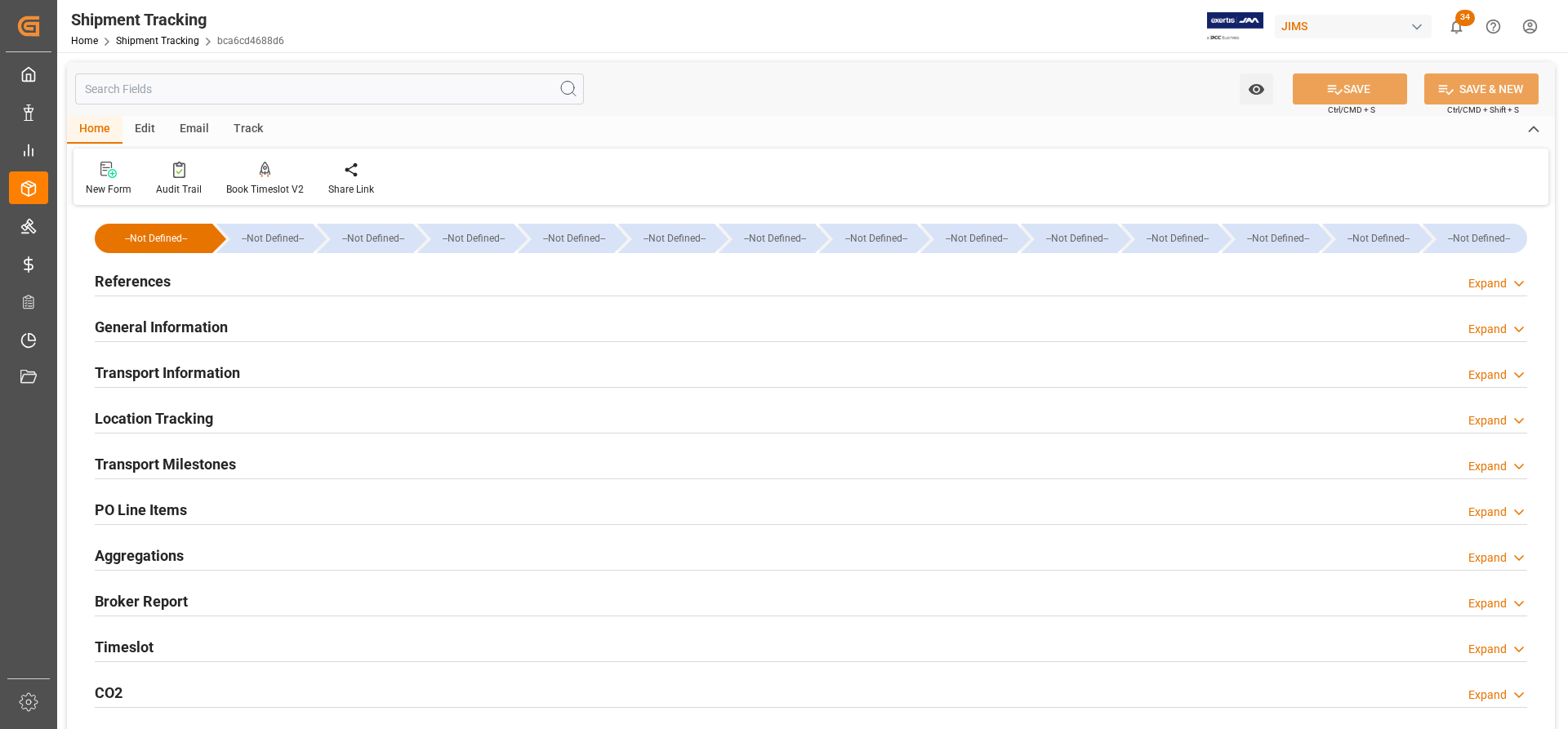
click at [159, 323] on h2 "General Information" at bounding box center [161, 326] width 133 height 22
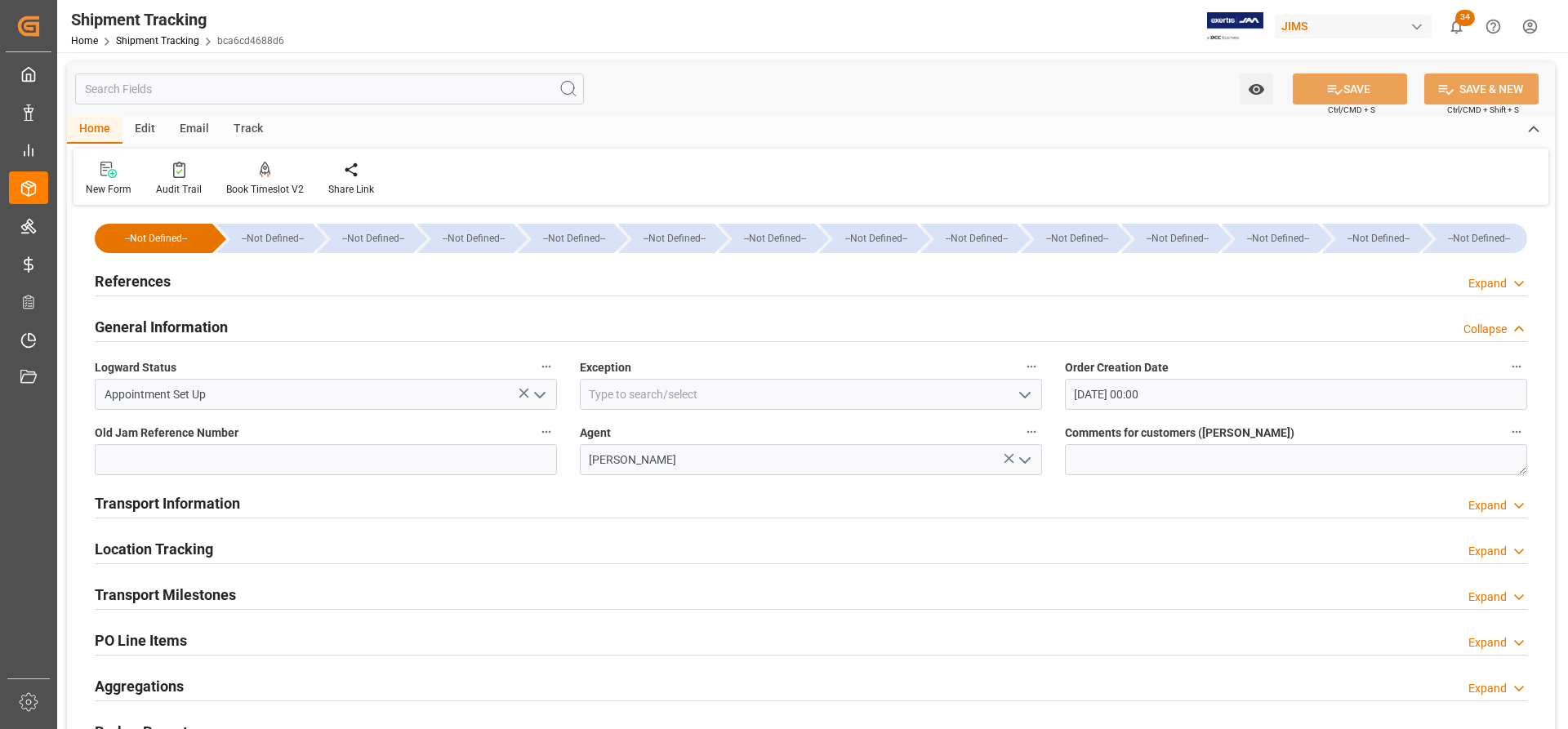
click at [139, 282] on h2 "References" at bounding box center [133, 281] width 76 height 22
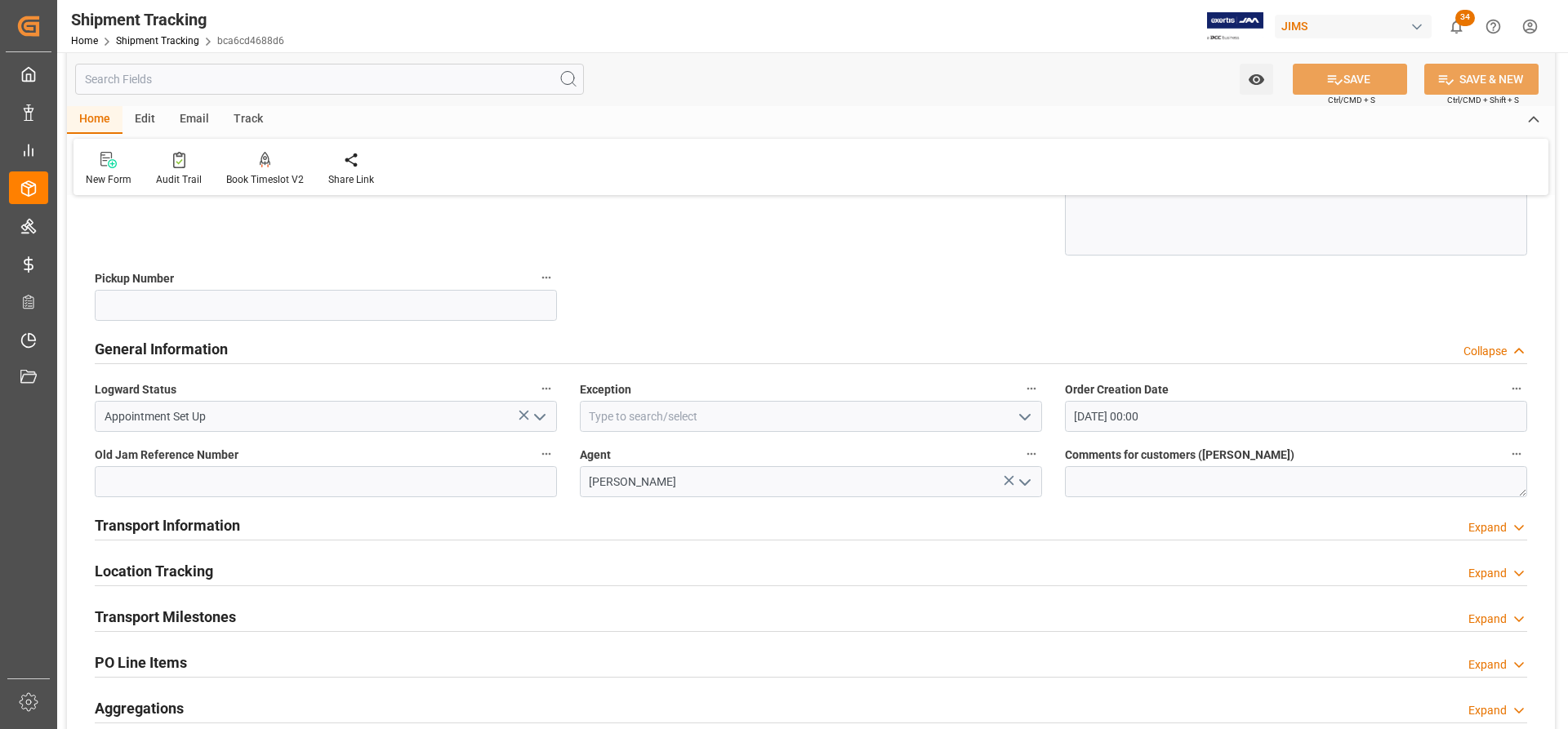
scroll to position [326, 0]
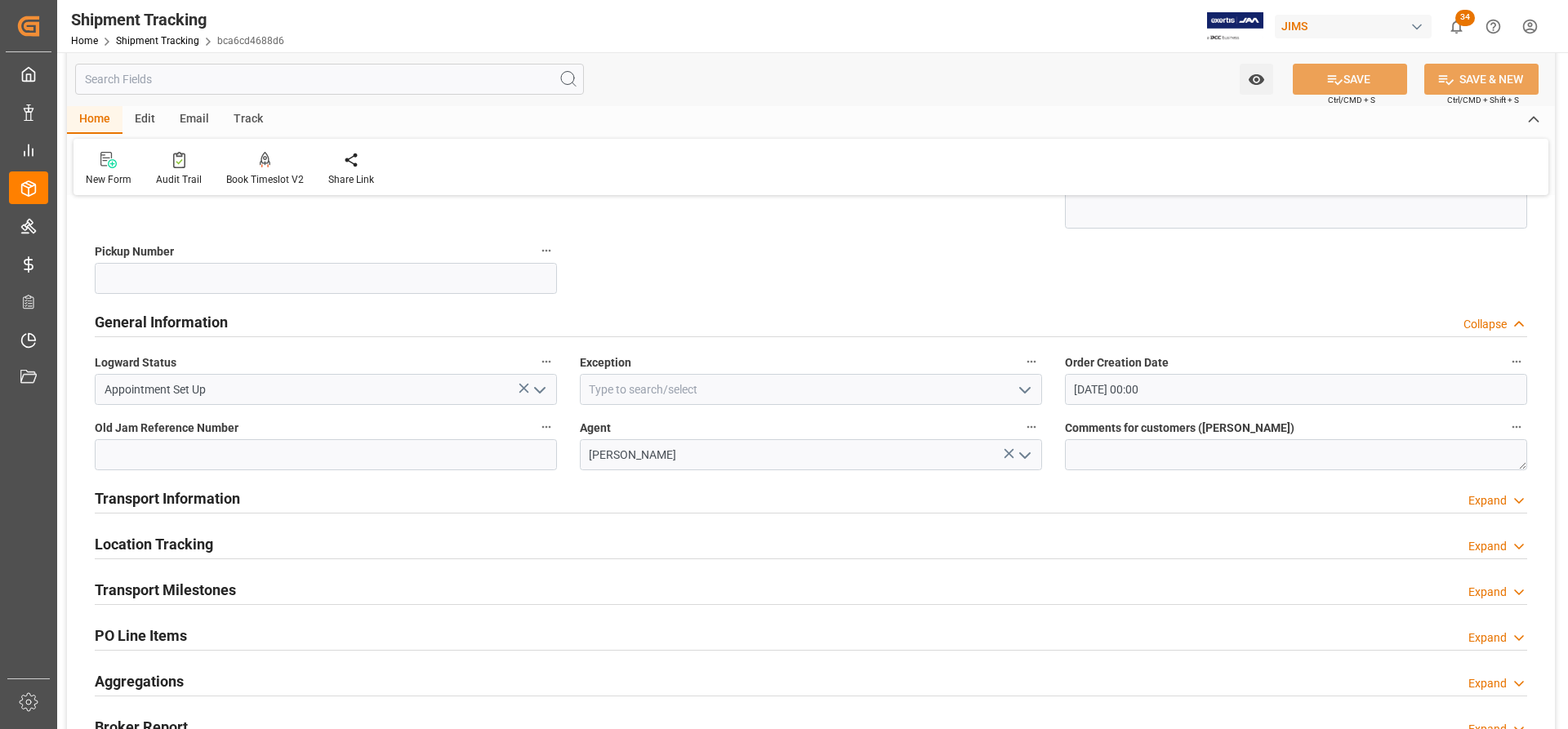
click at [187, 501] on h2 "Transport Information" at bounding box center [167, 498] width 145 height 22
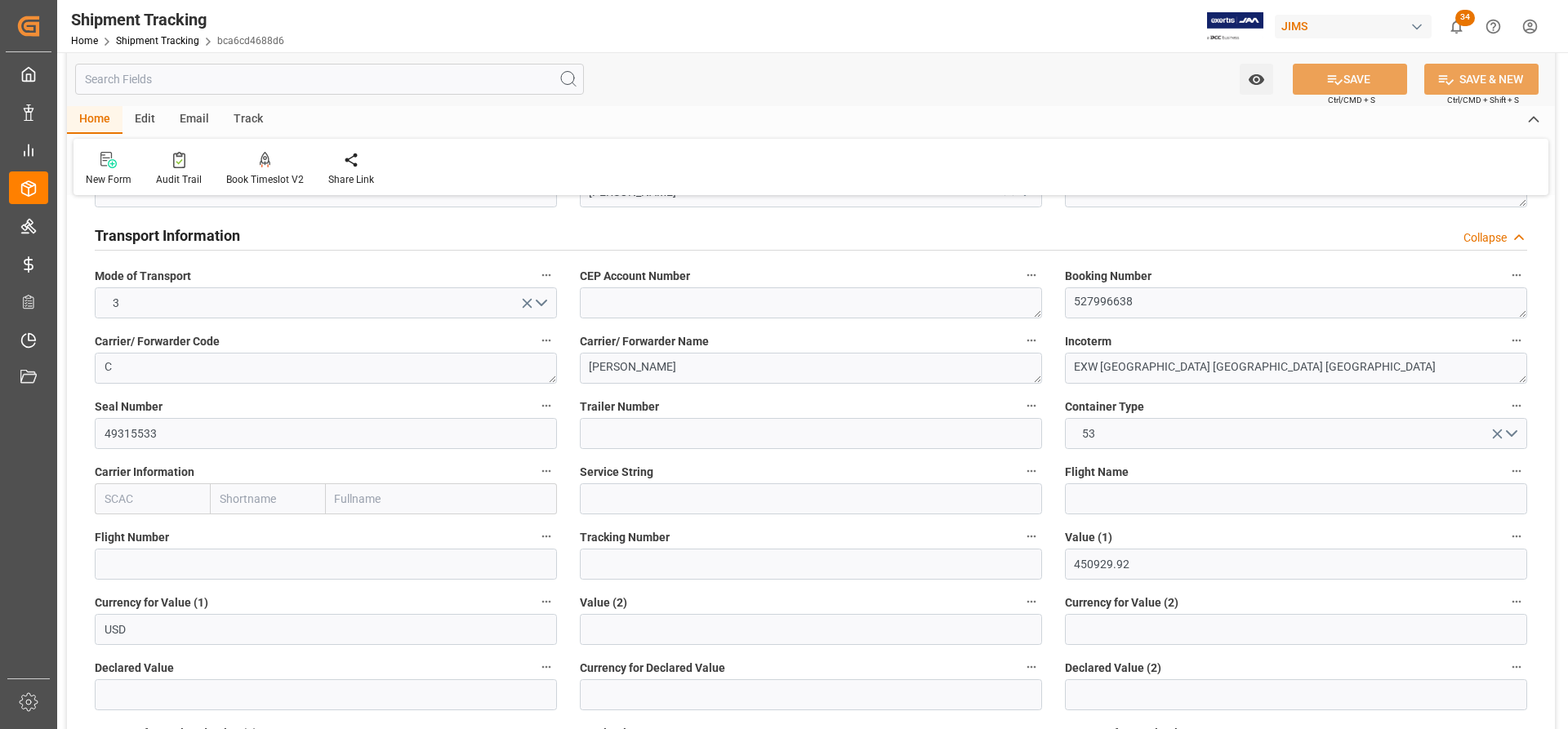
scroll to position [652, 0]
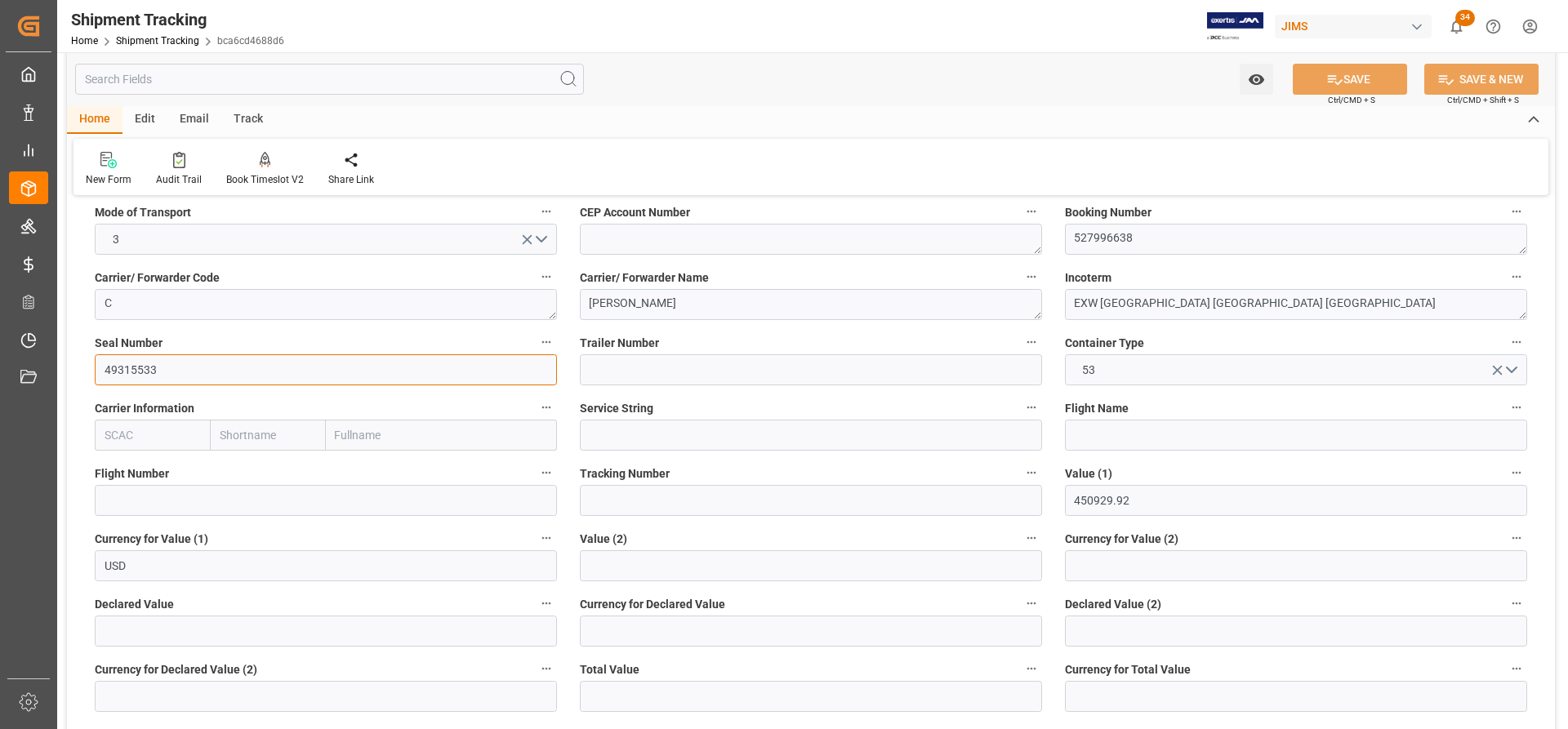
click at [165, 363] on input "49315533" at bounding box center [326, 369] width 462 height 31
drag, startPoint x: 178, startPoint y: 368, endPoint x: 65, endPoint y: 361, distance: 113.2
click at [65, 361] on div "Watch Option SAVE Ctrl/CMD + S SAVE & NEW Ctrl/CMD + Shift + S Home Edit Email …" at bounding box center [810, 353] width 1507 height 1907
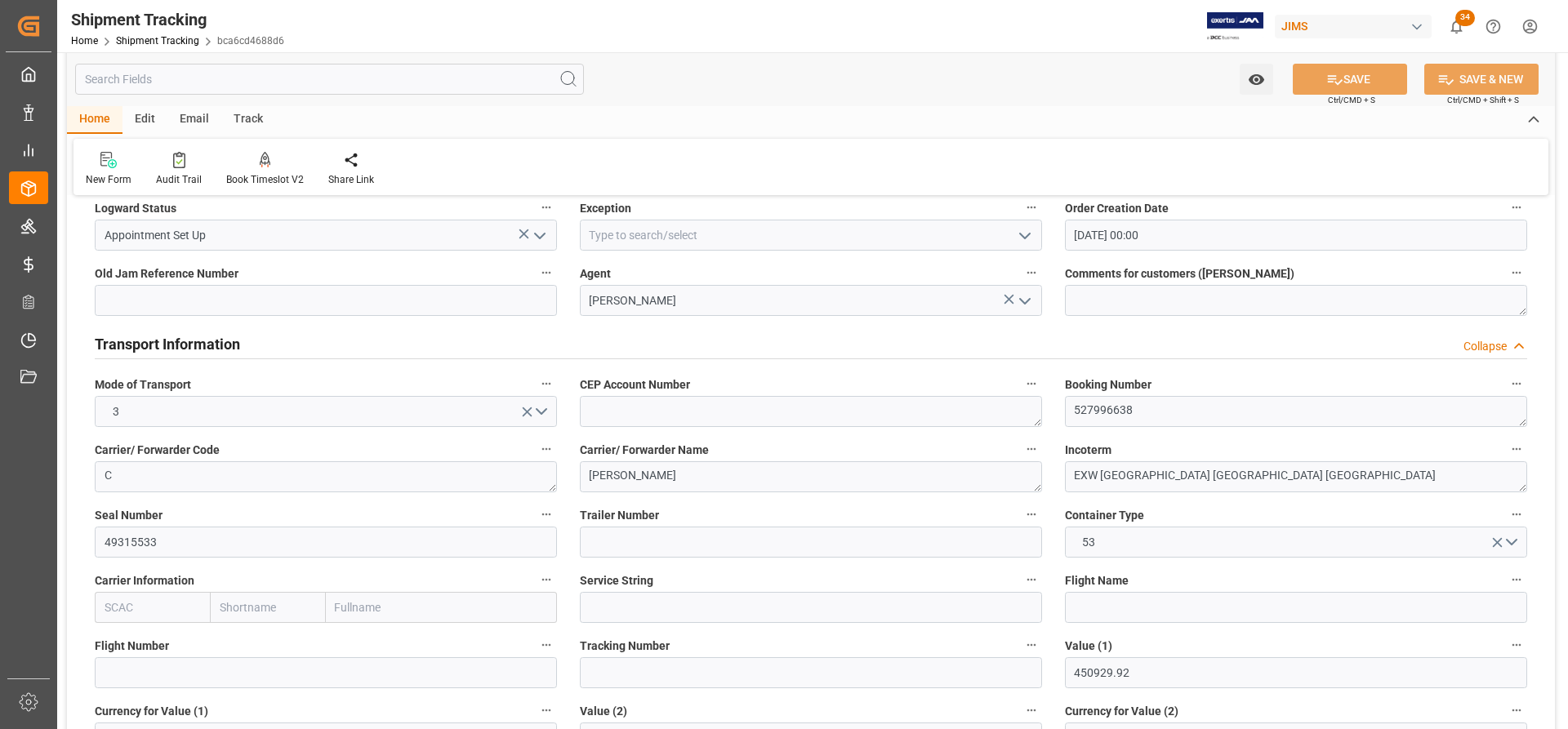
scroll to position [490, 0]
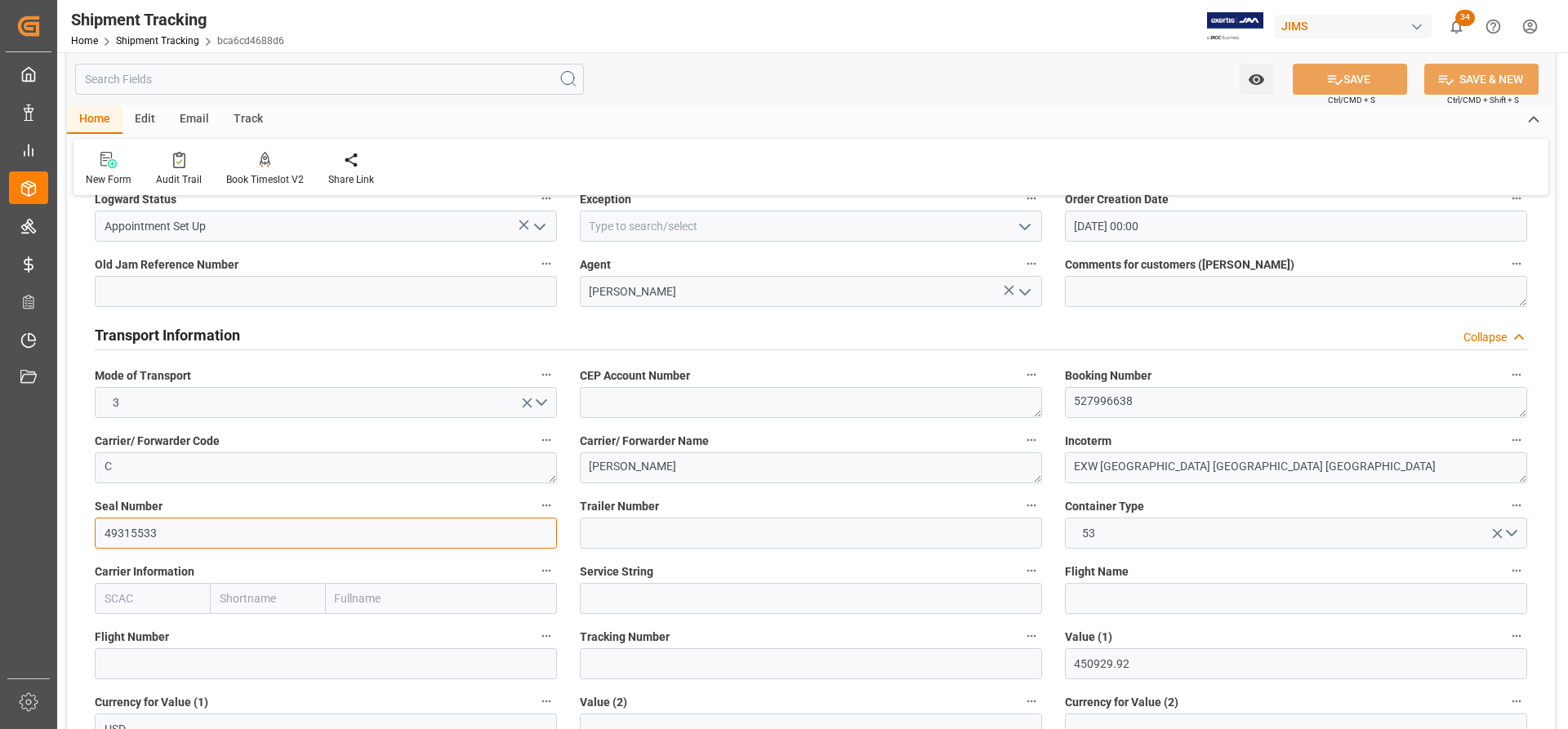
click at [165, 535] on input "49315533" at bounding box center [326, 532] width 462 height 31
drag, startPoint x: 185, startPoint y: 533, endPoint x: 65, endPoint y: 527, distance: 120.1
click at [65, 527] on div "Watch Option SAVE Ctrl/CMD + S SAVE & NEW Ctrl/CMD + Shift + S Home Edit Email …" at bounding box center [810, 516] width 1507 height 1907
type input "49315793"
click at [615, 524] on input at bounding box center [810, 532] width 462 height 31
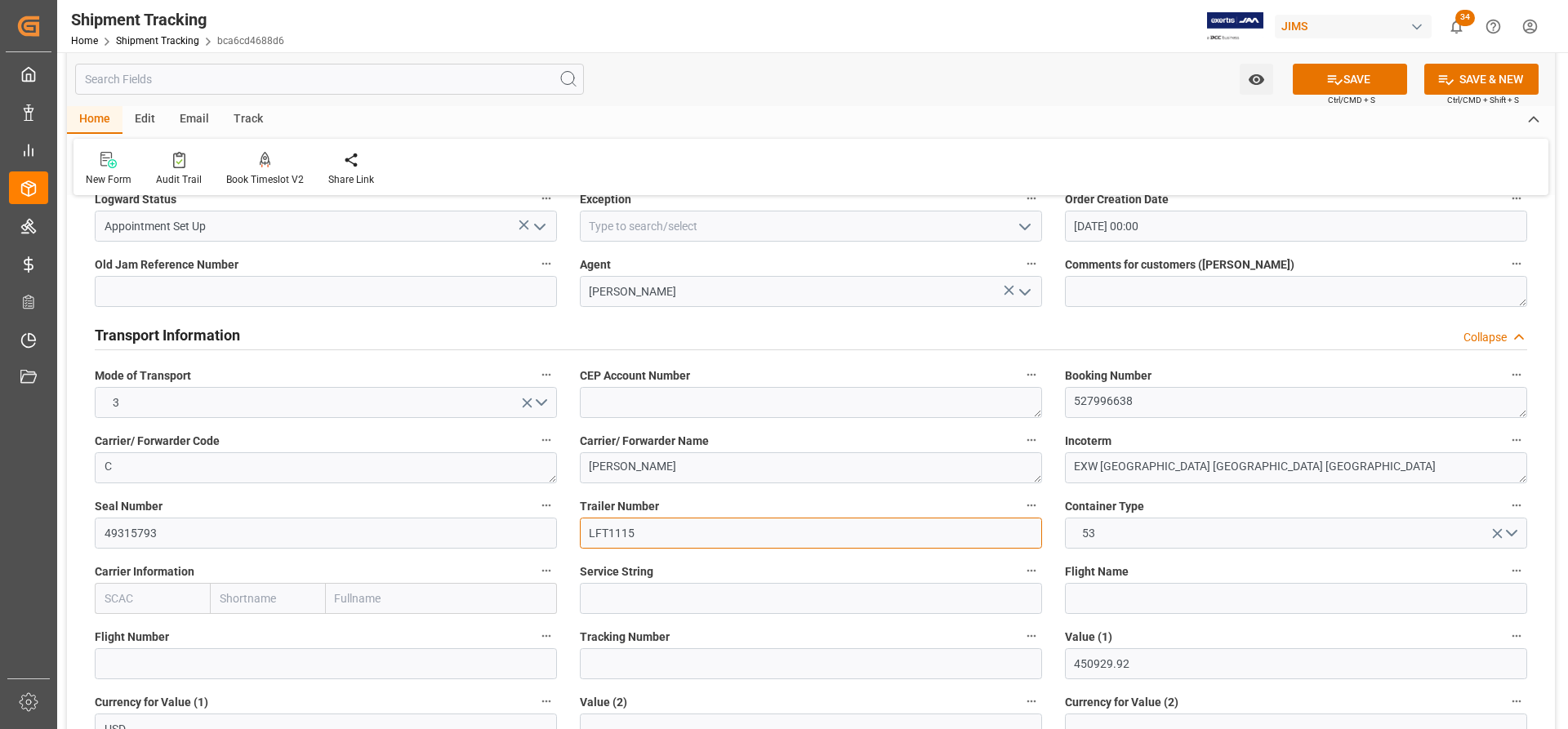
type input "LFT1115"
click at [1376, 75] on button "SAVE" at bounding box center [1350, 78] width 114 height 31
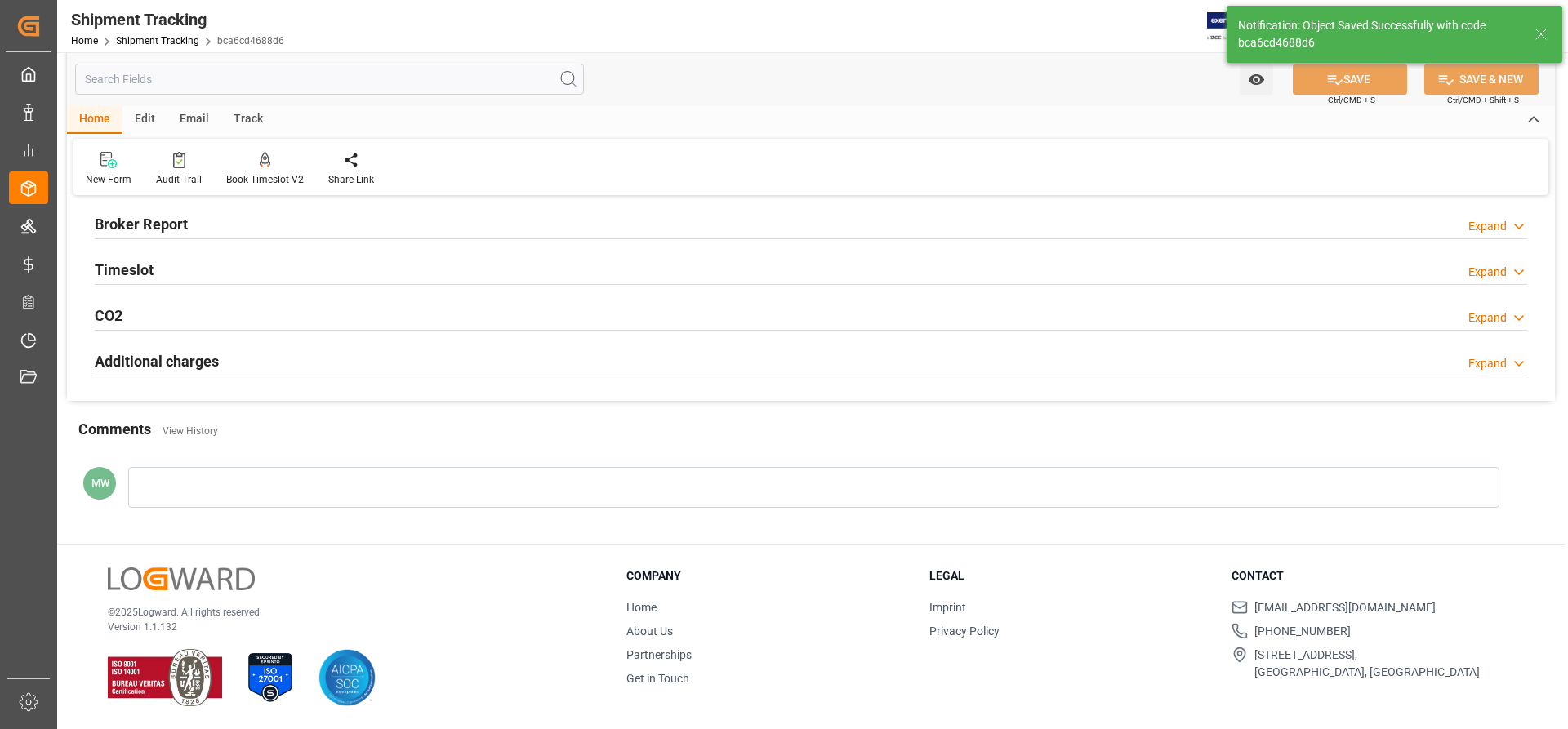
scroll to position [168, 0]
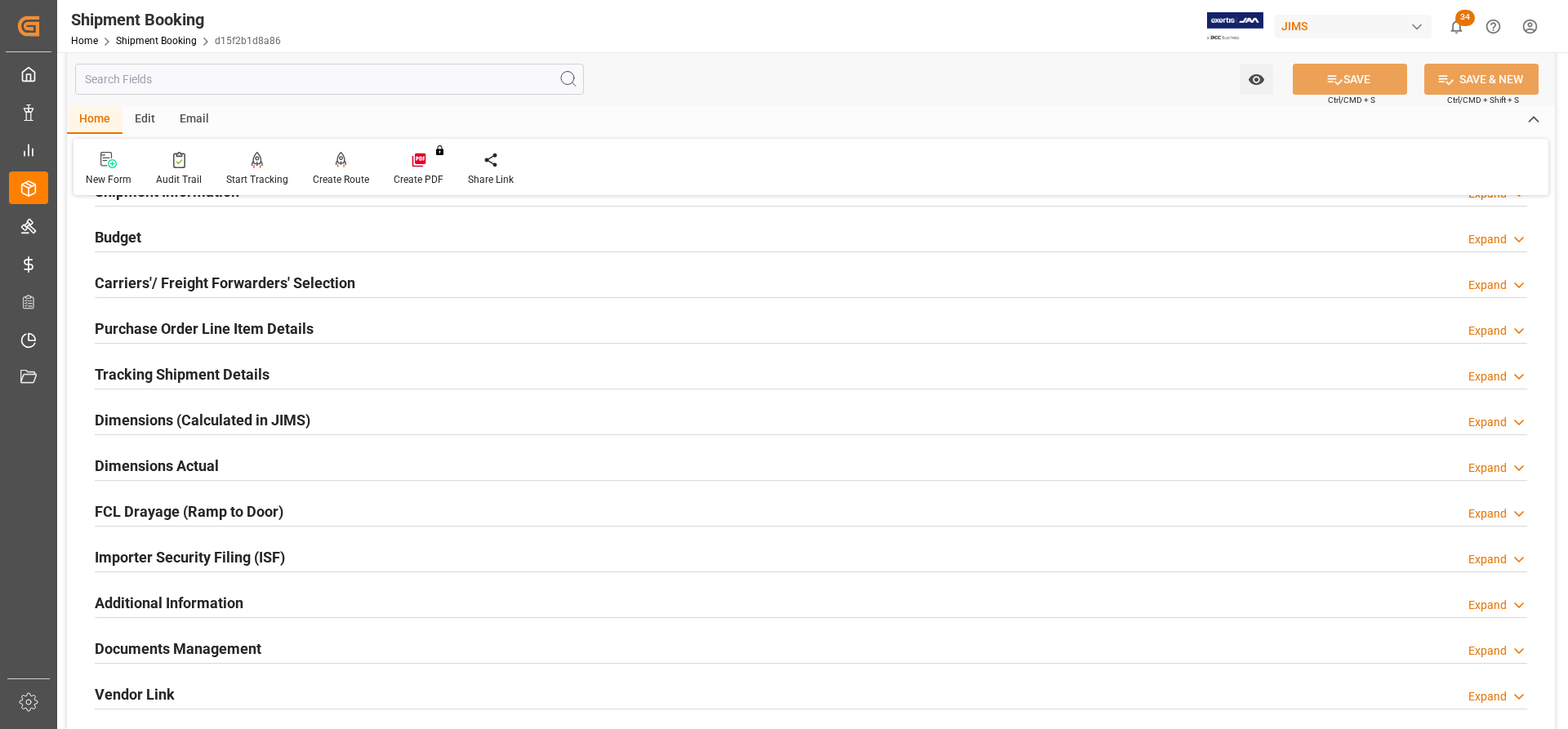
scroll to position [244, 0]
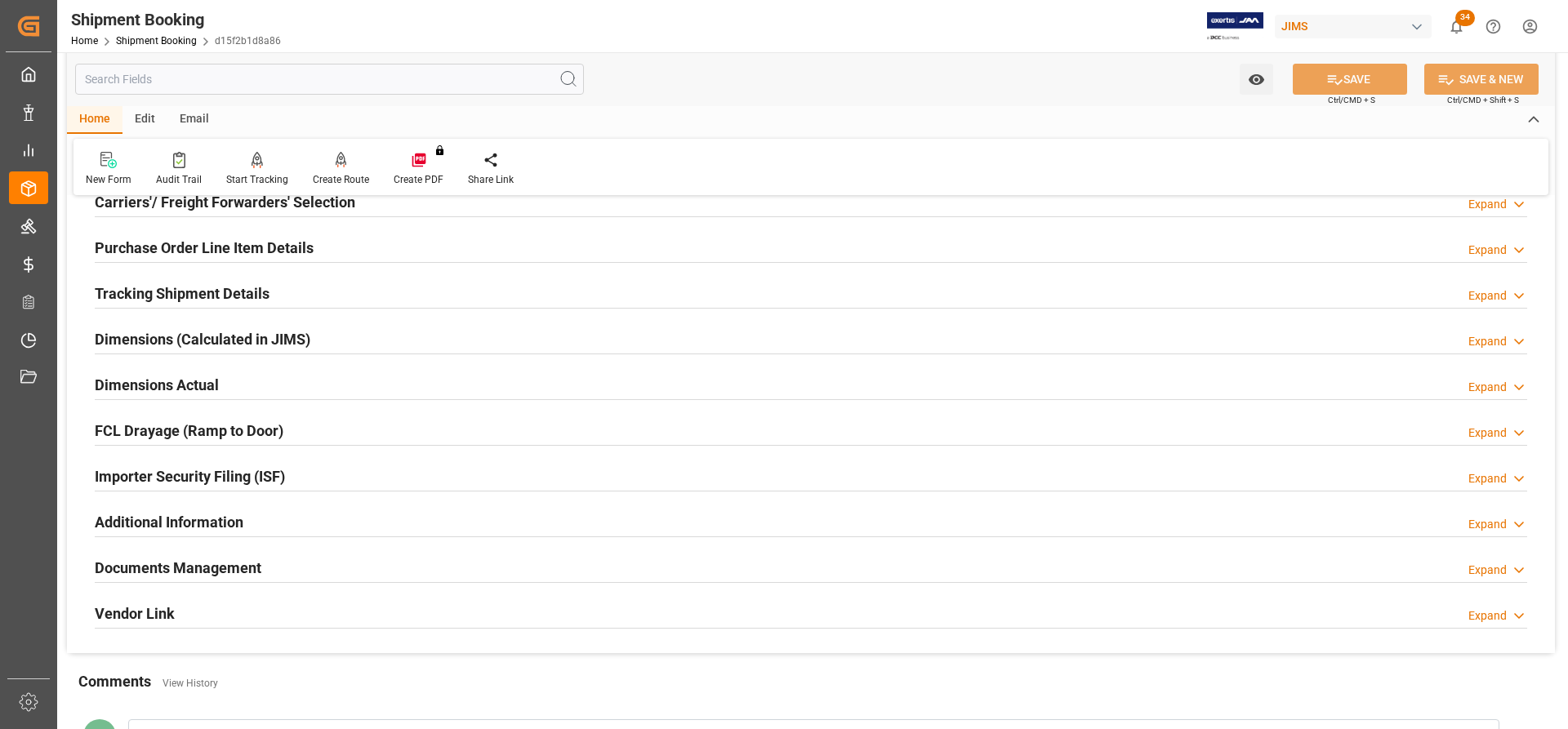
click at [176, 562] on h2 "Documents Management" at bounding box center [178, 567] width 166 height 22
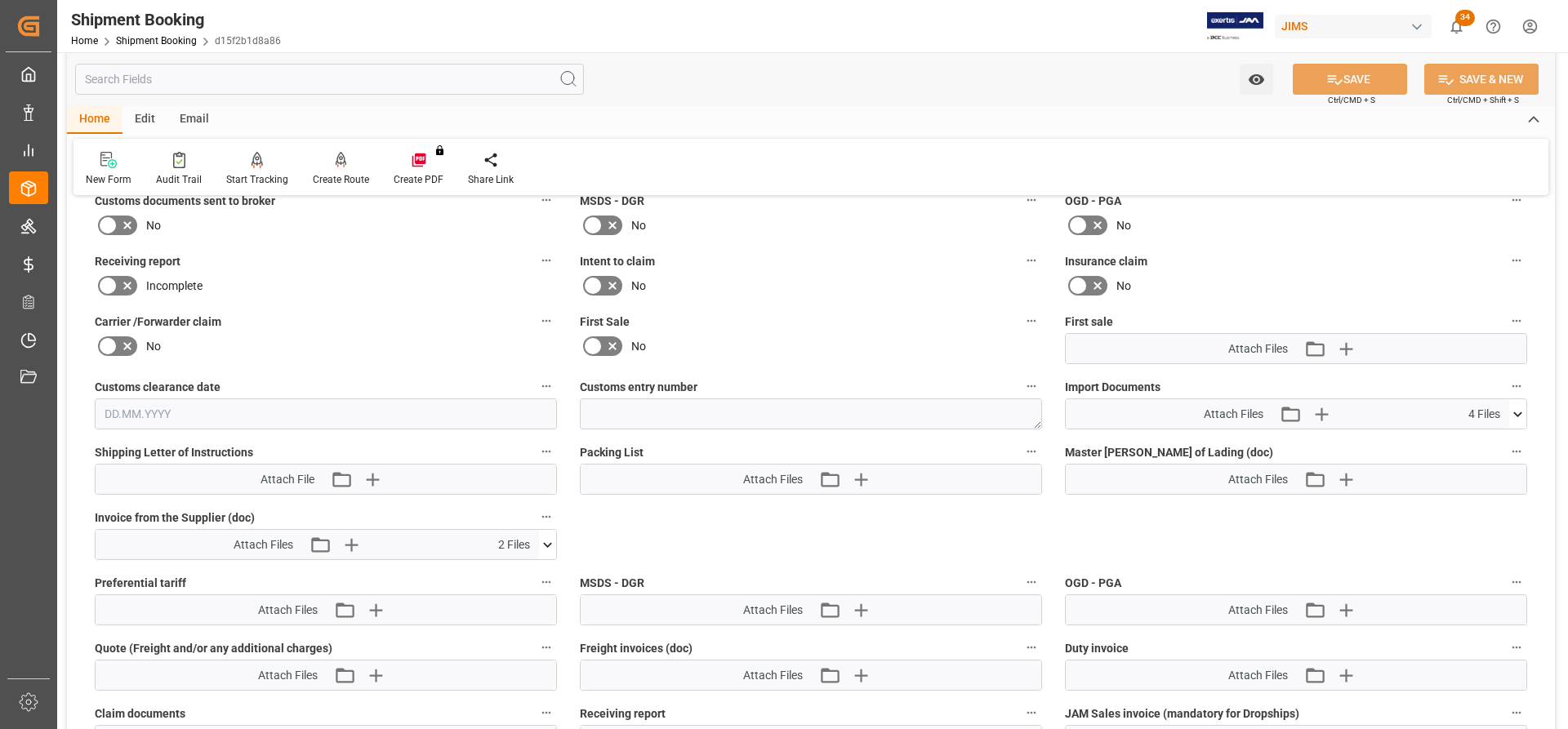
scroll to position [734, 0]
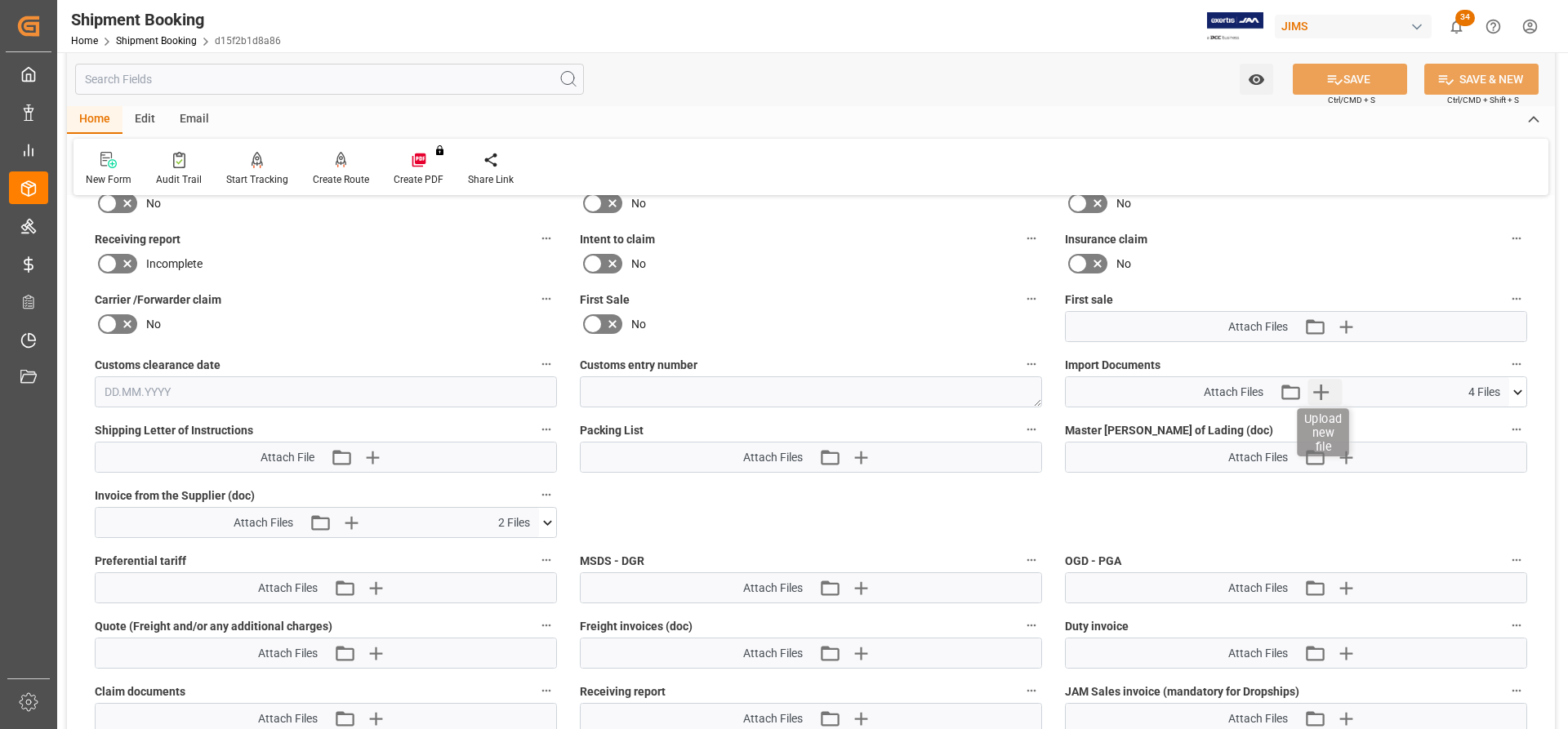
click at [1329, 390] on icon "button" at bounding box center [1321, 392] width 26 height 26
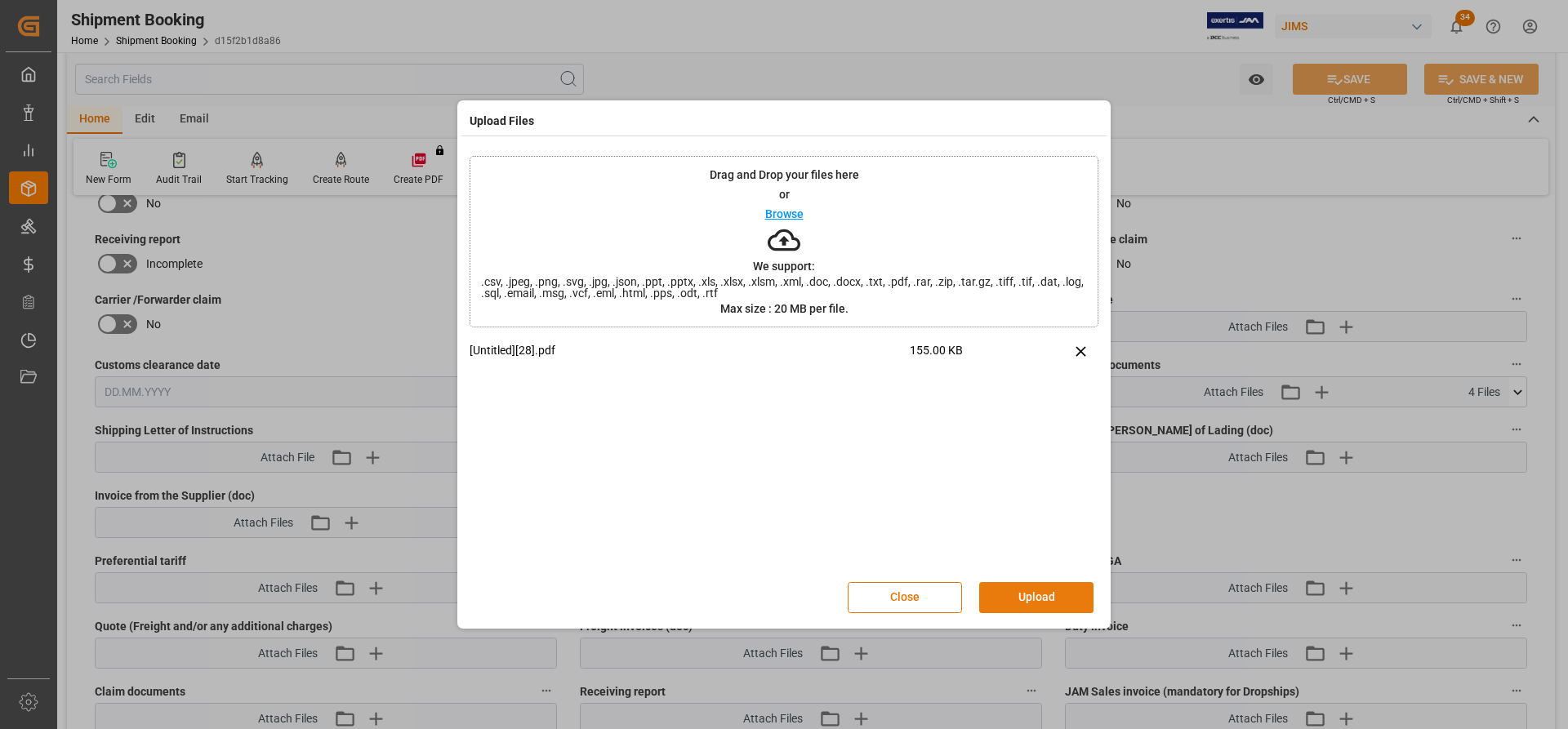
click at [1027, 600] on button "Upload" at bounding box center [1037, 597] width 114 height 31
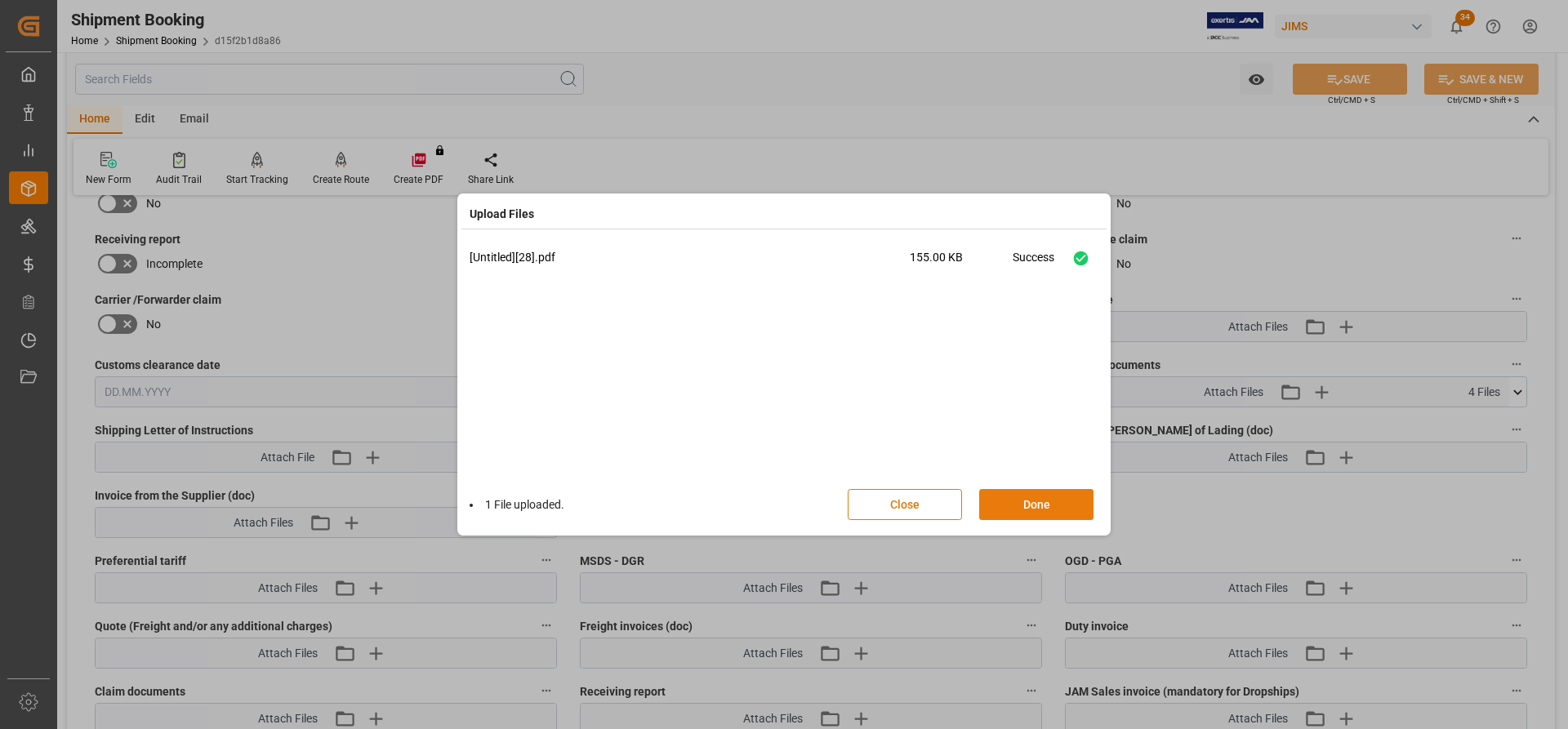
click at [1007, 507] on button "Done" at bounding box center [1037, 504] width 114 height 31
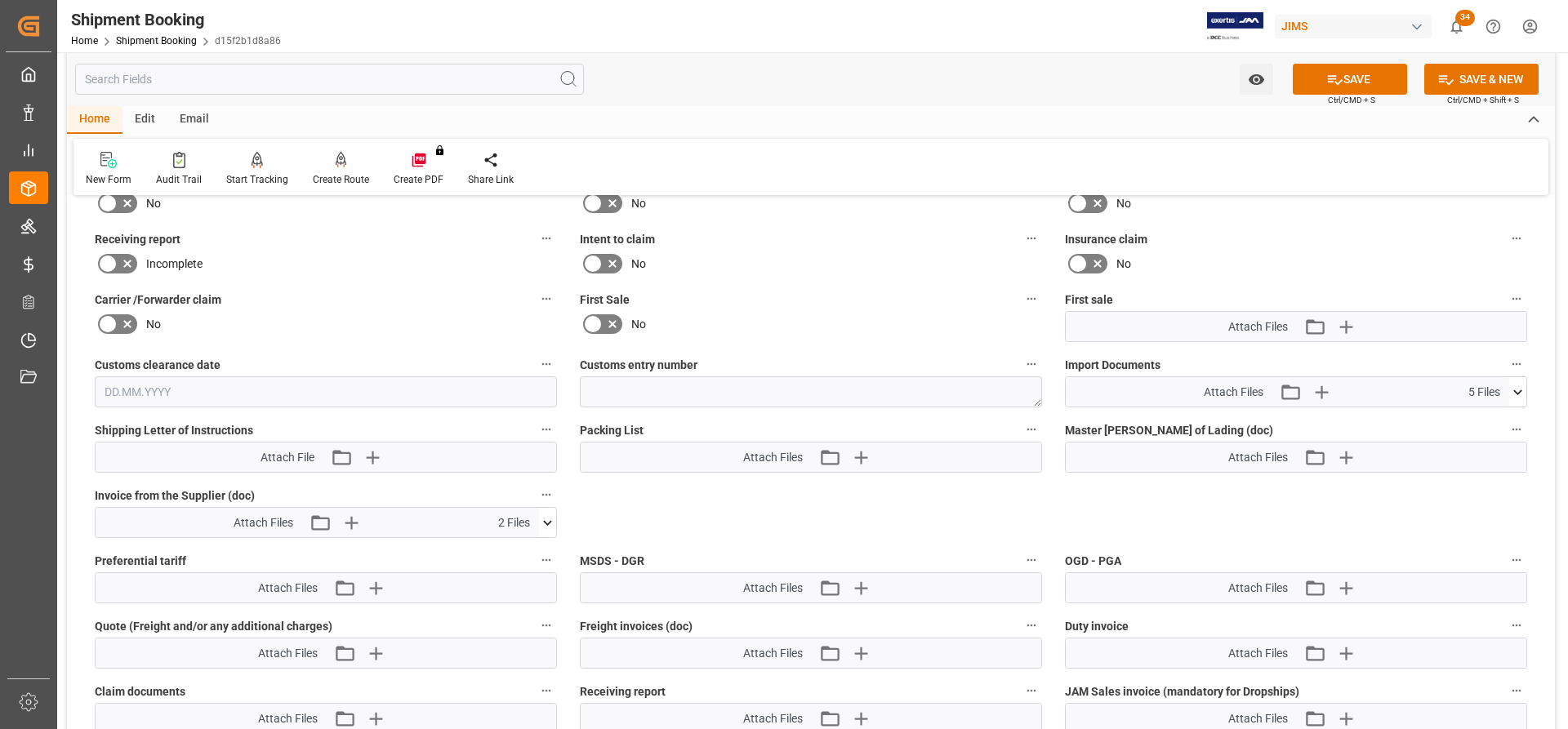
click at [1520, 390] on icon at bounding box center [1517, 392] width 9 height 5
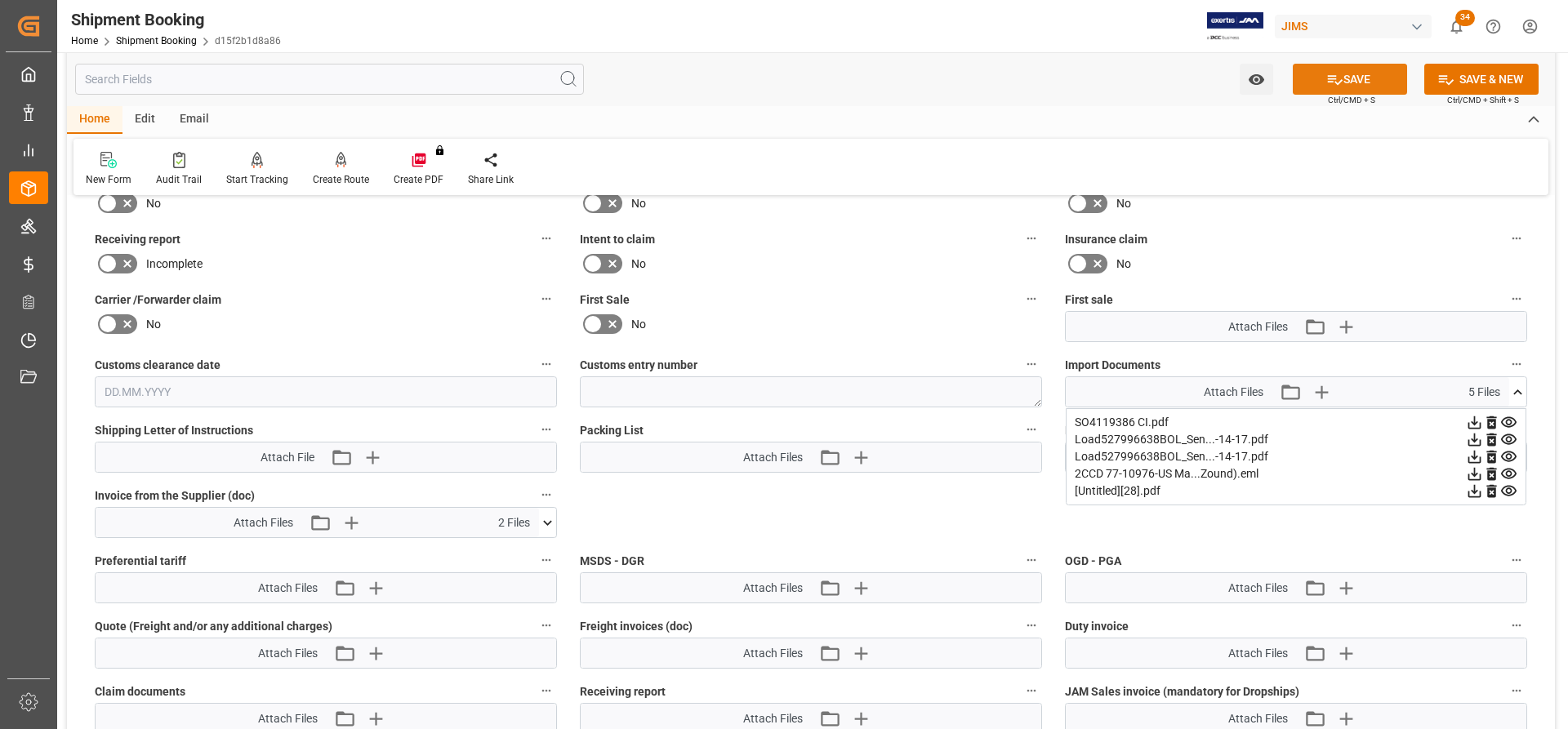
click at [1371, 90] on button "SAVE" at bounding box center [1350, 78] width 114 height 31
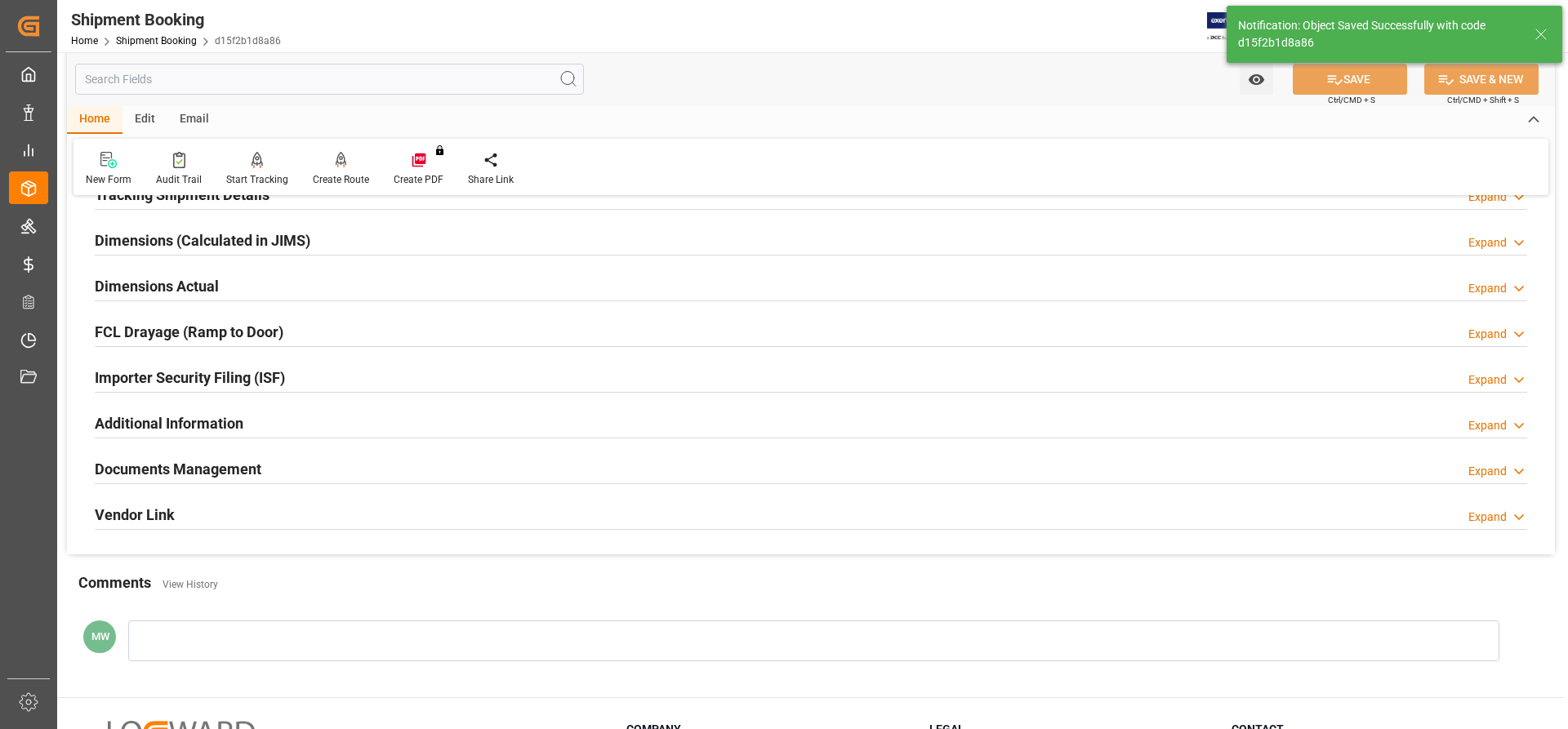
scroll to position [333, 0]
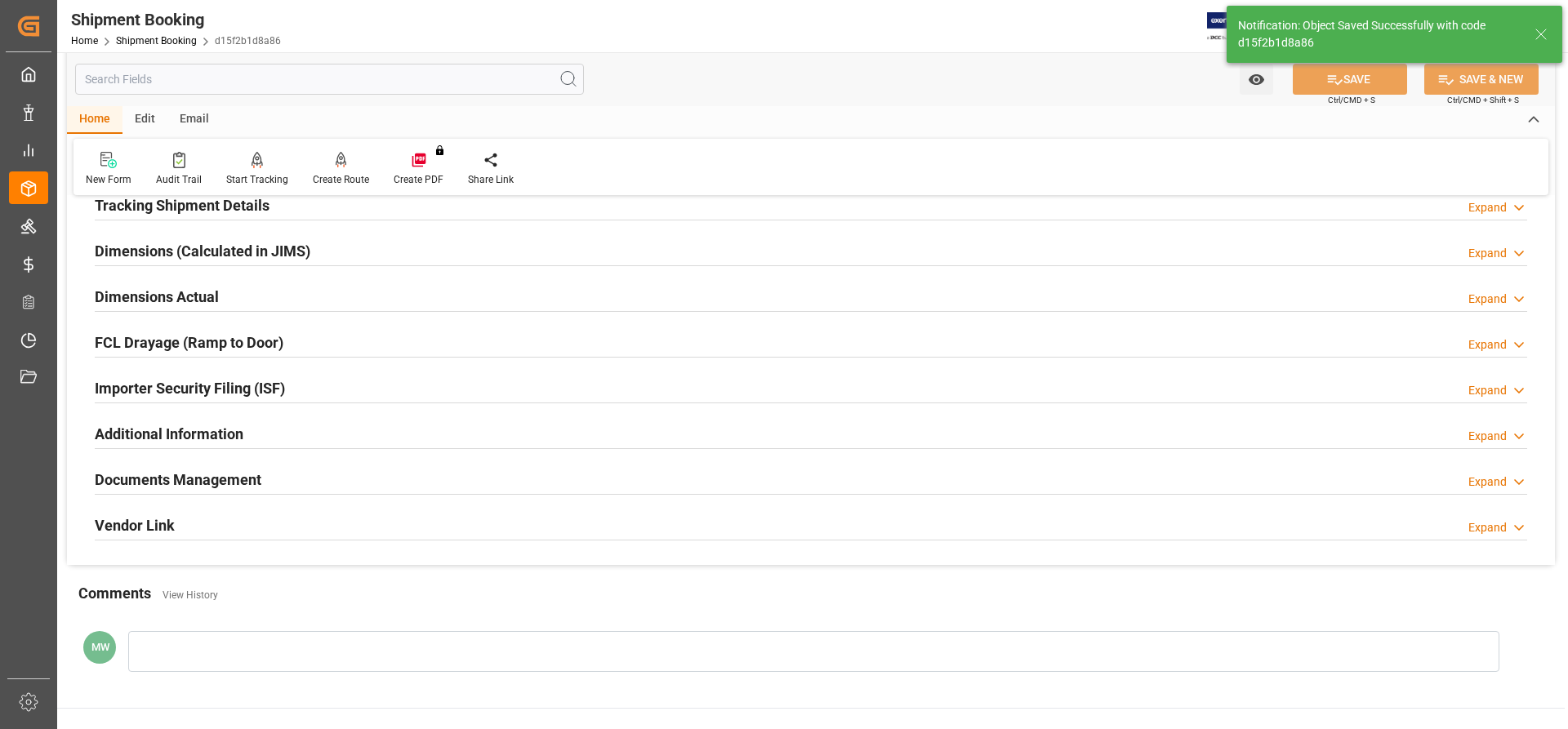
click at [128, 288] on h2 "Dimensions Actual" at bounding box center [157, 296] width 124 height 22
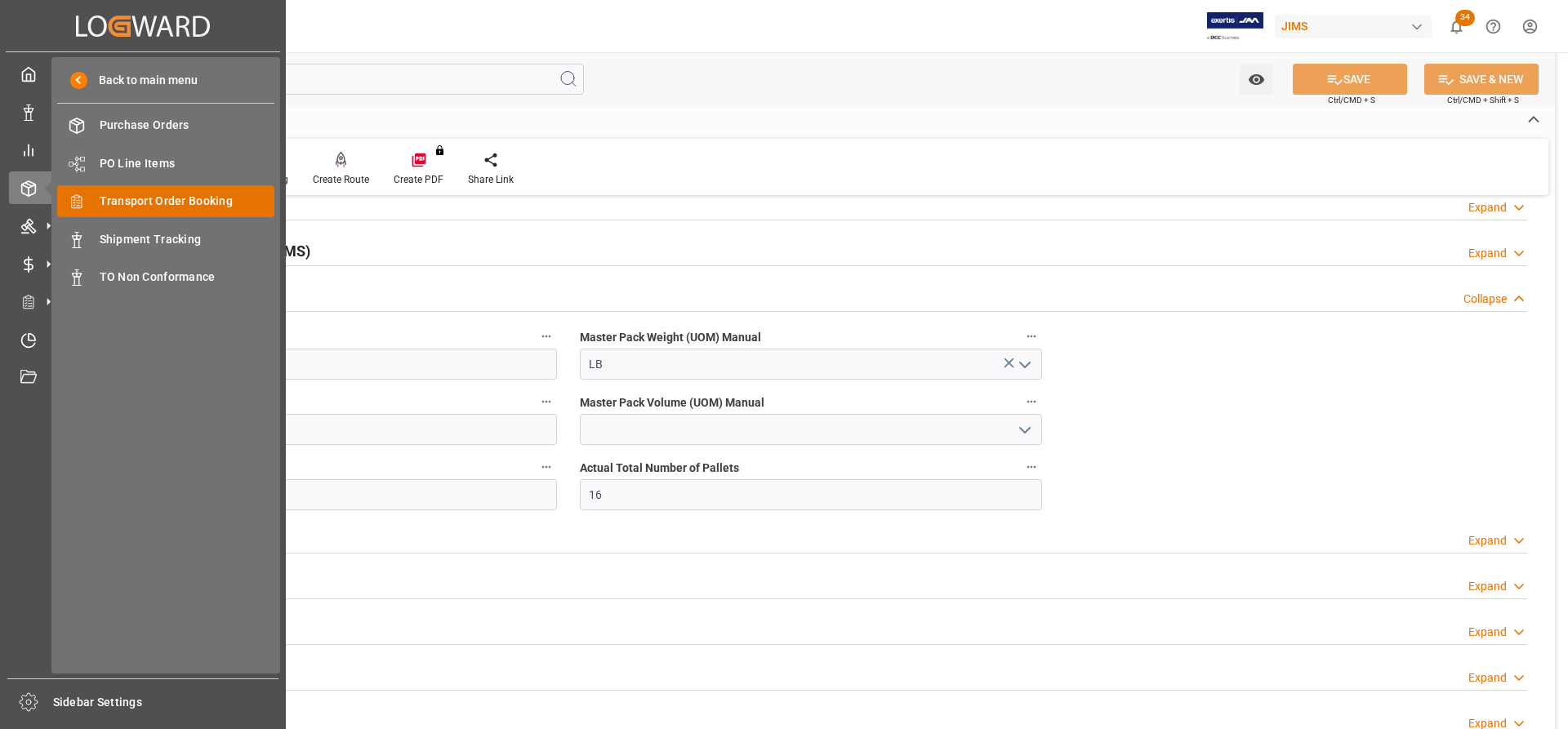
click at [141, 202] on span "Transport Order Booking" at bounding box center [187, 200] width 175 height 17
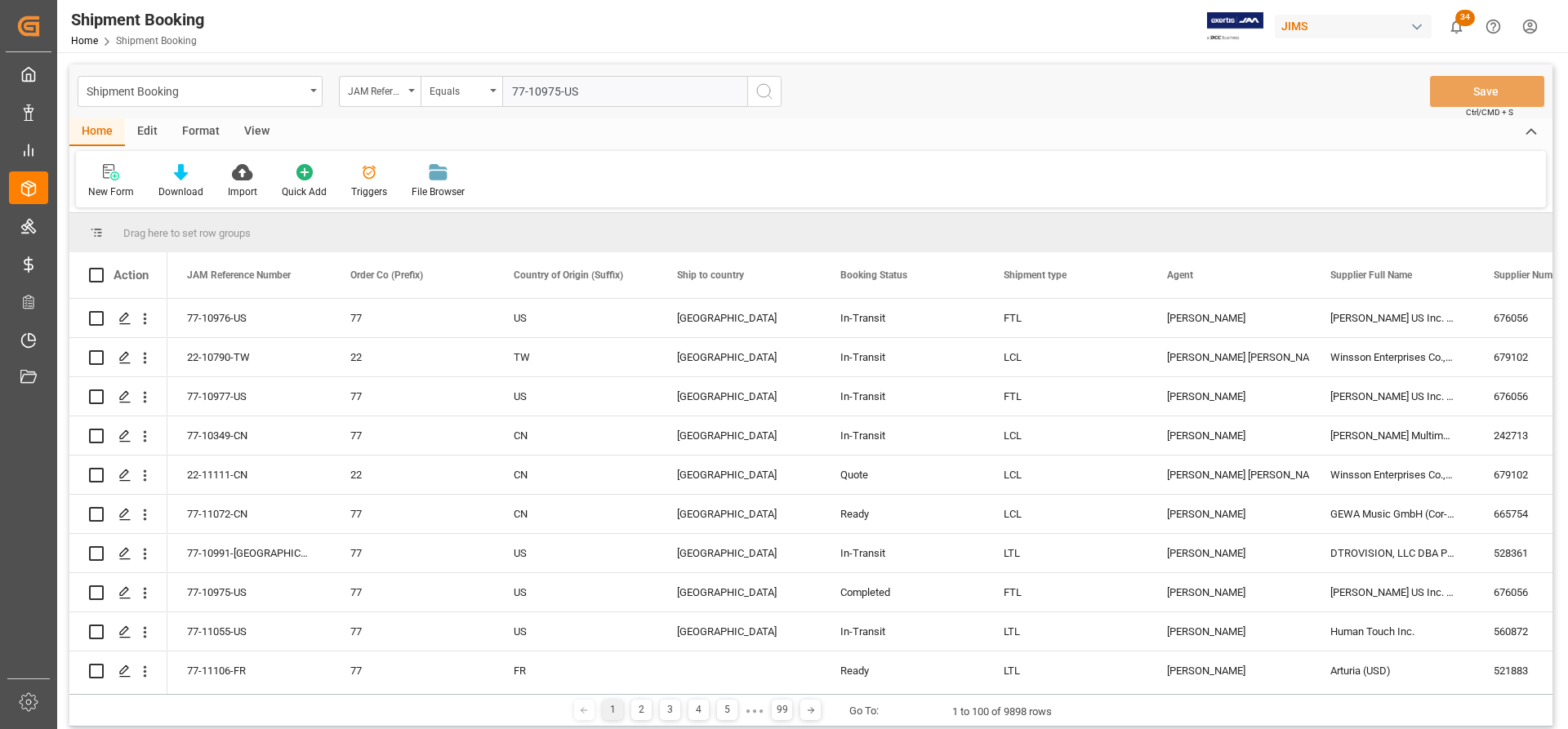
type input "77-10975-US"
click at [764, 91] on icon "search button" at bounding box center [764, 91] width 19 height 19
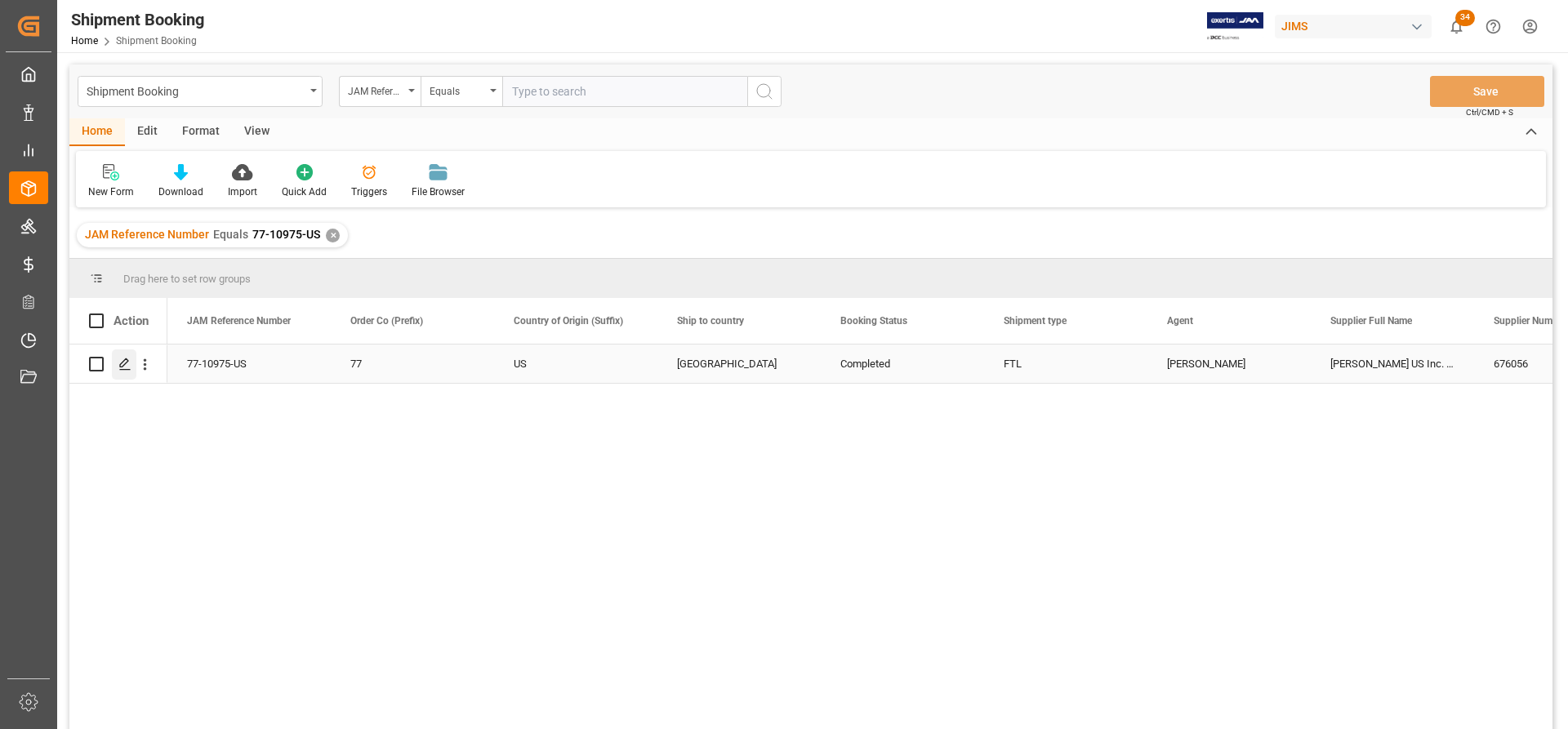
click at [122, 360] on icon "Press SPACE to select this row." at bounding box center [125, 363] width 13 height 13
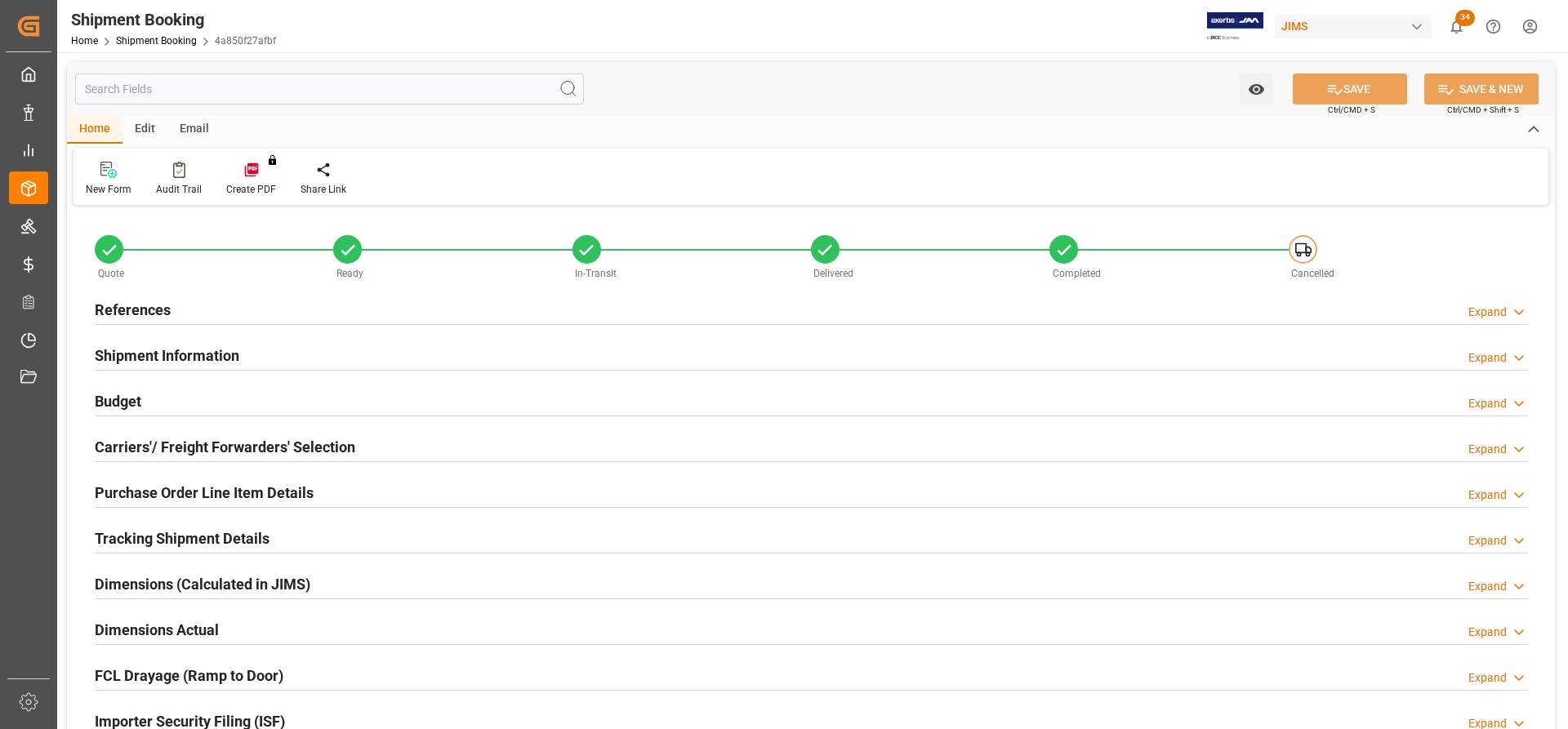
type input "10452"
type input "26"
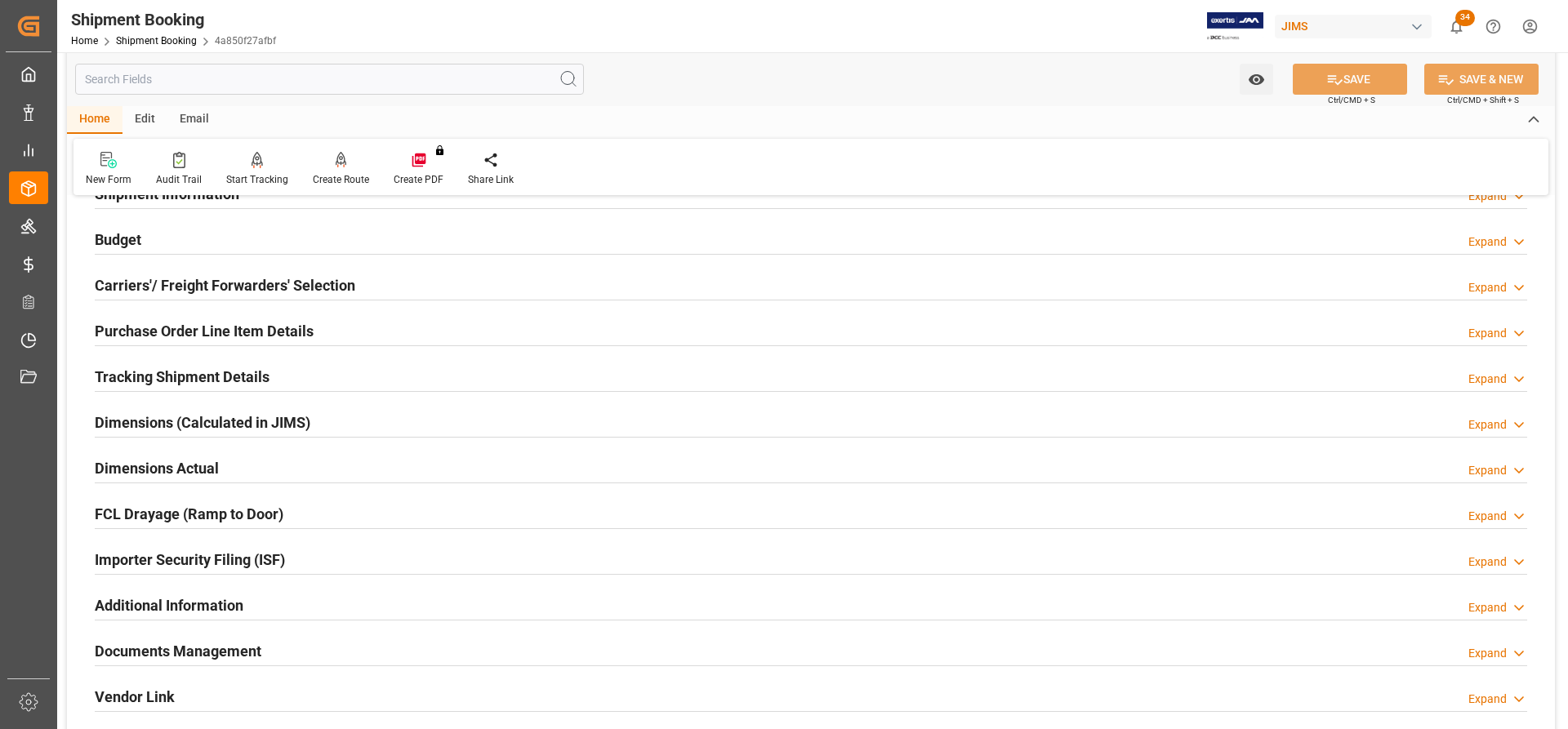
scroll to position [164, 0]
click at [144, 470] on h2 "Dimensions Actual" at bounding box center [157, 466] width 124 height 22
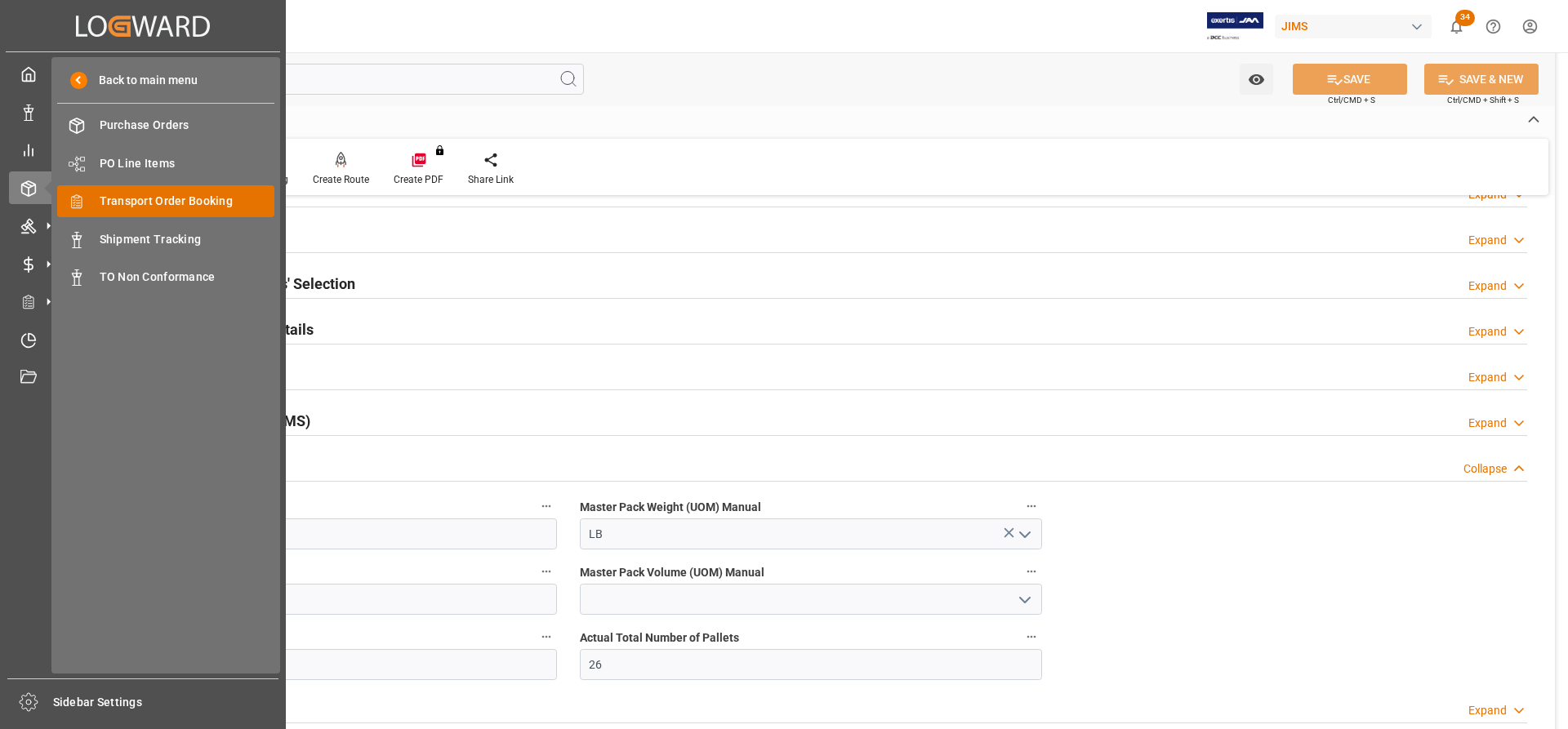
click at [156, 199] on span "Transport Order Booking" at bounding box center [187, 200] width 175 height 17
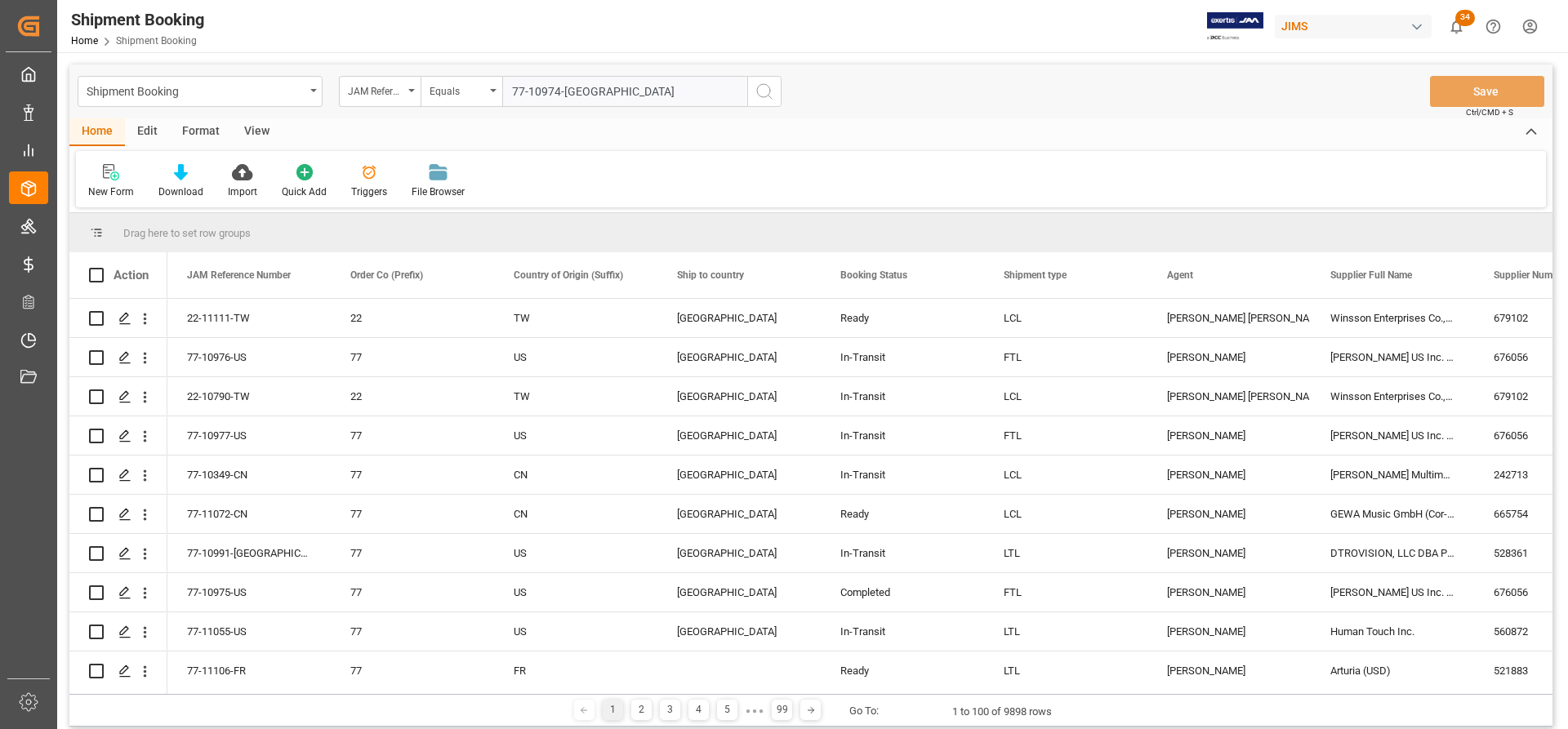
type input "77-10974-US"
click at [770, 81] on button "search button" at bounding box center [764, 91] width 34 height 31
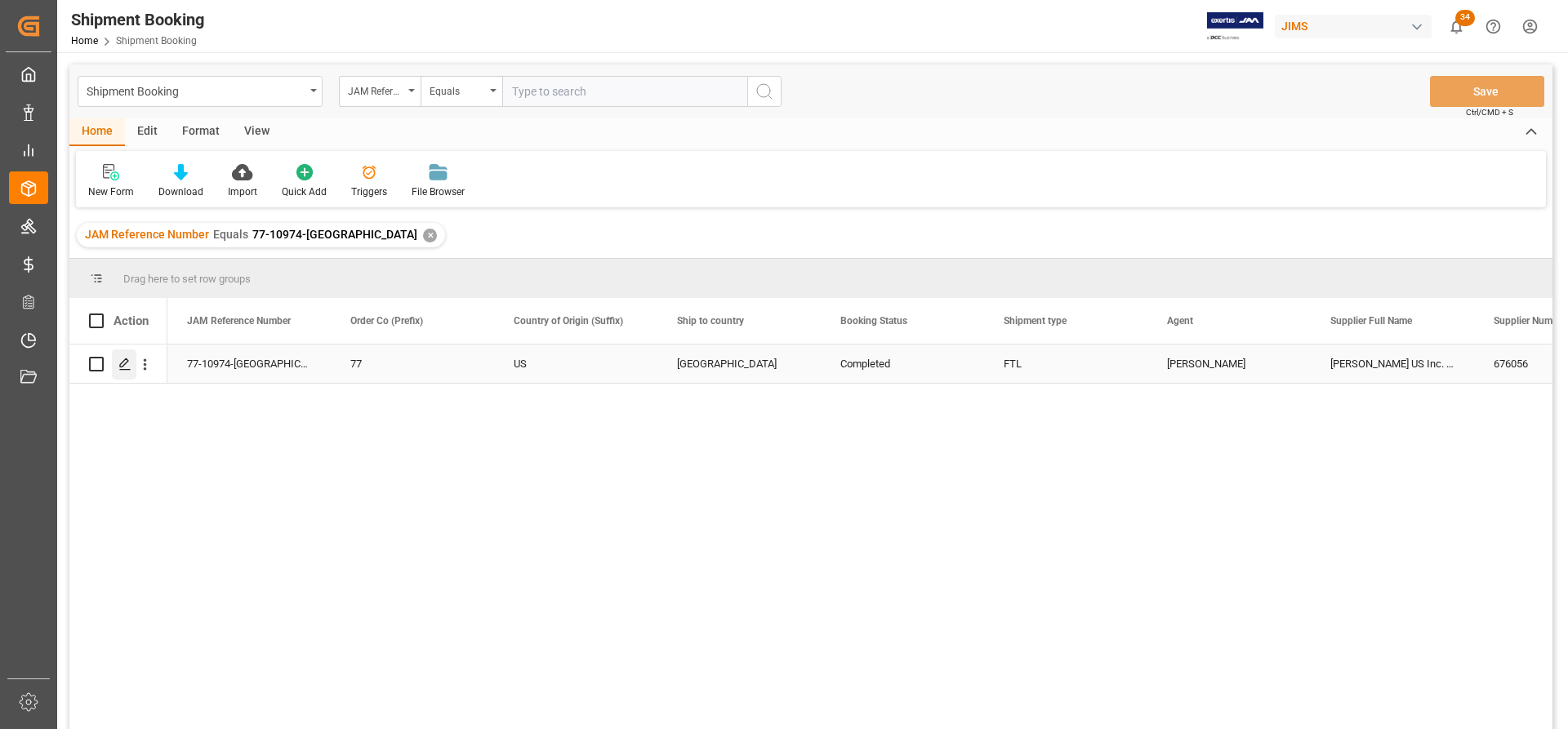
click at [127, 370] on icon "Press SPACE to select this row." at bounding box center [125, 363] width 13 height 13
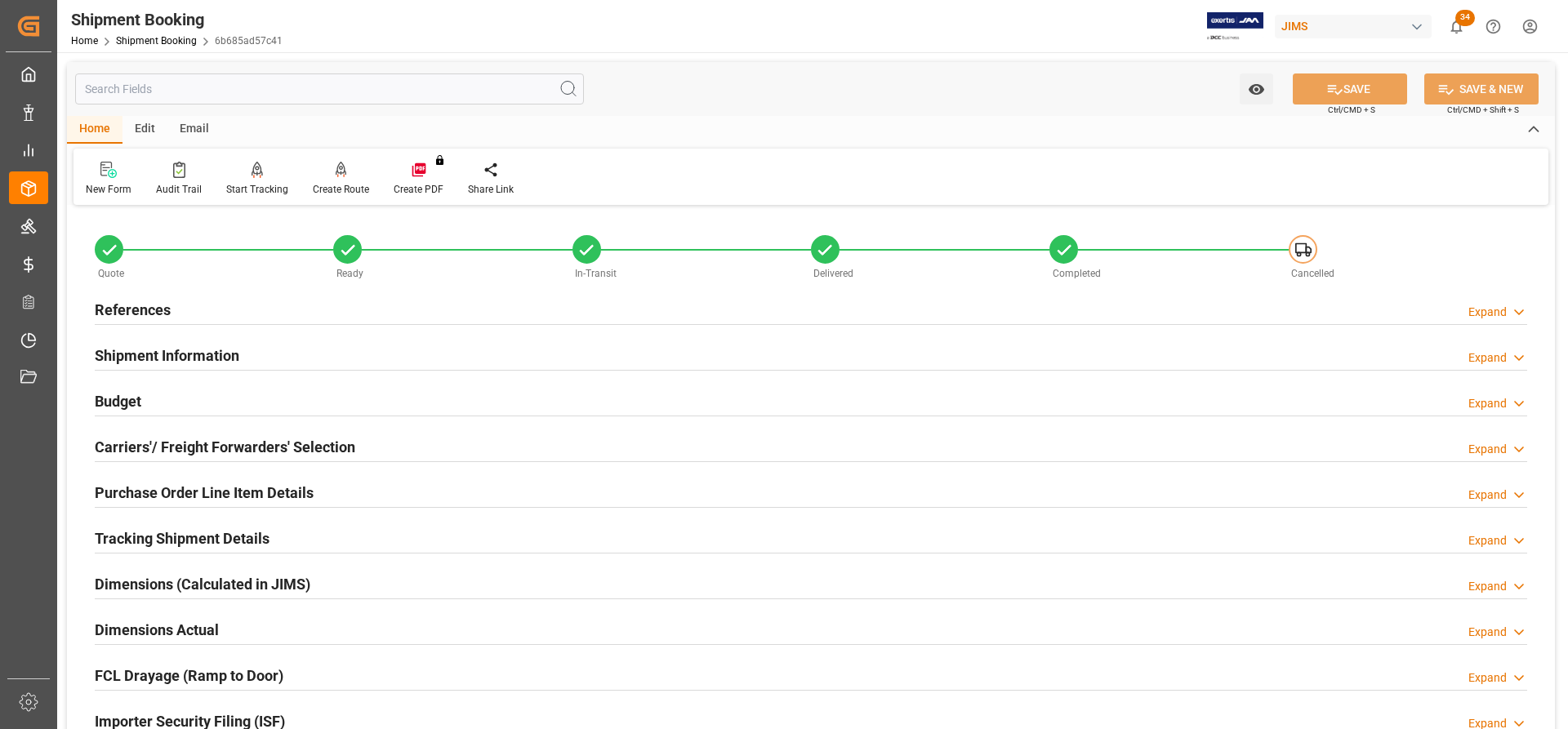
click at [144, 539] on h2 "Tracking Shipment Details" at bounding box center [182, 537] width 175 height 22
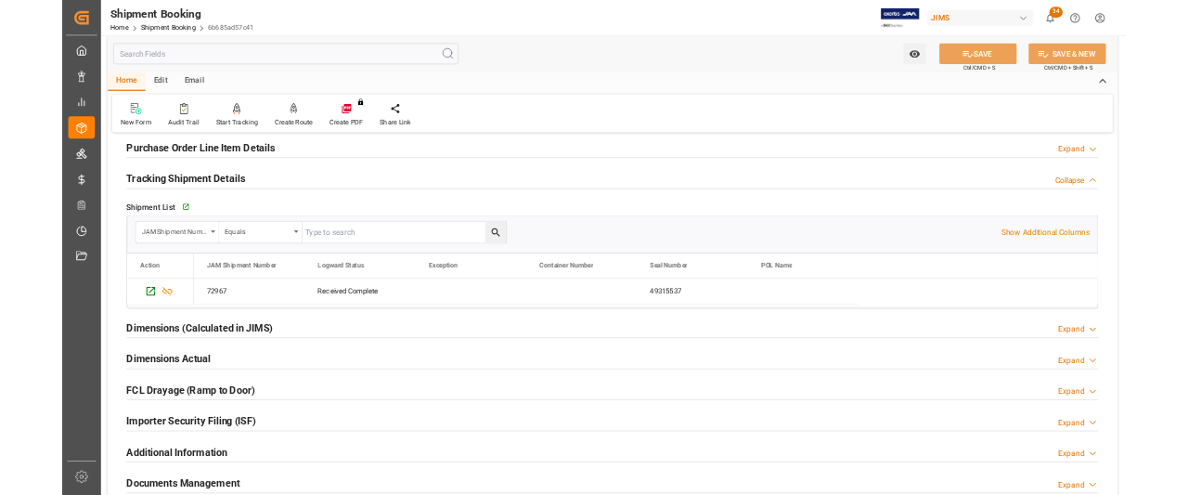
scroll to position [371, 0]
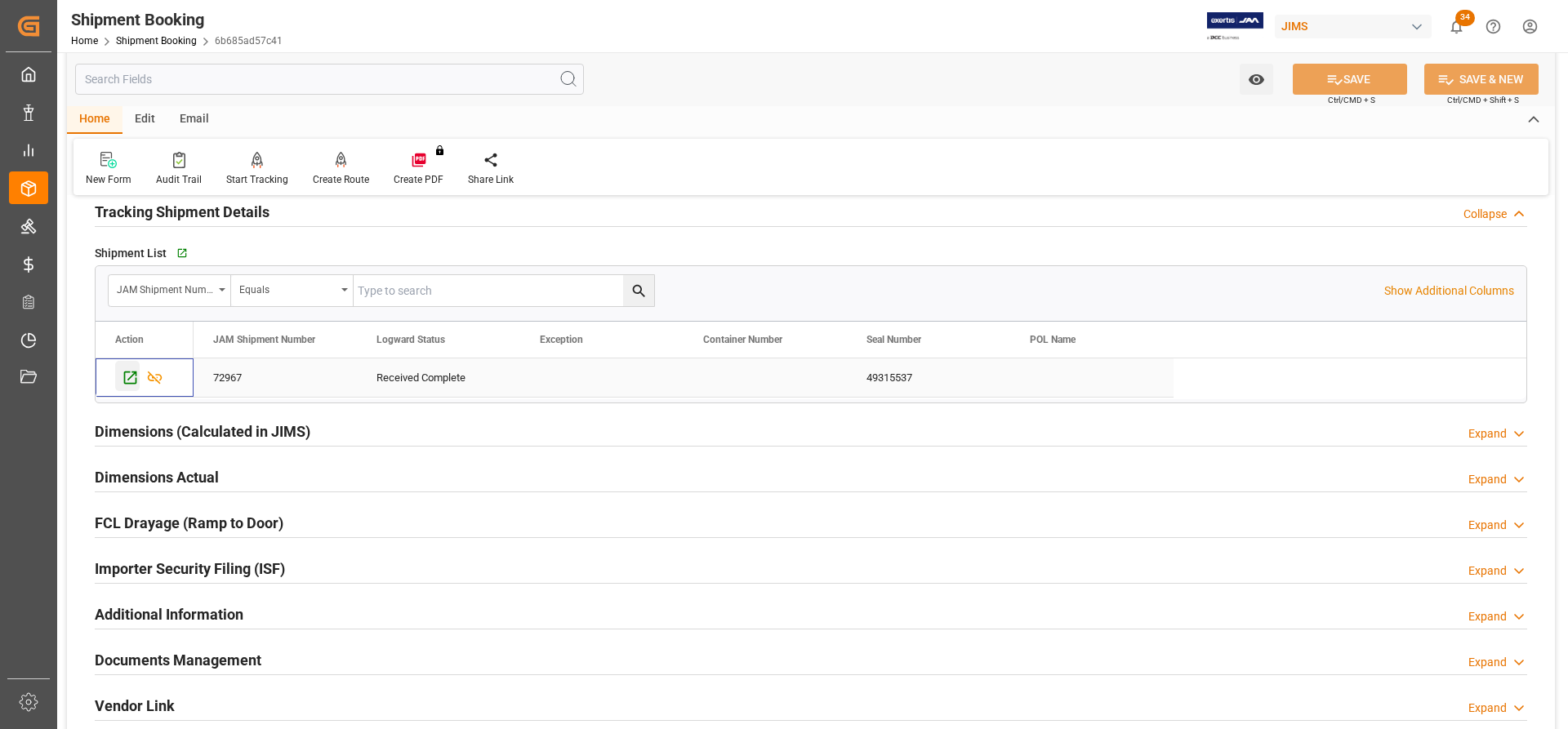
click at [128, 379] on icon "Press SPACE to select this row." at bounding box center [130, 377] width 13 height 13
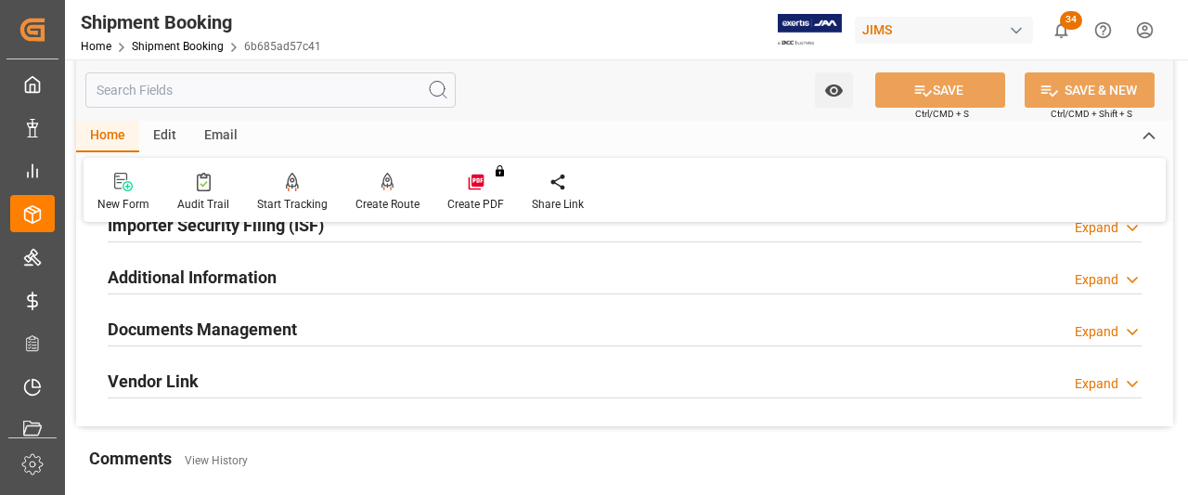
scroll to position [835, 0]
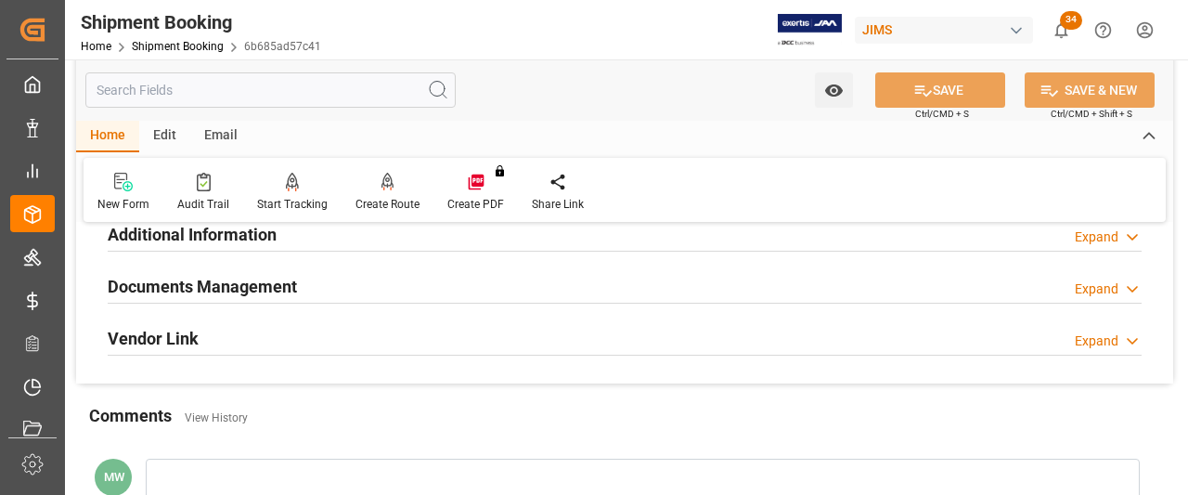
click at [241, 277] on h2 "Documents Management" at bounding box center [202, 286] width 189 height 25
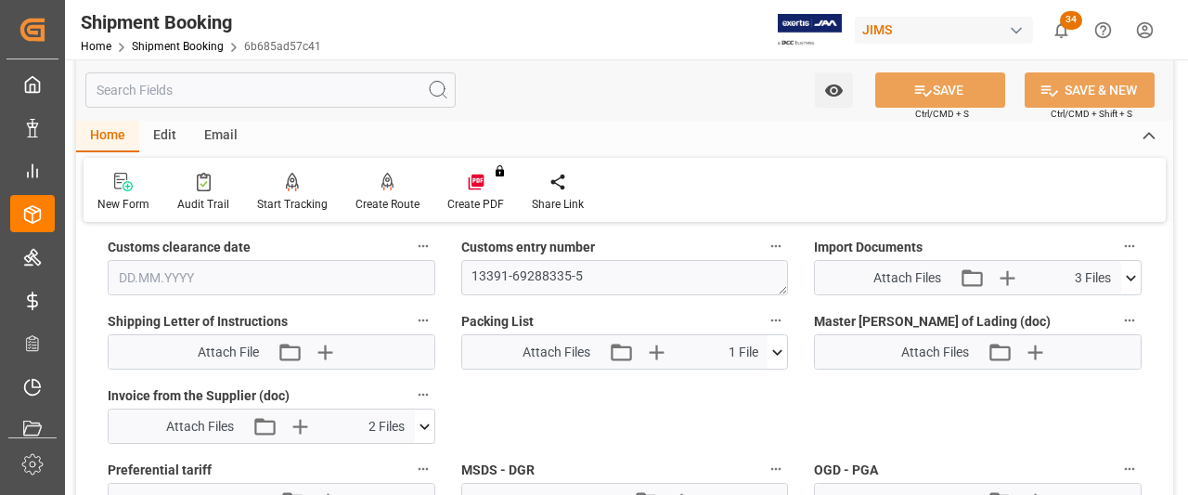
scroll to position [1206, 0]
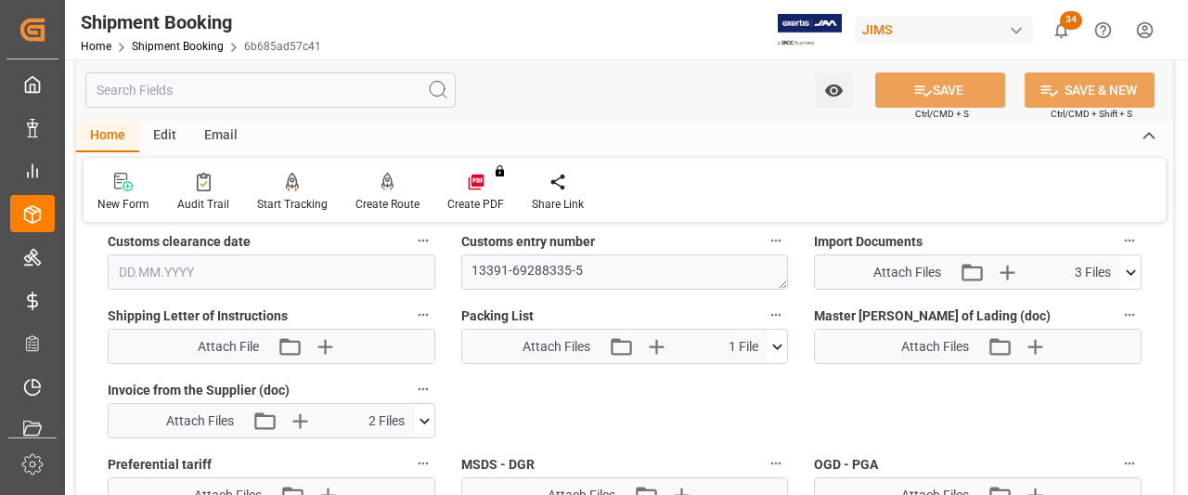
click at [1131, 256] on button at bounding box center [1130, 271] width 19 height 33
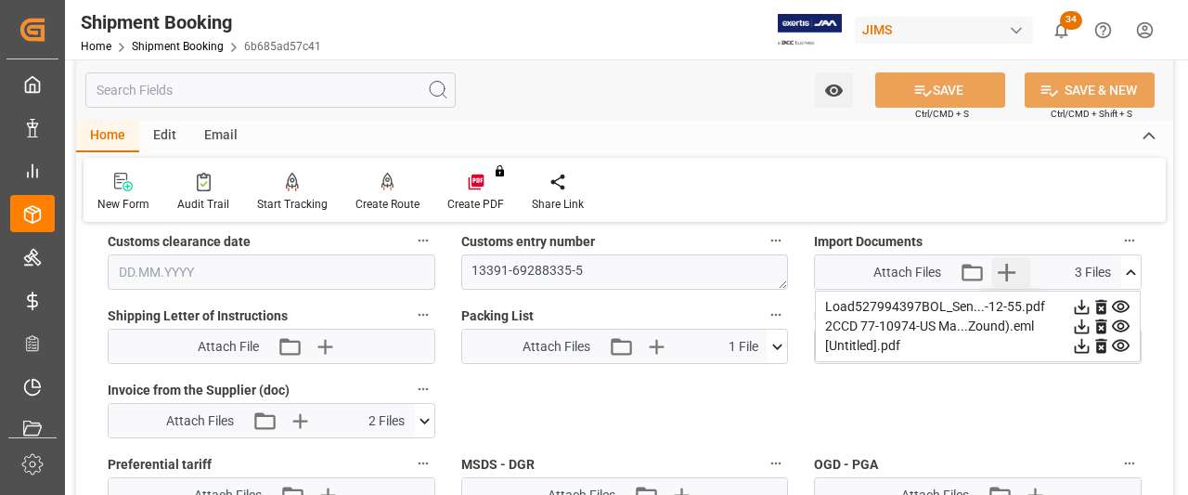
click at [1007, 265] on icon "button" at bounding box center [1006, 273] width 18 height 18
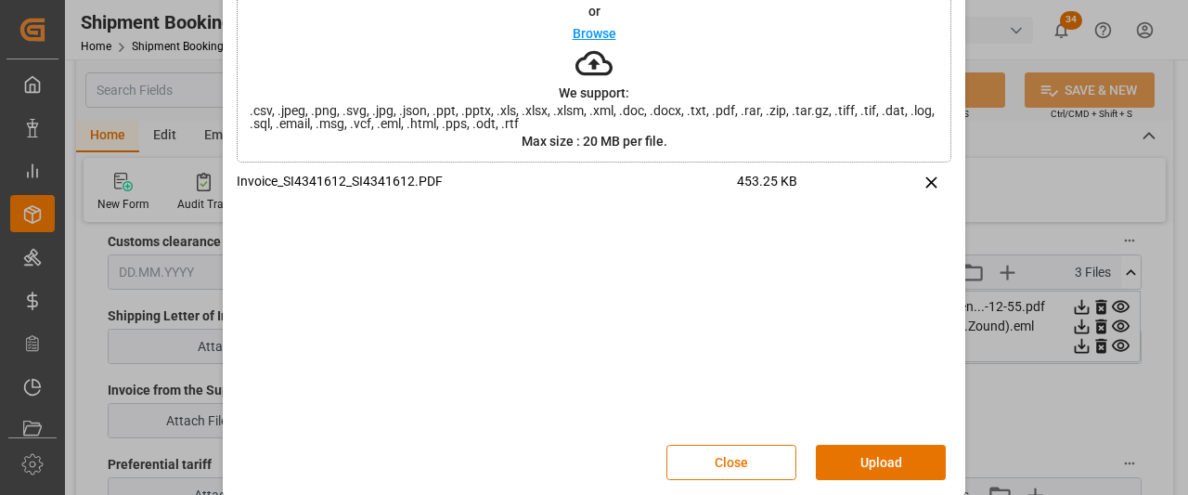
scroll to position [128, 0]
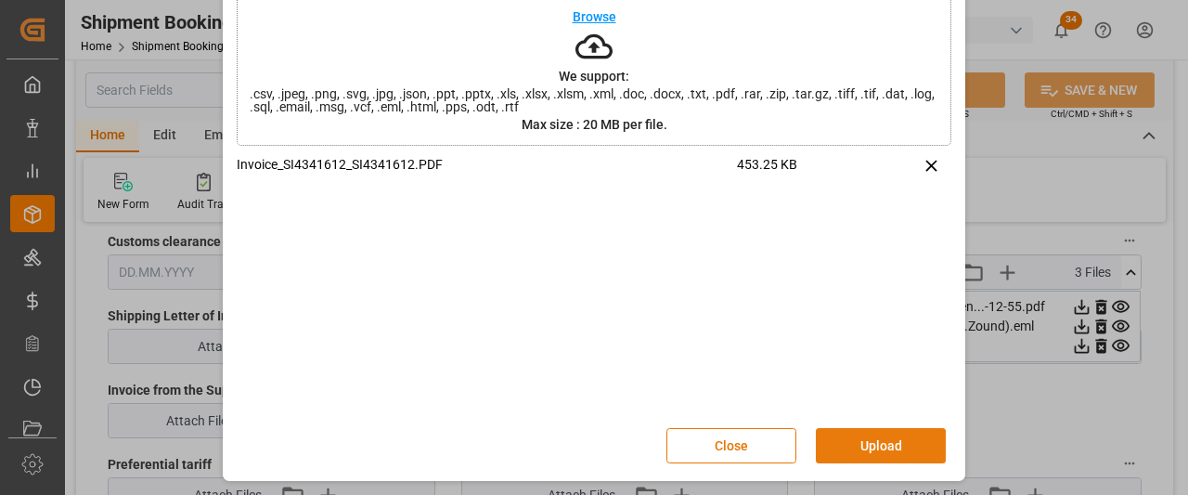
click at [874, 446] on button "Upload" at bounding box center [881, 445] width 130 height 35
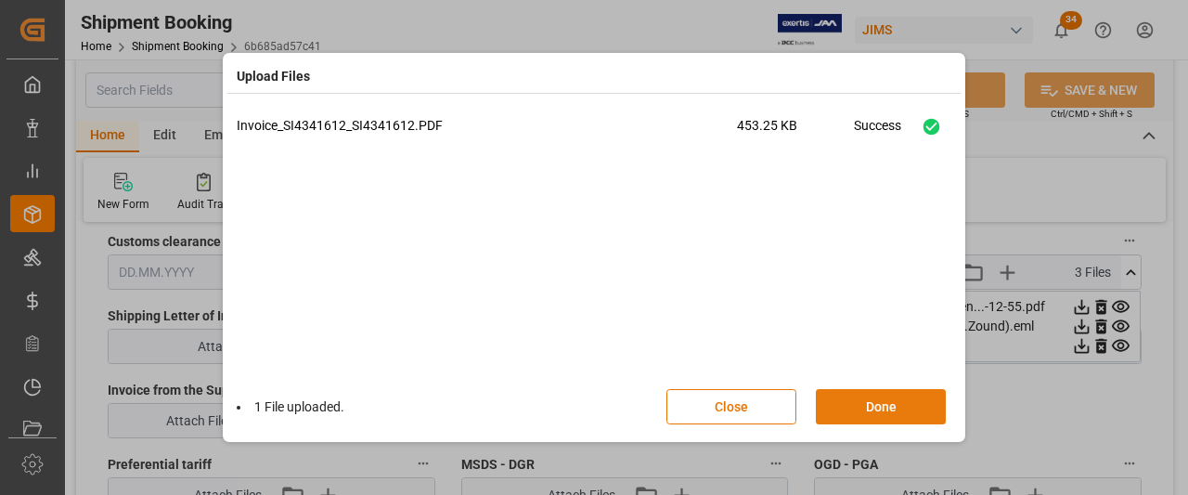
click at [868, 417] on button "Done" at bounding box center [881, 406] width 130 height 35
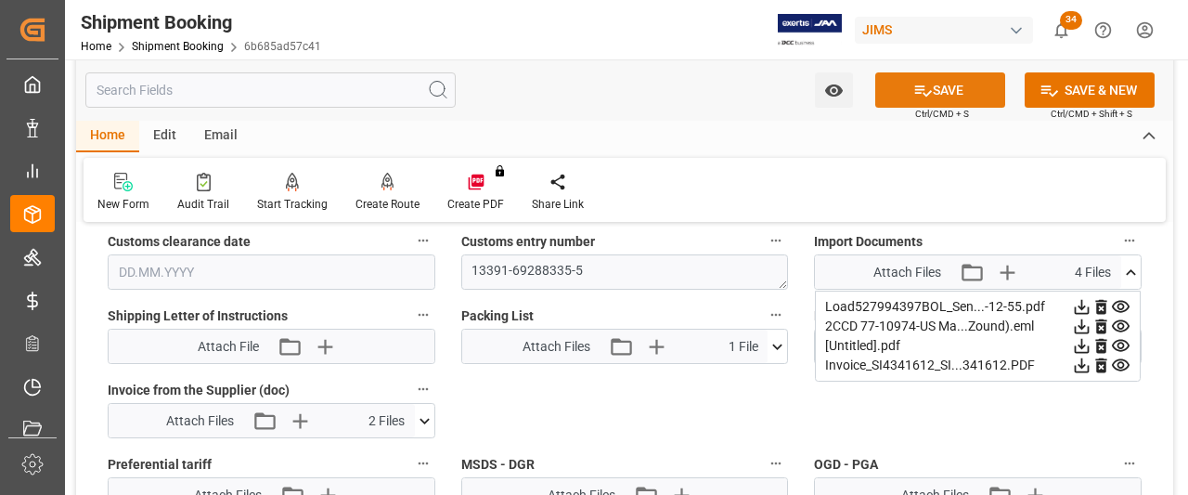
click at [947, 92] on button "SAVE" at bounding box center [940, 89] width 130 height 35
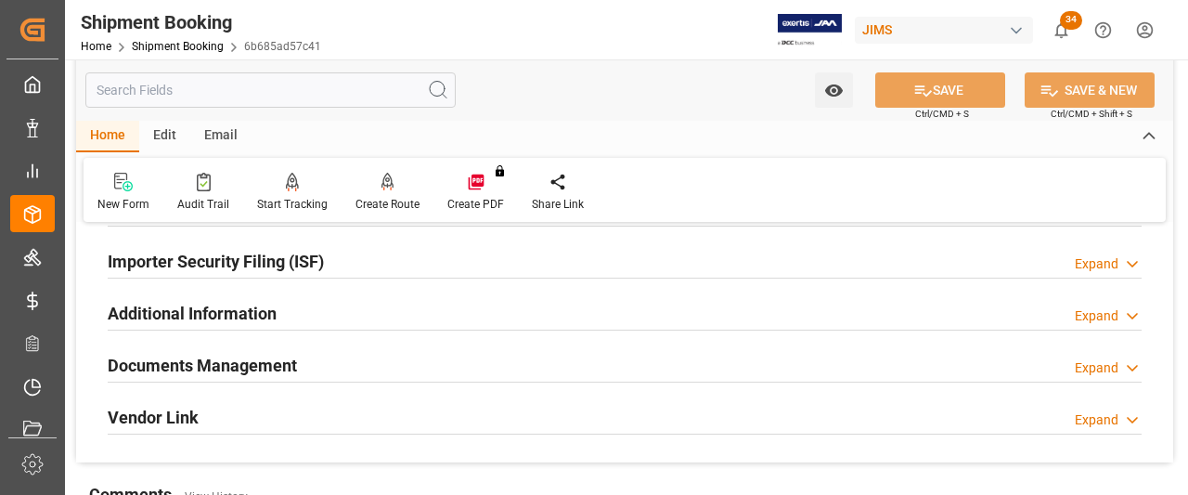
scroll to position [561, 0]
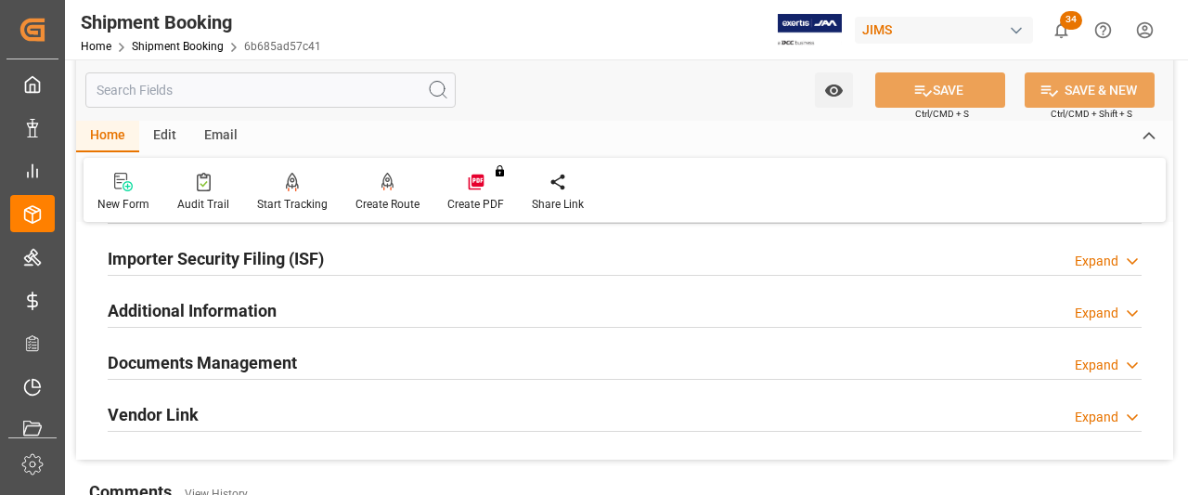
click at [253, 367] on h2 "Documents Management" at bounding box center [202, 362] width 189 height 25
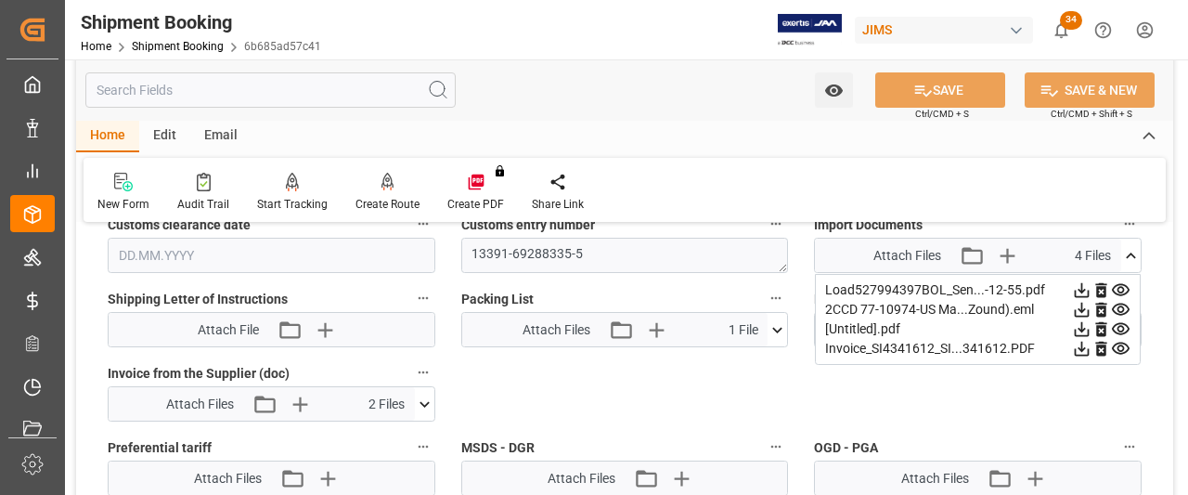
scroll to position [1118, 0]
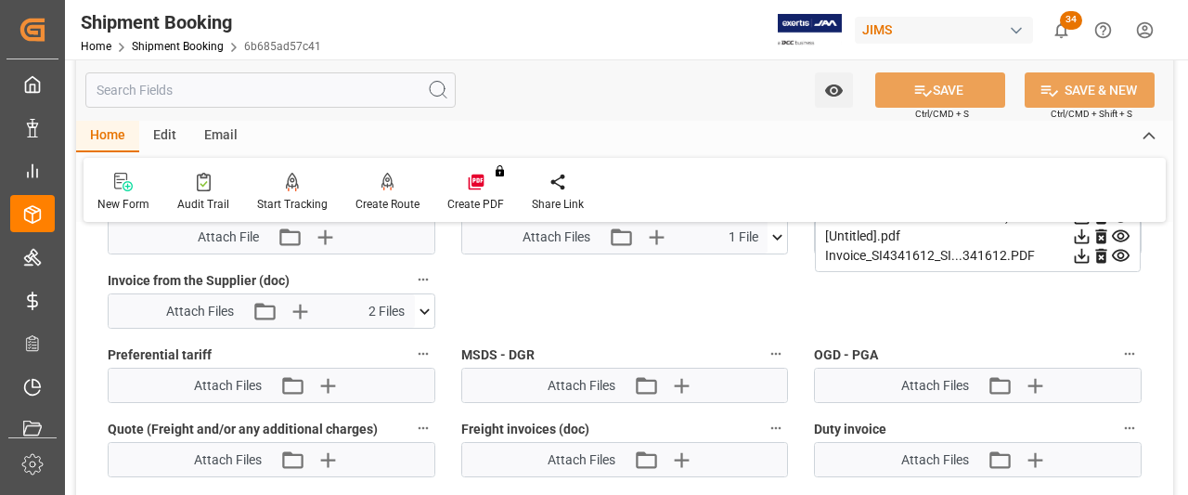
click at [429, 303] on icon at bounding box center [424, 311] width 19 height 19
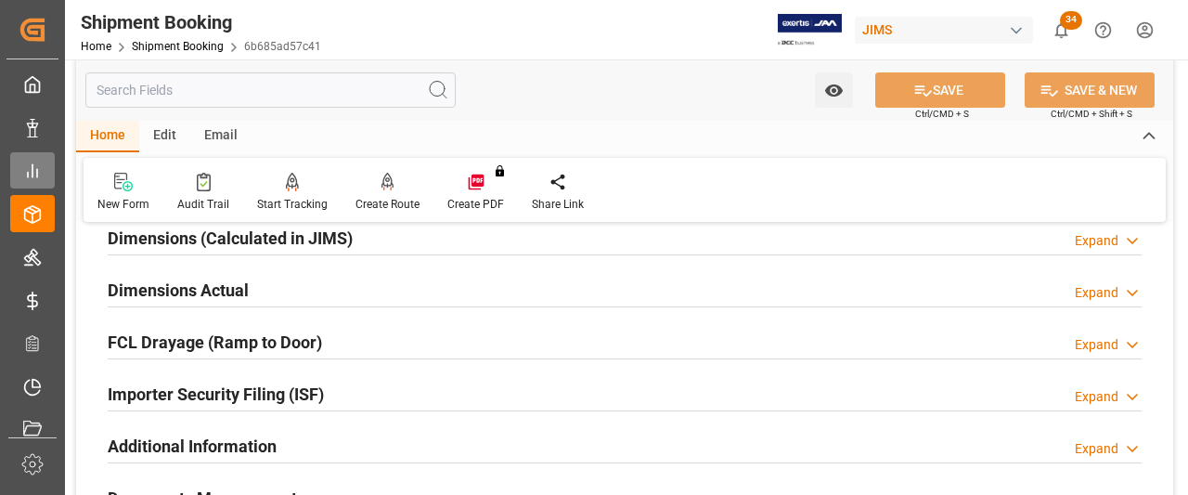
scroll to position [376, 0]
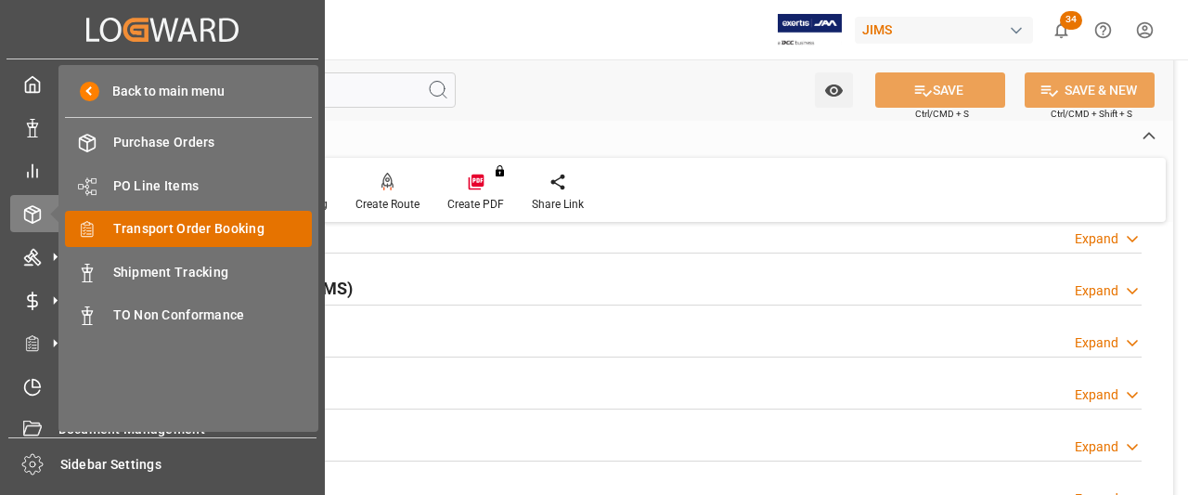
click at [163, 238] on span "Transport Order Booking" at bounding box center [212, 228] width 199 height 19
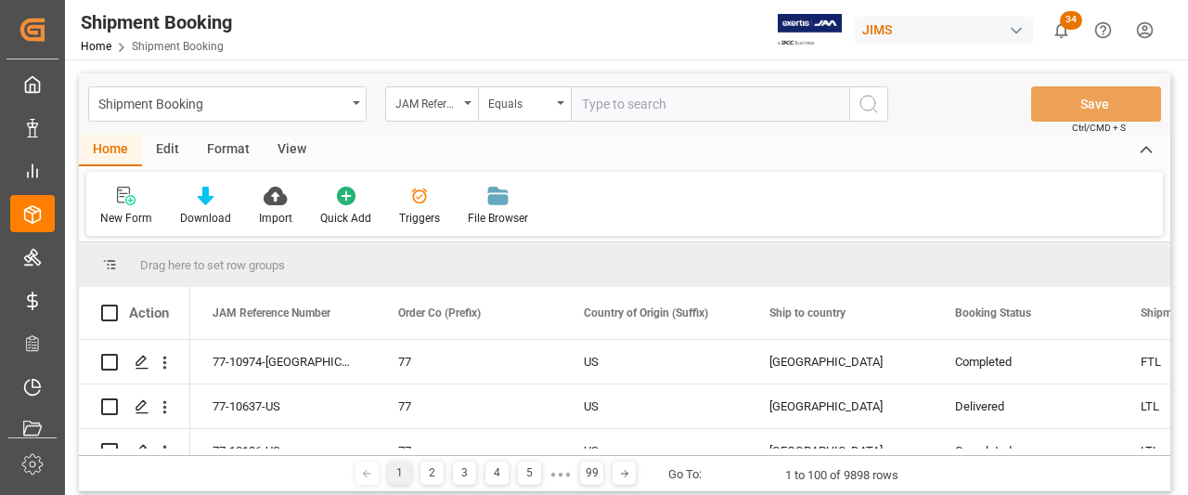
click at [636, 107] on input "text" at bounding box center [710, 103] width 278 height 35
type input "77-10975-US"
click at [870, 103] on icon "search button" at bounding box center [868, 104] width 22 height 22
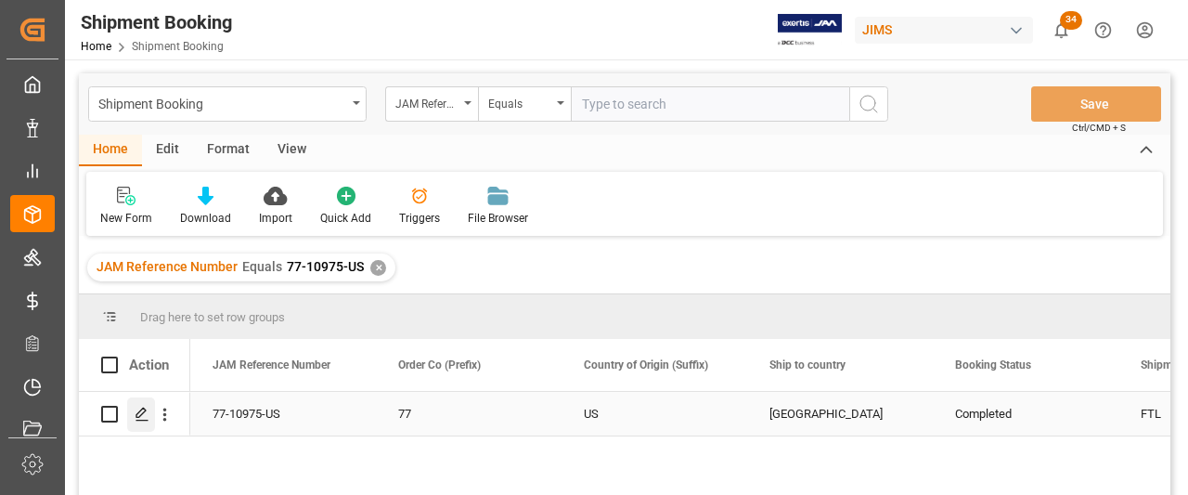
click at [139, 415] on icon "Press SPACE to select this row." at bounding box center [142, 413] width 15 height 15
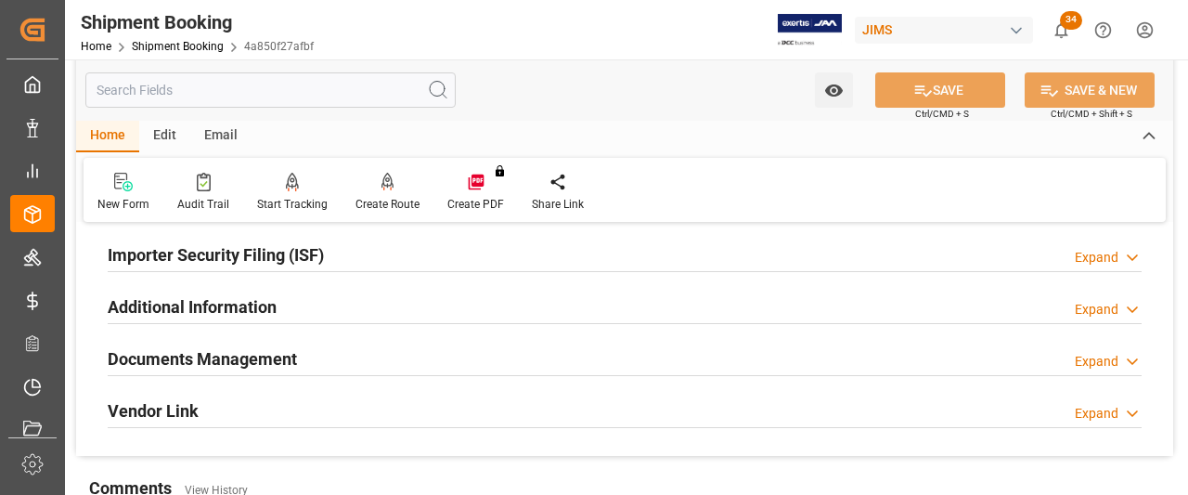
scroll to position [650, 0]
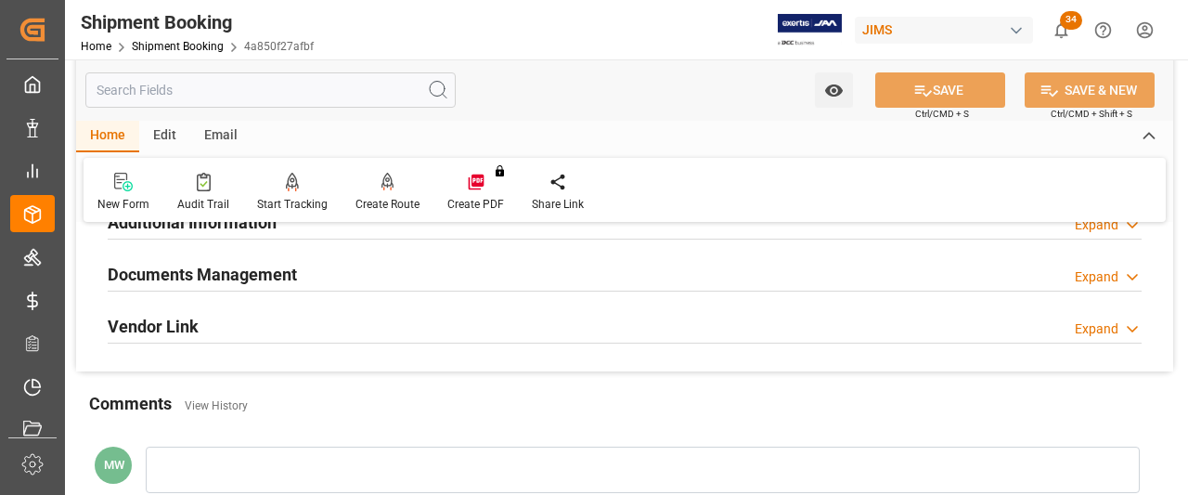
click at [223, 283] on h2 "Documents Management" at bounding box center [202, 274] width 189 height 25
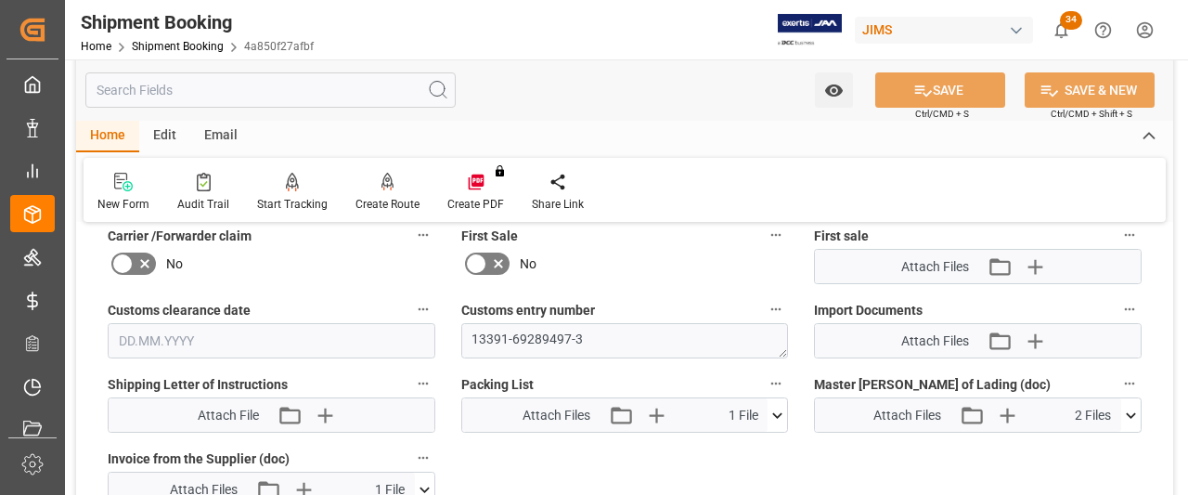
scroll to position [928, 0]
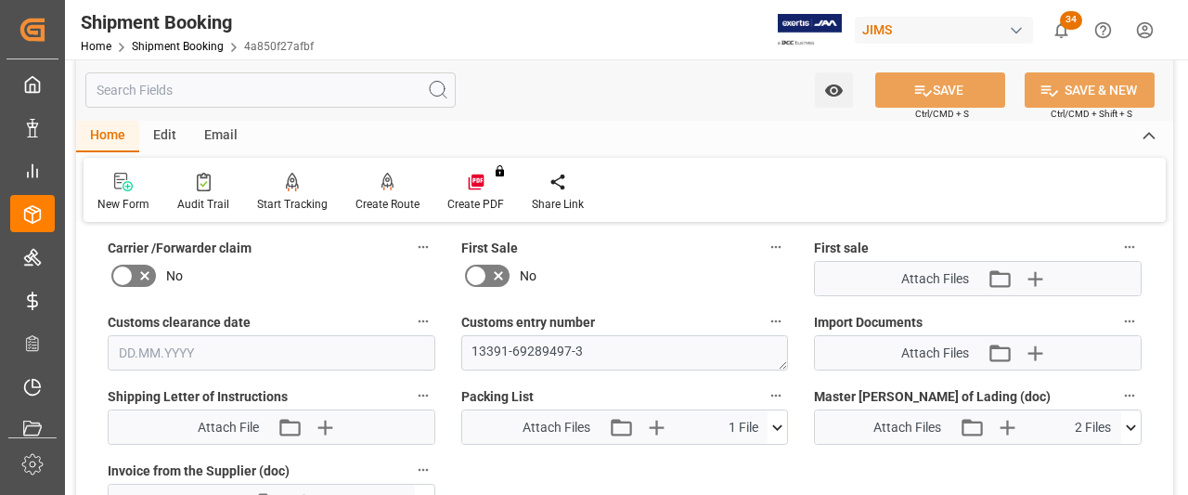
click at [1138, 427] on icon at bounding box center [1130, 427] width 19 height 19
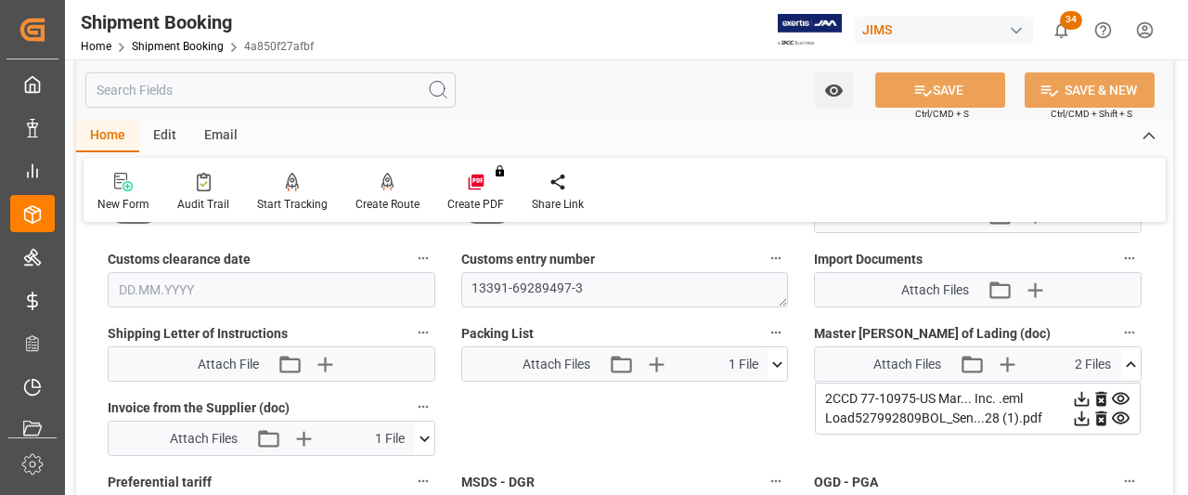
scroll to position [1021, 0]
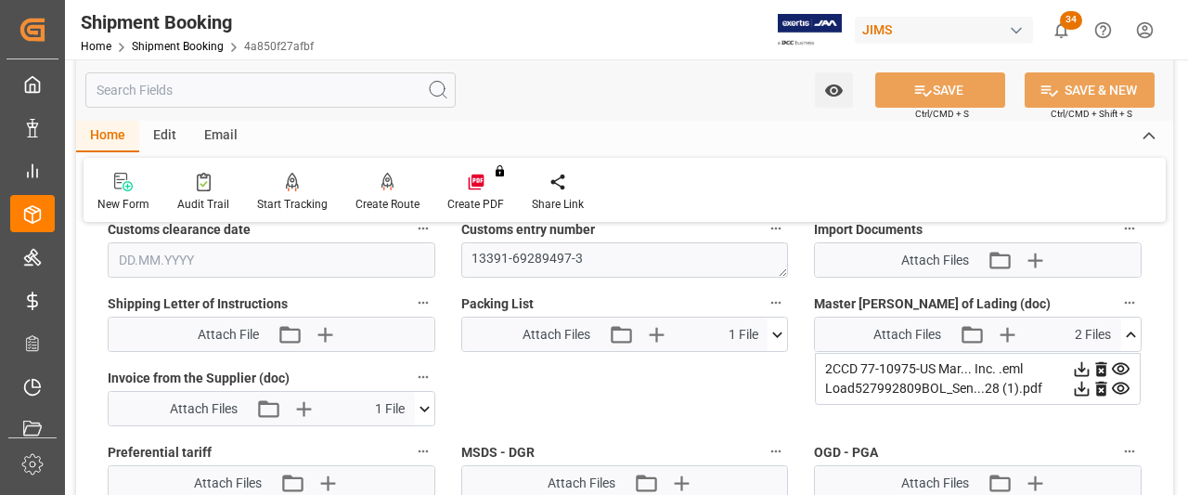
click at [421, 399] on icon at bounding box center [424, 408] width 19 height 19
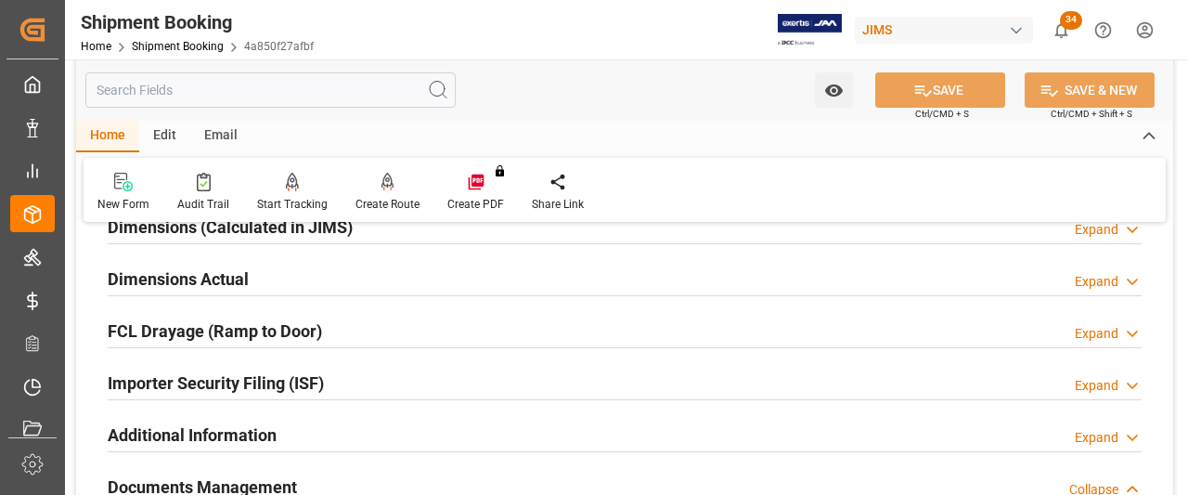
scroll to position [464, 0]
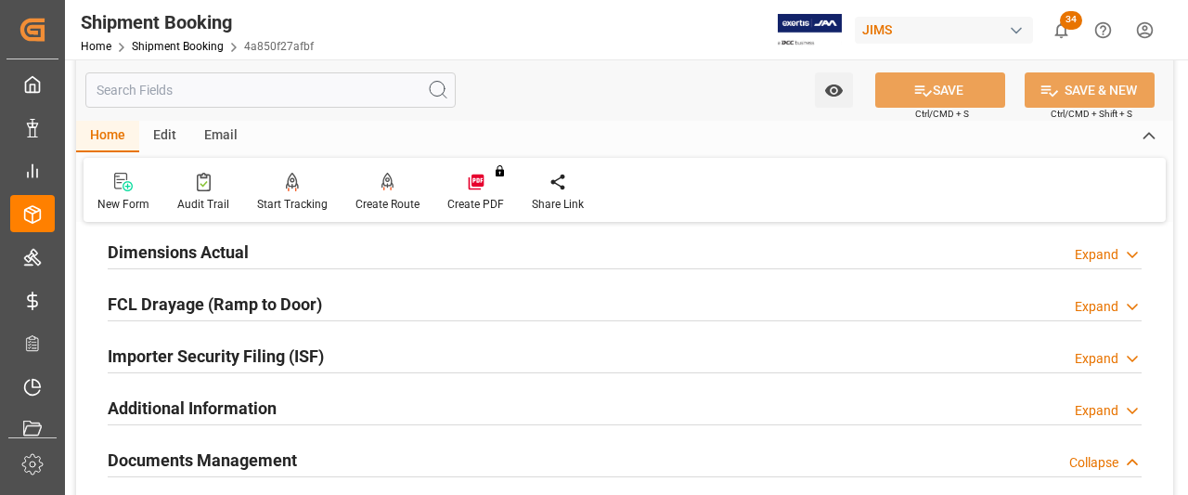
click at [185, 256] on h2 "Dimensions Actual" at bounding box center [178, 251] width 141 height 25
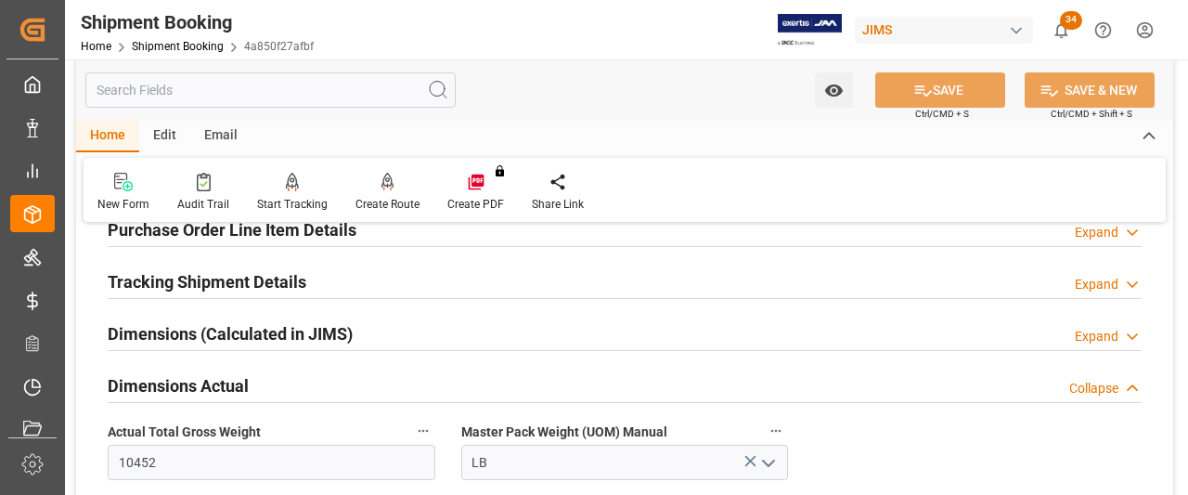
scroll to position [186, 0]
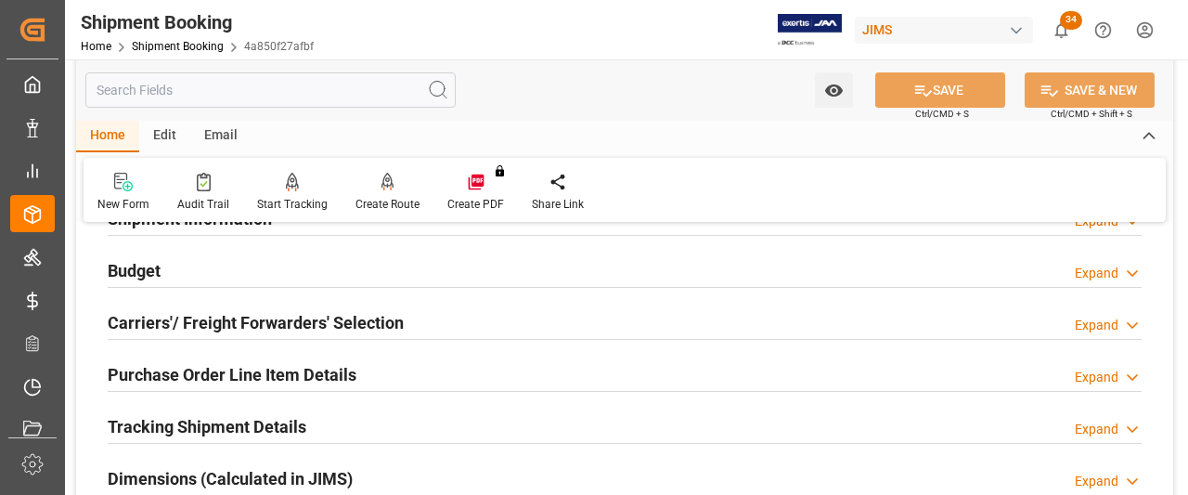
click at [152, 325] on h2 "Carriers'/ Freight Forwarders' Selection" at bounding box center [256, 322] width 296 height 25
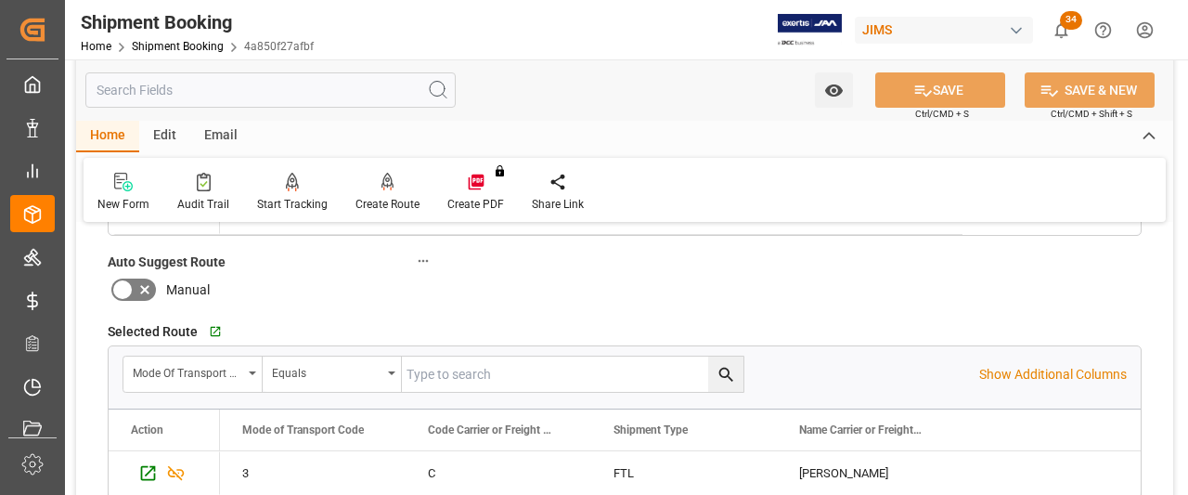
scroll to position [742, 0]
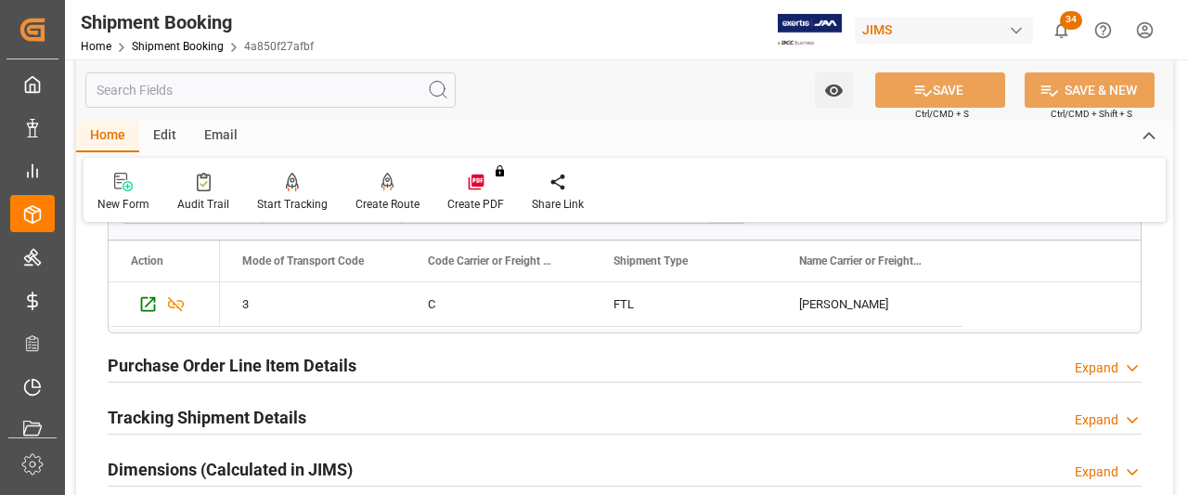
click at [191, 409] on h2 "Tracking Shipment Details" at bounding box center [207, 417] width 199 height 25
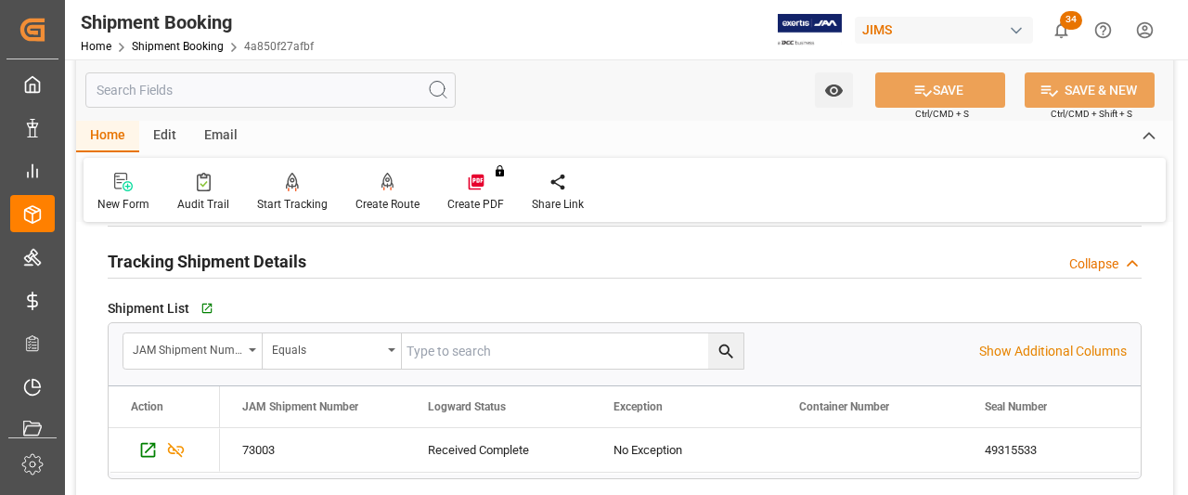
scroll to position [928, 0]
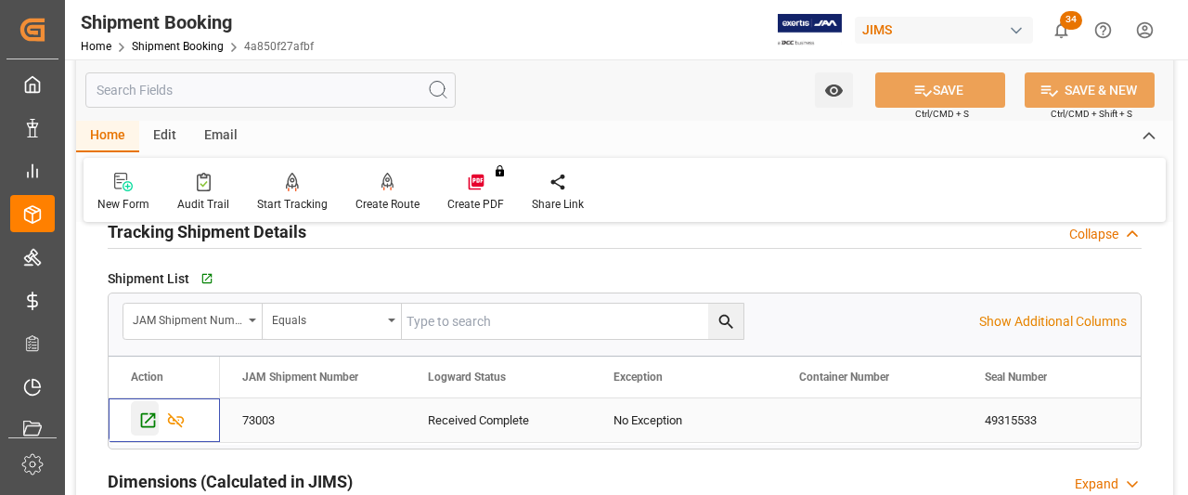
click at [153, 415] on icon "Press SPACE to select this row." at bounding box center [148, 420] width 15 height 15
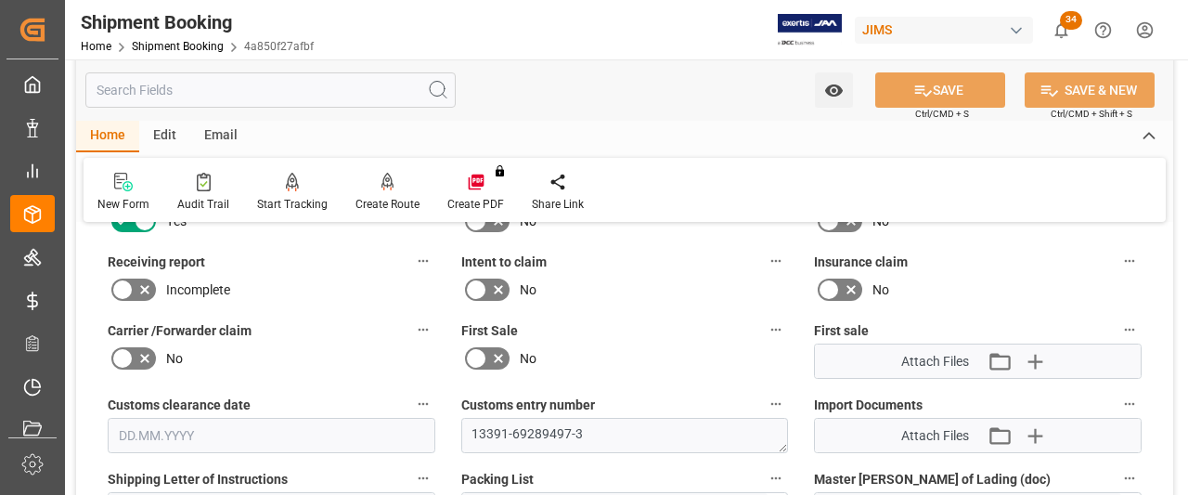
scroll to position [1856, 0]
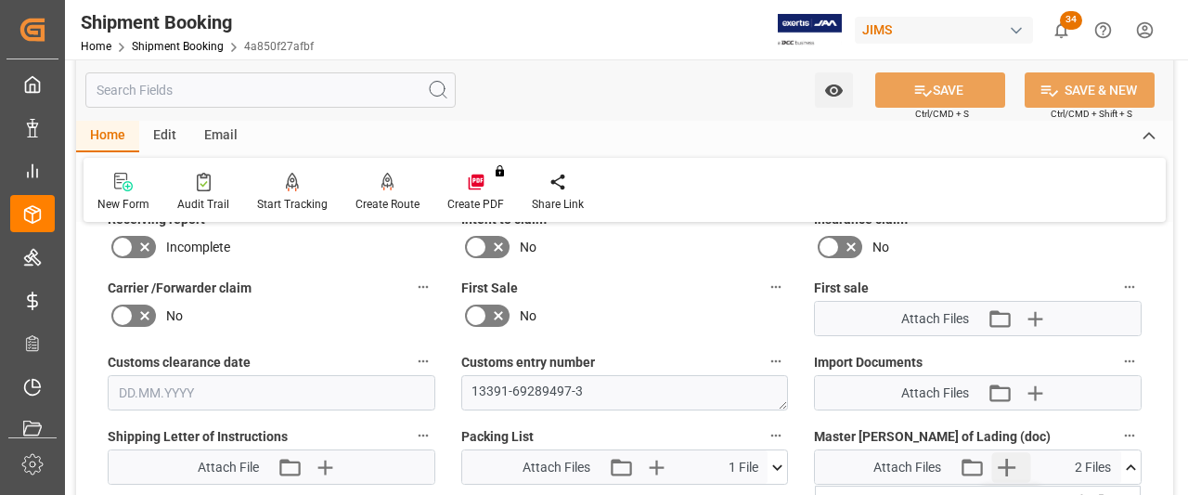
click at [1012, 457] on icon "button" at bounding box center [1006, 467] width 30 height 30
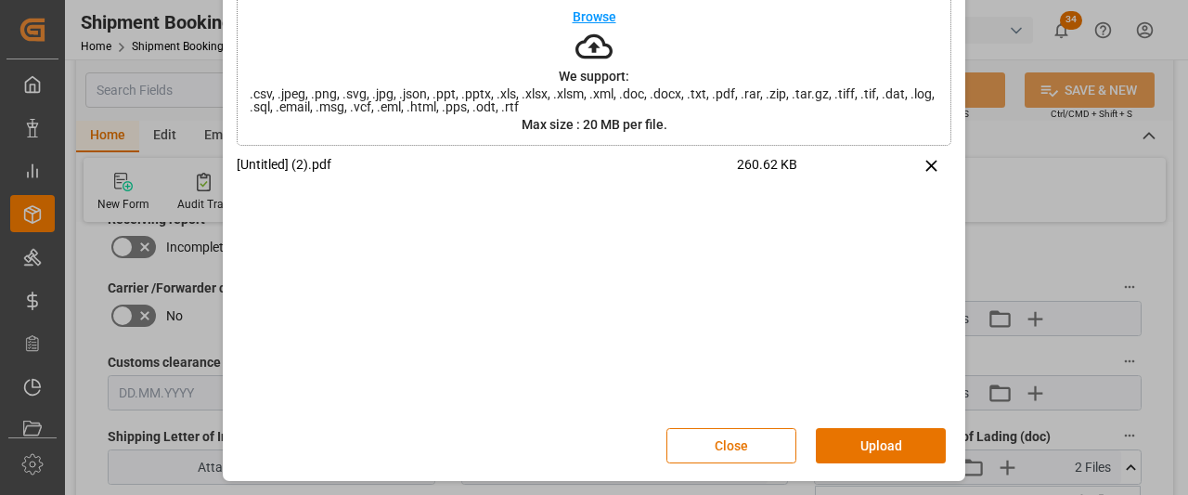
scroll to position [128, 0]
click at [869, 451] on button "Upload" at bounding box center [881, 445] width 130 height 35
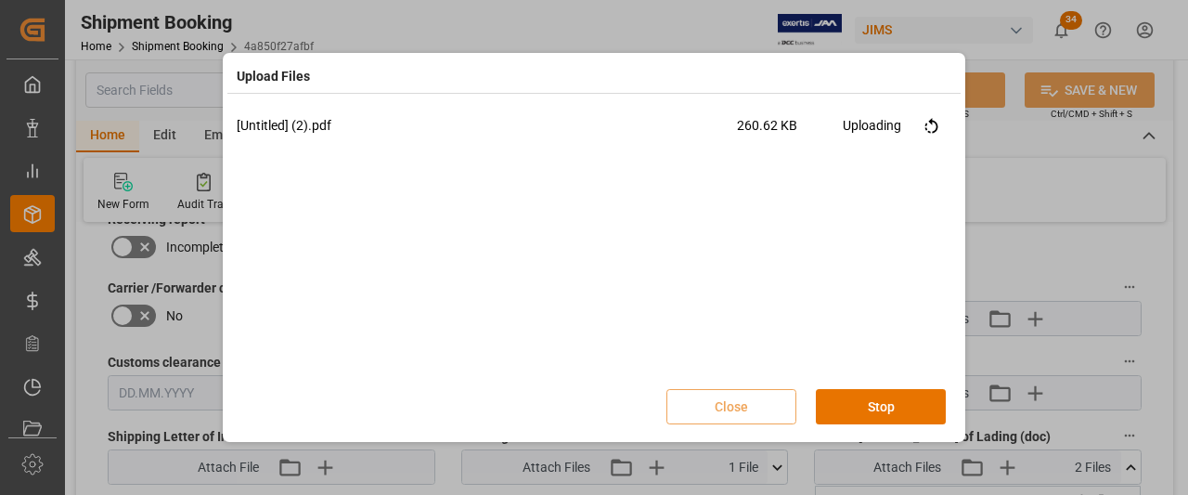
click at [704, 252] on div "[Untitled] (2).pdf 260.62 KB Uploading" at bounding box center [594, 246] width 714 height 260
click at [841, 422] on button "Done" at bounding box center [881, 406] width 130 height 35
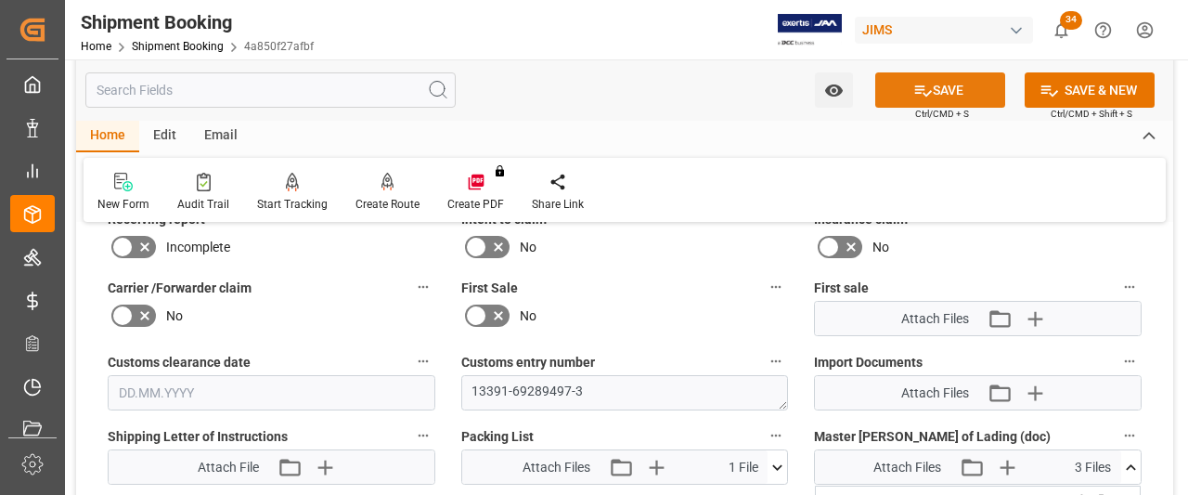
click at [943, 92] on button "SAVE" at bounding box center [940, 89] width 130 height 35
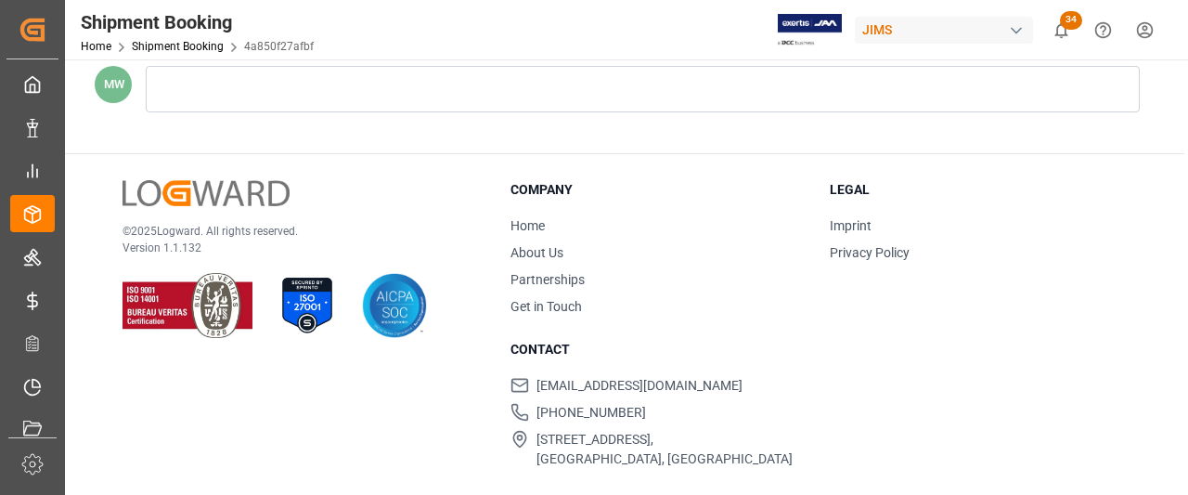
scroll to position [1025, 0]
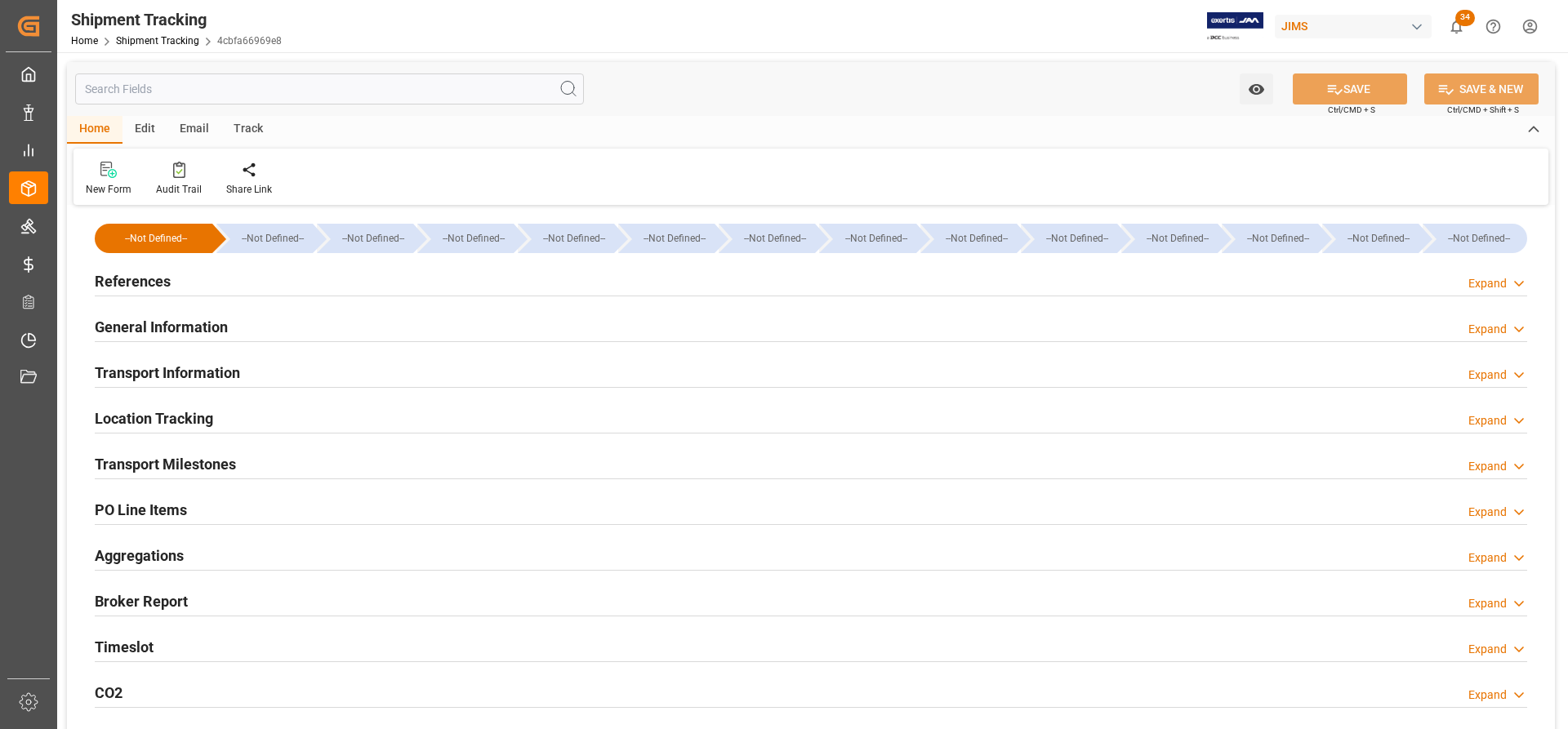
type input "238018.56"
type input "[DATE] 00:00"
click at [171, 324] on h2 "General Information" at bounding box center [161, 326] width 133 height 22
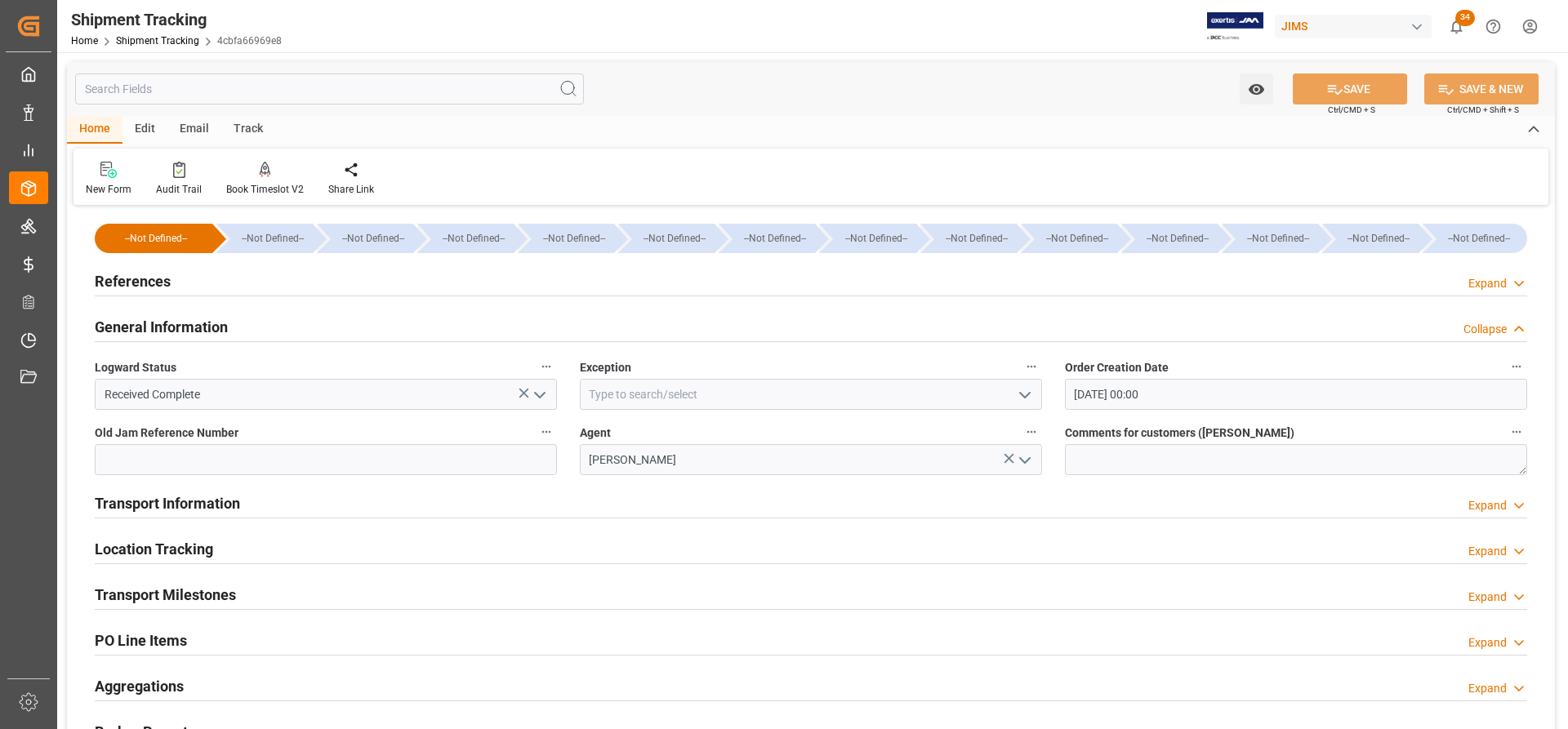
click at [180, 507] on h2 "Transport Information" at bounding box center [167, 503] width 145 height 22
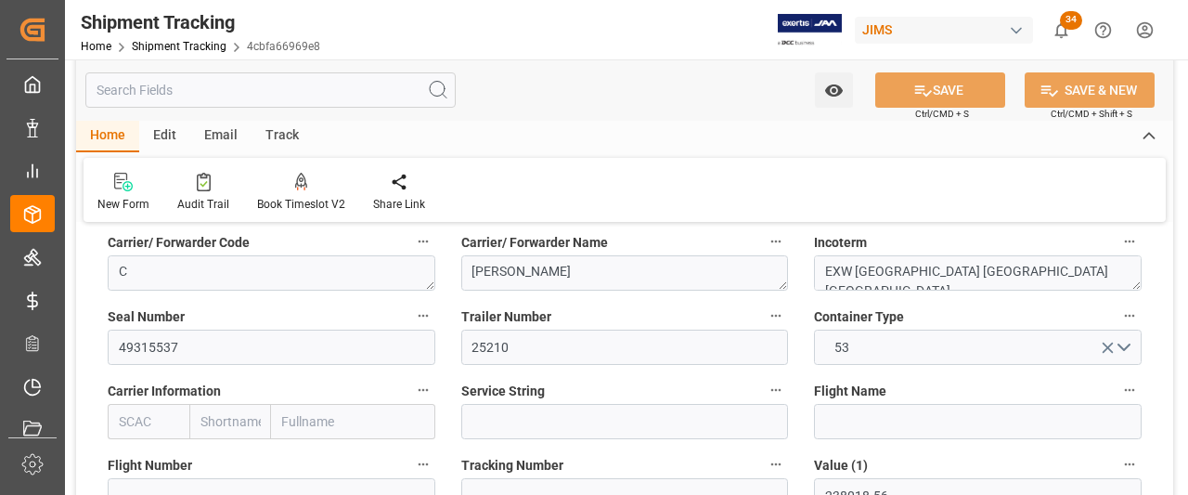
scroll to position [464, 0]
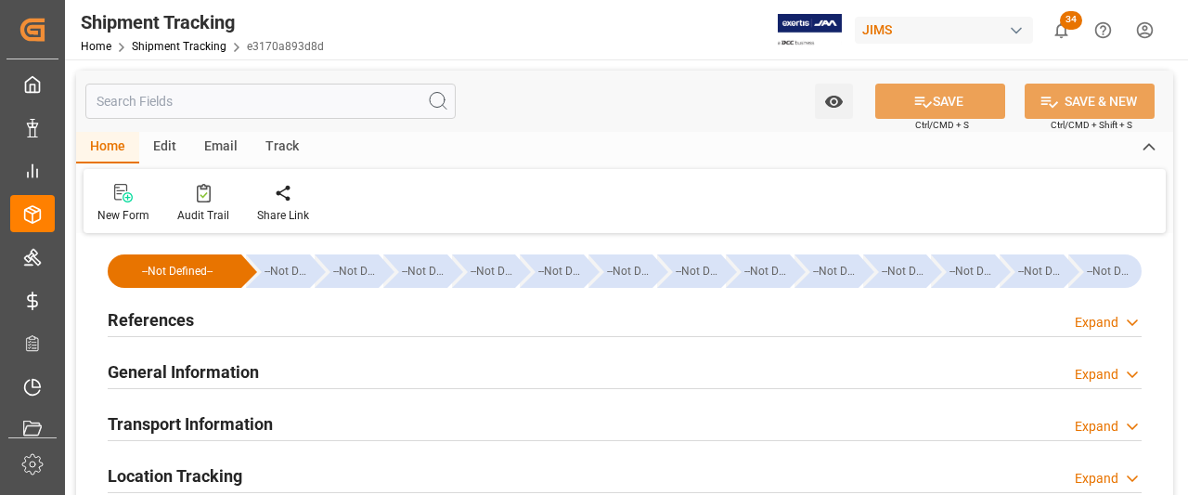
type input "134011.8"
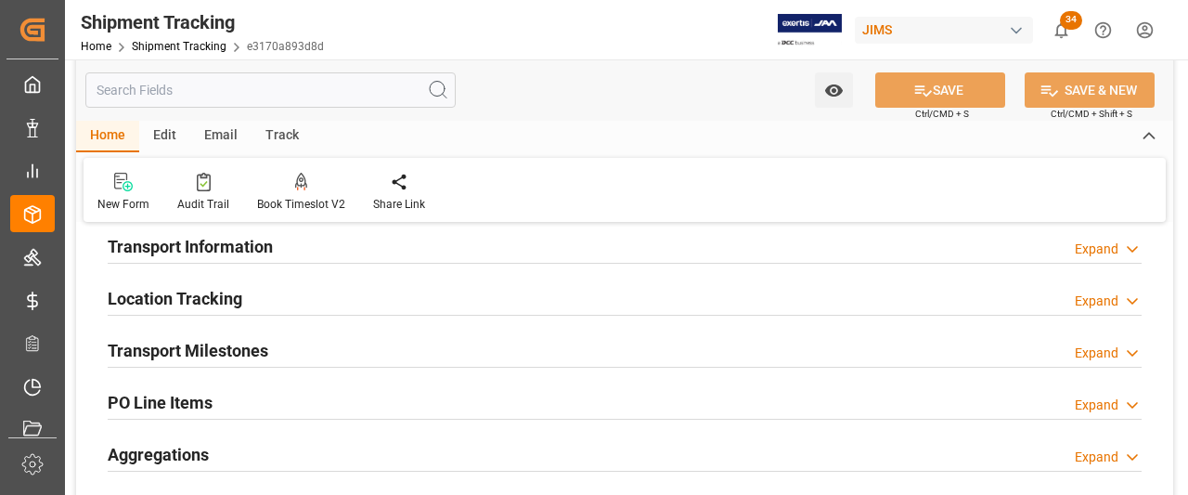
scroll to position [186, 0]
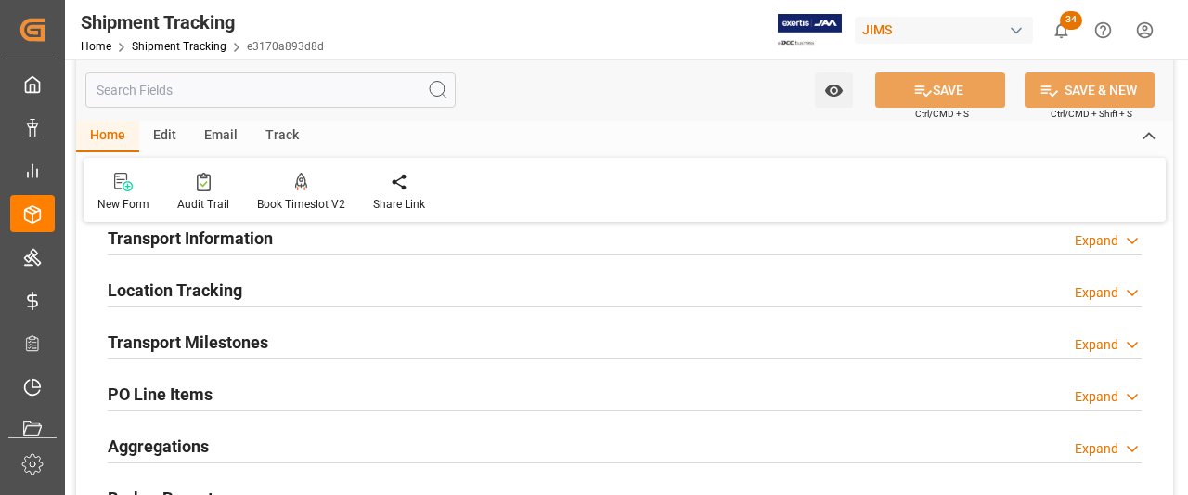
click at [223, 233] on h2 "Transport Information" at bounding box center [190, 237] width 165 height 25
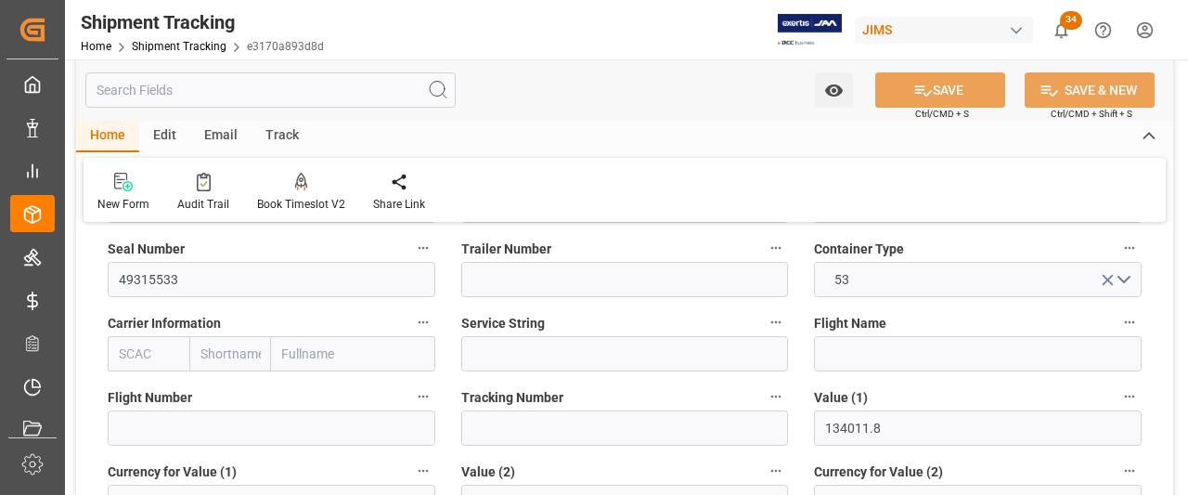
scroll to position [371, 0]
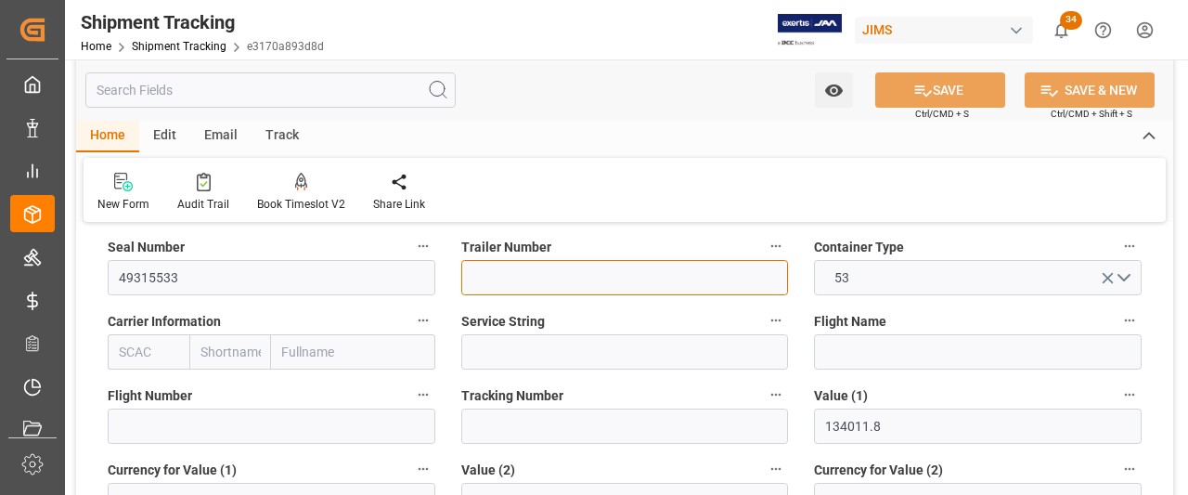
click at [507, 278] on input at bounding box center [625, 277] width 328 height 35
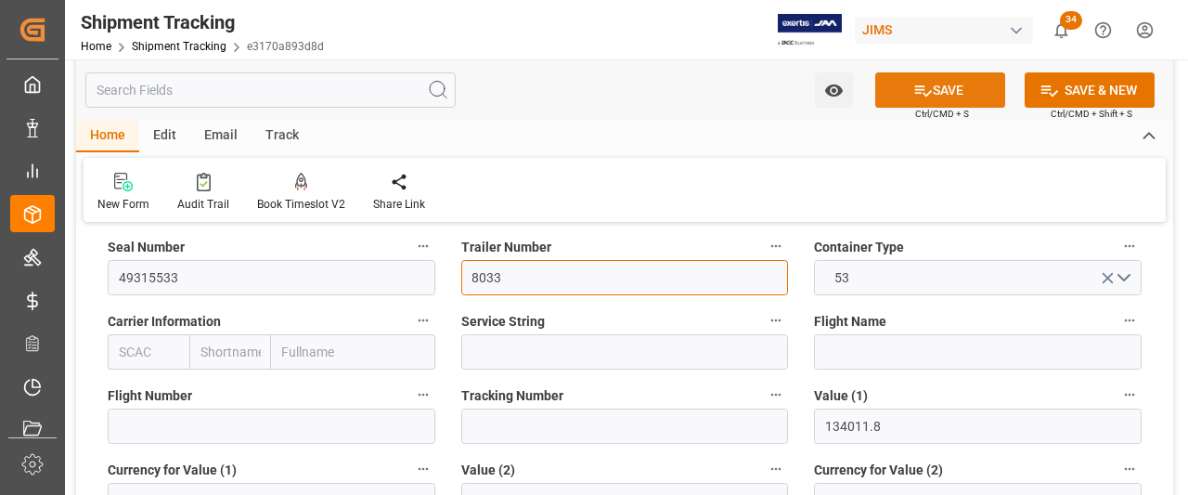
type input "8033"
click at [943, 93] on button "SAVE" at bounding box center [940, 89] width 130 height 35
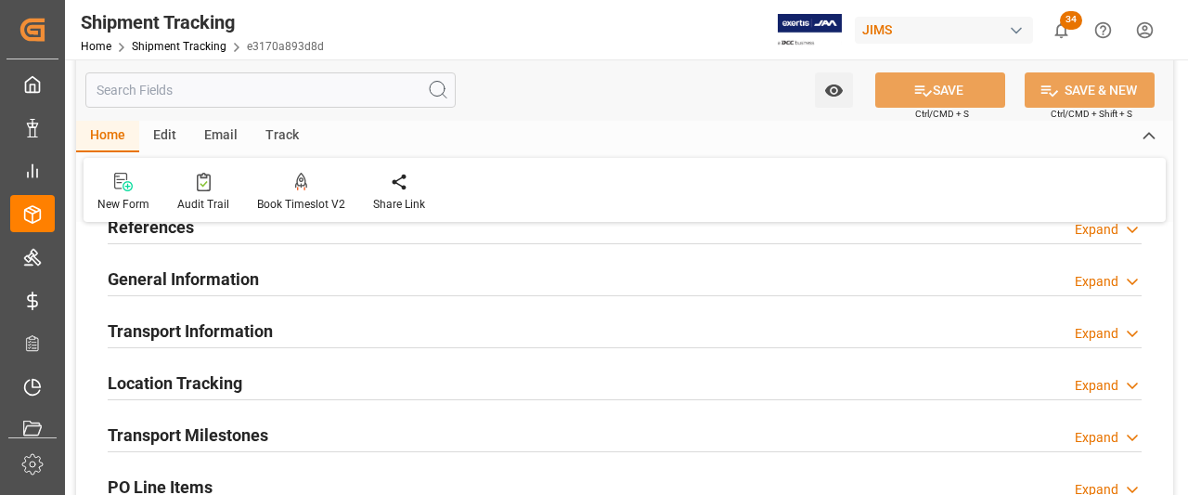
scroll to position [0, 0]
